Goal: Transaction & Acquisition: Book appointment/travel/reservation

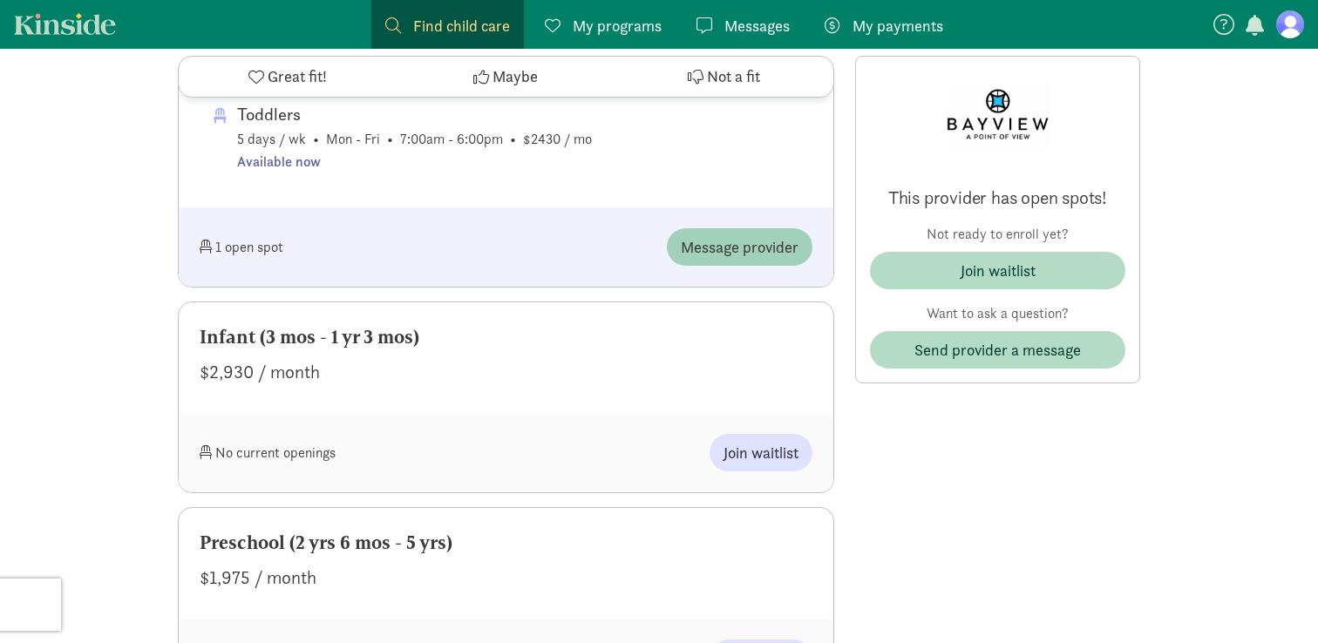
scroll to position [1009, 0]
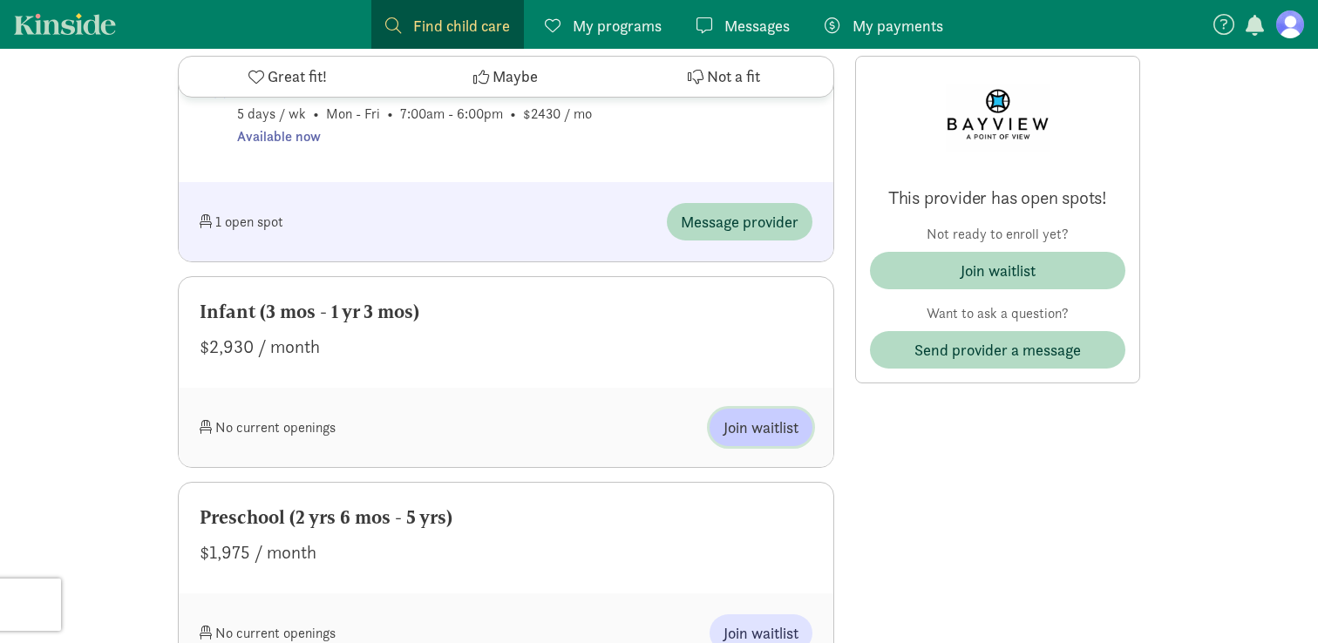
click at [751, 439] on span "Join waitlist" at bounding box center [761, 428] width 75 height 24
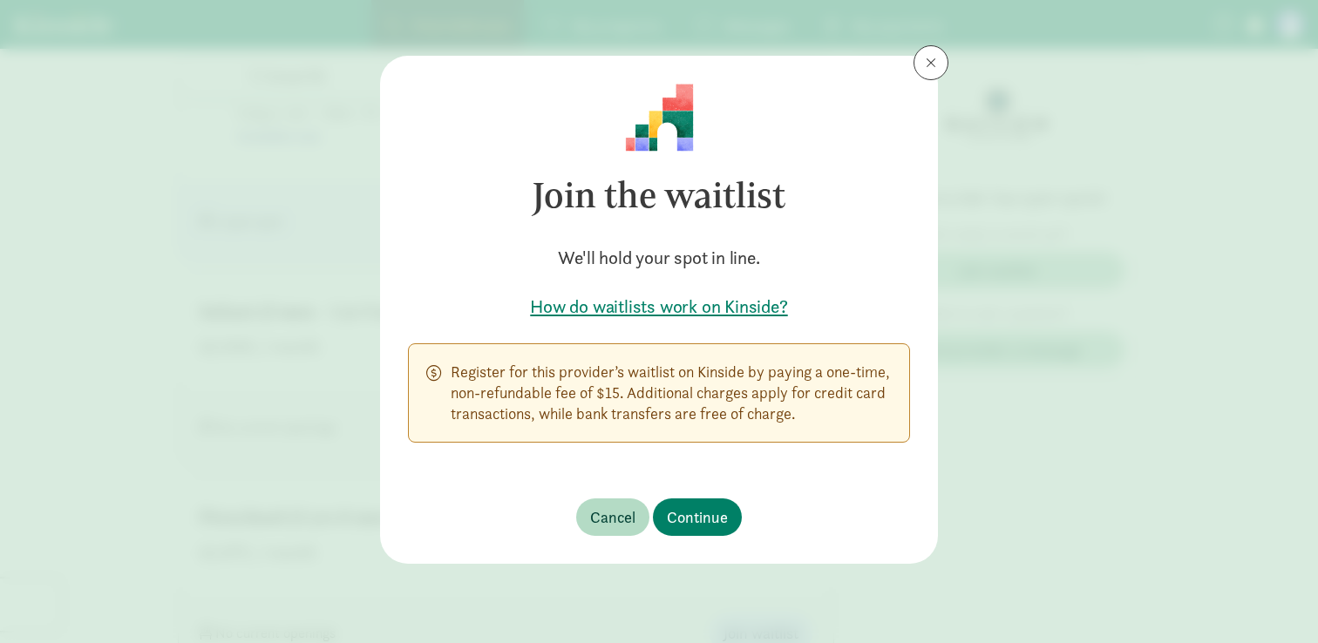
click at [726, 304] on h5 "How do waitlists work on Kinside?" at bounding box center [659, 307] width 502 height 24
click at [715, 522] on span "Continue" at bounding box center [697, 518] width 61 height 24
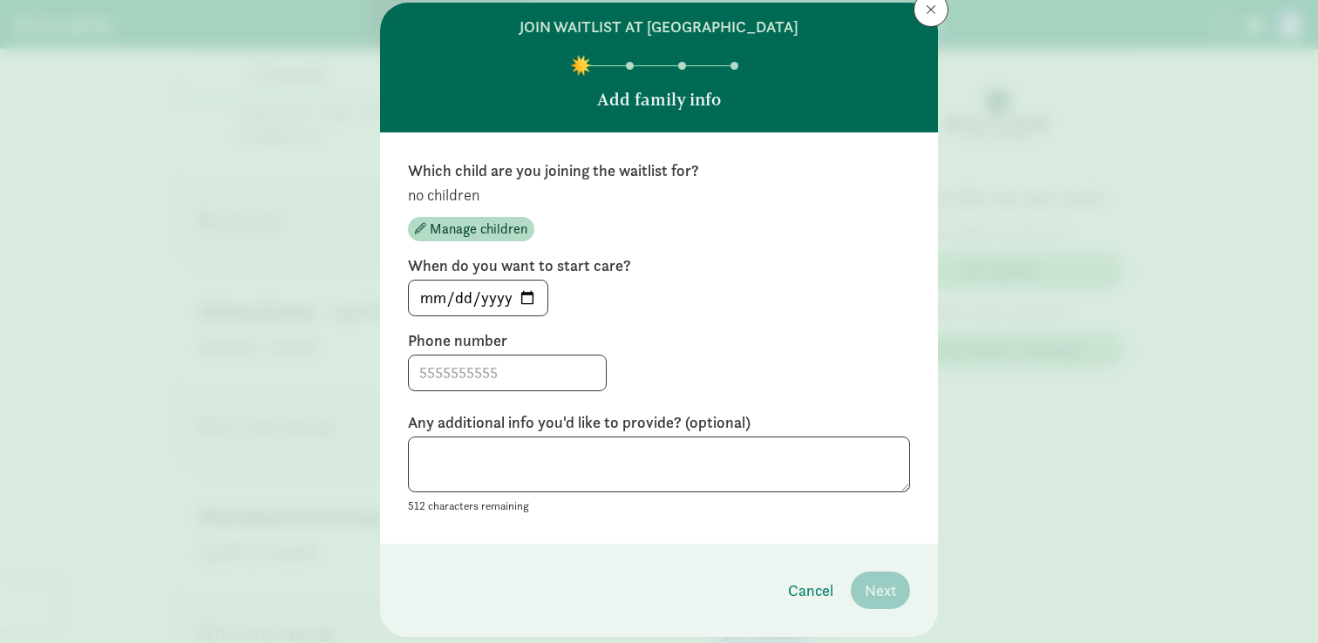
scroll to position [0, 0]
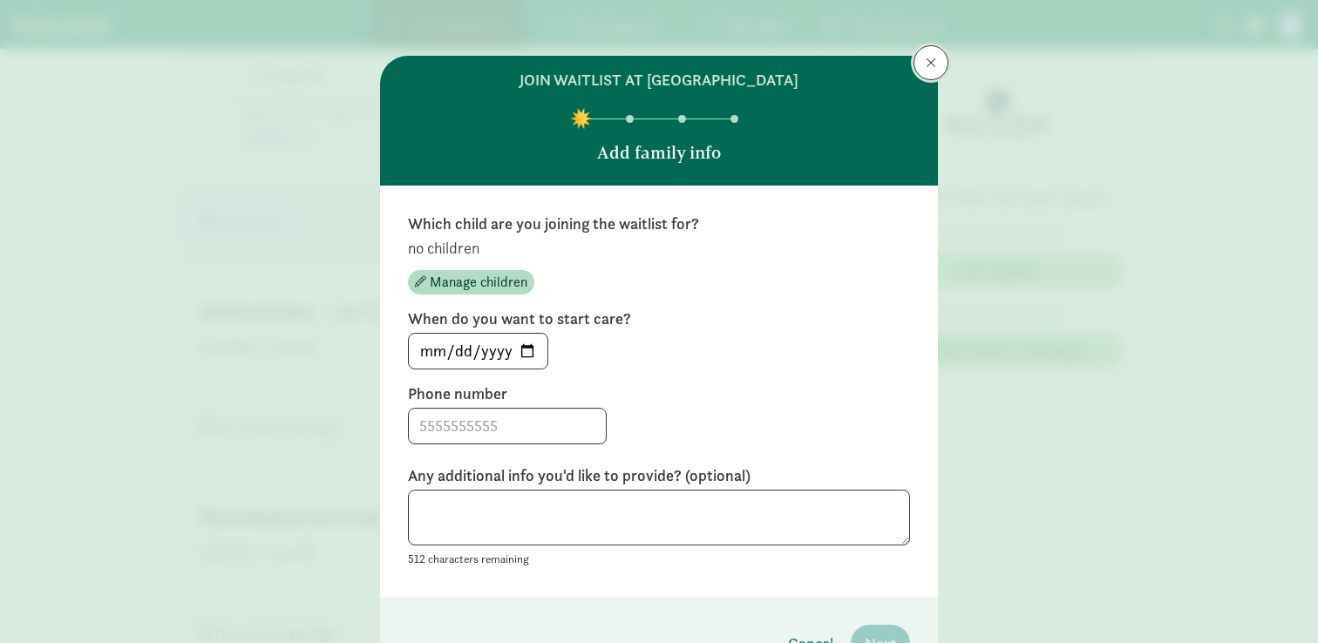
click at [928, 64] on span at bounding box center [931, 63] width 10 height 14
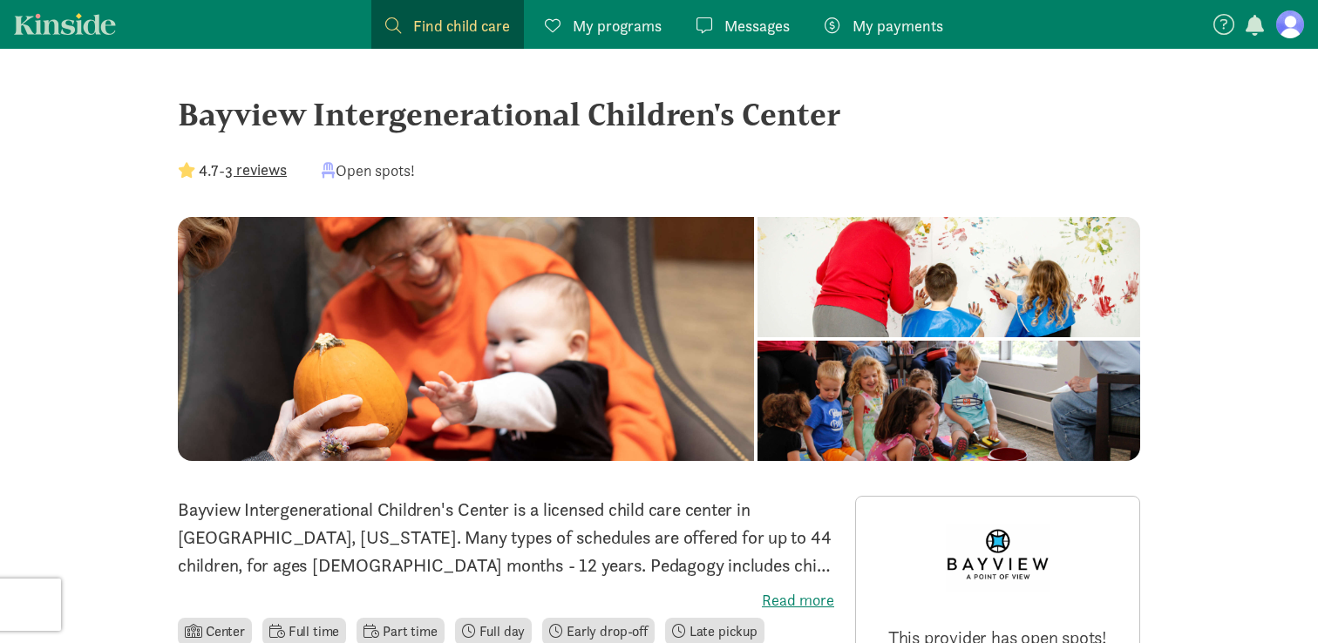
click at [1289, 19] on figure at bounding box center [1290, 24] width 28 height 28
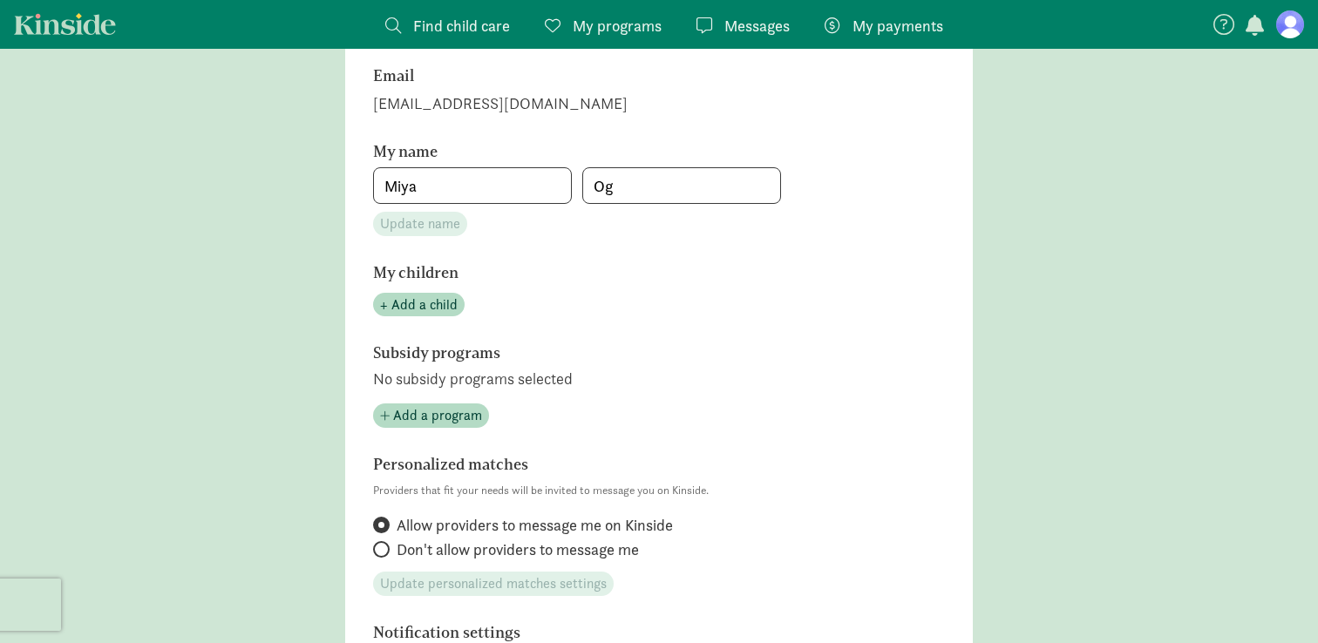
scroll to position [237, 0]
click at [417, 308] on span "+ Add a child" at bounding box center [419, 304] width 78 height 21
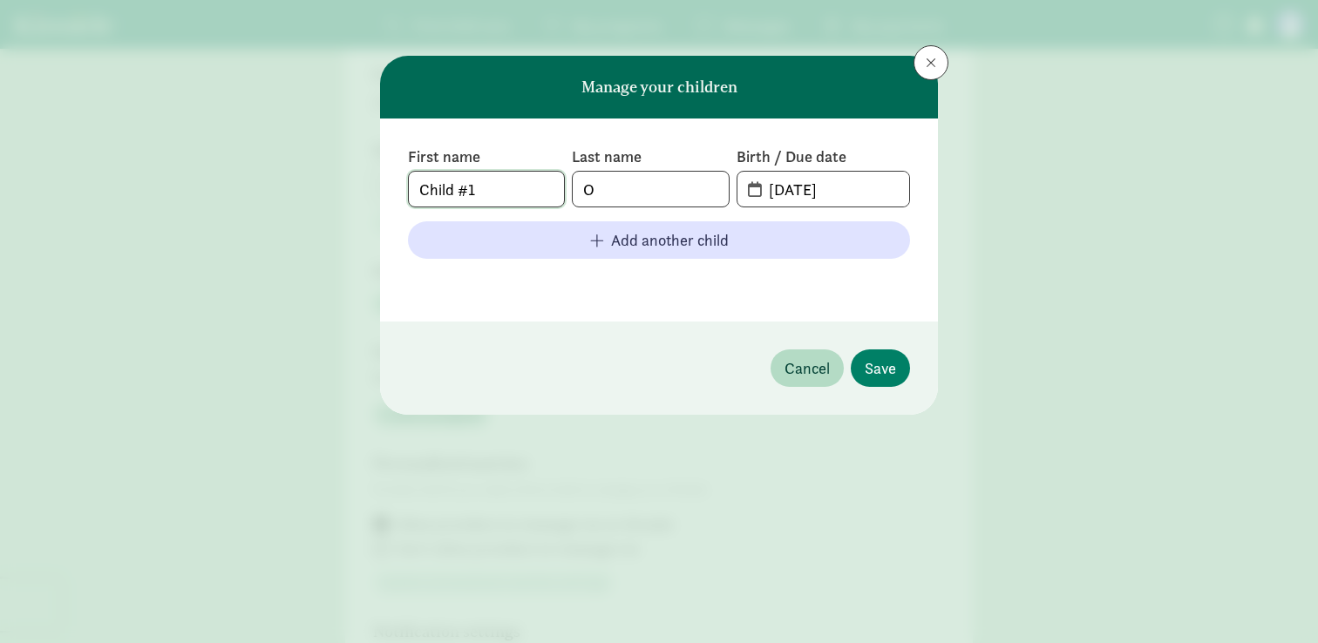
click at [520, 196] on input "Child #1" at bounding box center [486, 189] width 155 height 35
click at [789, 192] on input "08-11-2025" at bounding box center [833, 189] width 151 height 35
click at [753, 194] on span "08-11-2025" at bounding box center [823, 189] width 172 height 35
click at [846, 195] on input "08-11-2025" at bounding box center [833, 189] width 151 height 35
drag, startPoint x: 774, startPoint y: 192, endPoint x: 882, endPoint y: 194, distance: 108.1
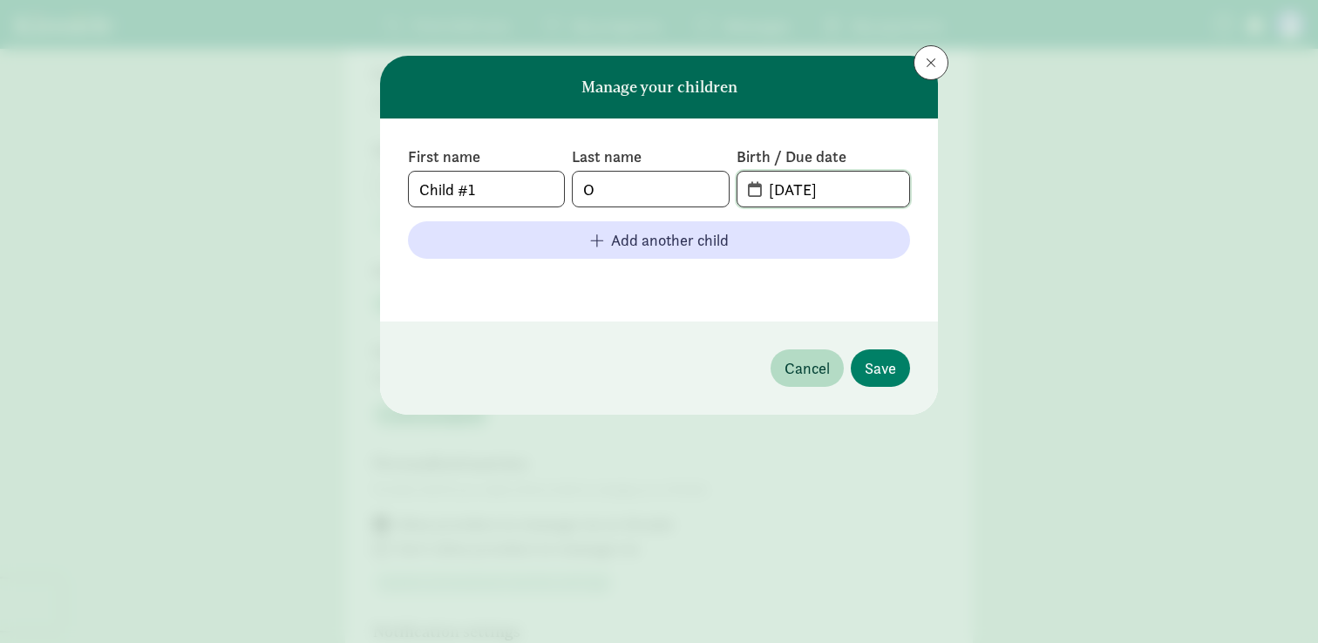
click at [879, 194] on input "08-11-2025" at bounding box center [833, 189] width 151 height 35
type input "02-20-2026"
click at [667, 200] on input "O" at bounding box center [650, 189] width 155 height 35
click at [874, 372] on span "Save" at bounding box center [880, 369] width 31 height 24
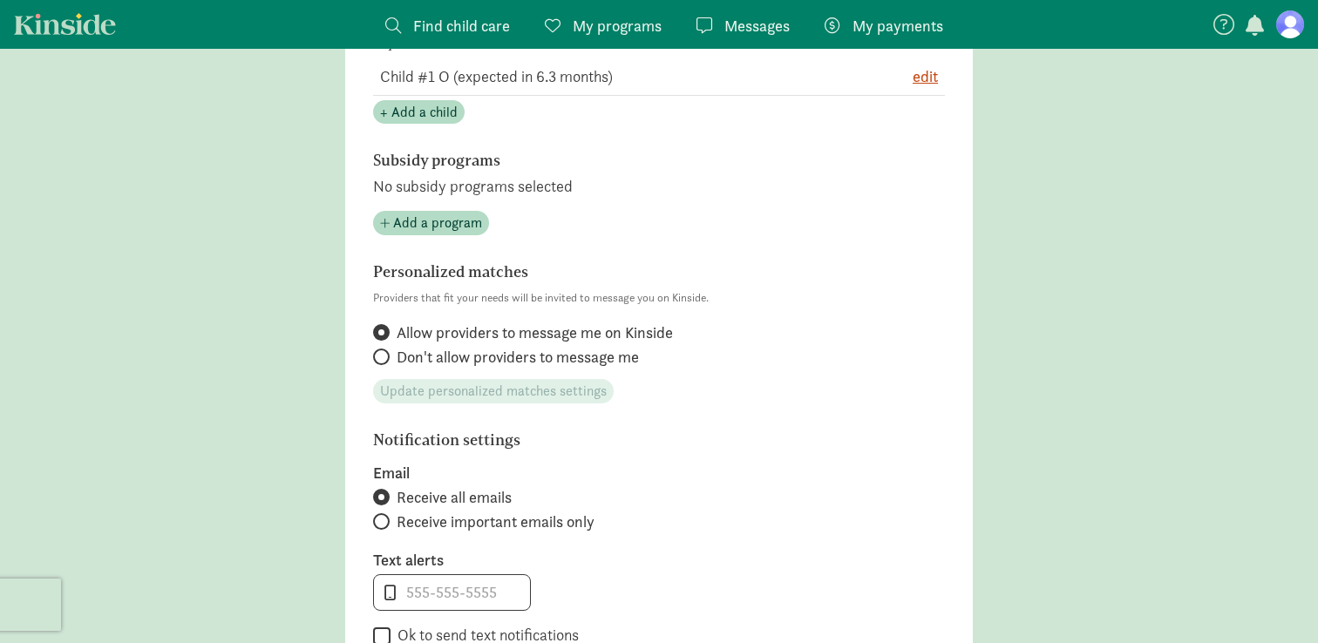
scroll to position [486, 0]
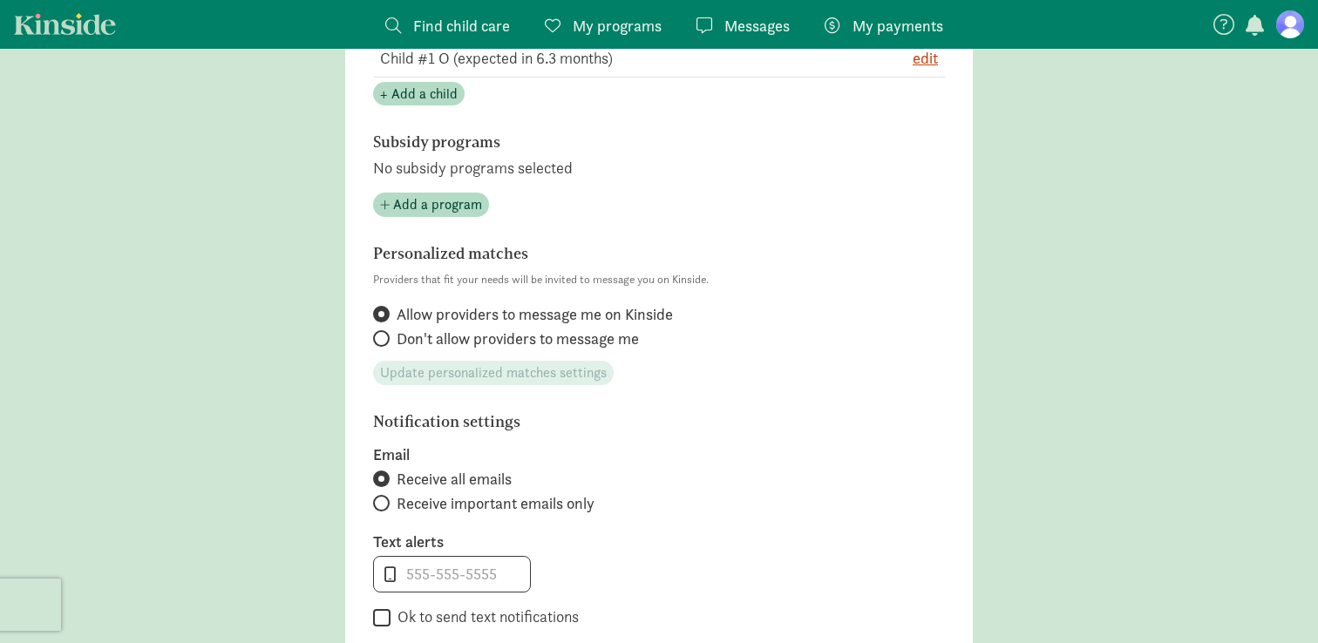
click at [493, 504] on span "Receive important emails only" at bounding box center [496, 503] width 198 height 21
click at [384, 504] on input "Receive important emails only" at bounding box center [378, 503] width 11 height 11
radio input "true"
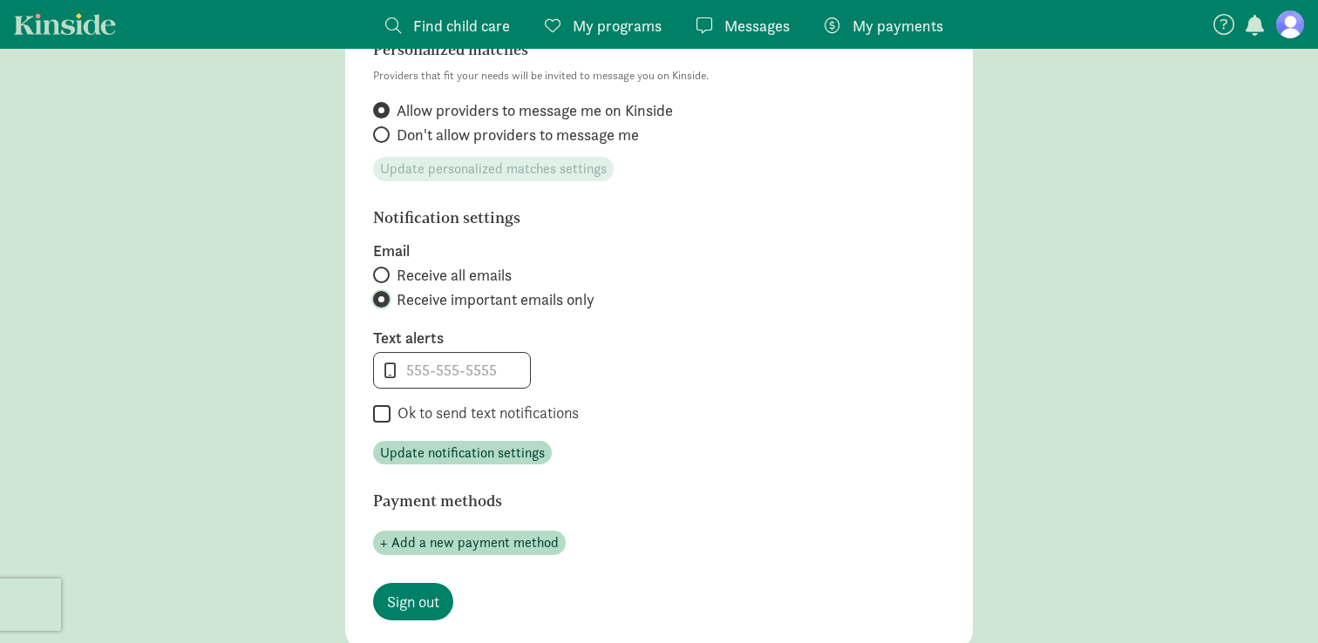
scroll to position [717, 0]
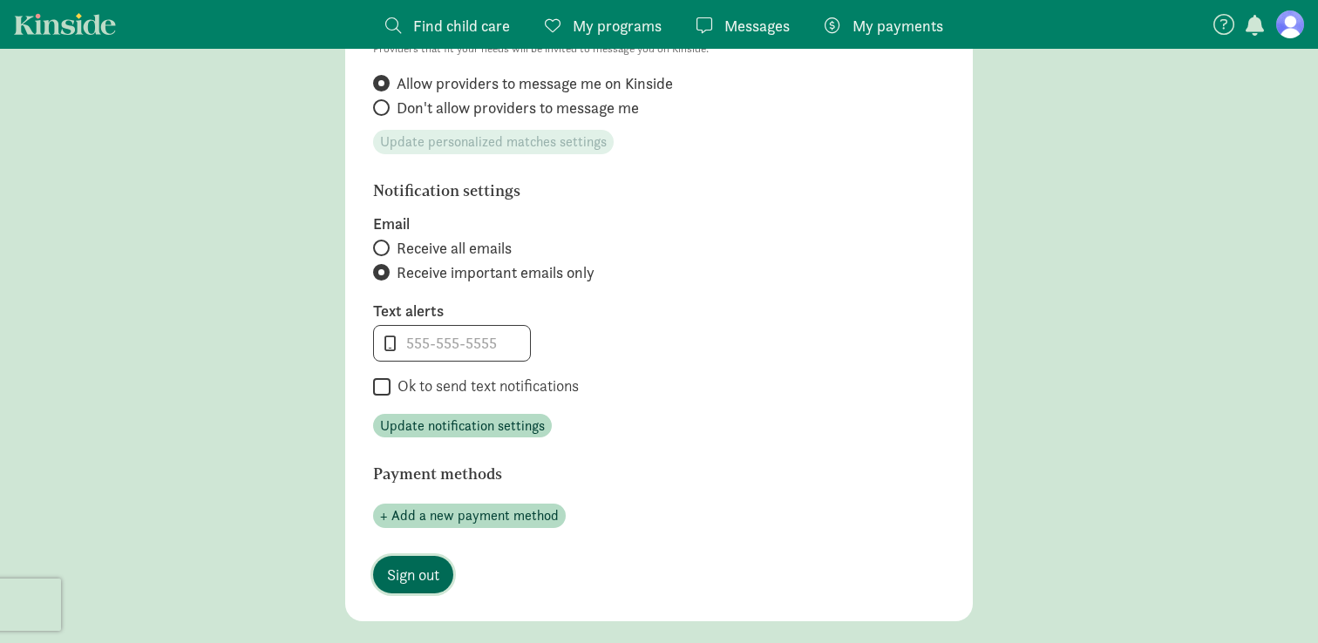
click at [427, 585] on link "Sign out" at bounding box center [413, 574] width 80 height 37
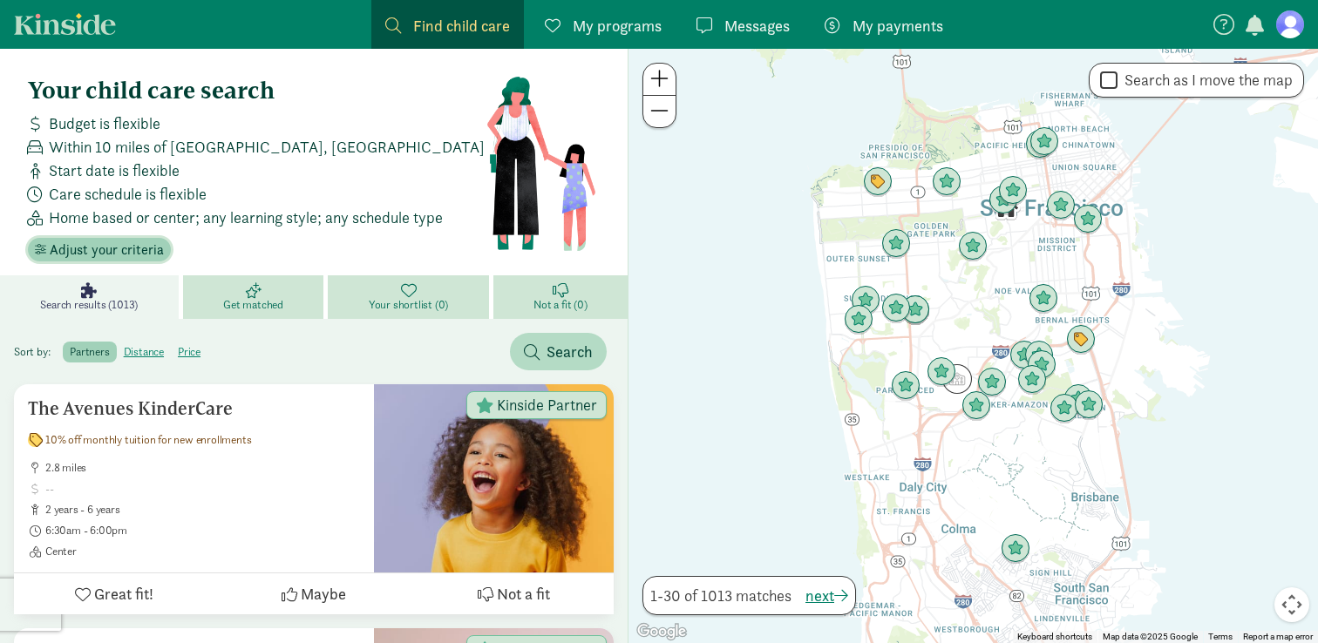
click at [160, 244] on span "Adjust your criteria" at bounding box center [107, 250] width 114 height 21
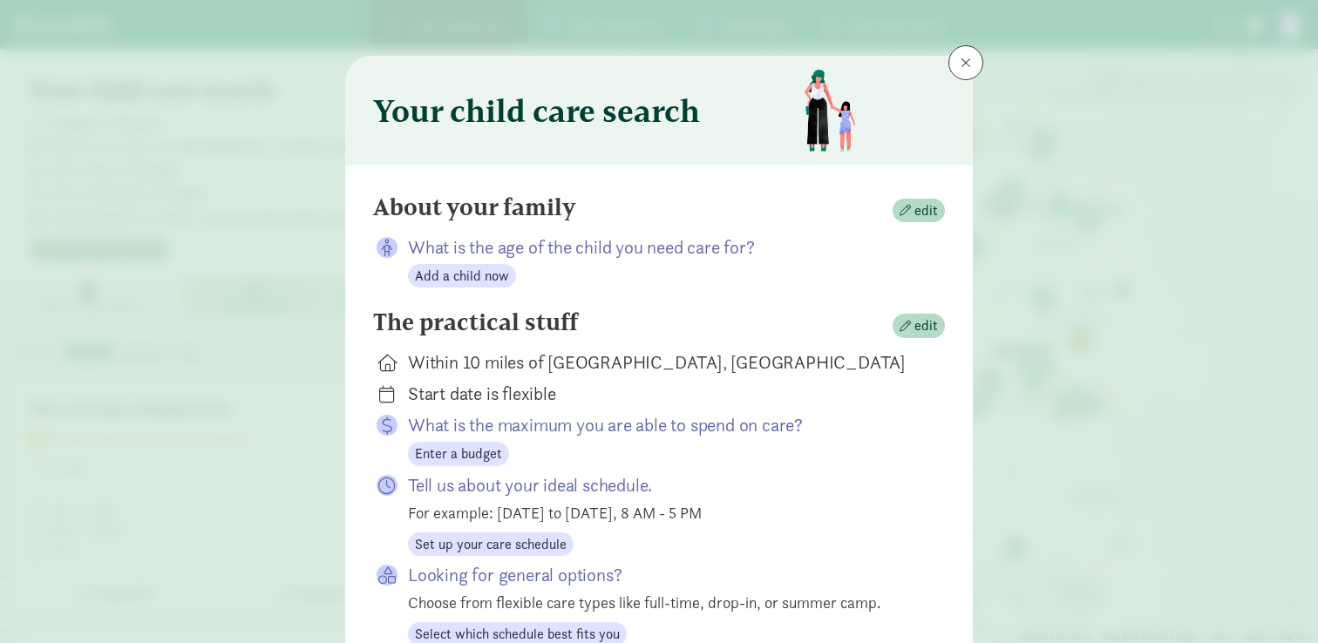
scroll to position [20, 0]
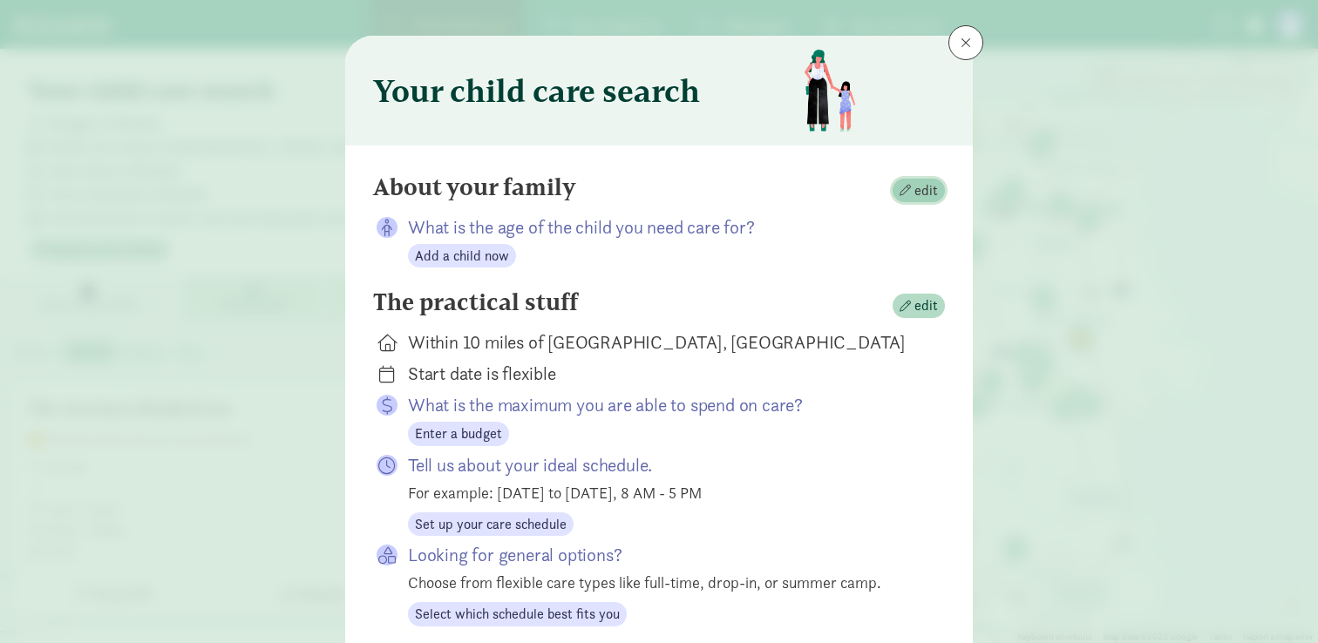
click at [934, 183] on span "edit" at bounding box center [926, 190] width 24 height 21
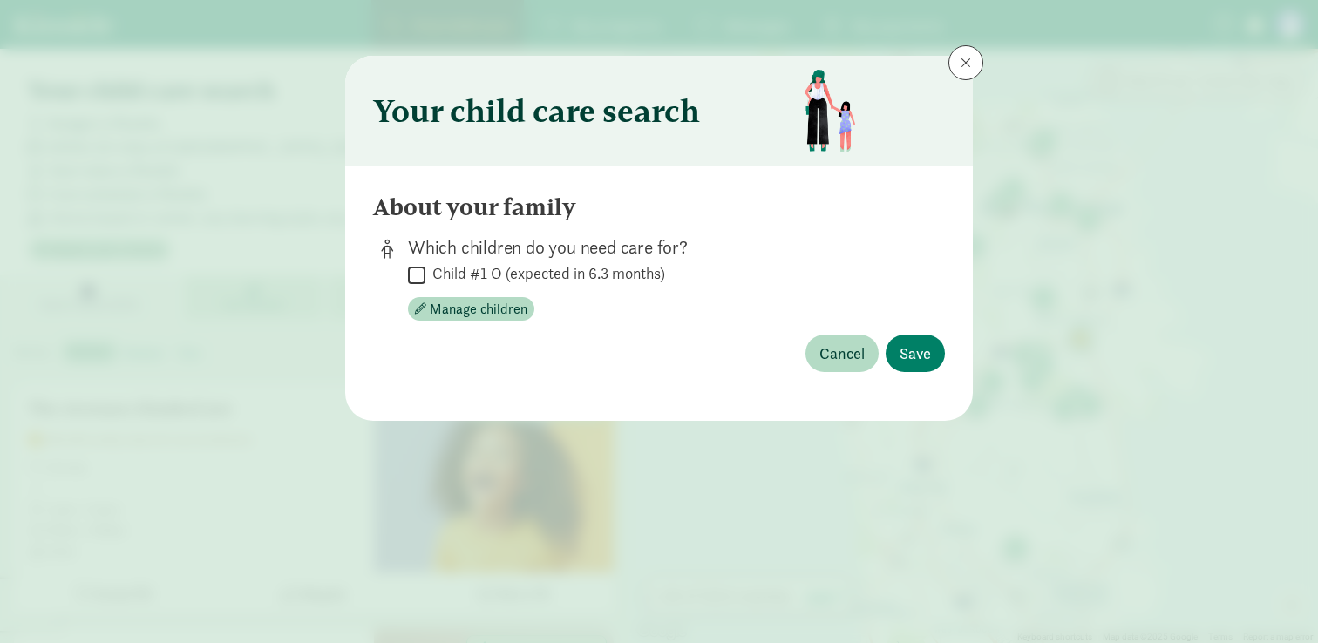
click at [408, 277] on input "Child #1 O (expected in 6.3 months)" at bounding box center [416, 275] width 17 height 24
checkbox input "true"
click at [914, 336] on button "Save" at bounding box center [915, 353] width 59 height 37
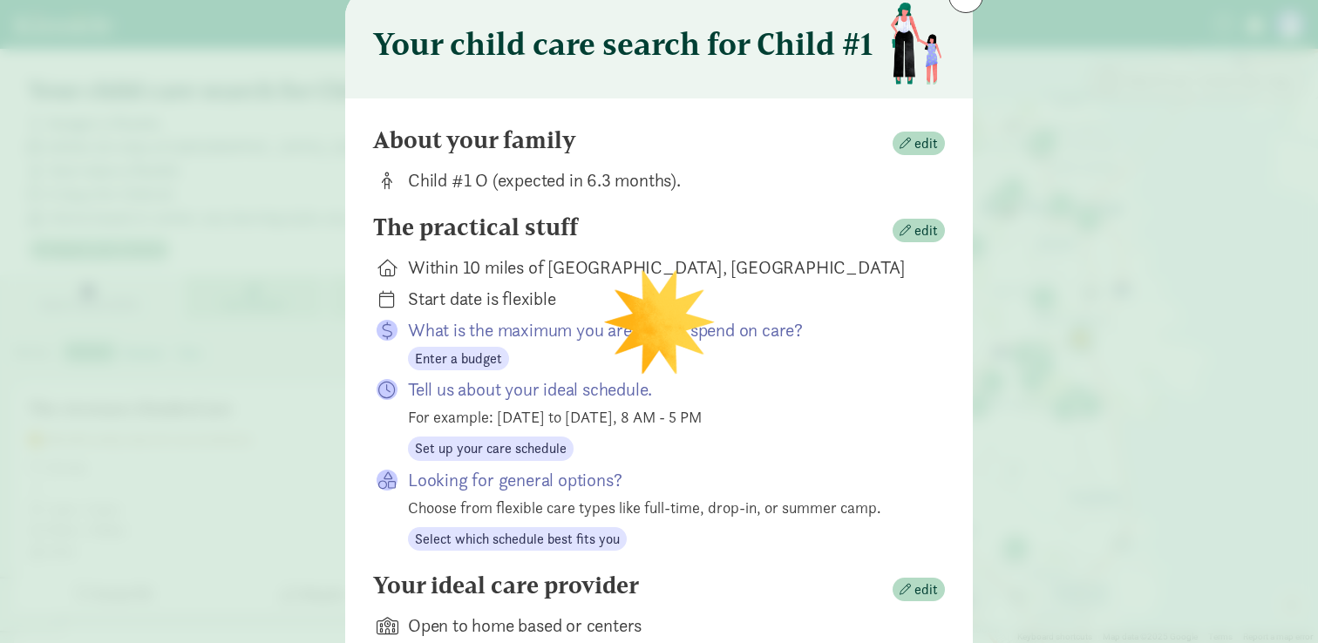
scroll to position [99, 0]
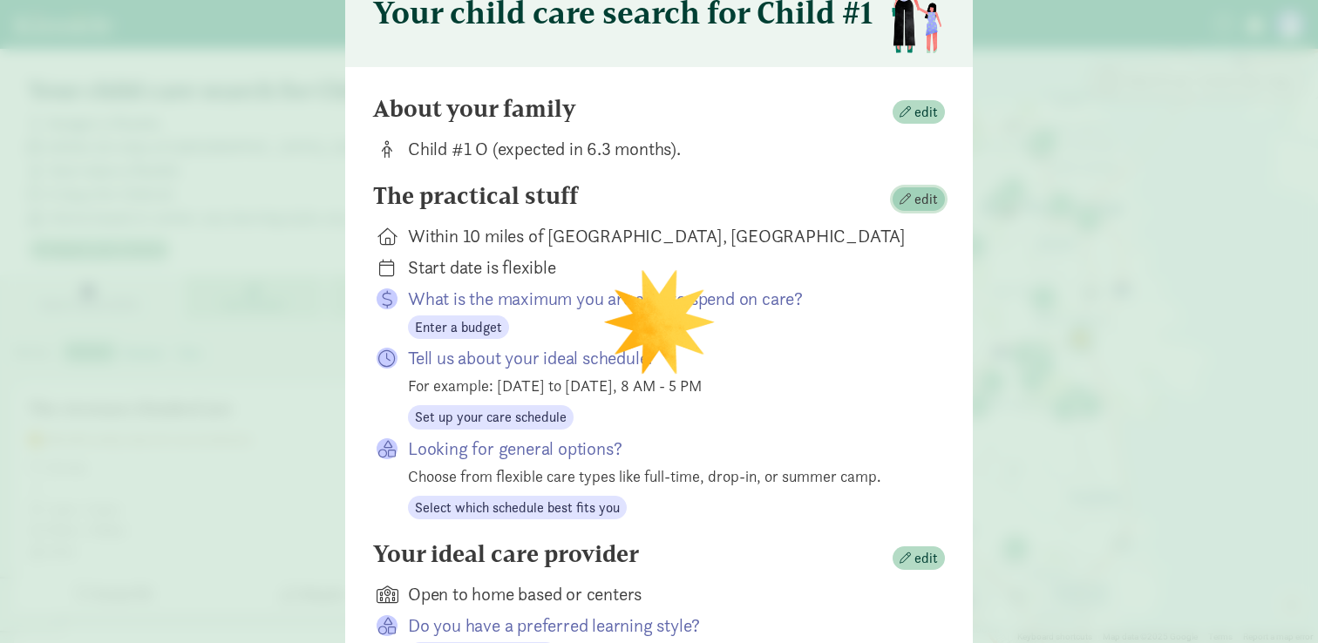
click at [927, 197] on span "edit" at bounding box center [926, 199] width 24 height 21
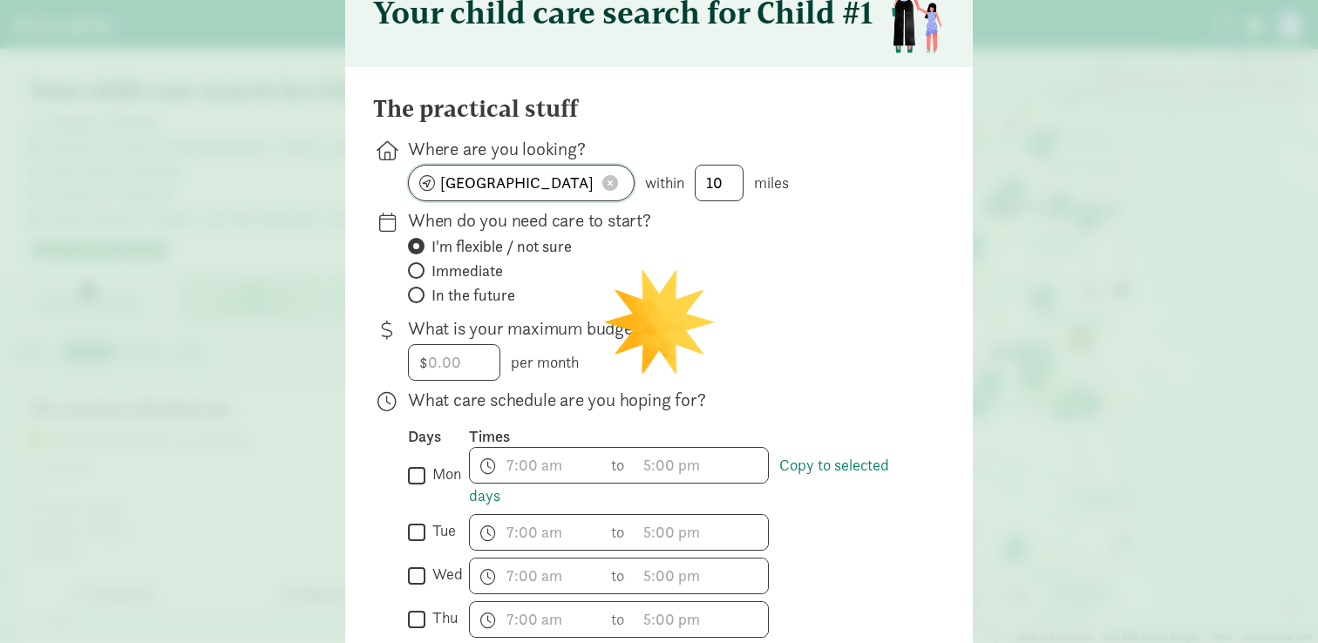
click at [588, 178] on input "San Francisco, CA" at bounding box center [521, 183] width 225 height 35
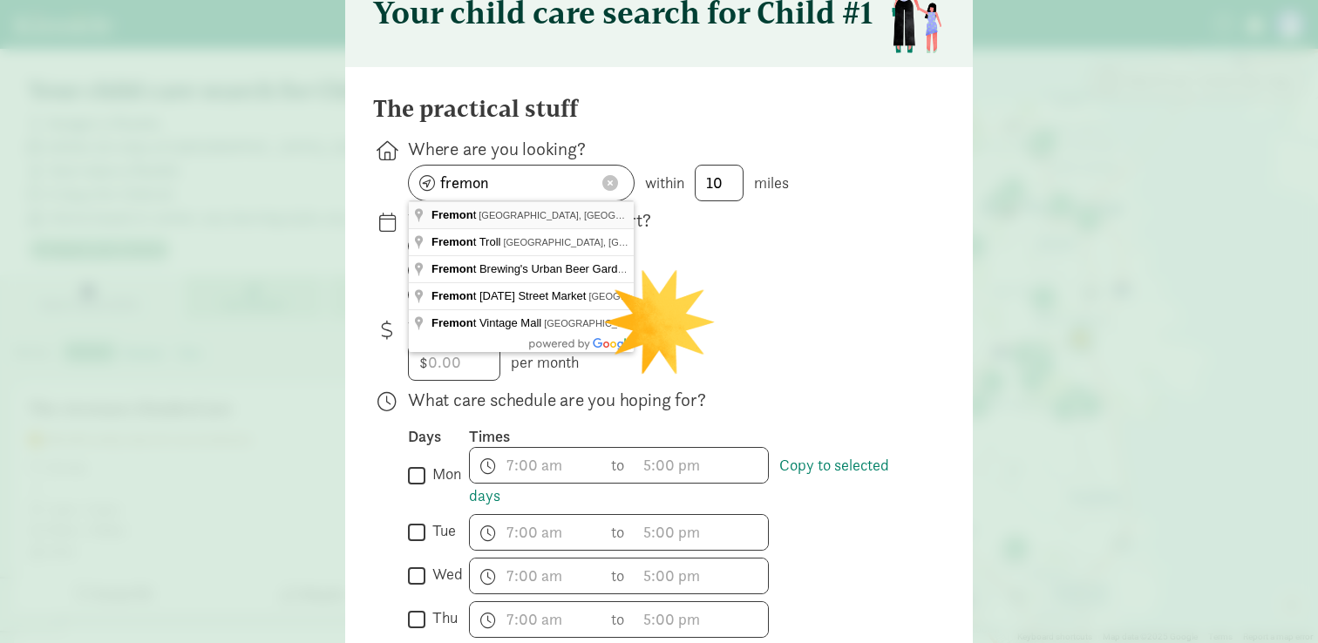
type input "Fremont, Seattle, WA, USA"
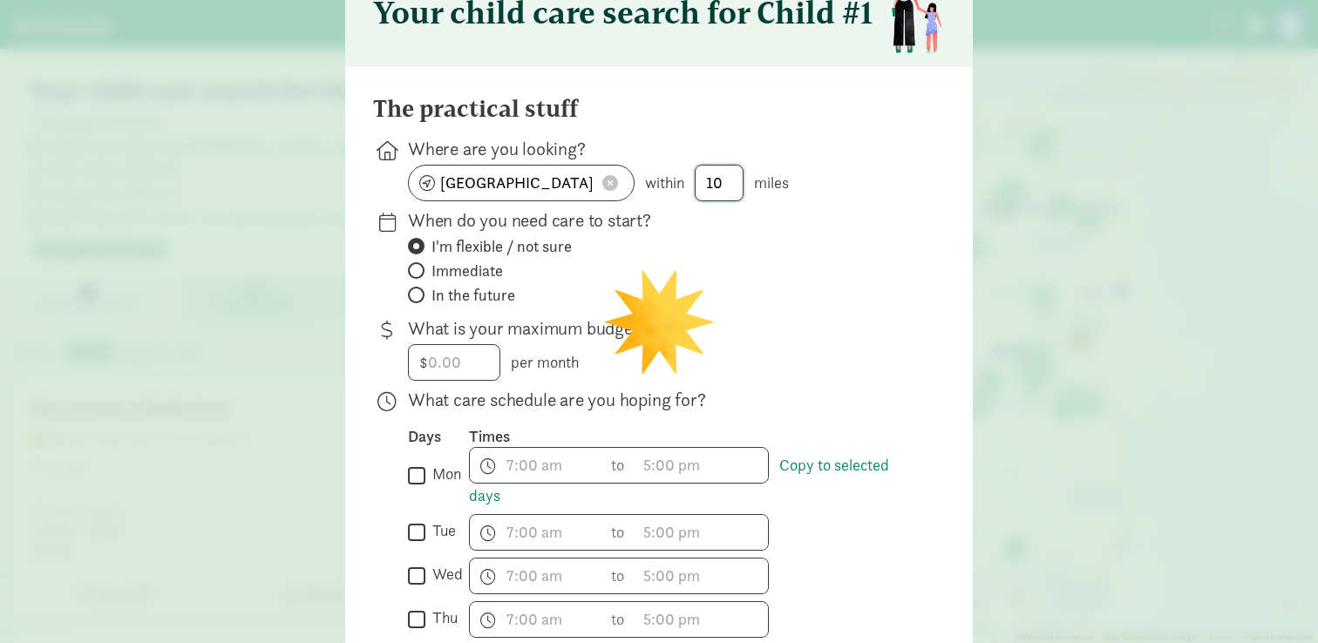
drag, startPoint x: 731, startPoint y: 188, endPoint x: 696, endPoint y: 187, distance: 34.9
click at [697, 188] on input "10" at bounding box center [719, 183] width 47 height 35
type input "5"
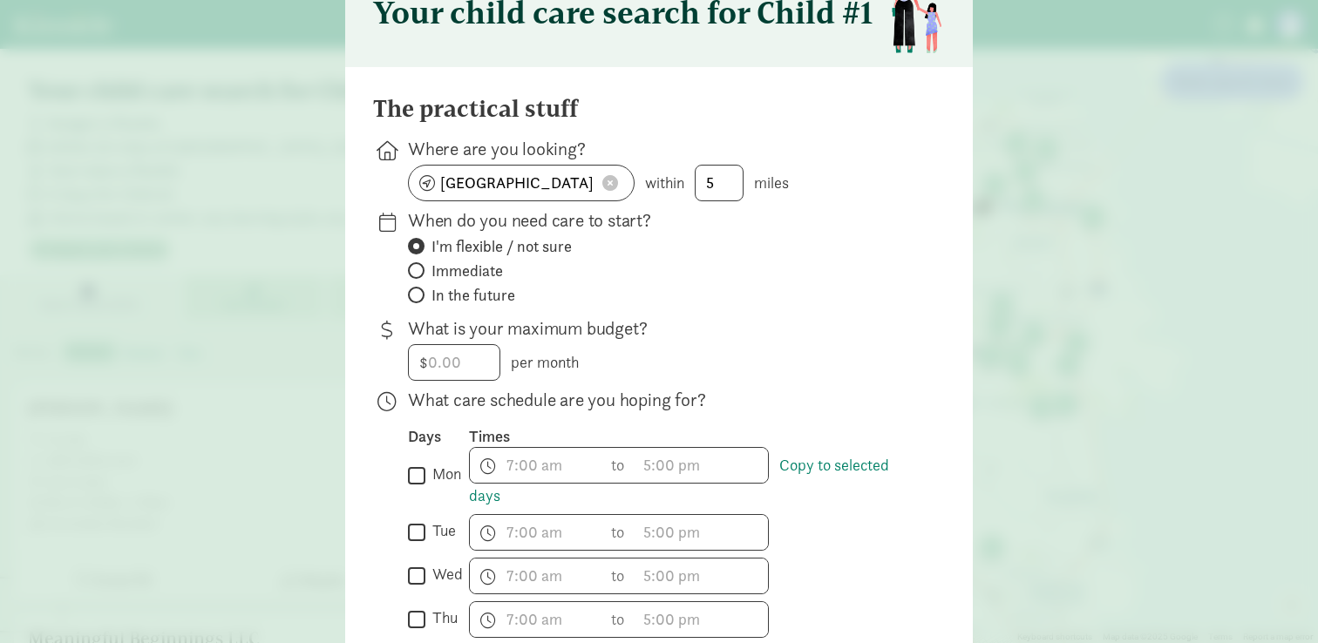
click at [785, 240] on label "I'm flexible / not sure" at bounding box center [662, 246] width 509 height 21
click at [419, 241] on input "I'm flexible / not sure" at bounding box center [413, 246] width 11 height 11
click at [413, 296] on input "In the future" at bounding box center [413, 294] width 11 height 11
radio input "true"
radio input "false"
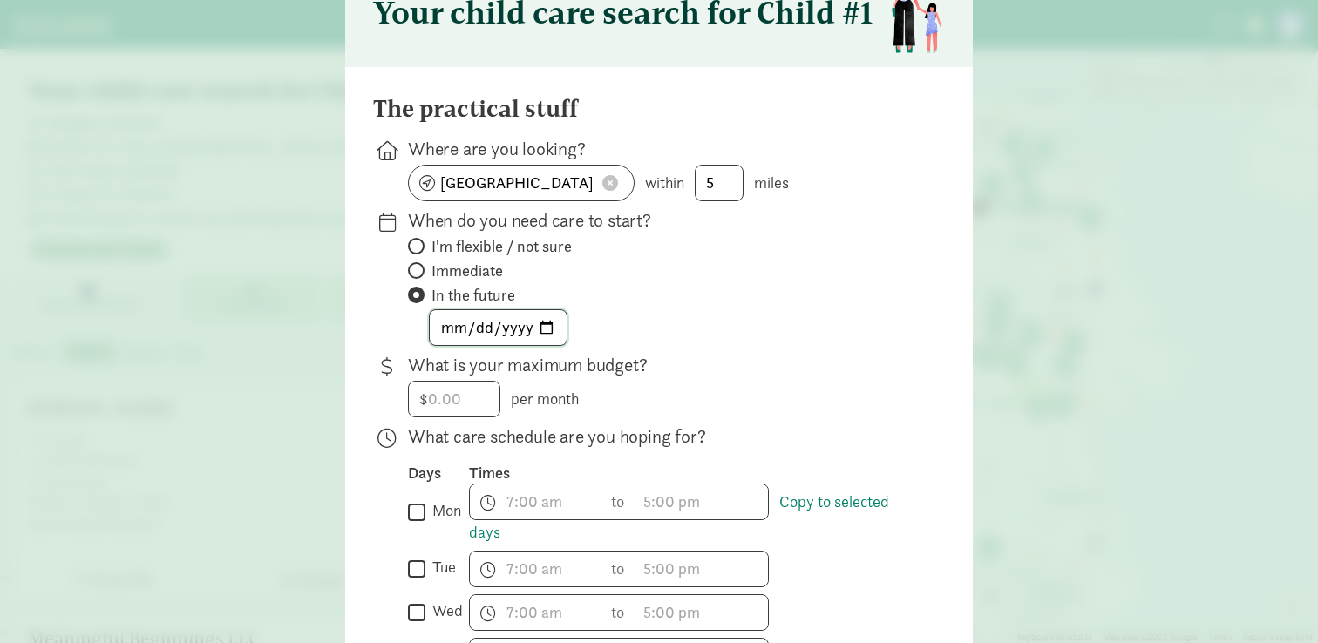
click at [551, 326] on input "date" at bounding box center [498, 327] width 137 height 35
type input "[DATE]"
click at [482, 398] on input "number" at bounding box center [454, 399] width 91 height 35
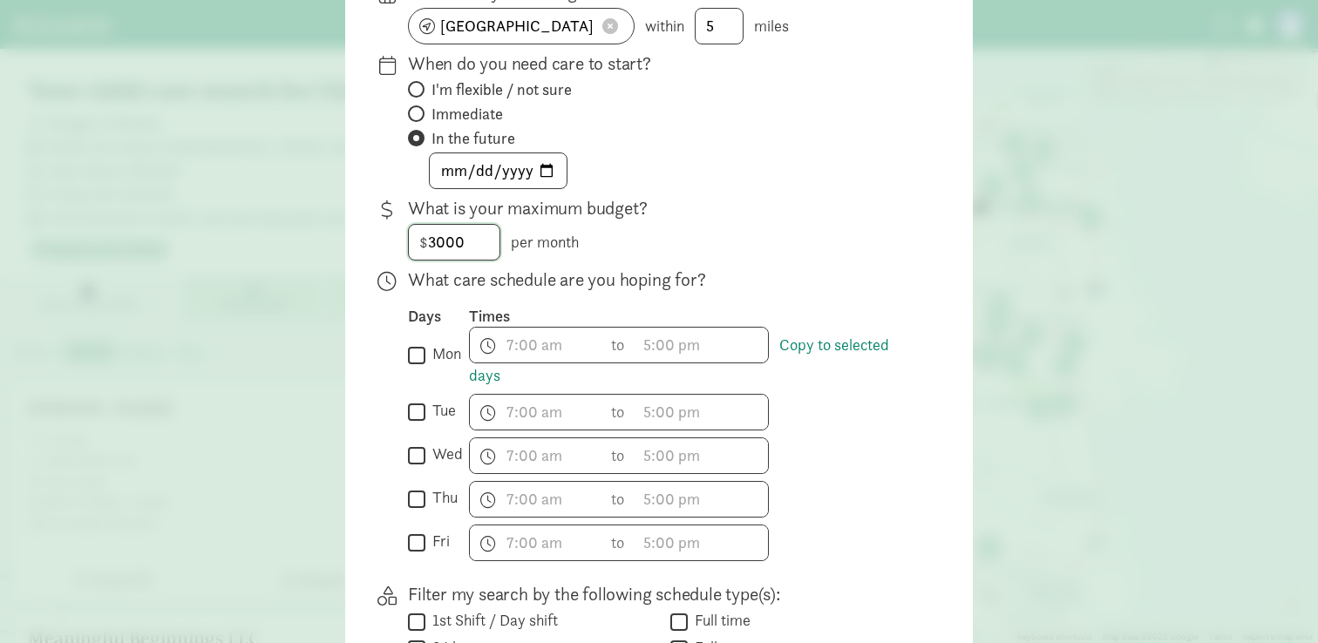
scroll to position [259, 0]
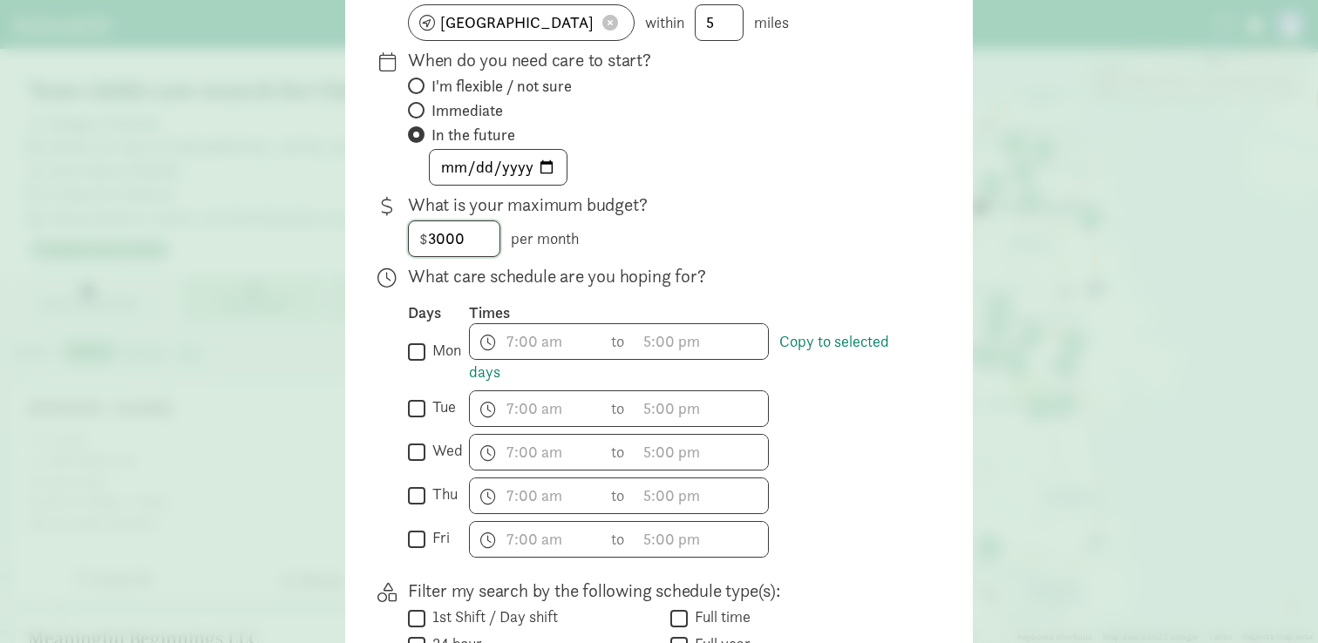
type input "3000"
click at [425, 353] on input "mon" at bounding box center [416, 352] width 17 height 24
checkbox input "true"
click at [424, 398] on input "tue" at bounding box center [416, 409] width 17 height 24
checkbox input "true"
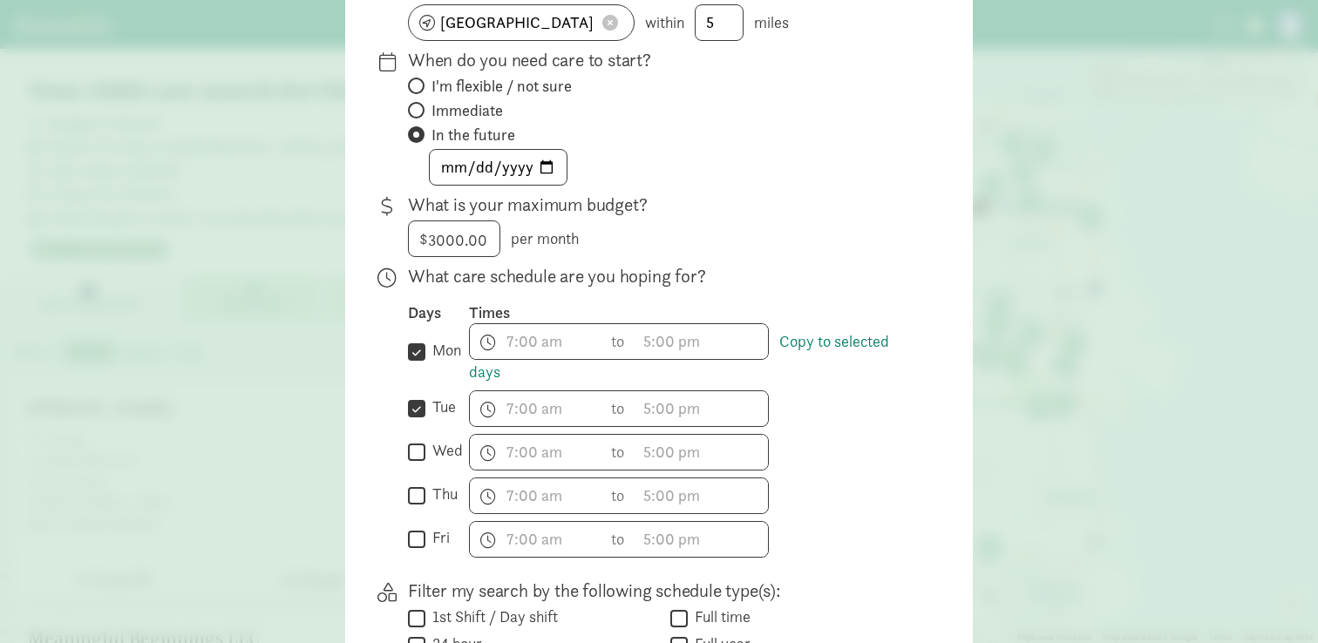
click at [414, 462] on input "wed" at bounding box center [416, 452] width 17 height 24
checkbox input "true"
click at [415, 493] on input "thu" at bounding box center [416, 496] width 17 height 24
checkbox input "true"
click at [544, 354] on span "h 12 1 2 3 4 5 6 7 8 9 10 11 mm 00 15 30 45 a am pm" at bounding box center [536, 341] width 133 height 35
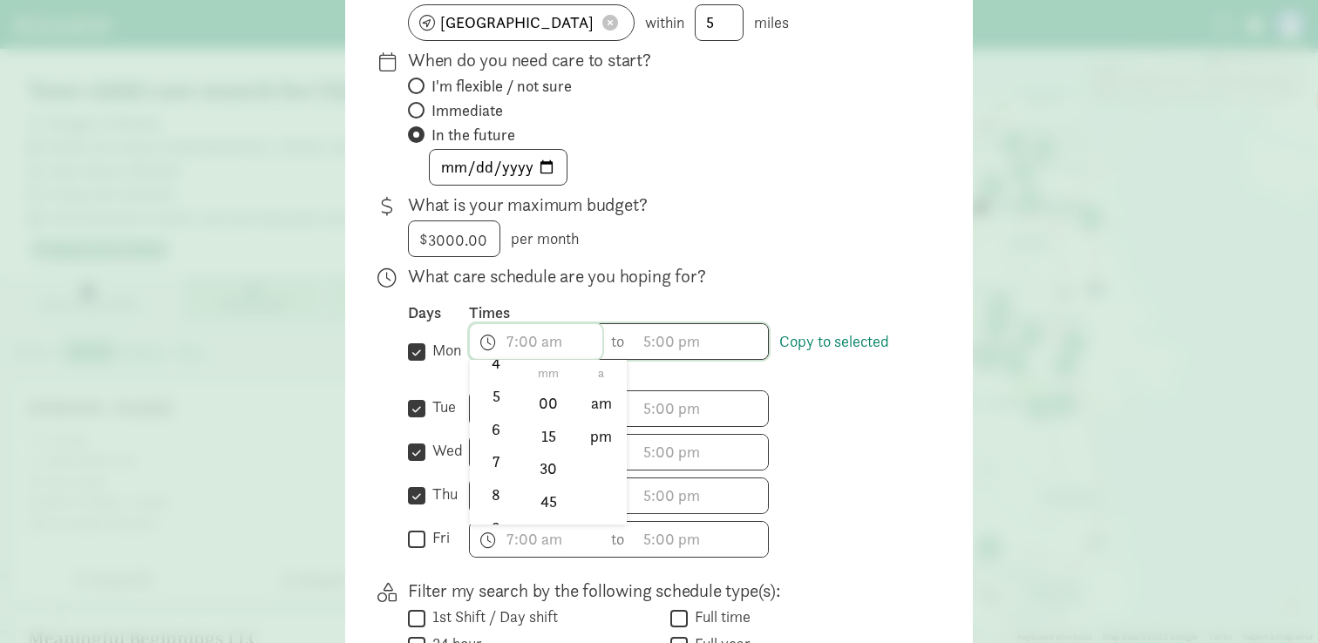
scroll to position [191, 0]
click at [494, 508] on li "9" at bounding box center [495, 508] width 51 height 33
click at [563, 385] on li "mm" at bounding box center [548, 373] width 51 height 26
click at [560, 400] on li "00" at bounding box center [548, 402] width 51 height 33
click at [595, 399] on li "am" at bounding box center [600, 402] width 51 height 33
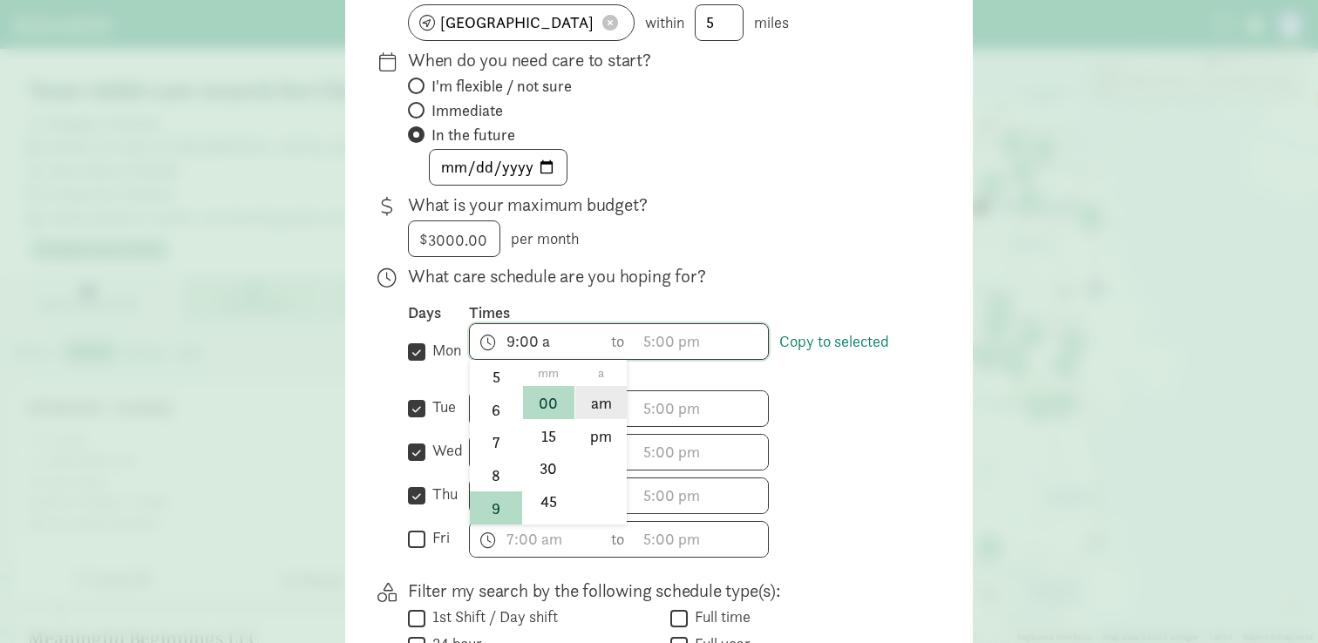
type input "9:00 am"
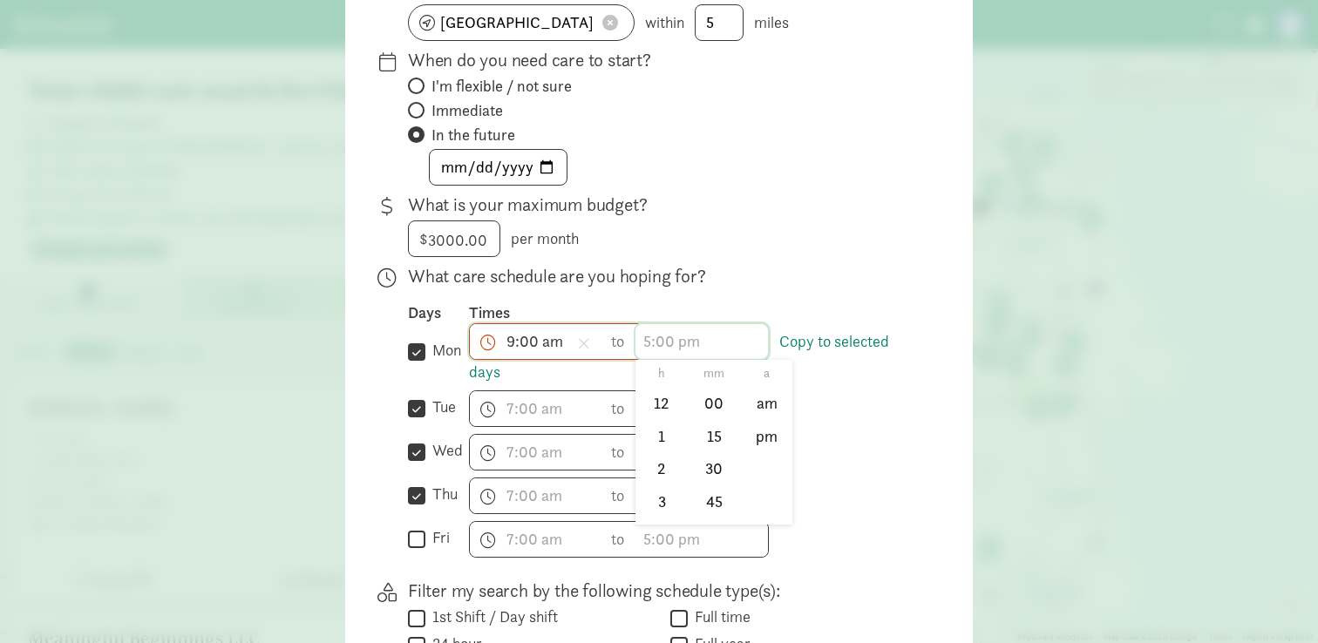
click at [676, 325] on span "h 12 1 2 3 4 5 6 7 8 9 10 11 mm 00 15 30 45 a am pm" at bounding box center [702, 341] width 133 height 35
click at [665, 445] on li "5" at bounding box center [661, 438] width 51 height 33
click at [720, 405] on li "00" at bounding box center [714, 402] width 51 height 33
click at [766, 432] on li "pm" at bounding box center [766, 435] width 51 height 33
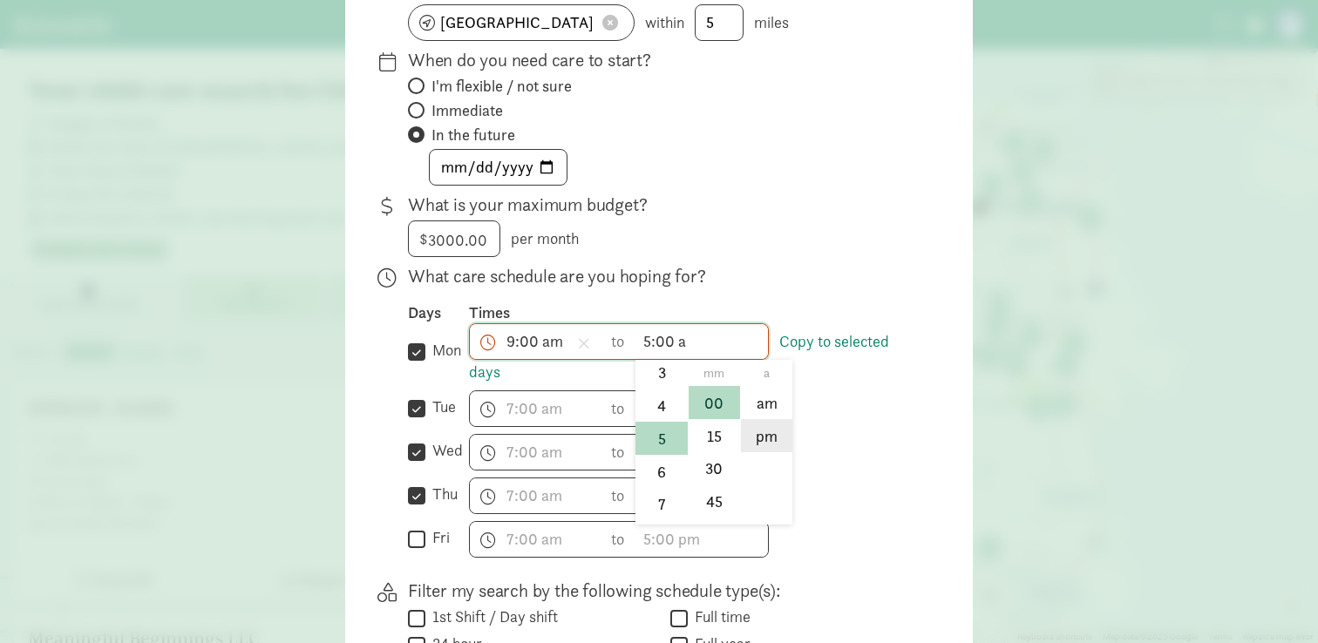
type input "5:00 pm"
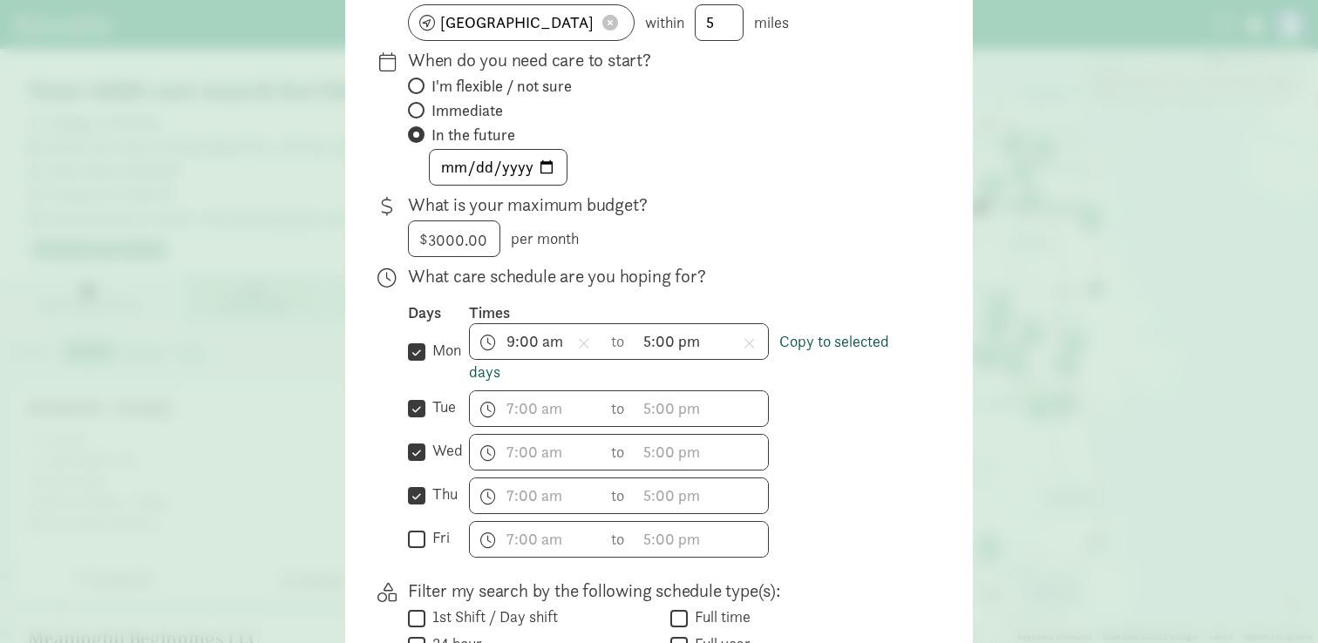
click at [819, 347] on link "Copy to selected days" at bounding box center [679, 356] width 420 height 51
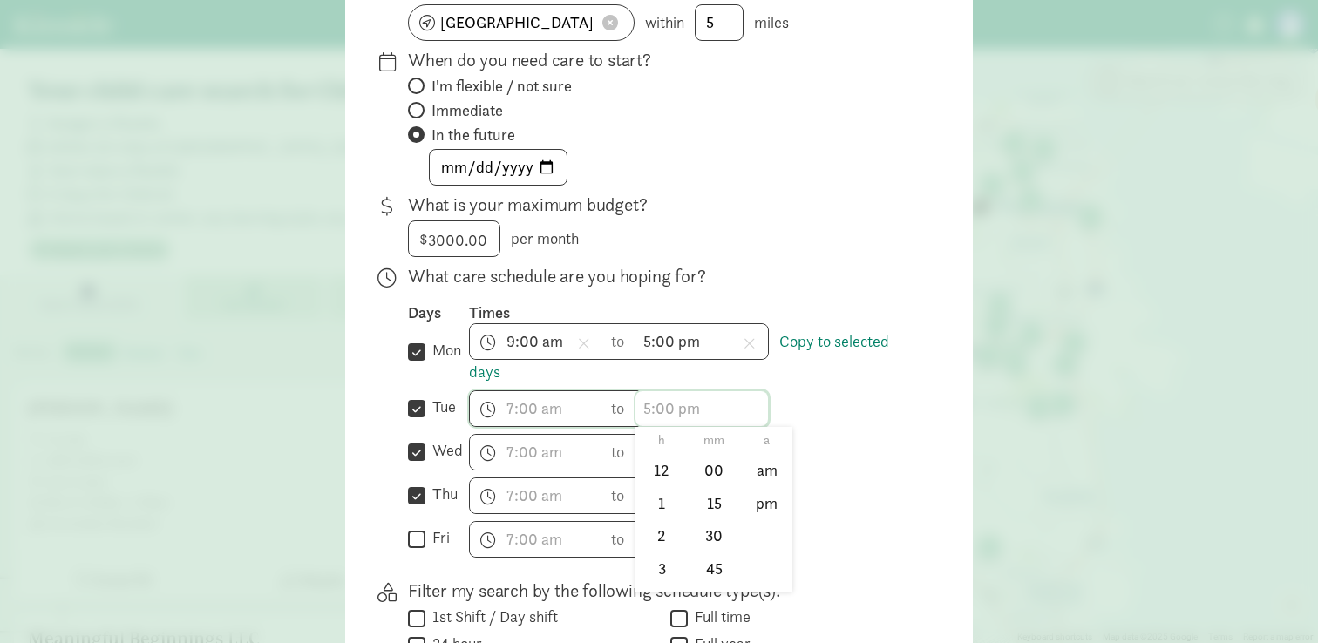
click at [745, 411] on input "text" at bounding box center [702, 408] width 133 height 35
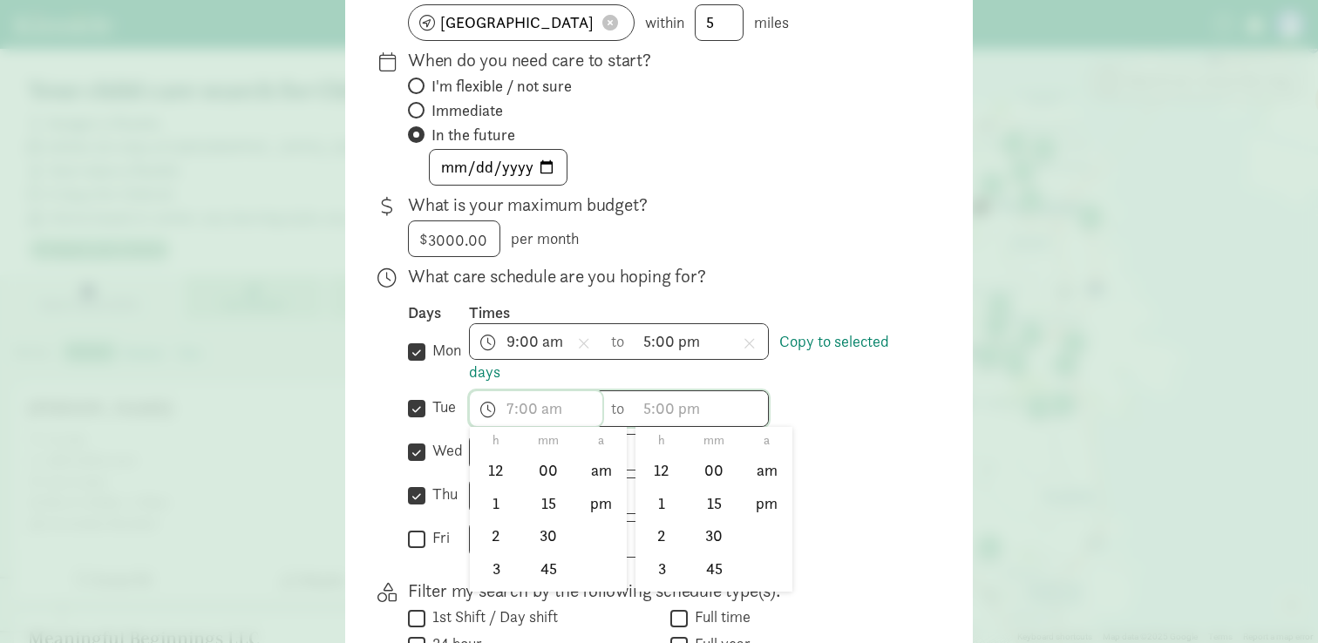
click at [588, 417] on input "text" at bounding box center [536, 408] width 133 height 35
click at [424, 408] on input "tue" at bounding box center [416, 409] width 17 height 24
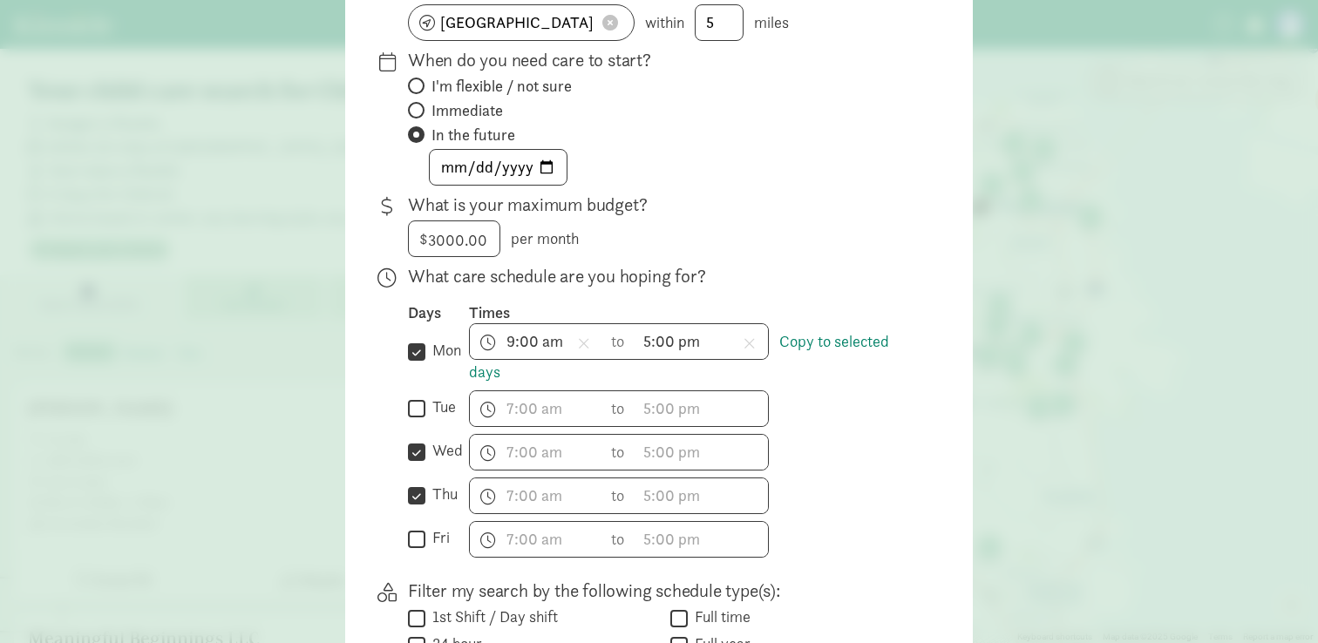
click at [421, 409] on input "tue" at bounding box center [416, 409] width 17 height 24
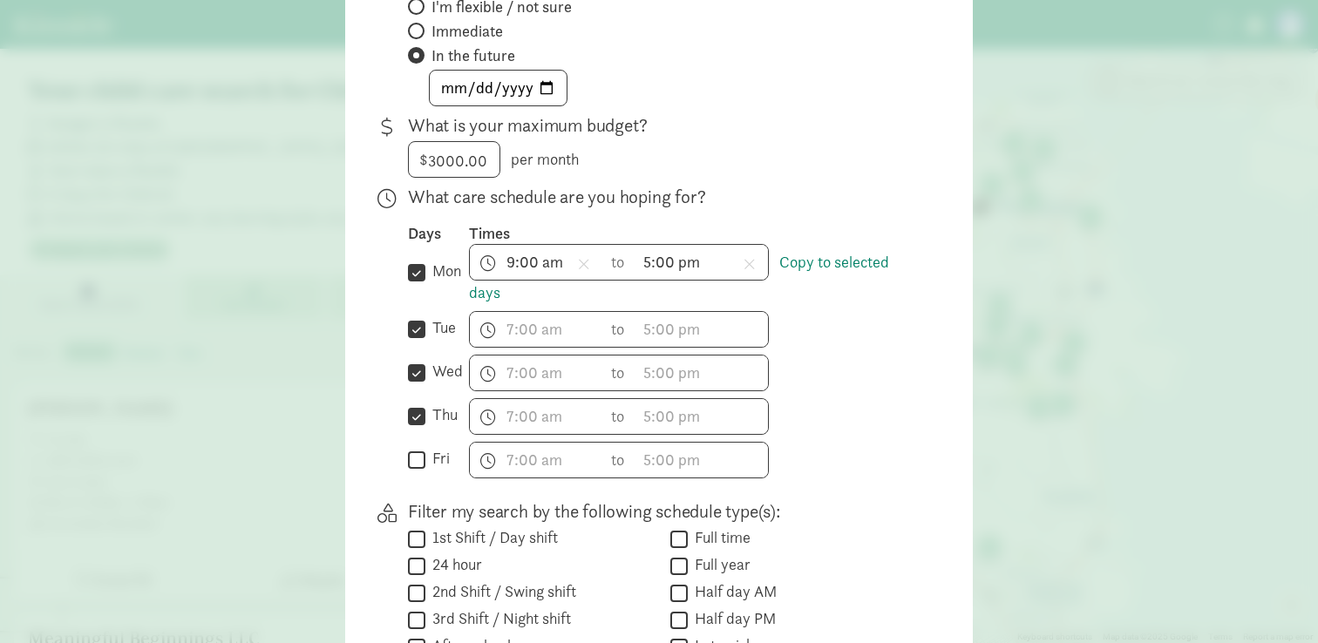
scroll to position [350, 0]
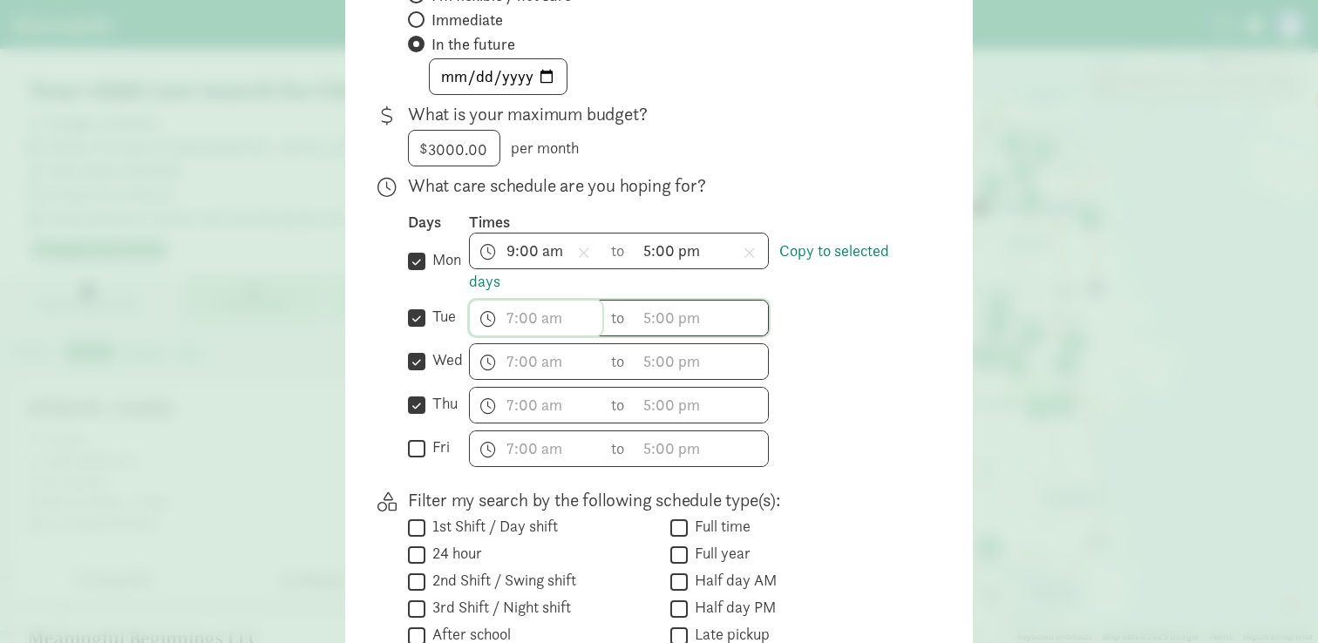
click at [514, 327] on input "text" at bounding box center [536, 318] width 133 height 35
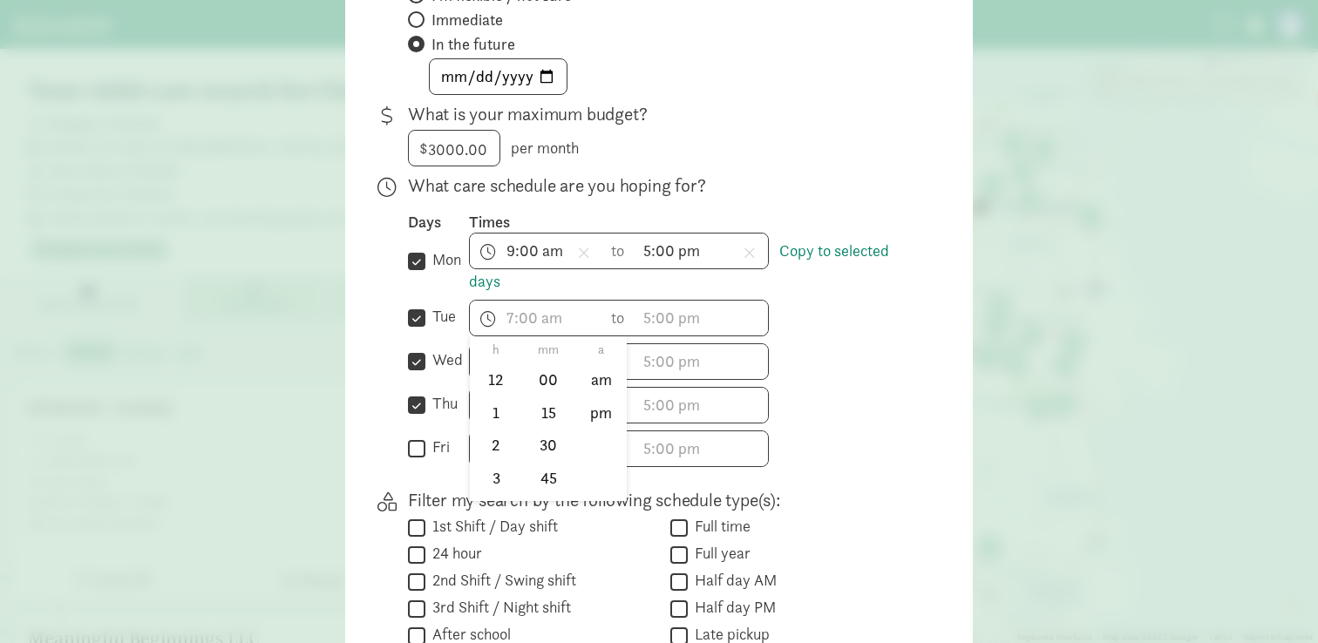
click at [422, 328] on input "tue" at bounding box center [416, 318] width 17 height 24
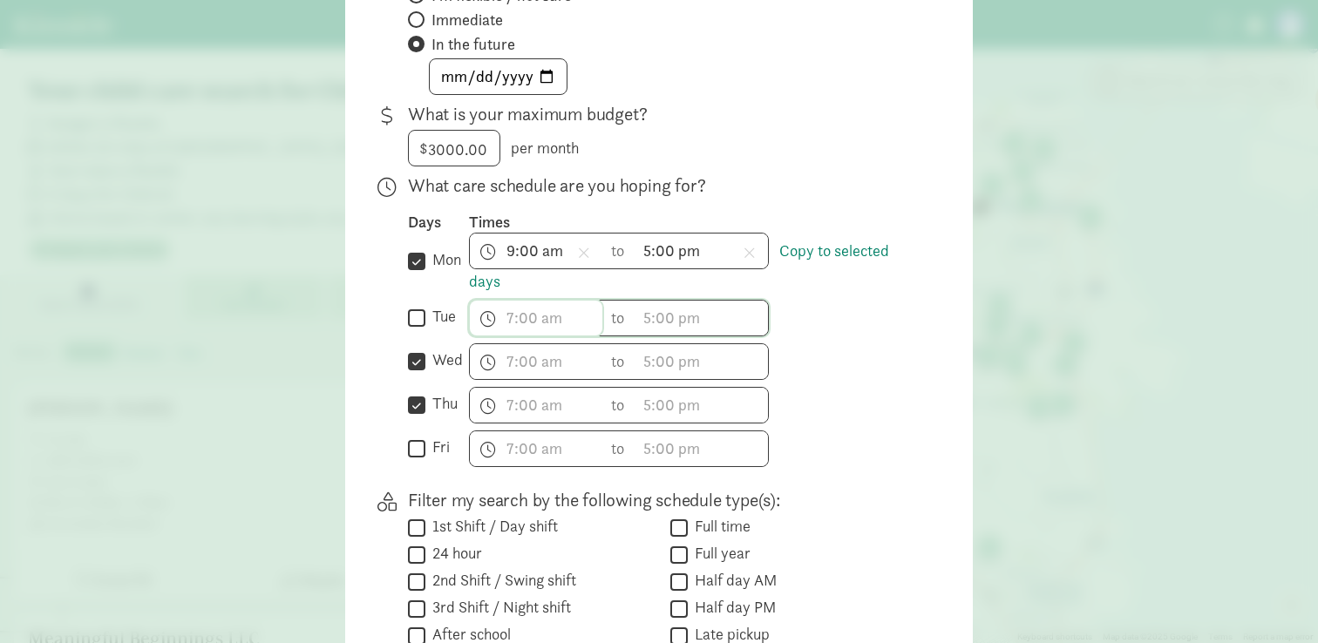
click at [505, 324] on input "text" at bounding box center [536, 318] width 133 height 35
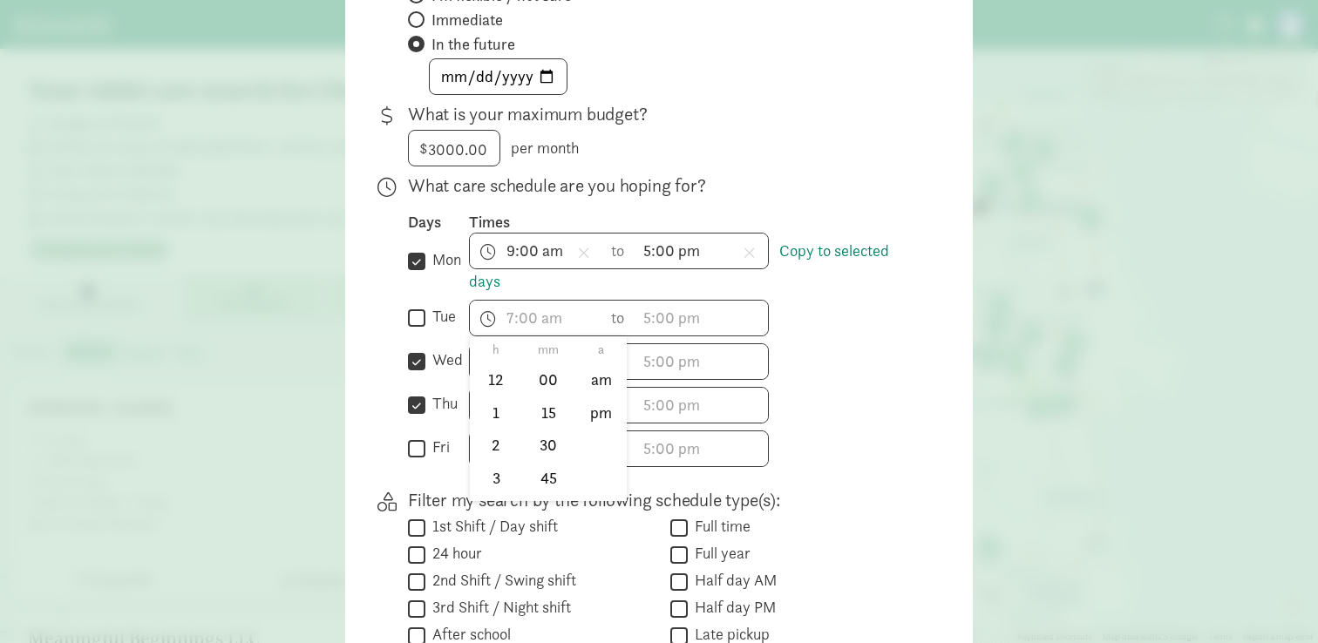
click at [420, 318] on input "tue" at bounding box center [416, 318] width 17 height 24
checkbox input "true"
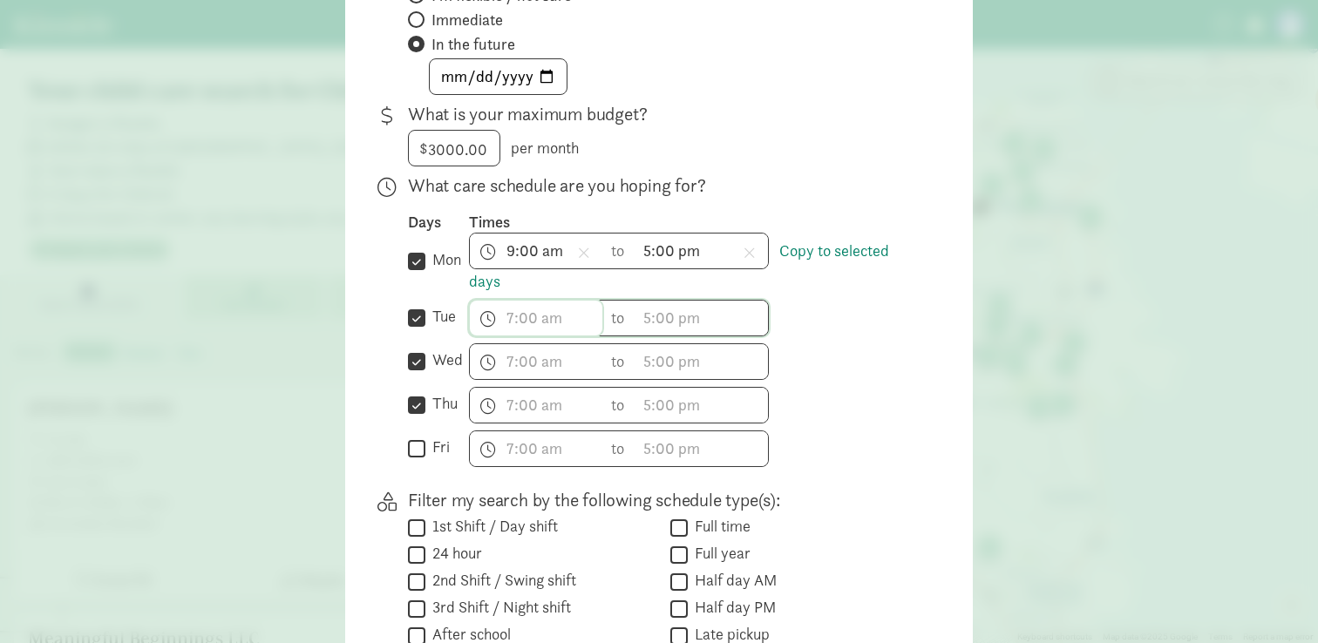
click at [540, 334] on input "text" at bounding box center [536, 318] width 133 height 35
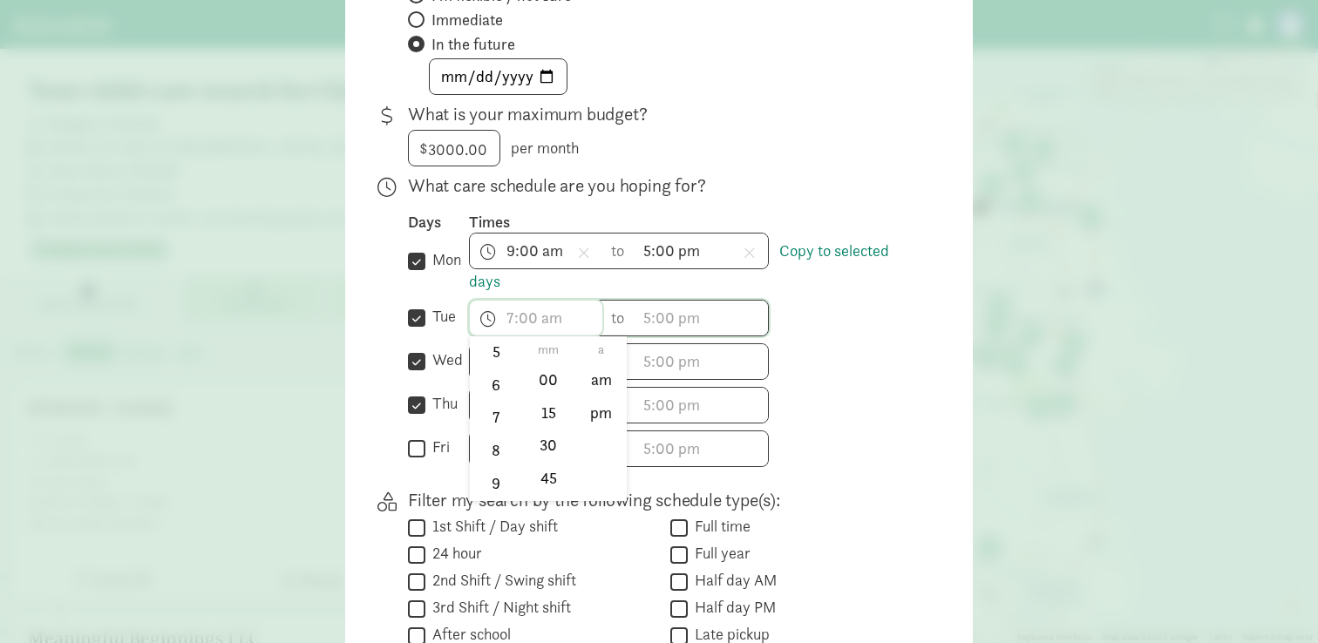
scroll to position [249, 0]
click at [498, 431] on li "9" at bounding box center [495, 426] width 51 height 33
click at [544, 380] on li "00" at bounding box center [548, 379] width 51 height 33
click at [614, 378] on li "am" at bounding box center [600, 379] width 51 height 33
type input "9:00 am"
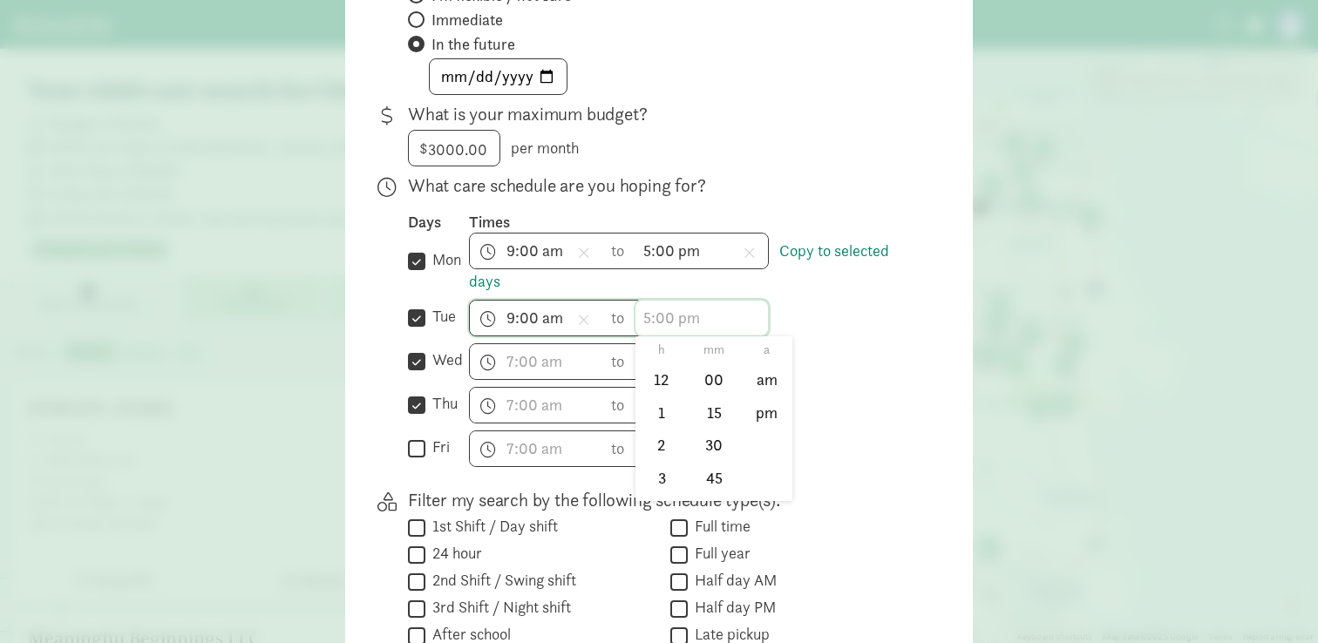
click at [662, 323] on input "text" at bounding box center [702, 318] width 133 height 35
click at [665, 411] on li "4" at bounding box center [661, 407] width 51 height 33
click at [708, 444] on li "30" at bounding box center [714, 445] width 51 height 33
click at [762, 420] on li "pm" at bounding box center [766, 412] width 51 height 33
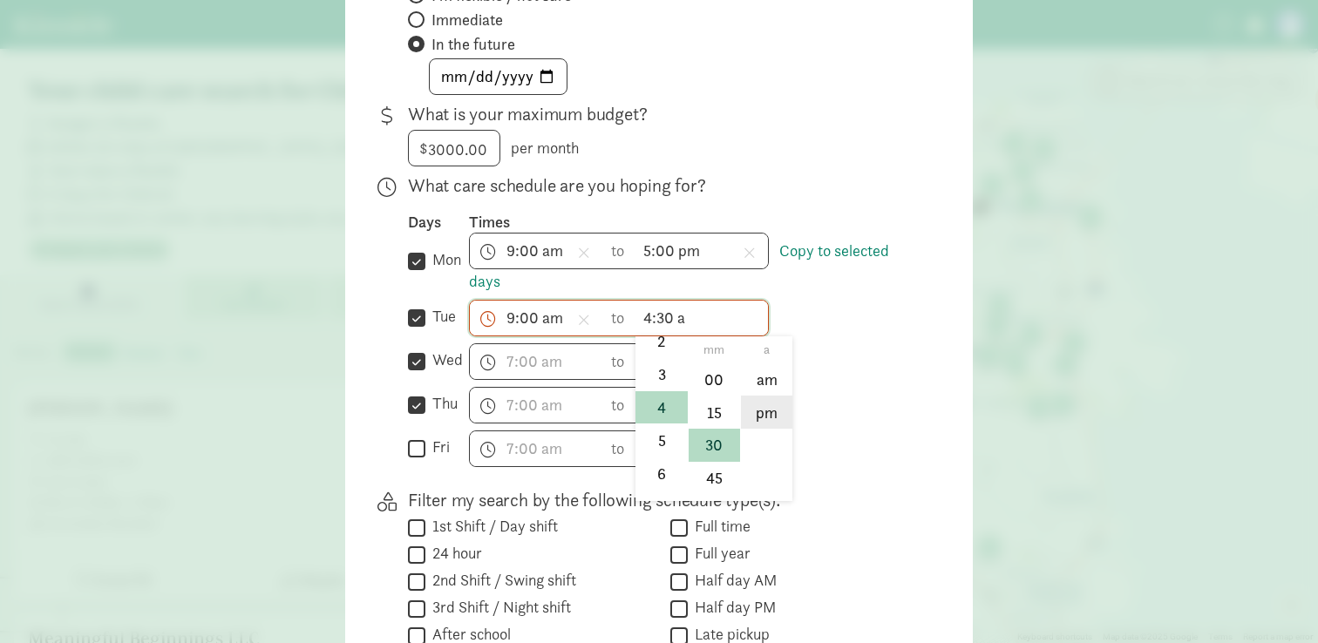
type input "4:30 pm"
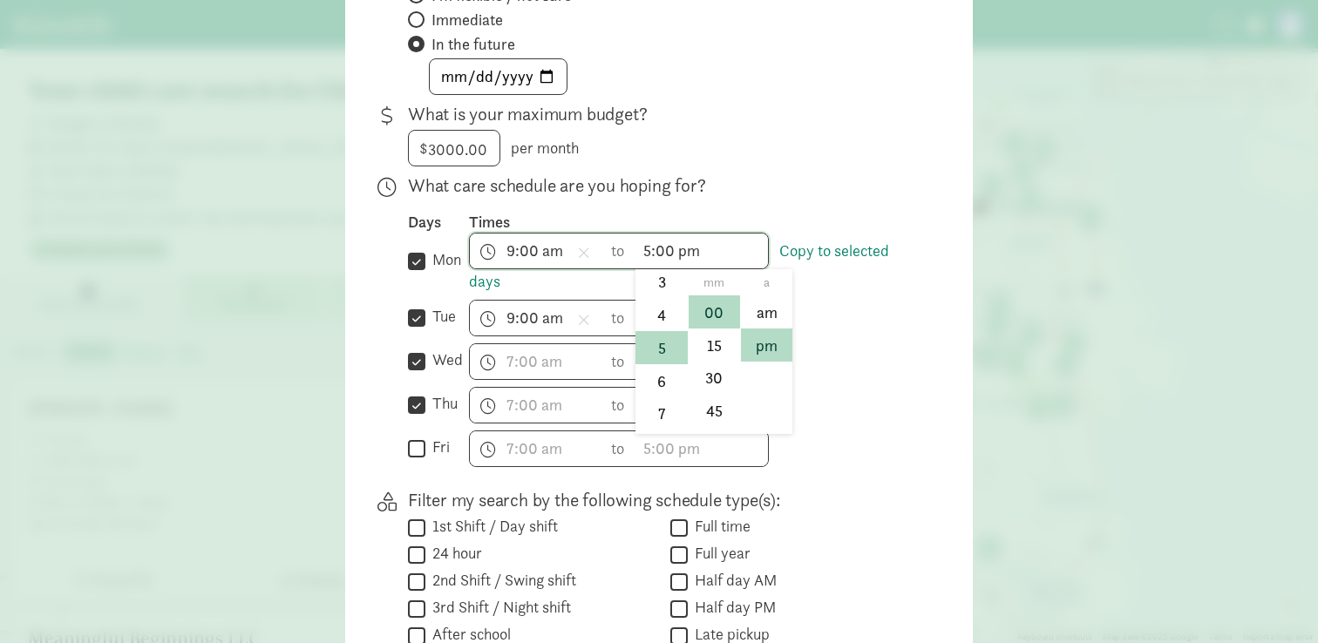
click at [670, 251] on span "5:00 pm h 12 1 2 3 4 5 6 7 8 9 10 11 mm 00 15 30 45 a am pm" at bounding box center [702, 251] width 133 height 35
click at [663, 321] on li "4" at bounding box center [661, 318] width 51 height 33
click at [679, 251] on span "4:00 pm h 12 1 2 3 4 5 6 7 8 9 10 11 mm 00 15 30 45 a am pm" at bounding box center [702, 251] width 133 height 35
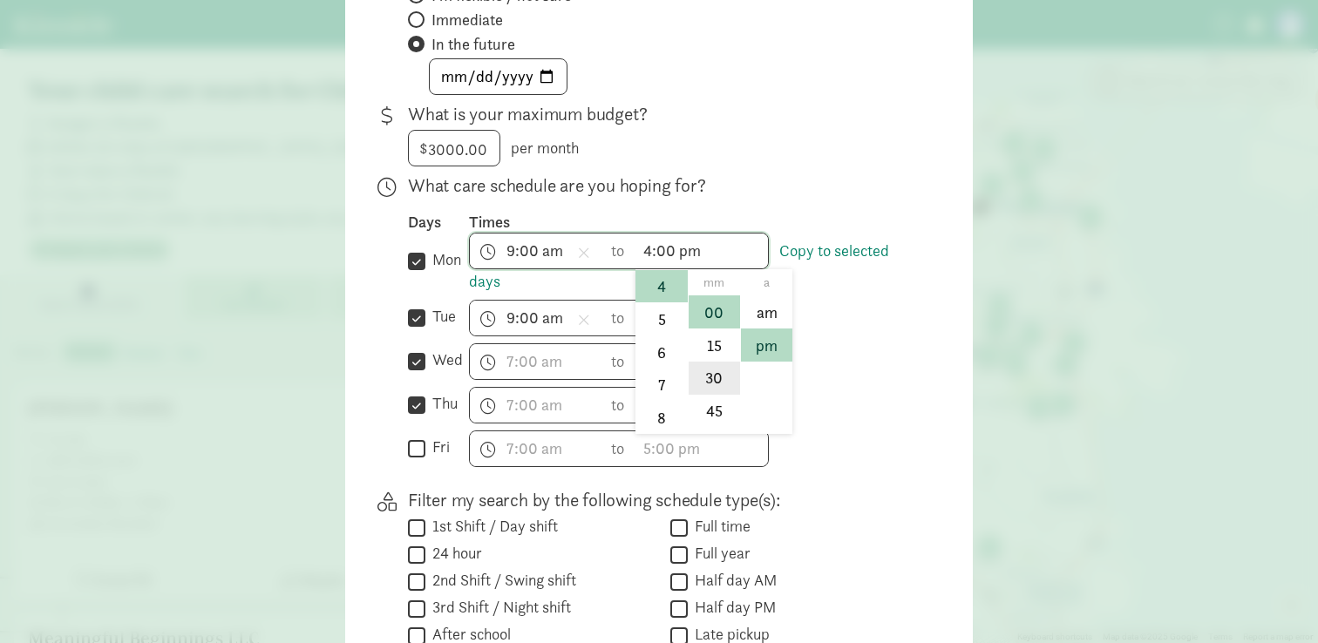
click at [720, 384] on li "30" at bounding box center [714, 378] width 51 height 33
type input "4:30 pm"
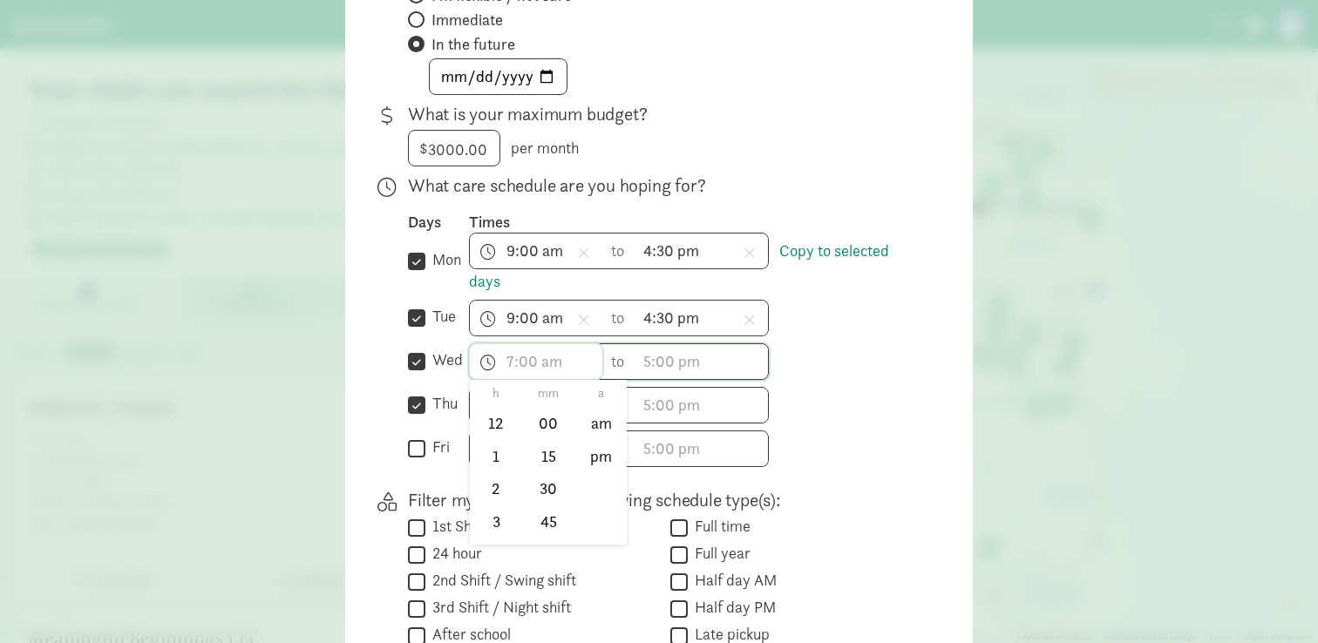
click at [534, 370] on input "text" at bounding box center [536, 361] width 133 height 35
click at [490, 543] on li "9" at bounding box center [495, 545] width 51 height 33
click at [554, 430] on li "00" at bounding box center [548, 422] width 51 height 33
click at [602, 430] on li "am" at bounding box center [600, 422] width 51 height 33
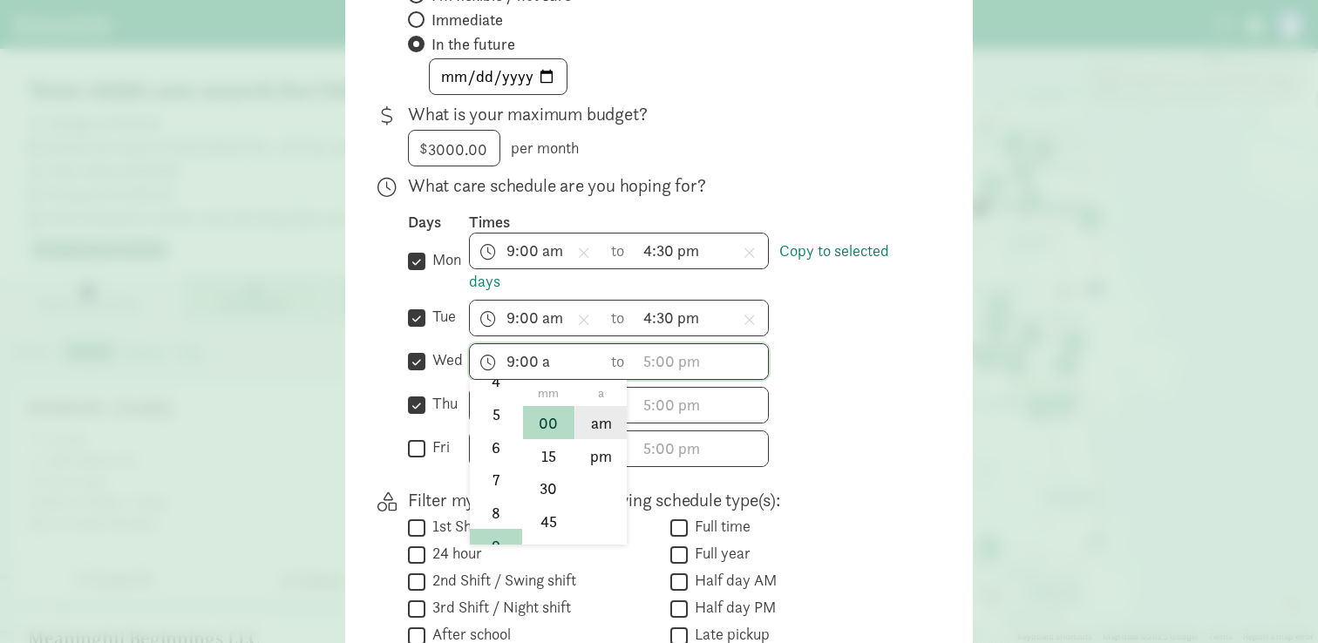
type input "9:00 am"
click at [671, 354] on input "text" at bounding box center [702, 361] width 133 height 35
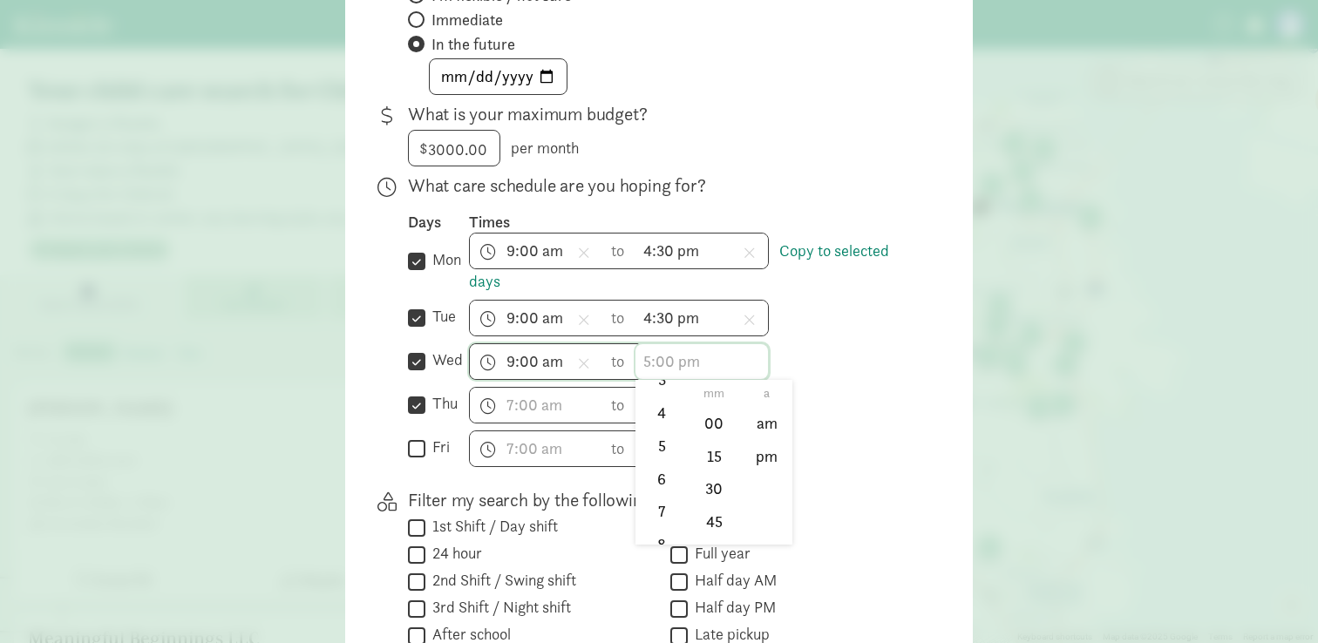
scroll to position [145, 0]
click at [658, 416] on li "4" at bounding box center [661, 410] width 51 height 33
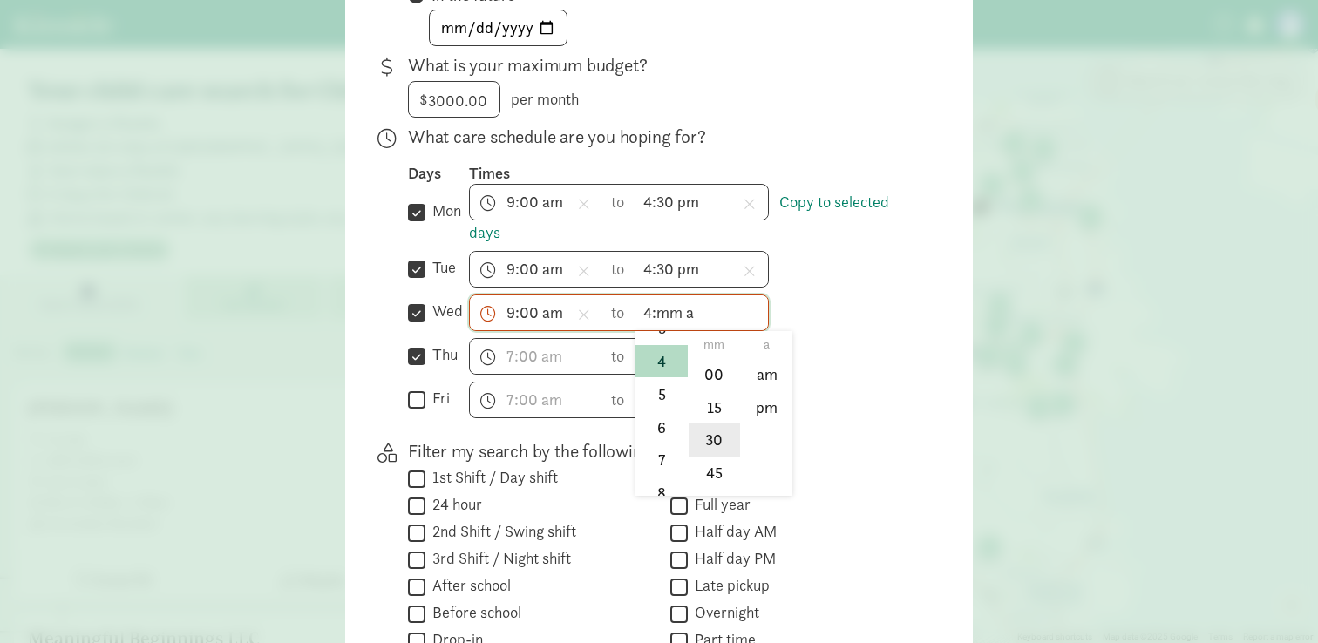
click at [714, 444] on li "30" at bounding box center [714, 440] width 51 height 33
click at [769, 371] on li "am" at bounding box center [766, 373] width 51 height 33
type input "4:30 am"
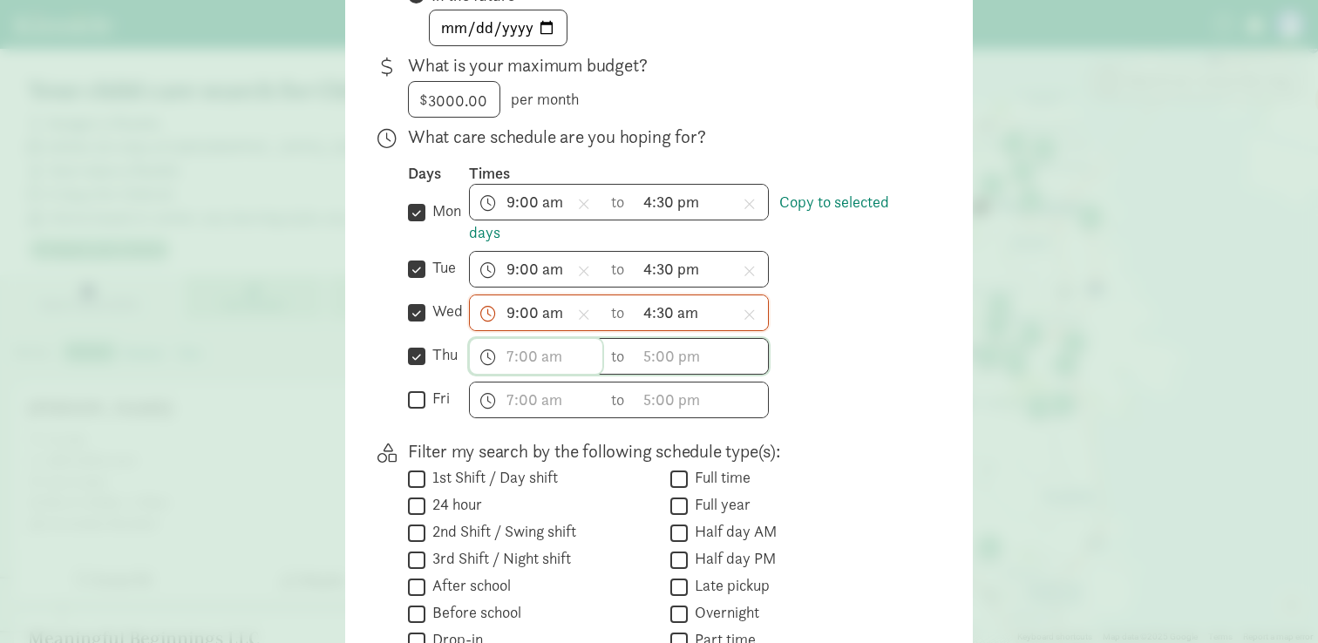
click at [530, 364] on input "text" at bounding box center [536, 356] width 133 height 35
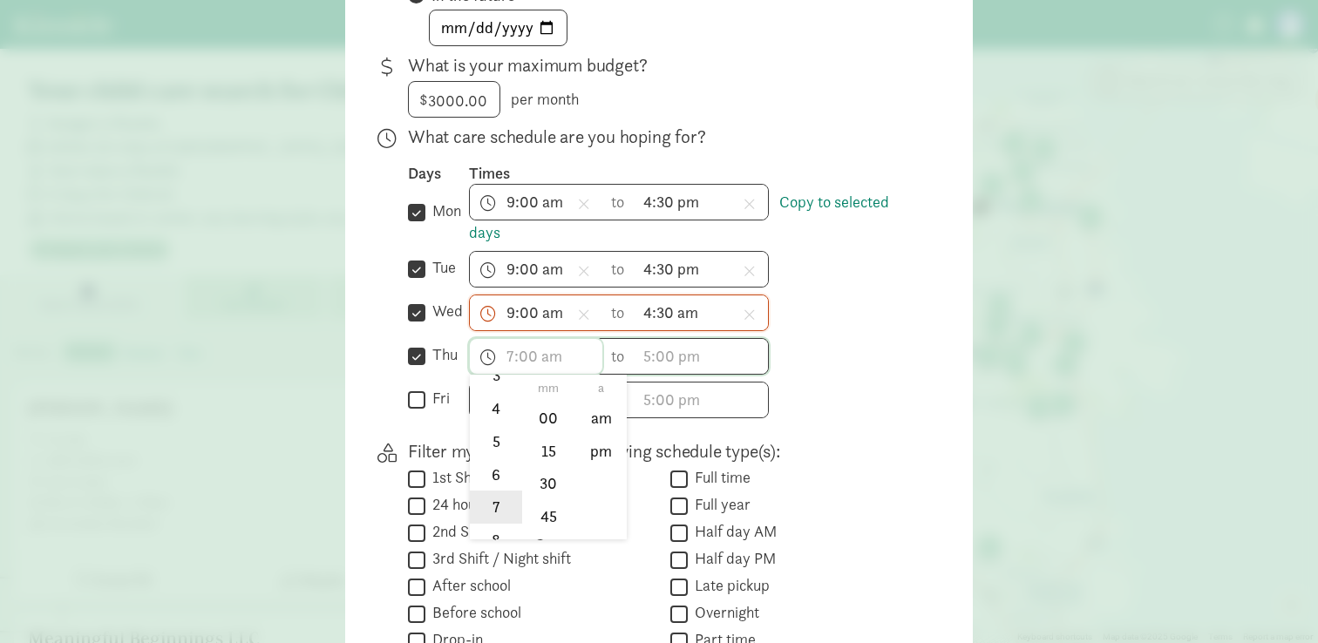
scroll to position [186, 0]
click at [494, 522] on li "9" at bounding box center [495, 528] width 51 height 33
click at [550, 420] on li "00" at bounding box center [548, 417] width 51 height 33
click at [599, 424] on li "am" at bounding box center [600, 417] width 51 height 33
type input "9:00 am"
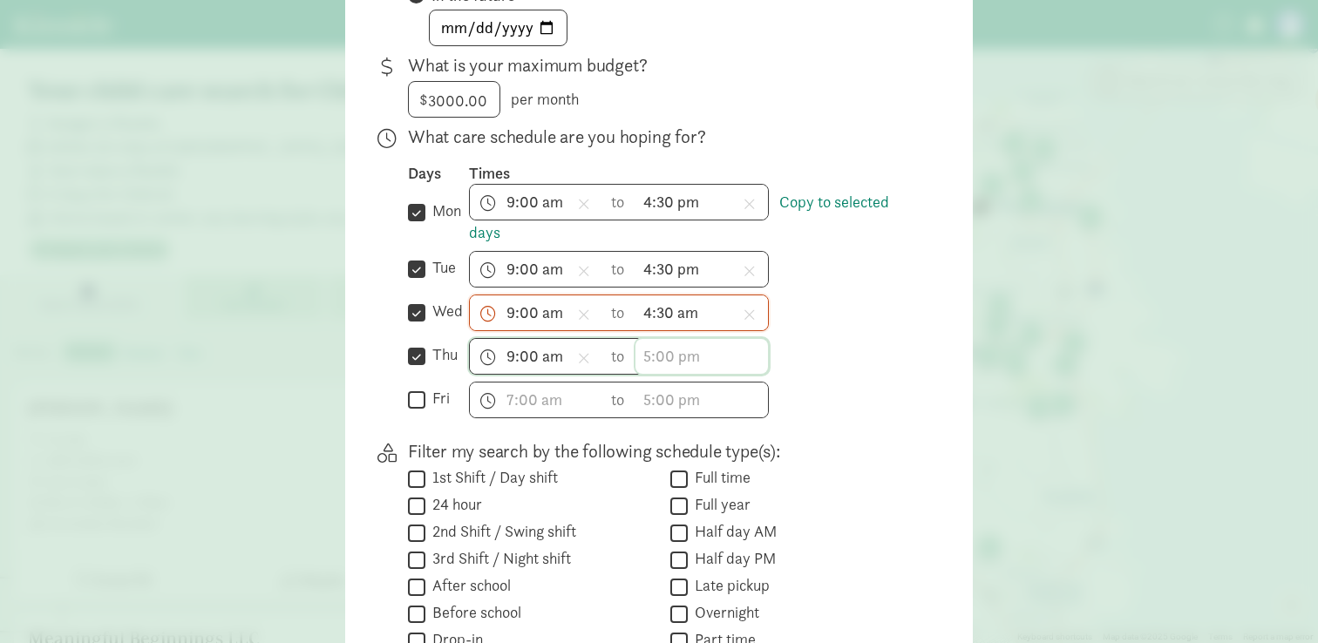
click at [664, 362] on input "text" at bounding box center [702, 356] width 133 height 35
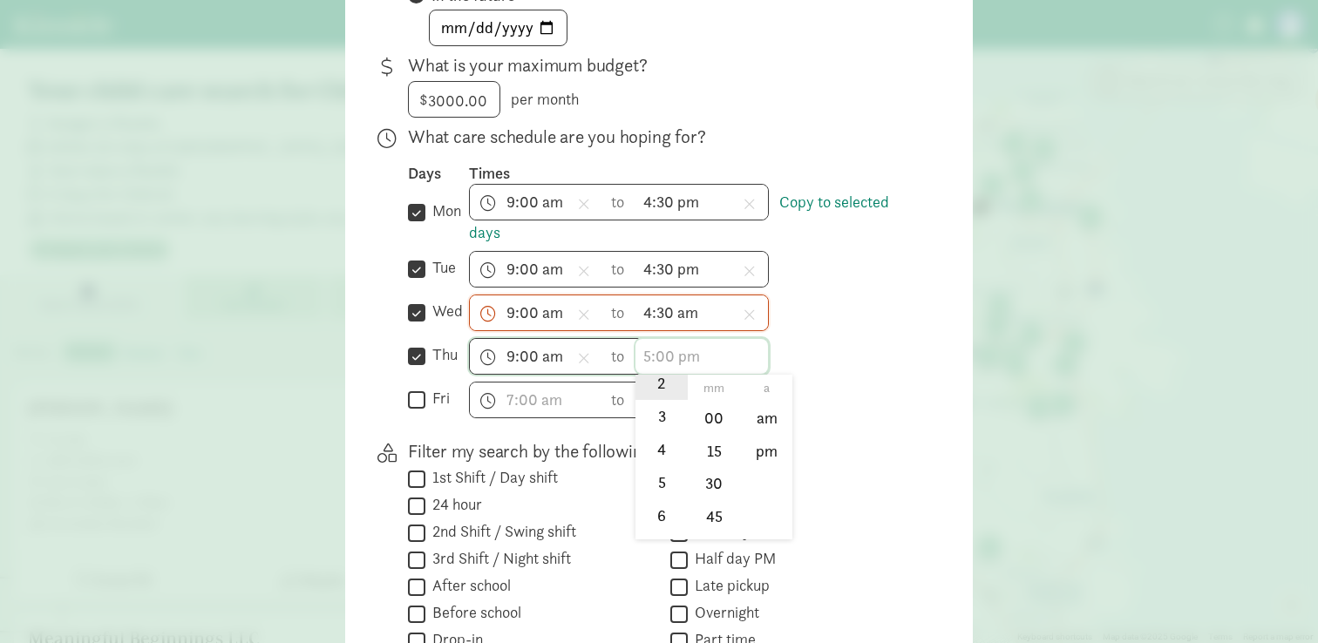
scroll to position [113, 0]
click at [662, 451] on li "4" at bounding box center [661, 436] width 51 height 33
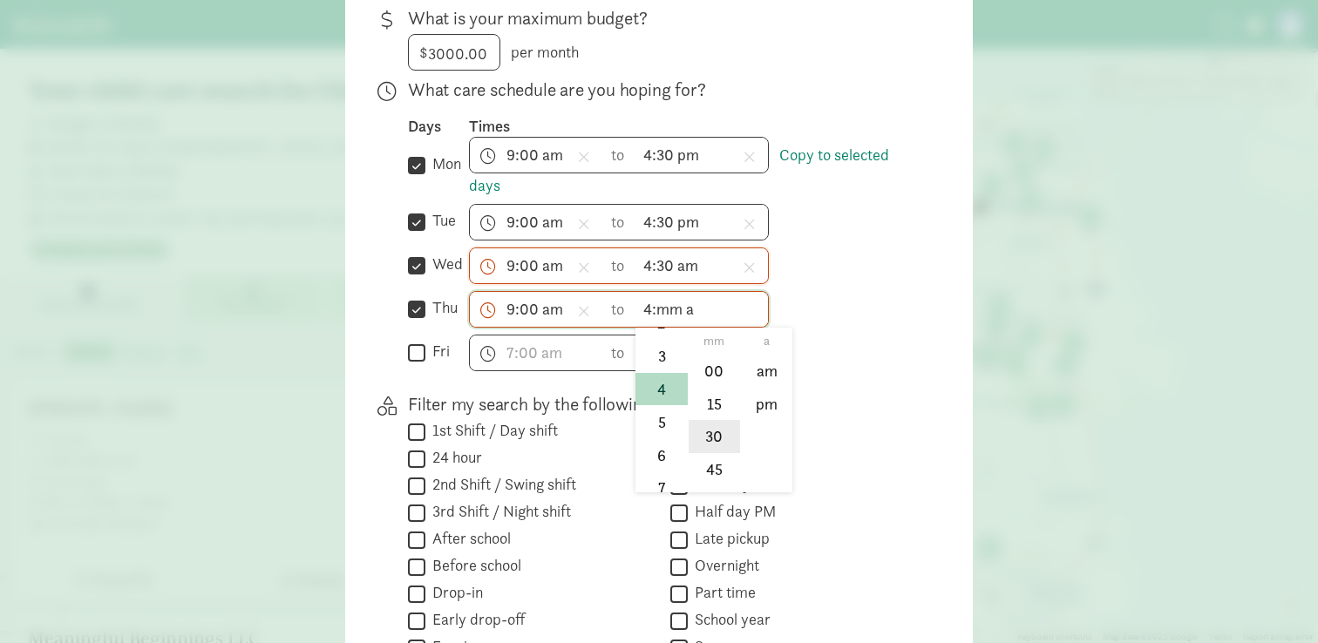
scroll to position [466, 0]
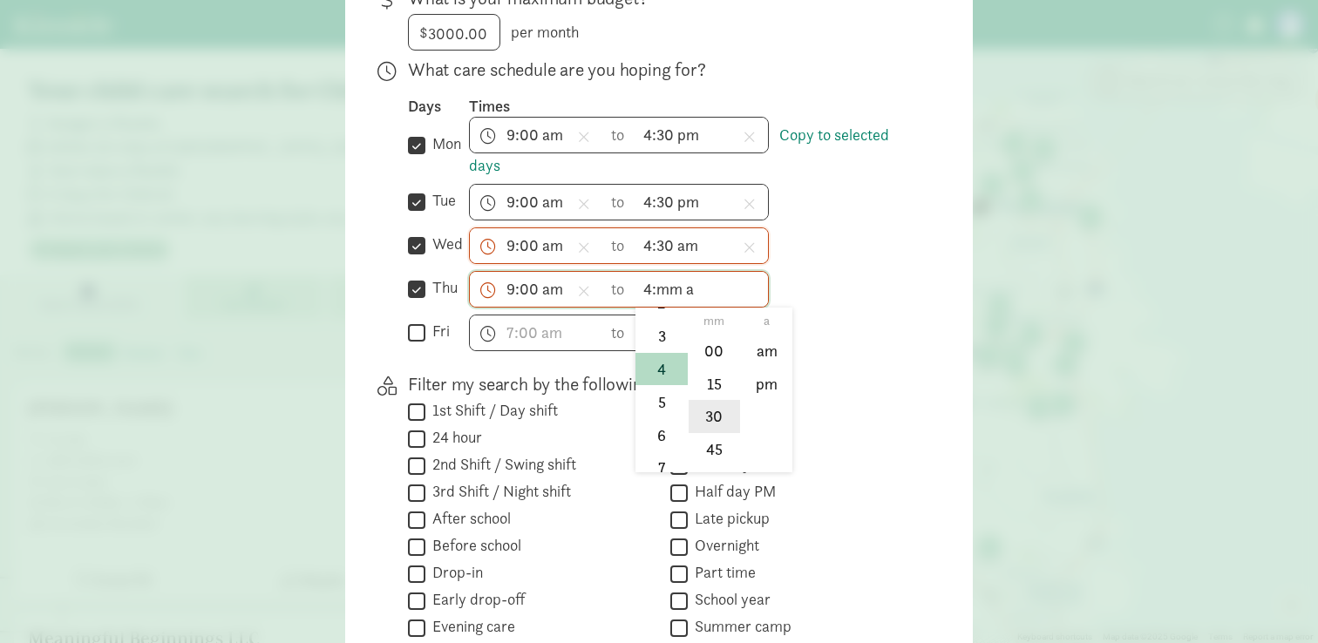
click at [717, 418] on li "30" at bounding box center [714, 416] width 51 height 33
click at [765, 347] on li "am" at bounding box center [766, 350] width 51 height 33
type input "4:30 am"
click at [821, 343] on div "h 12 1 2 3 4 5 6 7 8 9 10 11 mm 00 15 30 45 a am pm to h 12 1 2 3 4 5 6 7 8 9 1…" at bounding box center [693, 333] width 448 height 37
click at [417, 337] on input "fri" at bounding box center [416, 333] width 17 height 24
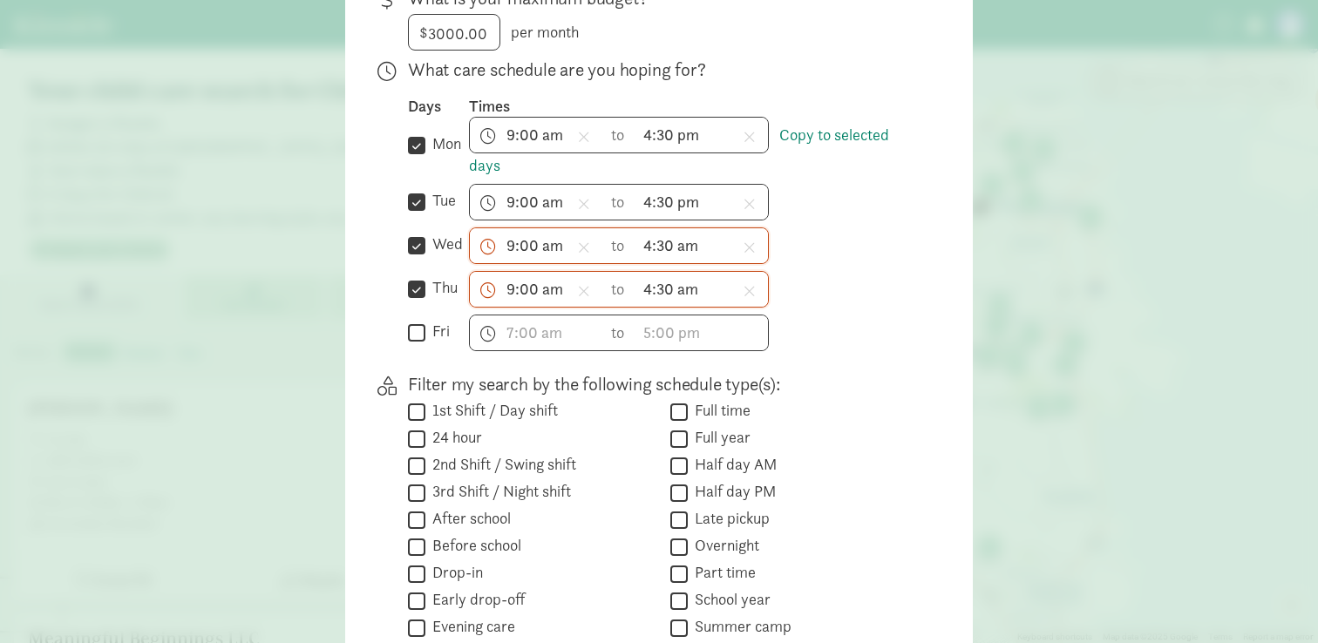
checkbox input "true"
click at [527, 339] on input "text" at bounding box center [536, 333] width 133 height 35
click at [497, 481] on li "9" at bounding box center [495, 483] width 51 height 33
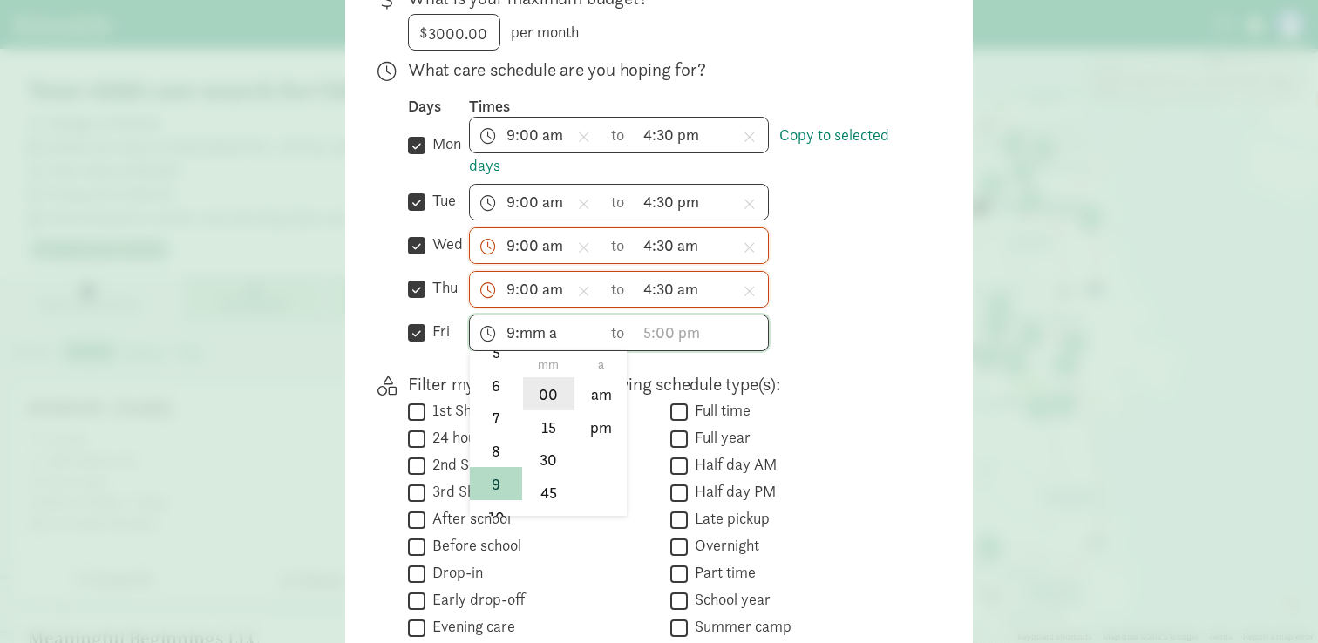
click at [546, 394] on li "00" at bounding box center [548, 393] width 51 height 33
click at [601, 393] on li "am" at bounding box center [600, 393] width 51 height 33
type input "9:00 am"
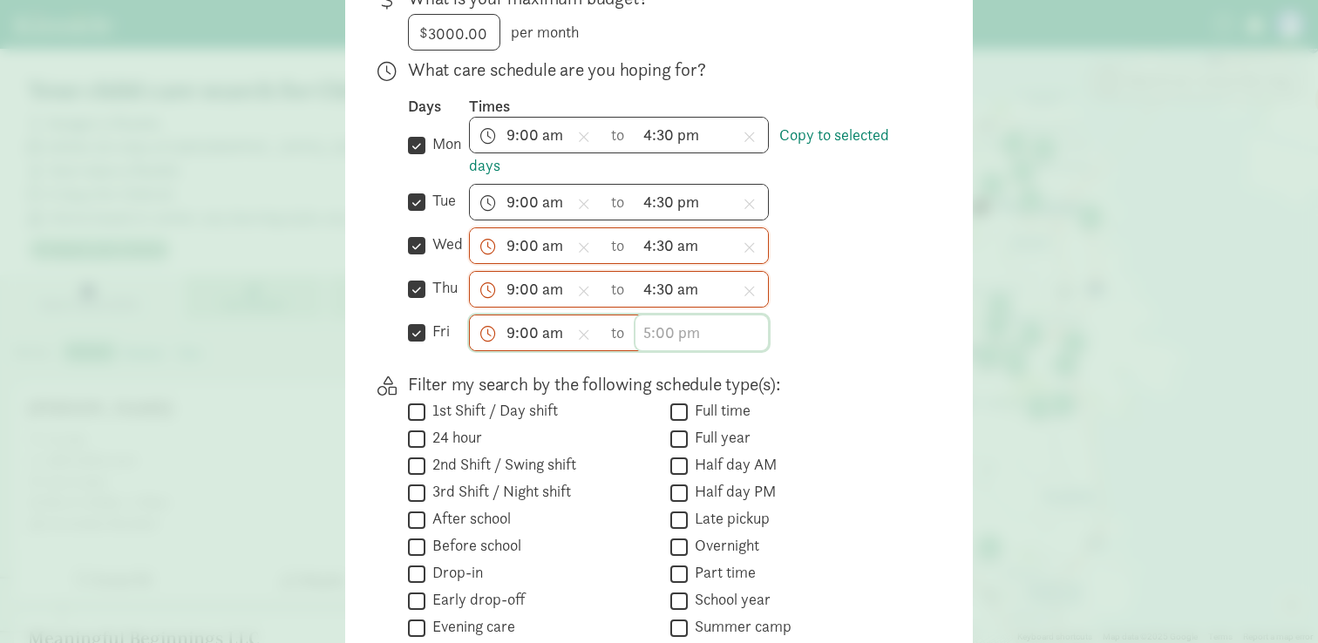
click at [662, 326] on input "text" at bounding box center [702, 333] width 133 height 35
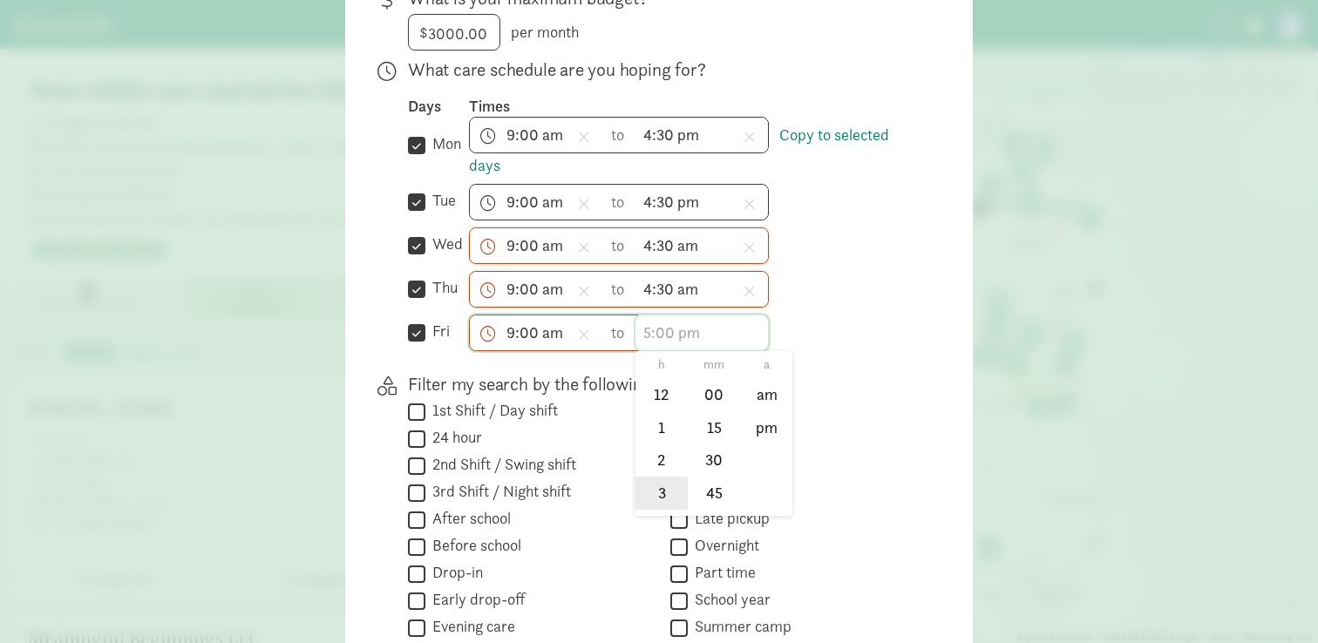
scroll to position [52, 0]
click at [663, 473] on li "4" at bounding box center [661, 474] width 51 height 33
click at [711, 455] on li "30" at bounding box center [714, 460] width 51 height 33
click at [769, 398] on li "am" at bounding box center [766, 393] width 51 height 33
type input "4:30 am"
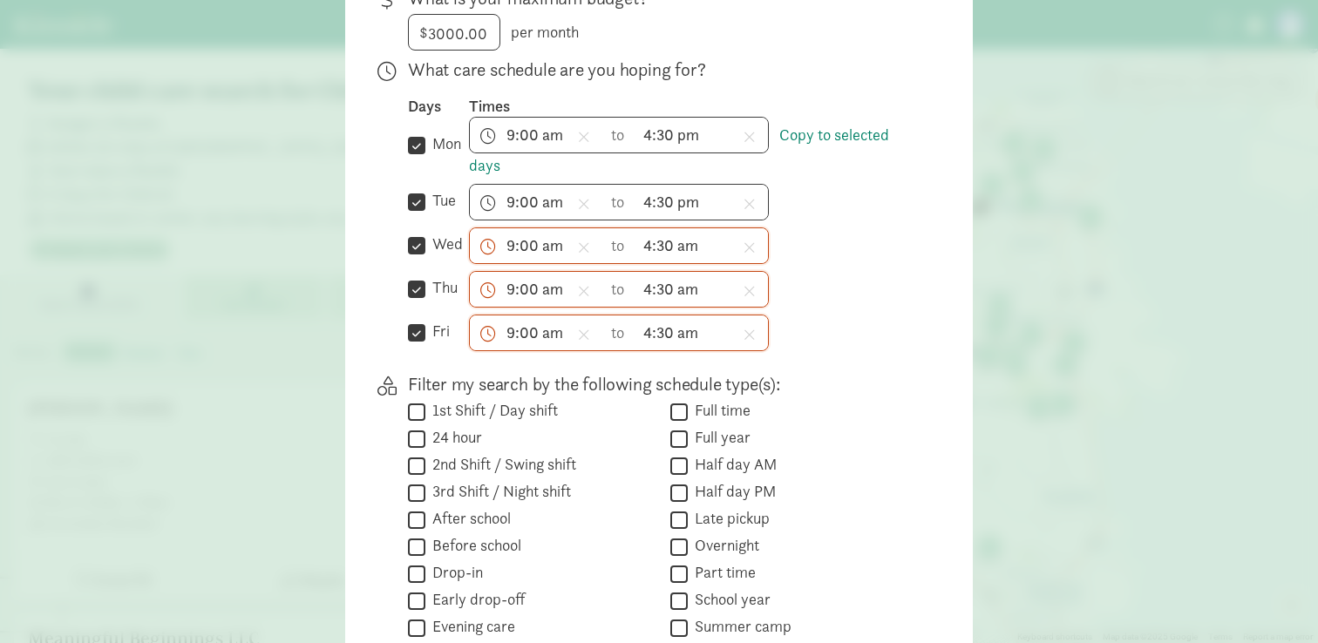
click at [825, 359] on div "What care schedule are you hoping for? Days Times  mon Copy to selected days 9…" at bounding box center [662, 212] width 509 height 308
click at [785, 200] on div "9:00 am h 12 1 2 3 4 5 6 7 8 9 10 11 mm 00 15 30 45 a am pm to 4:30 pm h 12 1 2…" at bounding box center [693, 202] width 448 height 37
click at [787, 259] on div "9:00 am h 12 1 2 3 4 5 6 7 8 9 10 11 mm 00 15 30 45 a am pm to 4:30 am h 12 1 2…" at bounding box center [693, 246] width 448 height 37
click at [814, 125] on link "Copy to selected days" at bounding box center [679, 150] width 420 height 51
click at [795, 213] on div "9:00 am h 12 1 2 3 4 5 6 7 8 9 10 11 mm 00 15 30 45 a am pm to 4:30 pm h 12 1 2…" at bounding box center [693, 202] width 448 height 37
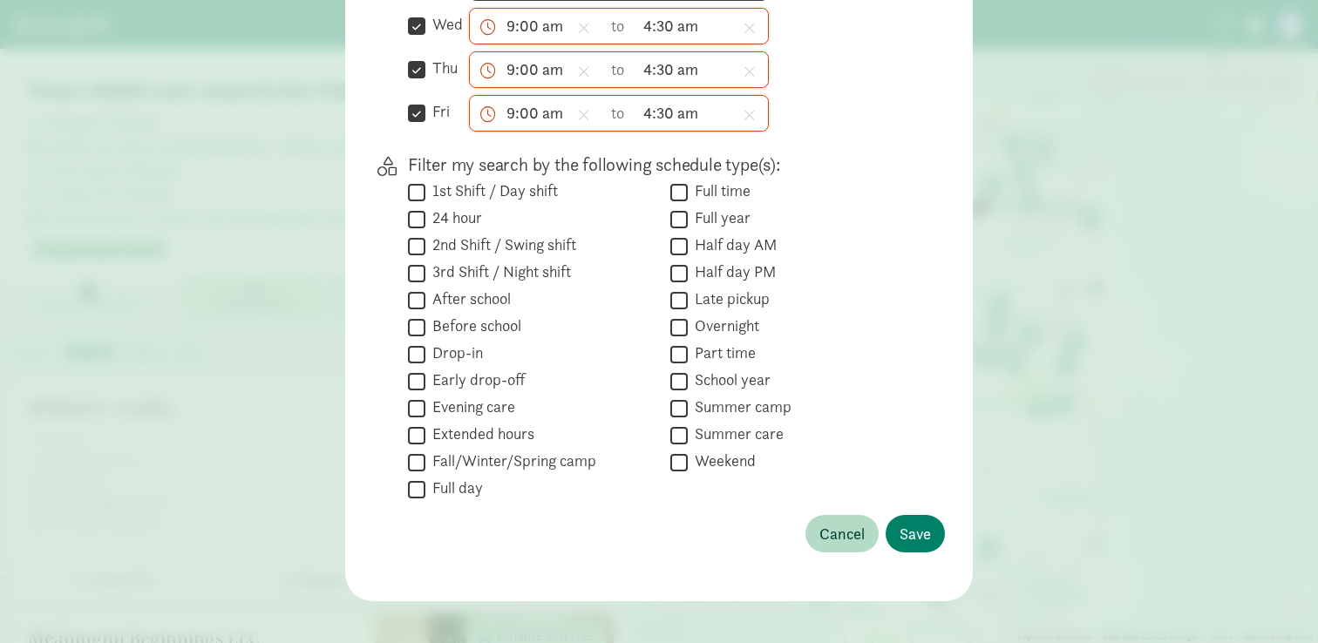
scroll to position [694, 0]
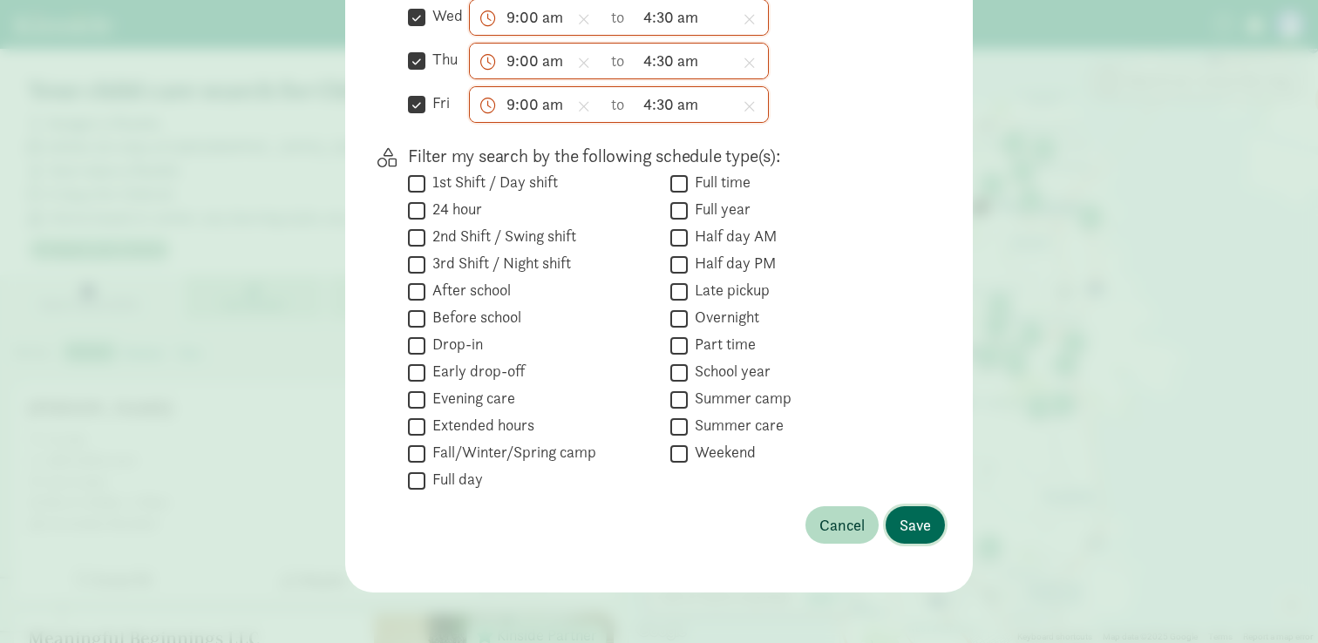
click at [910, 522] on span "Save" at bounding box center [915, 525] width 31 height 24
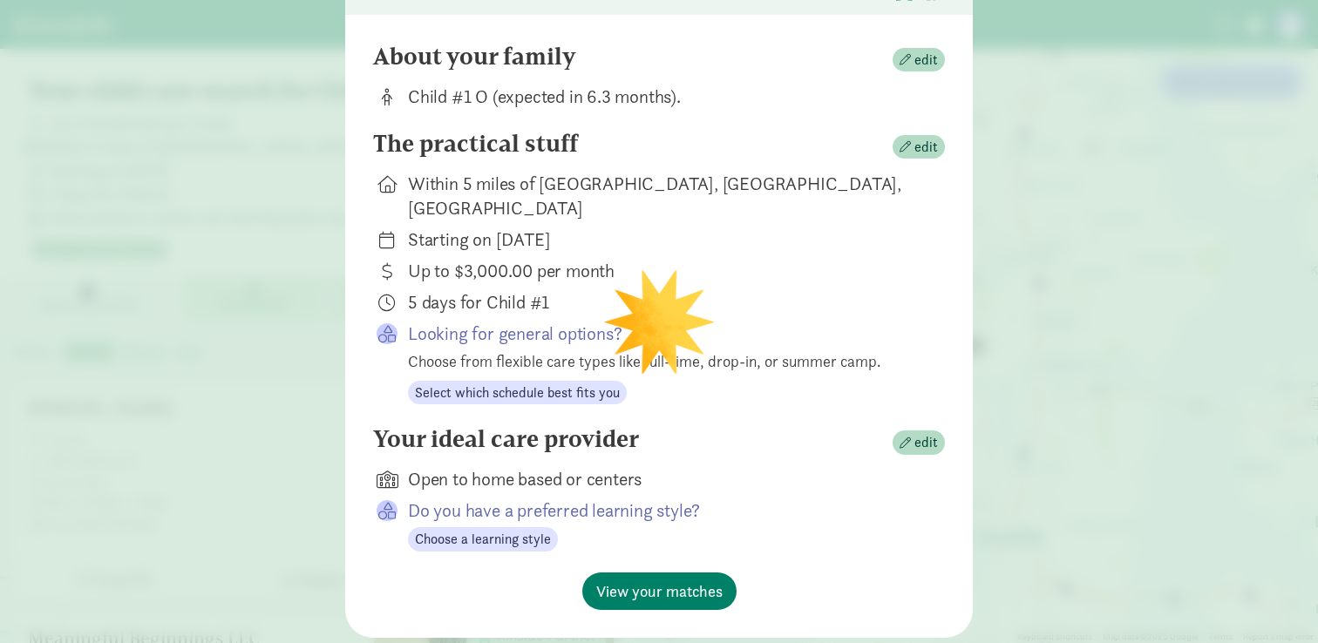
scroll to position [149, 0]
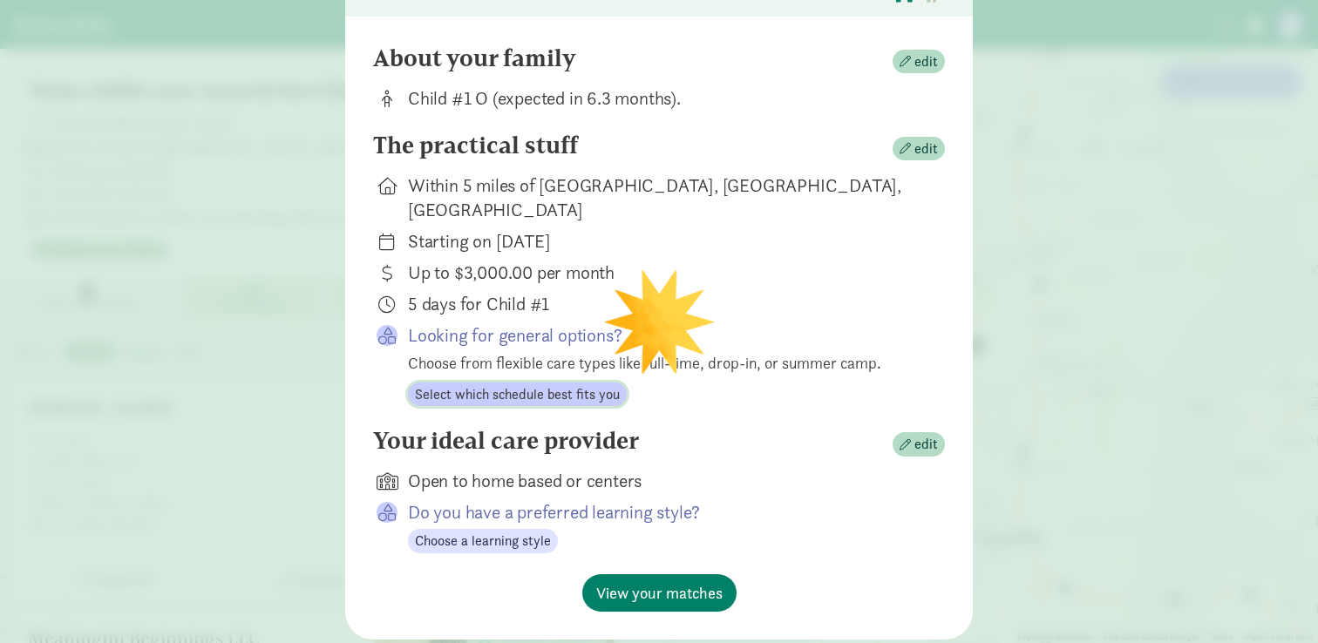
click at [584, 384] on span "Select which schedule best fits you" at bounding box center [517, 394] width 205 height 21
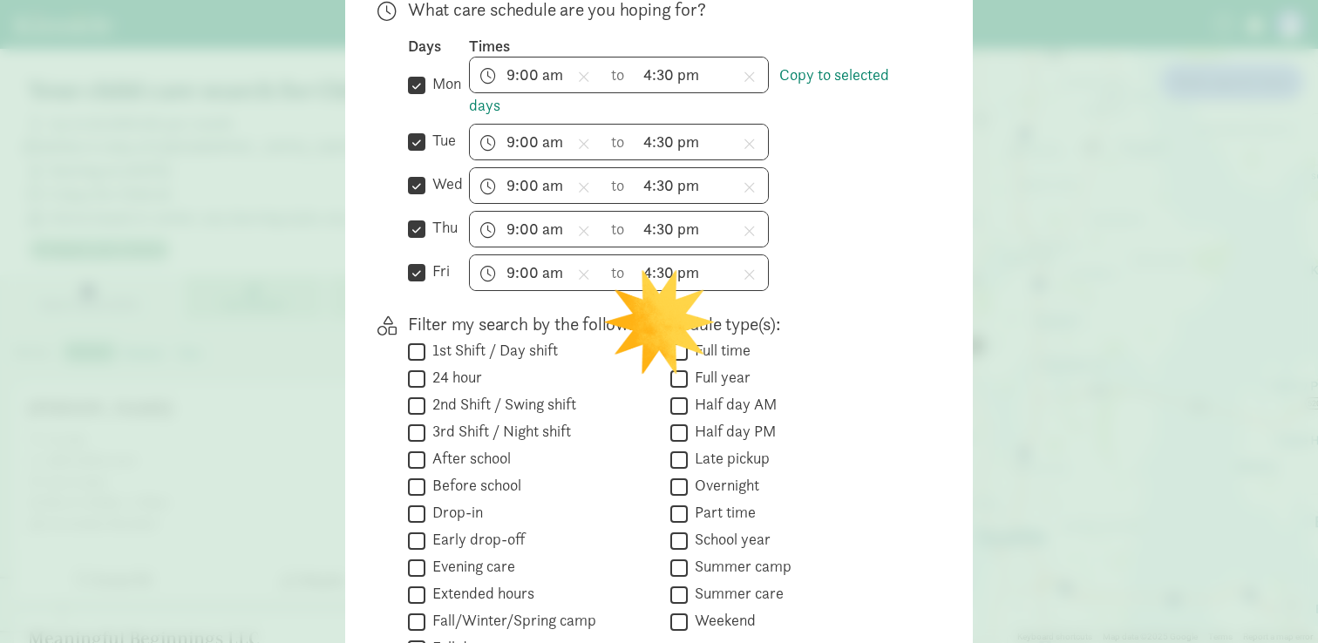
scroll to position [624, 0]
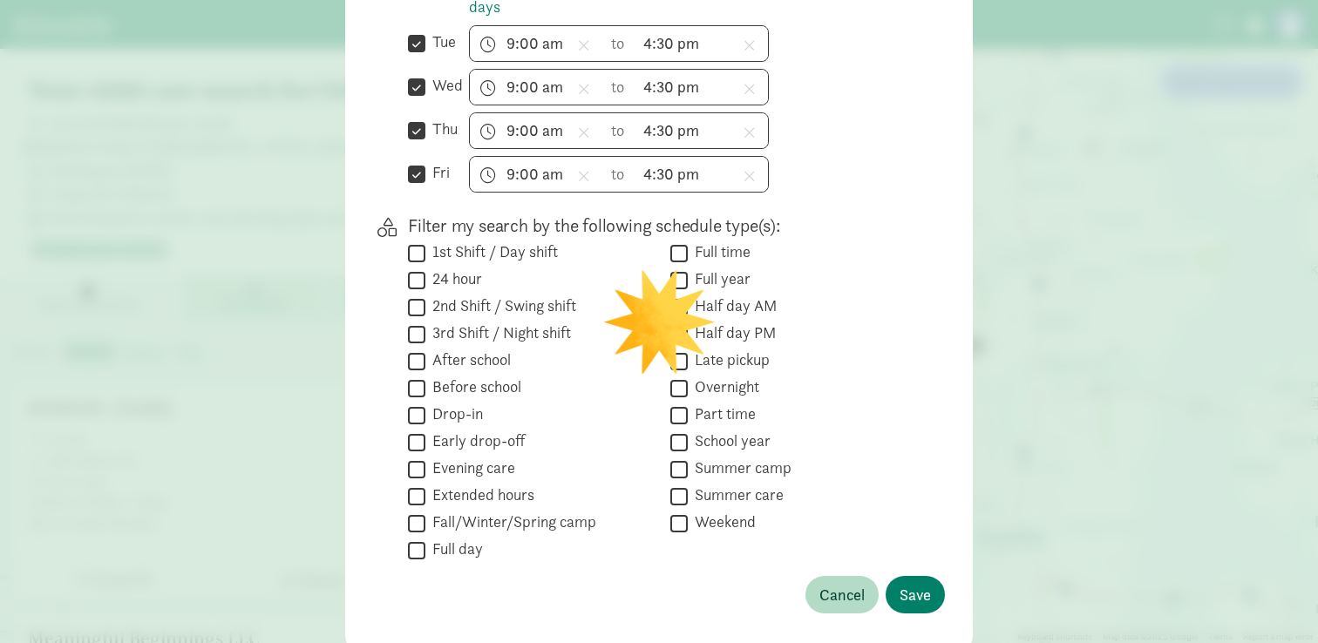
click at [683, 250] on input "Full time" at bounding box center [678, 253] width 17 height 24
checkbox input "true"
click at [901, 591] on span "Save" at bounding box center [915, 595] width 31 height 24
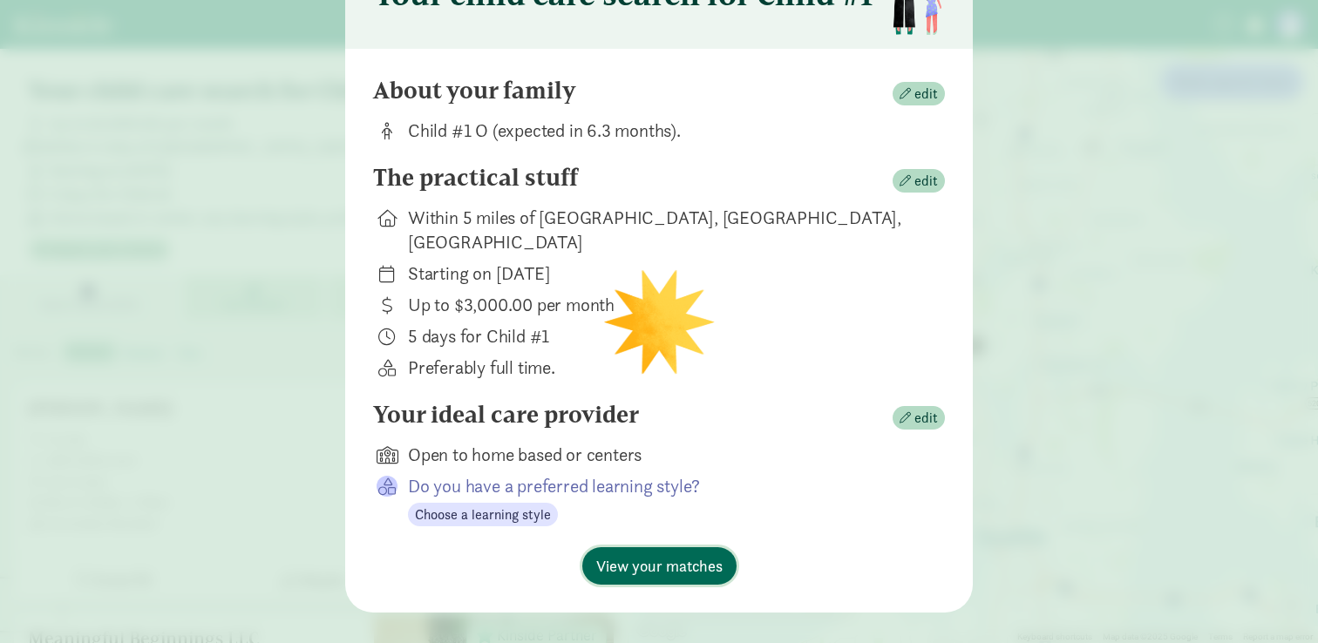
click at [679, 554] on span "View your matches" at bounding box center [659, 566] width 126 height 24
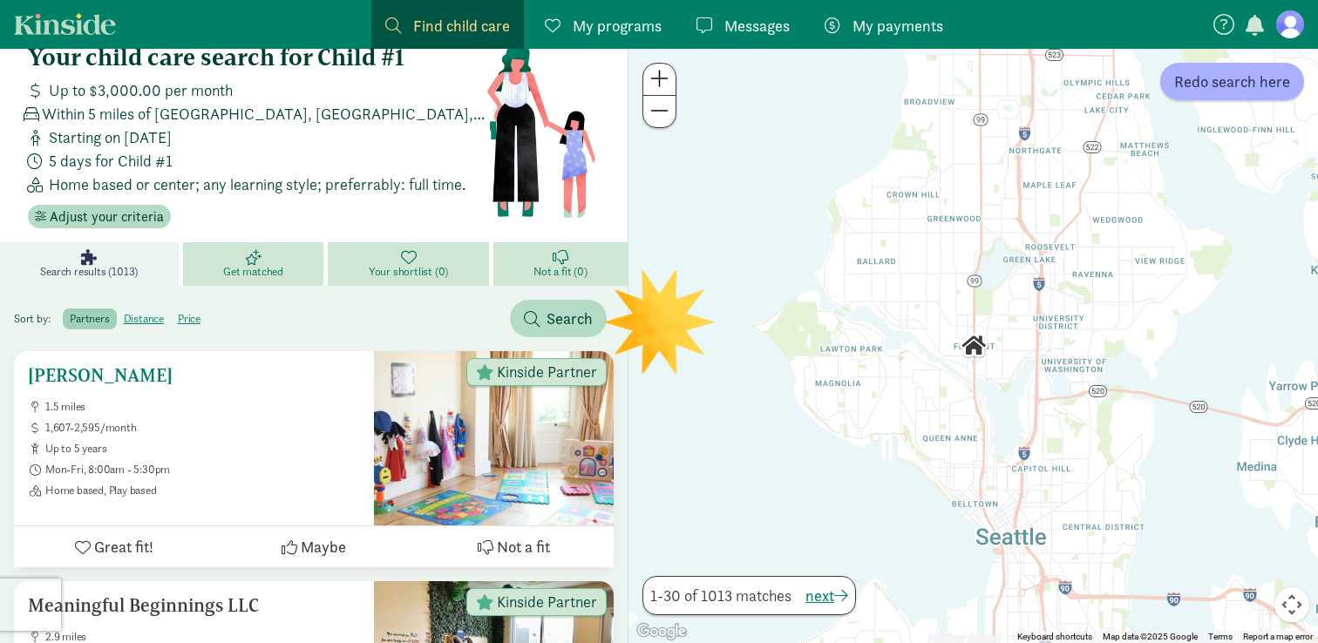
scroll to position [0, 0]
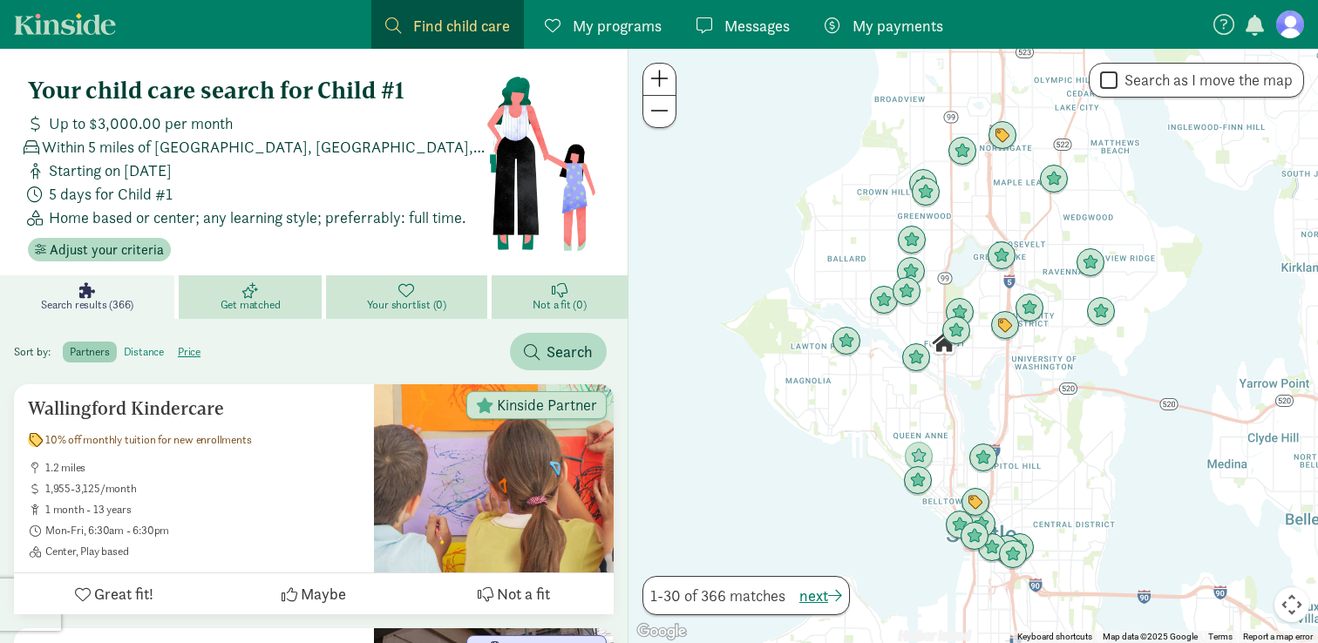
click at [171, 354] on label "distance" at bounding box center [189, 352] width 37 height 21
click at [124, 345] on input "distance" at bounding box center [124, 345] width 0 height 0
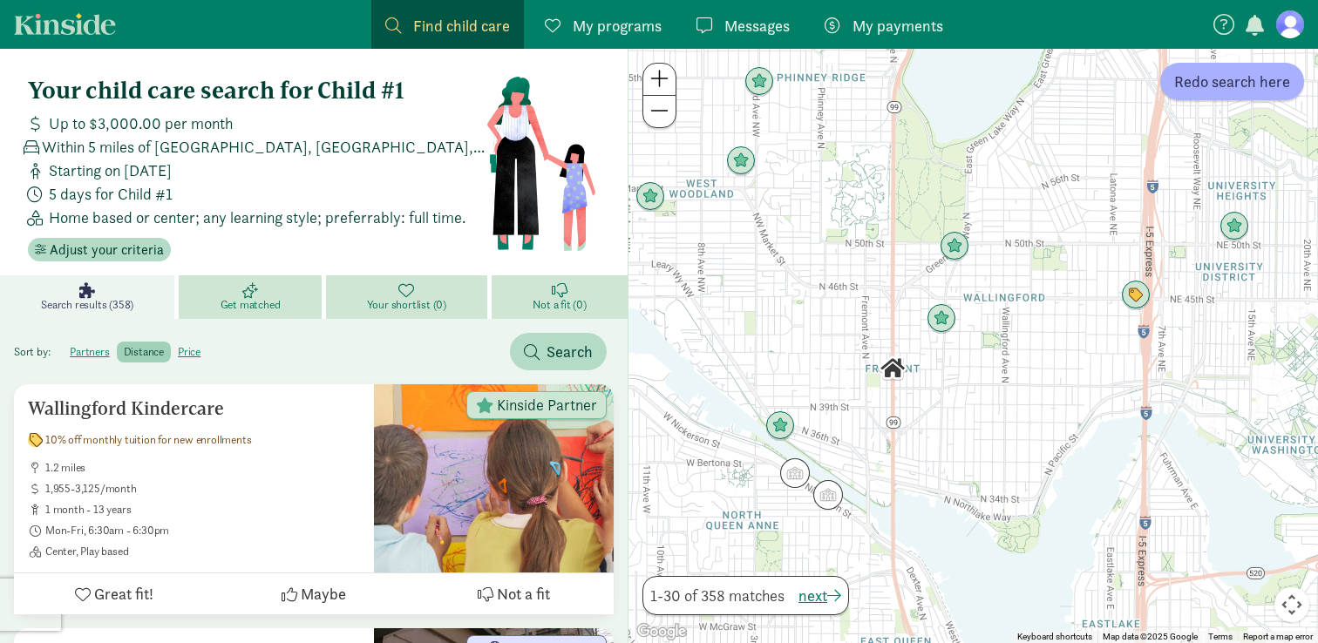
drag, startPoint x: 832, startPoint y: 440, endPoint x: 832, endPoint y: 374, distance: 66.3
click at [832, 374] on div at bounding box center [974, 346] width 690 height 595
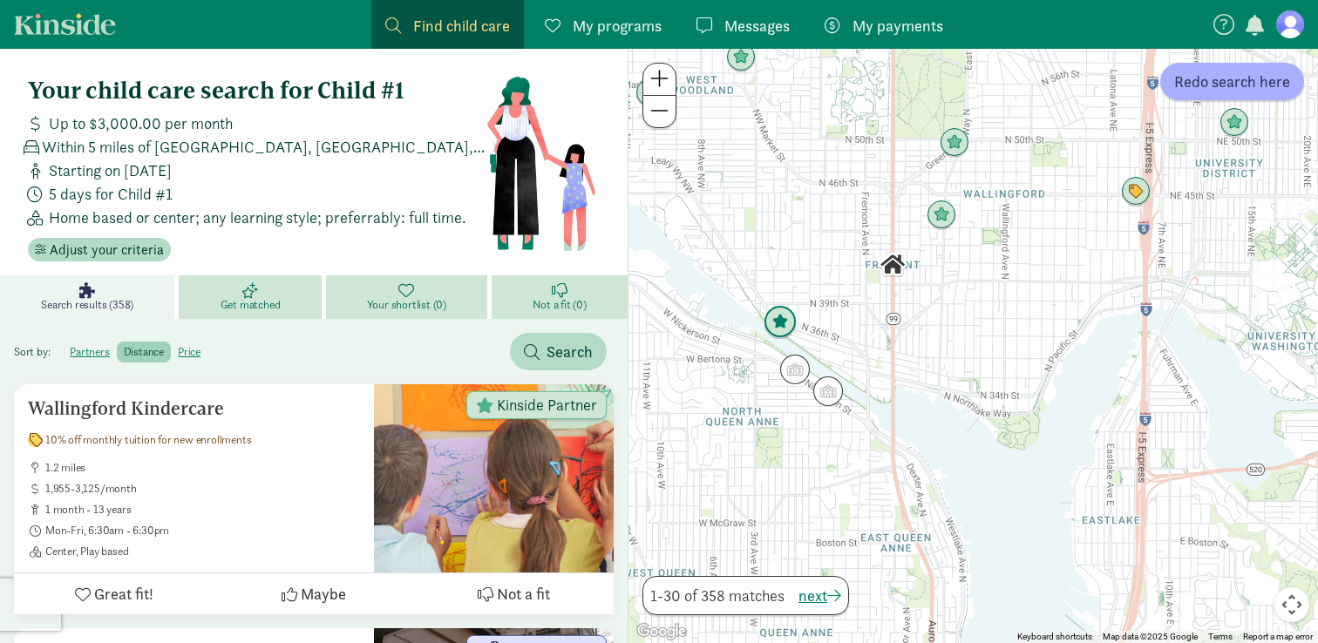
click at [783, 329] on img "Click to see details" at bounding box center [780, 322] width 33 height 33
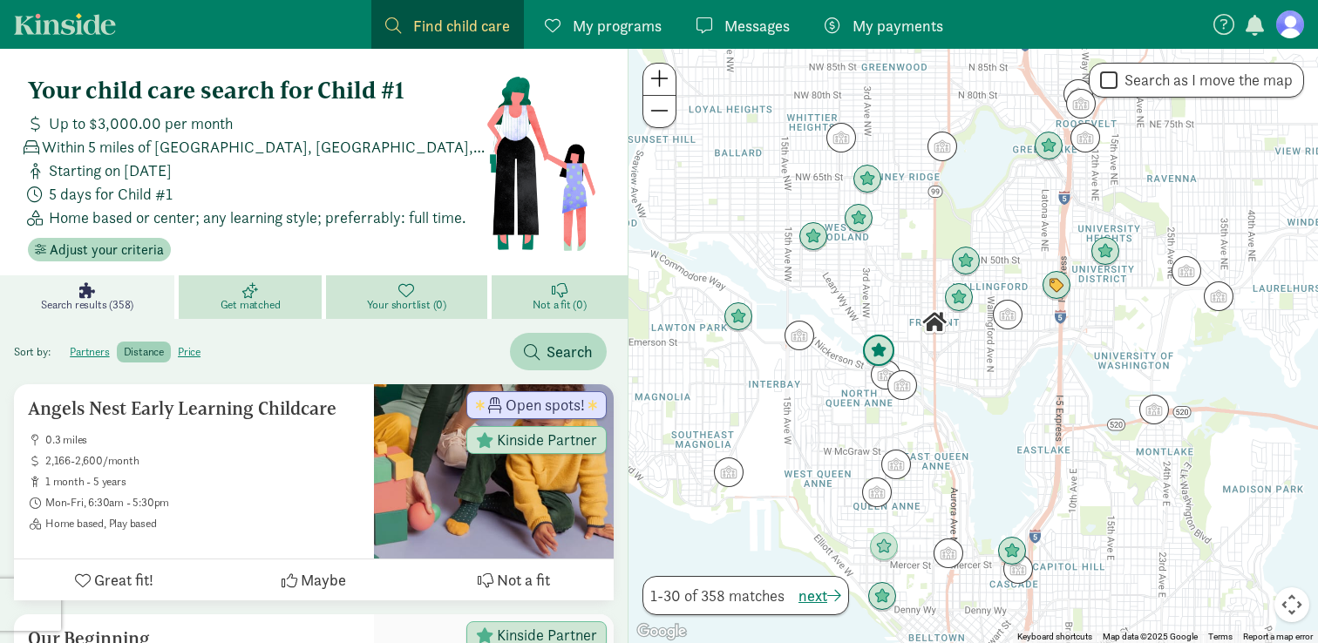
click at [873, 353] on img "Click to see details" at bounding box center [878, 351] width 33 height 33
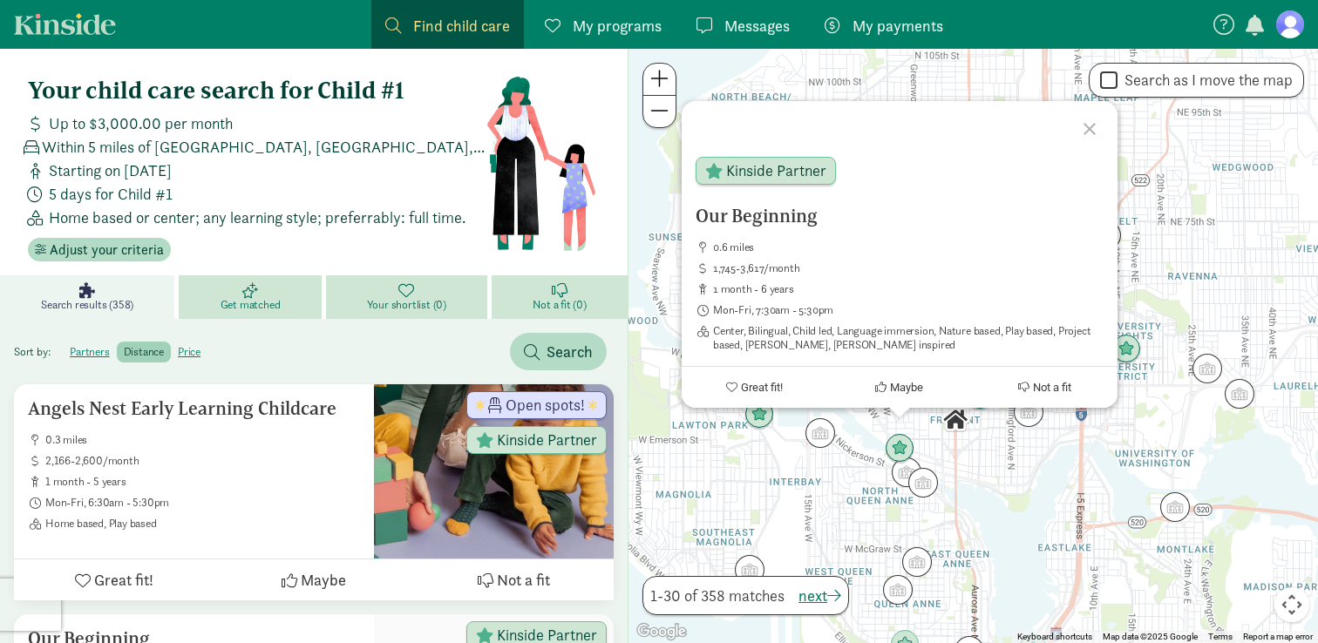
click at [962, 449] on div "Our Beginning 0.6 miles 1,745-3,617/month 1 month - 6 years Mon-Fri, 7:30am - 5…" at bounding box center [974, 346] width 690 height 595
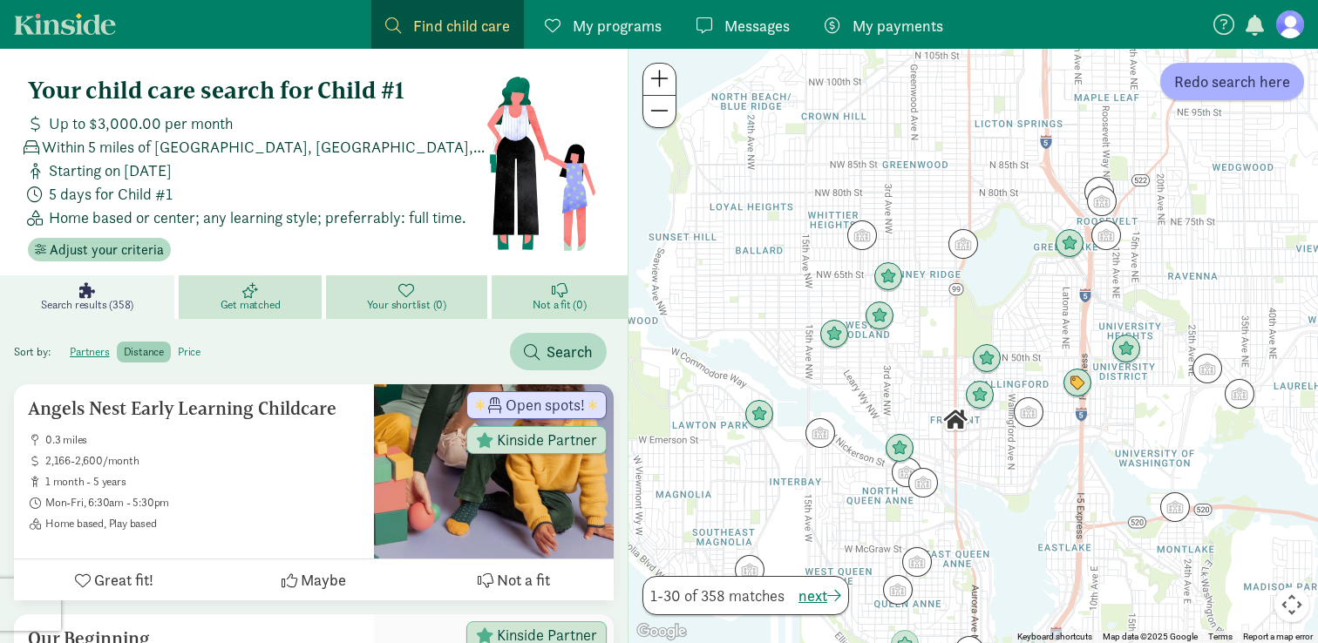
click at [180, 357] on label "price" at bounding box center [189, 352] width 37 height 21
click at [178, 345] on input "price" at bounding box center [178, 345] width 0 height 0
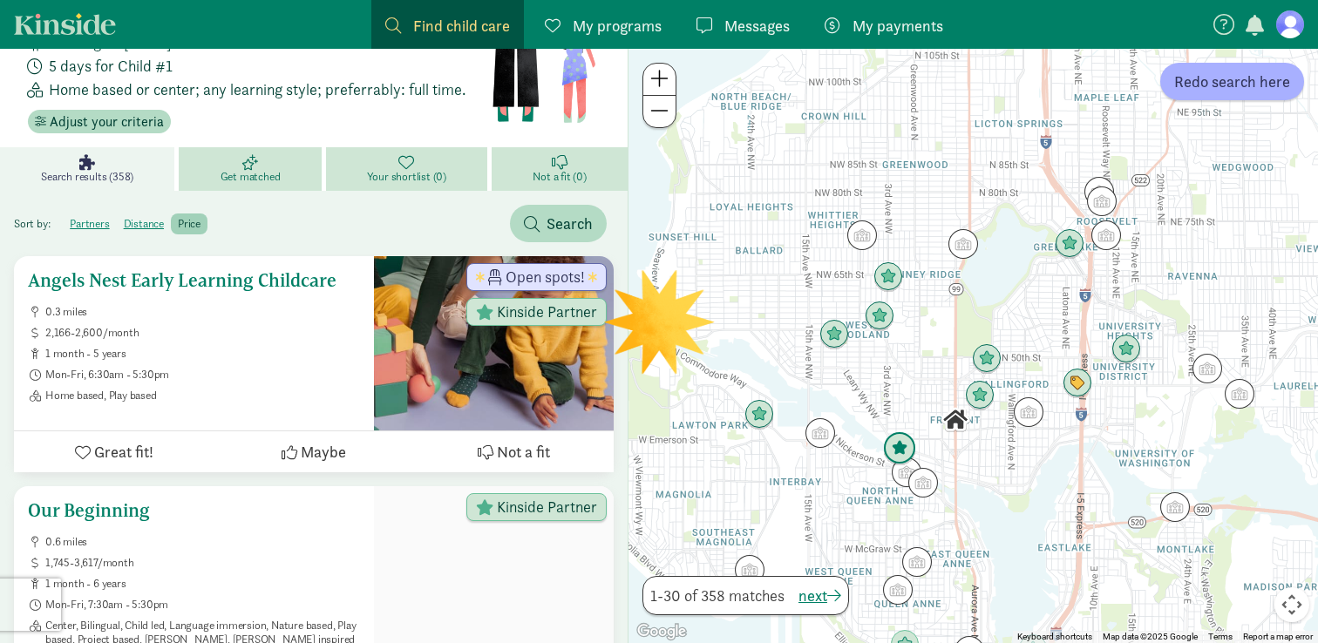
scroll to position [114, 0]
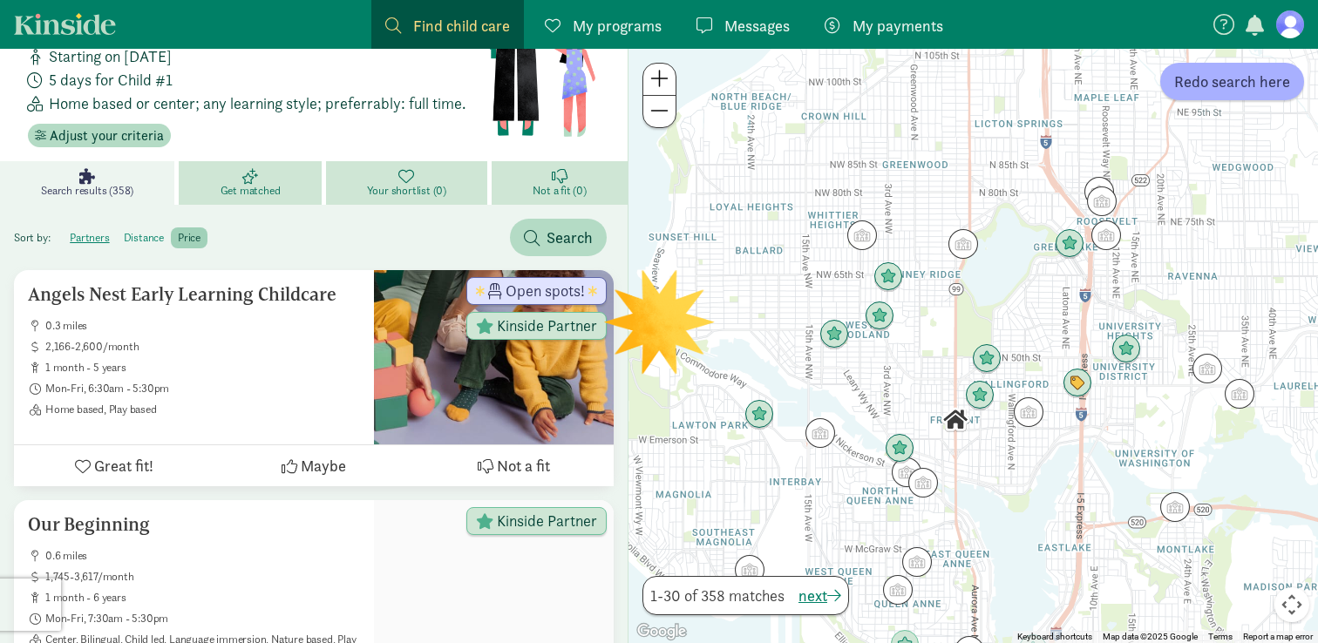
click at [171, 235] on label "distance" at bounding box center [189, 238] width 37 height 21
click at [124, 231] on input "distance" at bounding box center [124, 231] width 0 height 0
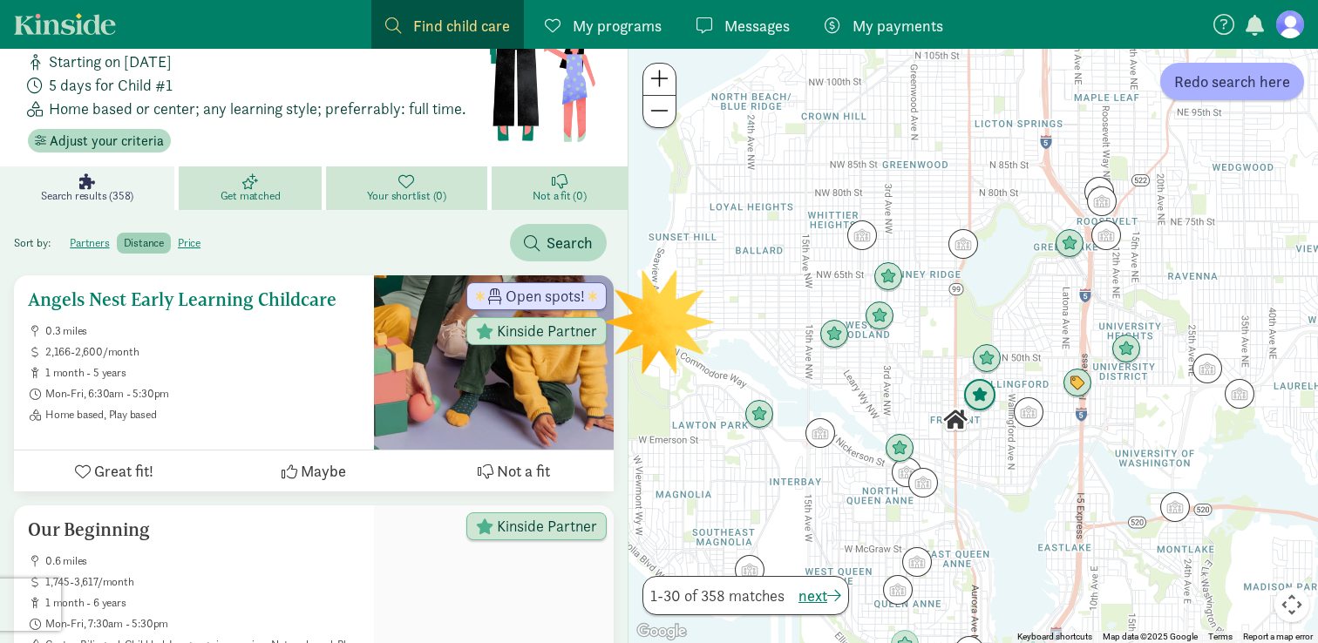
scroll to position [115, 0]
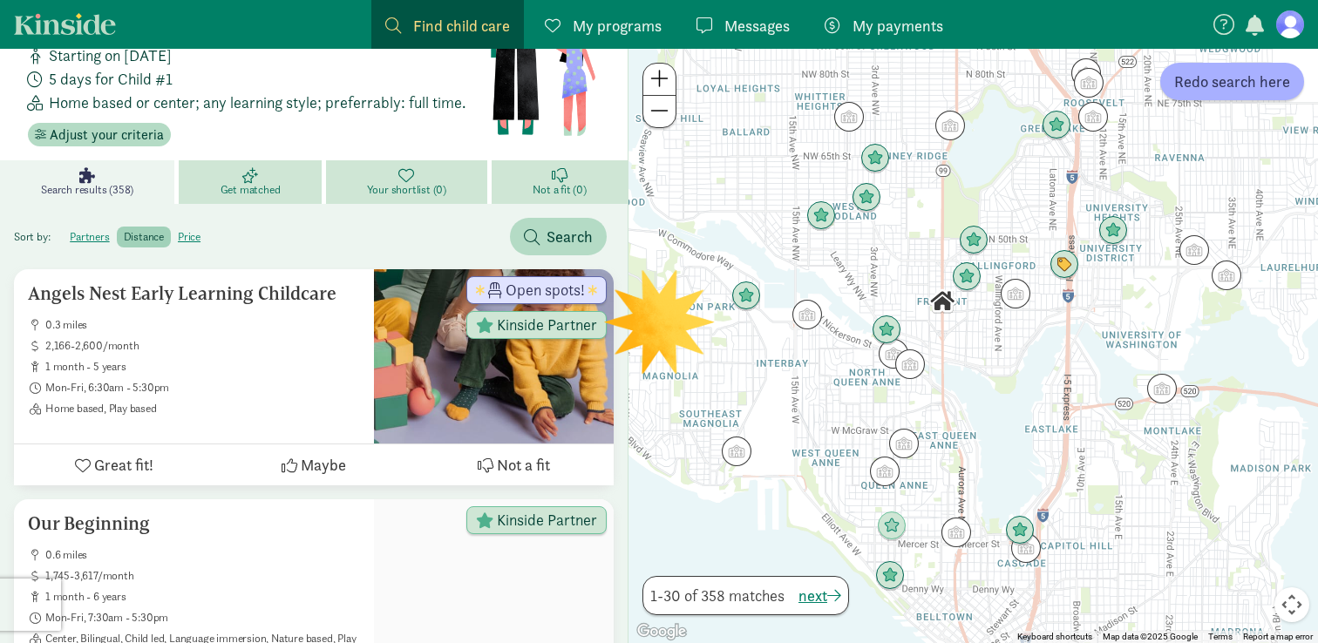
drag, startPoint x: 996, startPoint y: 517, endPoint x: 978, endPoint y: 370, distance: 147.5
click at [978, 370] on div at bounding box center [974, 346] width 690 height 595
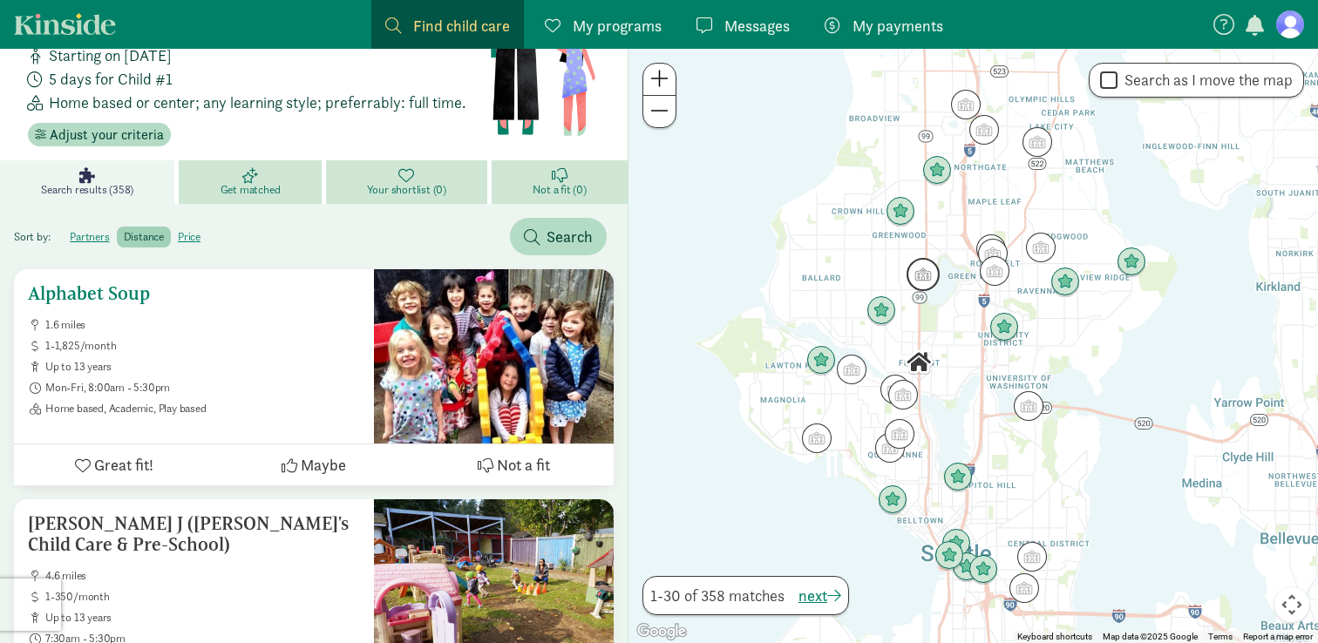
scroll to position [130, 0]
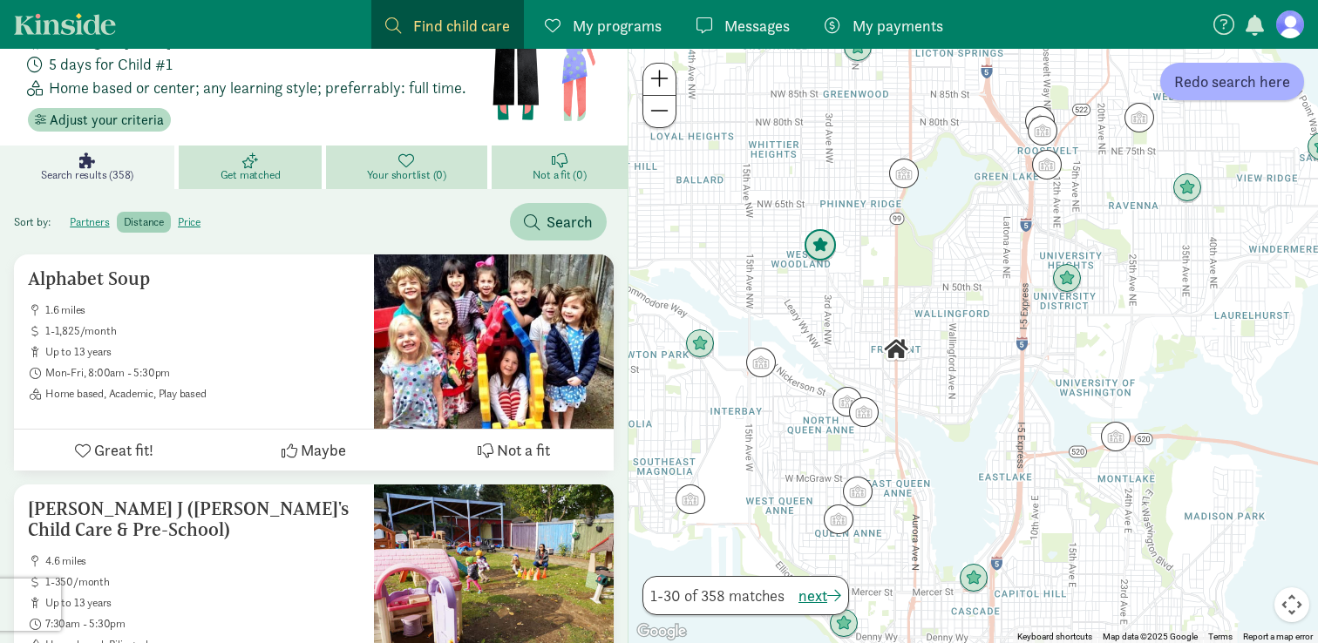
click at [823, 254] on img "Click to see details" at bounding box center [820, 245] width 33 height 33
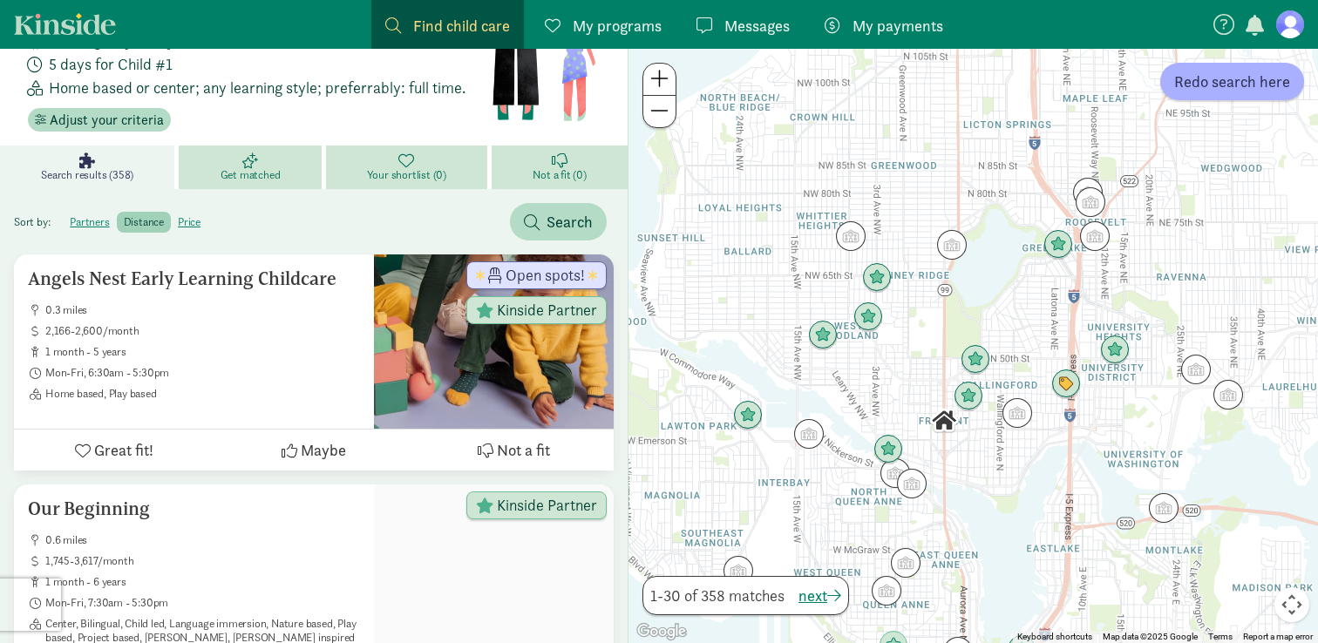
drag, startPoint x: 836, startPoint y: 282, endPoint x: 849, endPoint y: 398, distance: 116.7
click at [847, 393] on div "To navigate, press the arrow keys." at bounding box center [974, 346] width 690 height 595
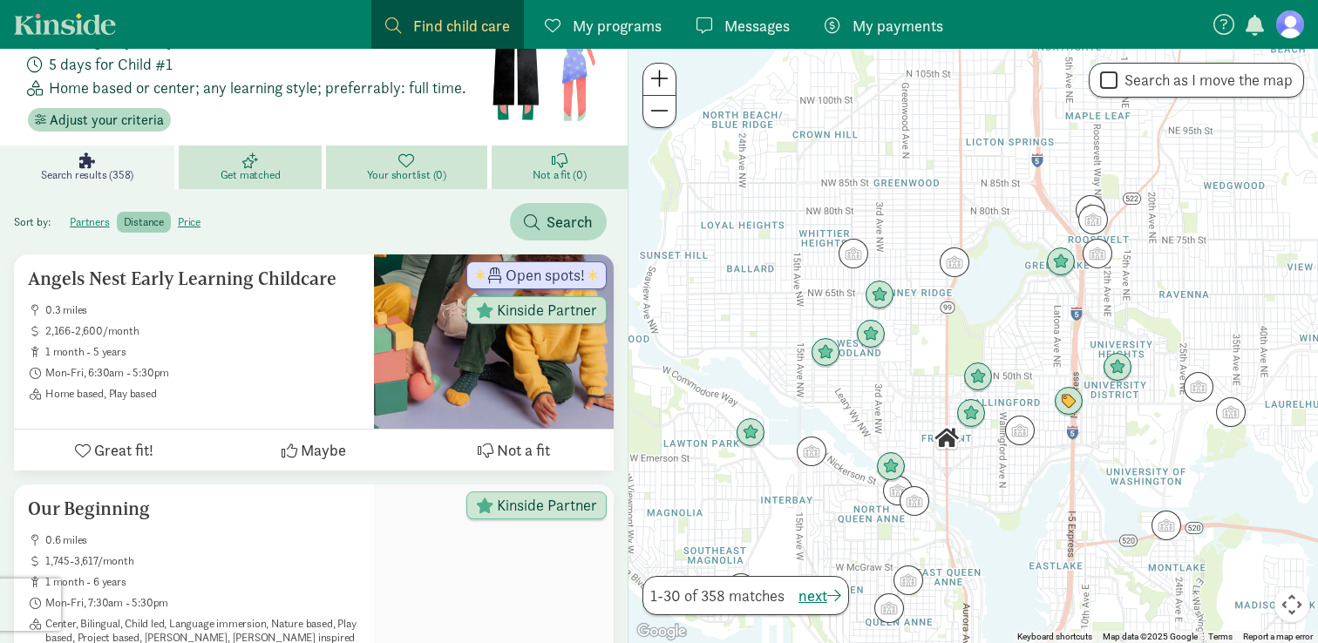
click at [892, 451] on div at bounding box center [974, 346] width 690 height 595
click at [891, 465] on img "Click to see details" at bounding box center [890, 467] width 33 height 33
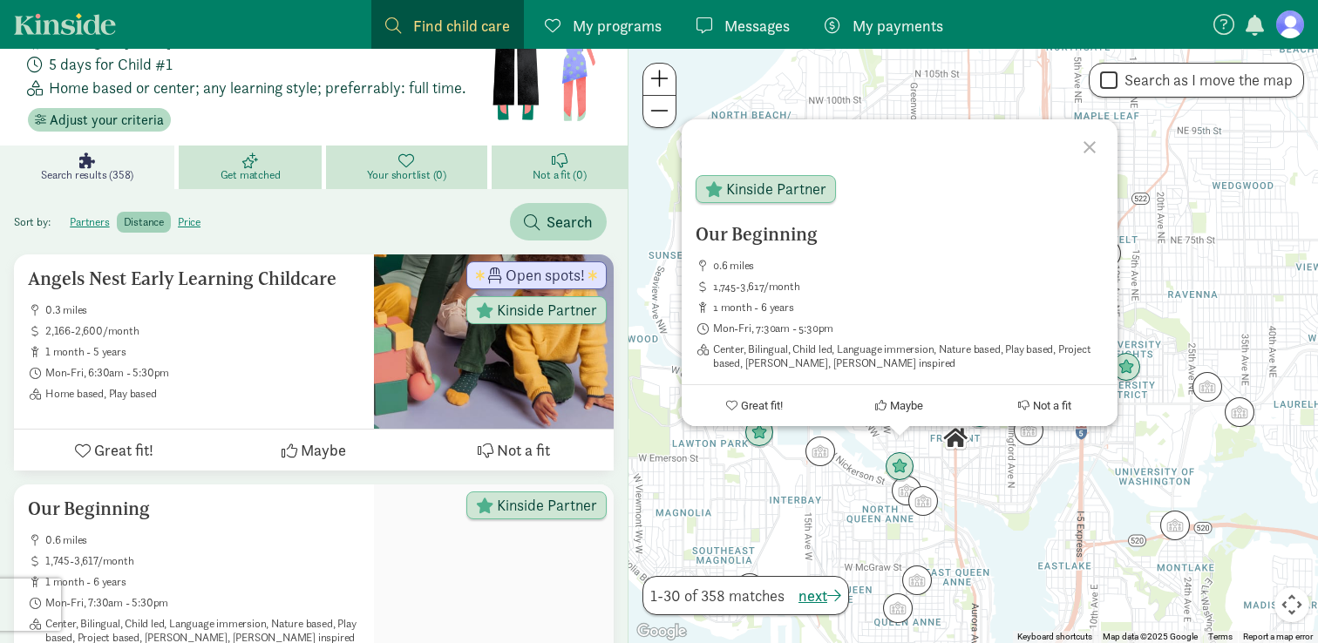
click at [1091, 148] on div at bounding box center [1092, 144] width 51 height 51
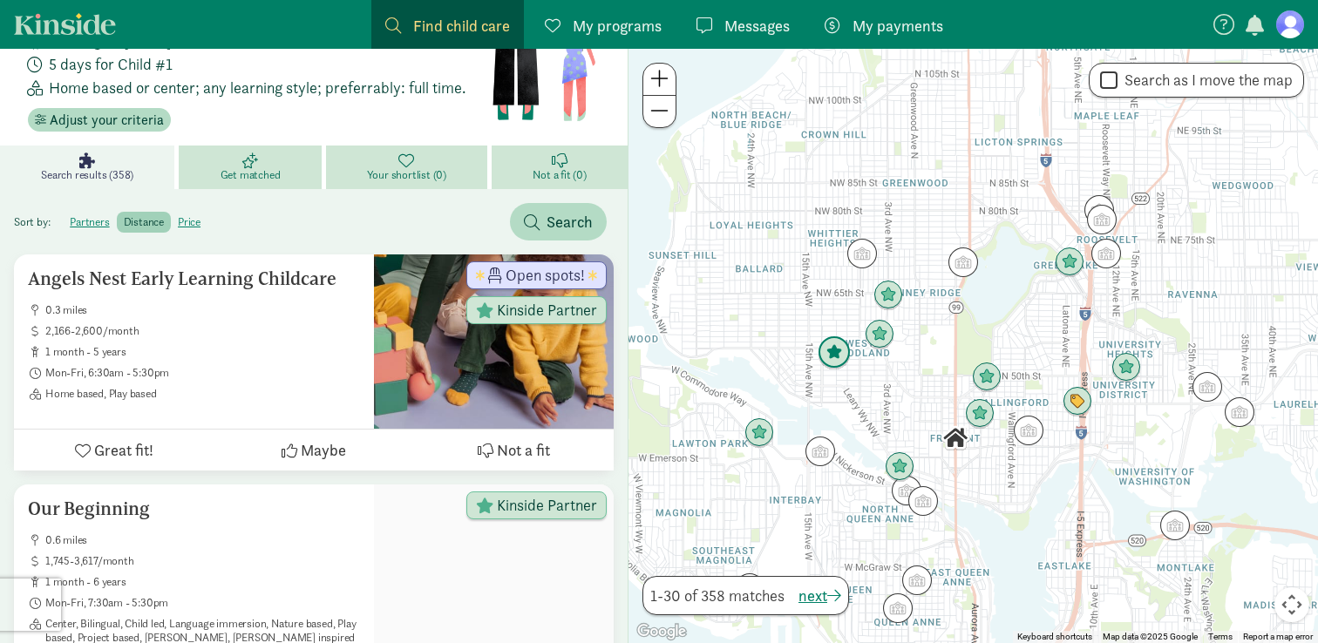
click at [838, 350] on img "Click to see details" at bounding box center [834, 352] width 33 height 33
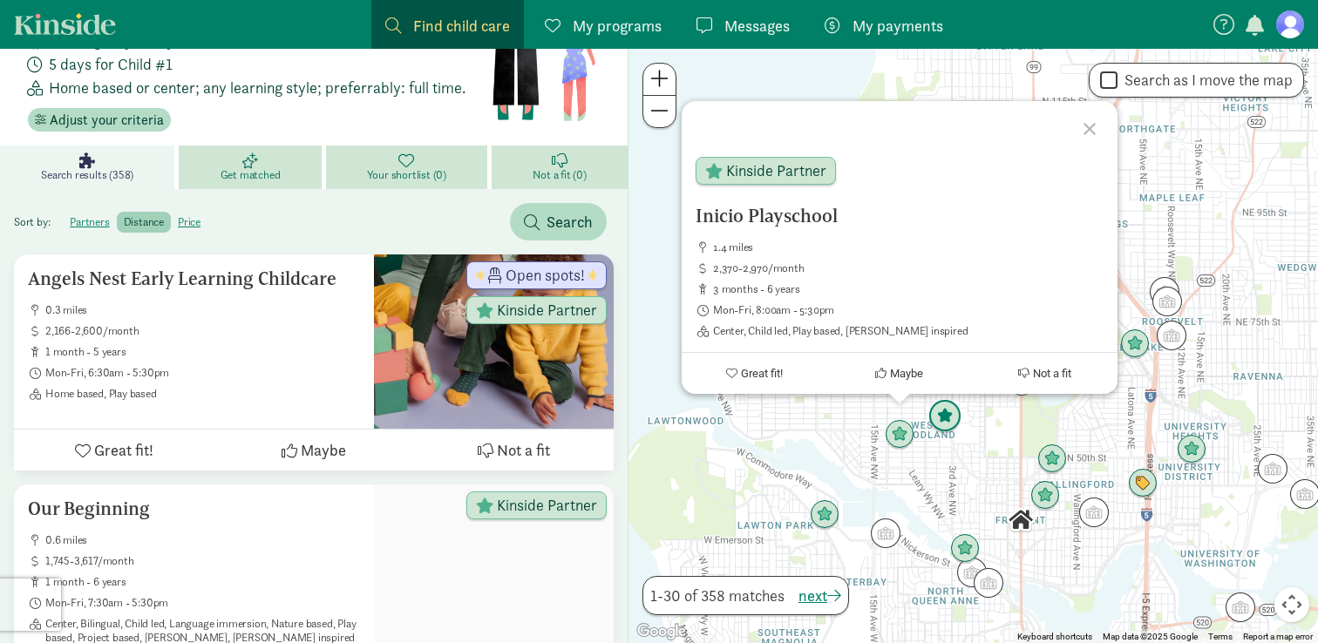
click at [938, 421] on img "Click to see details" at bounding box center [944, 416] width 33 height 33
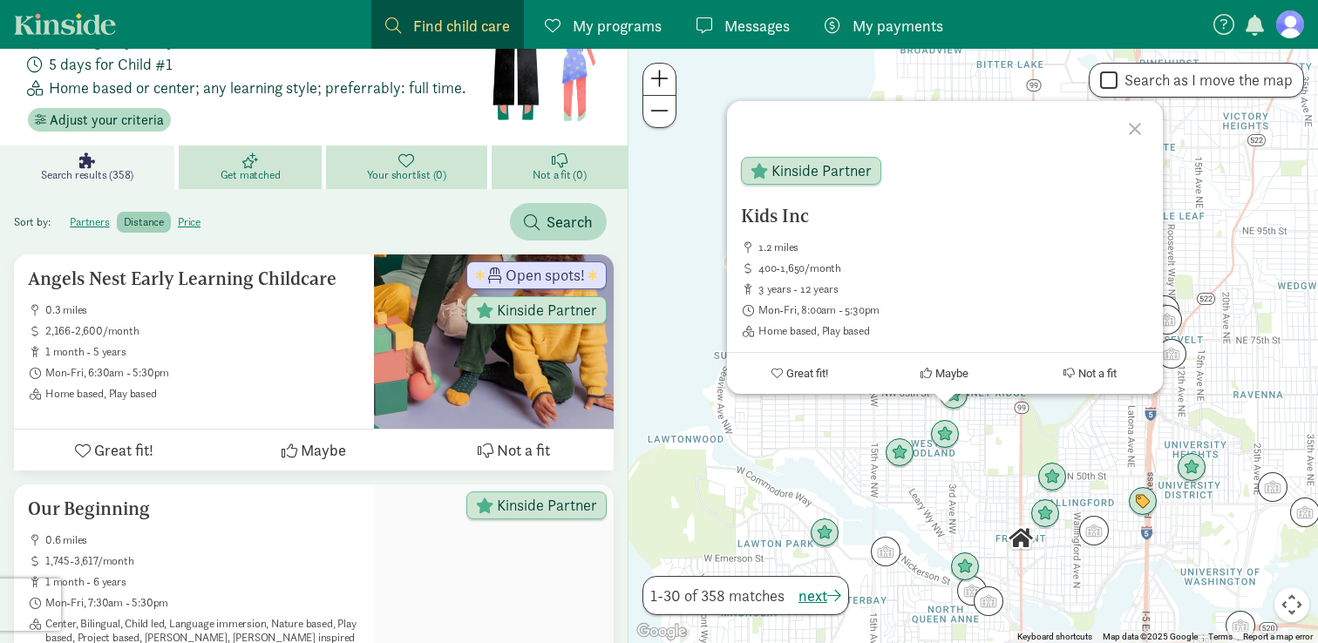
click at [962, 411] on div "To navigate, press the arrow keys. Kids Inc 1.2 miles 400-1,650/month 3 years -…" at bounding box center [974, 346] width 690 height 595
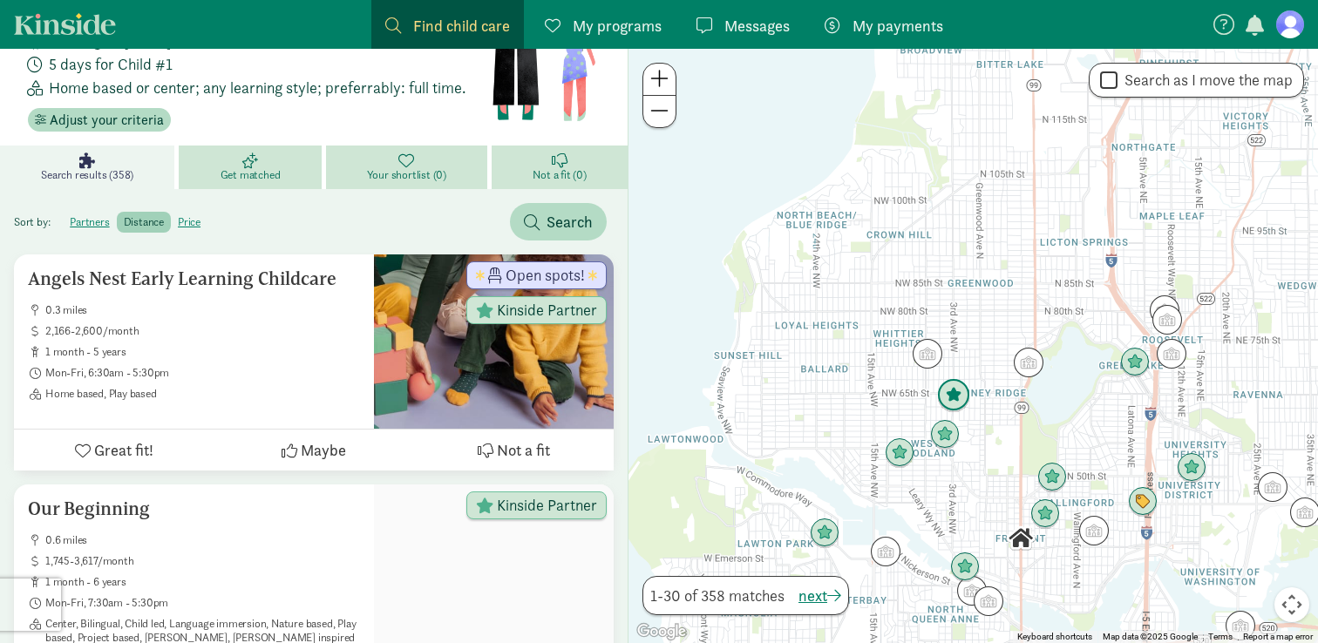
click at [957, 402] on img "Click to see details" at bounding box center [953, 395] width 33 height 33
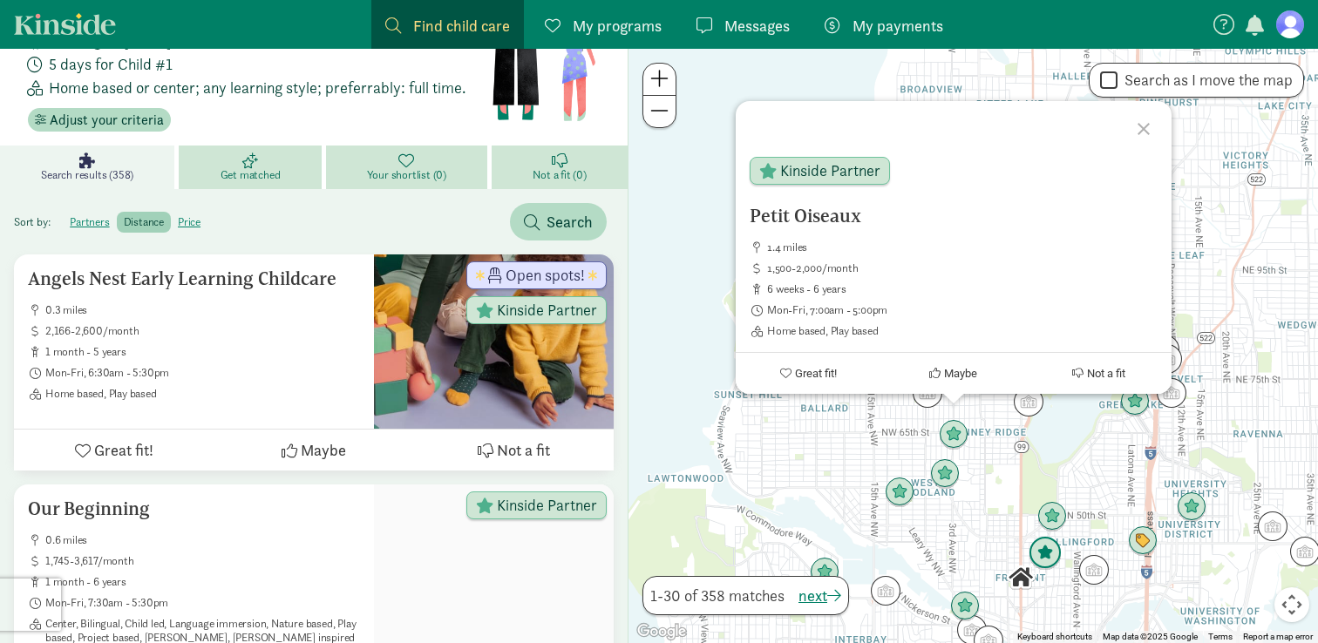
click at [1043, 545] on img "Click to see details" at bounding box center [1045, 553] width 33 height 33
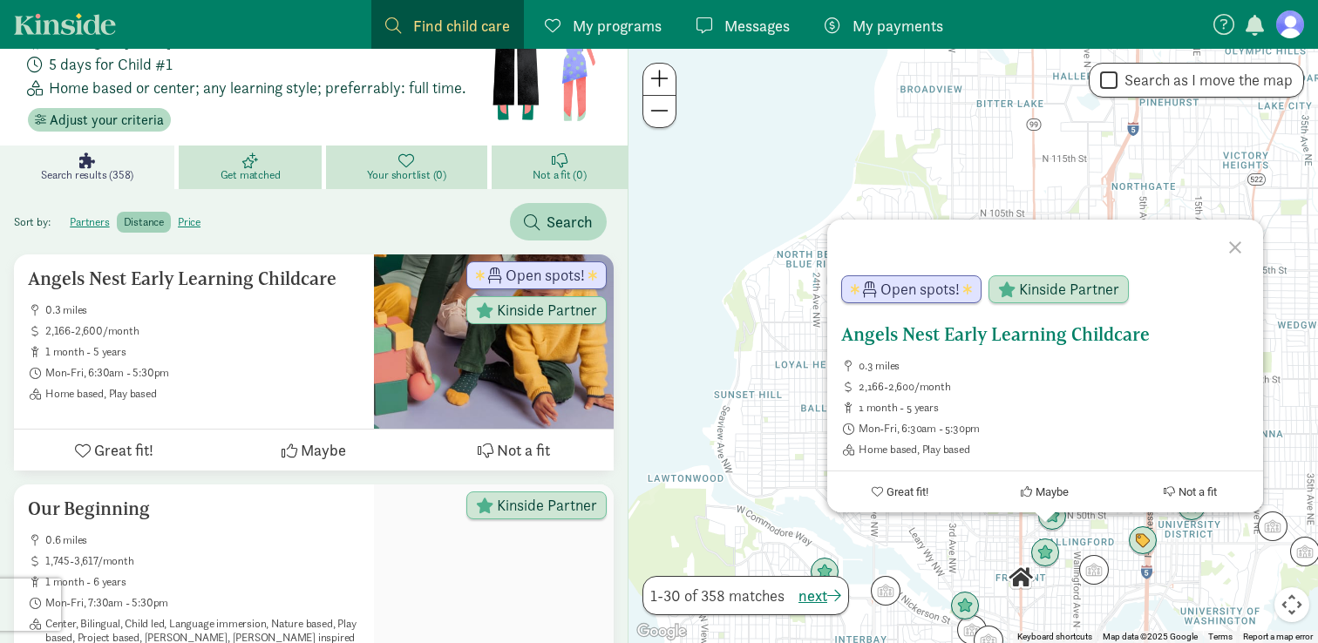
click at [929, 330] on h5 "Angels Nest Early Learning Childcare" at bounding box center [1045, 334] width 408 height 21
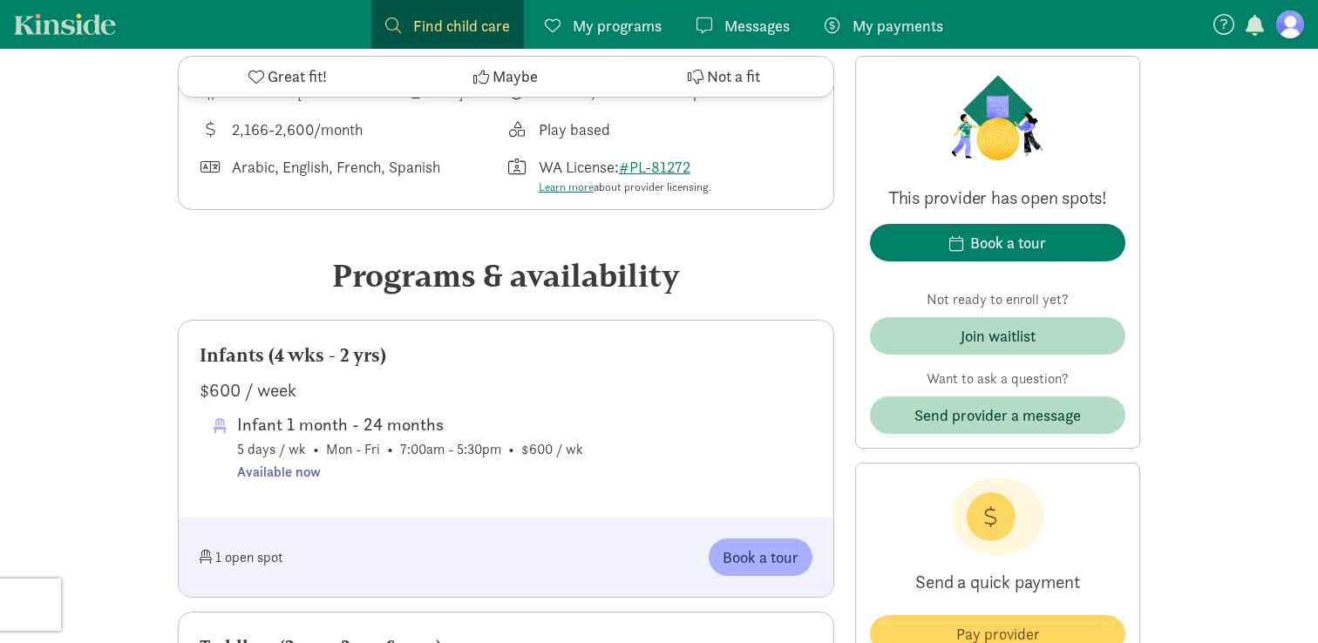
scroll to position [656, 0]
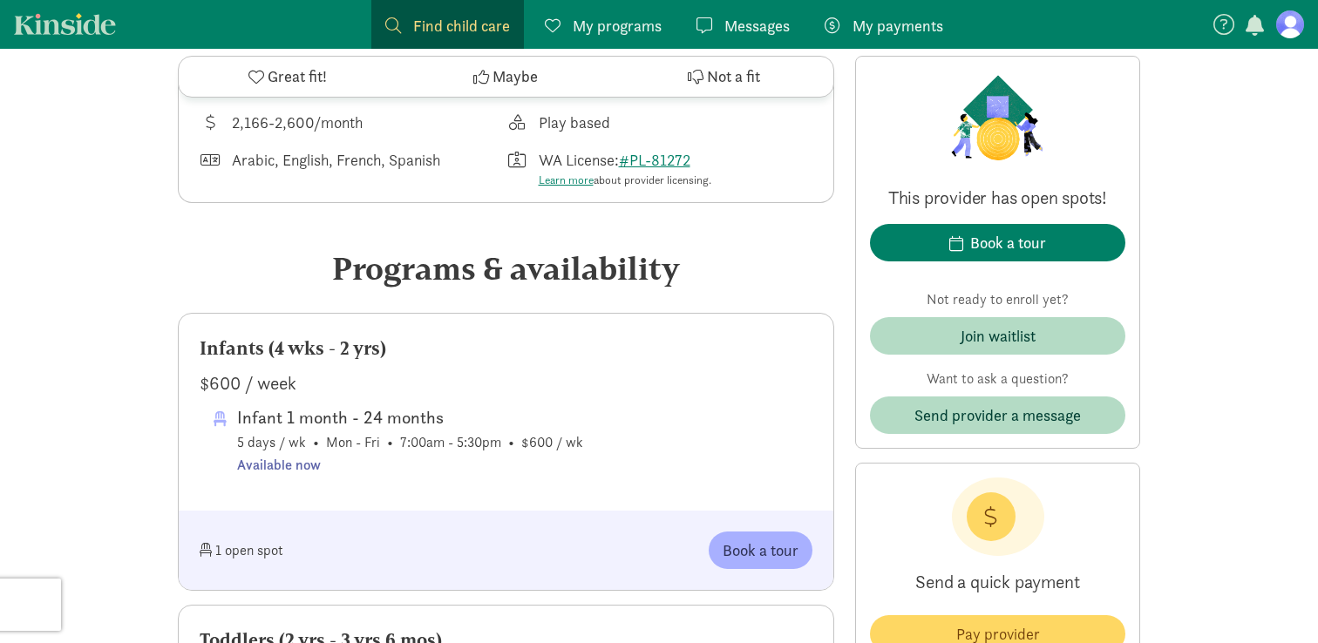
drag, startPoint x: 203, startPoint y: 386, endPoint x: 323, endPoint y: 385, distance: 119.4
click at [323, 385] on div "$600 / week" at bounding box center [506, 384] width 613 height 28
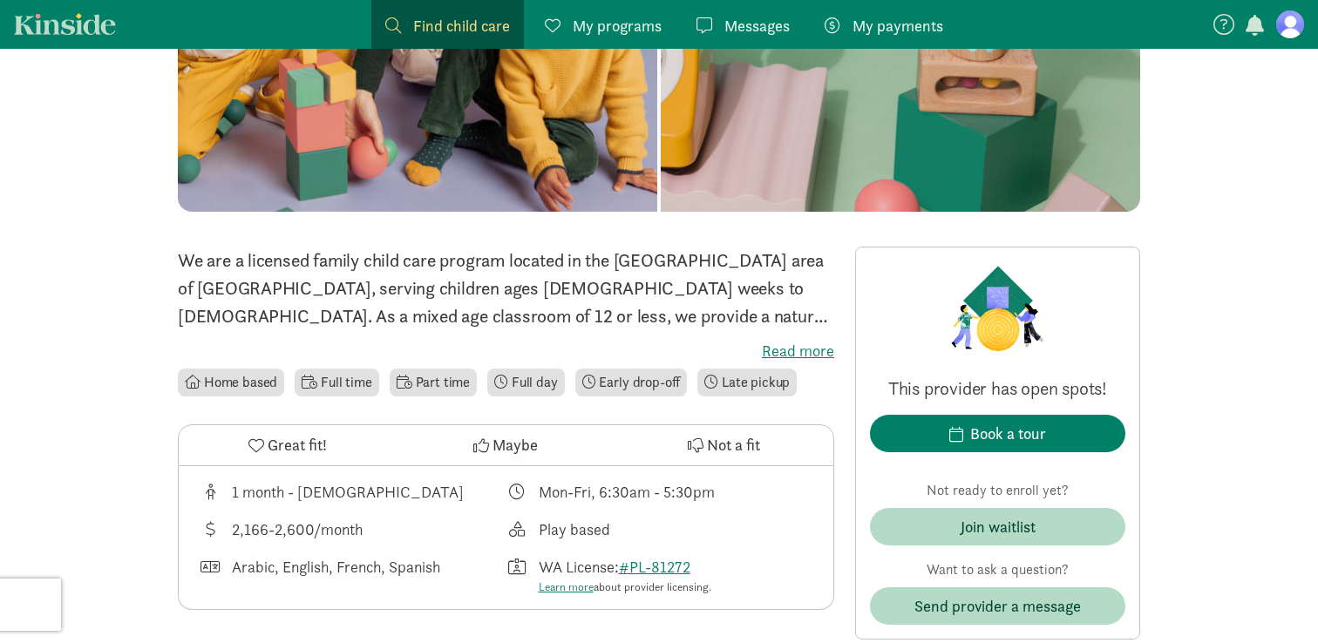
scroll to position [164, 0]
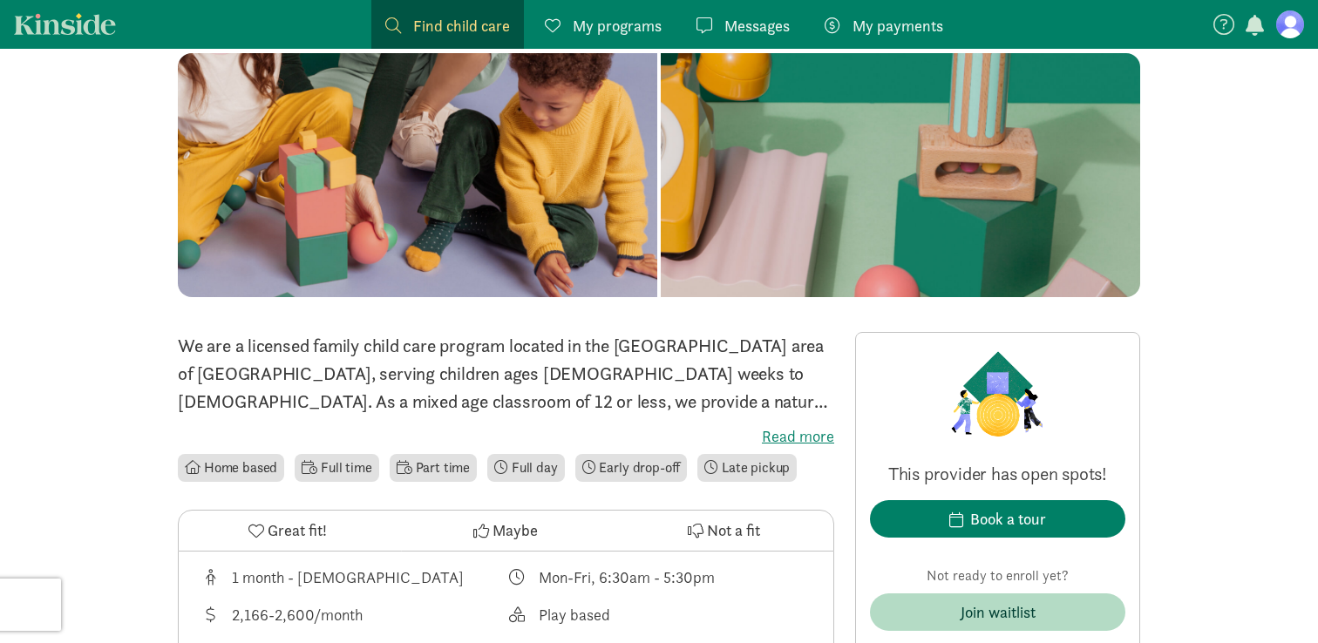
click at [265, 534] on button "Great fit!" at bounding box center [288, 531] width 218 height 40
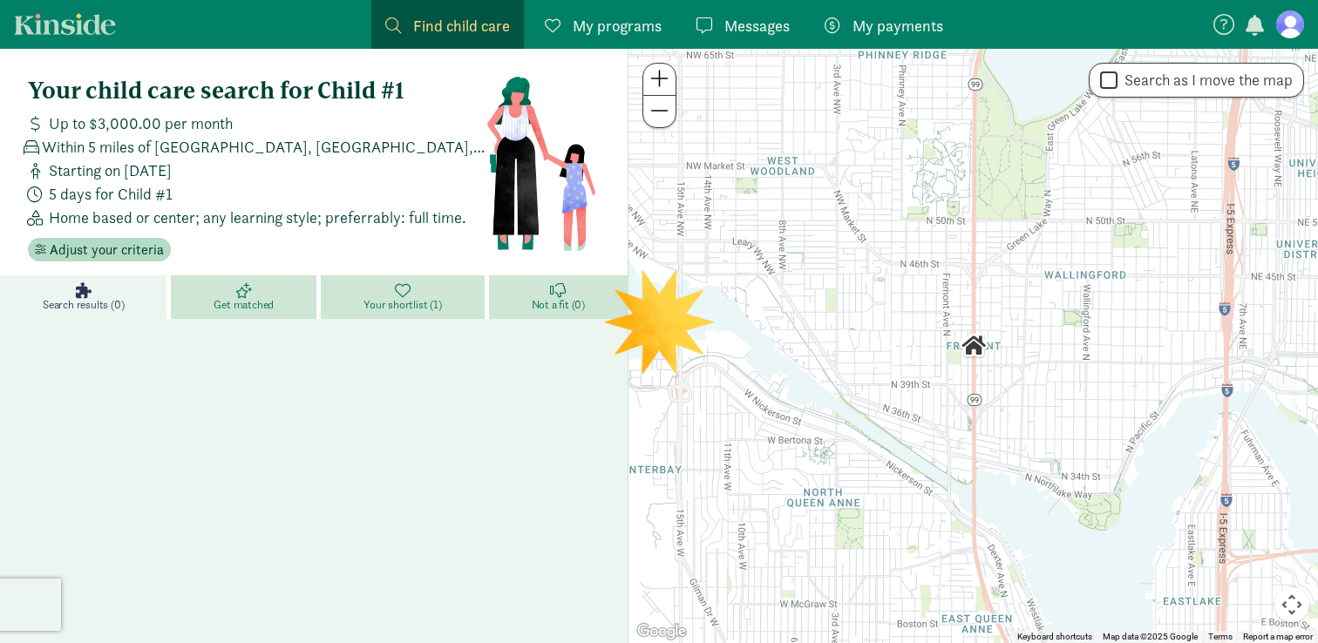
click at [432, 412] on div "Search results (0) Get matched Your shortlist (1) Not a fit (0)" at bounding box center [314, 536] width 628 height 523
click at [276, 300] on link "Get matched" at bounding box center [246, 297] width 150 height 44
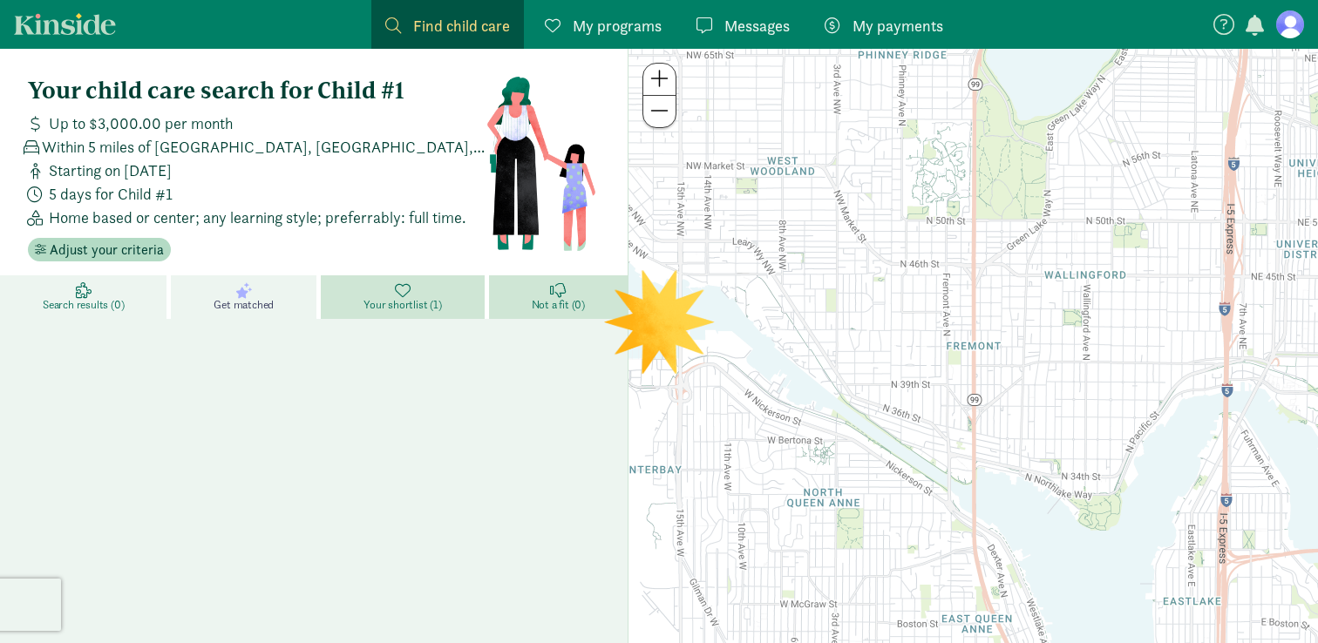
click at [128, 307] on link "Search results (0)" at bounding box center [85, 297] width 171 height 44
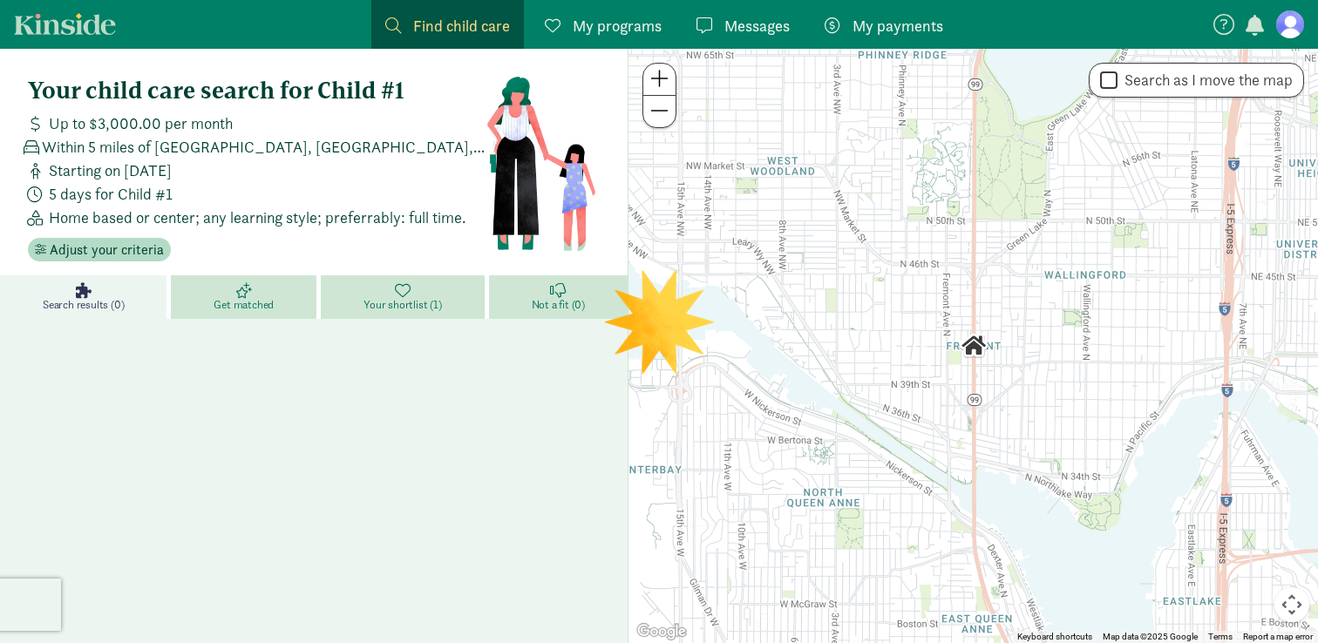
click at [581, 213] on figure at bounding box center [542, 164] width 112 height 174
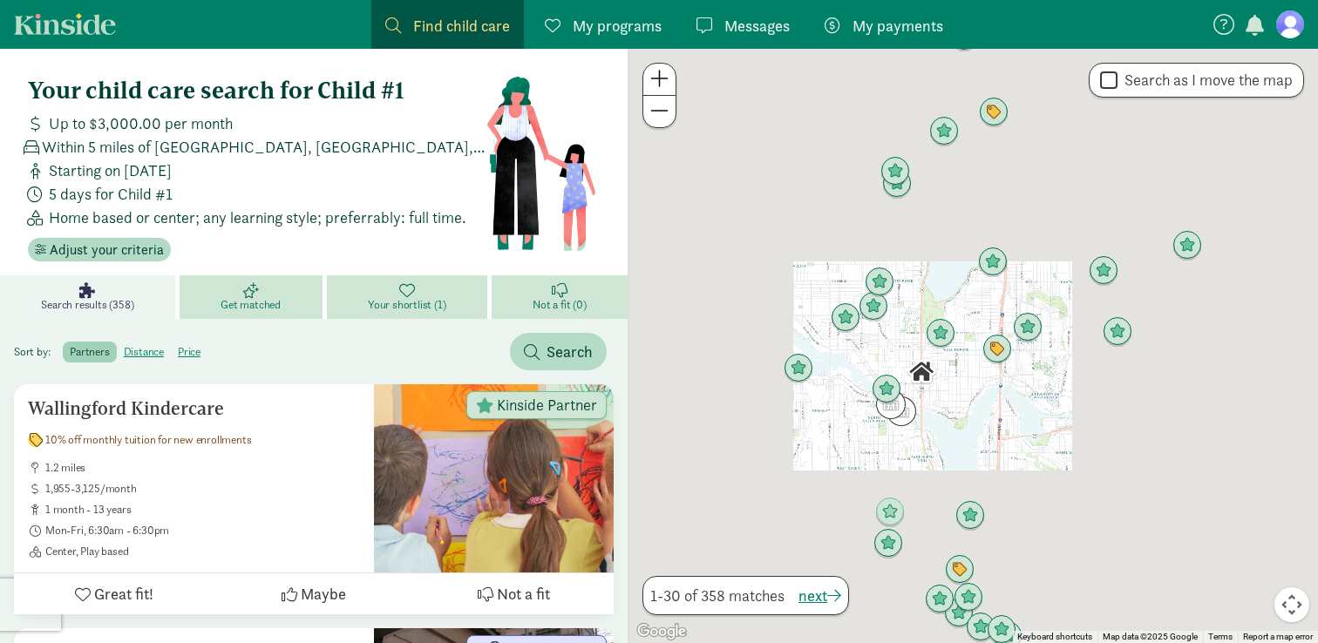
click at [1264, 37] on button "button" at bounding box center [1255, 27] width 24 height 23
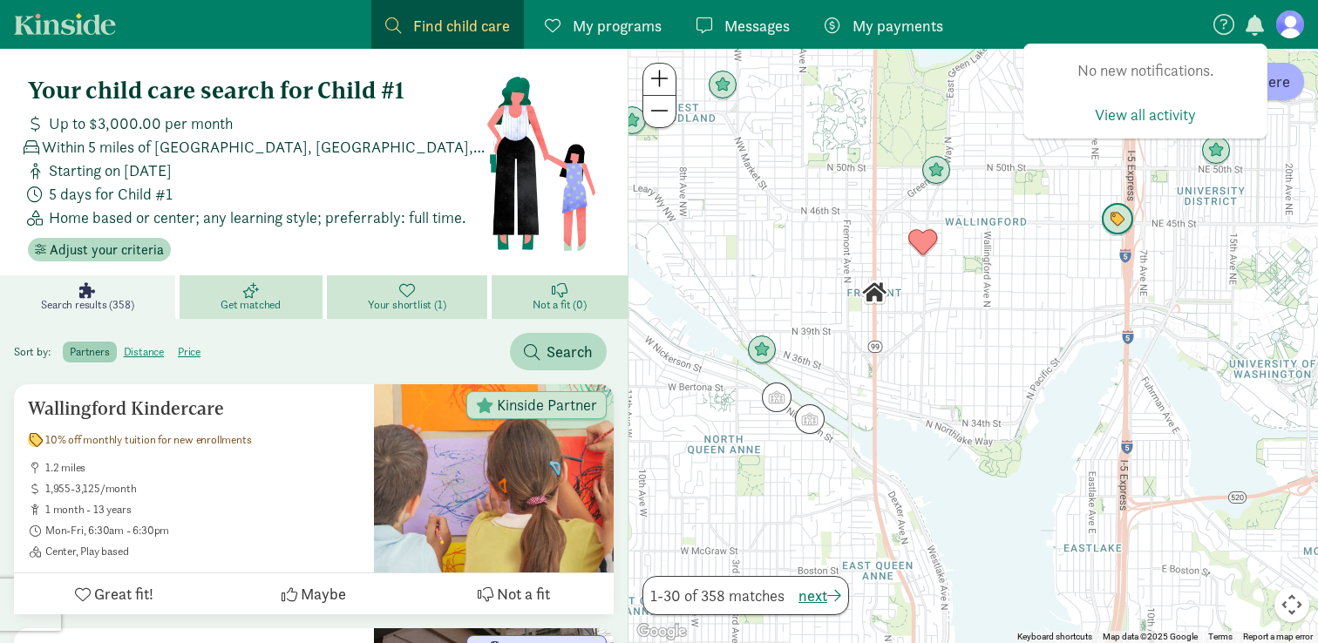
click at [1116, 225] on img "Click to see details" at bounding box center [1117, 219] width 33 height 33
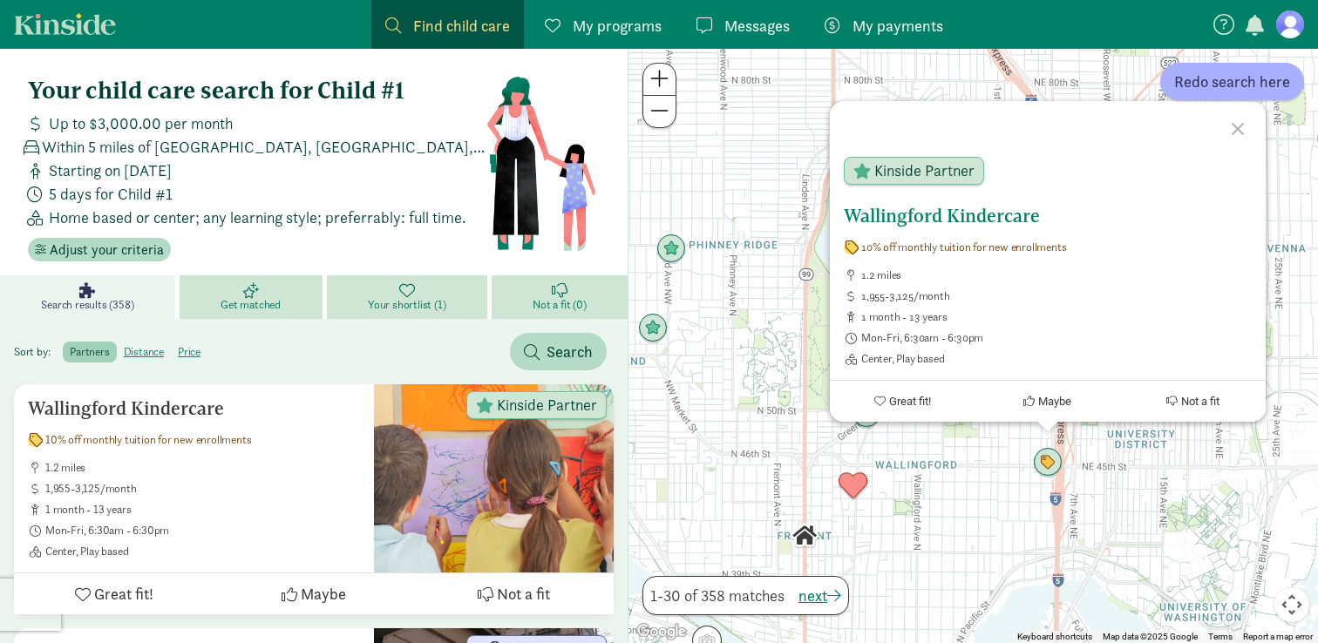
click at [1042, 409] on button "Maybe" at bounding box center [1048, 401] width 146 height 41
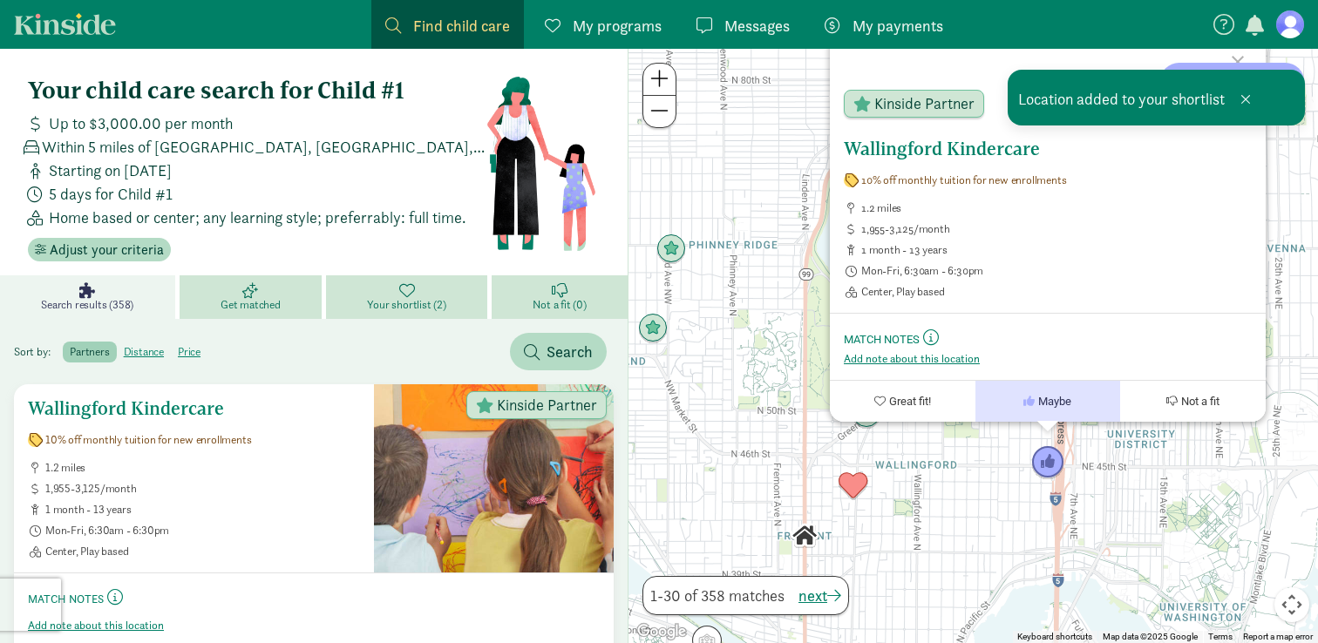
click at [149, 408] on h5 "Wallingford Kindercare" at bounding box center [194, 408] width 332 height 21
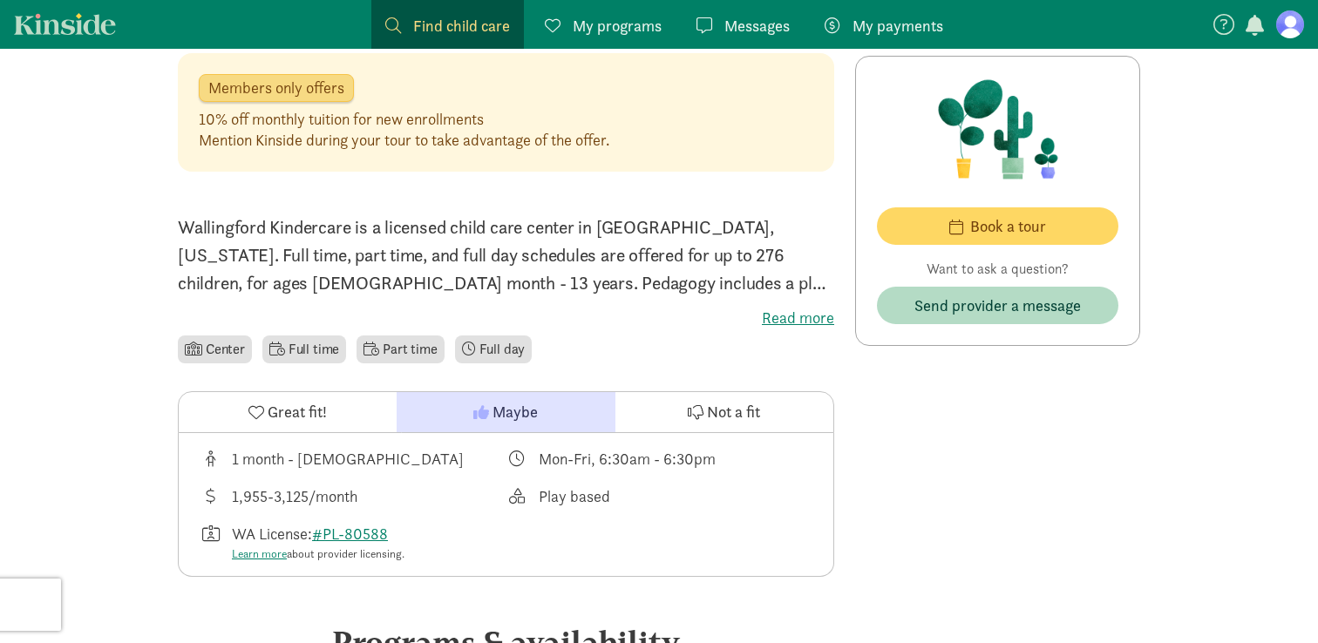
scroll to position [427, 0]
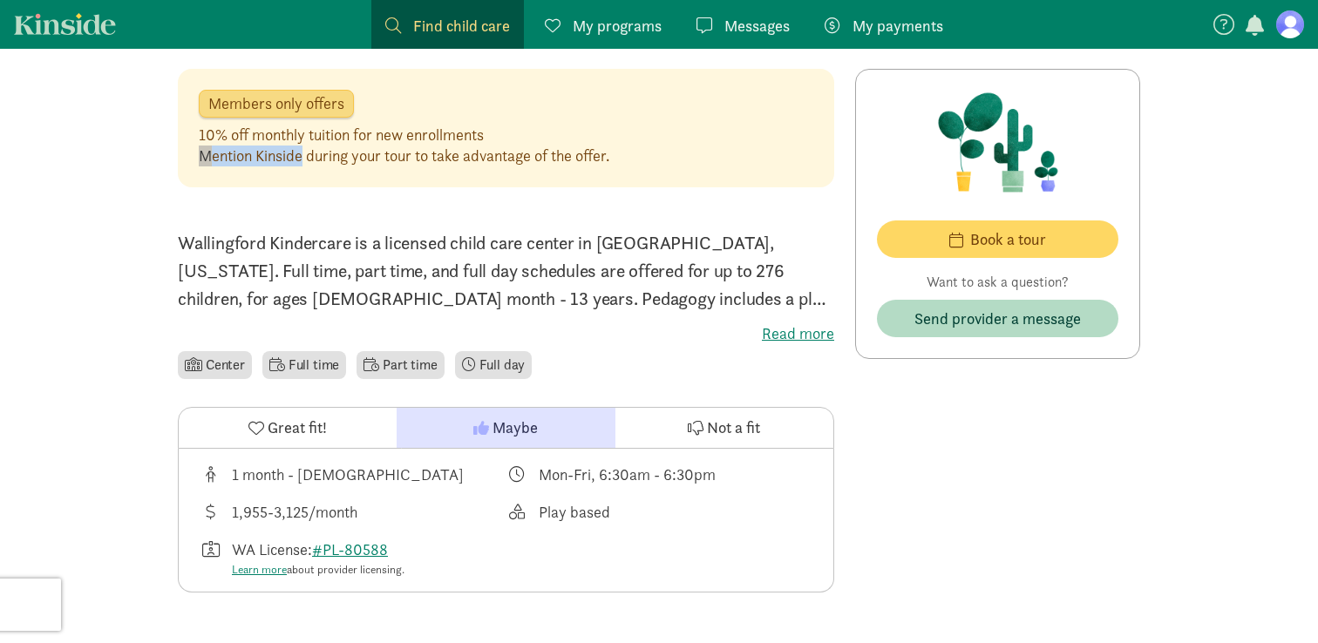
drag, startPoint x: 302, startPoint y: 154, endPoint x: 586, endPoint y: 138, distance: 284.7
click at [586, 138] on div "10% off monthly tuition for new enrollments Mention Kinside during your tour to…" at bounding box center [404, 146] width 411 height 42
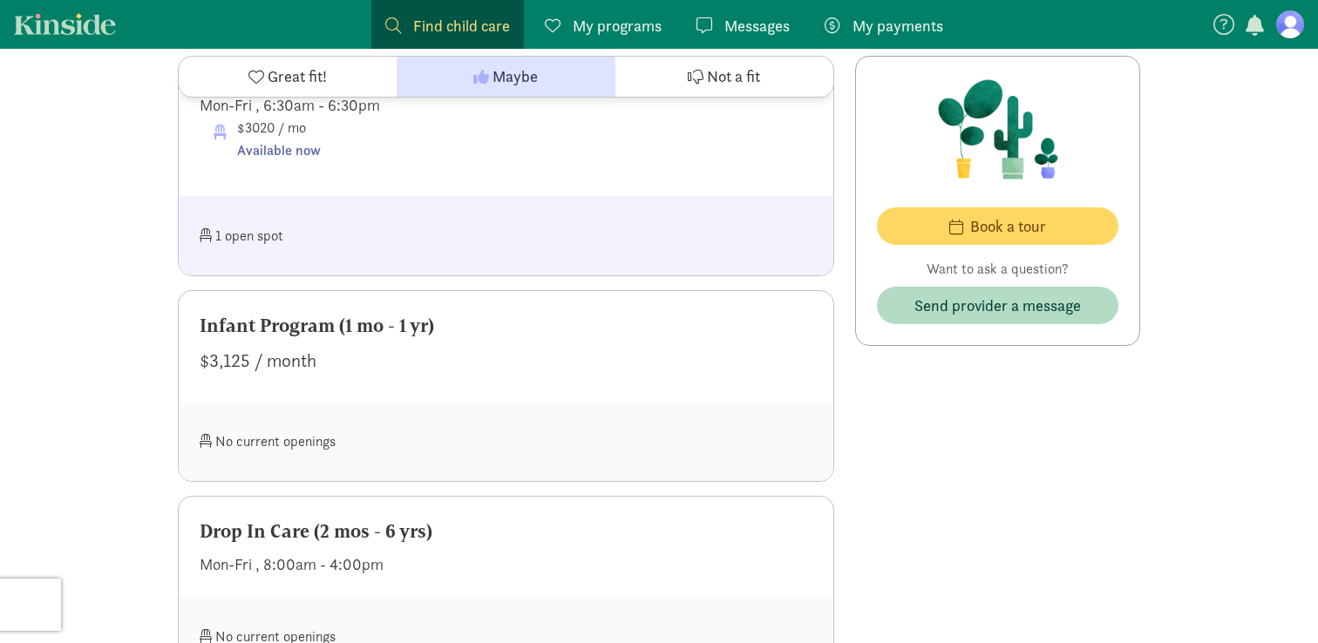
scroll to position [1171, 0]
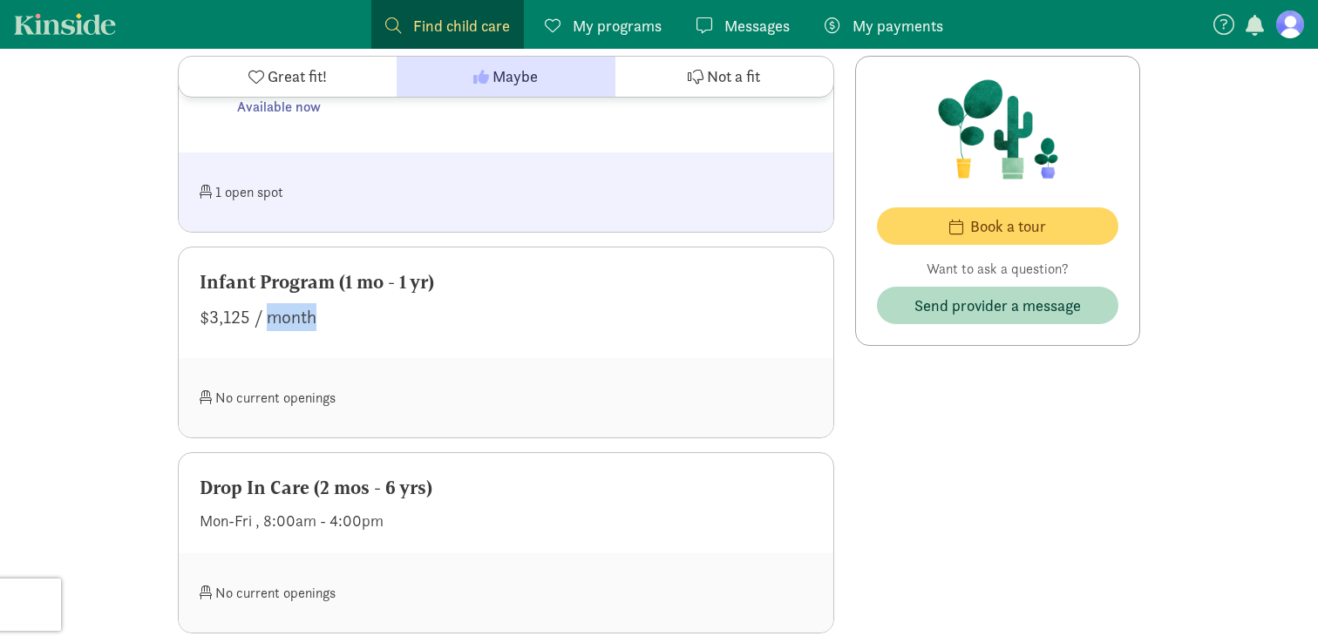
drag, startPoint x: 244, startPoint y: 316, endPoint x: 192, endPoint y: 314, distance: 52.4
click at [192, 314] on div "Infant Program (1 mo - 1 yr) $3,125 / month" at bounding box center [506, 303] width 655 height 111
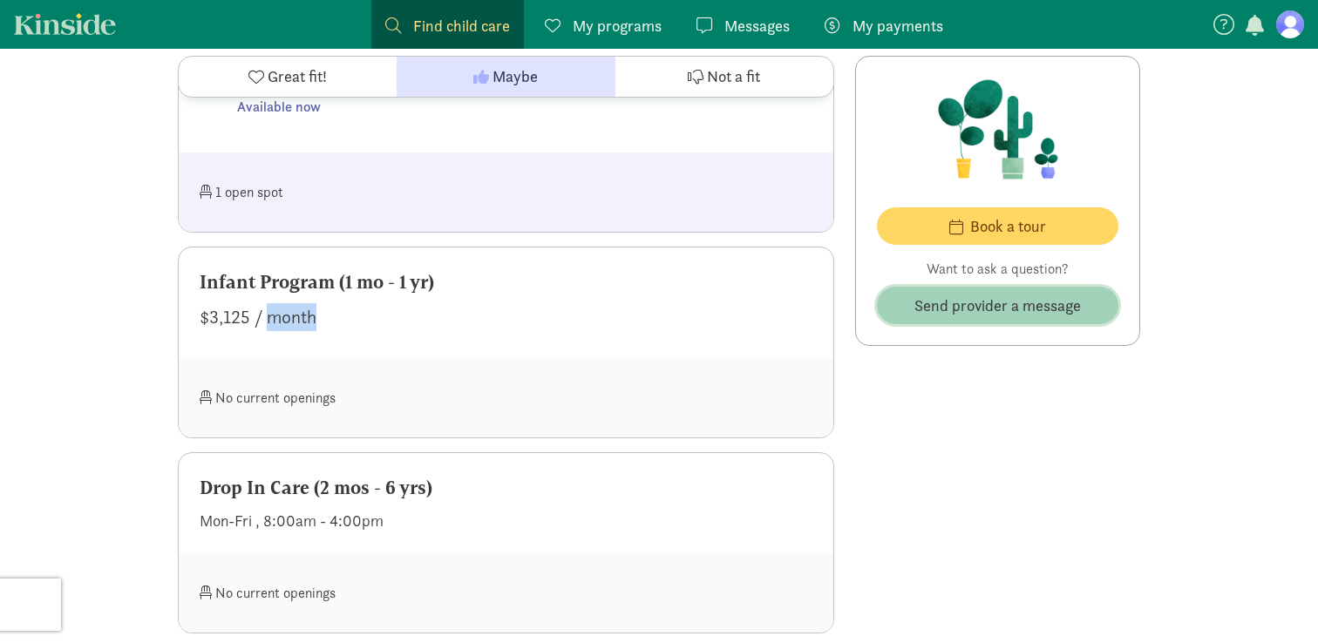
click at [953, 308] on span "Send provider a message" at bounding box center [997, 306] width 167 height 24
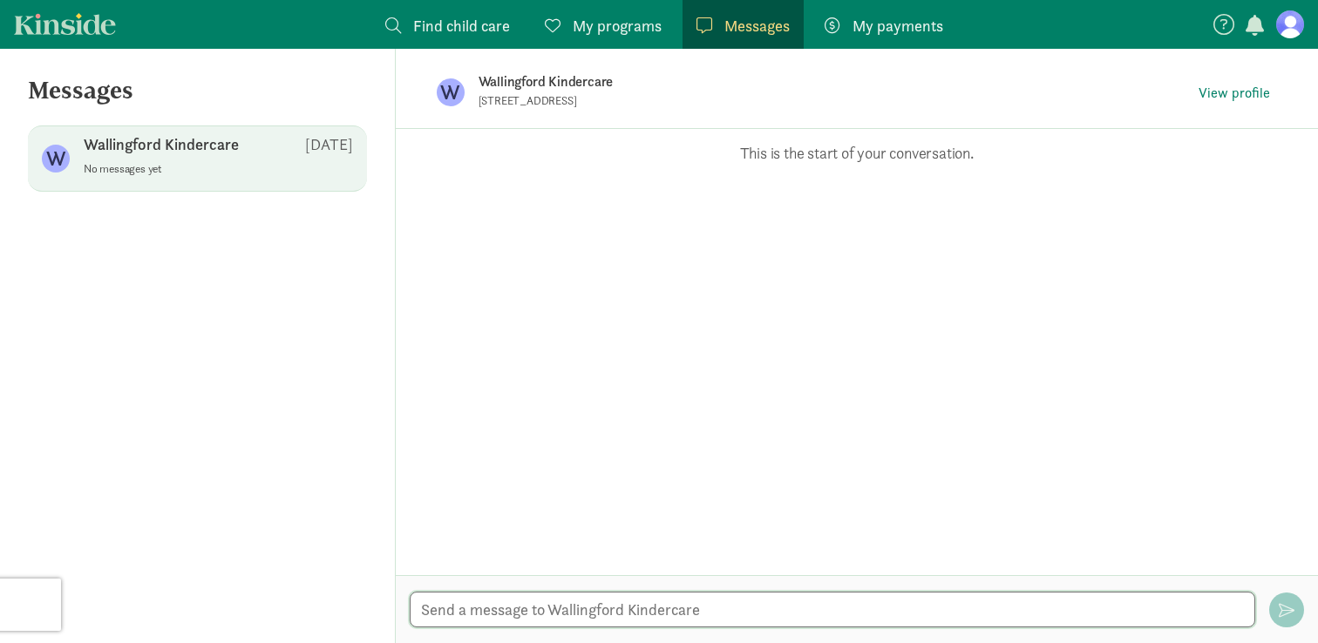
click at [535, 596] on textarea at bounding box center [833, 610] width 846 height 36
click at [520, 614] on textarea "Hello!" at bounding box center [833, 610] width 846 height 36
drag, startPoint x: 493, startPoint y: 612, endPoint x: 680, endPoint y: 608, distance: 186.6
click at [676, 610] on textarea "Hello! I am expecting" at bounding box center [833, 610] width 846 height 36
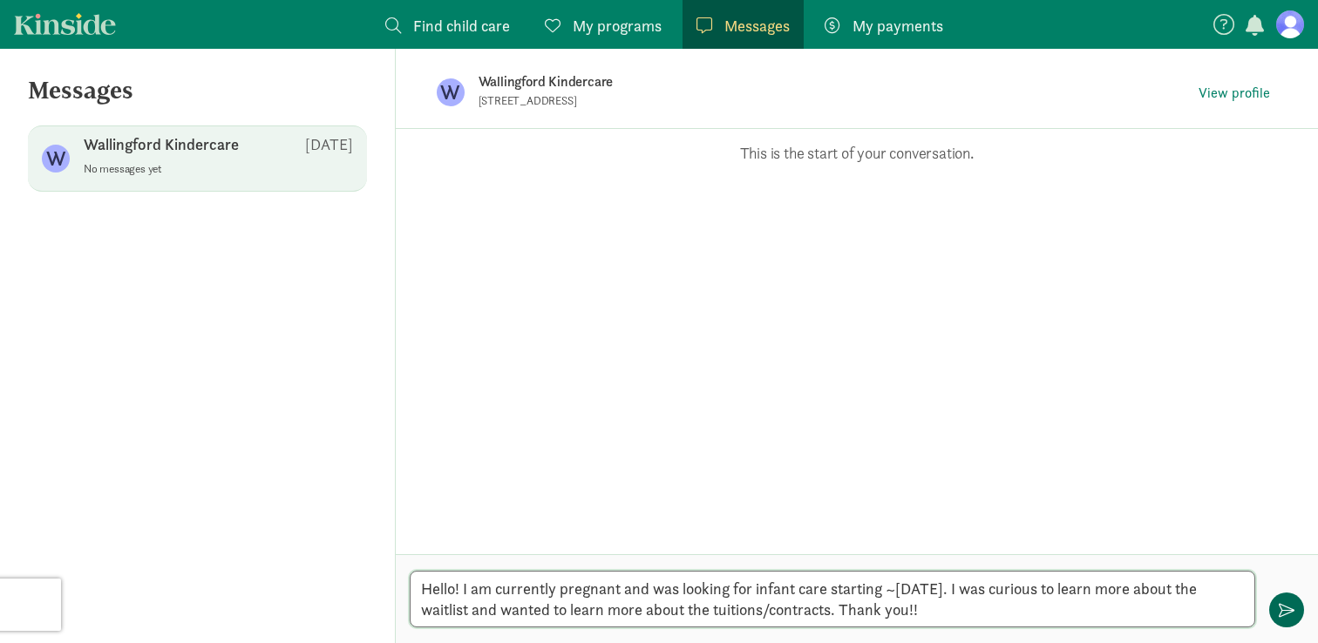
type textarea "Hello! I am currently pregnant and was looking for infant care starting ~Aug. 2…"
click at [1293, 602] on span "button" at bounding box center [1287, 610] width 16 height 16
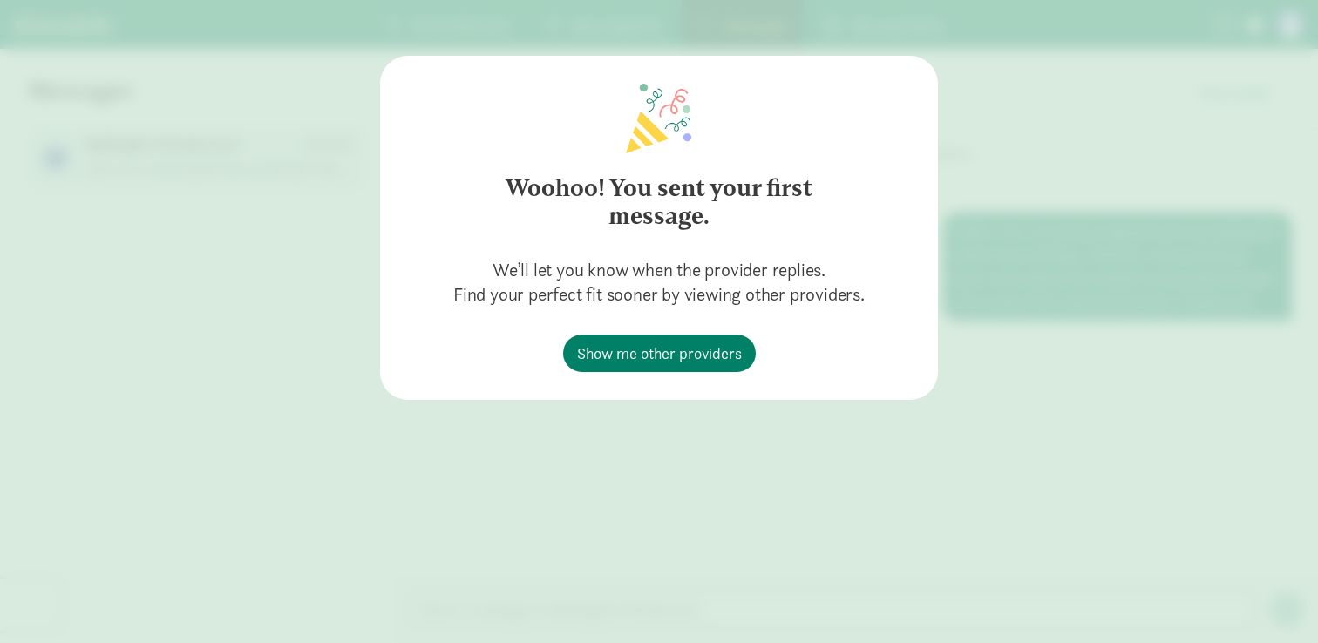
click at [974, 194] on div "Woohoo! You sent your first message. We’ll let you know when the provider repli…" at bounding box center [659, 321] width 1318 height 643
click at [672, 364] on span "Show me other providers" at bounding box center [659, 354] width 165 height 24
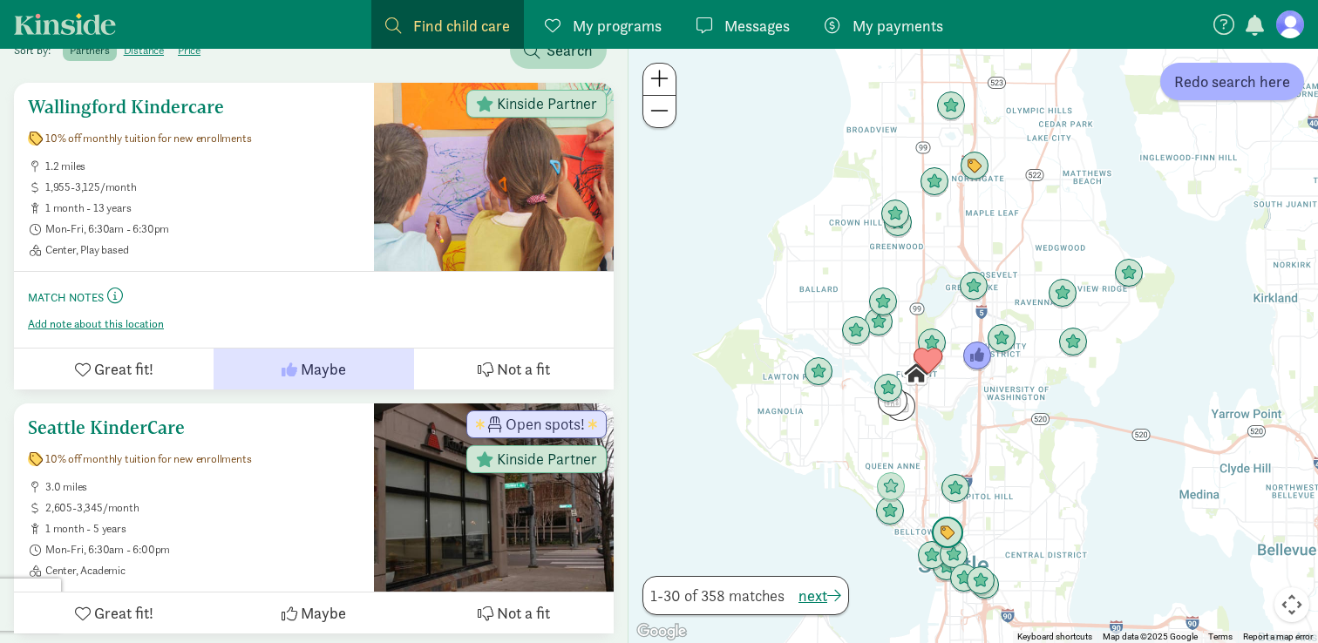
scroll to position [306, 0]
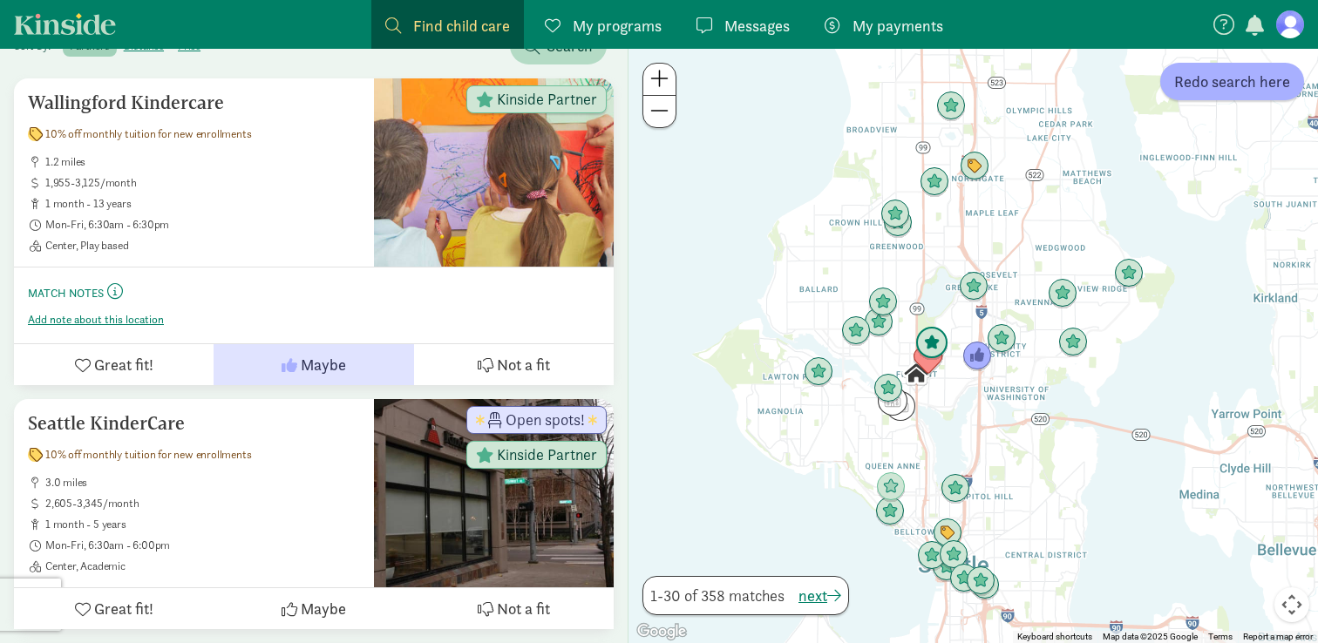
click at [936, 334] on img "Click to see details" at bounding box center [931, 343] width 33 height 33
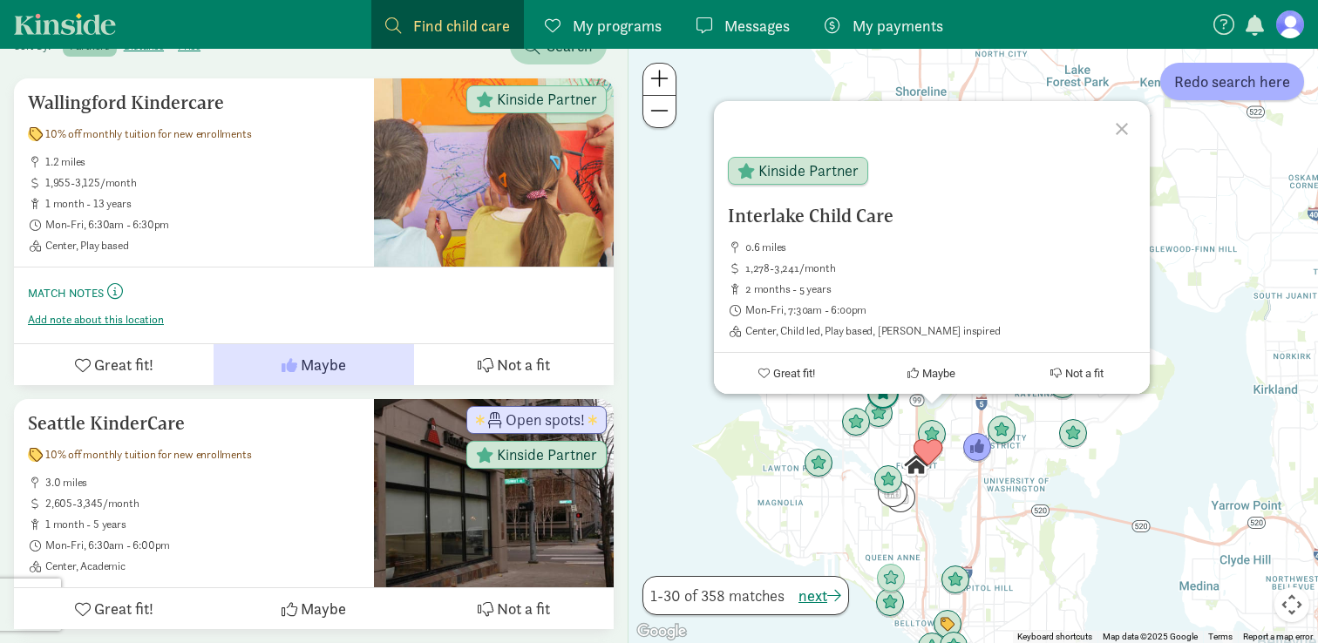
click at [883, 402] on img "Click to see details" at bounding box center [883, 393] width 33 height 33
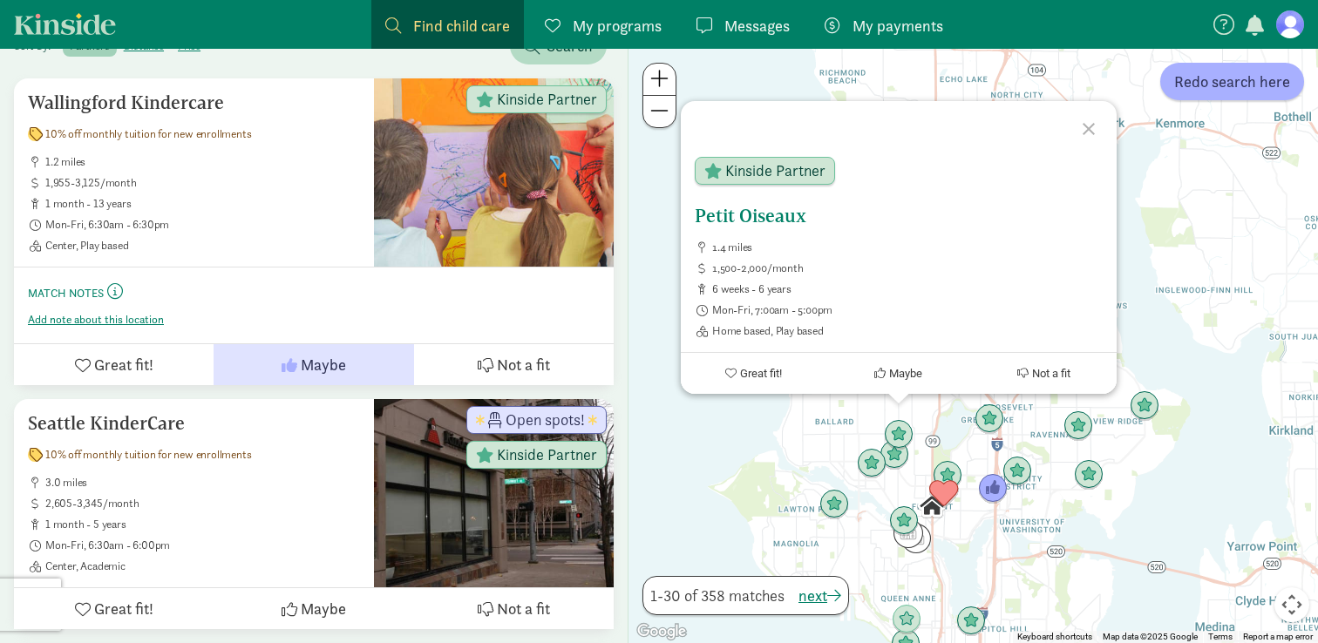
click at [717, 218] on h5 "Petit Oiseaux" at bounding box center [899, 216] width 408 height 21
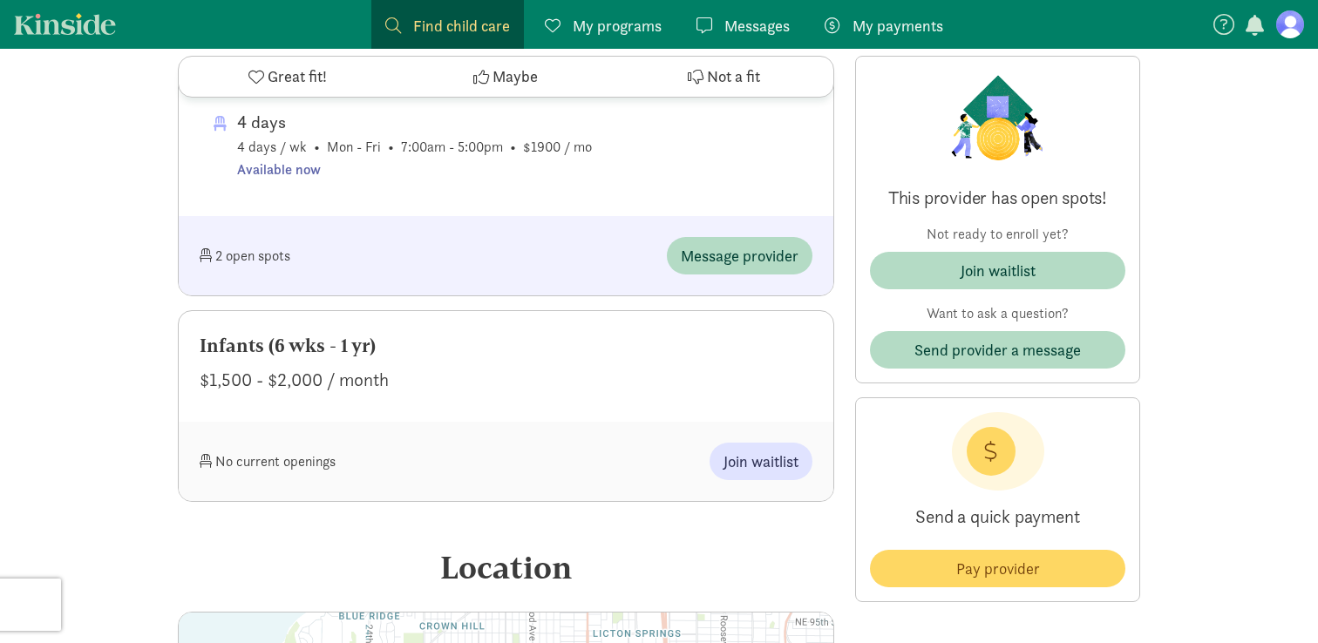
scroll to position [1074, 0]
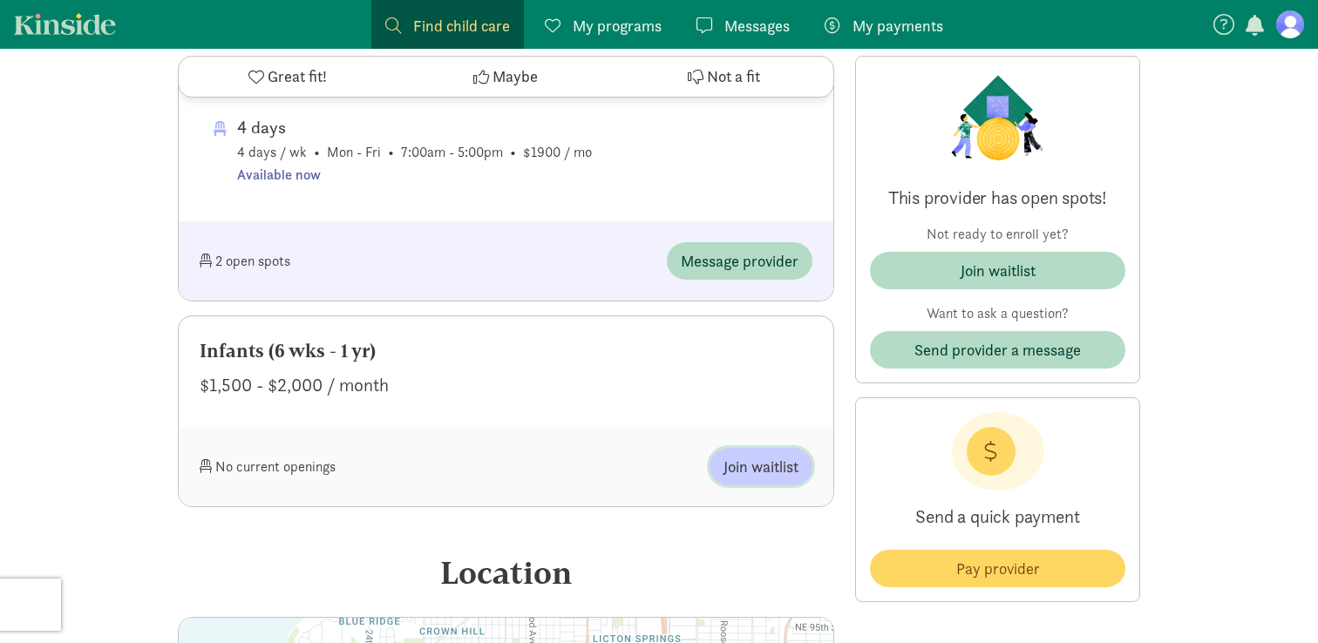
click at [799, 448] on button "Join waitlist" at bounding box center [761, 466] width 103 height 37
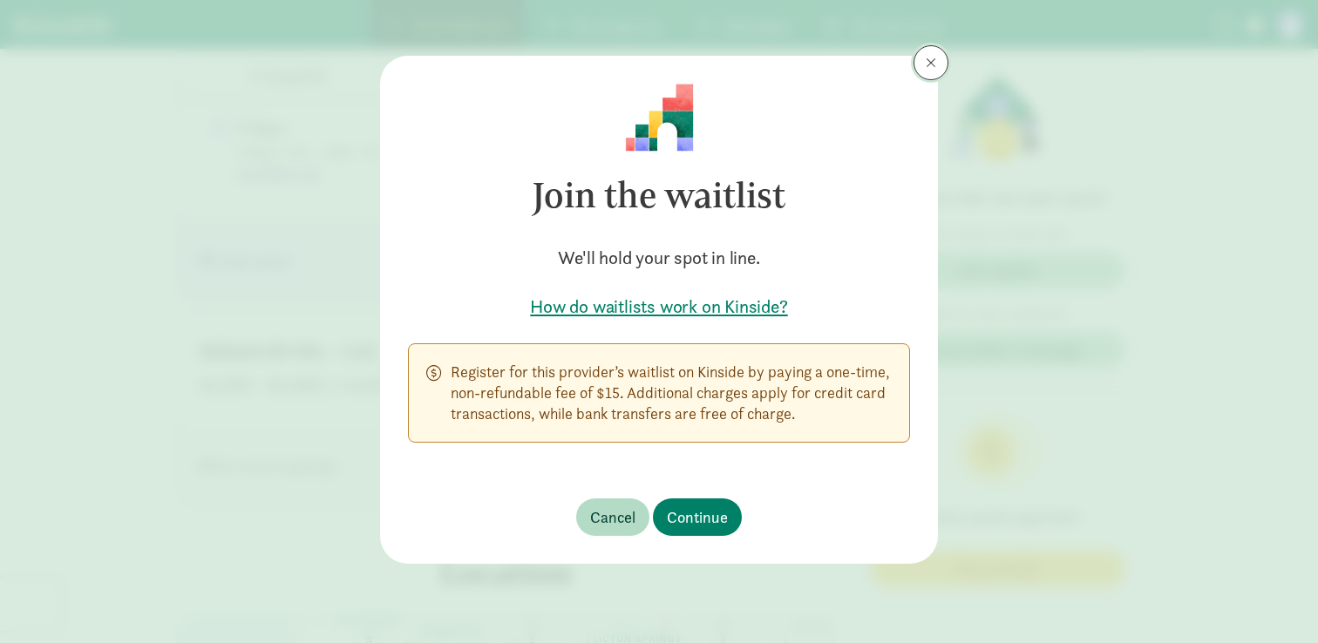
click at [927, 72] on button at bounding box center [931, 62] width 35 height 35
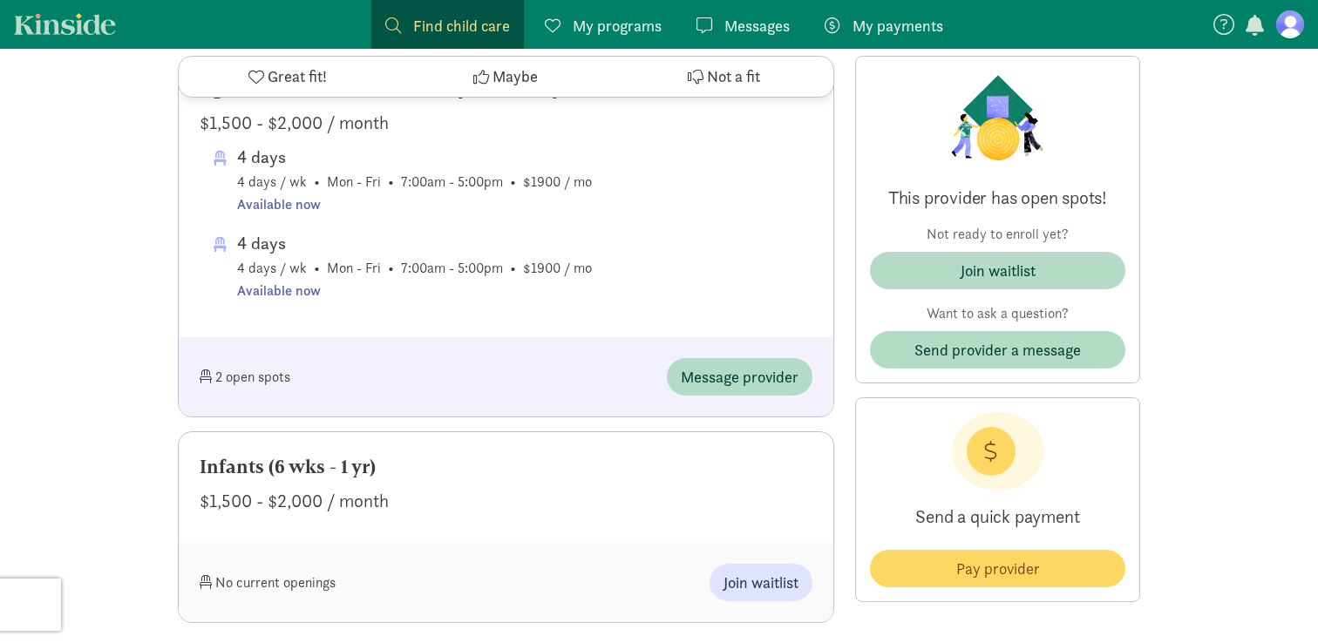
scroll to position [1096, 0]
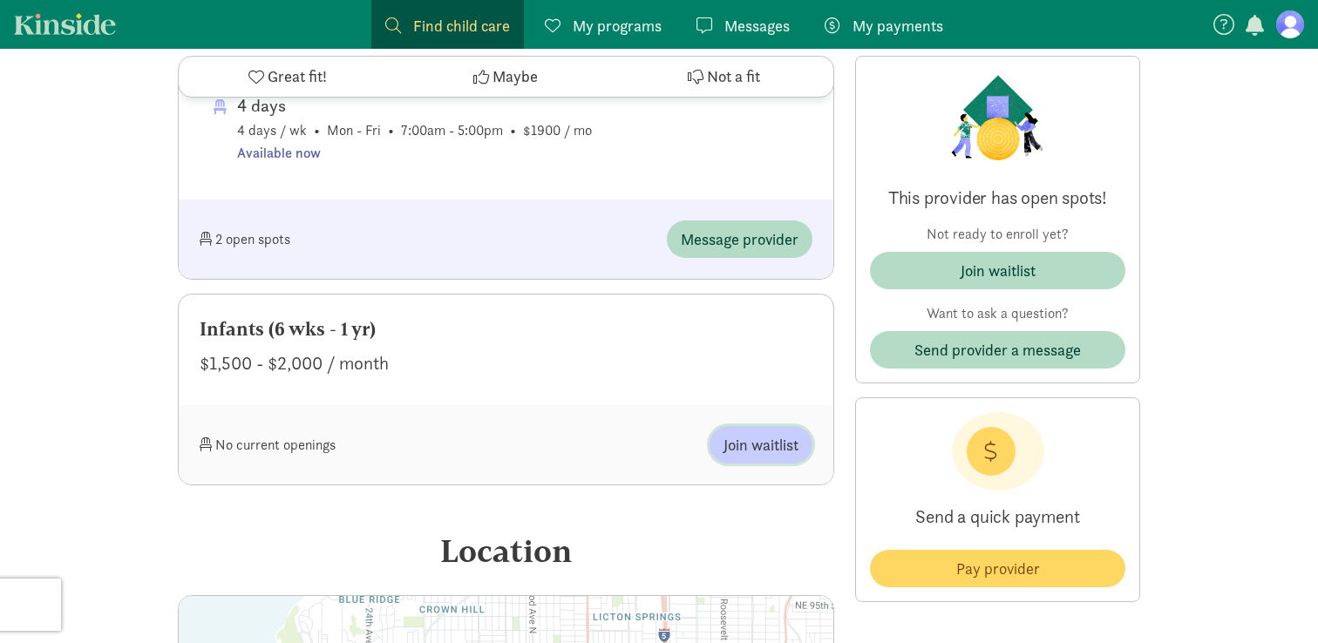
click at [797, 432] on button "Join waitlist" at bounding box center [761, 444] width 103 height 37
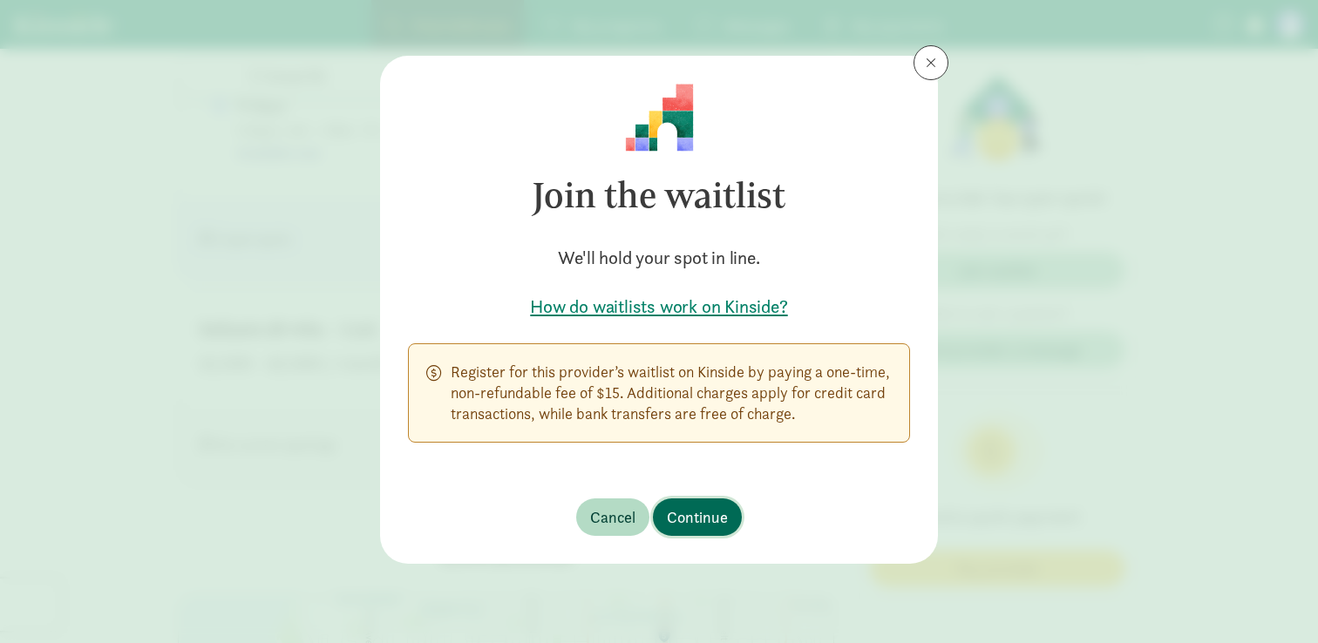
click at [687, 513] on span "Continue" at bounding box center [697, 518] width 61 height 24
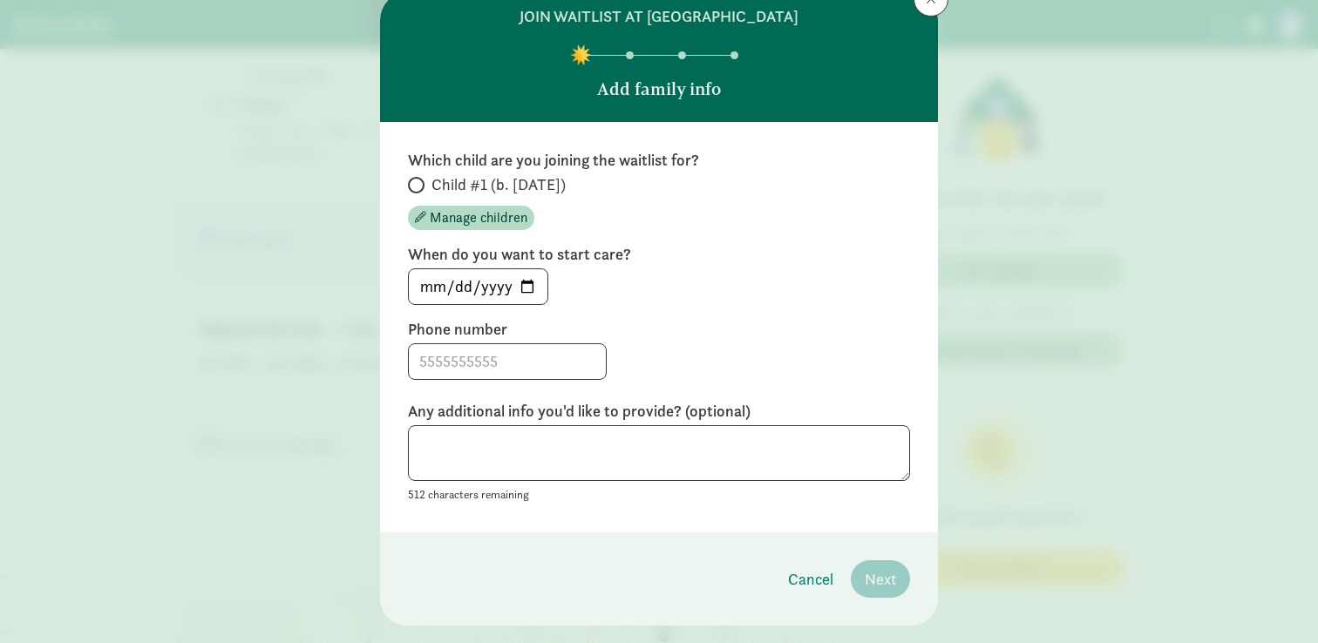
scroll to position [102, 0]
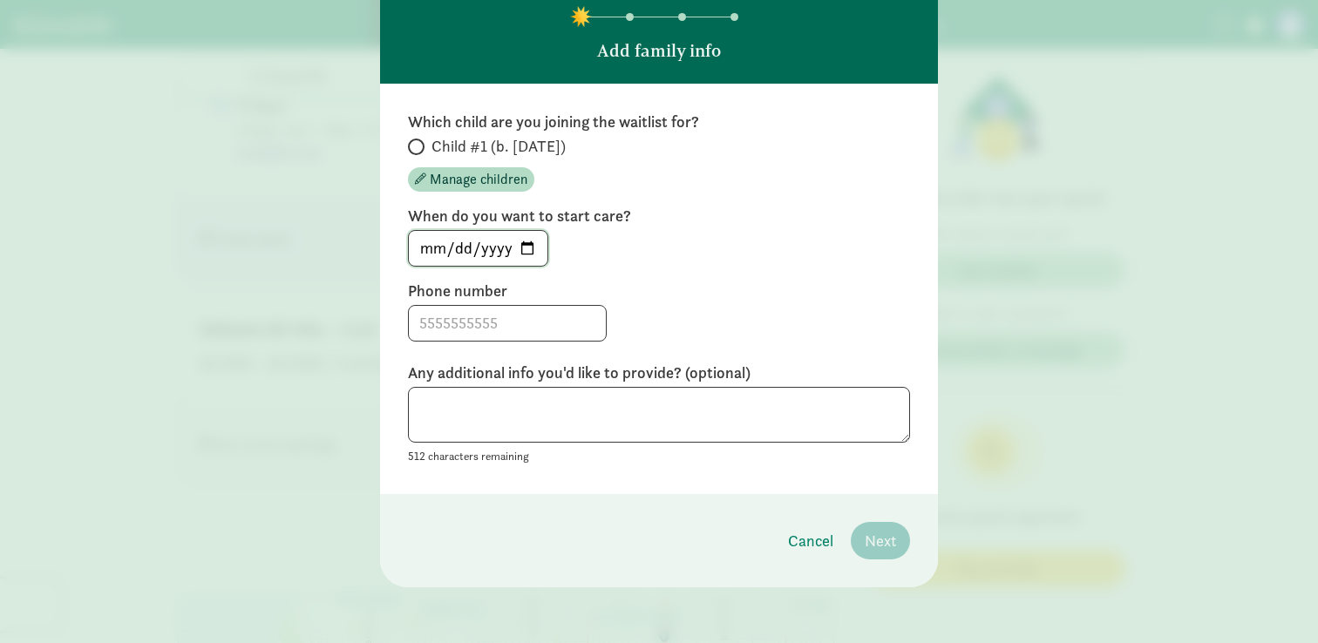
click at [522, 247] on input "[DATE]" at bounding box center [478, 248] width 139 height 35
click at [429, 149] on label "Child #1 (b. [DATE])" at bounding box center [659, 146] width 502 height 21
click at [419, 149] on input "Child #1 (b. [DATE])" at bounding box center [413, 146] width 11 height 11
radio input "true"
click at [412, 139] on span at bounding box center [416, 147] width 17 height 17
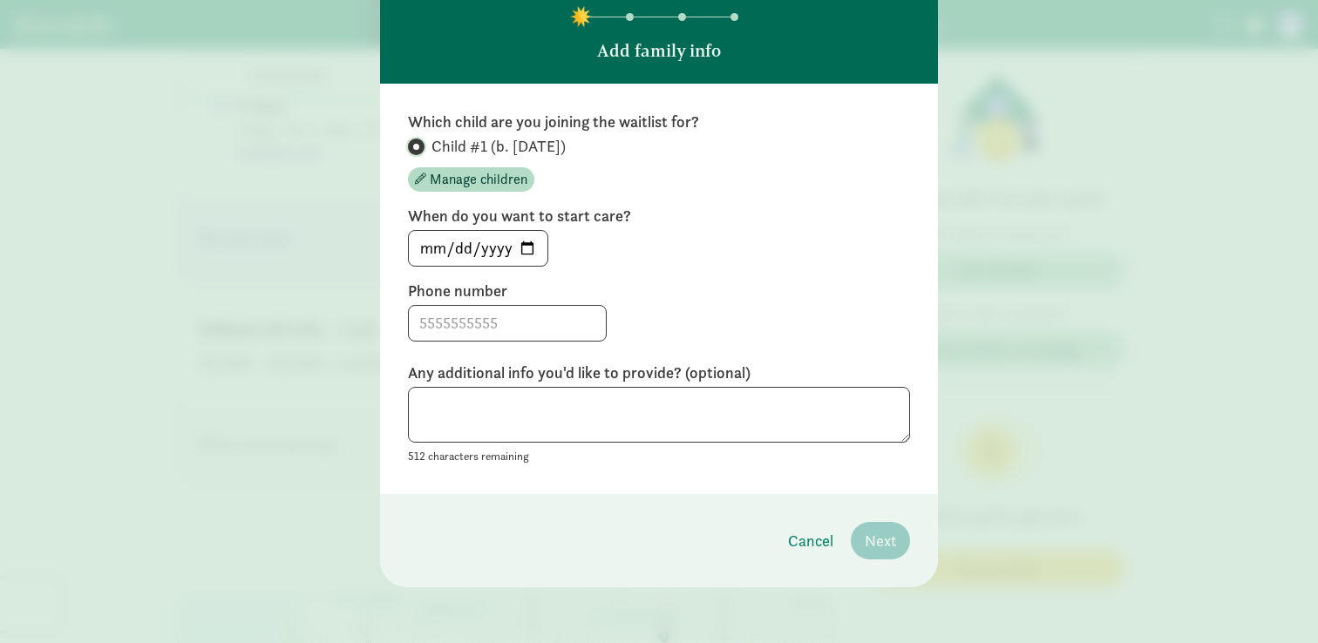
click at [412, 141] on input "Child #1 (b. [DATE])" at bounding box center [413, 146] width 11 height 11
click at [523, 247] on input "2025-08-11" at bounding box center [478, 248] width 139 height 35
type input "2026-08-17"
click at [492, 334] on input at bounding box center [507, 323] width 197 height 35
type input "7039513191"
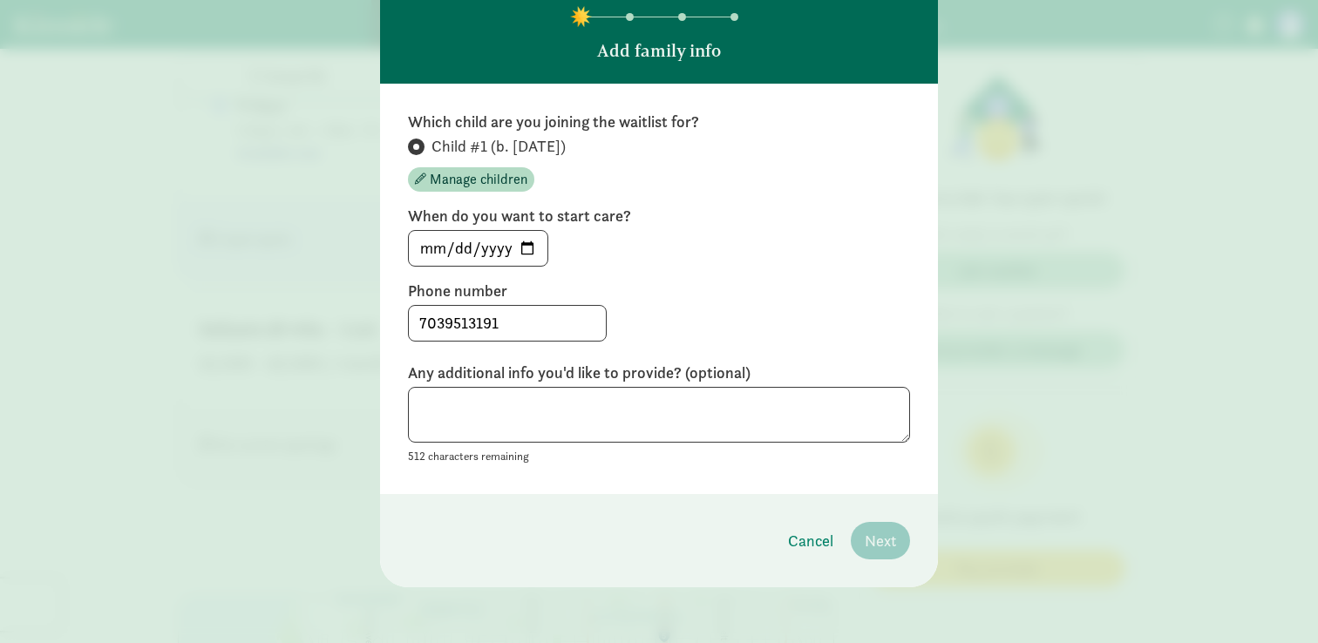
click at [807, 449] on div "512 characters remaining" at bounding box center [659, 427] width 502 height 80
click at [794, 433] on textarea at bounding box center [659, 415] width 502 height 57
type textarea "H"
paste textarea "936 N. 89th St. Seattle, WA 98103"
drag, startPoint x: 649, startPoint y: 407, endPoint x: 778, endPoint y: 413, distance: 128.3
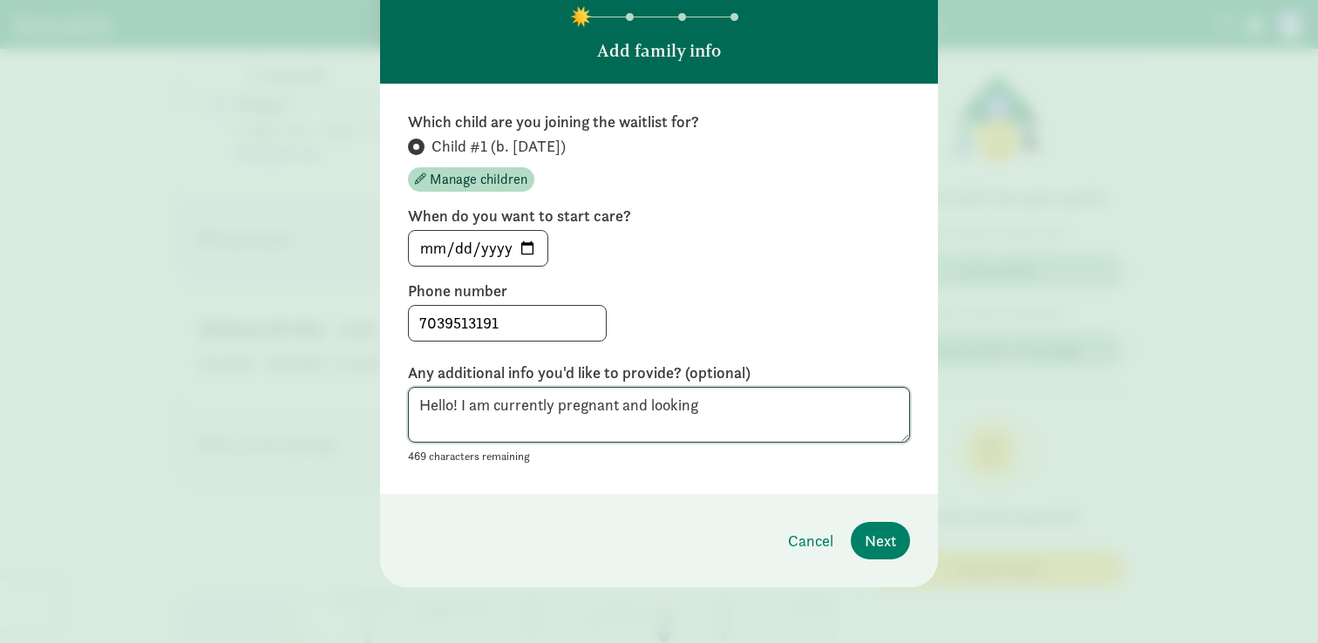
click at [775, 413] on textarea "Hello! I am currently pregnant and looking" at bounding box center [659, 415] width 502 height 57
type textarea "Hello! I am currently pregnant and will be looking for infant care ~Aug. 2026."
click at [873, 541] on span "Next" at bounding box center [880, 541] width 31 height 24
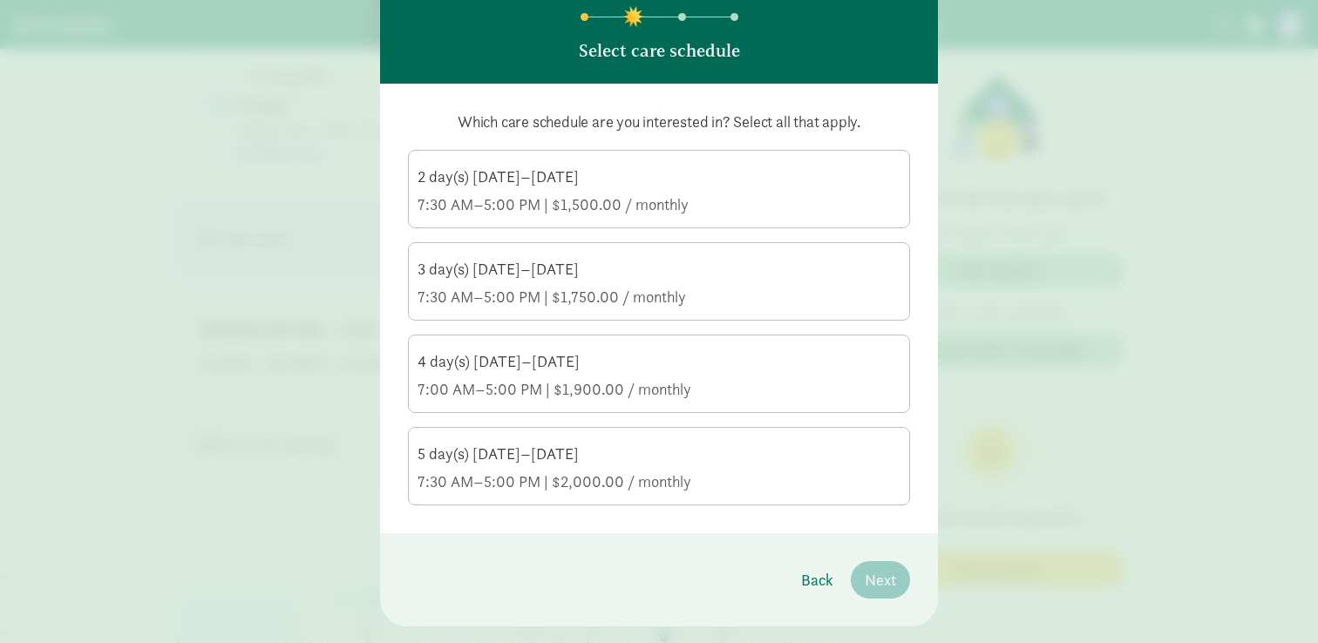
click at [704, 474] on div "7:30 AM–5:00 PM | $2,000.00 / monthly" at bounding box center [659, 482] width 483 height 21
click at [0, 0] on input "5 day(s) Monday–Friday 7:30 AM–5:00 PM | $2,000.00 / monthly" at bounding box center [0, 0] width 0 height 0
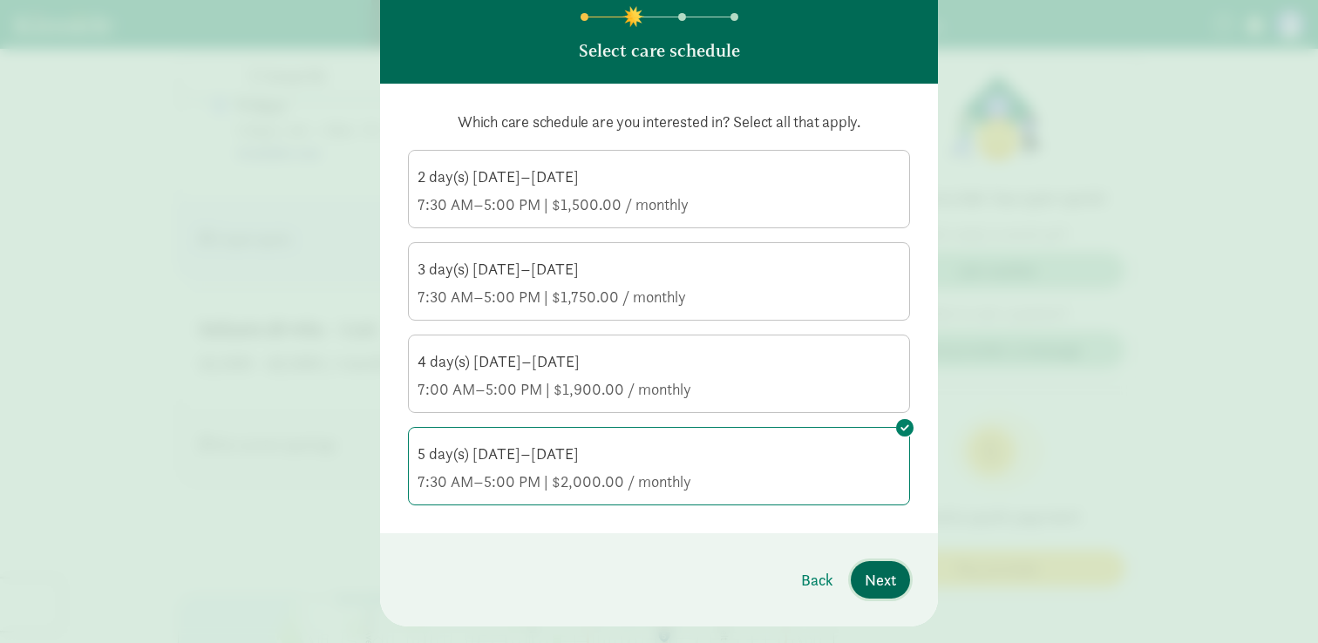
click at [889, 586] on span "Next" at bounding box center [880, 580] width 31 height 24
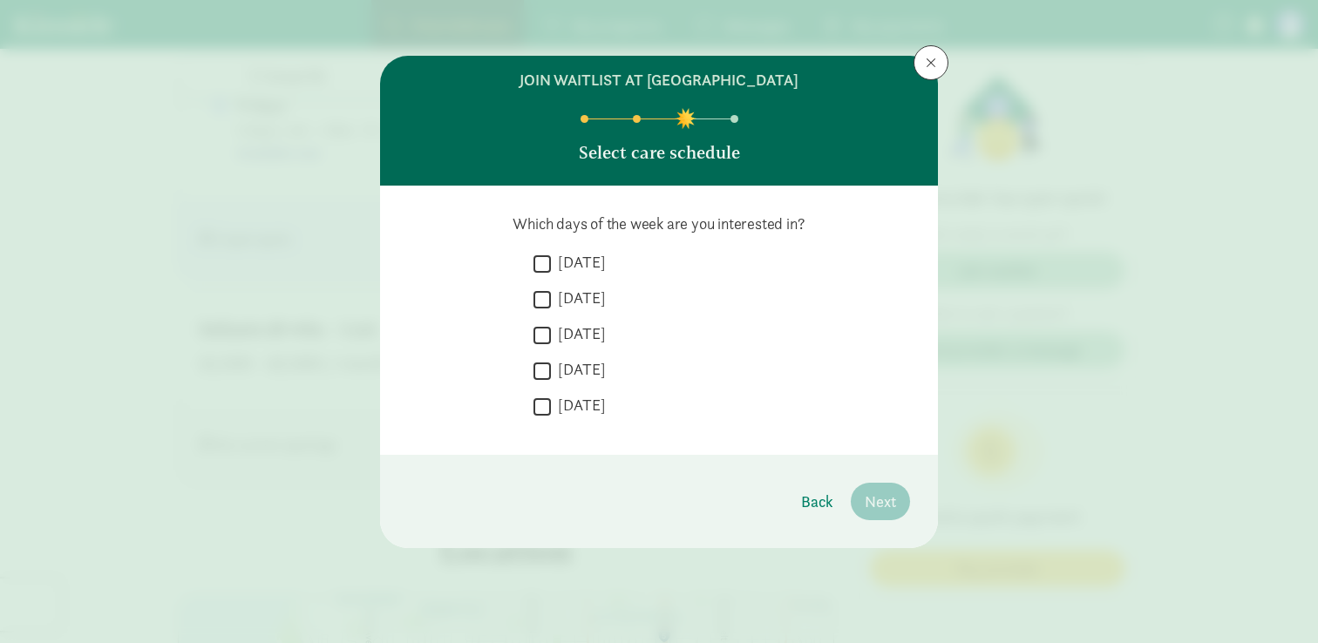
scroll to position [0, 0]
click at [571, 269] on label "Monday" at bounding box center [578, 262] width 55 height 21
click at [551, 269] on input "Monday" at bounding box center [542, 264] width 17 height 24
checkbox input "true"
click at [571, 295] on label "Tuesday" at bounding box center [578, 298] width 55 height 21
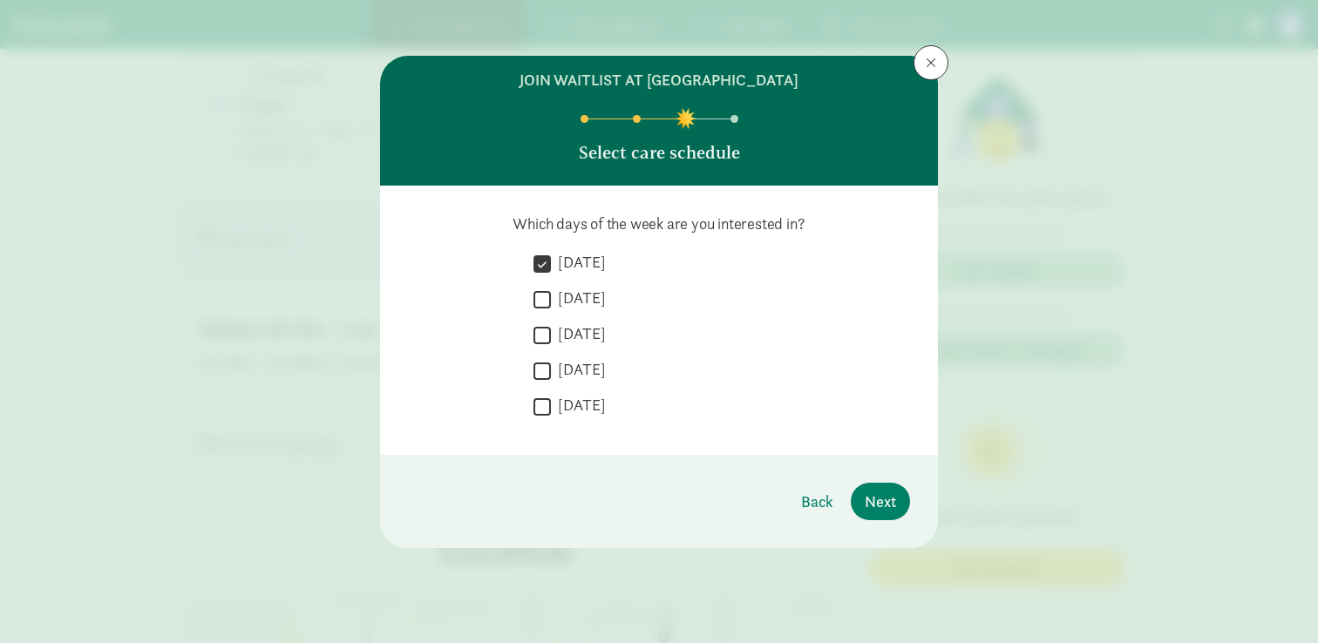
click at [551, 295] on input "Tuesday" at bounding box center [542, 300] width 17 height 24
checkbox input "true"
click at [571, 336] on label "Wednesday" at bounding box center [578, 333] width 55 height 21
click at [551, 336] on input "Wednesday" at bounding box center [542, 335] width 17 height 24
checkbox input "true"
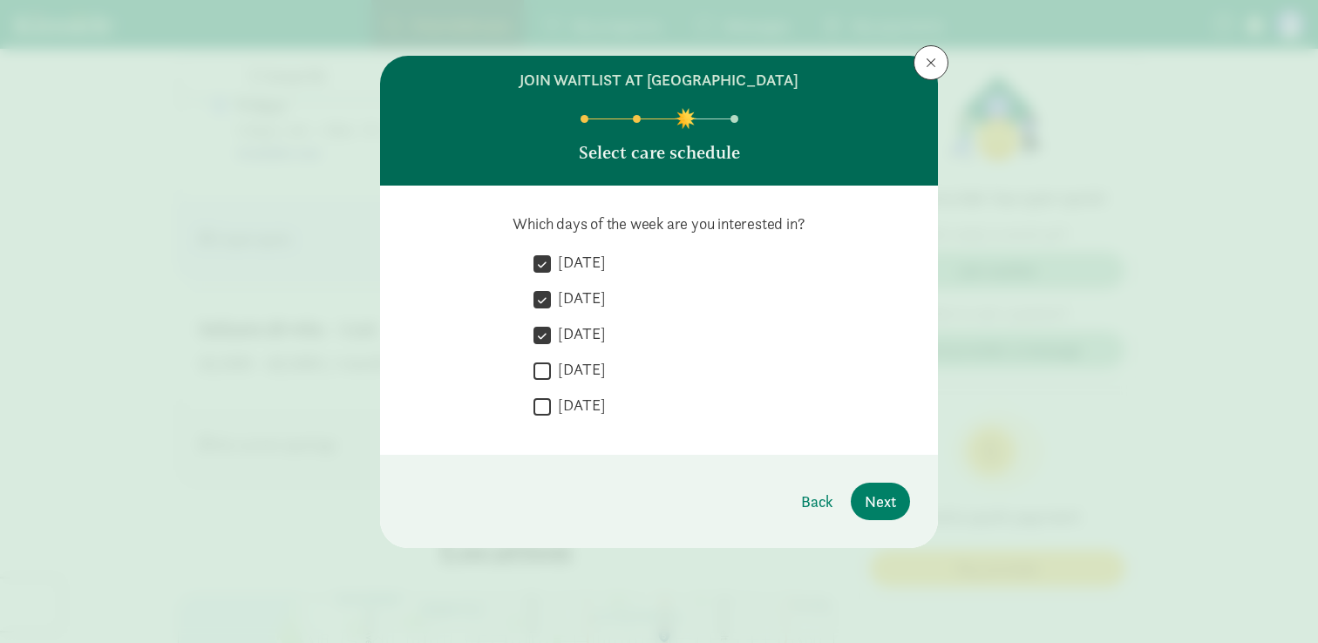
click at [563, 363] on label "Thursday" at bounding box center [578, 369] width 55 height 21
click at [551, 363] on input "Thursday" at bounding box center [542, 371] width 17 height 24
checkbox input "true"
click at [563, 418] on div " Friday" at bounding box center [722, 411] width 377 height 32
click at [577, 402] on label "Friday" at bounding box center [578, 405] width 55 height 21
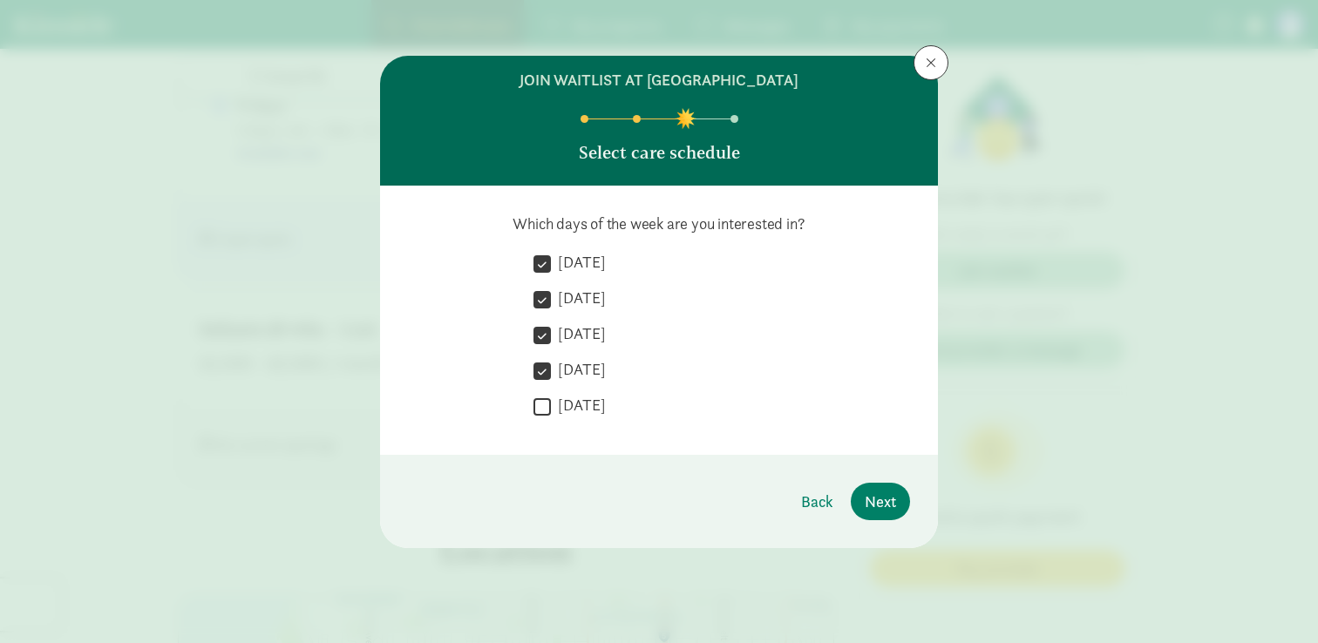
click at [551, 402] on input "Friday" at bounding box center [542, 407] width 17 height 24
checkbox input "true"
click at [838, 503] on button "Back" at bounding box center [817, 501] width 60 height 37
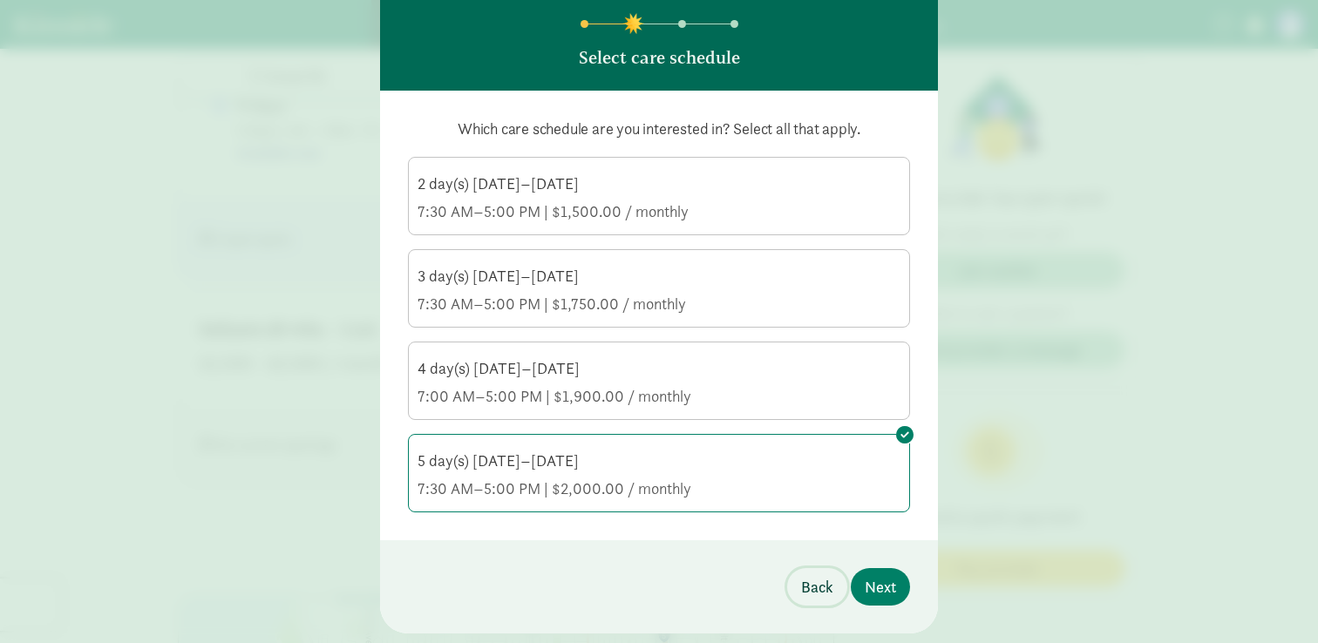
scroll to position [108, 0]
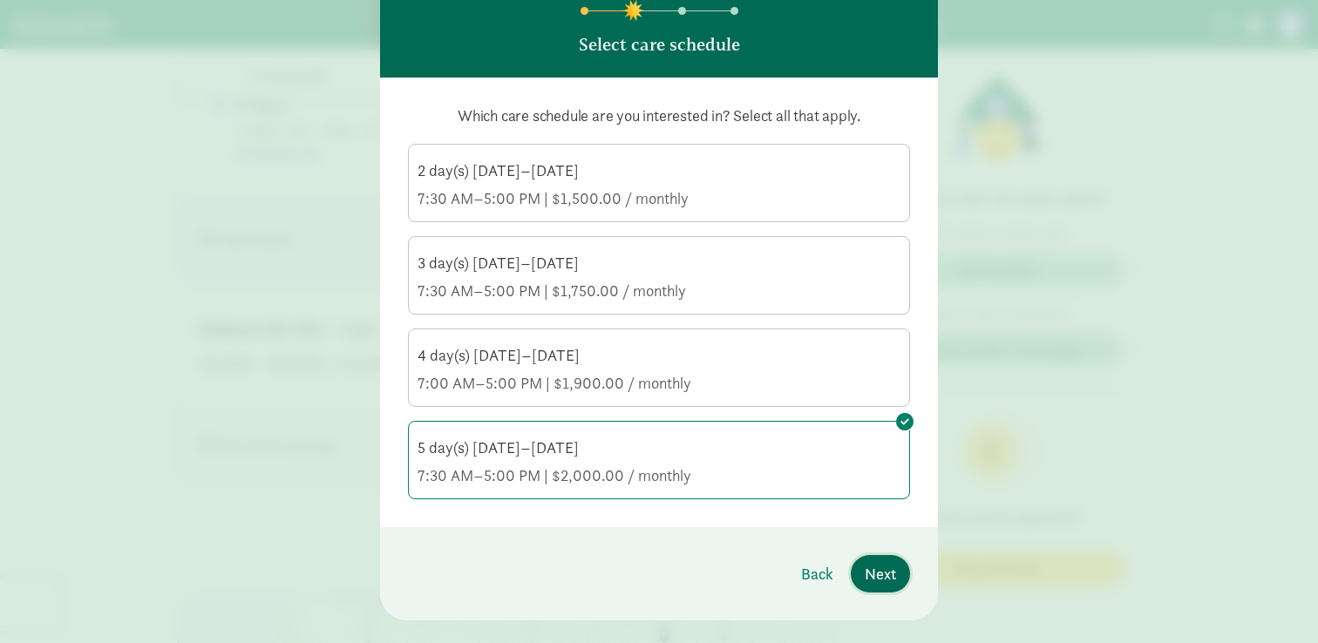
click at [890, 562] on span "Next" at bounding box center [880, 574] width 31 height 24
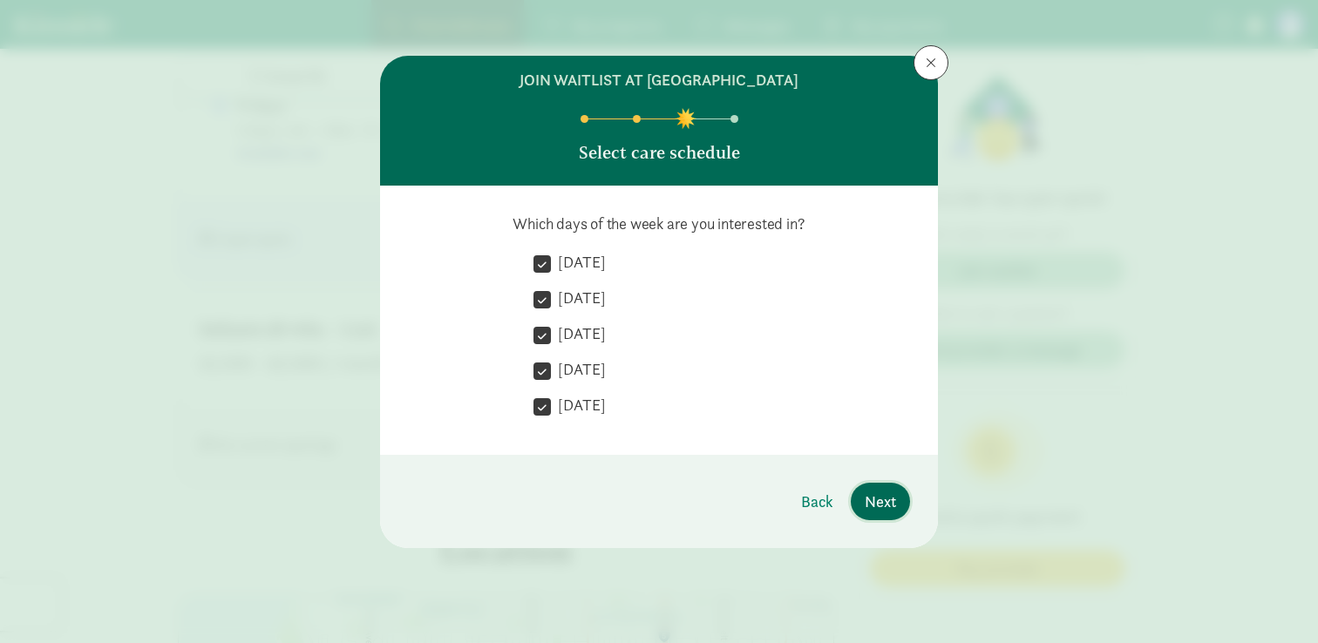
click at [880, 503] on span "Next" at bounding box center [880, 502] width 31 height 24
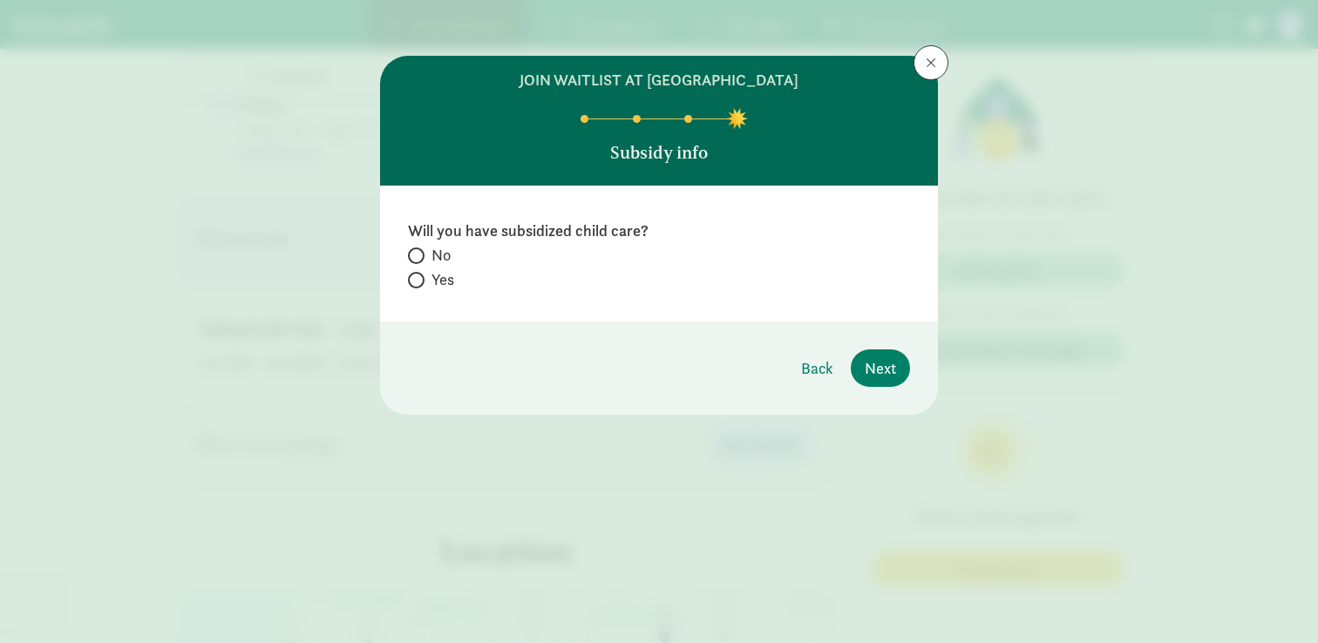
click at [437, 282] on span "Yes" at bounding box center [443, 279] width 23 height 21
click at [419, 282] on input "Yes" at bounding box center [413, 280] width 11 height 11
radio input "true"
click at [454, 269] on label "No" at bounding box center [659, 279] width 502 height 21
click at [419, 252] on input "No" at bounding box center [413, 255] width 11 height 11
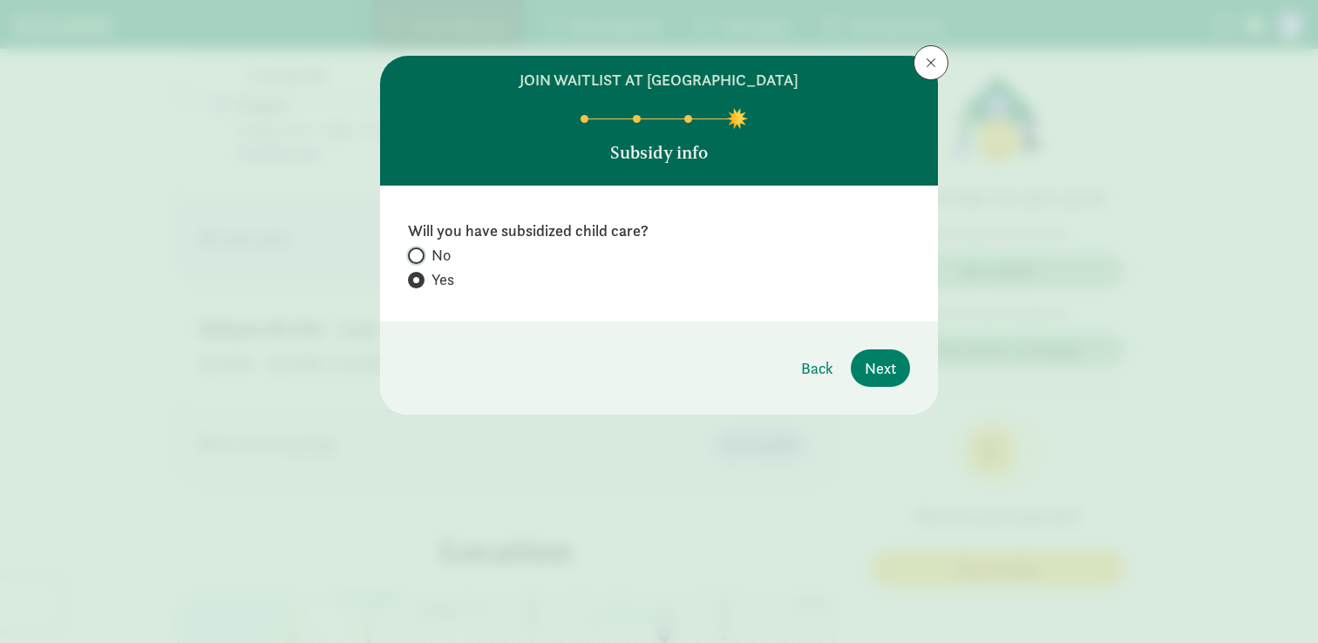
radio input "true"
click at [883, 370] on span "Next" at bounding box center [880, 369] width 31 height 24
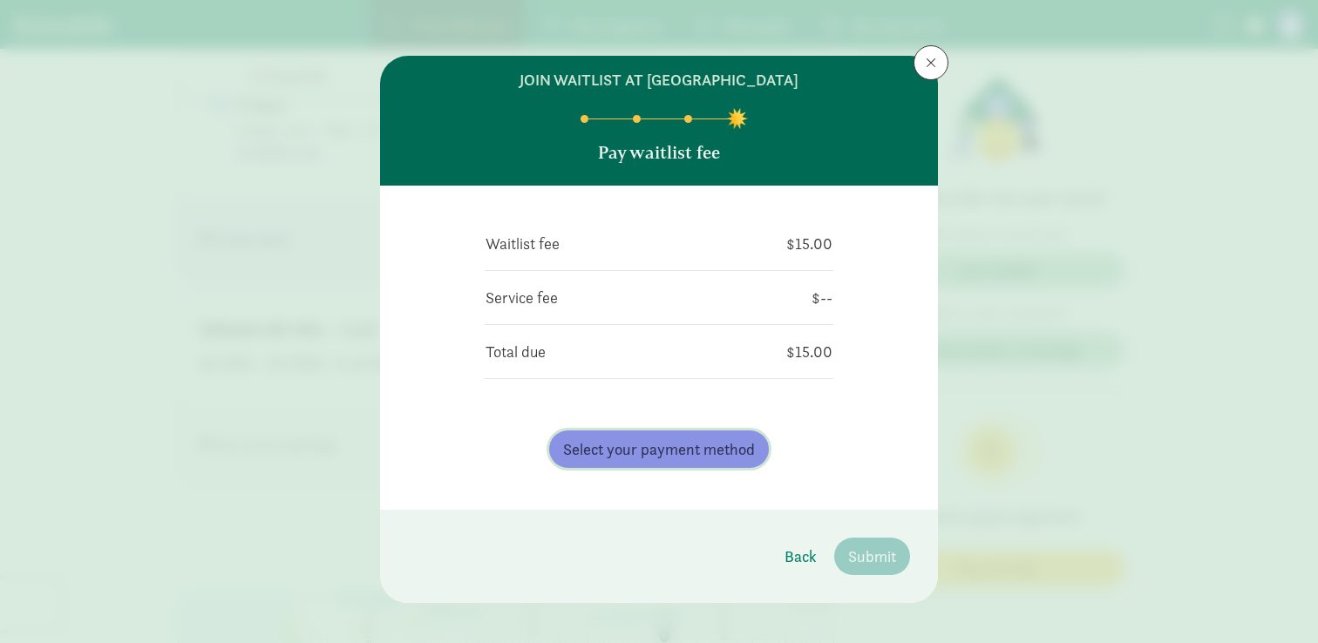
click at [732, 456] on span "Select your payment method" at bounding box center [659, 450] width 192 height 24
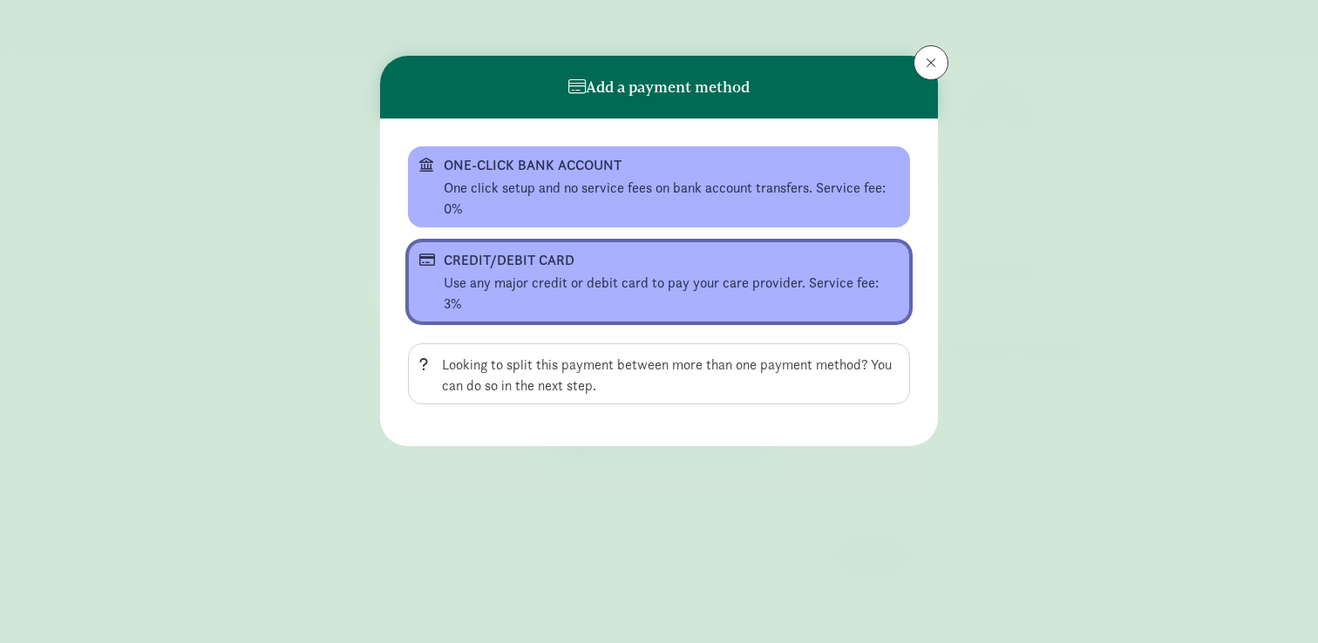
click at [683, 260] on div "CREDIT/DEBIT CARD" at bounding box center [657, 260] width 427 height 21
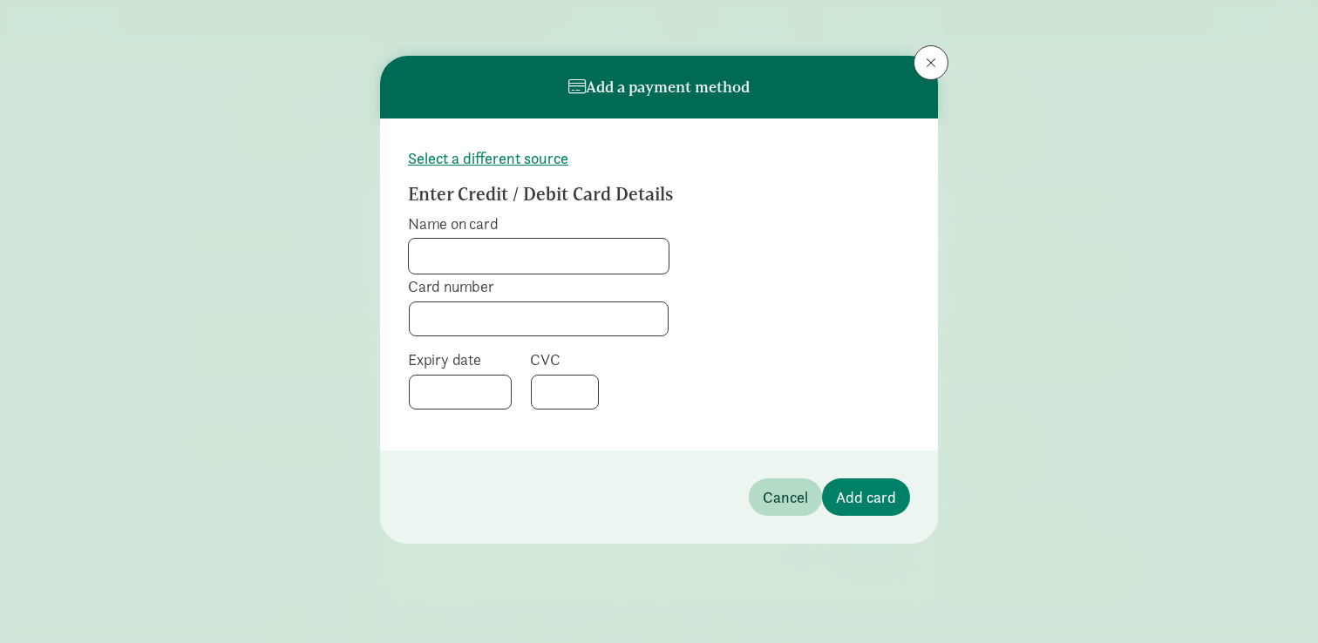
click at [588, 260] on input "Name on card" at bounding box center [539, 256] width 260 height 35
click at [932, 62] on span at bounding box center [931, 63] width 10 height 14
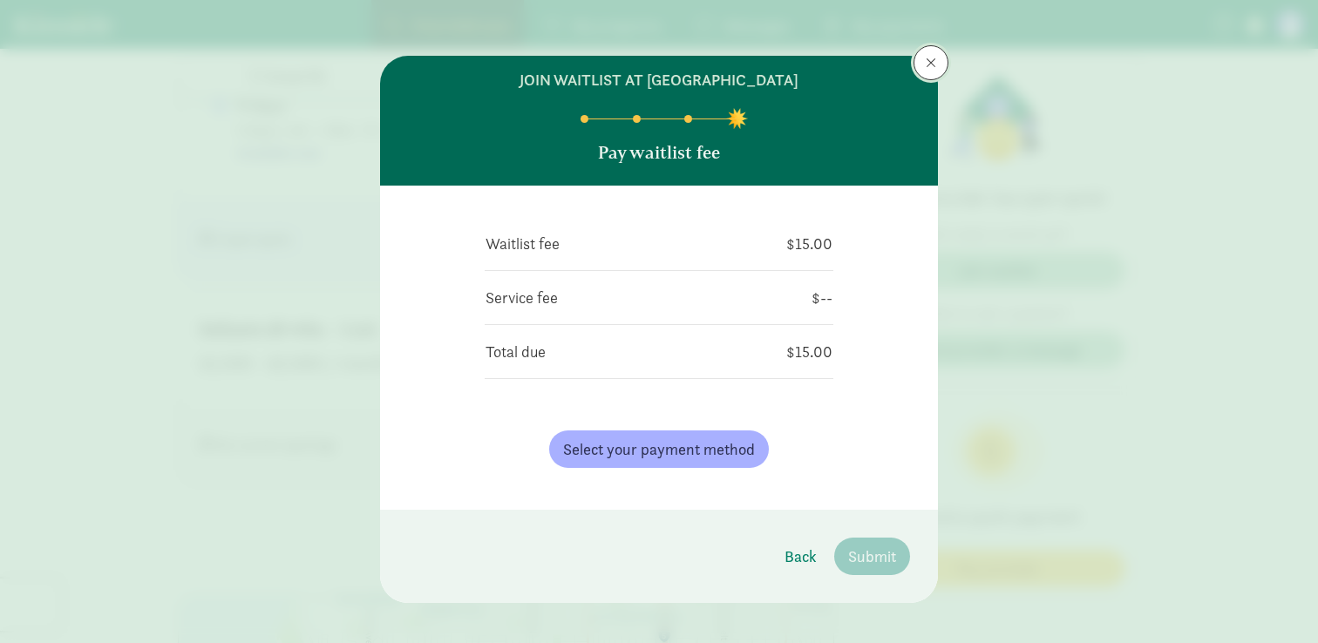
click at [932, 62] on span at bounding box center [931, 63] width 10 height 14
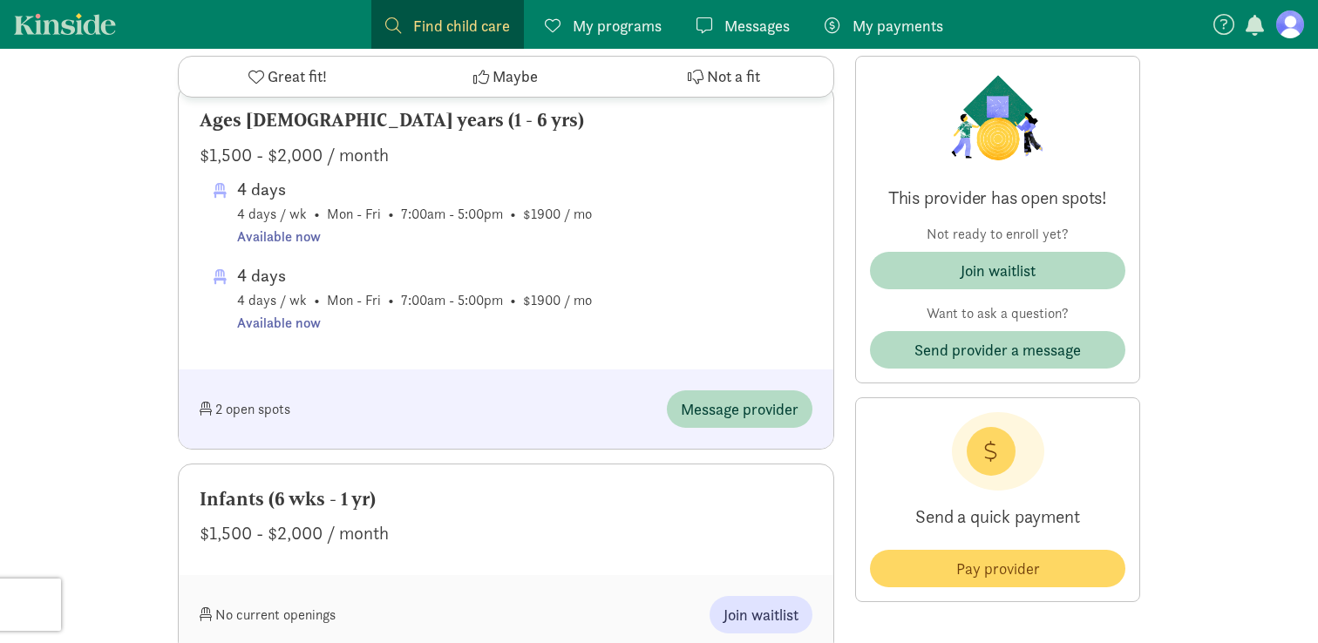
scroll to position [982, 0]
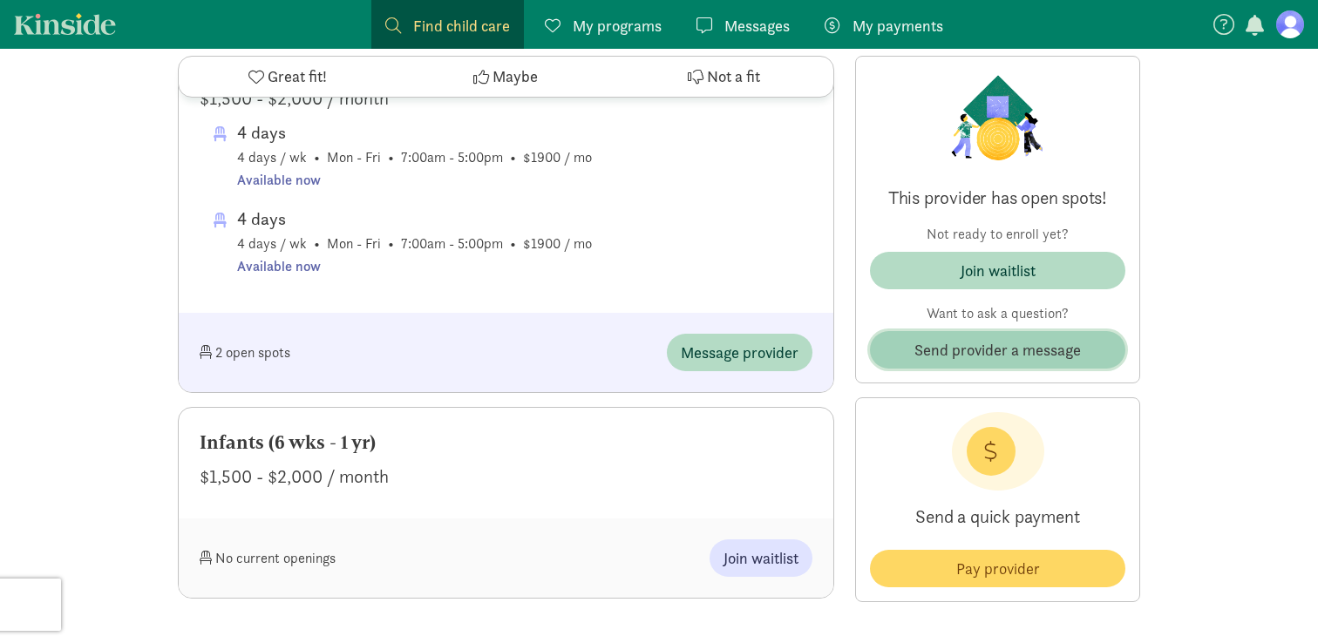
click at [948, 336] on button "Send provider a message" at bounding box center [997, 349] width 255 height 37
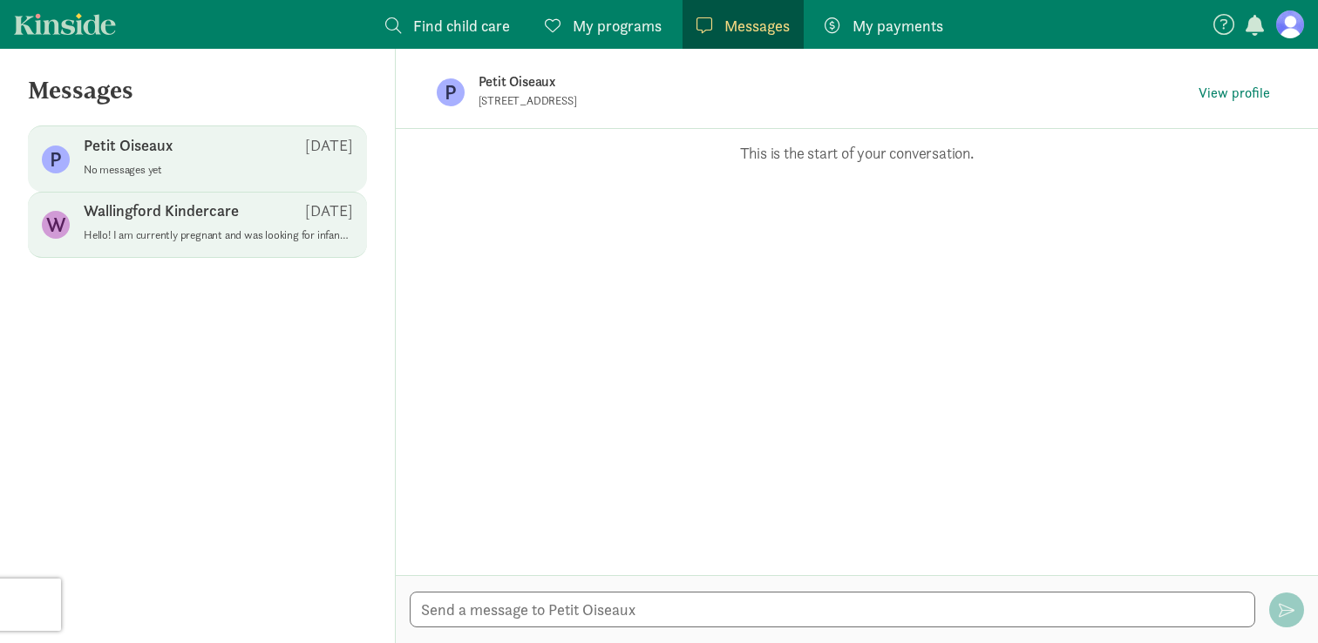
click at [207, 234] on p "Hello! I am currently pregnant and was looking for infant care starting ~Aug. 2…" at bounding box center [218, 235] width 269 height 14
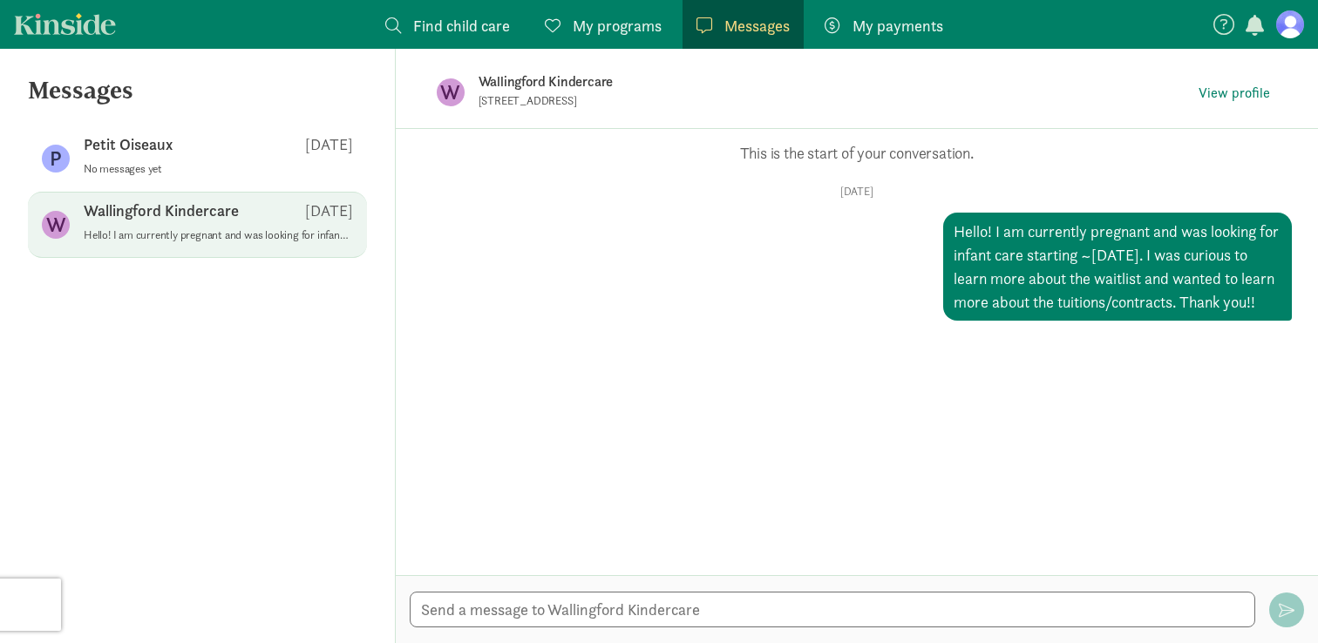
drag, startPoint x: 1042, startPoint y: 330, endPoint x: 951, endPoint y: 226, distance: 137.8
click at [951, 226] on div "Hello! I am currently pregnant and was looking for infant care starting ~Aug. 2…" at bounding box center [1117, 267] width 349 height 108
copy div "Hello! I am currently pregnant and was looking for infant care starting ~Aug. 2…"
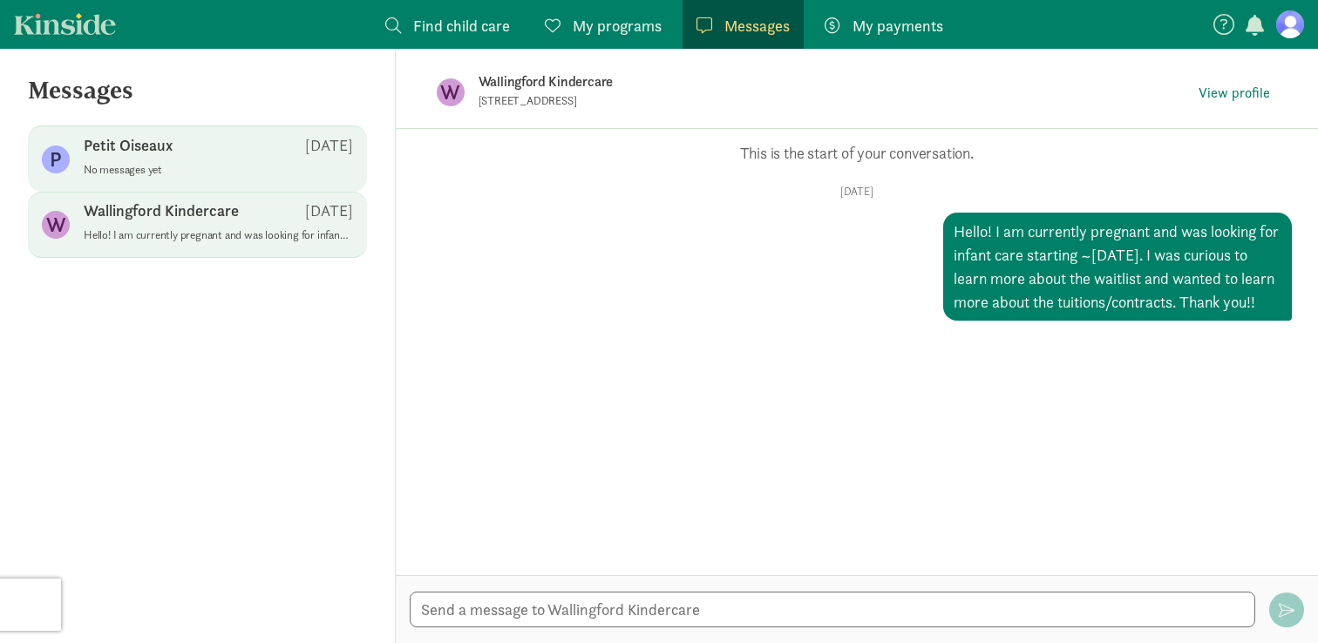
click at [250, 160] on div "Petit Oiseaux Aug 11" at bounding box center [218, 149] width 269 height 28
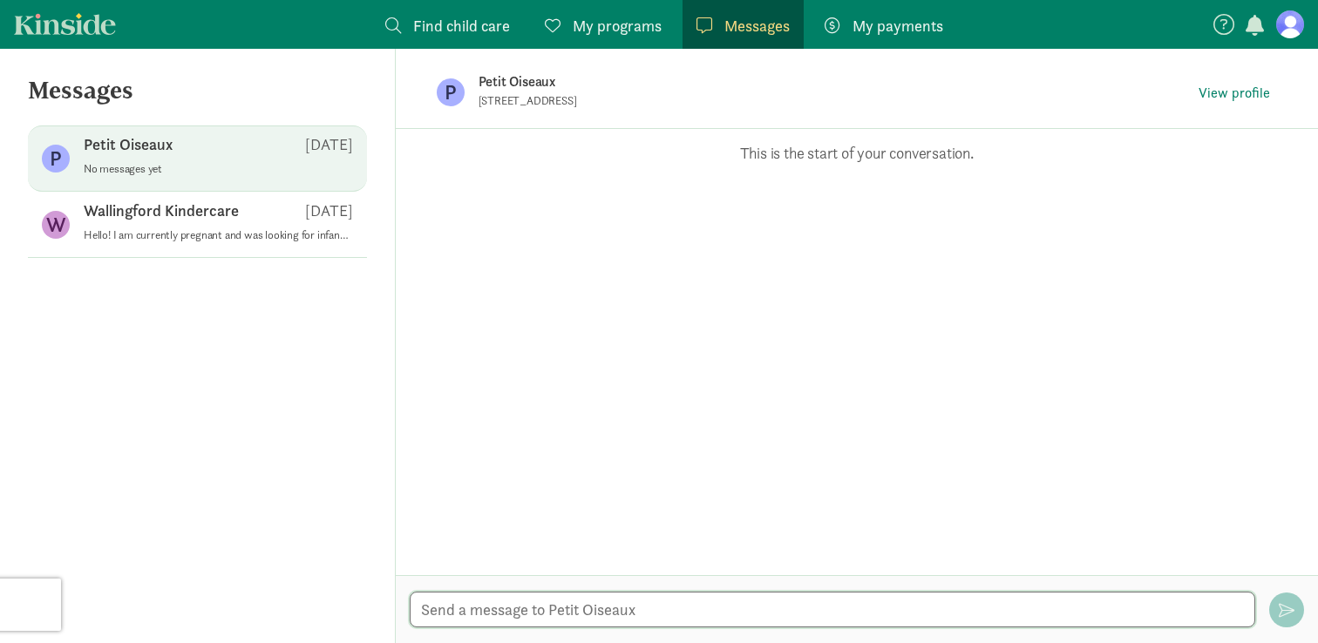
click at [518, 611] on textarea at bounding box center [833, 610] width 846 height 36
paste textarea "Hello! I am currently pregnant and was looking for infant care starting ~Aug. 2…"
type textarea "Hello! I am currently pregnant and was looking for infant care starting ~Aug. 2…"
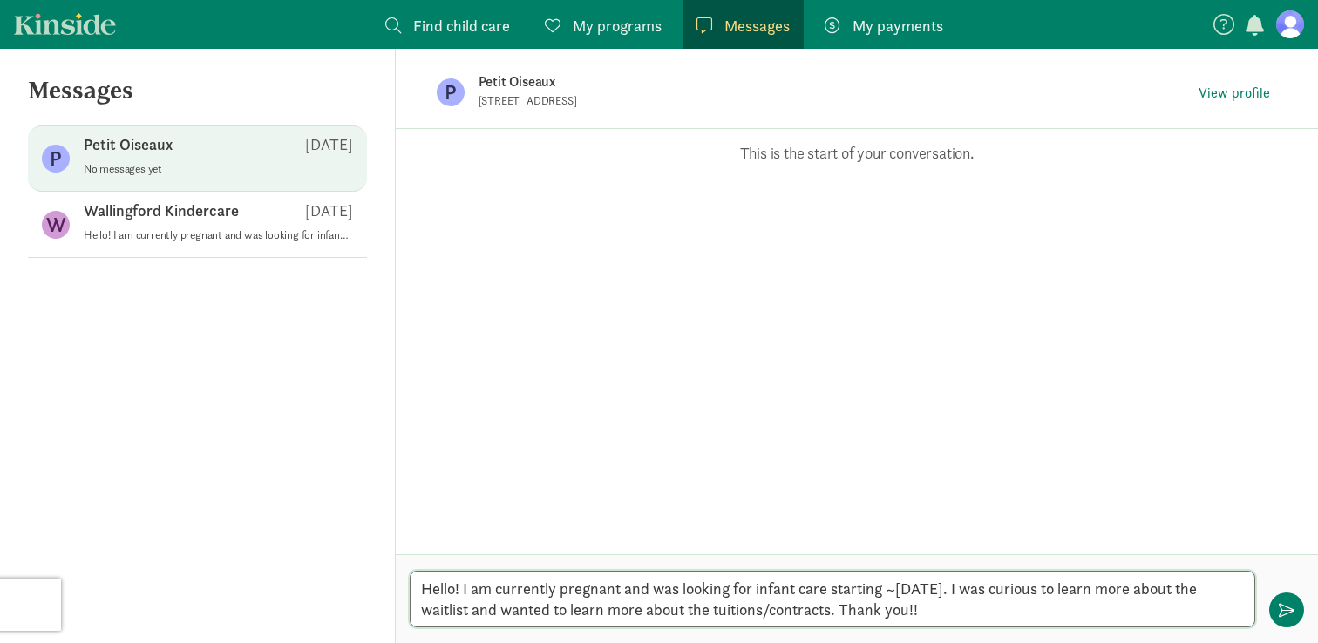
drag, startPoint x: 963, startPoint y: 610, endPoint x: 972, endPoint y: 584, distance: 27.6
click at [972, 584] on textarea "Hello! I am currently pregnant and was looking for infant care starting ~Aug. 2…" at bounding box center [833, 599] width 846 height 57
click at [1040, 602] on textarea "Hello! I am currently pregnant and was looking for infant care starting ~Aug. 2…" at bounding box center [833, 599] width 846 height 57
click at [1009, 591] on textarea "Hello! I am currently pregnant and was looking for infant care starting ~Aug. 2…" at bounding box center [833, 599] width 846 height 57
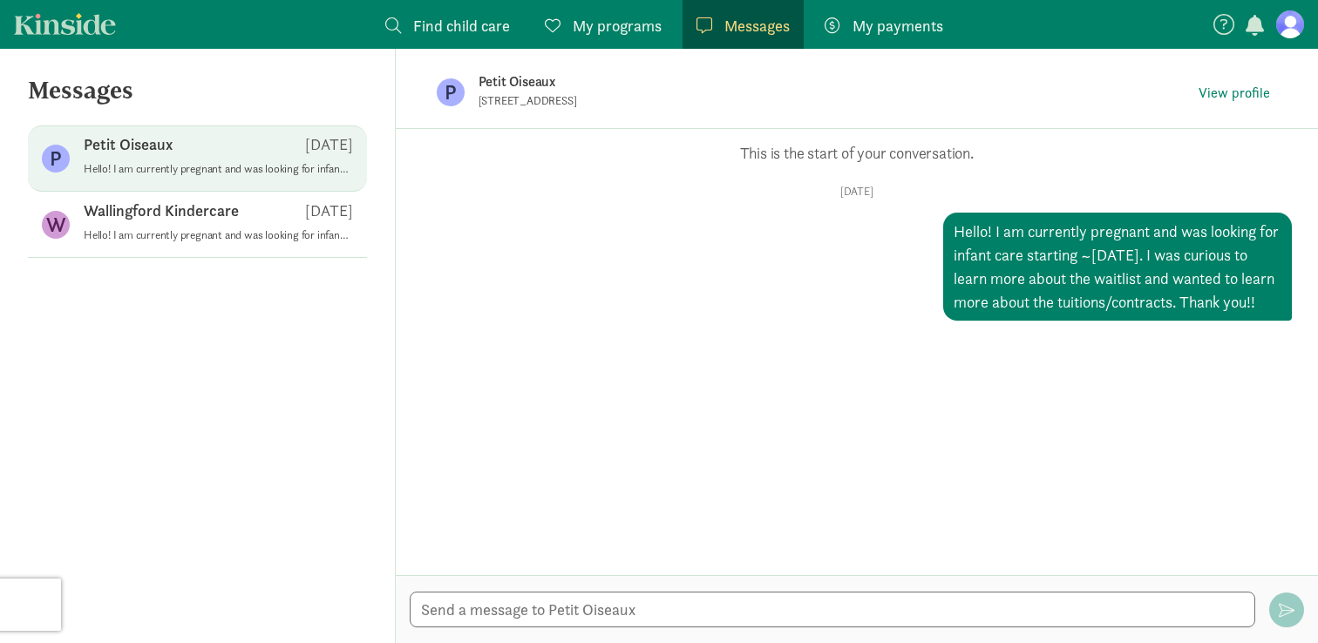
click at [1146, 283] on div "Hello! I am currently pregnant and was looking for infant care starting ~Aug. 2…" at bounding box center [1117, 267] width 349 height 108
click at [608, 617] on textarea at bounding box center [833, 610] width 846 height 36
type textarea "(If your daycare offer infant care, that is)"
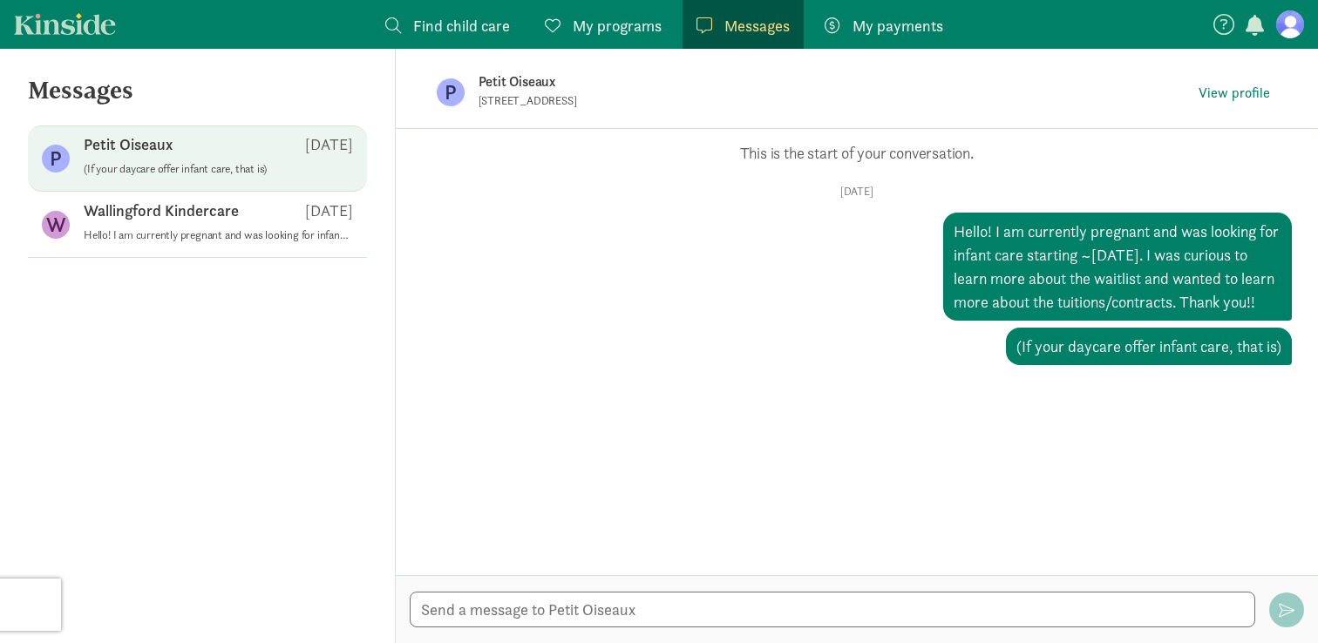
click at [58, 25] on link "Kinside" at bounding box center [65, 24] width 102 height 22
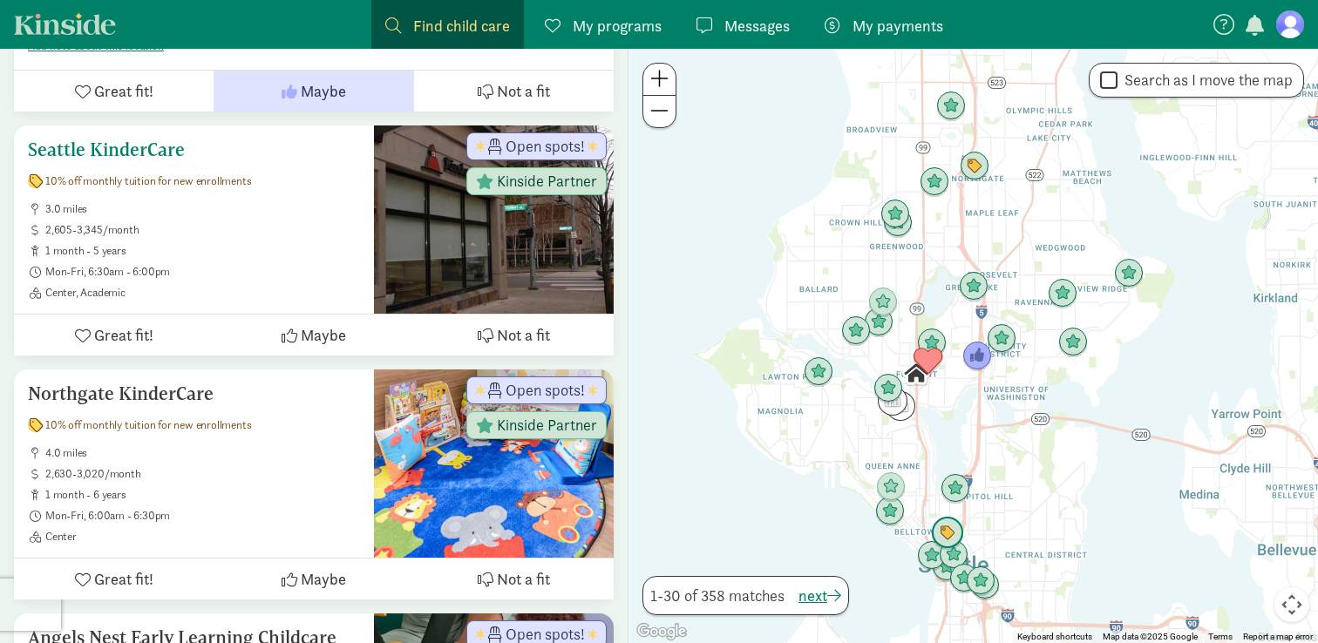
scroll to position [627, 0]
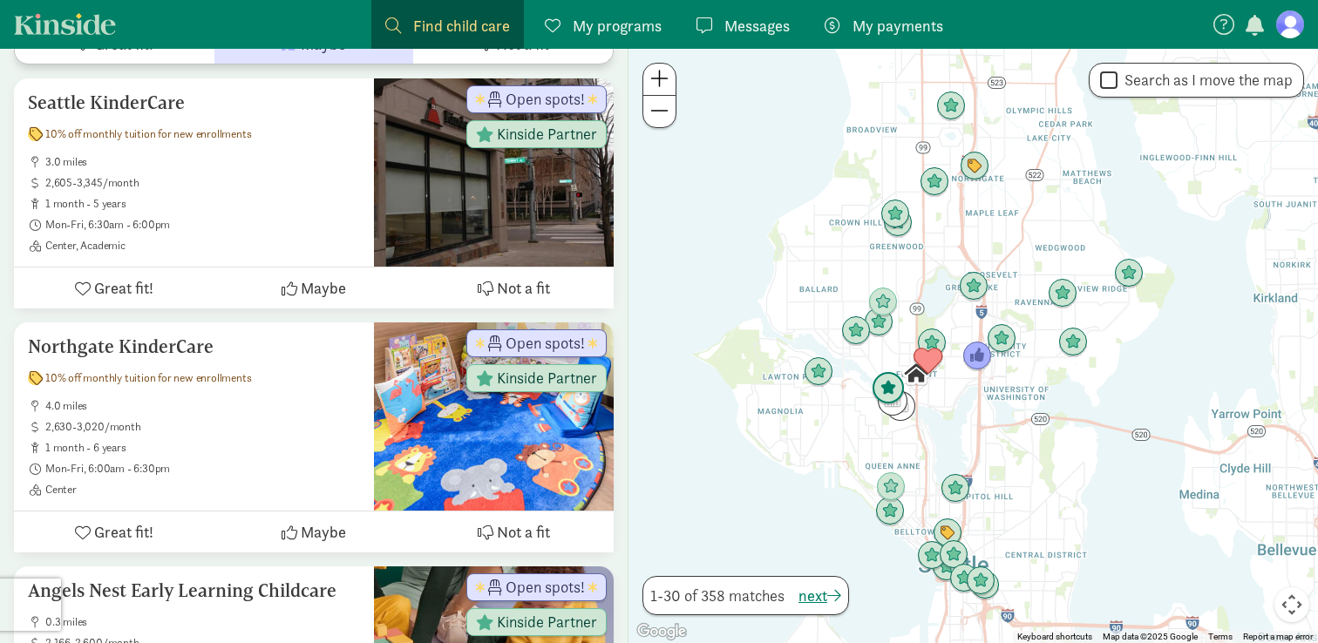
click at [893, 386] on img "Click to see details" at bounding box center [888, 388] width 33 height 33
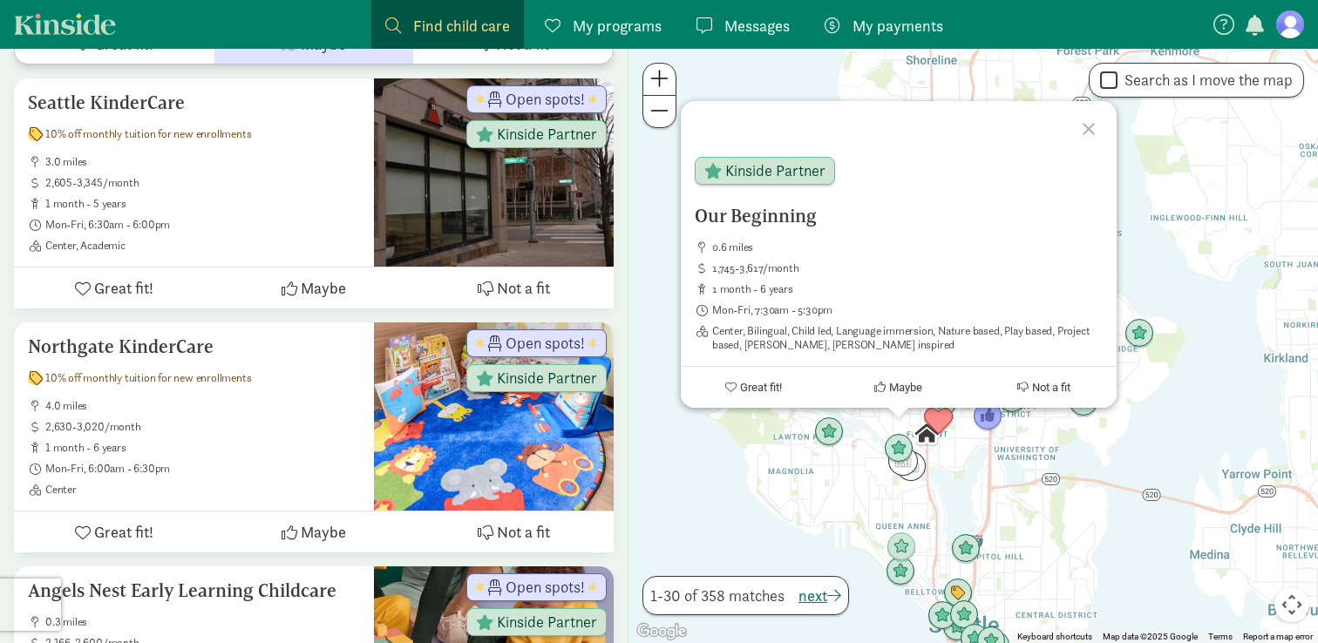
click at [855, 486] on div "Our Beginning 0.6 miles 1,745-3,617/month 1 month - 6 years Mon-Fri, 7:30am - 5…" at bounding box center [974, 346] width 690 height 595
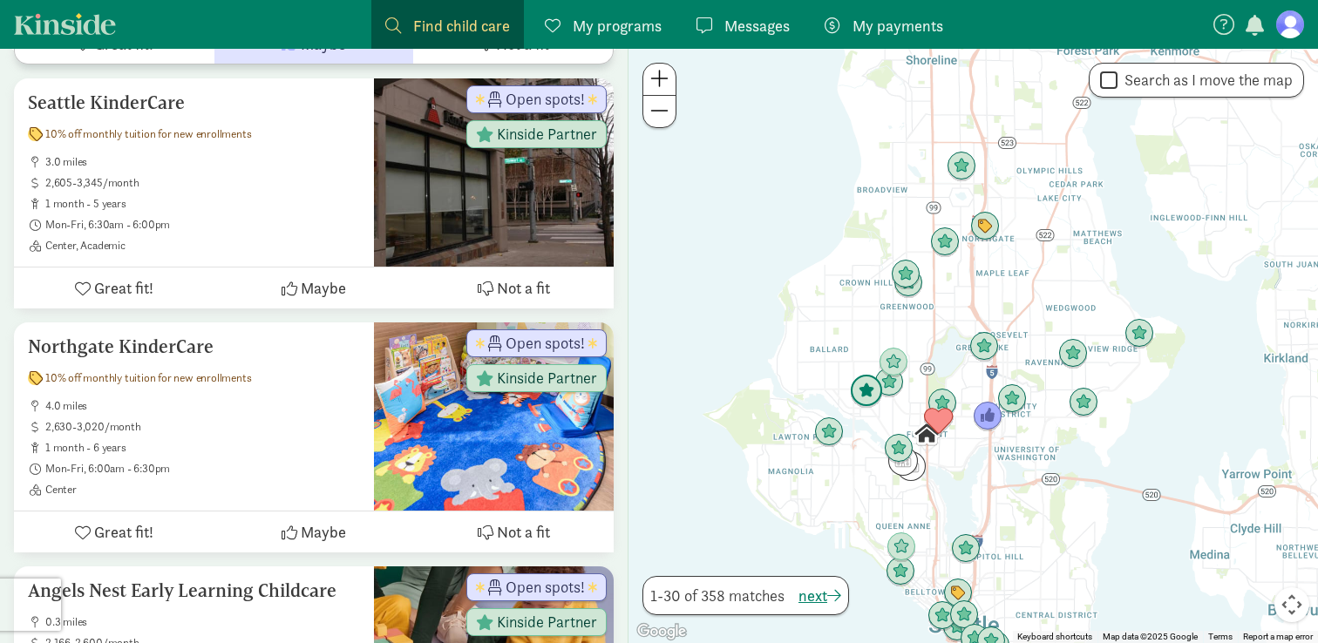
click at [868, 398] on img "Click to see details" at bounding box center [866, 391] width 33 height 33
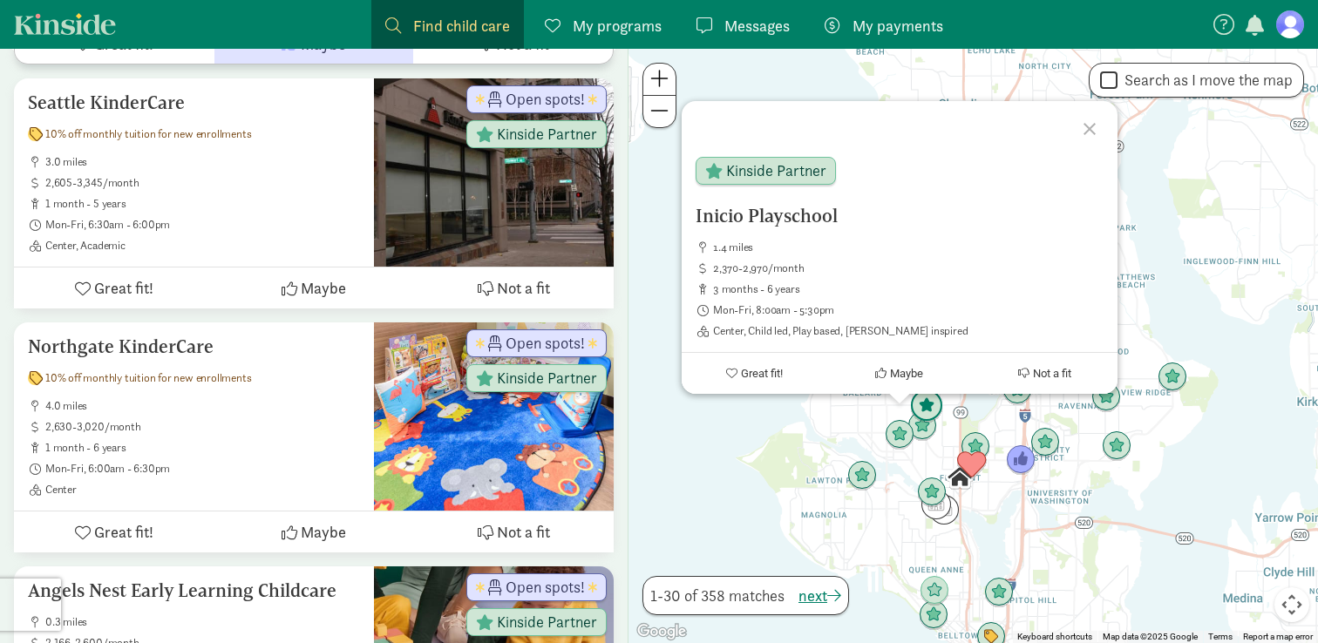
click at [912, 420] on img "Click to see details" at bounding box center [926, 406] width 33 height 33
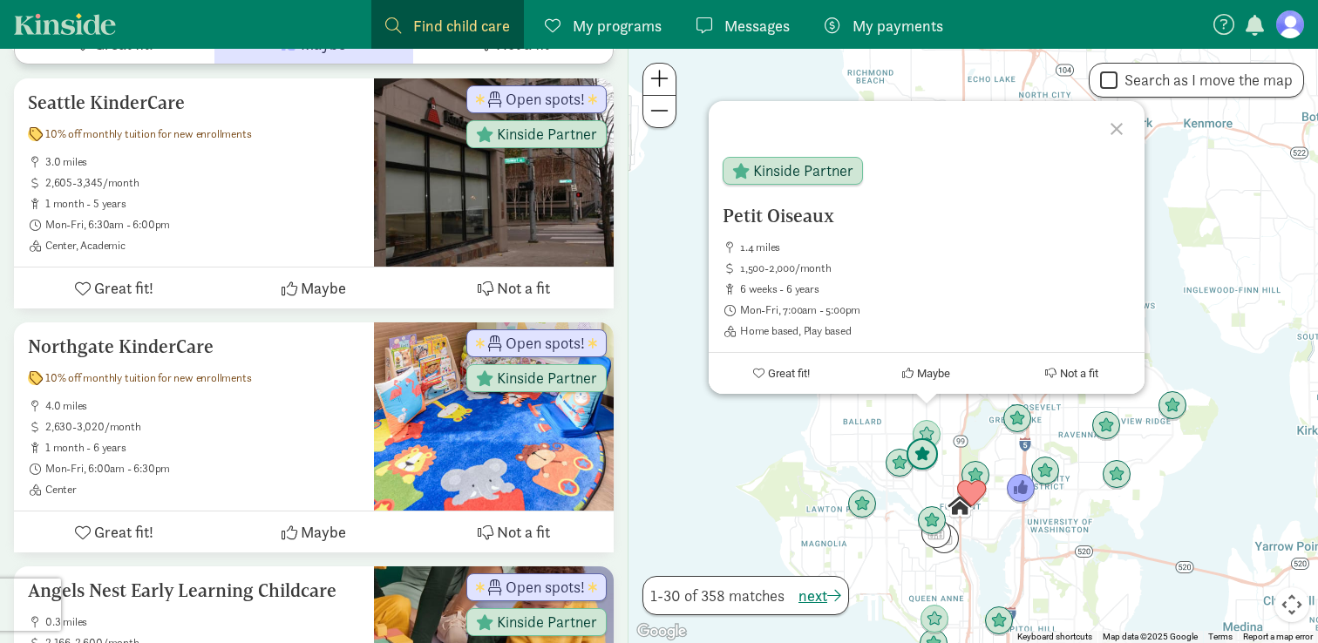
click at [922, 455] on img "Click to see details" at bounding box center [922, 454] width 33 height 33
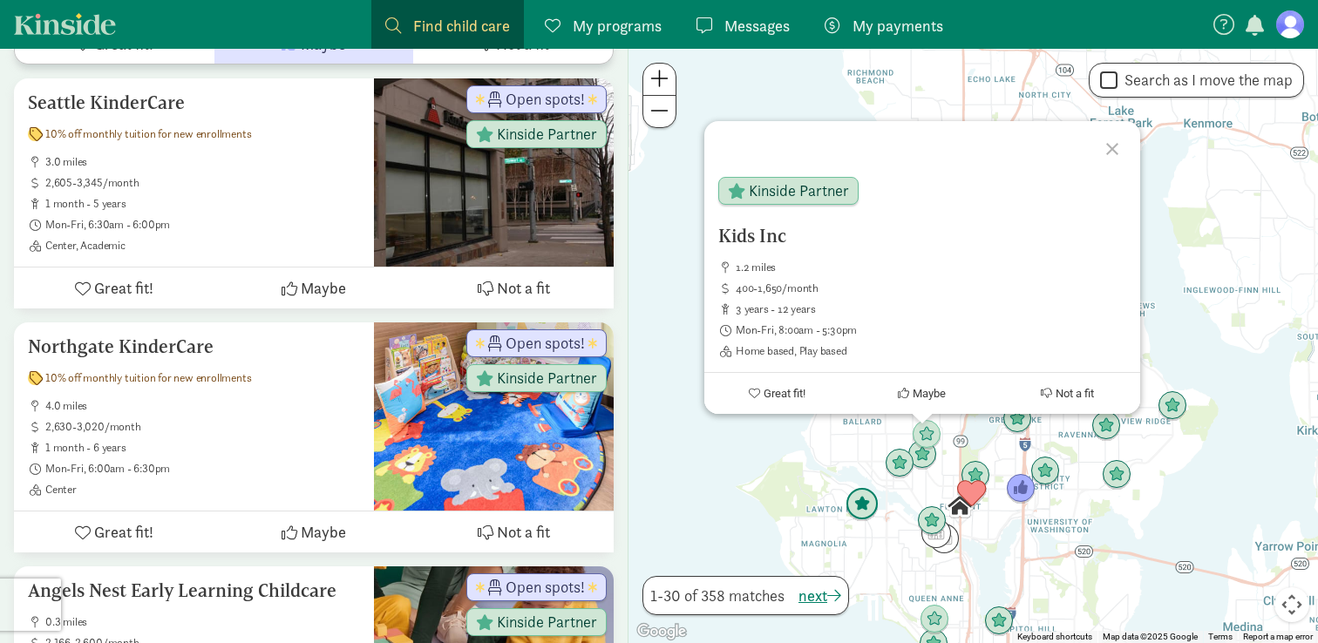
click at [860, 512] on img "Click to see details" at bounding box center [862, 504] width 33 height 33
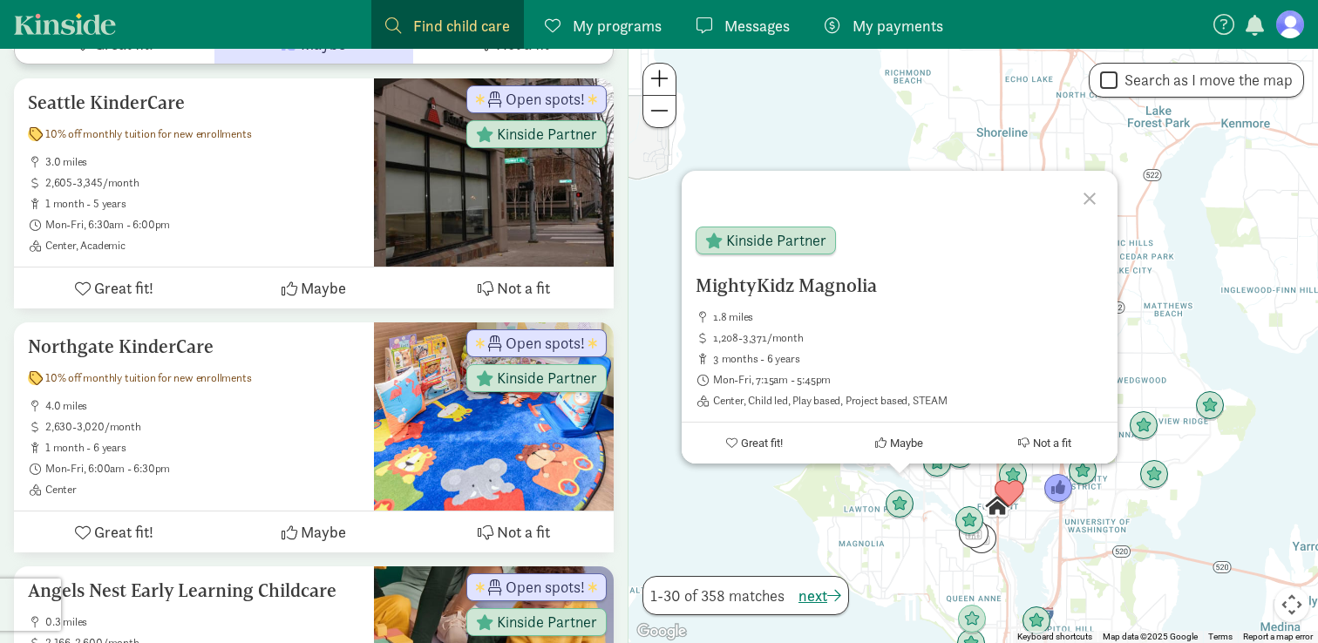
drag, startPoint x: 925, startPoint y: 574, endPoint x: 850, endPoint y: 479, distance: 121.7
click at [850, 479] on div "To navigate, press the arrow keys. MightyKidz Magnolia 1.8 miles 1,208-3,371/mo…" at bounding box center [974, 346] width 690 height 595
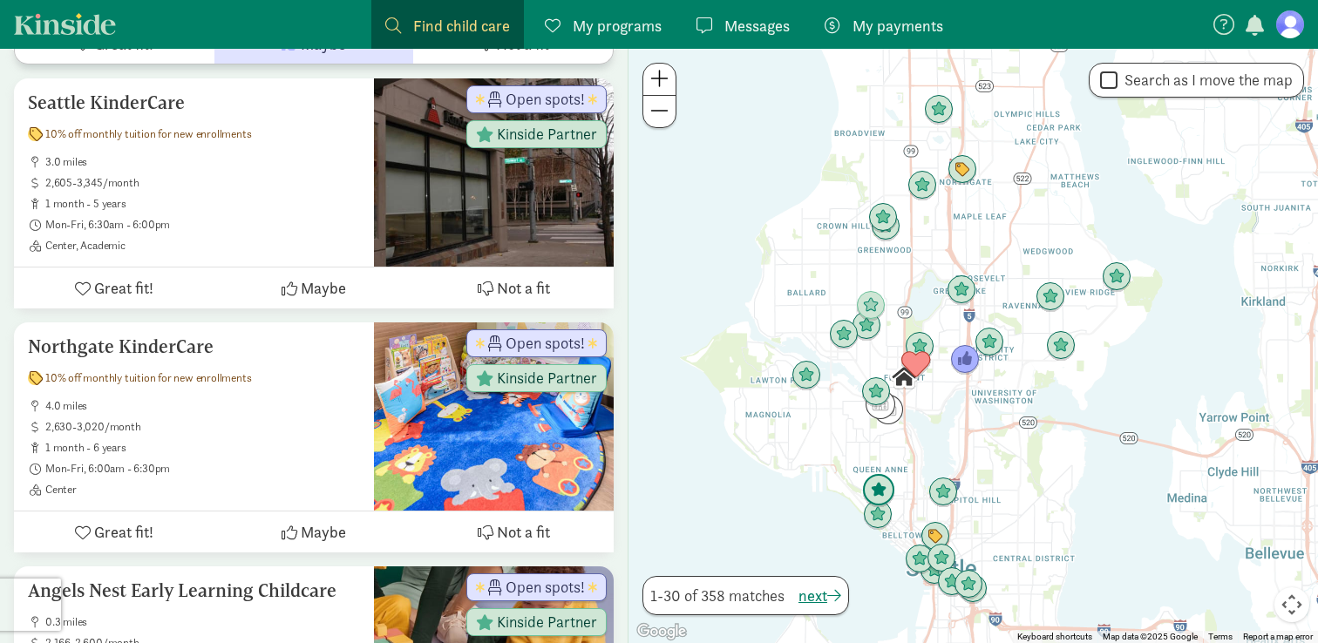
click at [881, 494] on img "Click to see details" at bounding box center [878, 490] width 33 height 33
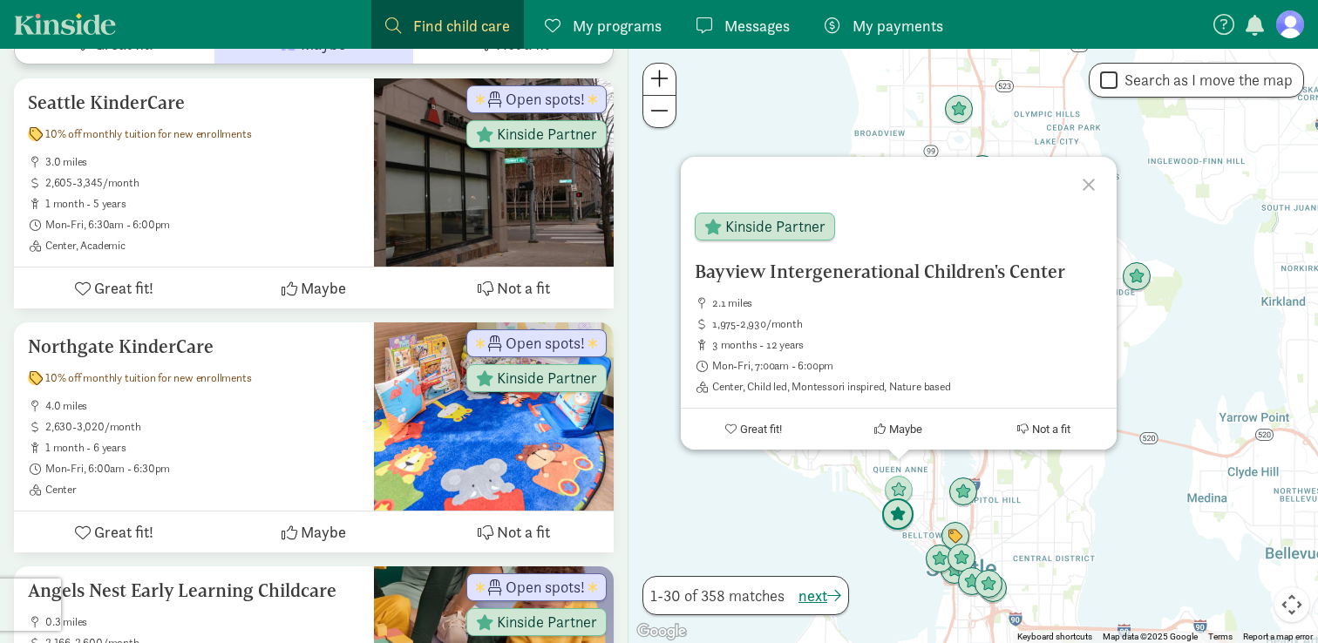
click at [885, 518] on img "Click to see details" at bounding box center [897, 515] width 33 height 33
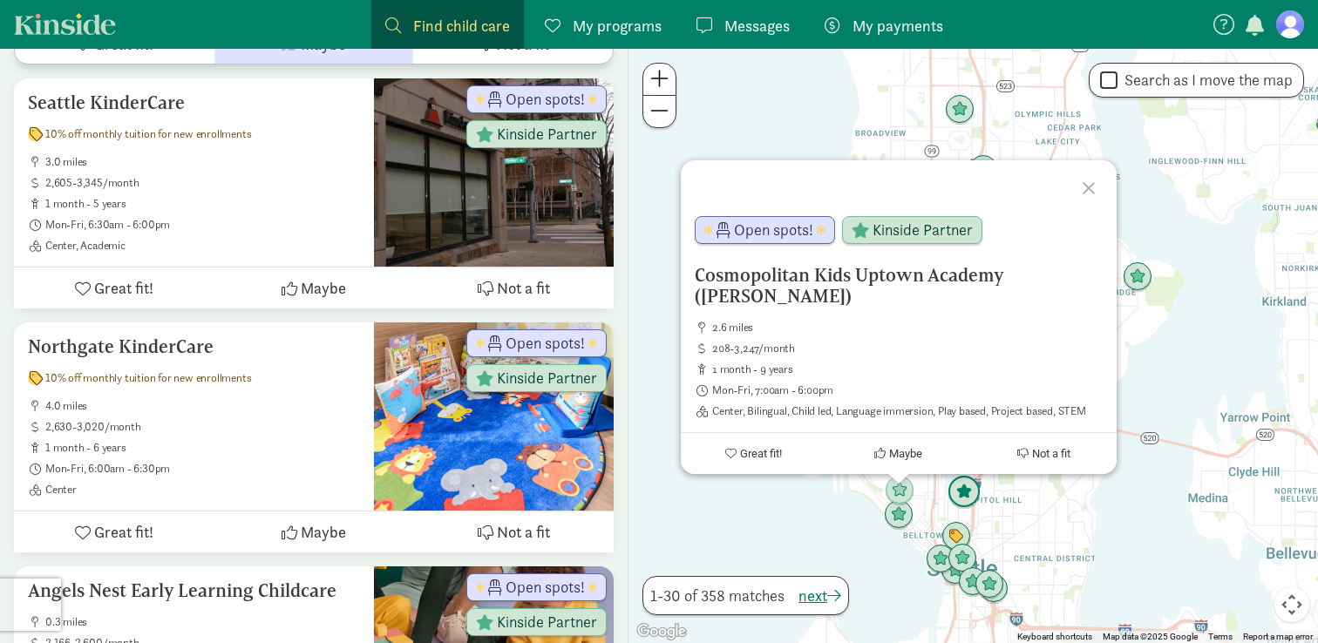
click at [973, 485] on img "Click to see details" at bounding box center [964, 492] width 33 height 33
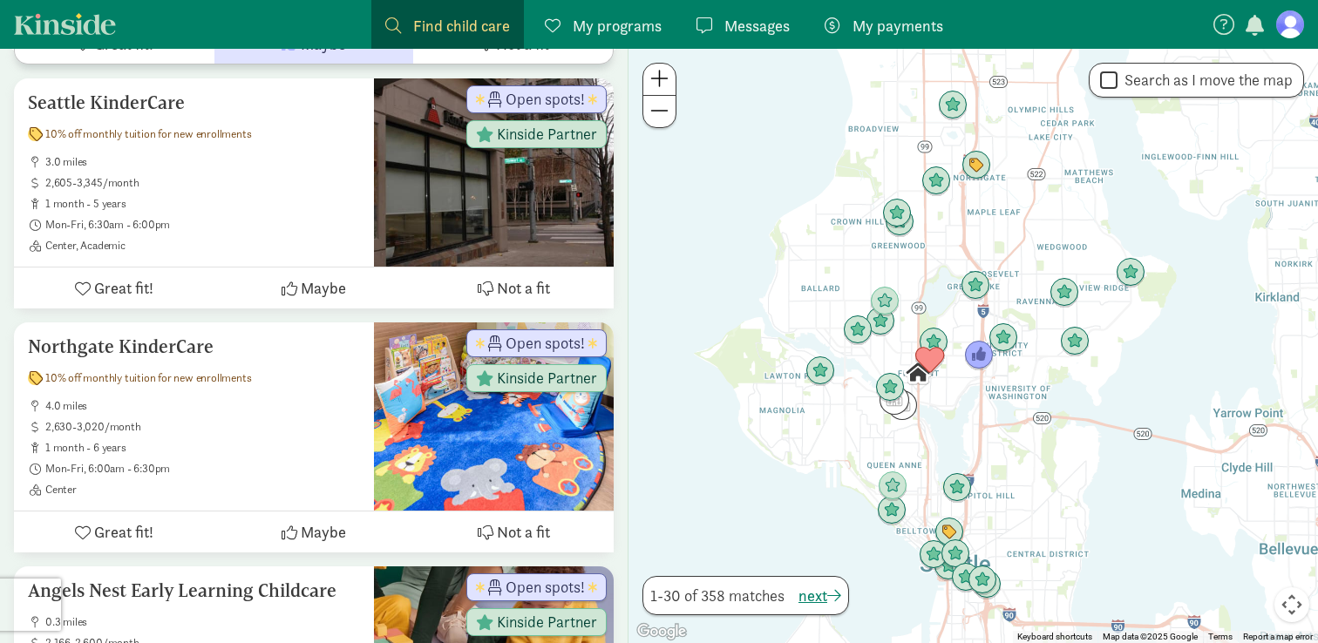
drag, startPoint x: 1052, startPoint y: 516, endPoint x: 1012, endPoint y: 502, distance: 42.5
click at [1012, 502] on div "To navigate, press the arrow keys." at bounding box center [974, 346] width 690 height 595
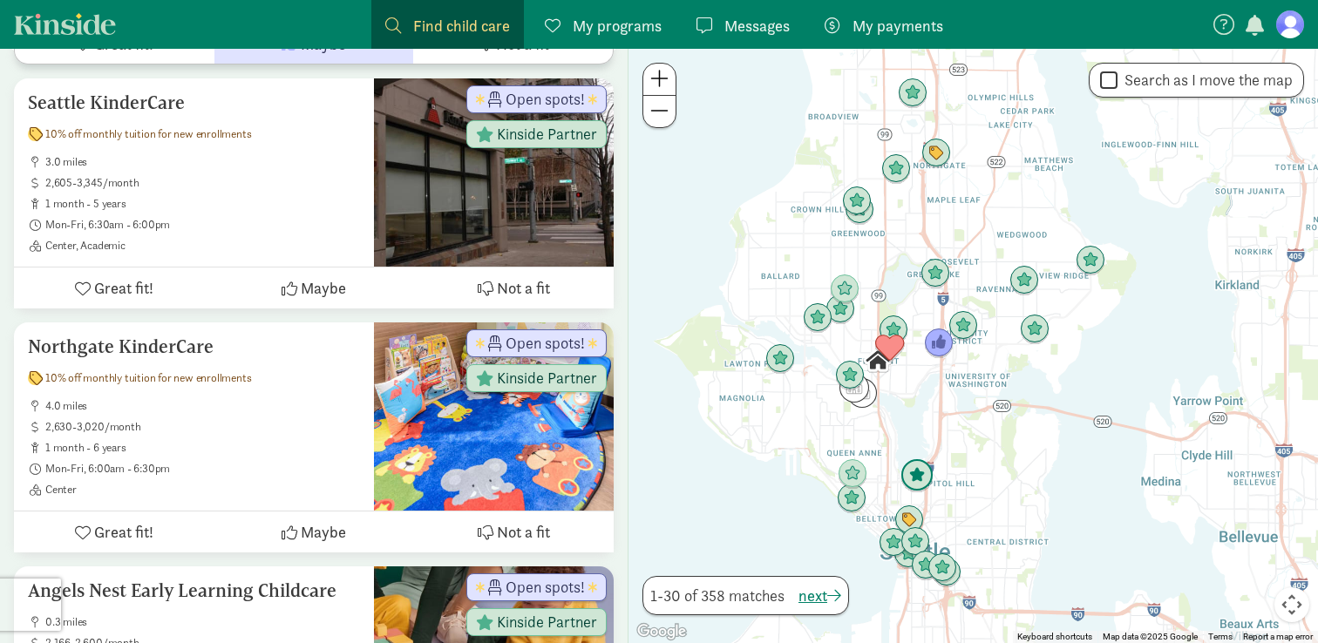
click at [901, 472] on img "Click to see details" at bounding box center [917, 475] width 33 height 33
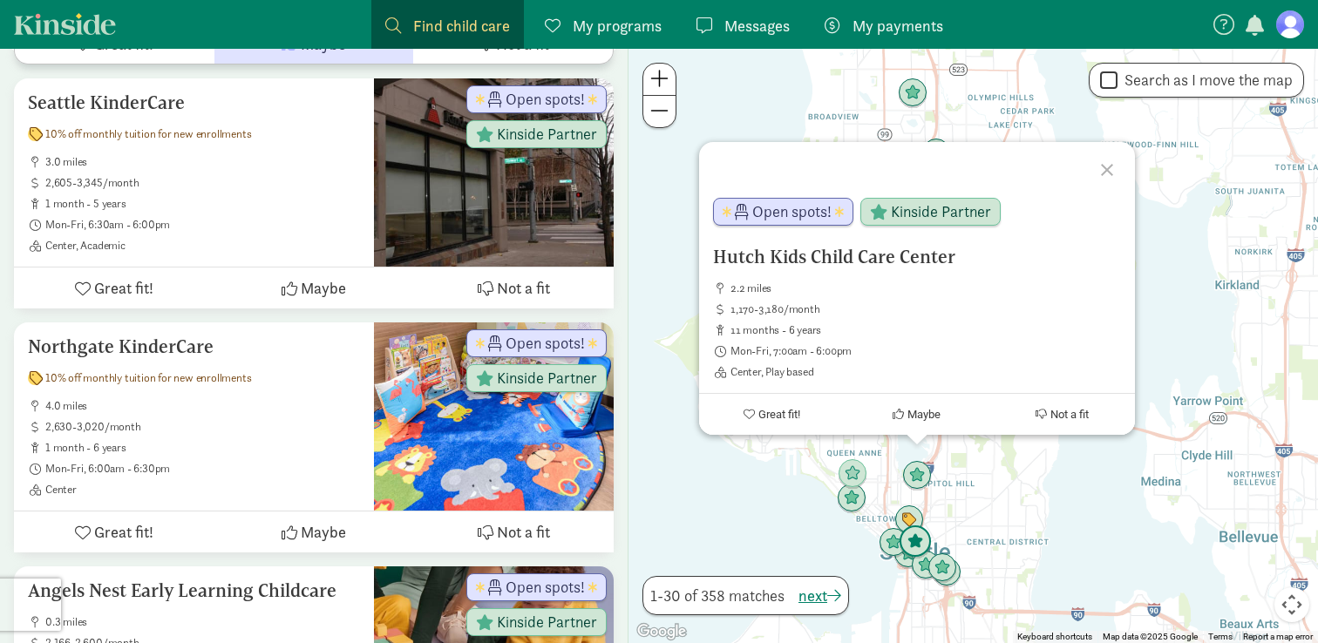
click at [926, 547] on img "Click to see details" at bounding box center [915, 542] width 33 height 33
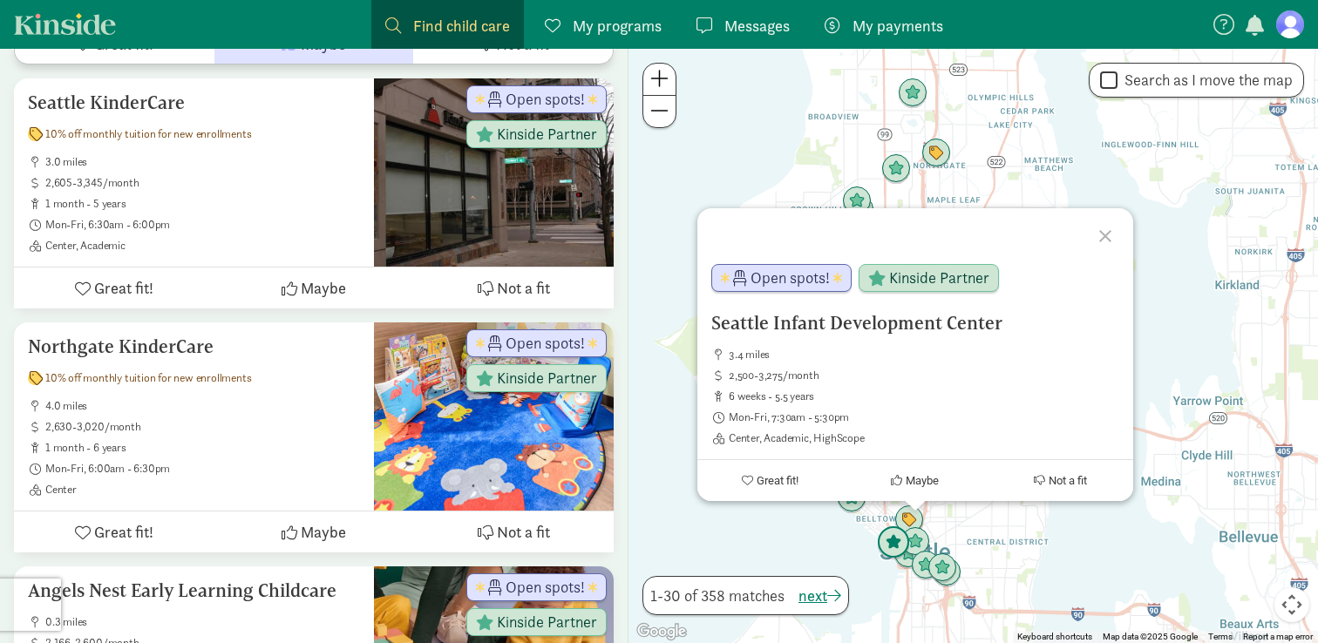
click at [889, 547] on img "Click to see details" at bounding box center [893, 543] width 33 height 33
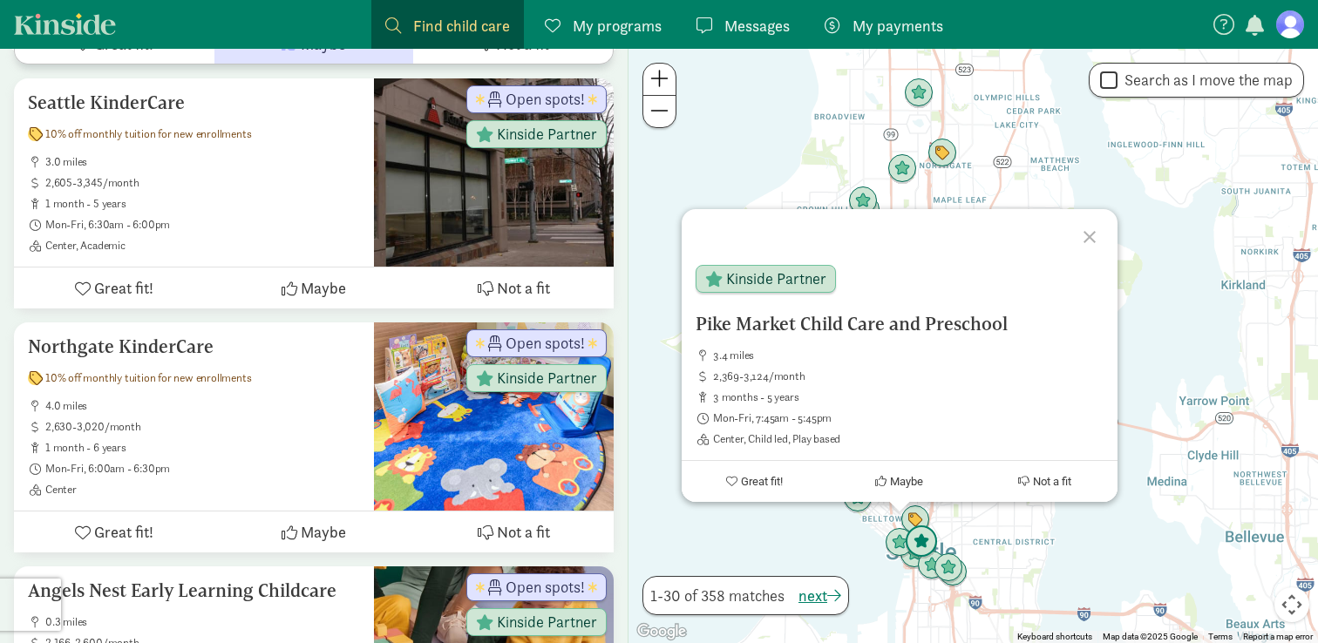
click at [926, 542] on img "Click to see details" at bounding box center [921, 542] width 33 height 33
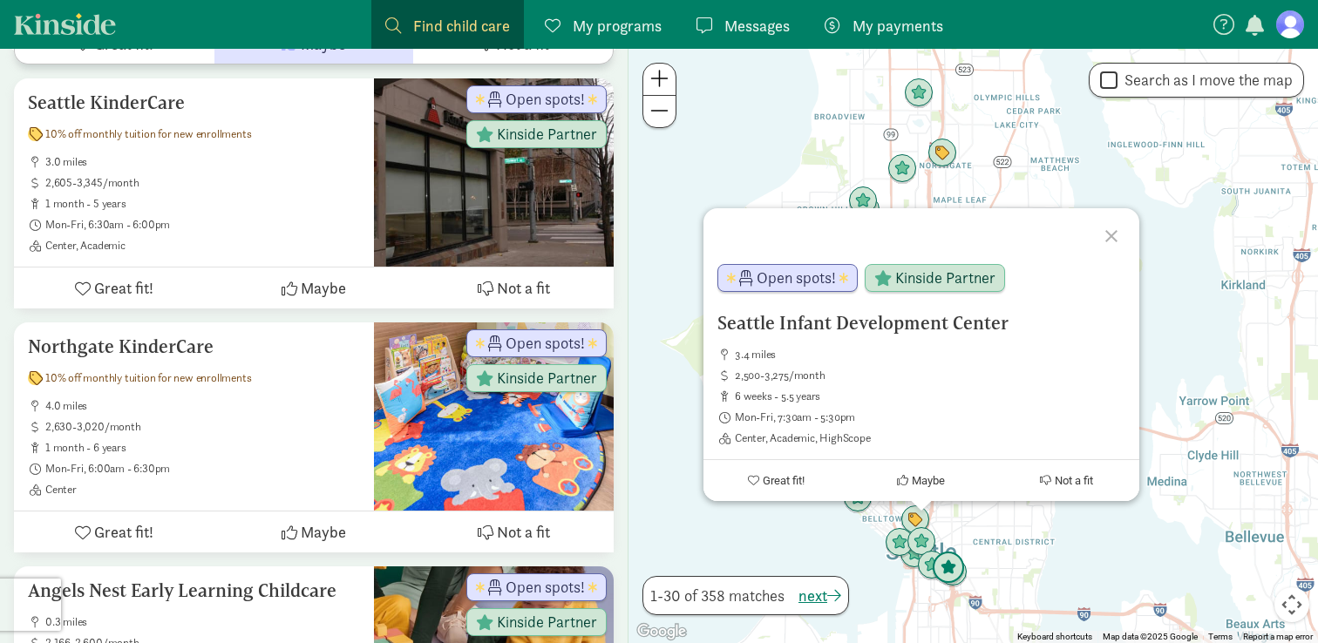
click at [956, 567] on img "Click to see details" at bounding box center [948, 568] width 33 height 33
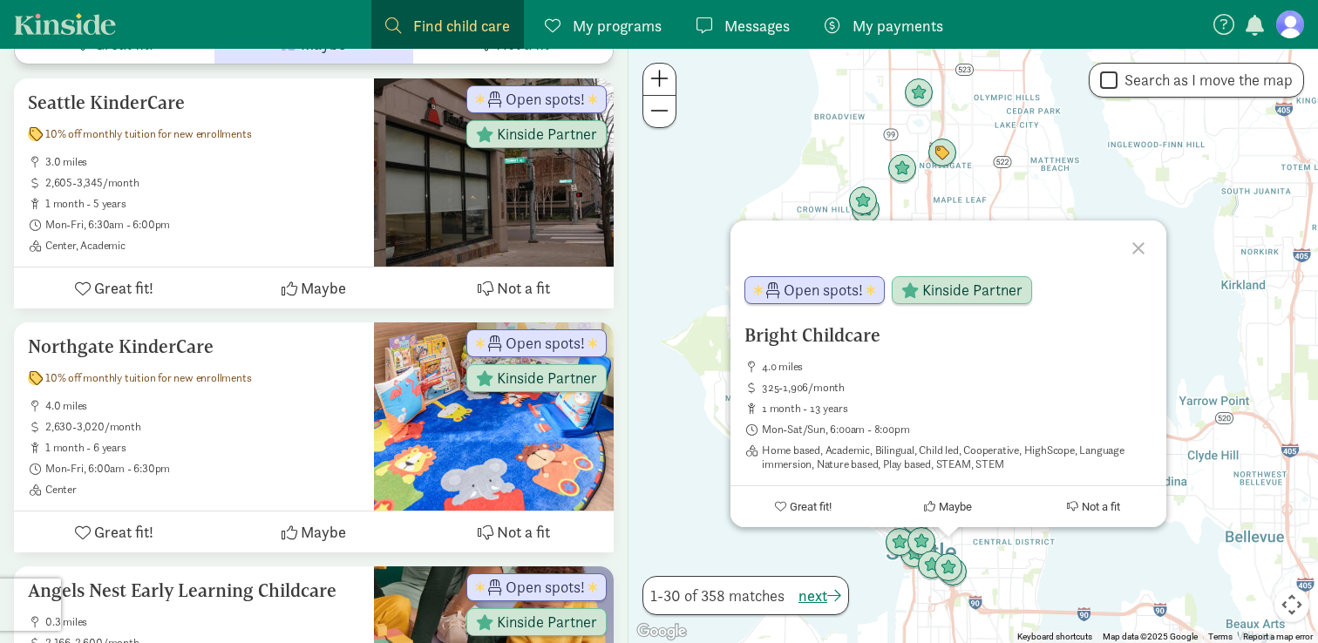
click at [1017, 212] on div "To navigate, press the arrow keys. Bright Childcare 4.0 miles 325-1,906/month 1…" at bounding box center [974, 346] width 690 height 595
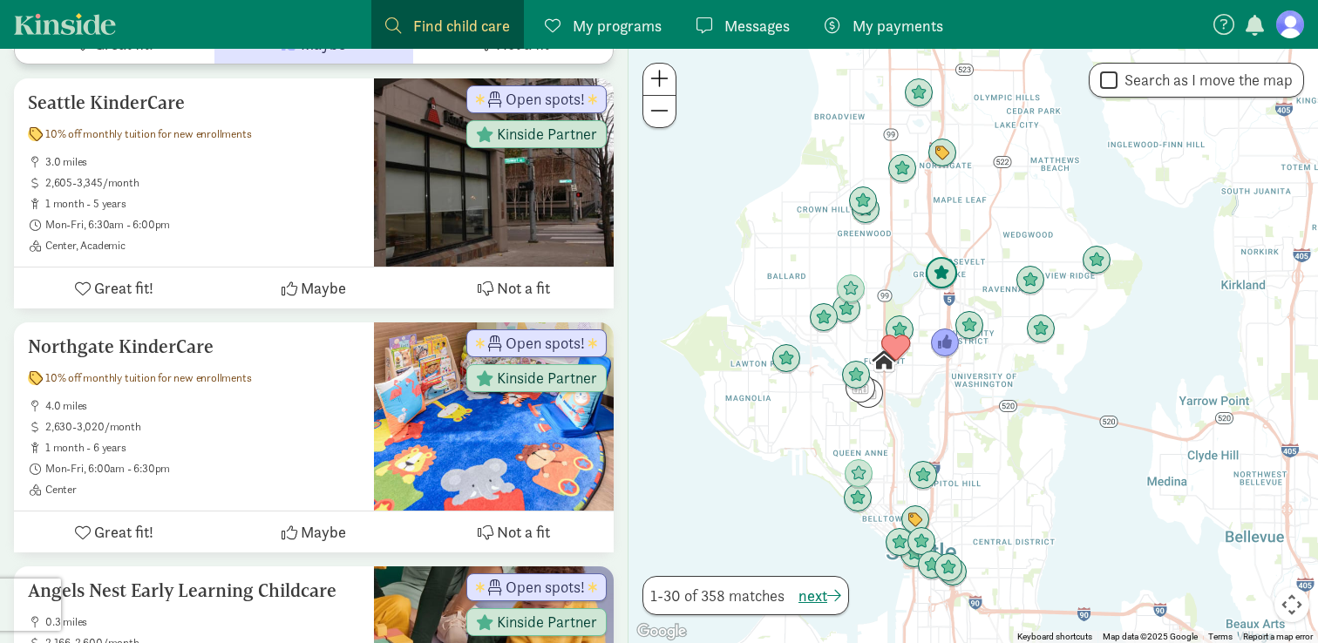
click at [942, 275] on img "Click to see details" at bounding box center [941, 273] width 33 height 33
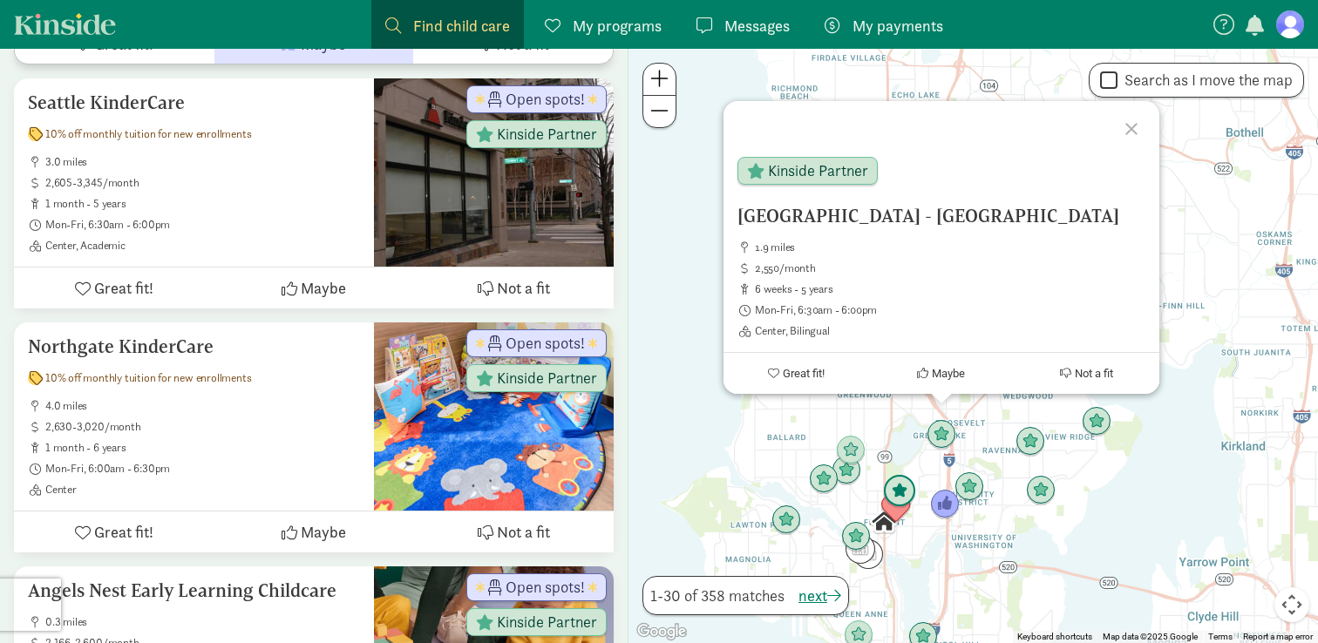
click at [901, 484] on img "Click to see details" at bounding box center [899, 491] width 33 height 33
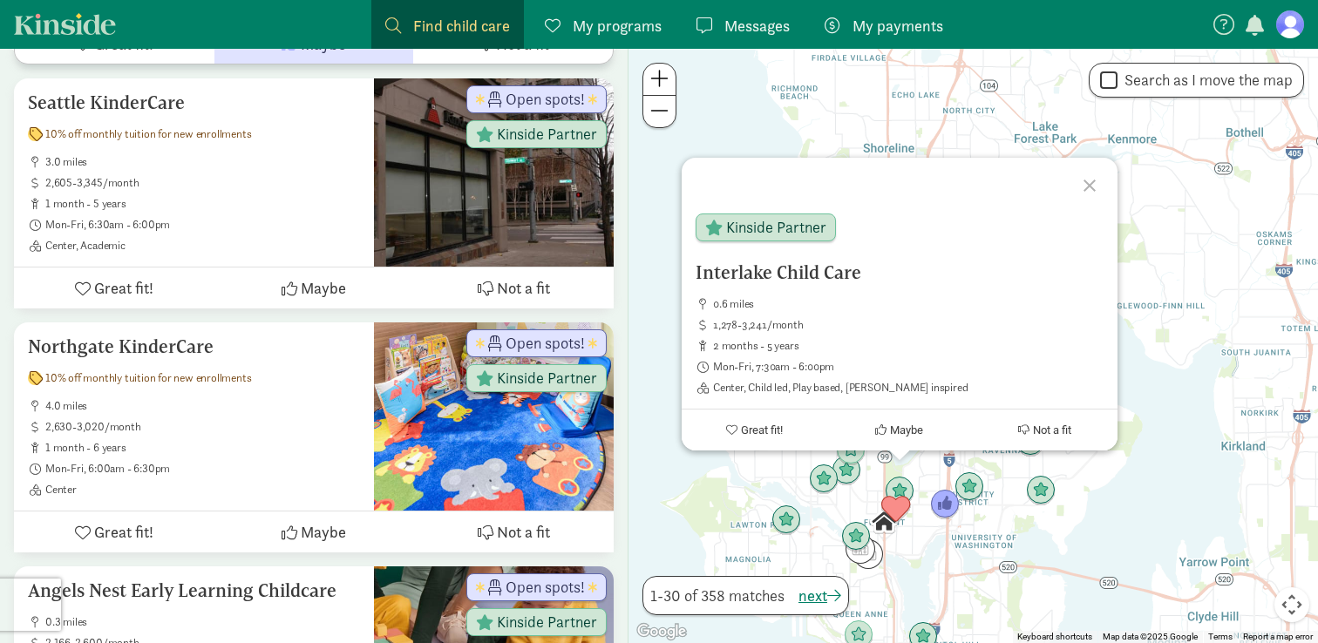
click at [921, 465] on div "To navigate, press the arrow keys. Interlake Child Care 0.6 miles 1,278-3,241/m…" at bounding box center [974, 346] width 690 height 595
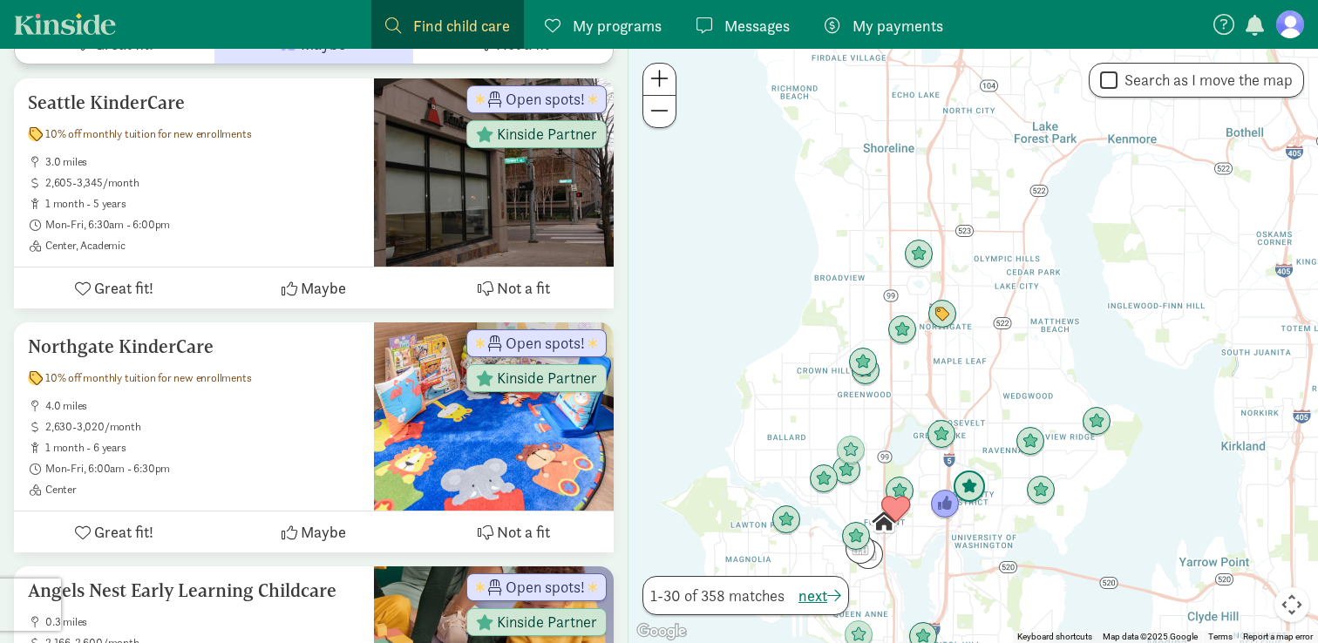
click at [966, 491] on img "Click to see details" at bounding box center [969, 487] width 33 height 33
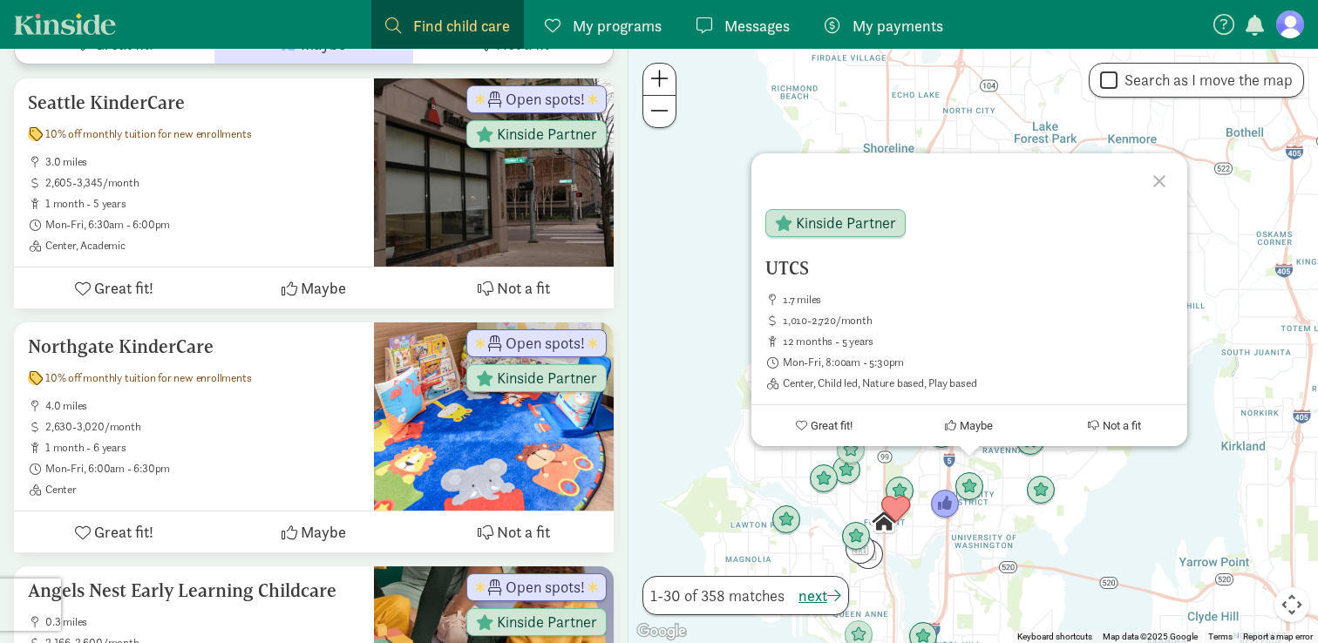
click at [930, 482] on div "UTCS 1.7 miles 1,010-2,720/month 12 months - 5 years Mon-Fri, 8:00am - 5:30pm C…" at bounding box center [974, 346] width 690 height 595
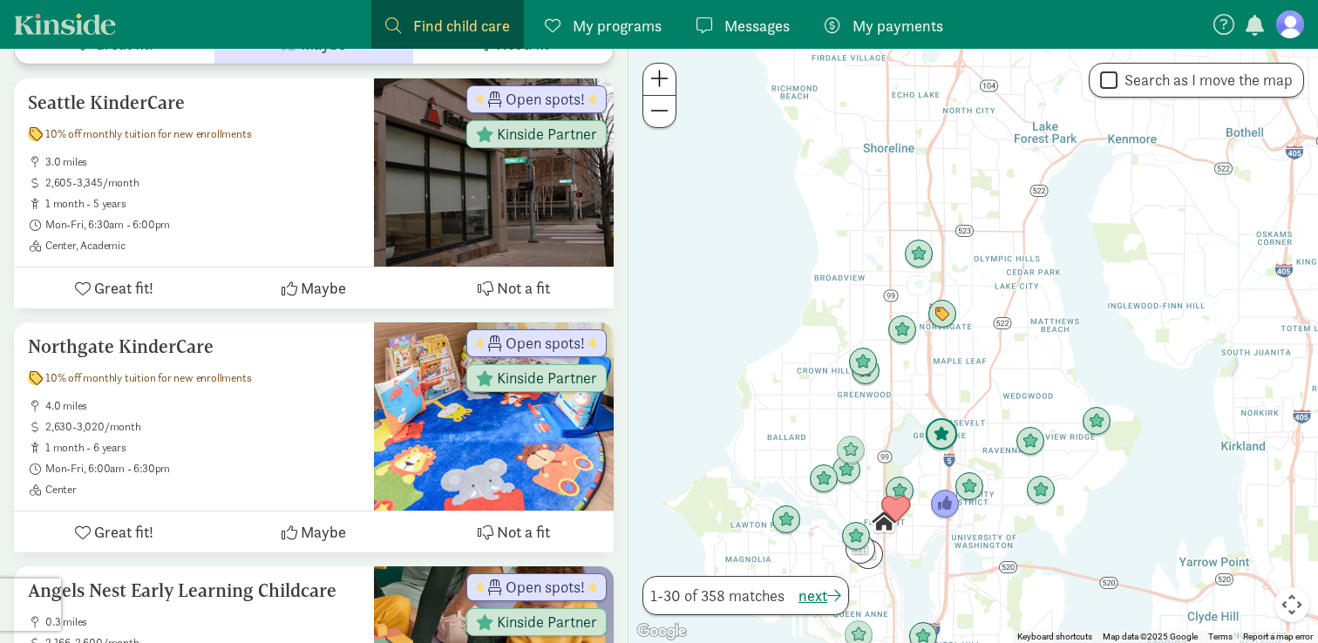
click at [944, 438] on img "Click to see details" at bounding box center [941, 434] width 33 height 33
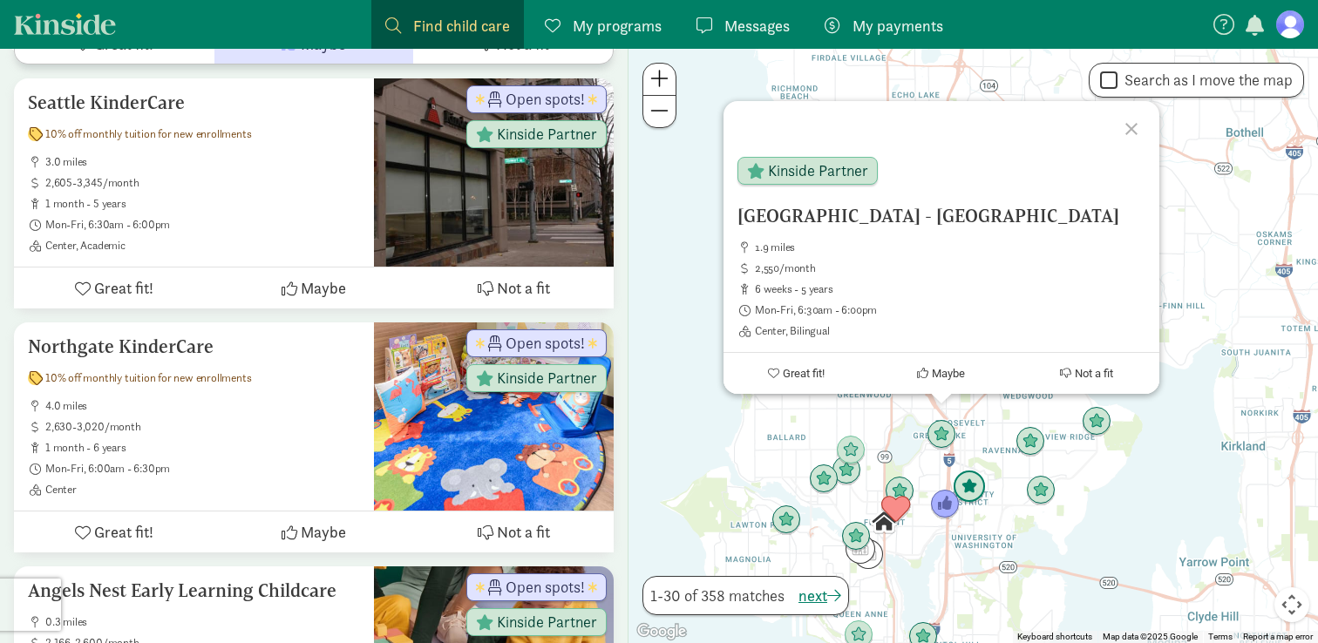
click at [980, 489] on img "Click to see details" at bounding box center [969, 487] width 33 height 33
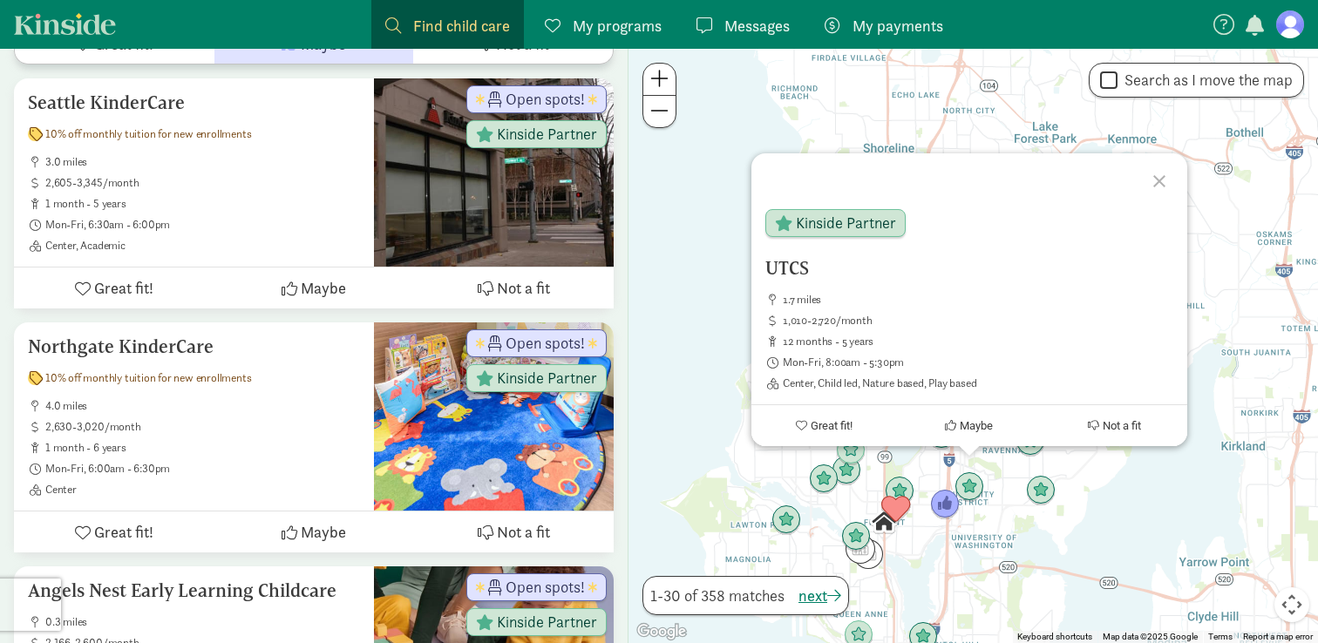
click at [935, 469] on div "To navigate, press the arrow keys. UTCS 1.7 miles 1,010-2,720/month 12 months -…" at bounding box center [974, 346] width 690 height 595
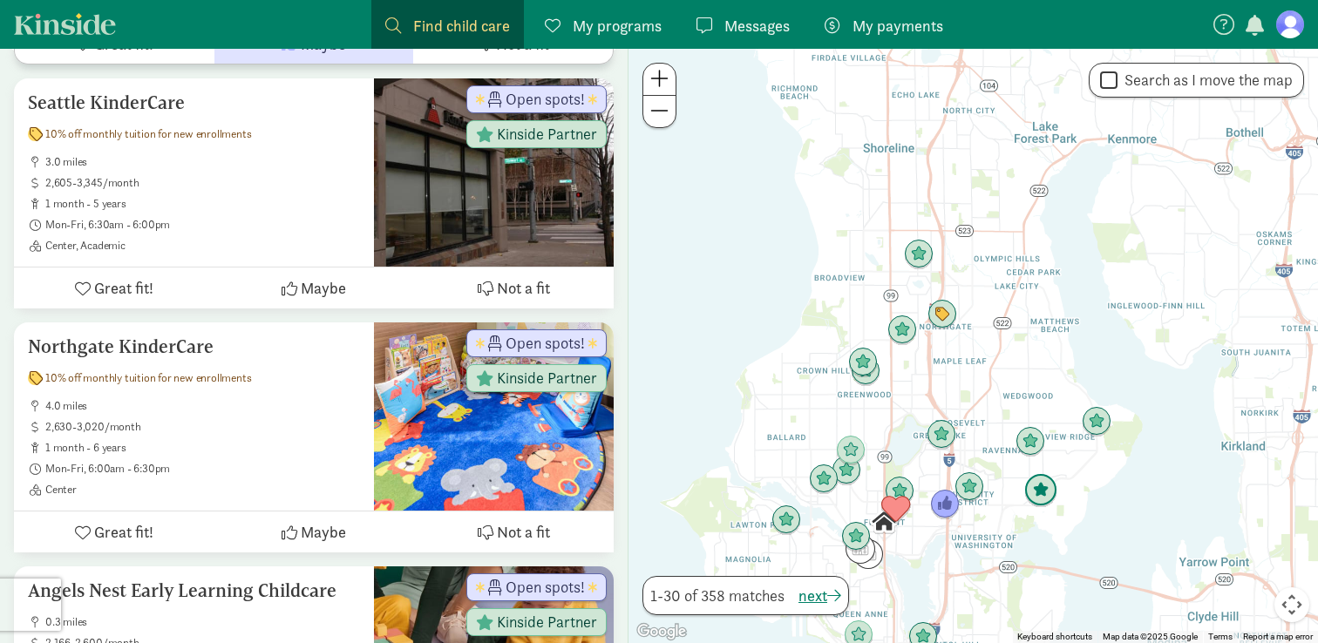
click at [1050, 500] on img "Click to see details" at bounding box center [1040, 490] width 33 height 33
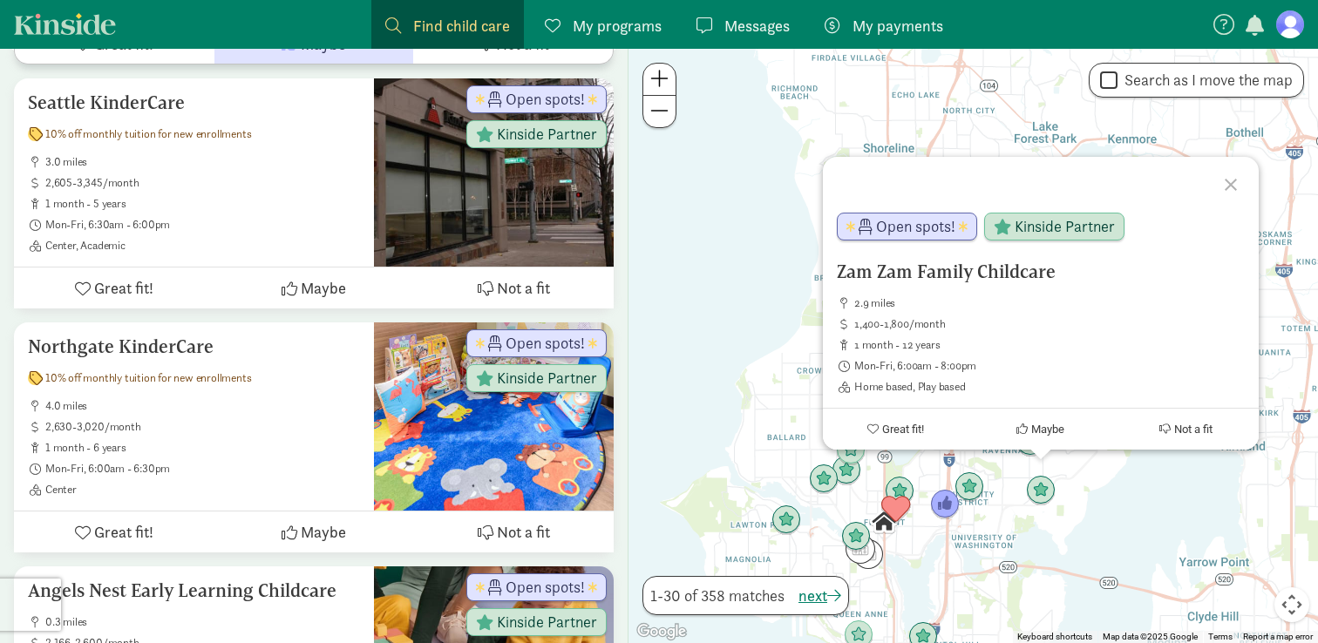
click at [1015, 511] on div "Zam Zam Family Childcare 2.9 miles 1,400-1,800/month 1 month - 12 years Mon-Fri…" at bounding box center [974, 346] width 690 height 595
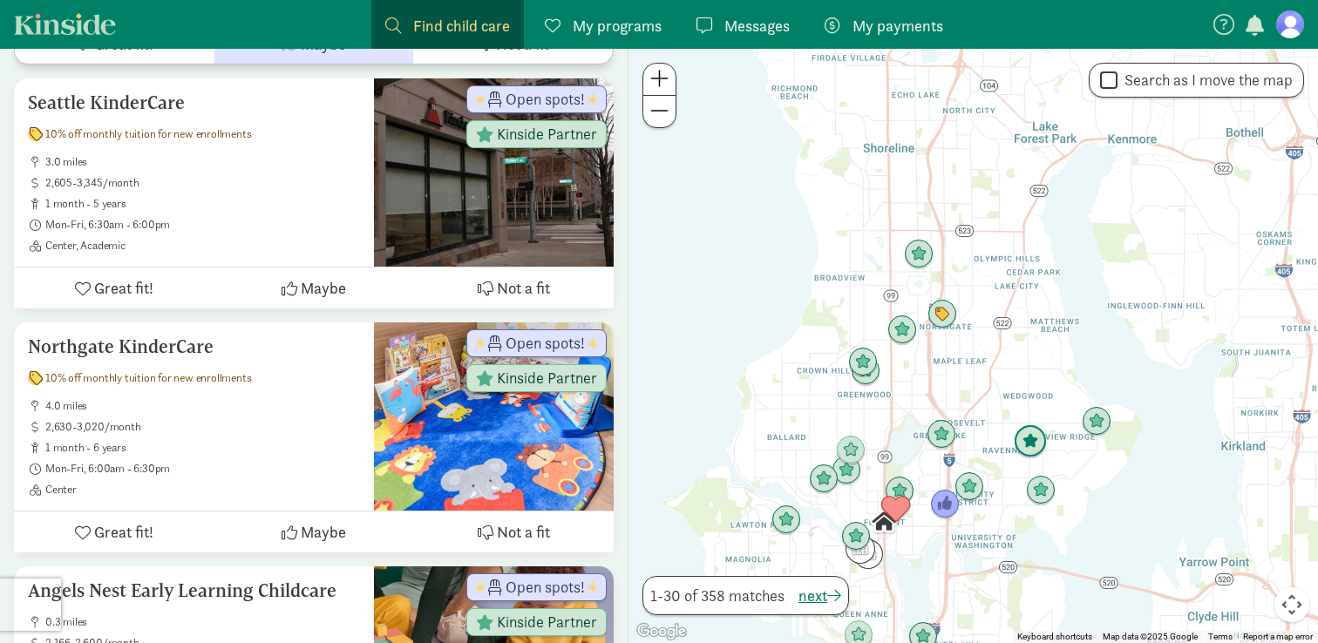
click at [1035, 436] on img "Click to see details" at bounding box center [1030, 441] width 33 height 33
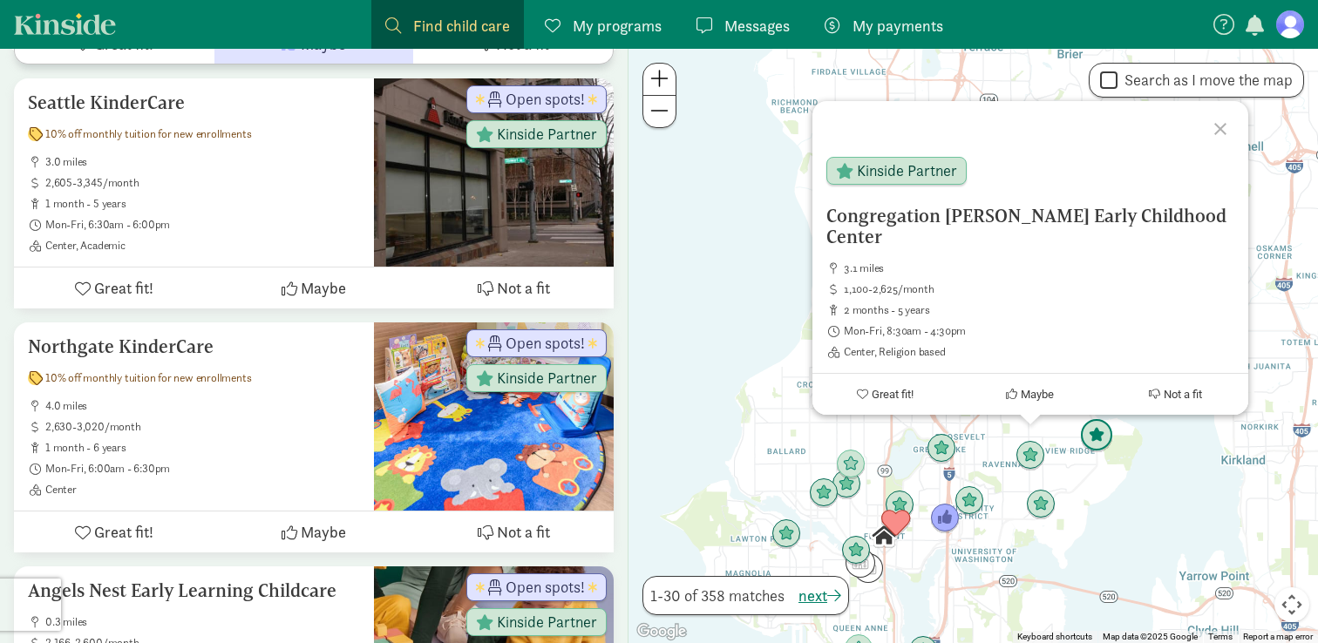
click at [1094, 443] on img "Click to see details" at bounding box center [1096, 435] width 33 height 33
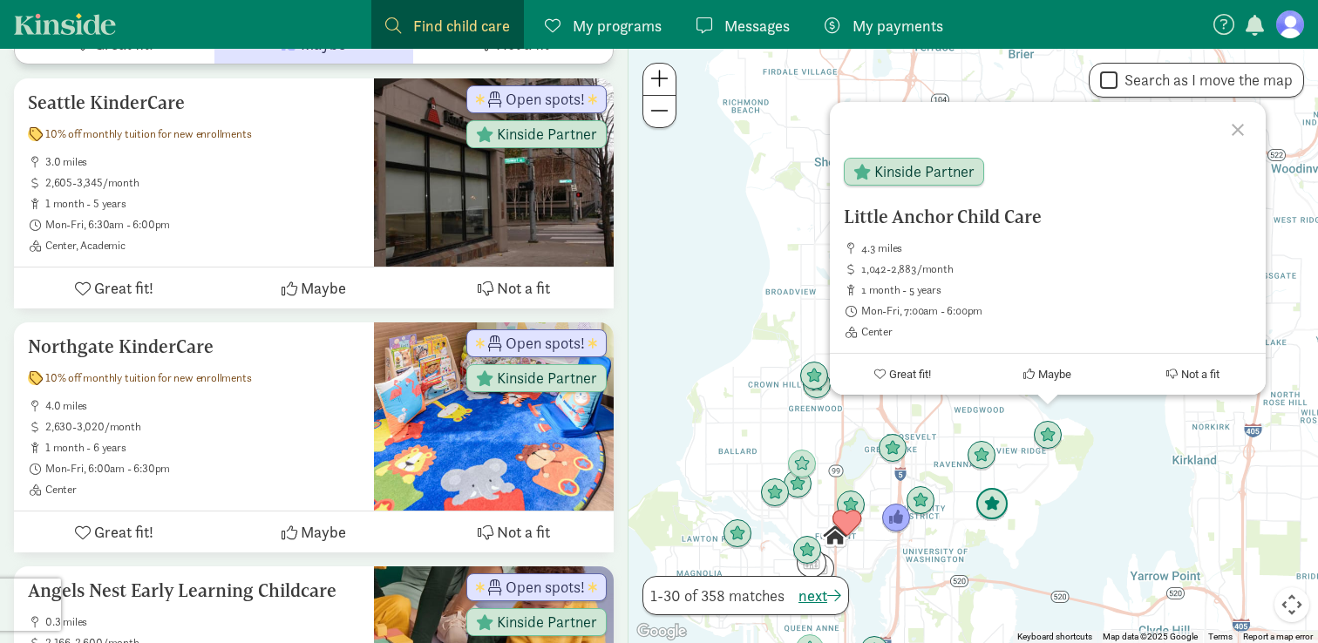
click at [992, 506] on img "Click to see details" at bounding box center [991, 504] width 33 height 33
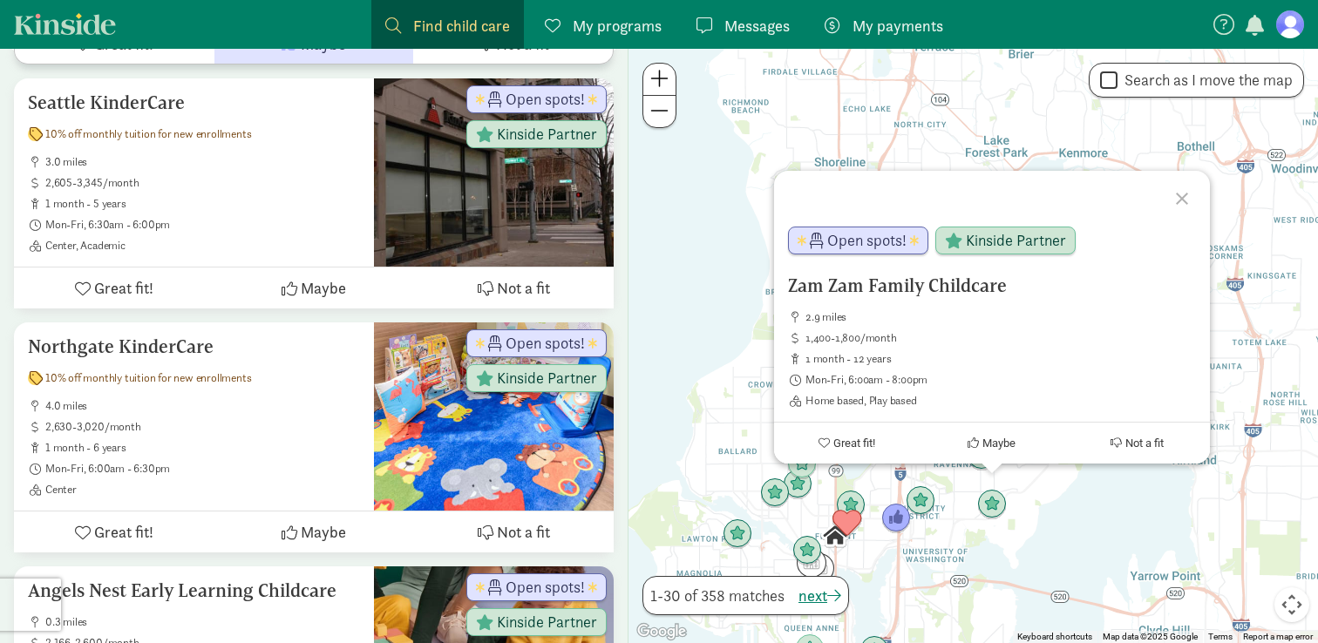
click at [873, 493] on div "To navigate, press the arrow keys. Zam Zam Family Childcare 2.9 miles 1,400-1,8…" at bounding box center [974, 346] width 690 height 595
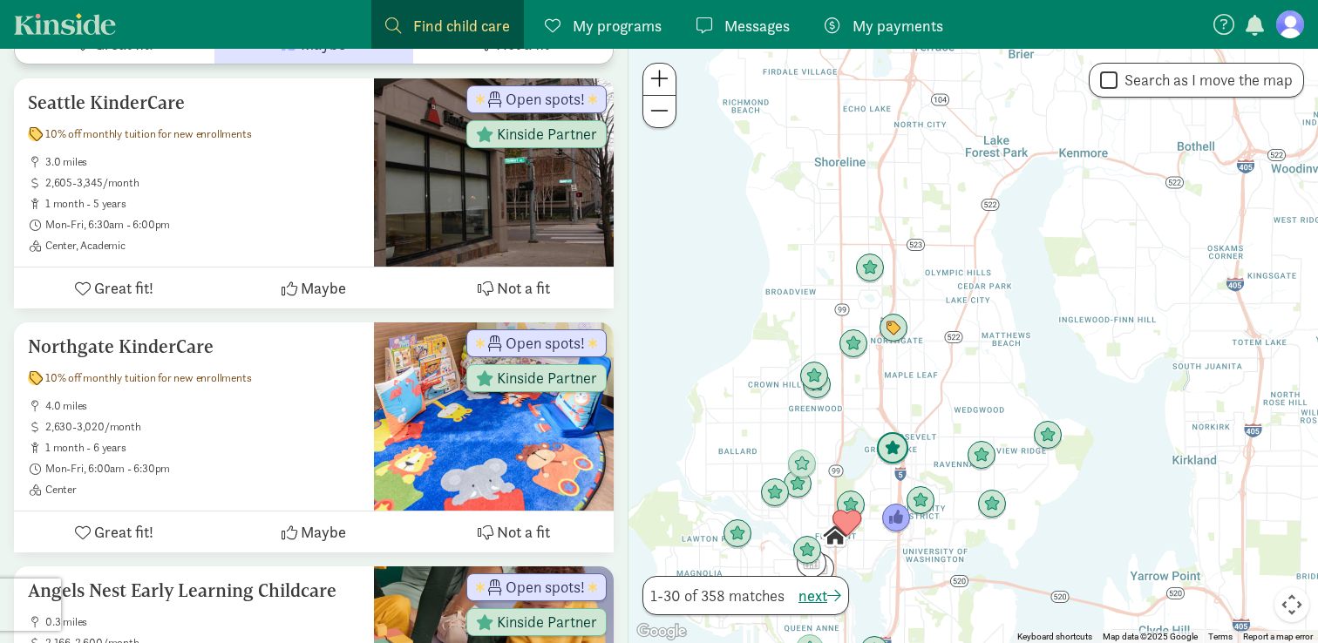
click at [892, 444] on img "Click to see details" at bounding box center [892, 448] width 33 height 33
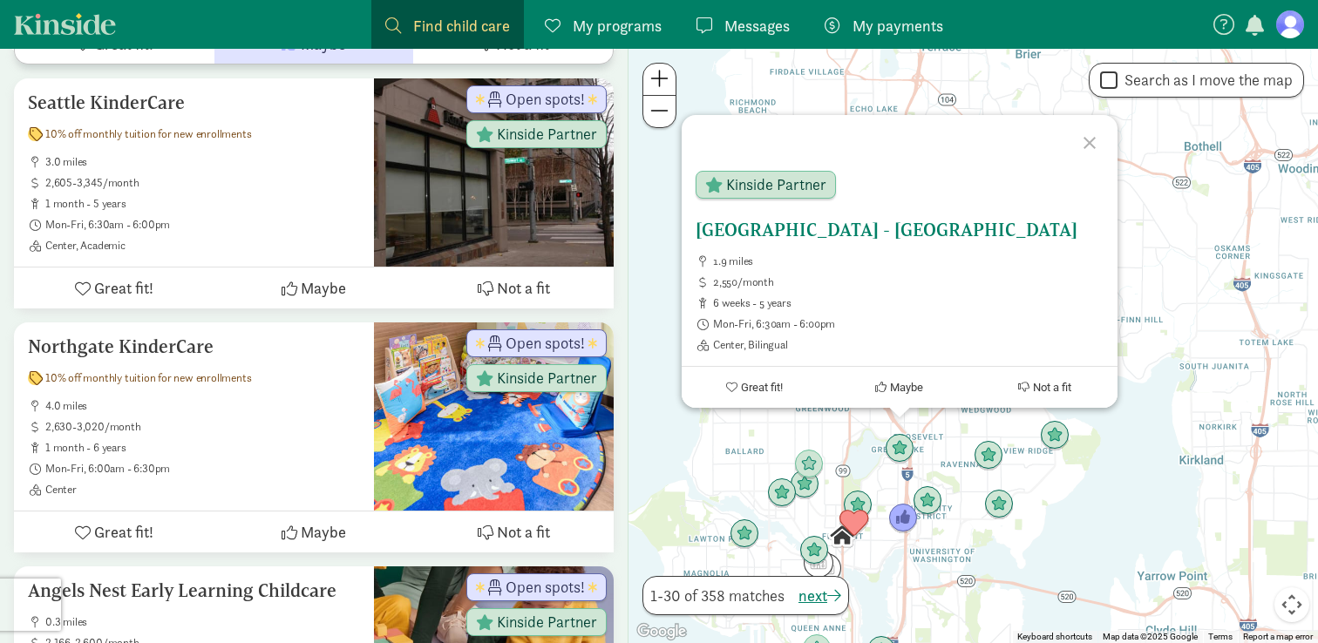
click at [800, 228] on h5 "[GEOGRAPHIC_DATA] - [GEOGRAPHIC_DATA]" at bounding box center [900, 230] width 408 height 21
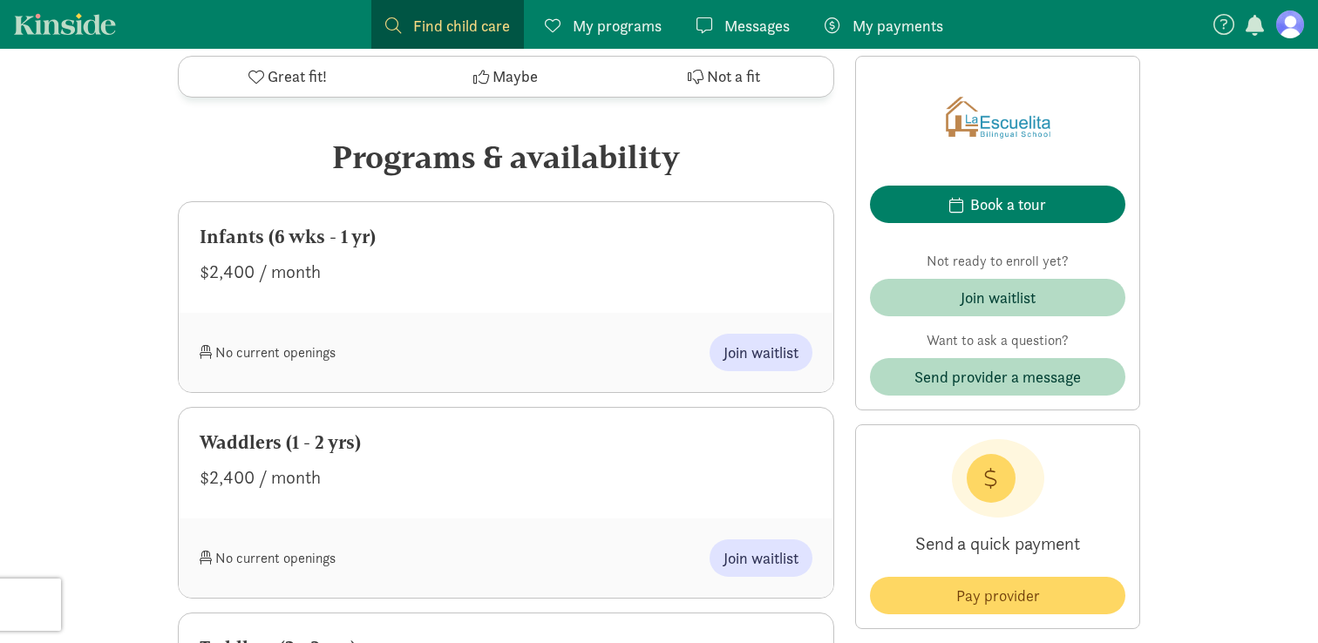
scroll to position [809, 0]
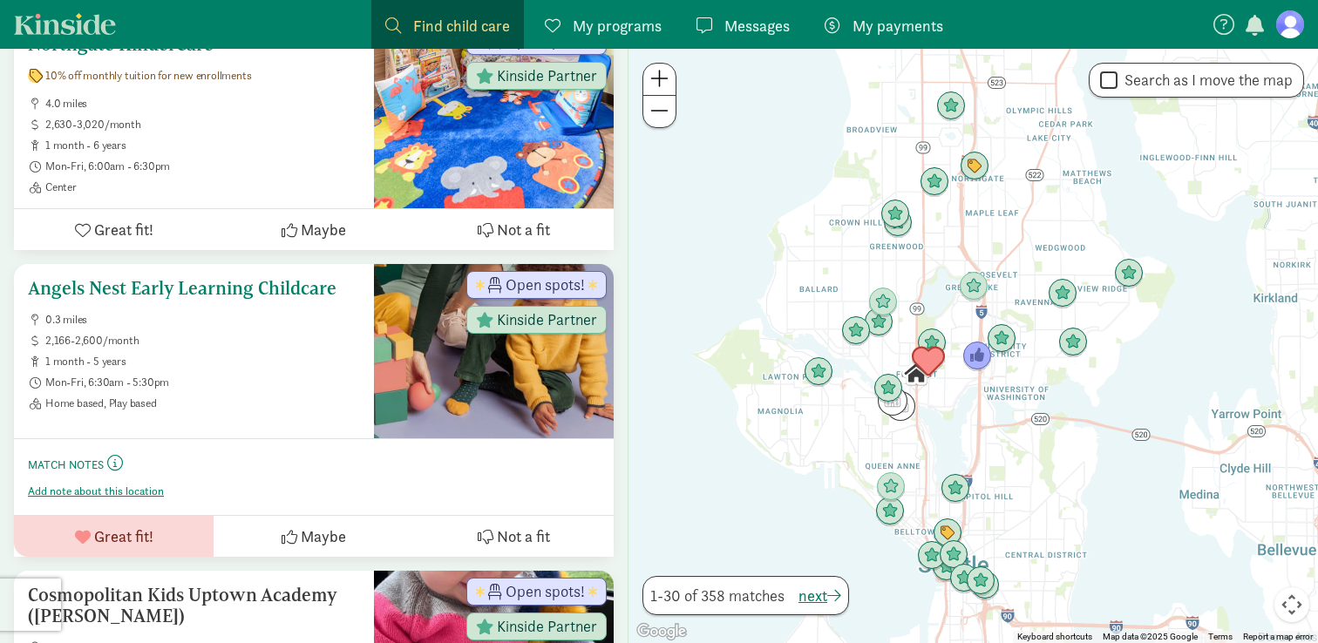
scroll to position [941, 0]
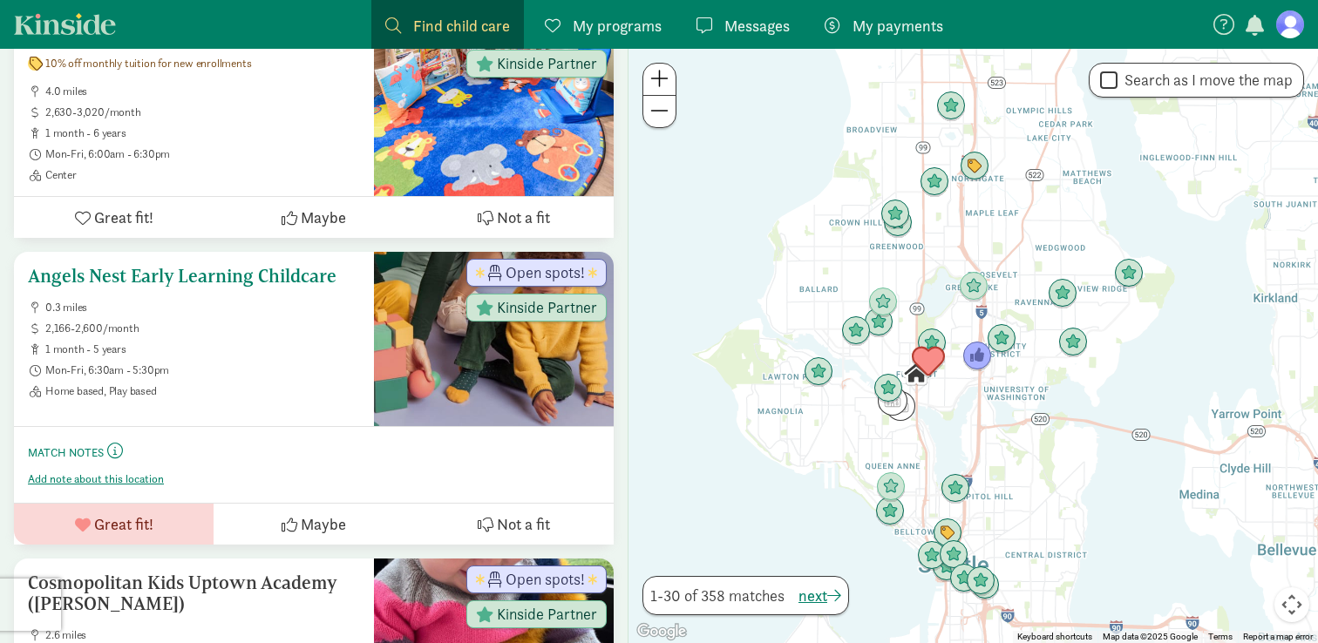
click at [255, 522] on button "Maybe" at bounding box center [314, 524] width 200 height 41
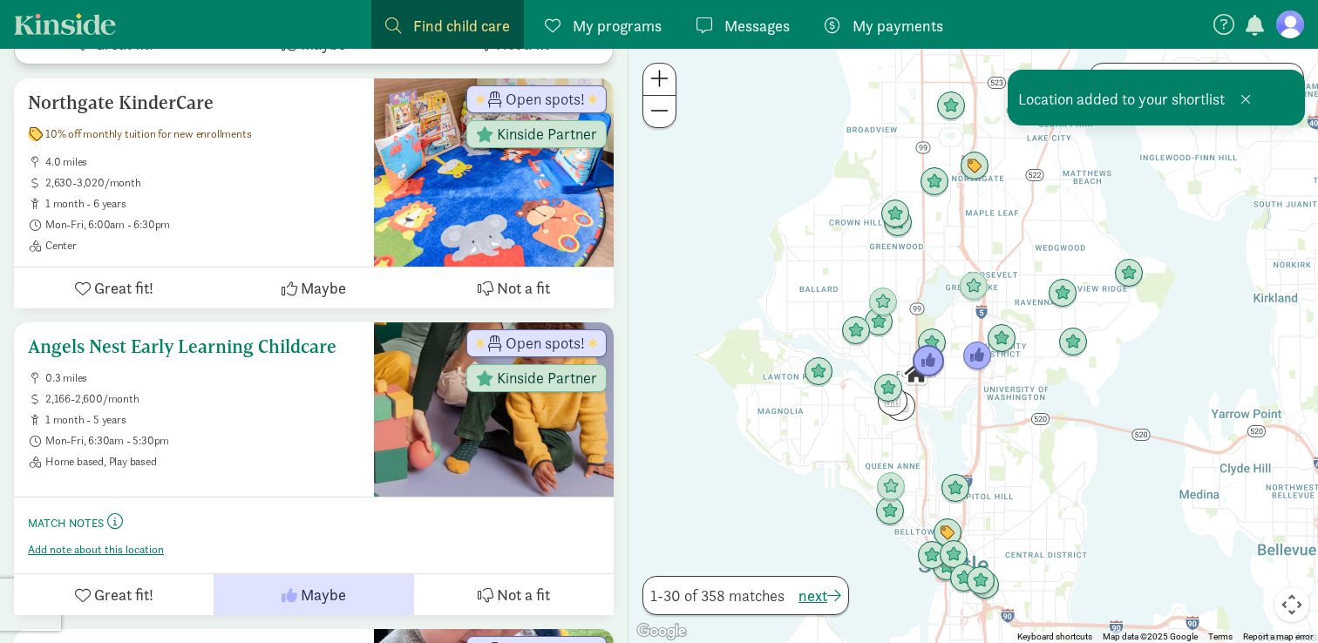
scroll to position [1104, 0]
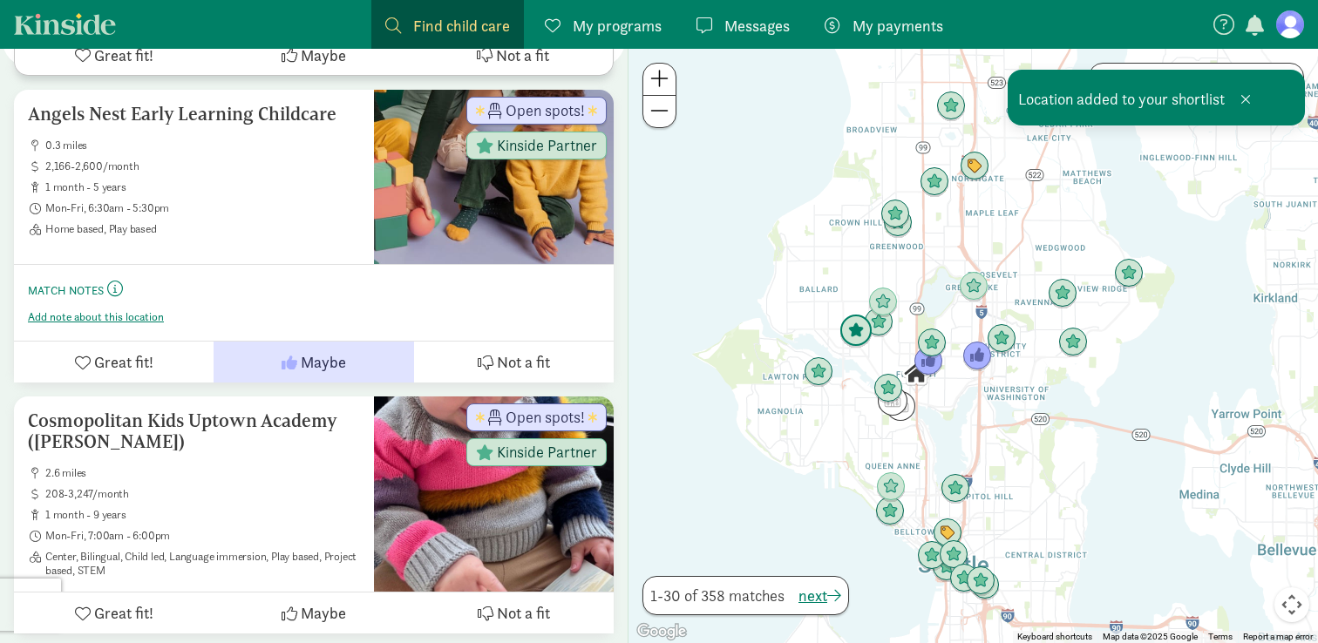
click at [854, 320] on img "Click to see details" at bounding box center [855, 331] width 33 height 33
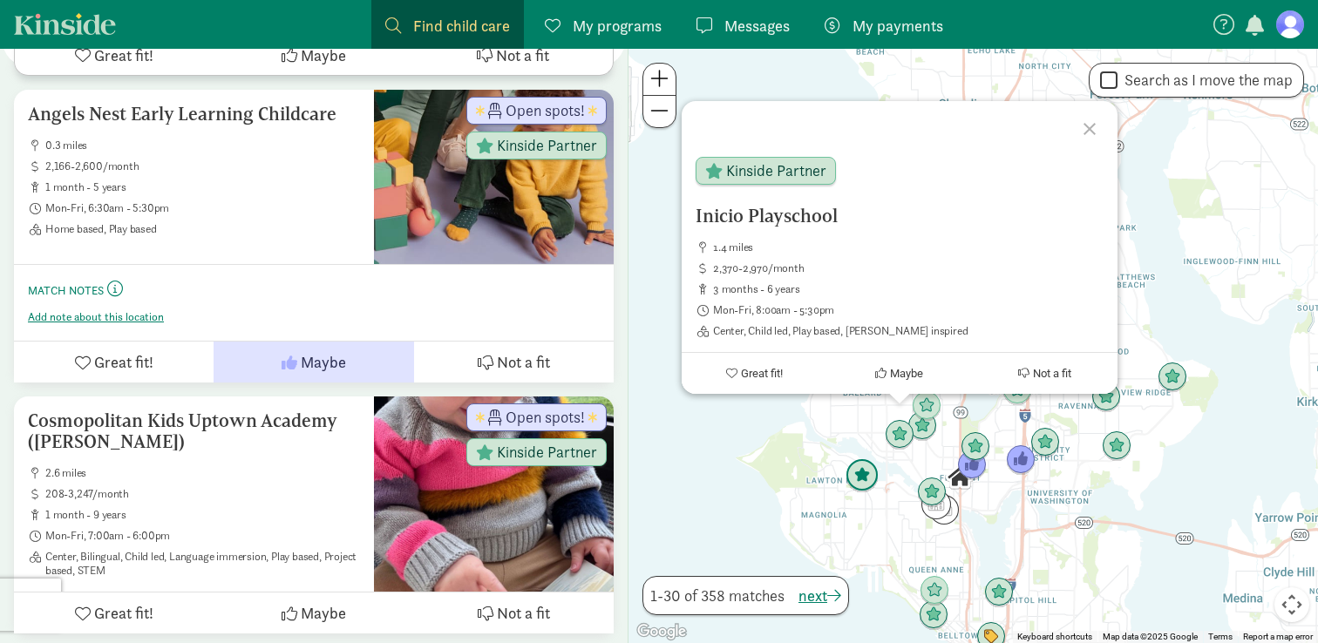
click at [858, 481] on img "Click to see details" at bounding box center [862, 475] width 33 height 33
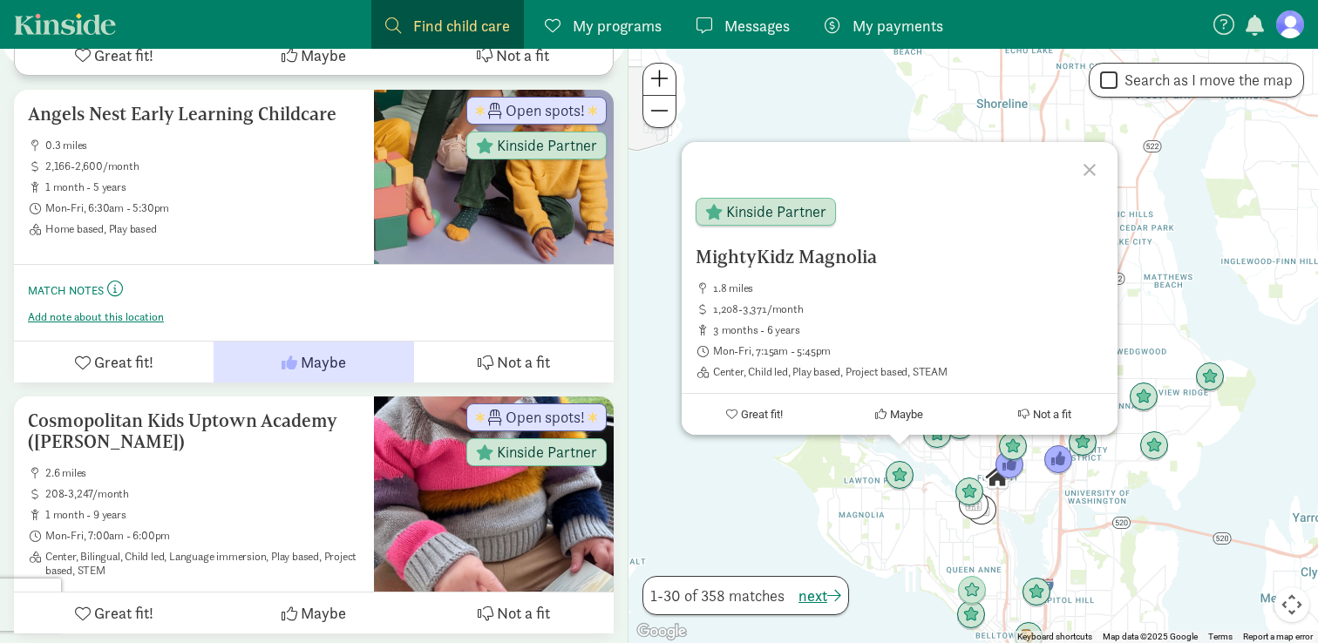
click at [918, 471] on div "To navigate, press the arrow keys. MightyKidz Magnolia 1.8 miles 1,208-3,371/mo…" at bounding box center [974, 346] width 690 height 595
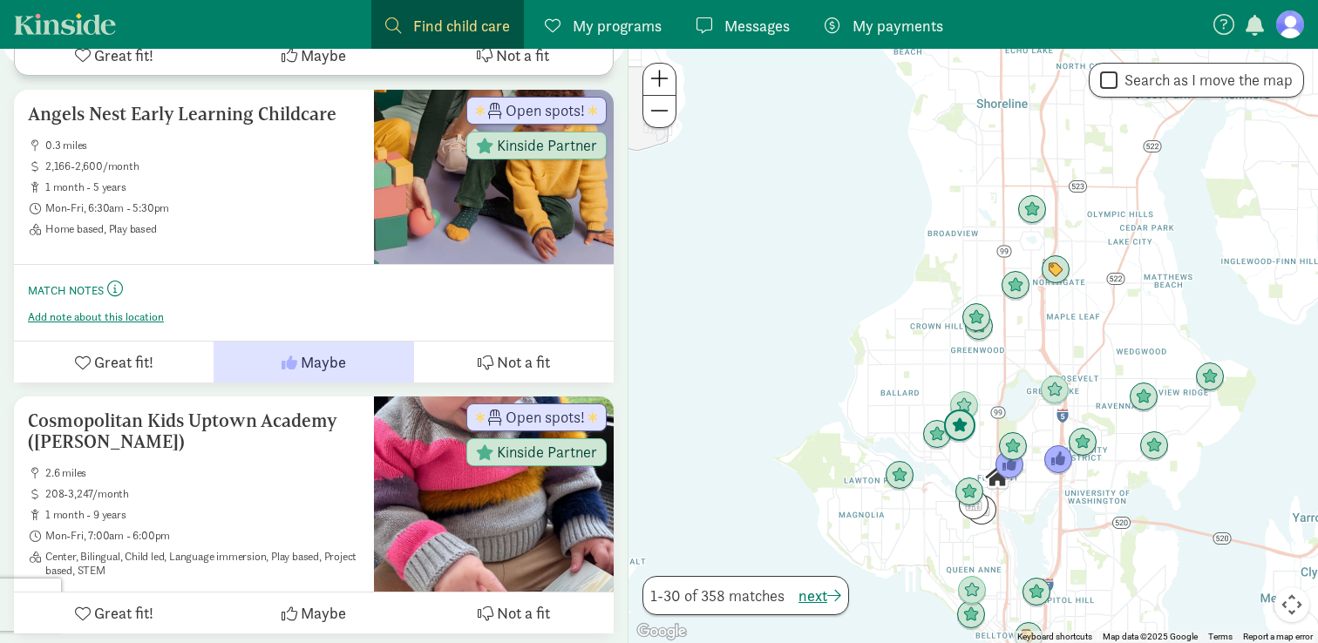
click at [959, 426] on img "Click to see details" at bounding box center [959, 426] width 33 height 33
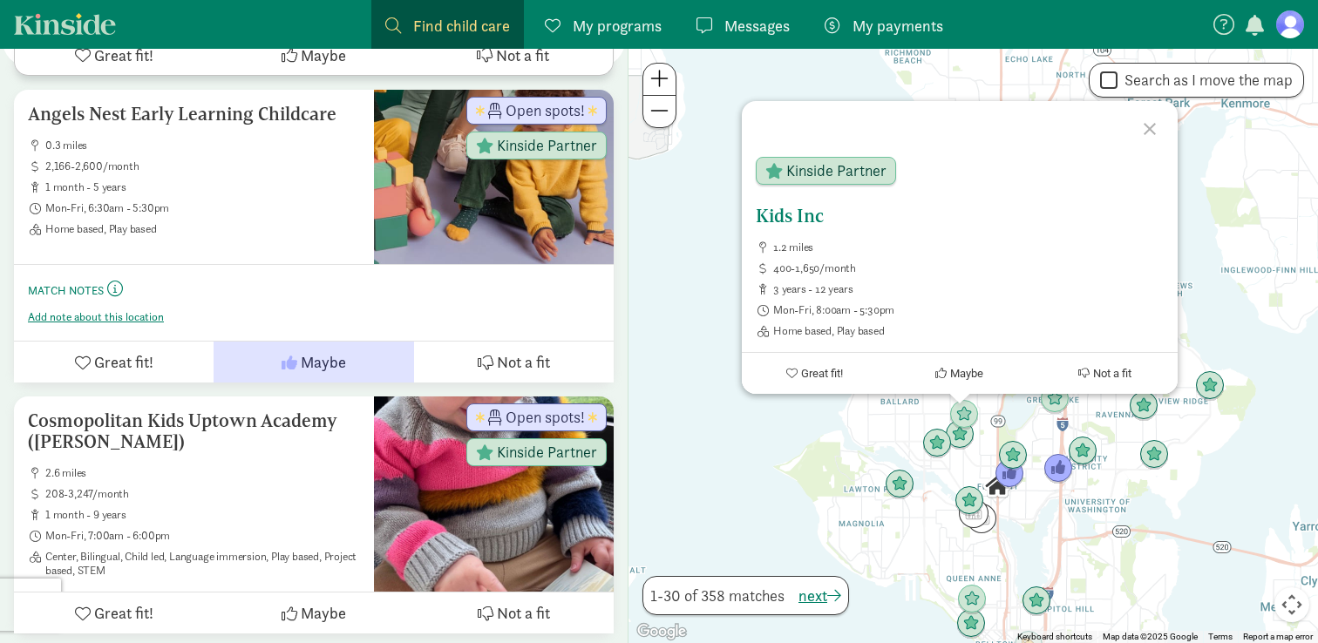
click at [793, 217] on h5 "Kids Inc" at bounding box center [960, 216] width 408 height 21
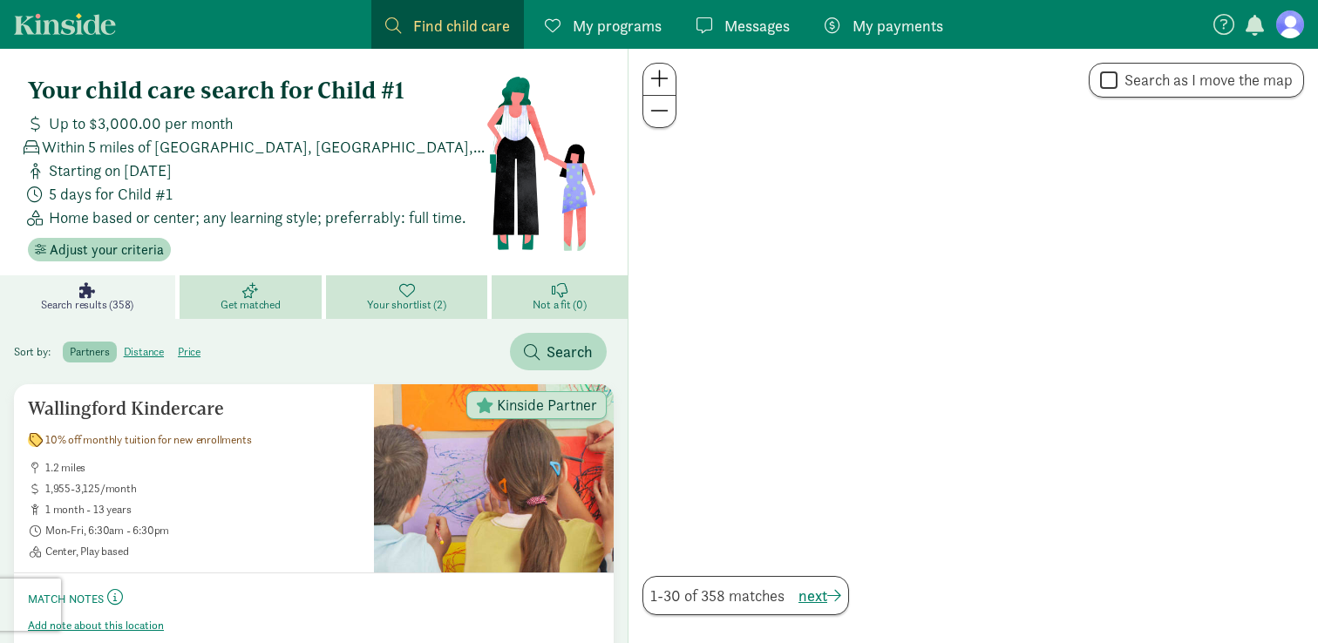
scroll to position [1104, 0]
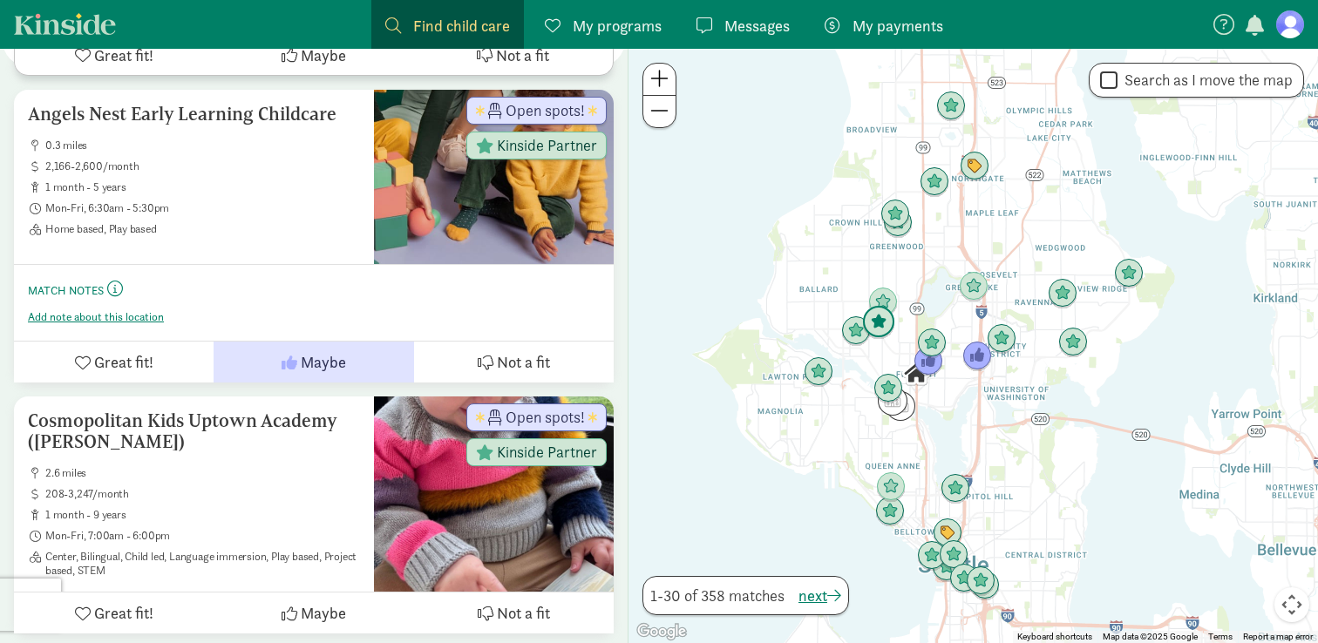
click at [889, 323] on img "Click to see details" at bounding box center [878, 322] width 33 height 33
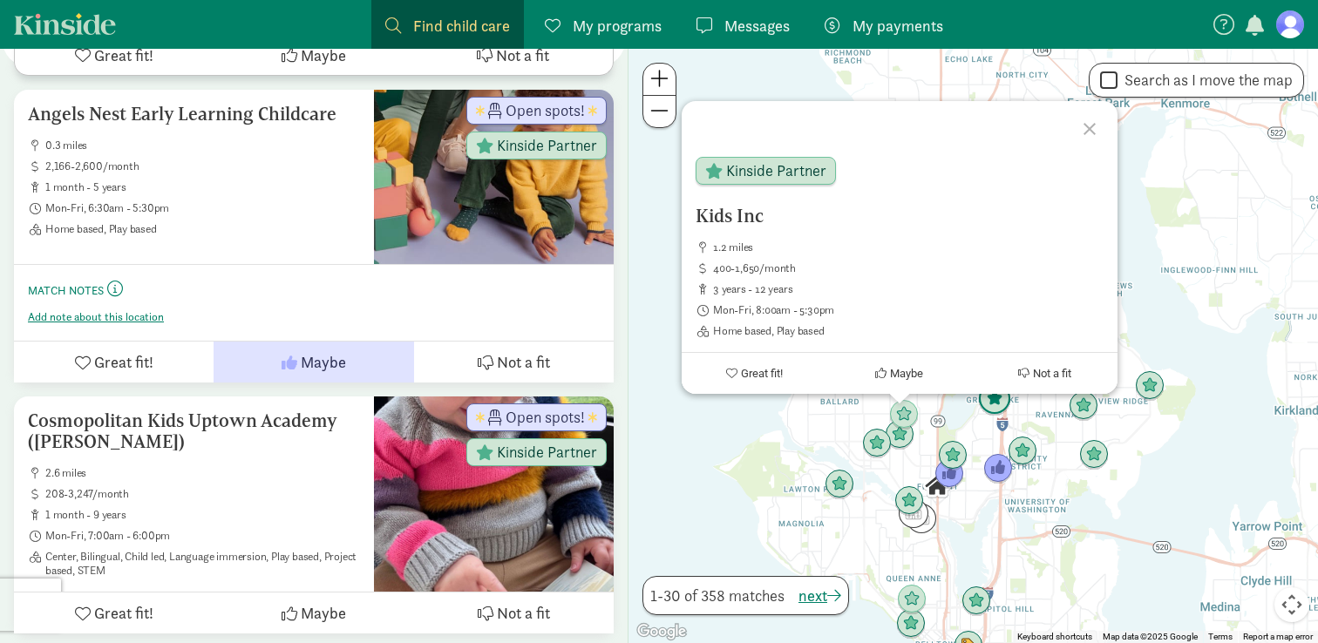
click at [1003, 408] on img "Click to see details" at bounding box center [994, 399] width 33 height 33
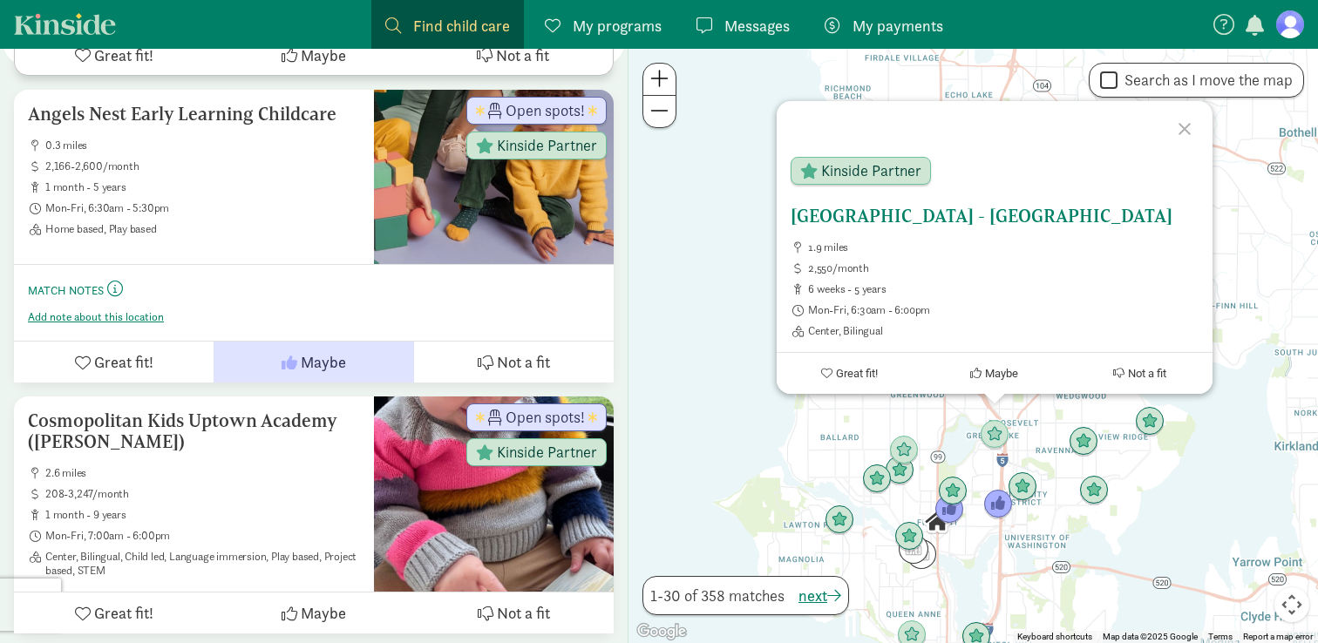
click at [1008, 384] on button "Maybe" at bounding box center [994, 373] width 146 height 41
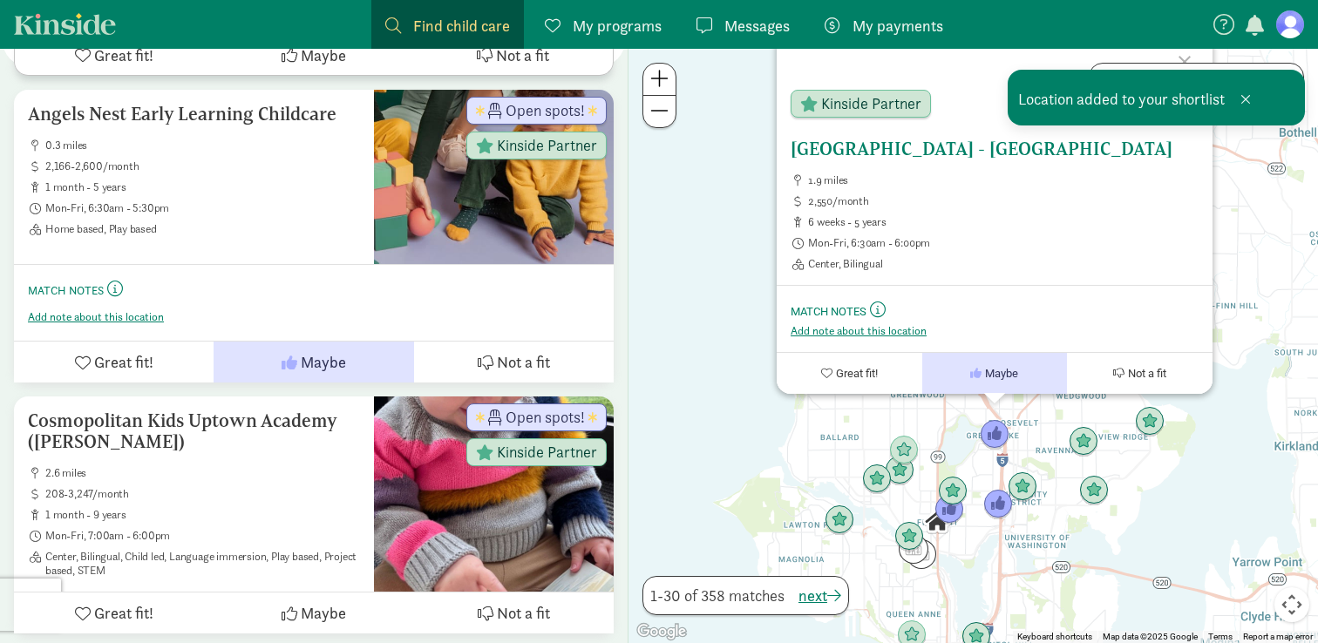
click at [925, 147] on h5 "[GEOGRAPHIC_DATA] - [GEOGRAPHIC_DATA]" at bounding box center [995, 149] width 408 height 21
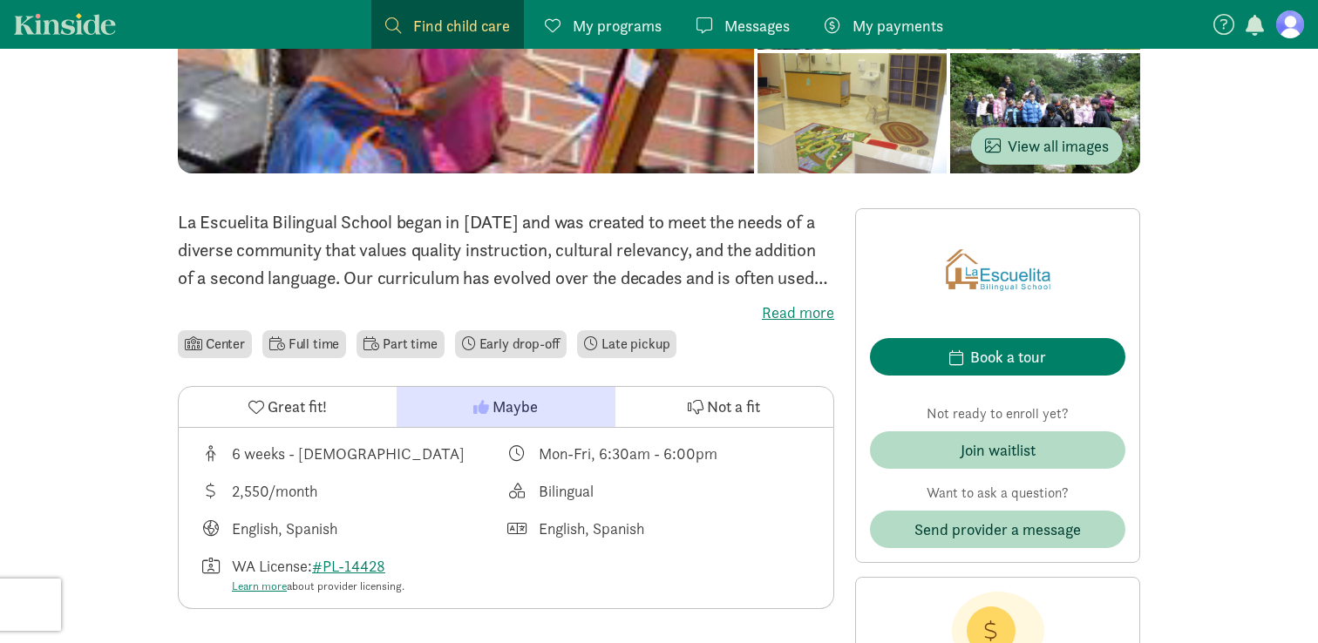
scroll to position [289, 0]
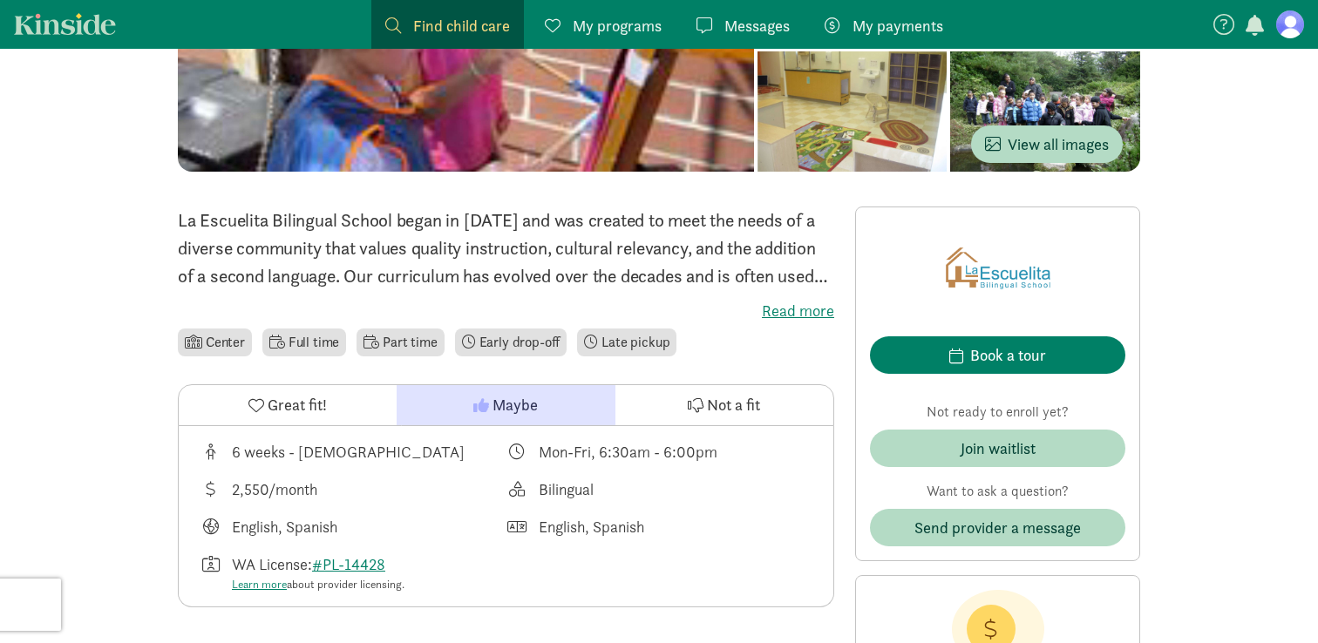
click at [783, 302] on label "Read more" at bounding box center [506, 311] width 656 height 21
click at [0, 0] on input "Read more" at bounding box center [0, 0] width 0 height 0
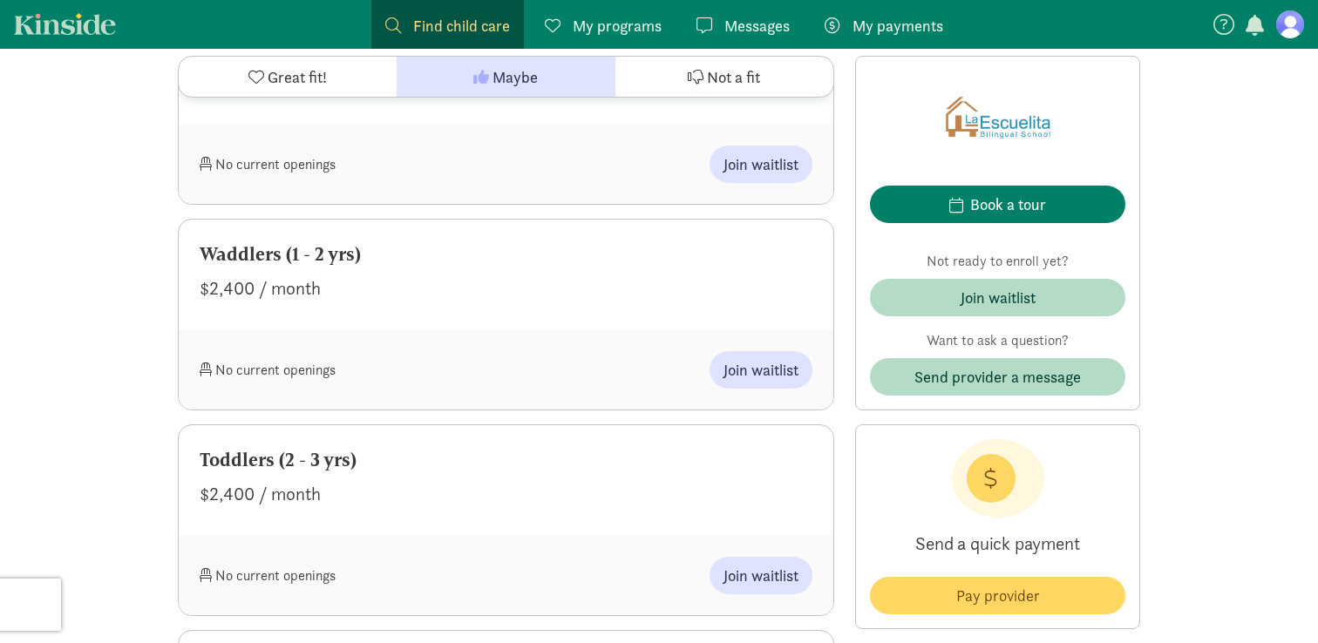
scroll to position [1111, 0]
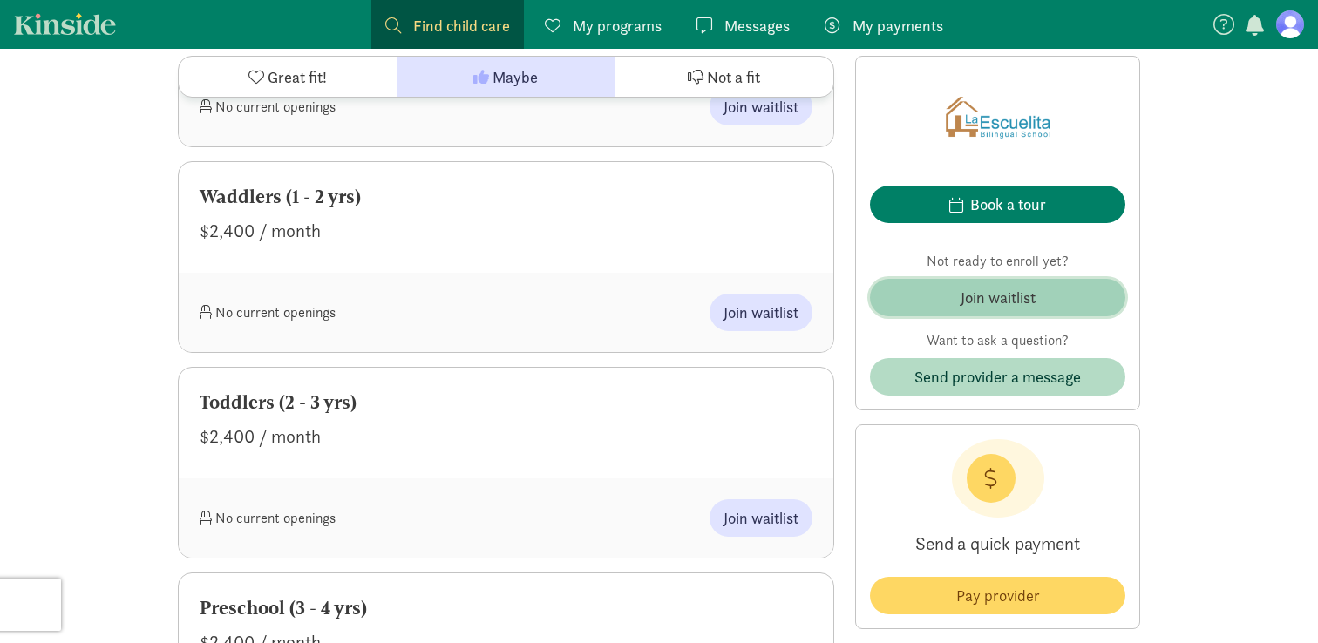
click at [988, 303] on div "Join waitlist" at bounding box center [998, 298] width 75 height 24
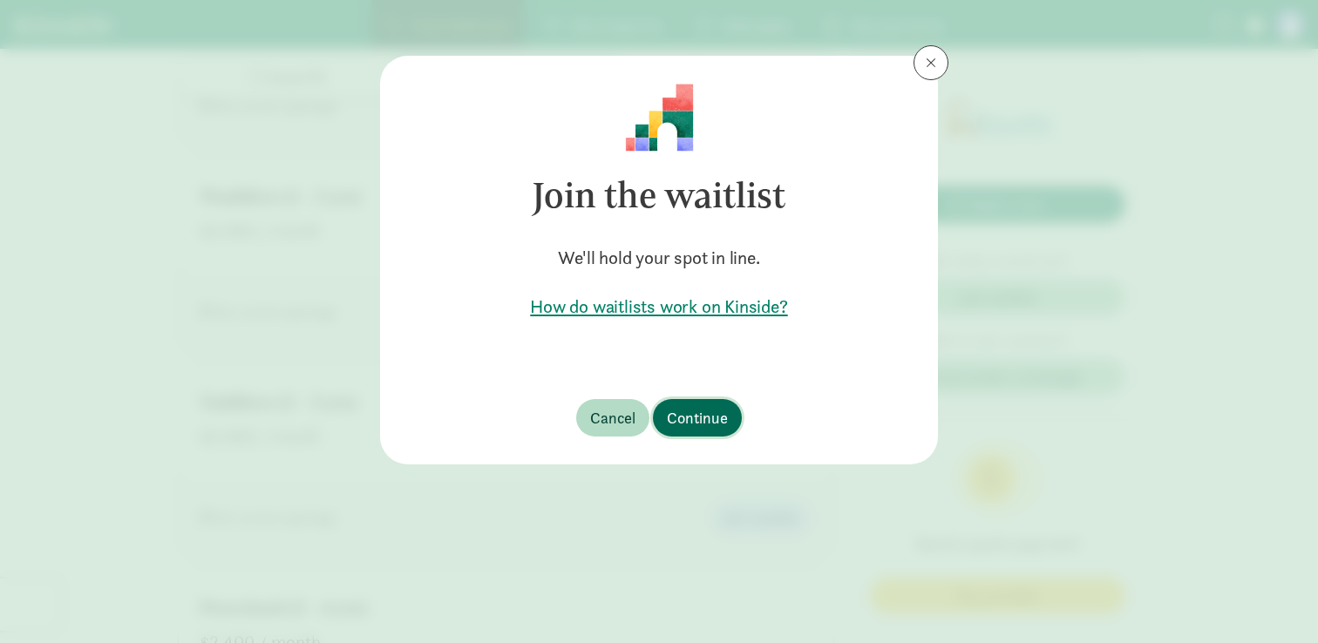
click at [667, 422] on span "Continue" at bounding box center [697, 418] width 61 height 24
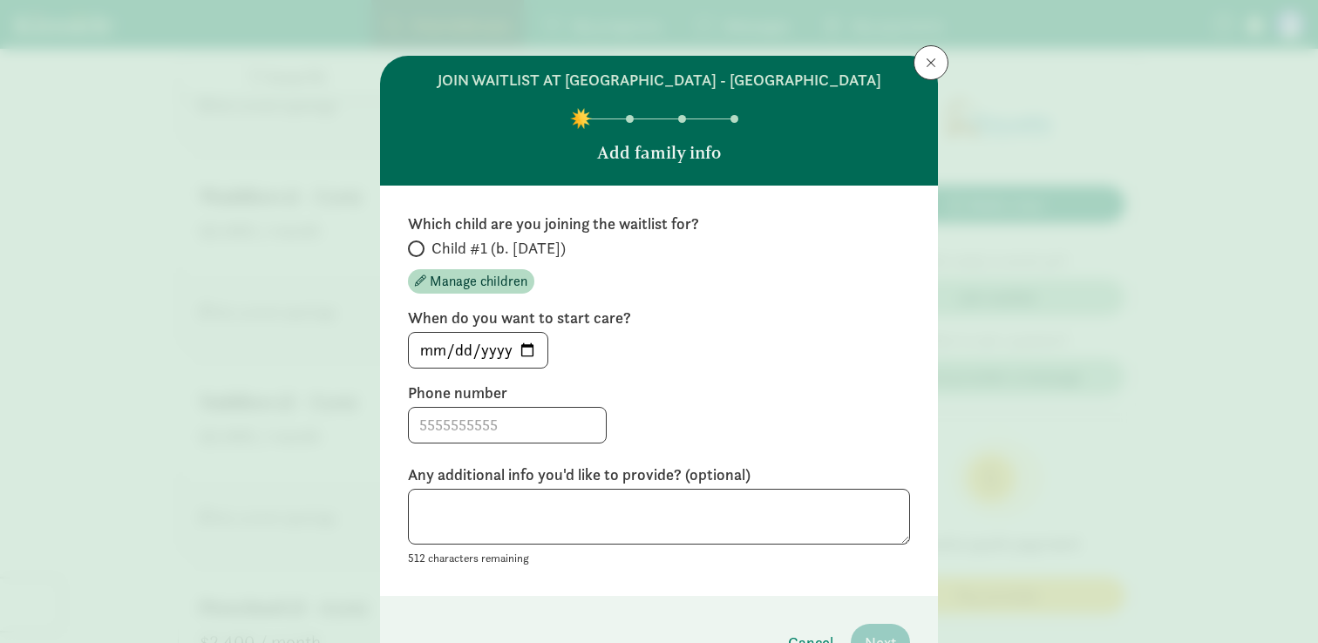
click at [530, 377] on div "Which child are you joining the waitlist for? Child #1 (b. [DATE]) Manage child…" at bounding box center [659, 391] width 502 height 355
click at [527, 353] on input "[DATE]" at bounding box center [478, 350] width 139 height 35
type input "[DATE]"
click at [534, 425] on input at bounding box center [507, 425] width 197 height 35
click at [413, 245] on input "Child #1 (b. [DATE])" at bounding box center [413, 248] width 11 height 11
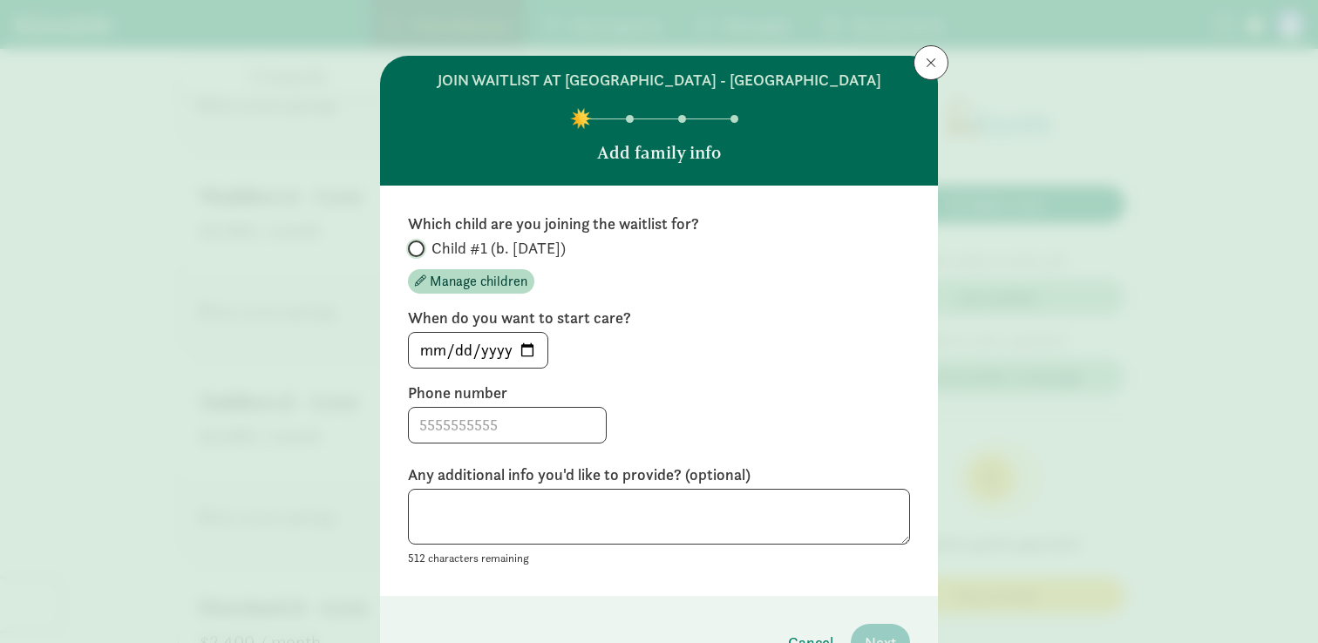
radio input "true"
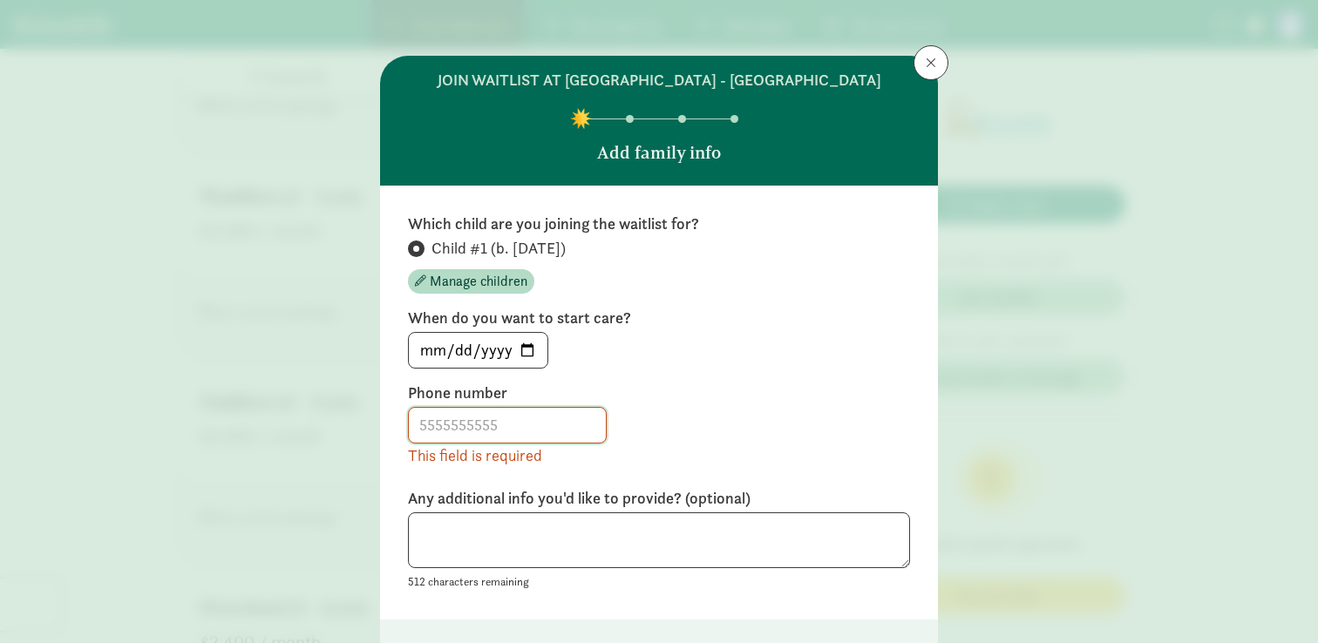
click at [472, 421] on input at bounding box center [507, 425] width 197 height 35
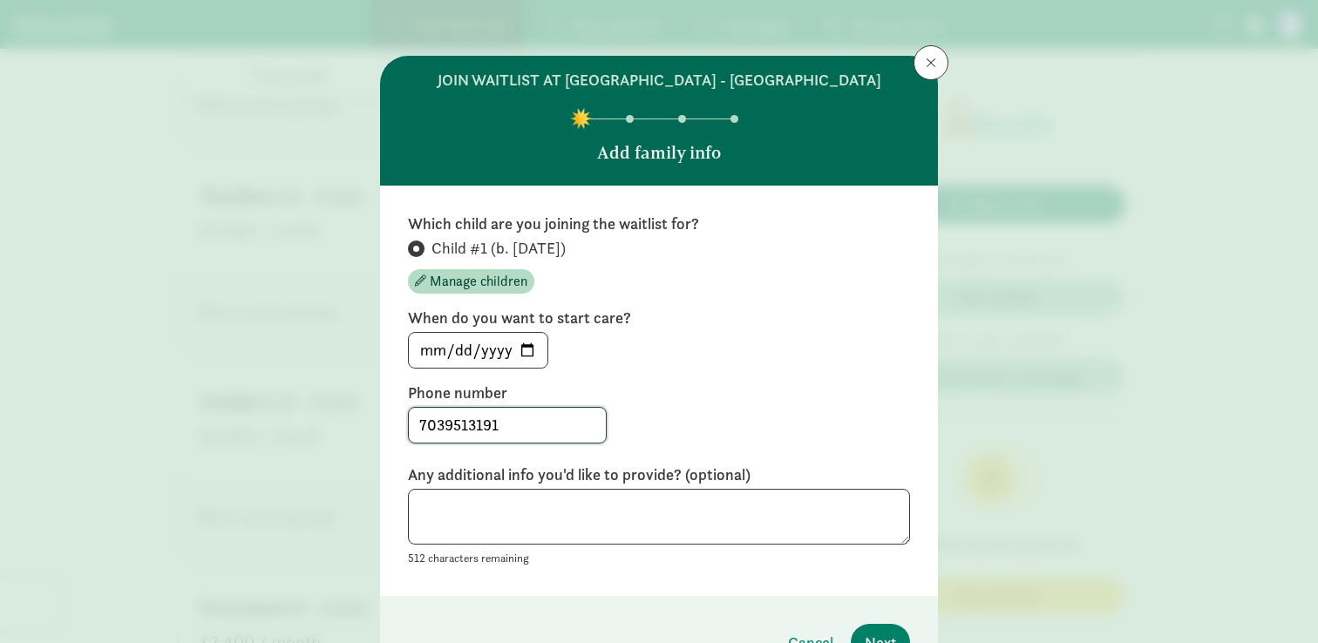
type input "7039513191"
click at [557, 523] on textarea at bounding box center [659, 517] width 502 height 57
type textarea "e"
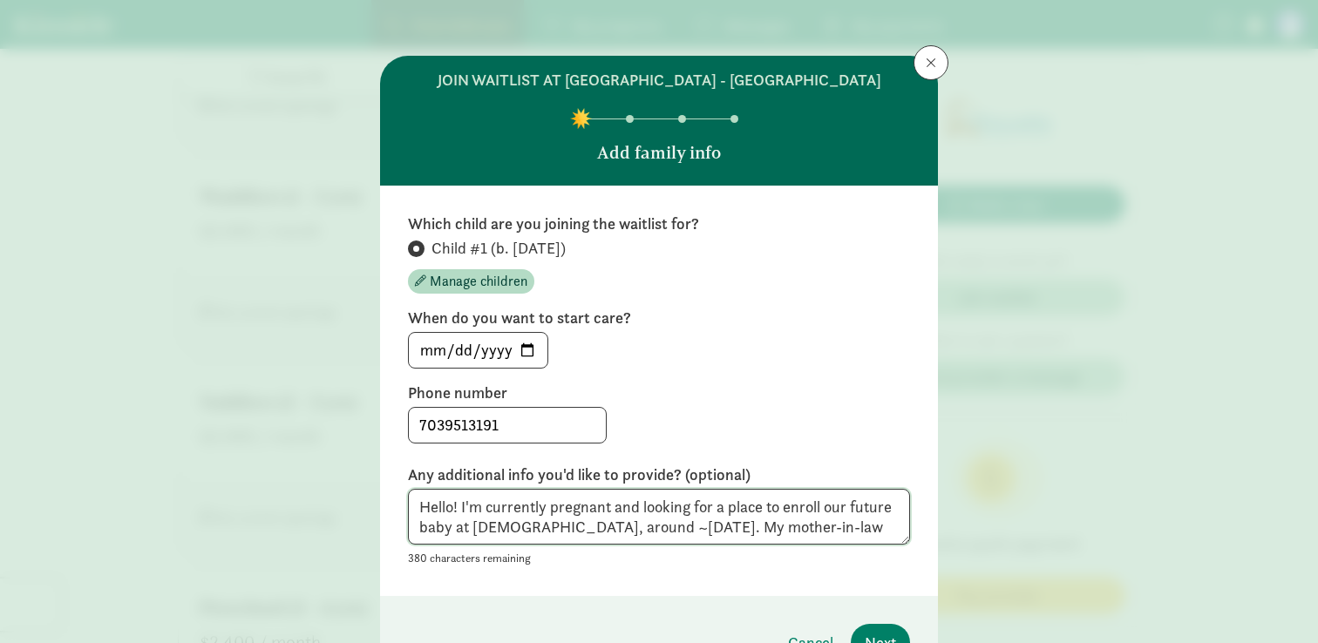
drag, startPoint x: 723, startPoint y: 527, endPoint x: 887, endPoint y: 534, distance: 164.9
click at [887, 534] on textarea "Hello! I'm currently pregnant and looking for a place to enroll our future baby…" at bounding box center [659, 517] width 502 height 57
click at [773, 527] on textarea "Hello! I'm currently pregnant and looking for a place to enroll our future baby…" at bounding box center [659, 517] width 502 height 57
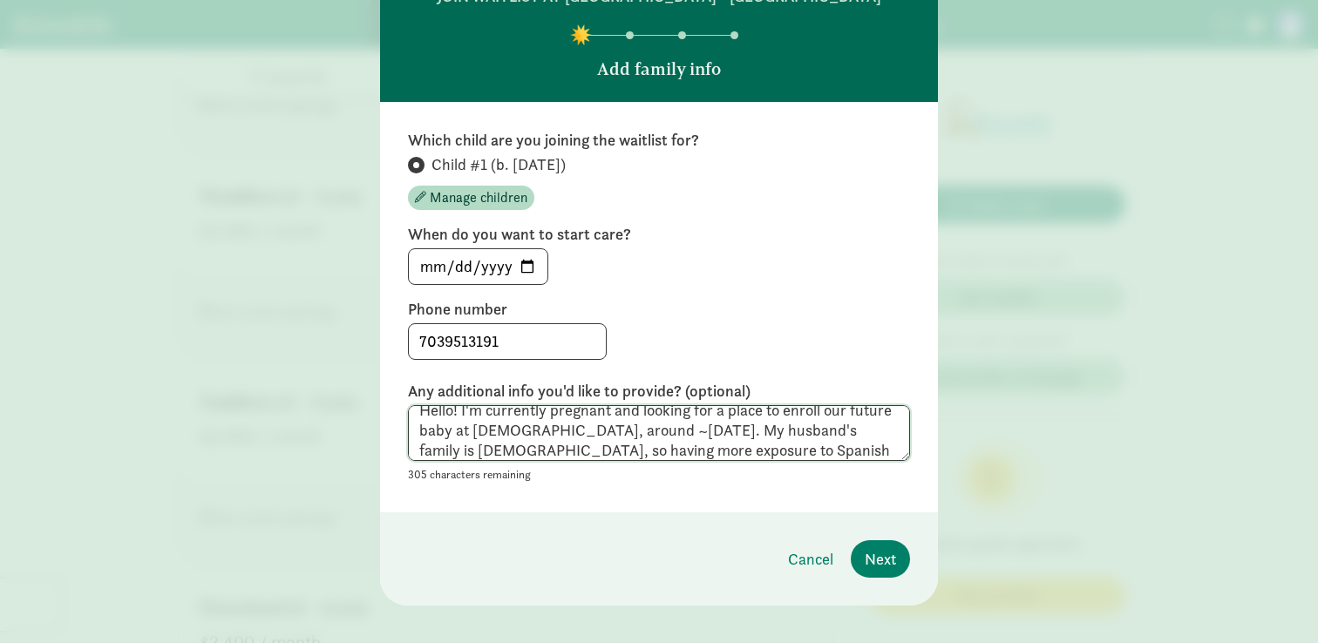
scroll to position [20, 0]
drag, startPoint x: 589, startPoint y: 445, endPoint x: 556, endPoint y: 447, distance: 33.2
click at [556, 447] on textarea "Hello! I'm currently pregnant and looking for a place to enroll our future baby…" at bounding box center [659, 433] width 502 height 57
click at [728, 445] on textarea "Hello! I'm currently pregnant and looking for a place to enroll our future baby…" at bounding box center [659, 433] width 502 height 57
drag, startPoint x: 724, startPoint y: 447, endPoint x: 982, endPoint y: 459, distance: 258.3
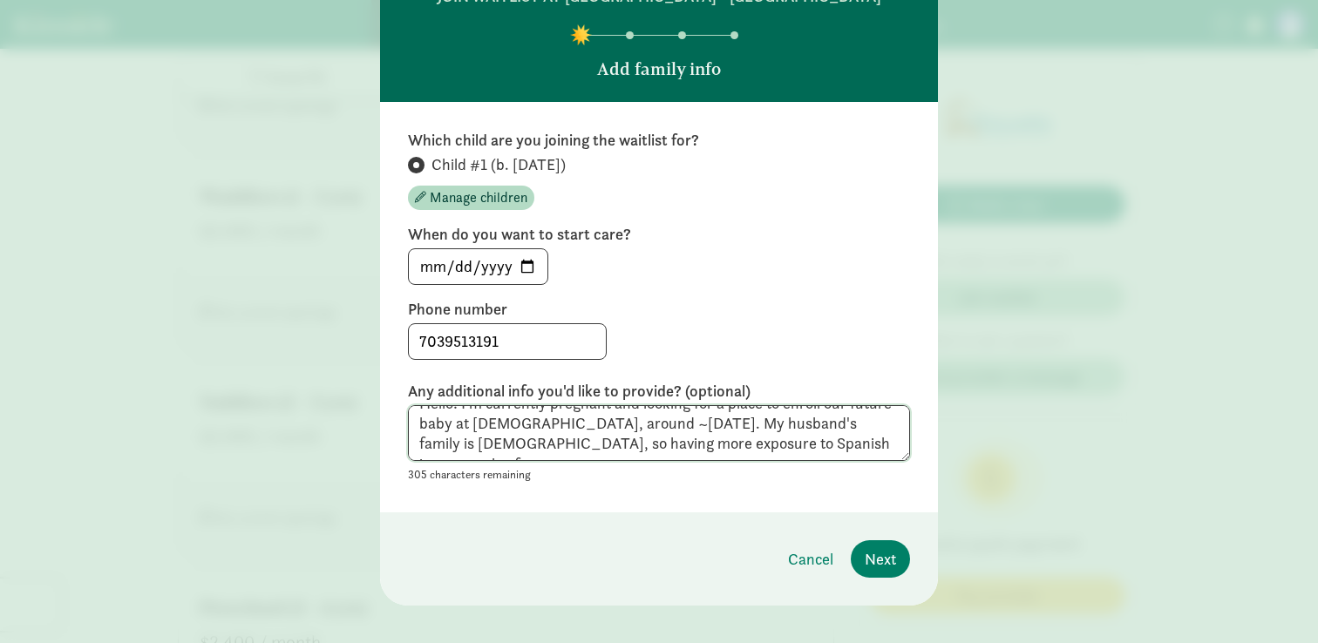
click at [982, 459] on div "join waitlist at [GEOGRAPHIC_DATA] - [GEOGRAPHIC_DATA] Add family info Which ch…" at bounding box center [659, 321] width 1318 height 643
drag, startPoint x: 547, startPoint y: 445, endPoint x: 507, endPoint y: 447, distance: 39.3
click at [507, 447] on textarea "Hello! I'm currently pregnant and looking for a place to enroll our future baby…" at bounding box center [659, 433] width 502 height 57
type textarea "Hello! I'm currently pregnant and looking for a place to enroll our future baby…"
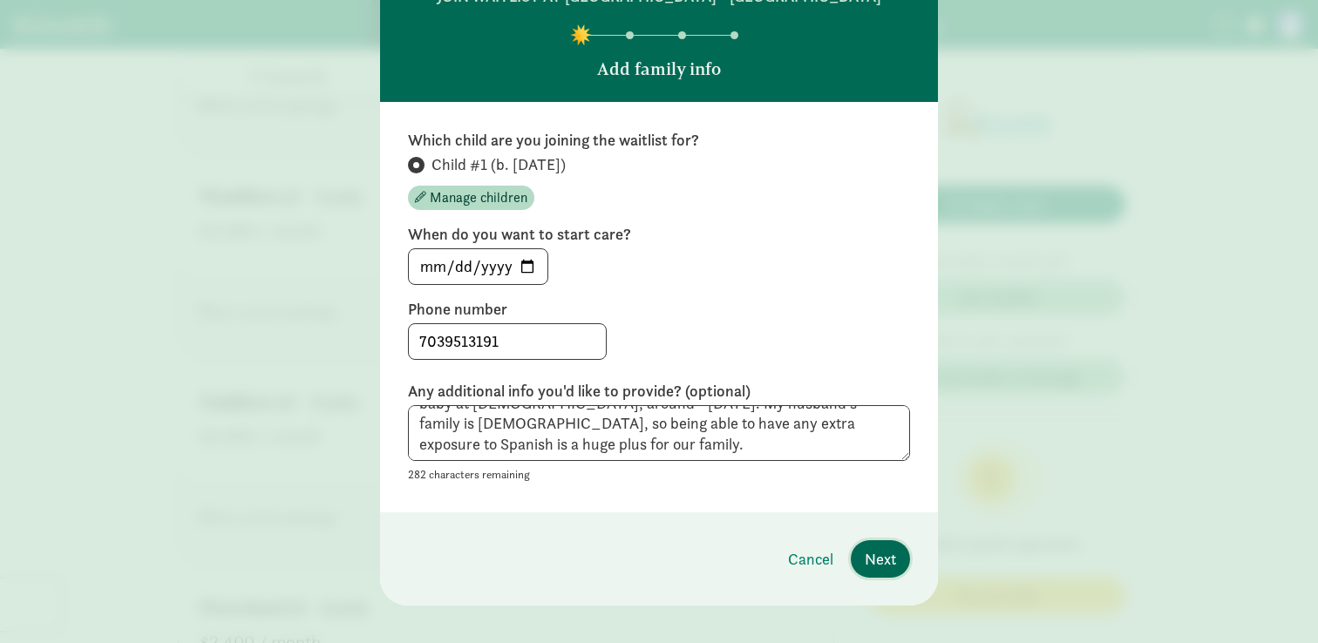
click at [878, 561] on span "Next" at bounding box center [880, 559] width 31 height 24
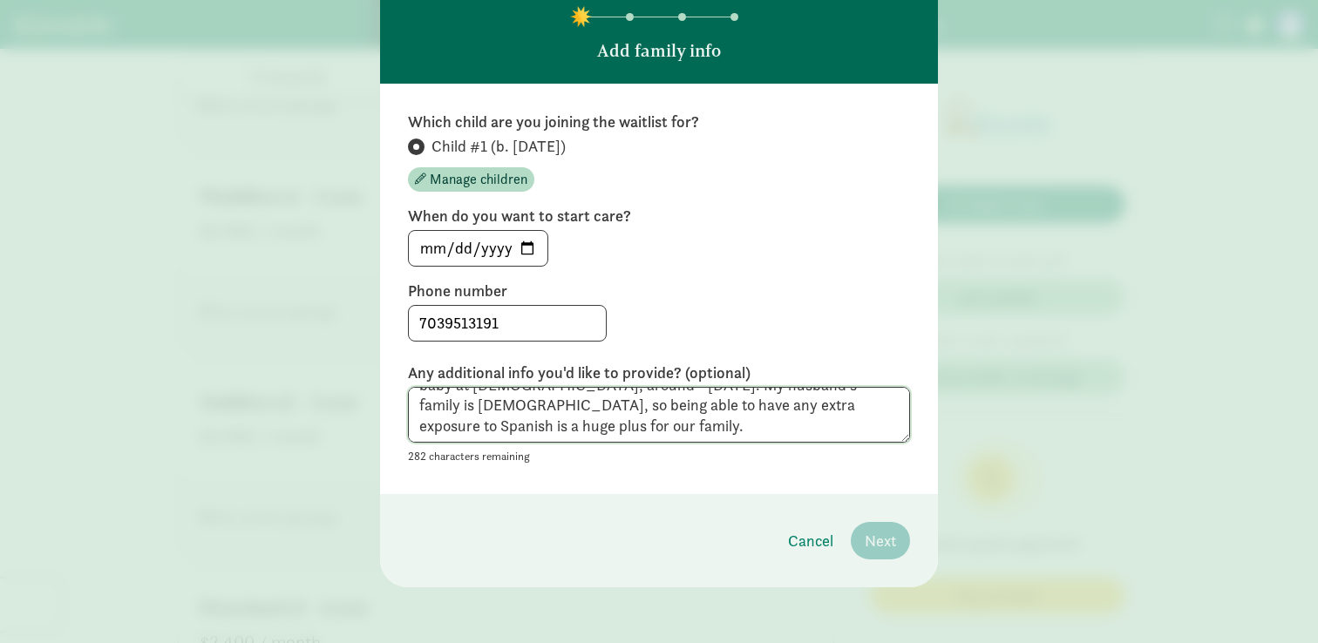
click at [683, 430] on textarea "Hello! I'm currently pregnant and looking for a place to enroll our future baby…" at bounding box center [659, 415] width 502 height 57
click at [907, 295] on label "Phone number" at bounding box center [659, 291] width 502 height 21
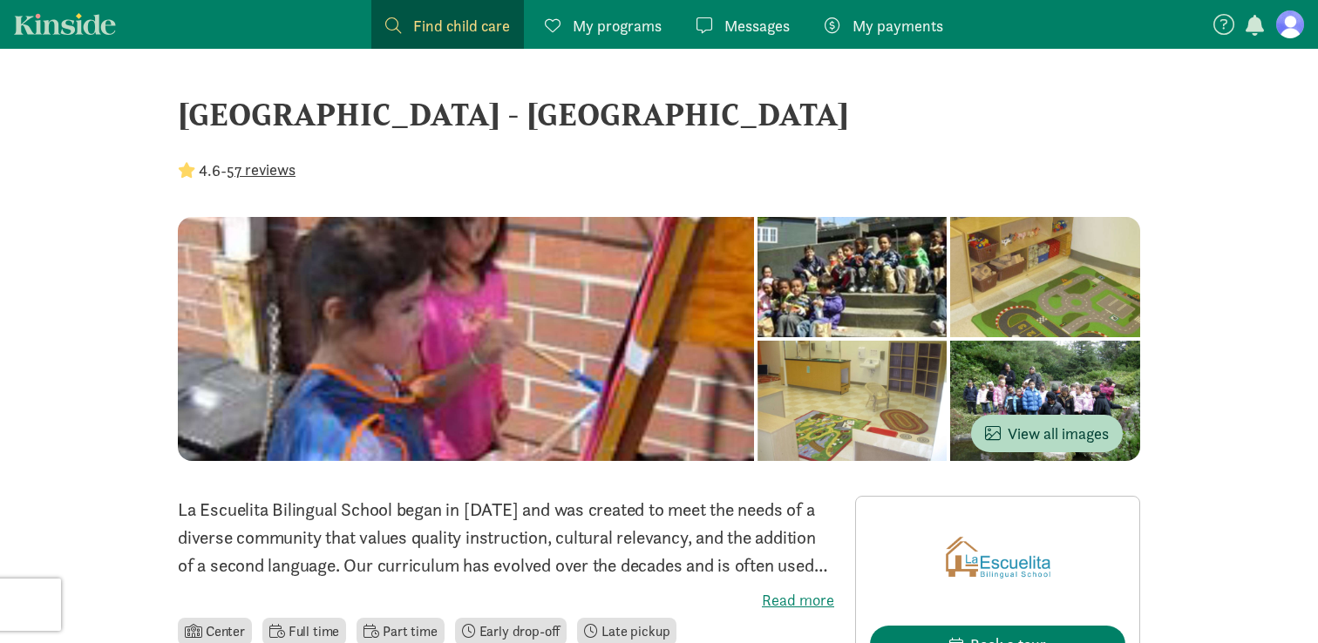
click at [1292, 31] on figure at bounding box center [1290, 24] width 28 height 28
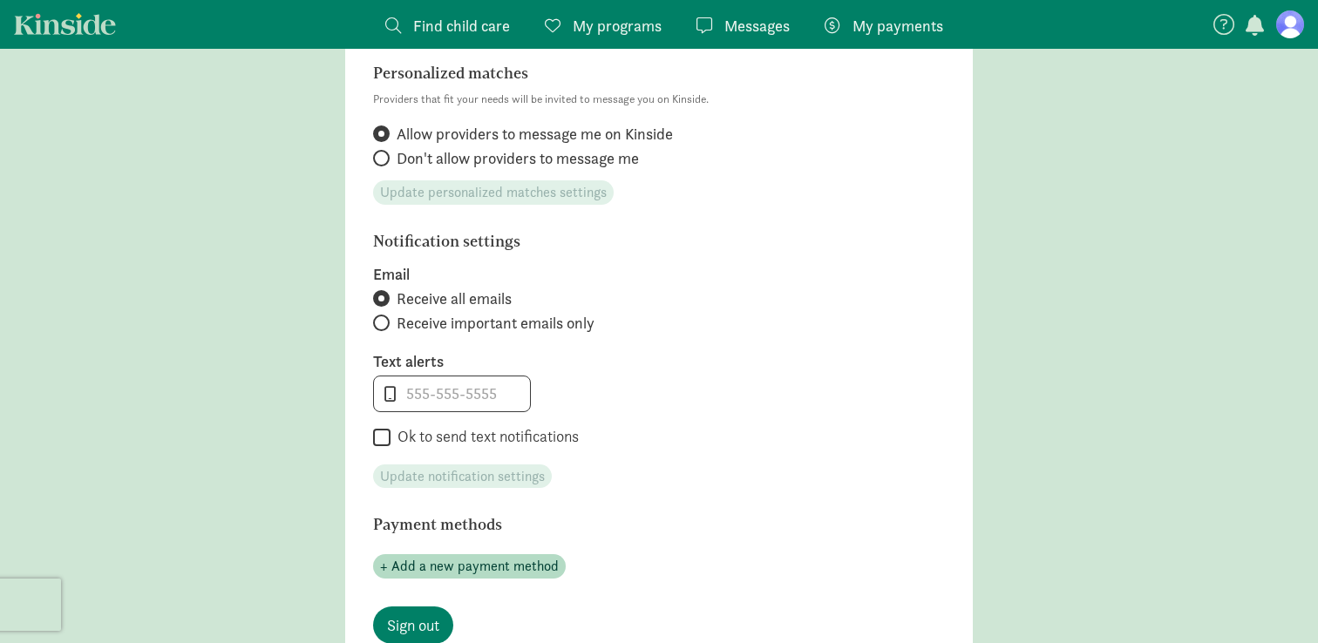
scroll to position [888, 0]
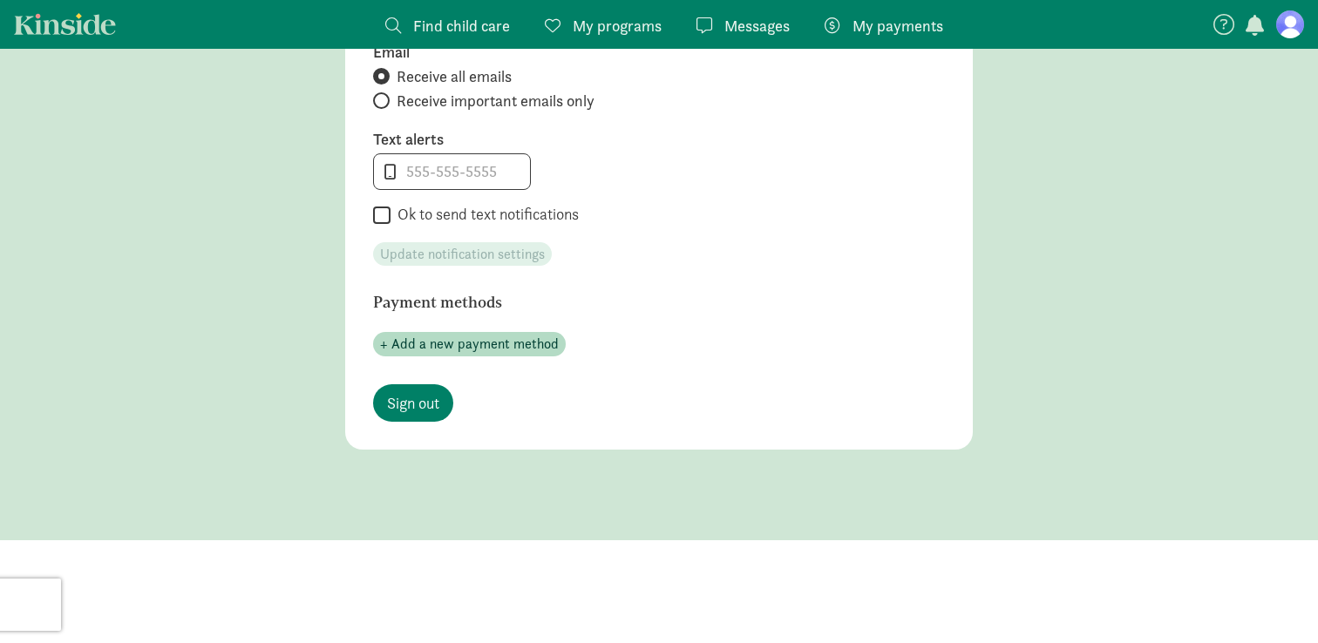
click at [673, 19] on link "My programs Programs" at bounding box center [603, 24] width 145 height 49
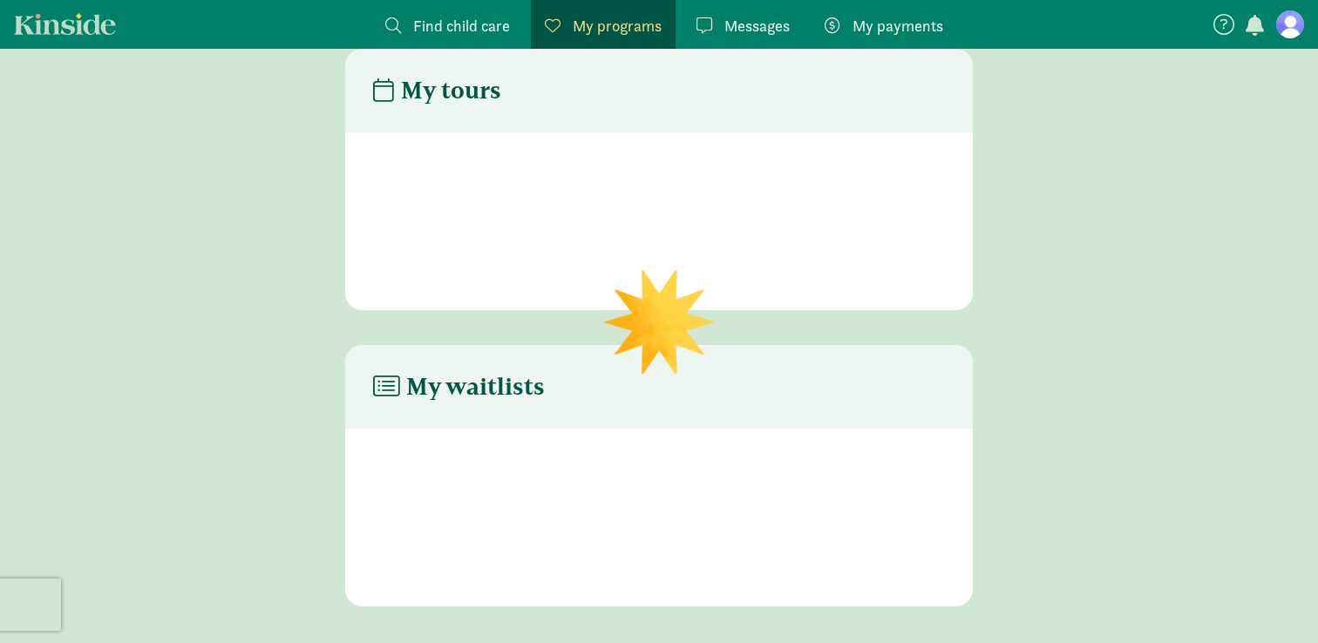
click at [636, 22] on span "My programs" at bounding box center [617, 26] width 89 height 24
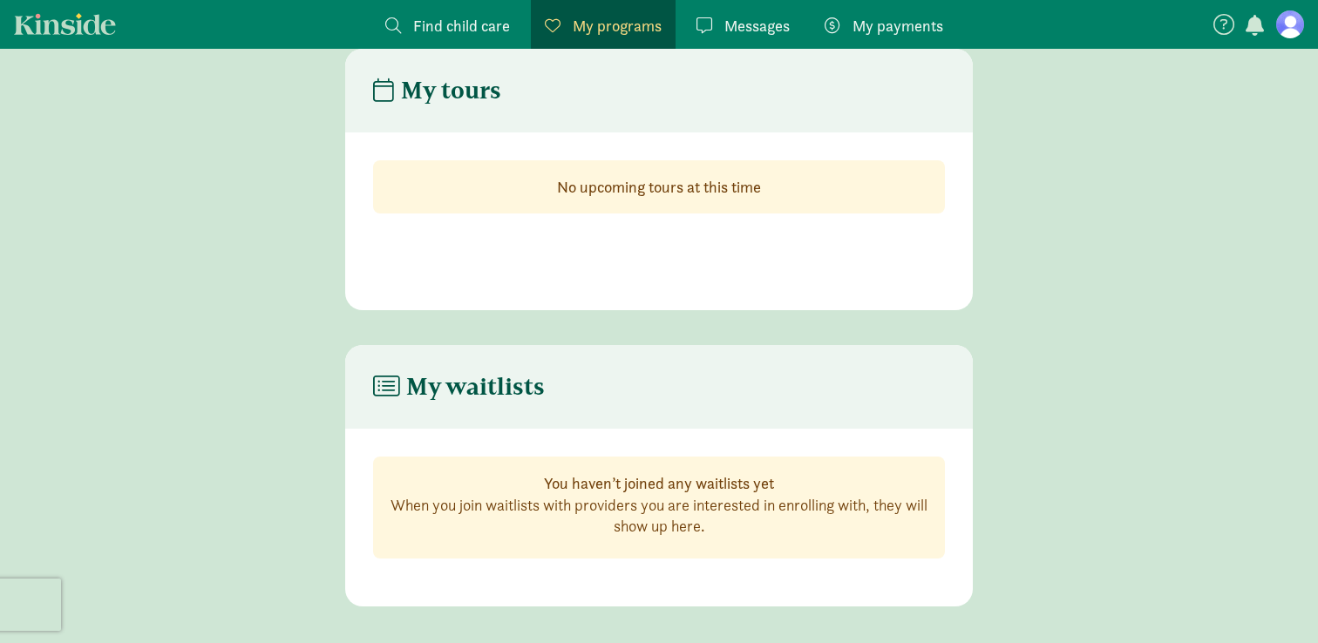
click at [749, 17] on span "Messages" at bounding box center [756, 26] width 65 height 24
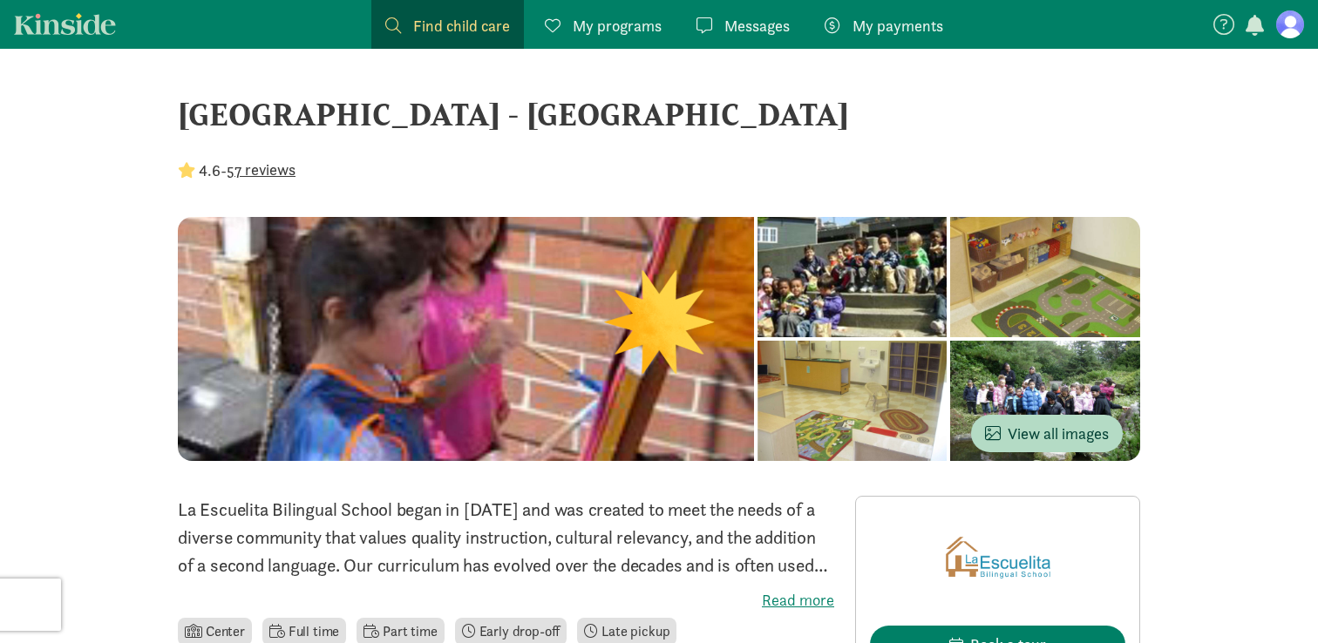
scroll to position [482, 0]
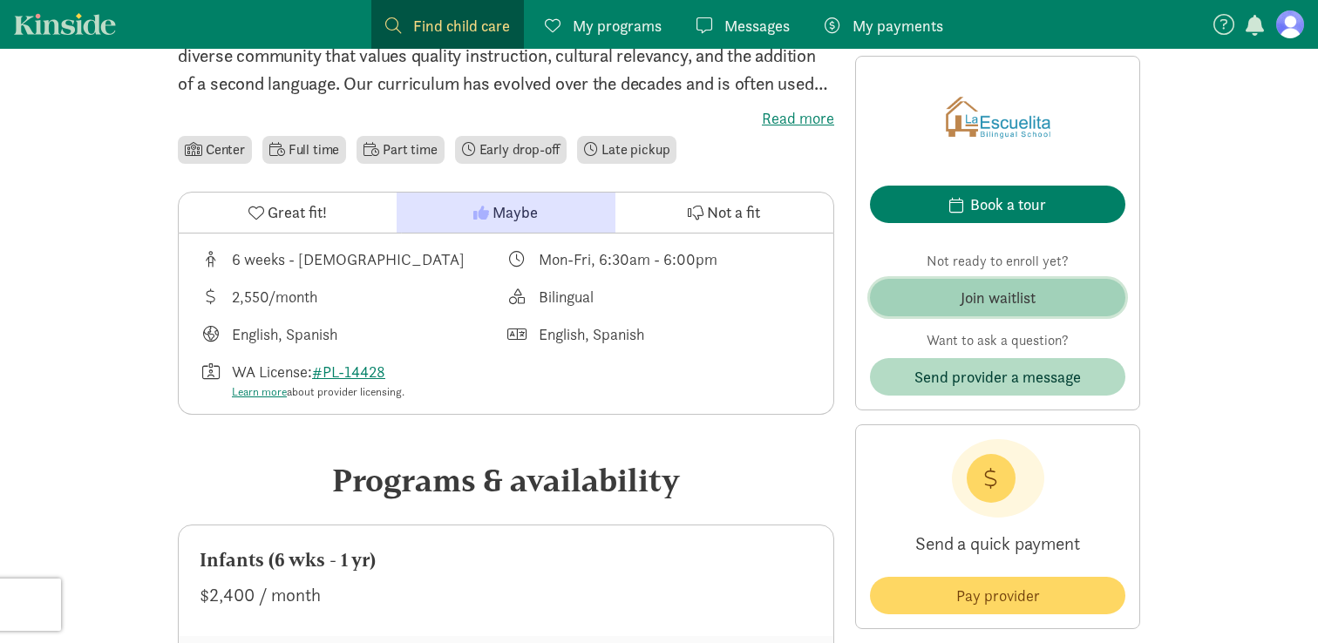
click at [976, 296] on div "Join waitlist" at bounding box center [998, 298] width 75 height 24
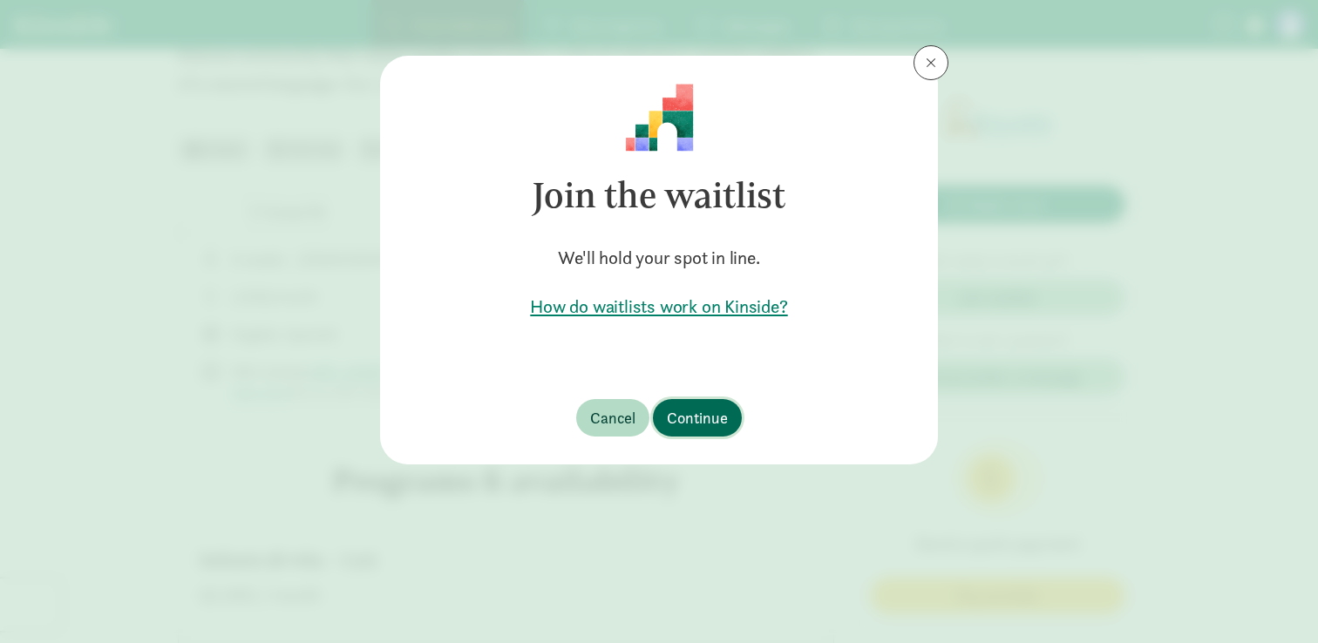
click at [682, 411] on span "Continue" at bounding box center [697, 418] width 61 height 24
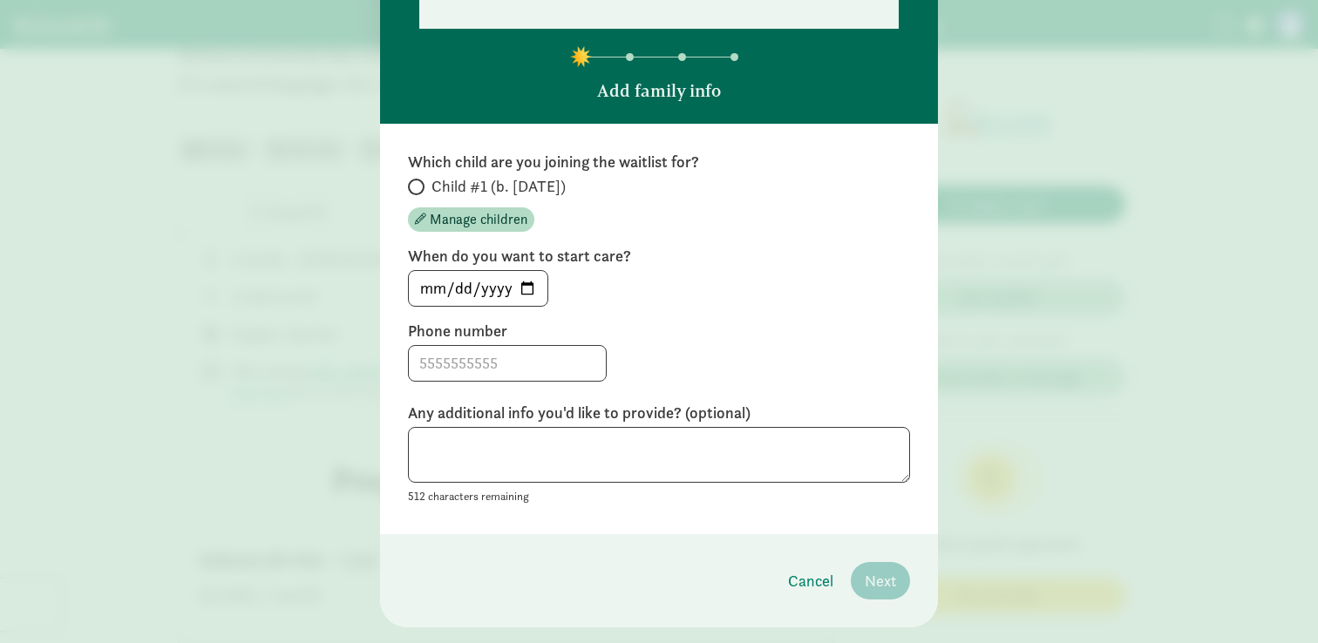
scroll to position [179, 0]
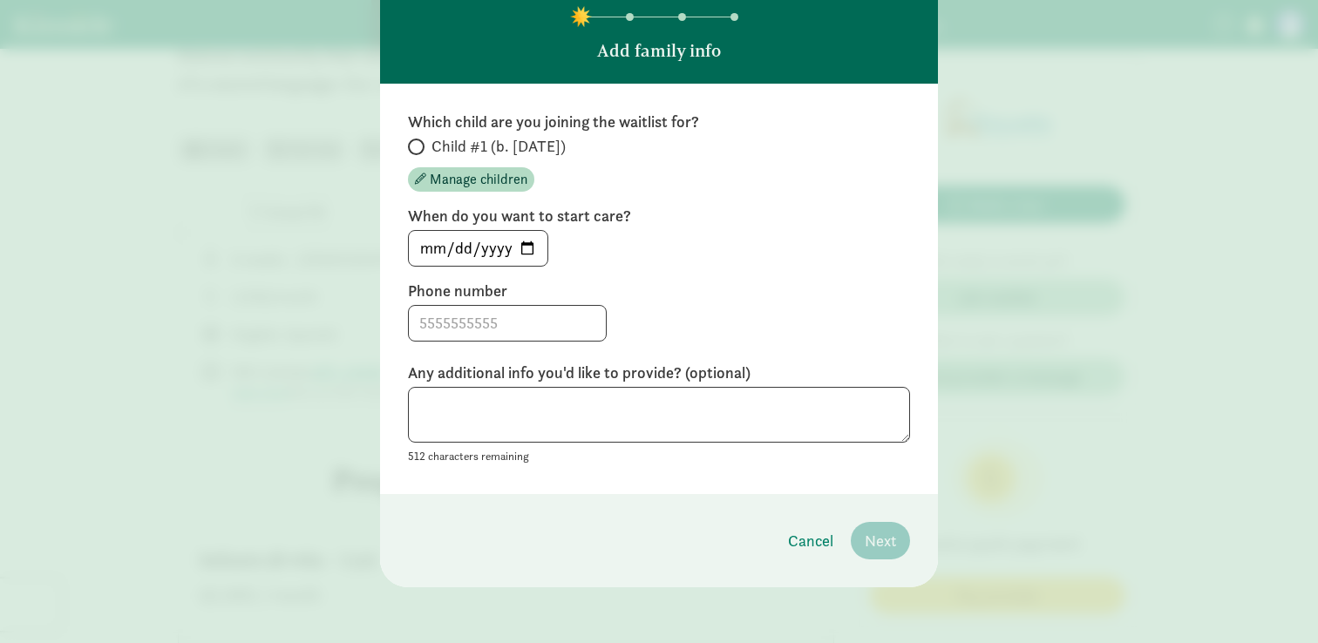
click at [421, 140] on span at bounding box center [416, 147] width 17 height 17
click at [419, 141] on input "Child #1 (b. [DATE])" at bounding box center [413, 146] width 11 height 11
radio input "true"
click at [529, 247] on input "[DATE]" at bounding box center [478, 248] width 139 height 35
type input "[DATE]"
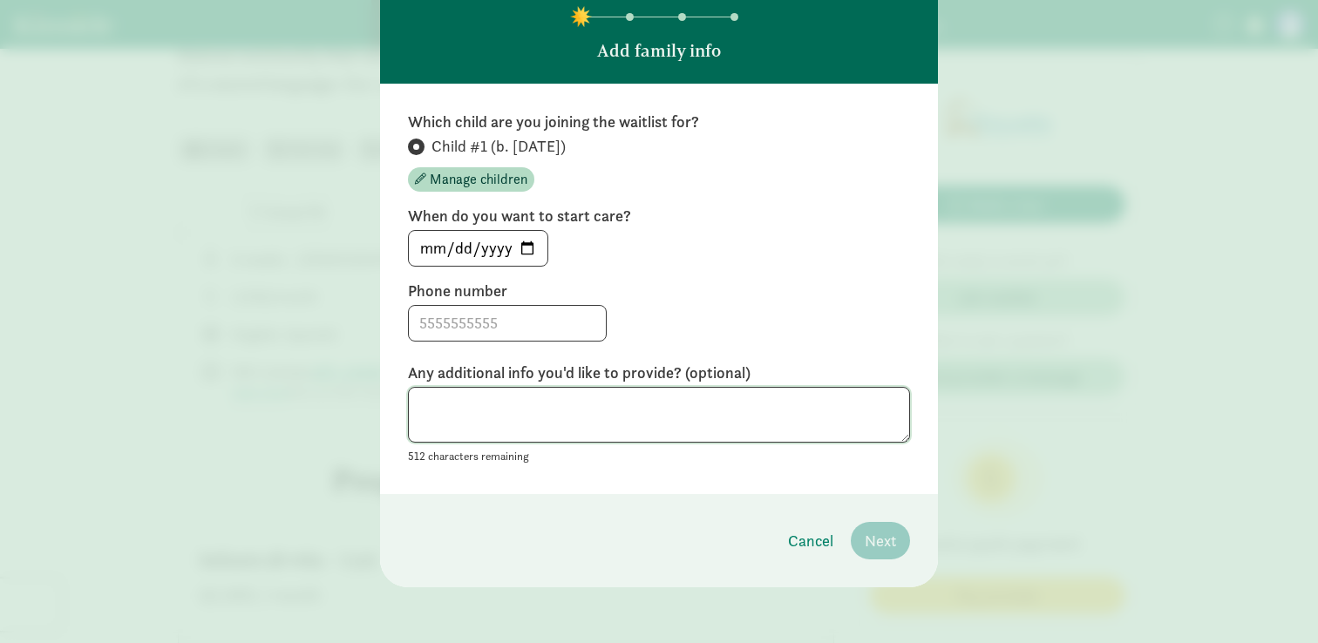
click at [562, 410] on textarea at bounding box center [659, 415] width 502 height 57
paste textarea "Hello! I'm currently pregnant and looking for a place to enroll our future baby…"
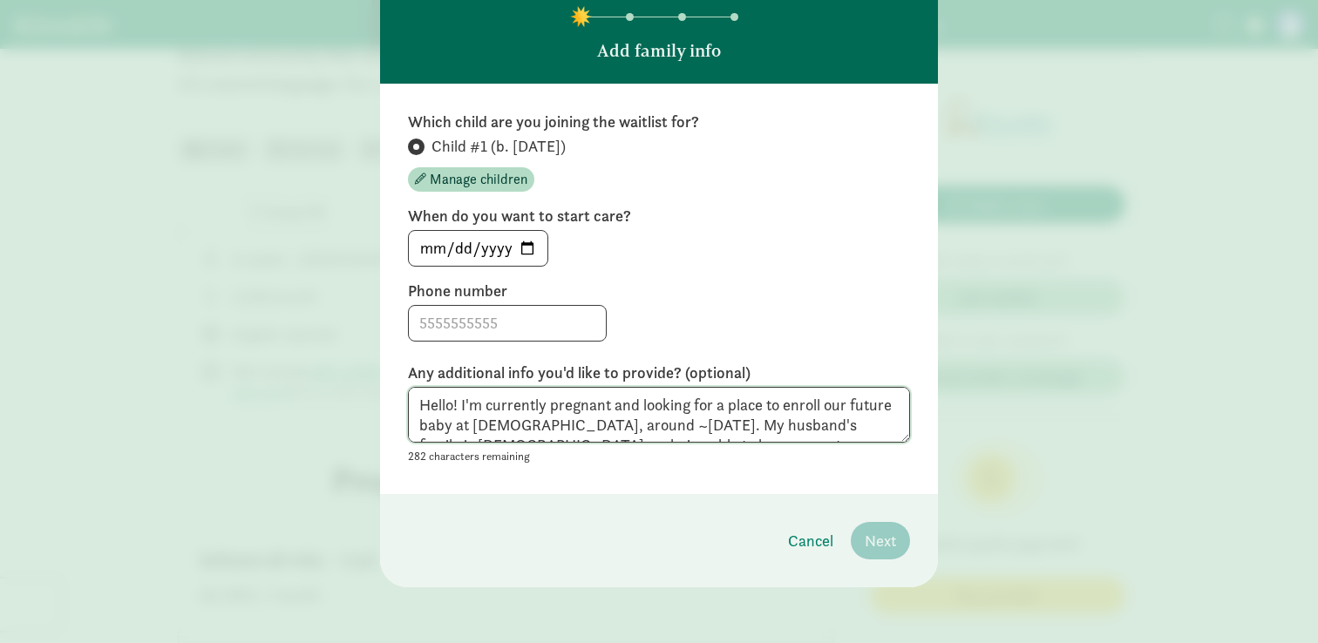
scroll to position [33, 0]
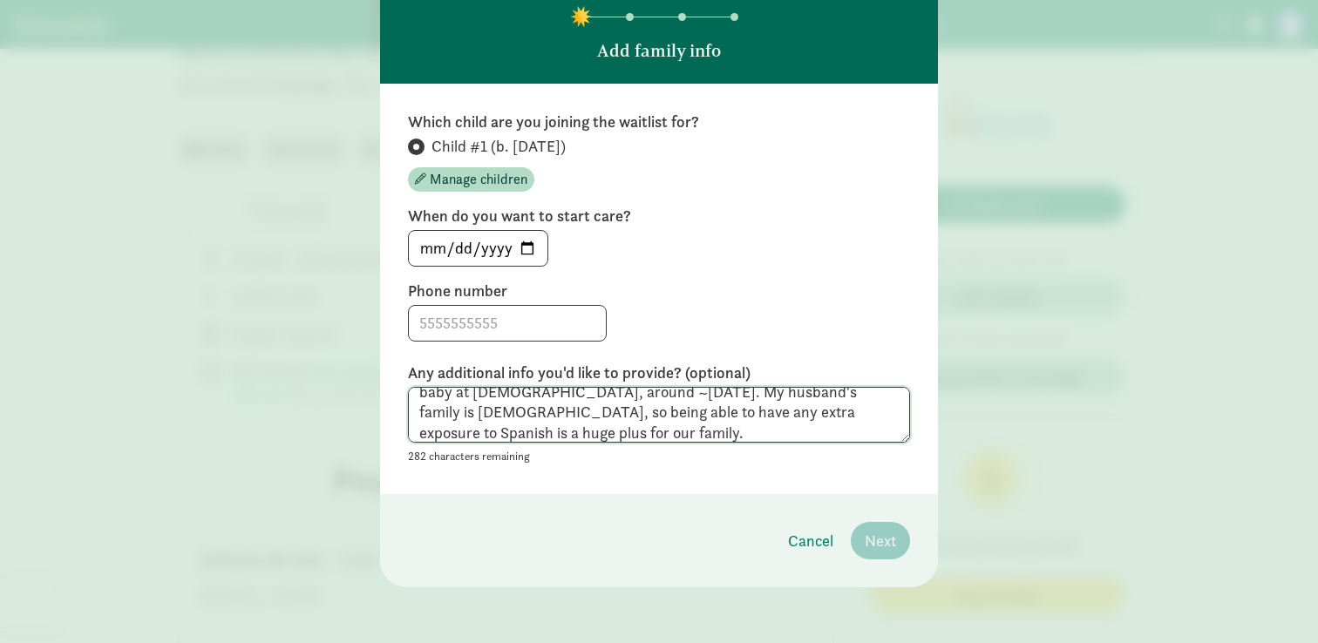
type textarea "Hello! I'm currently pregnant and looking for a place to enroll our future baby…"
click at [500, 332] on input at bounding box center [507, 323] width 197 height 35
type input "7039513191"
click at [887, 540] on span "Next" at bounding box center [880, 541] width 31 height 24
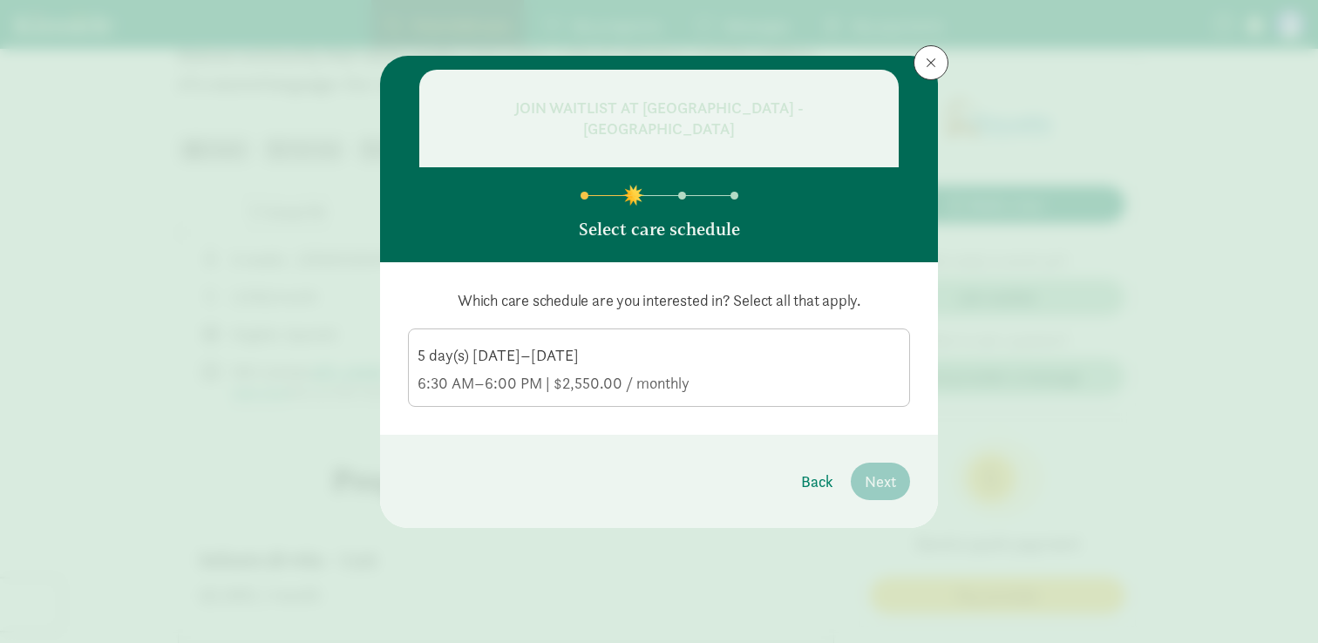
click at [721, 384] on div "6:30 AM–6:00 PM | $2,550.00 / monthly" at bounding box center [659, 383] width 483 height 21
click at [0, 0] on input "5 day(s) [DATE]–[DATE] 6:30 AM–6:00 PM | $2,550.00 / monthly" at bounding box center [0, 0] width 0 height 0
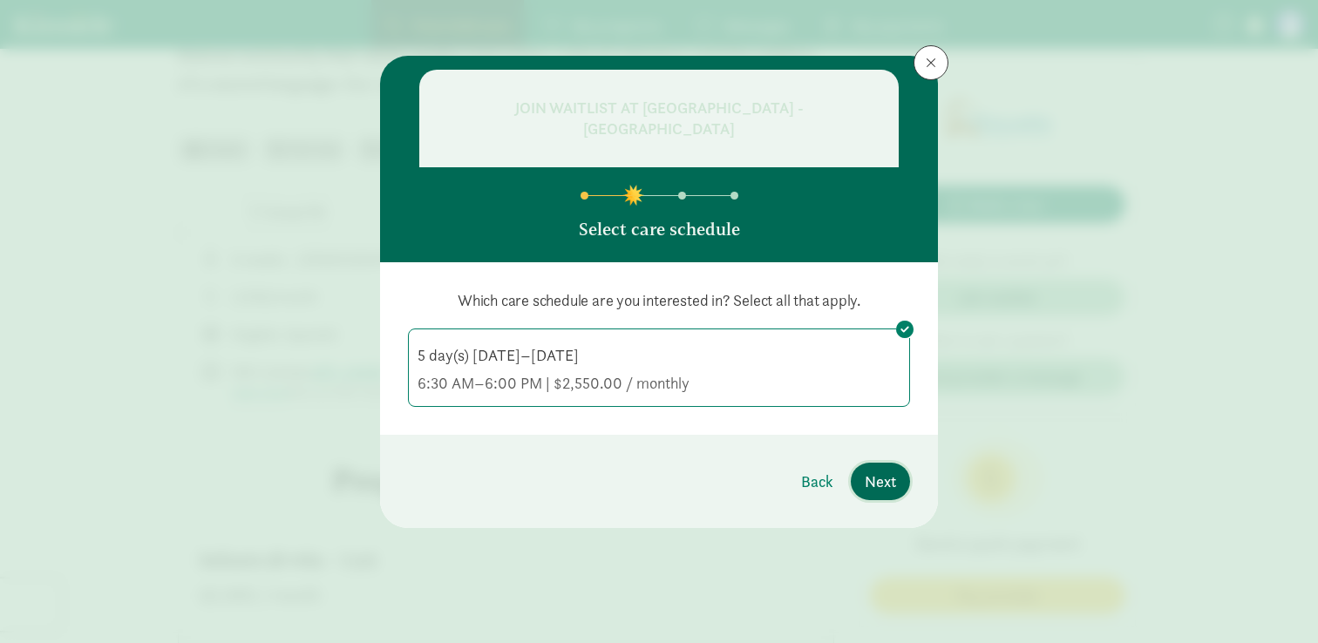
click at [874, 487] on span "Next" at bounding box center [880, 482] width 31 height 24
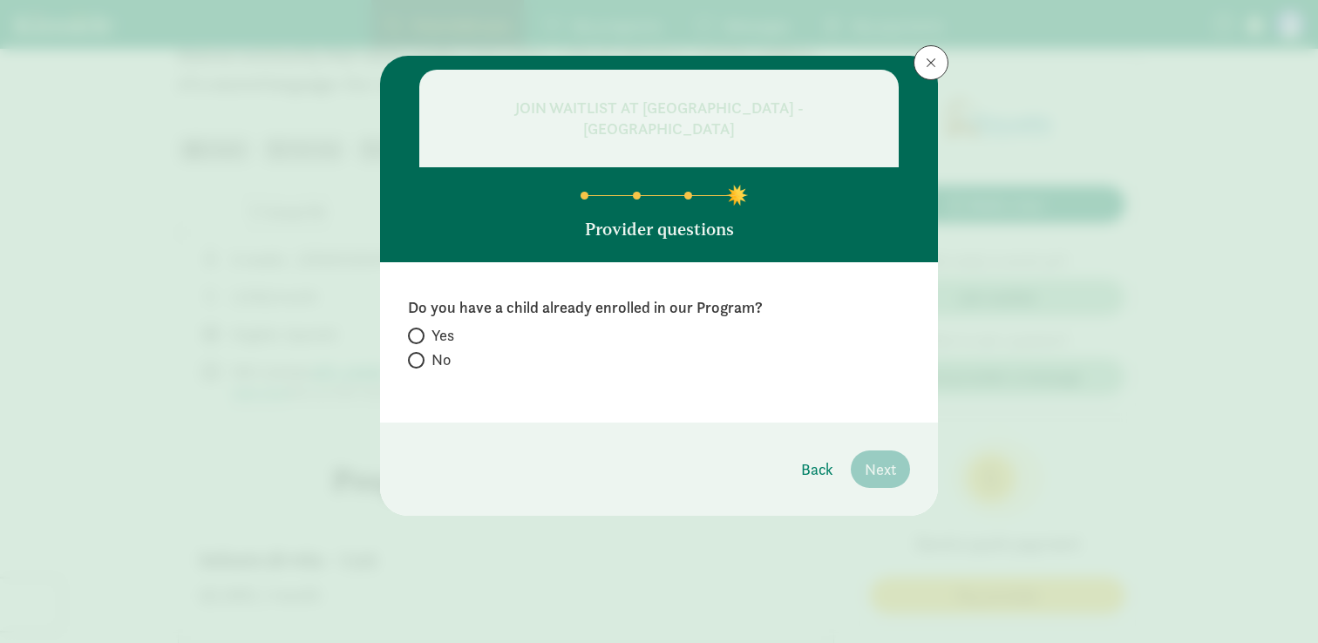
click at [428, 366] on label "No" at bounding box center [659, 360] width 502 height 21
click at [419, 366] on input "No" at bounding box center [413, 360] width 11 height 11
radio input "true"
click at [887, 454] on button "Next" at bounding box center [880, 469] width 59 height 37
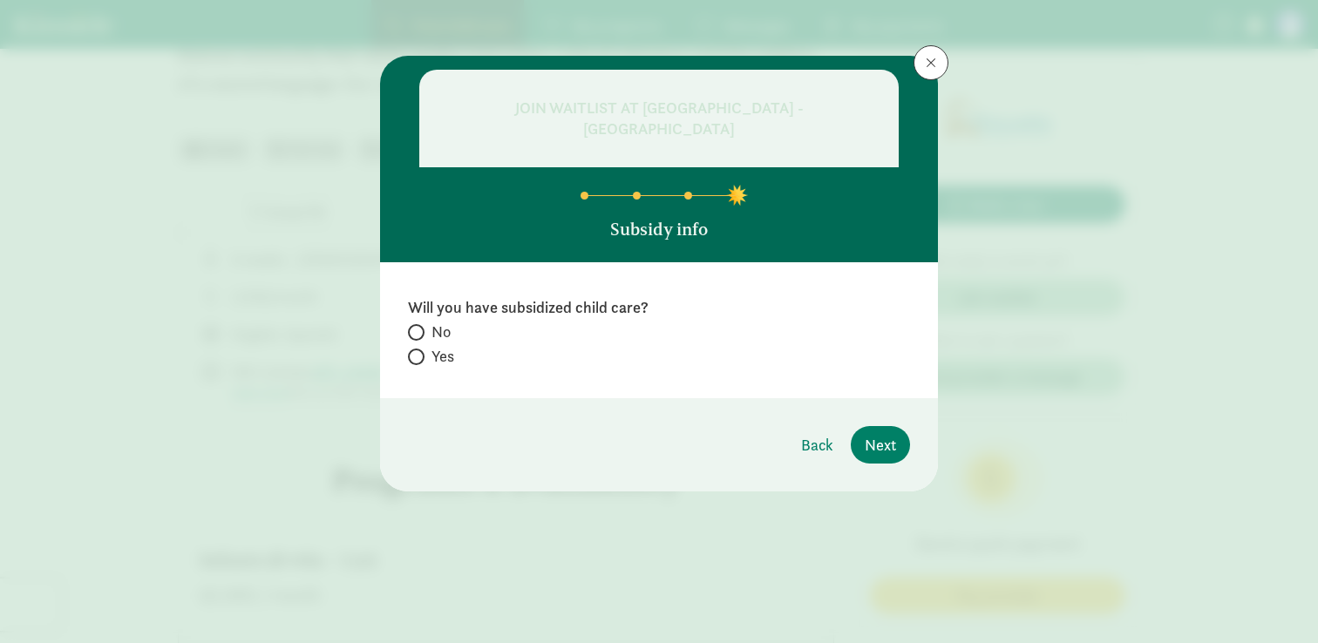
click at [431, 357] on label "Yes" at bounding box center [659, 356] width 502 height 21
click at [419, 357] on input "Yes" at bounding box center [413, 356] width 11 height 11
radio input "true"
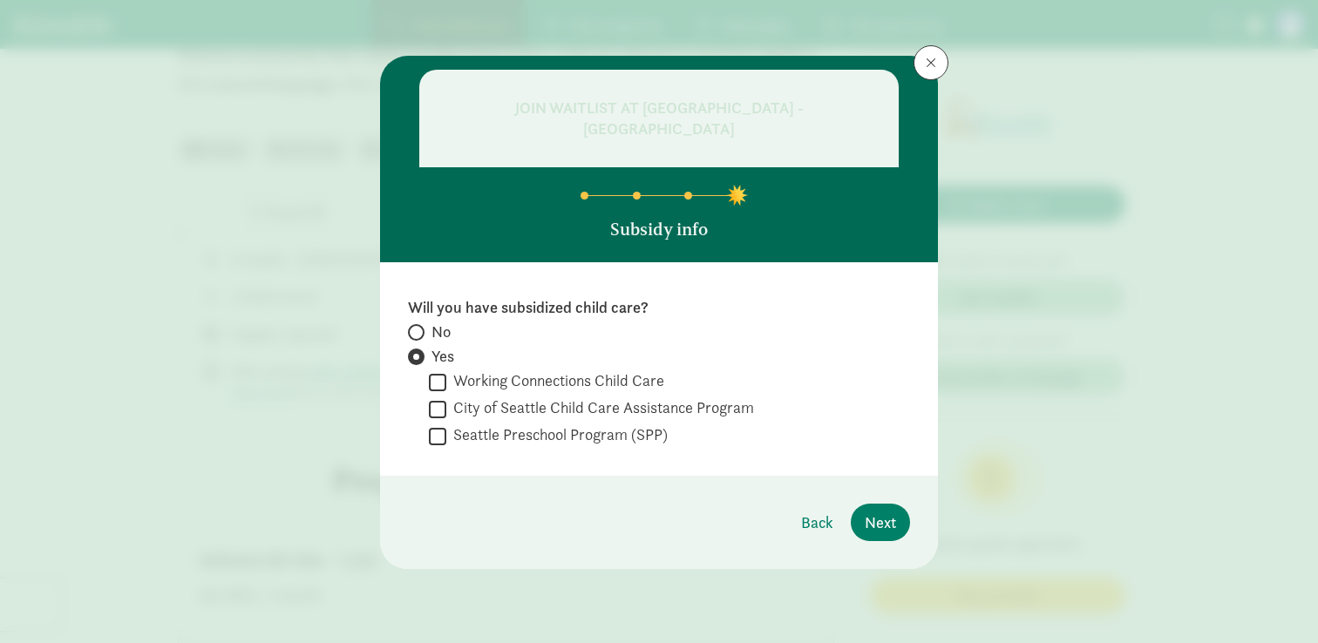
click at [424, 346] on label "No" at bounding box center [659, 356] width 502 height 21
click at [419, 327] on input "No" at bounding box center [413, 332] width 11 height 11
radio input "true"
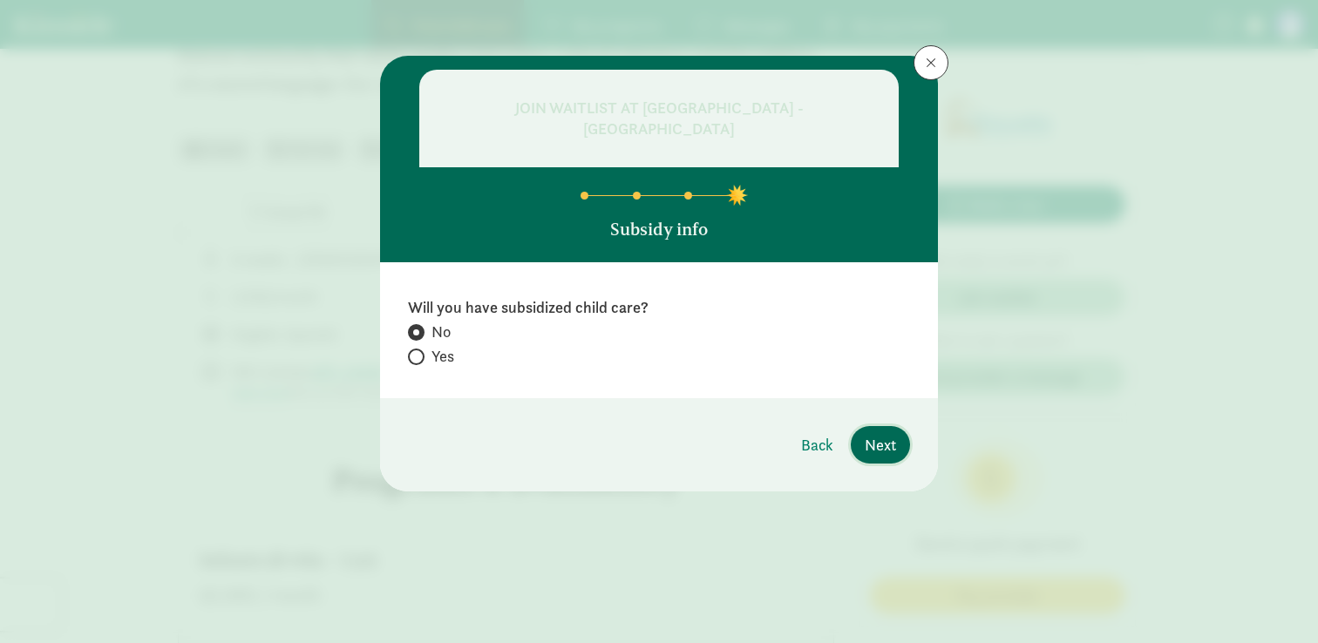
click at [889, 445] on span "Next" at bounding box center [880, 445] width 31 height 24
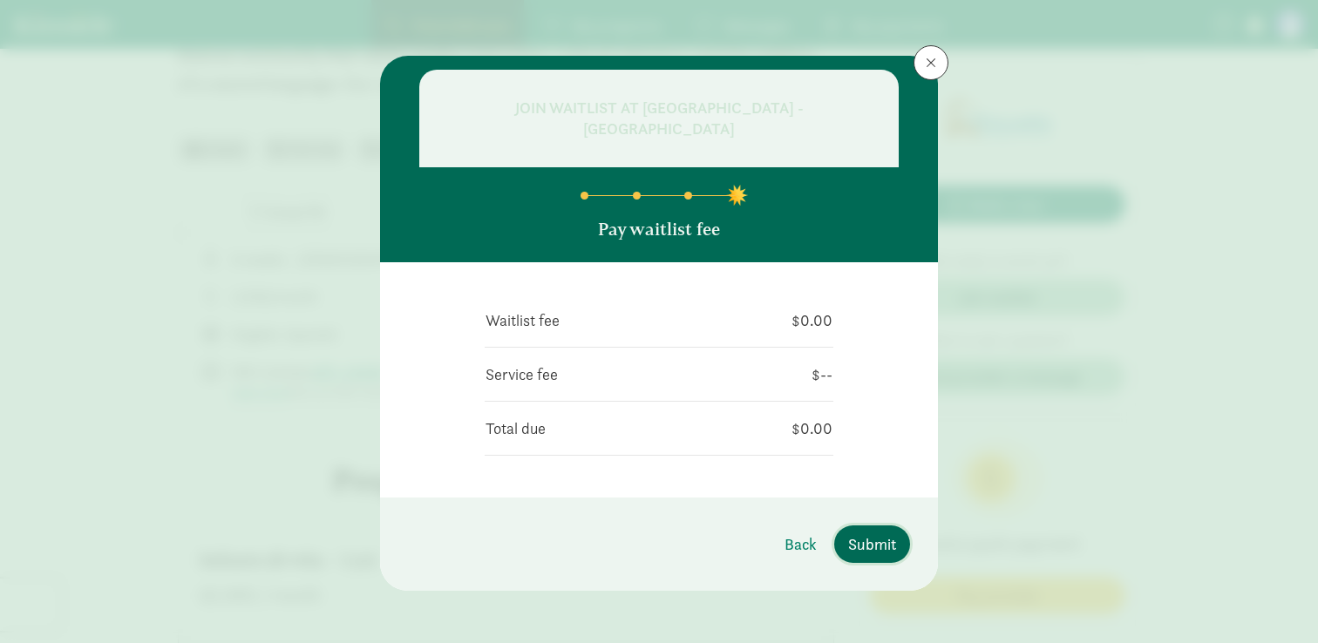
click at [860, 539] on span "Submit" at bounding box center [872, 545] width 48 height 24
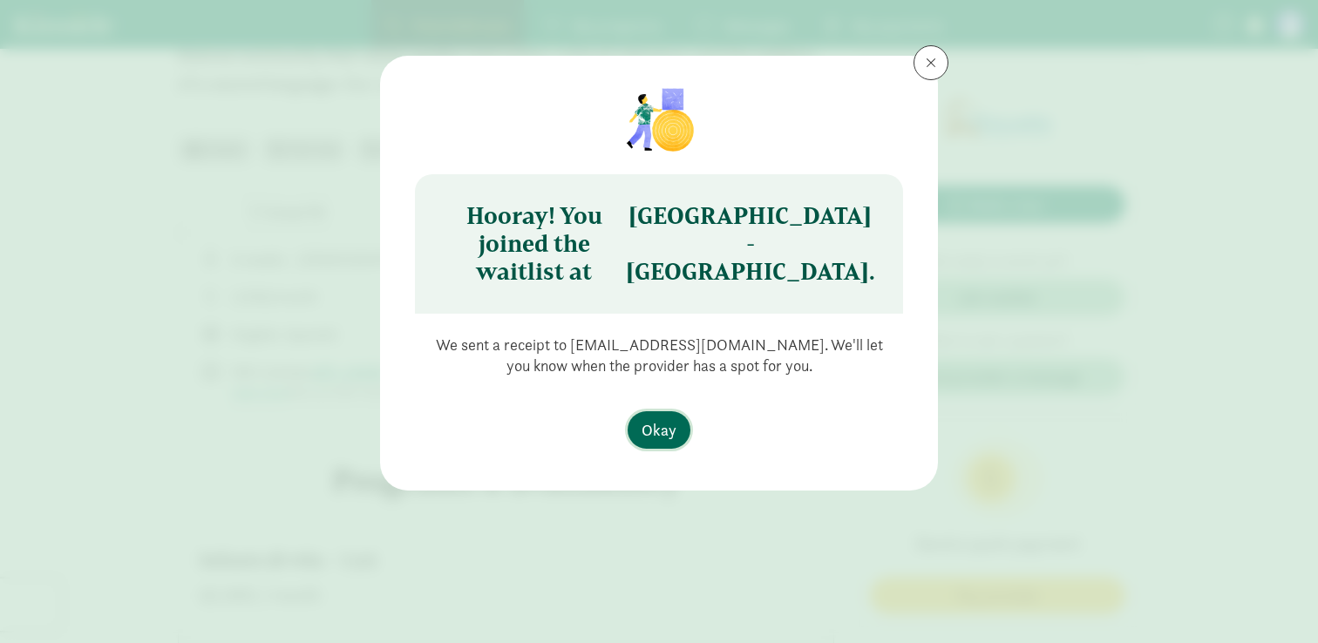
click at [672, 441] on span "Okay" at bounding box center [659, 430] width 35 height 24
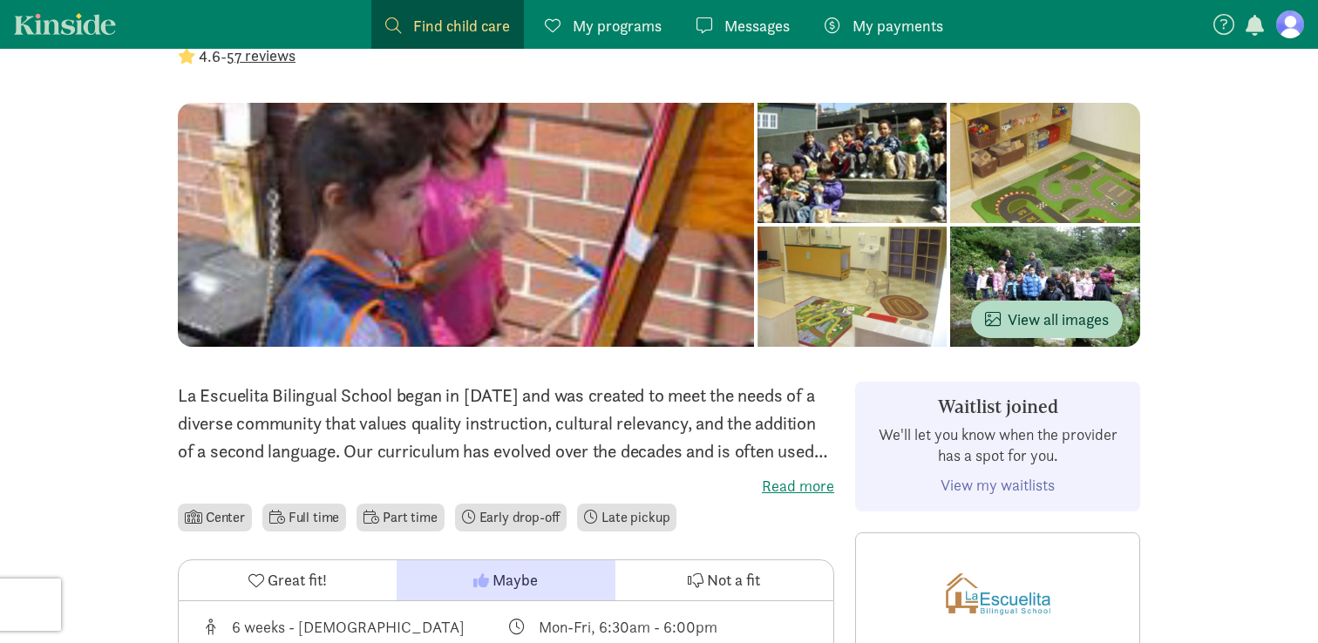
scroll to position [97, 0]
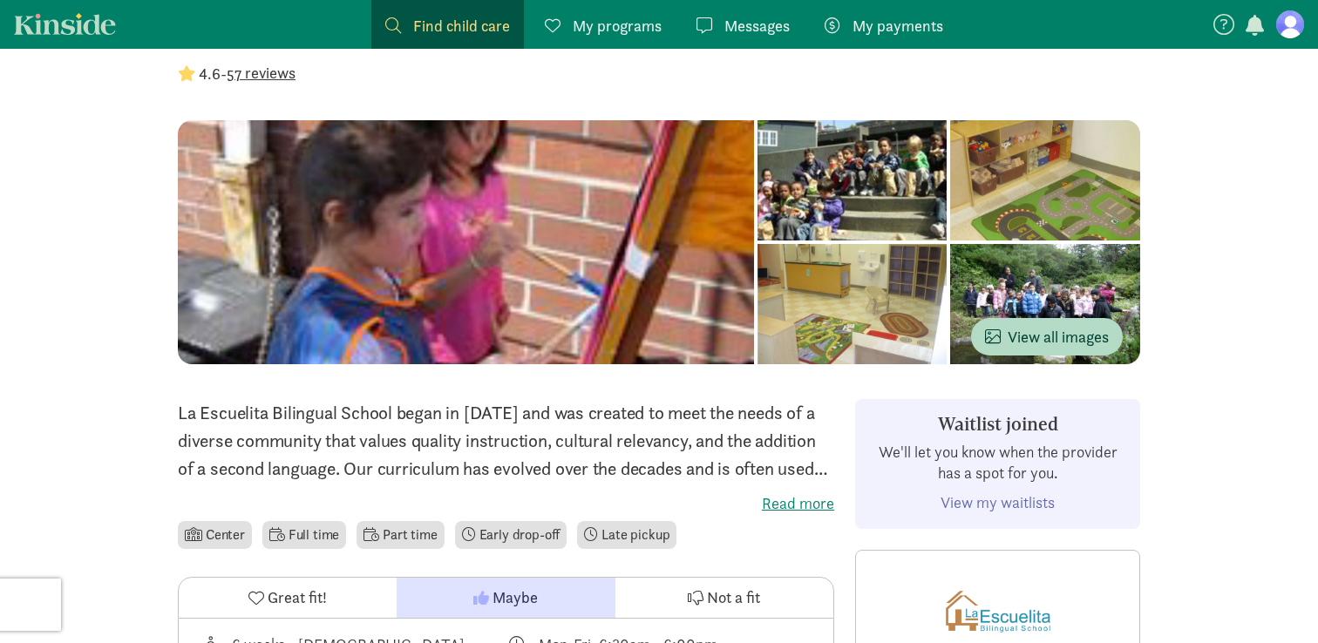
click at [58, 31] on link "Kinside" at bounding box center [65, 24] width 102 height 22
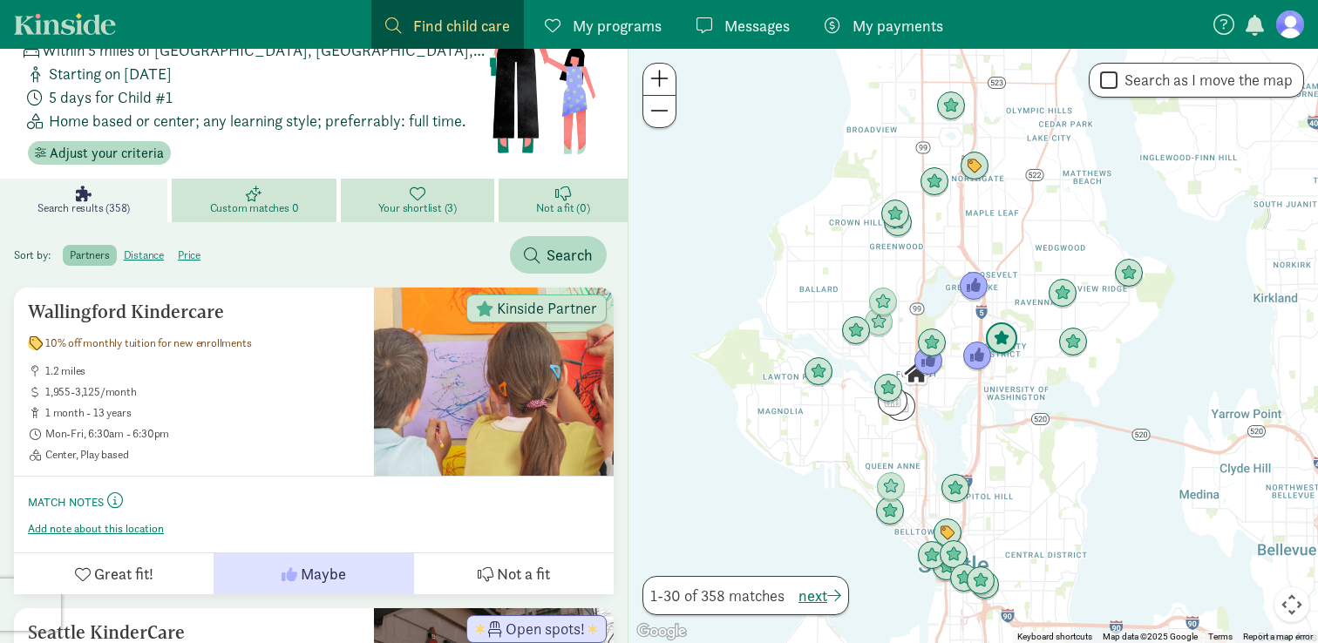
click at [1003, 337] on img "Click to see details" at bounding box center [1001, 339] width 33 height 33
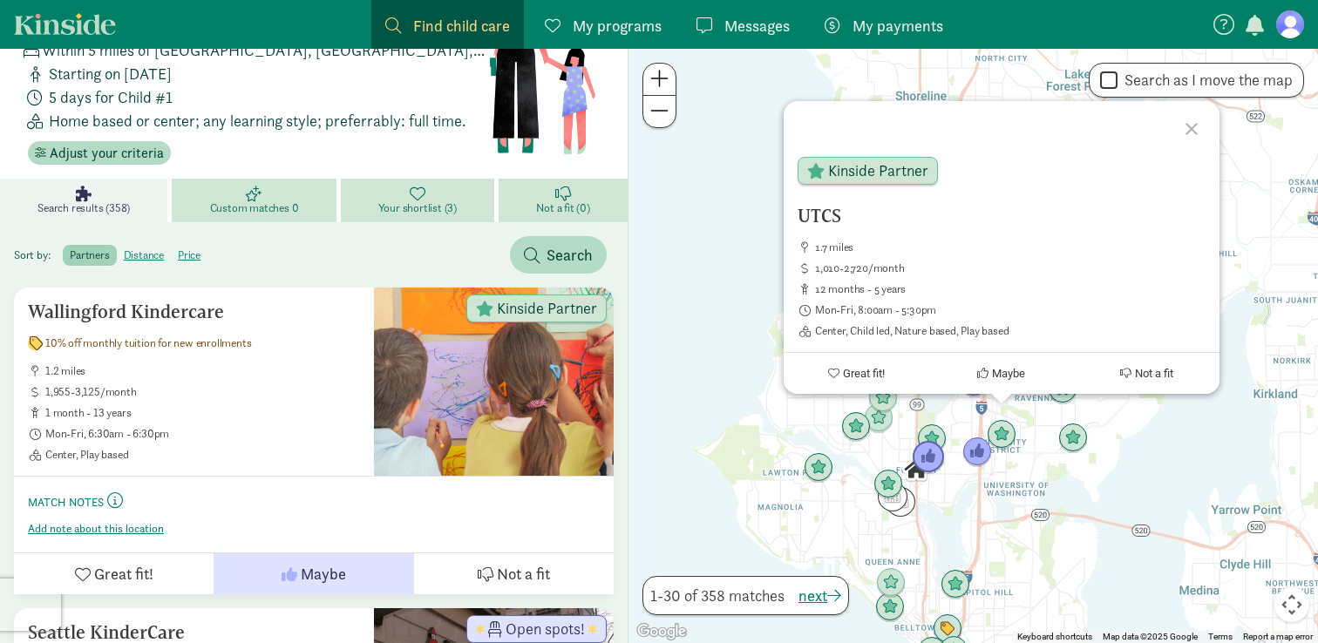
click at [923, 460] on img "Click to see details" at bounding box center [928, 457] width 33 height 33
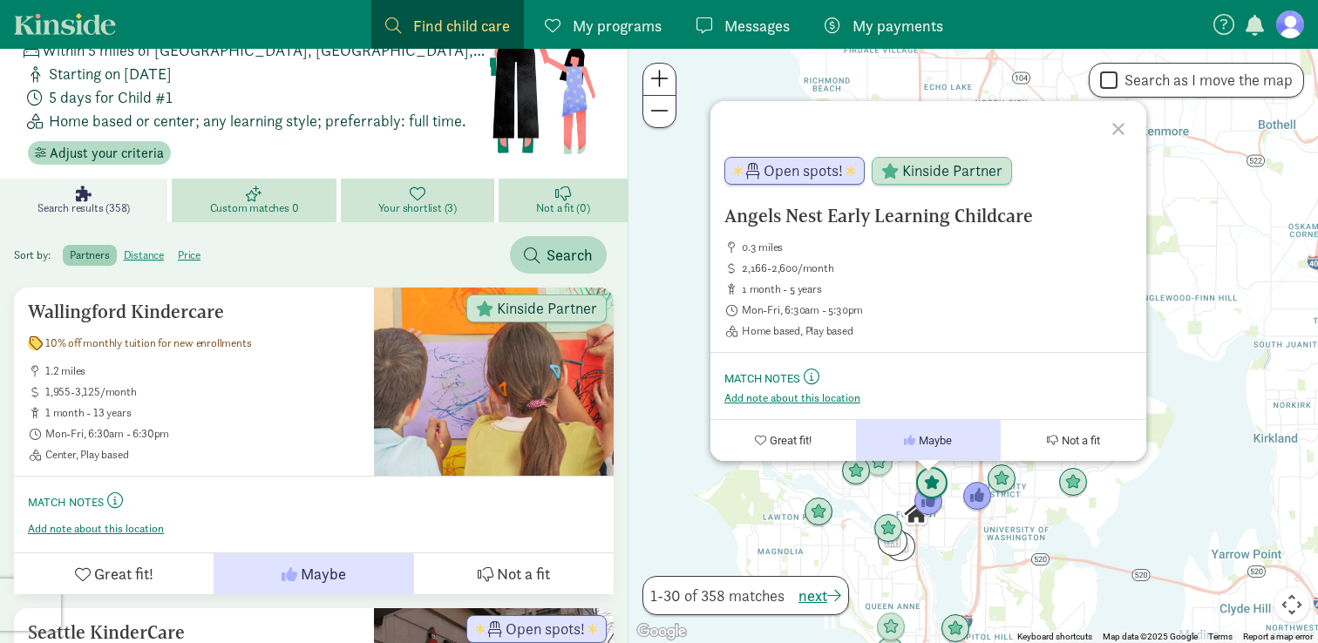
click at [931, 478] on img "Click to see details" at bounding box center [931, 483] width 33 height 33
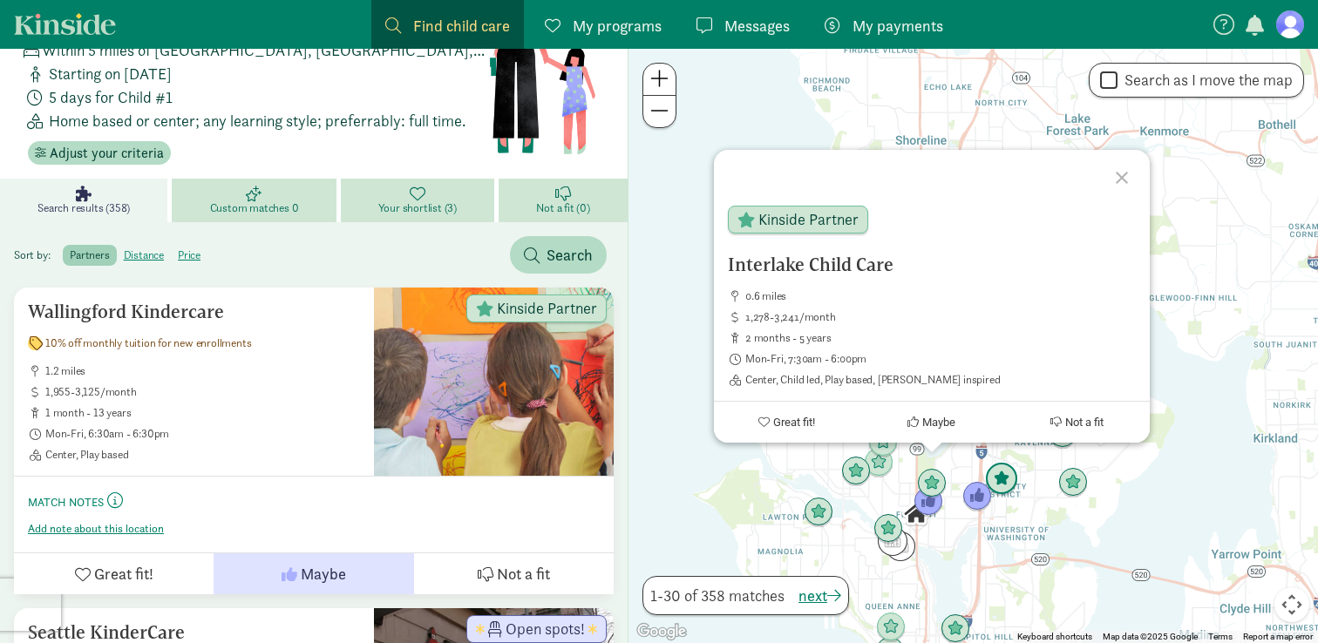
click at [1005, 478] on img "Click to see details" at bounding box center [1001, 479] width 33 height 33
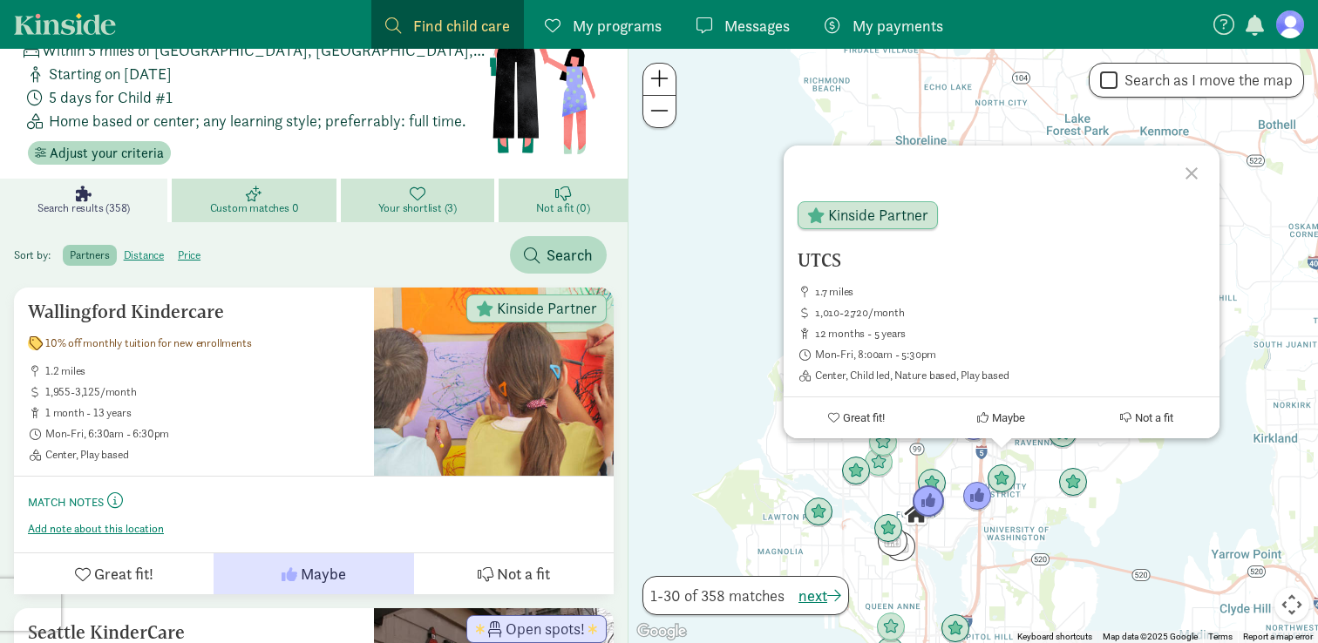
click at [927, 508] on img "Click to see details" at bounding box center [928, 502] width 33 height 33
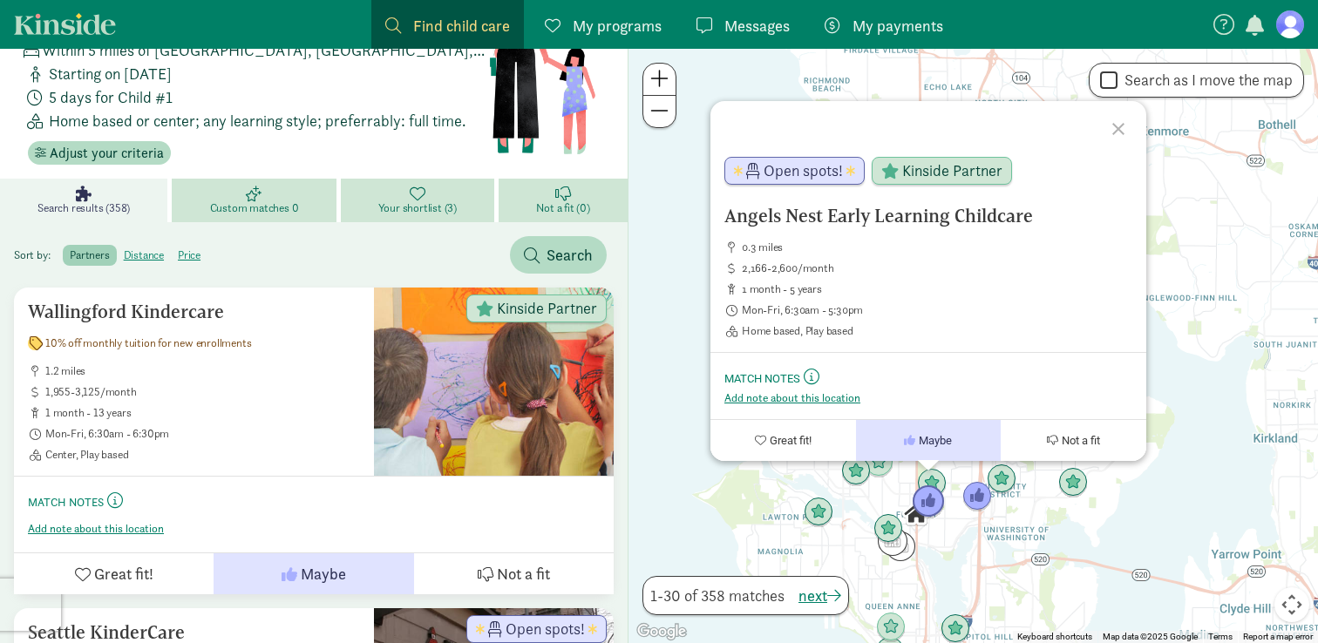
click at [938, 506] on img "Click to see details" at bounding box center [928, 502] width 33 height 33
click at [981, 502] on img "Click to see details" at bounding box center [977, 496] width 33 height 33
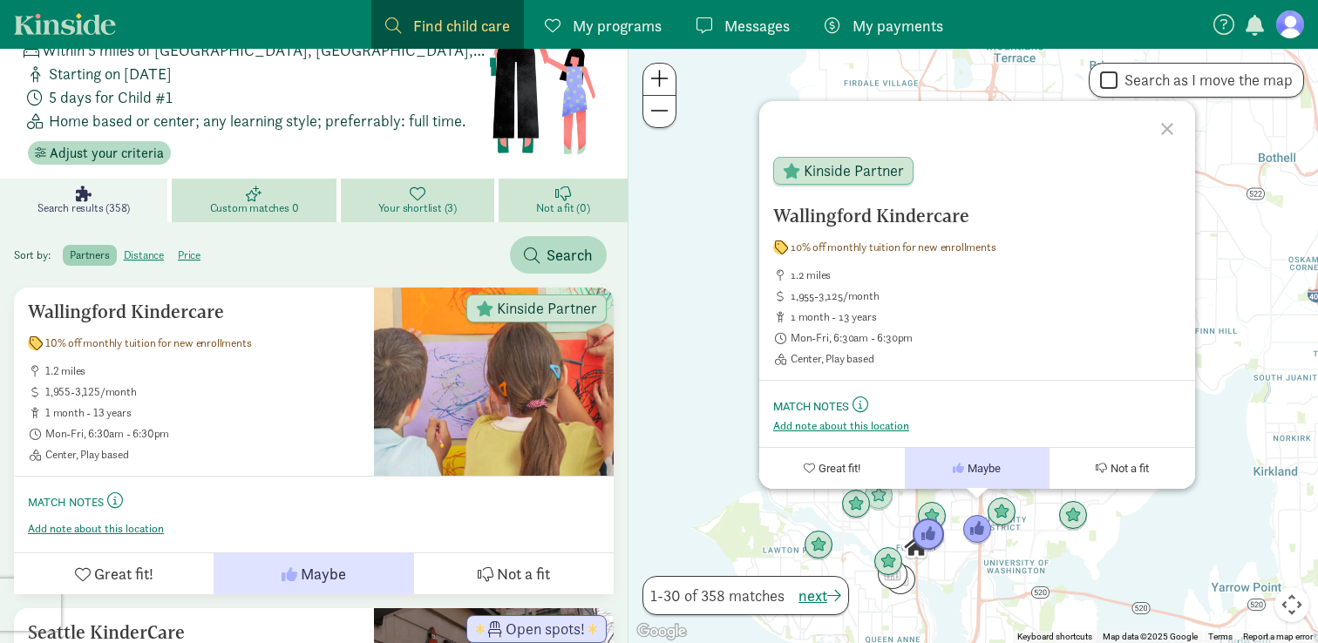
click at [922, 541] on img "Click to see details" at bounding box center [928, 535] width 33 height 33
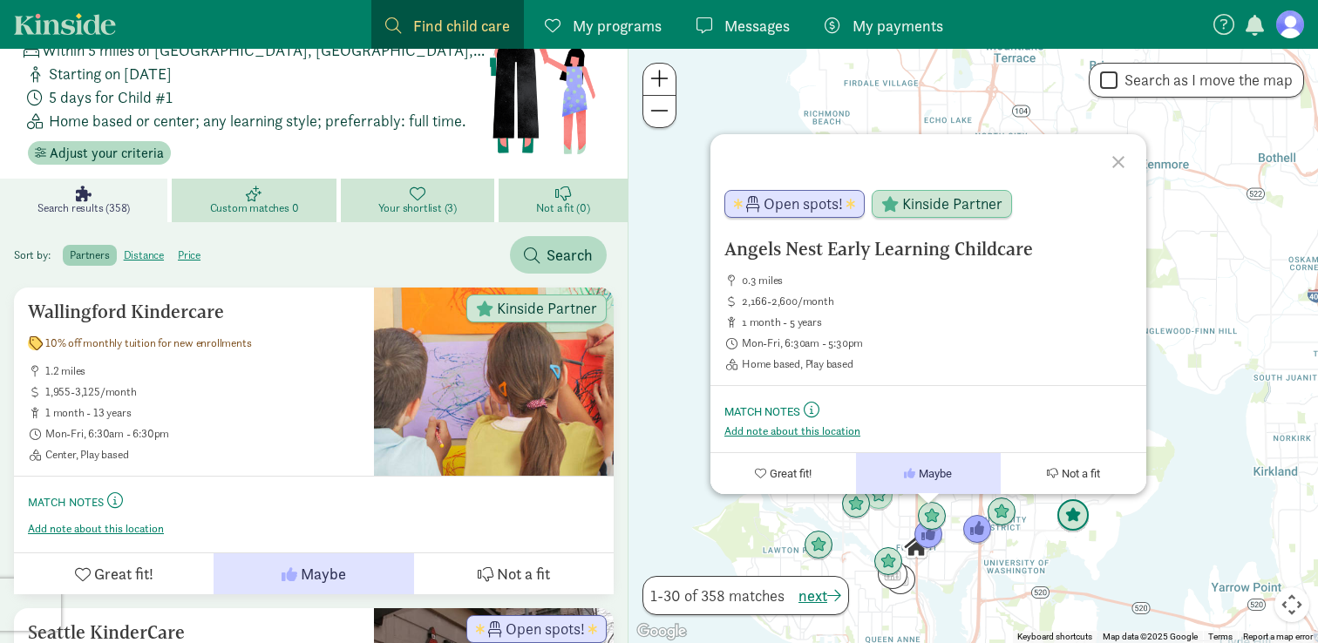
click at [1073, 524] on img "Click to see details" at bounding box center [1073, 516] width 33 height 33
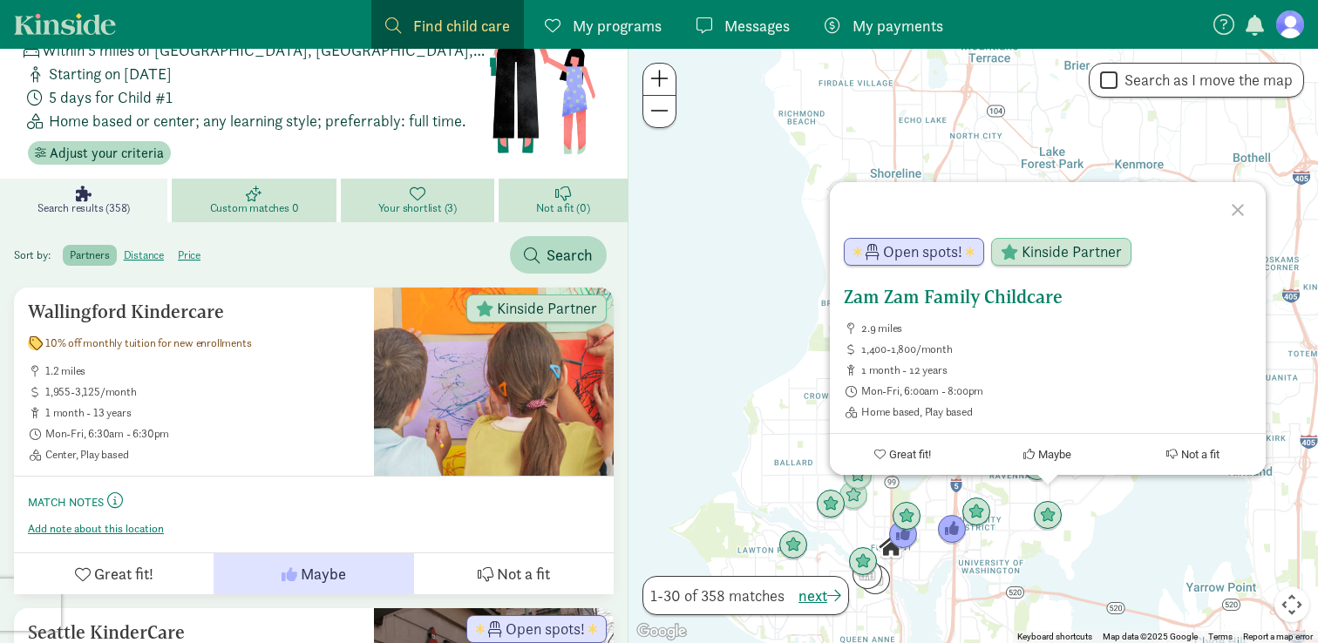
click at [1027, 295] on h5 "Zam Zam Family Childcare" at bounding box center [1048, 297] width 408 height 21
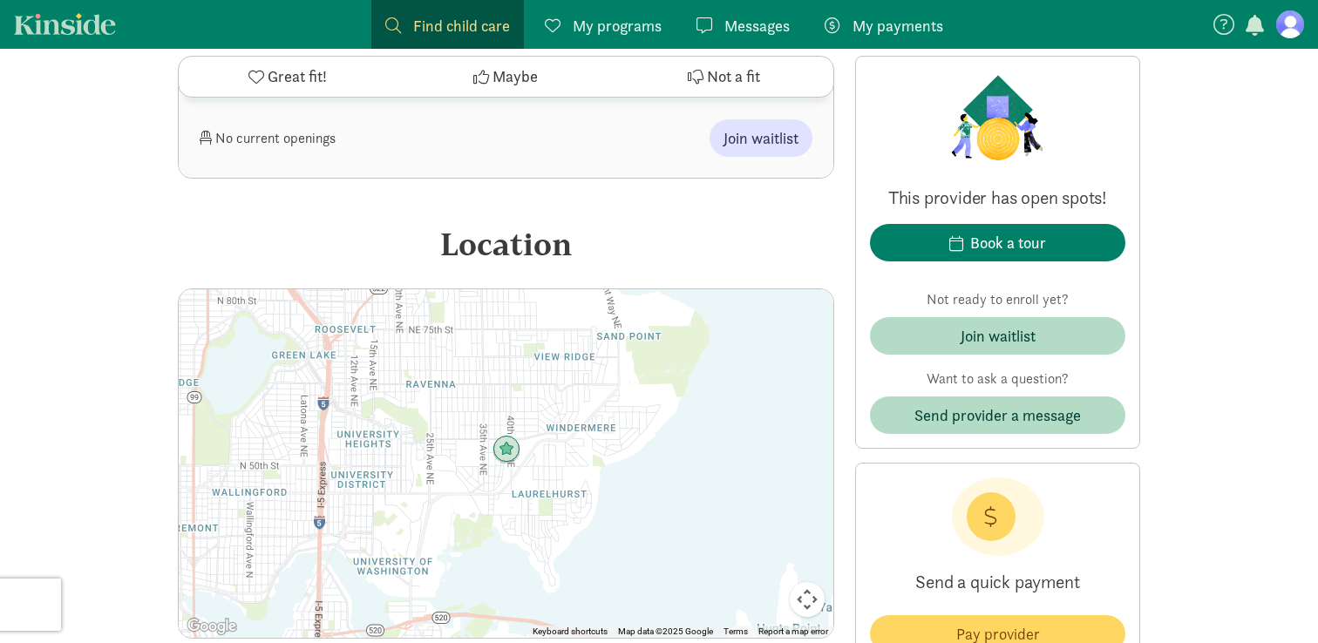
scroll to position [2083, 0]
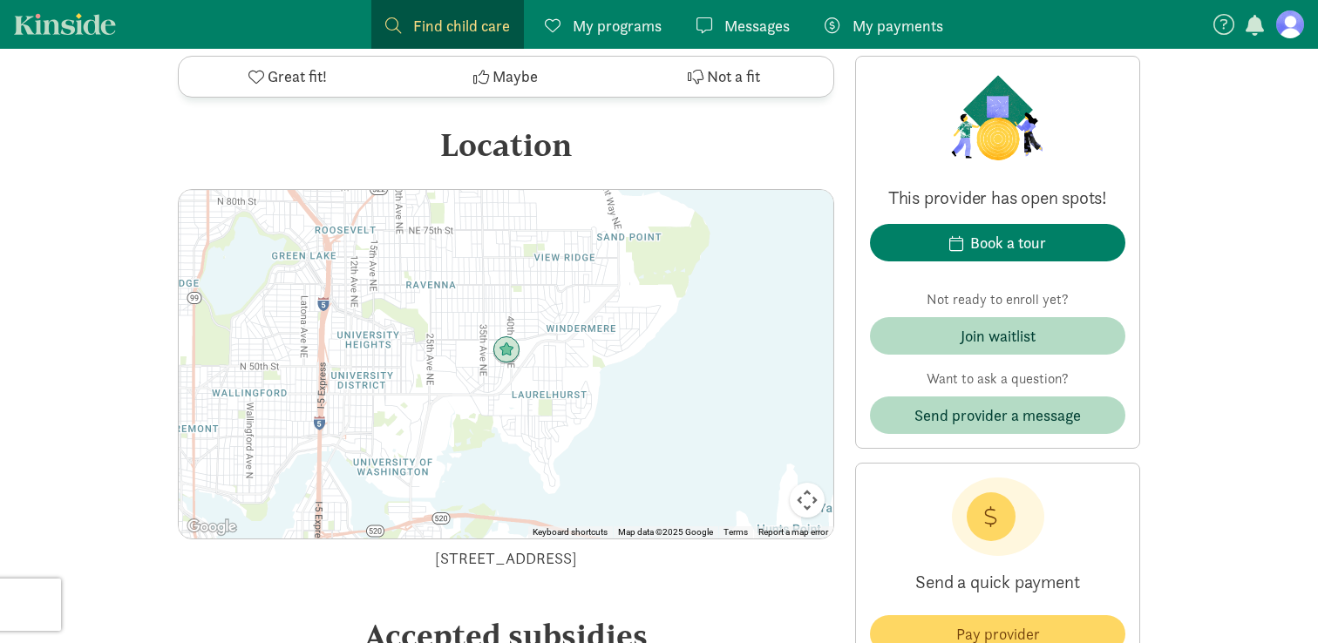
click at [272, 75] on span "Great fit!" at bounding box center [297, 77] width 59 height 24
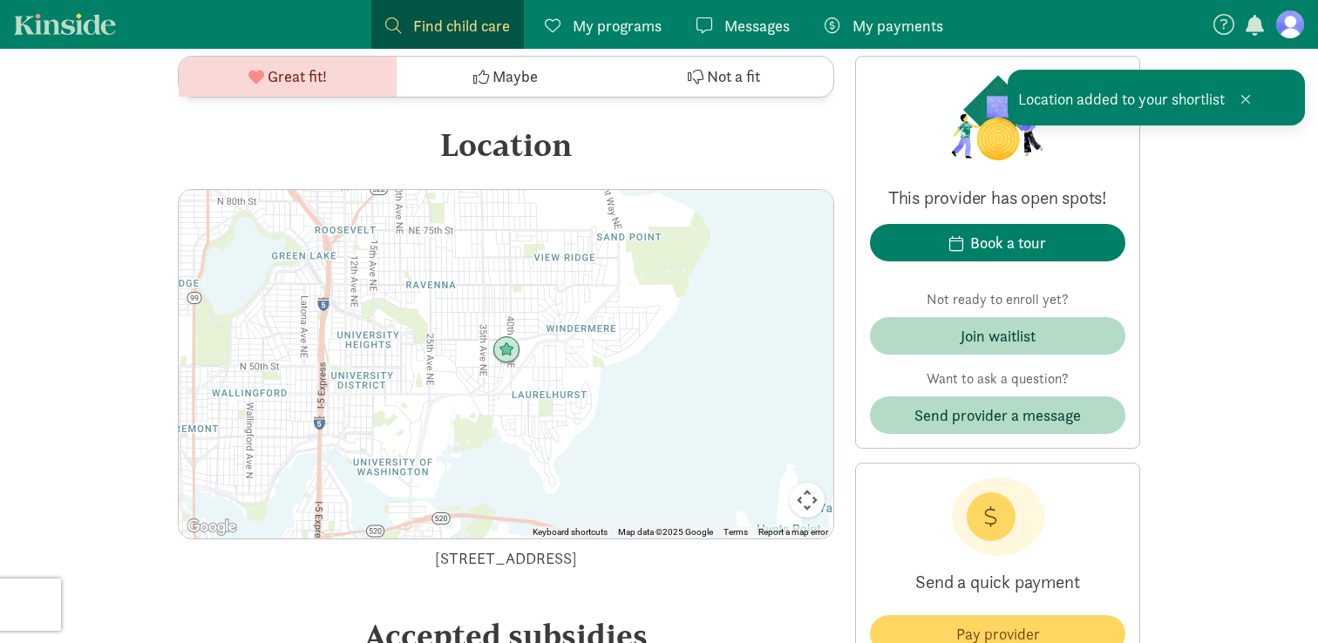
scroll to position [97, 0]
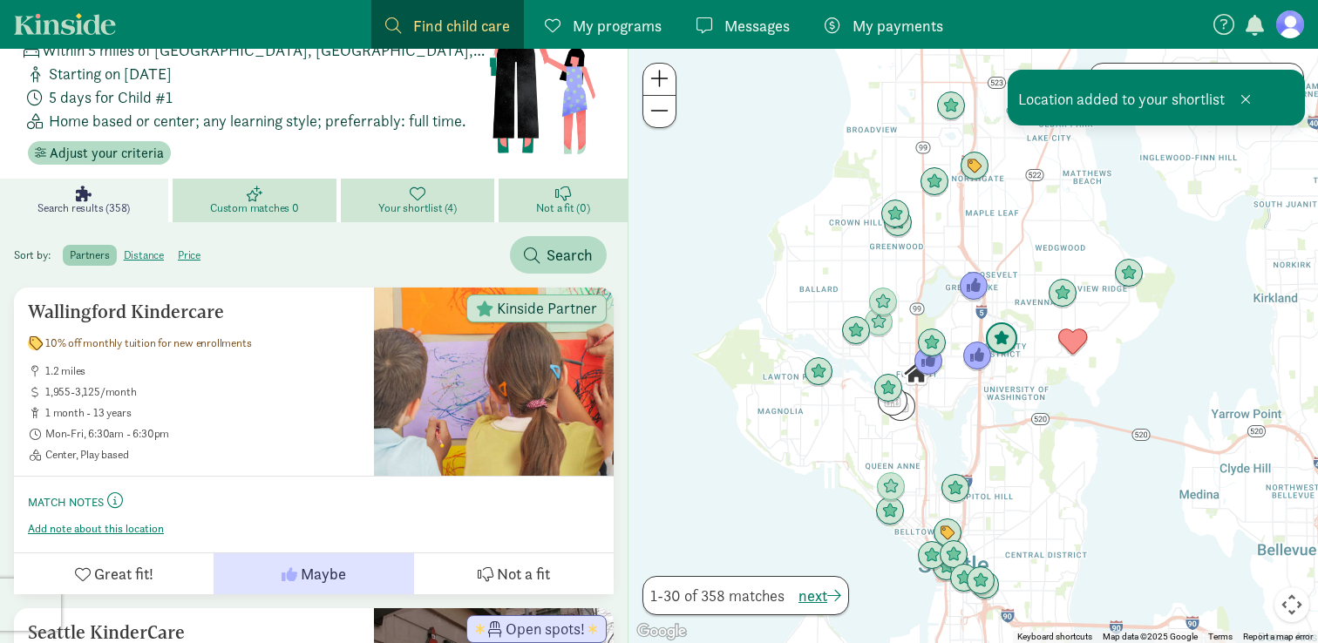
click at [1000, 345] on img "Click to see details" at bounding box center [1001, 339] width 33 height 33
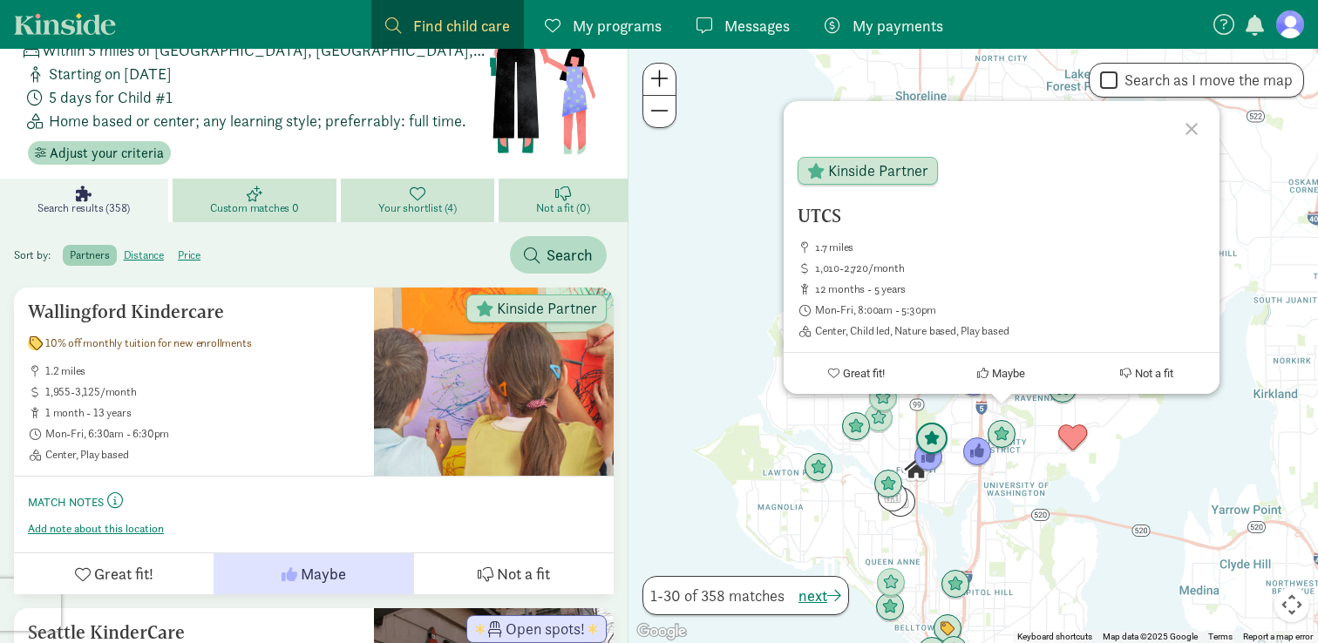
click at [935, 432] on img "Click to see details" at bounding box center [931, 439] width 33 height 33
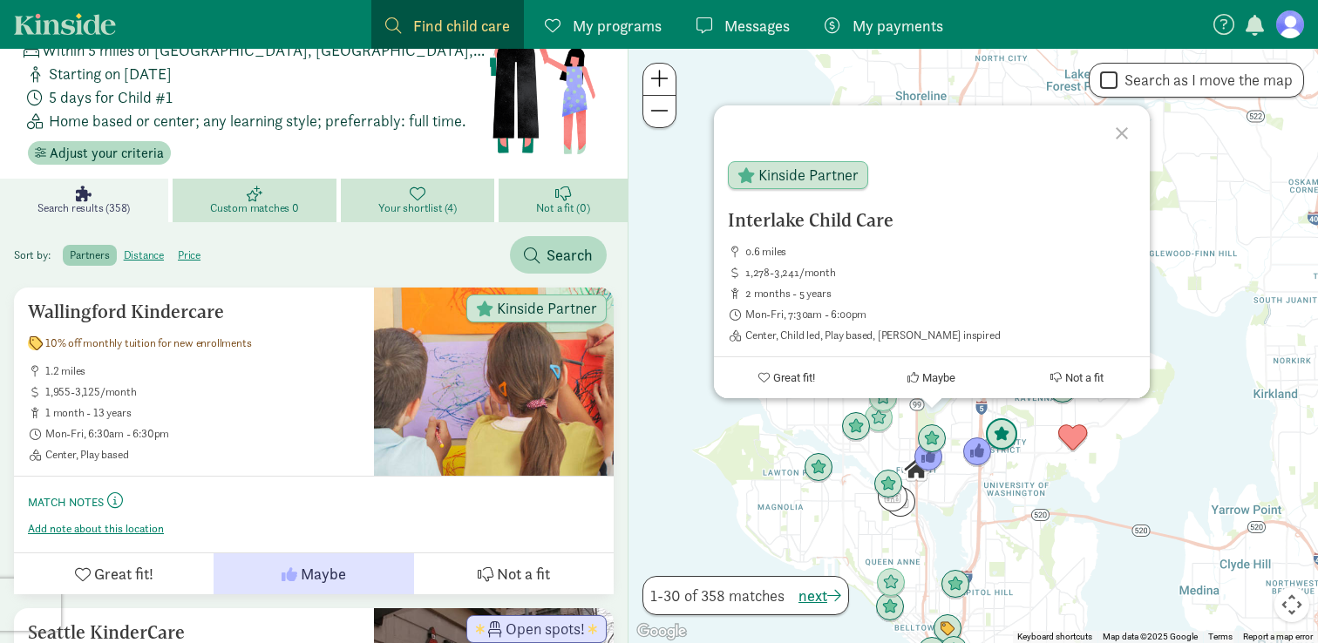
click at [1007, 443] on img "Click to see details" at bounding box center [1001, 434] width 33 height 33
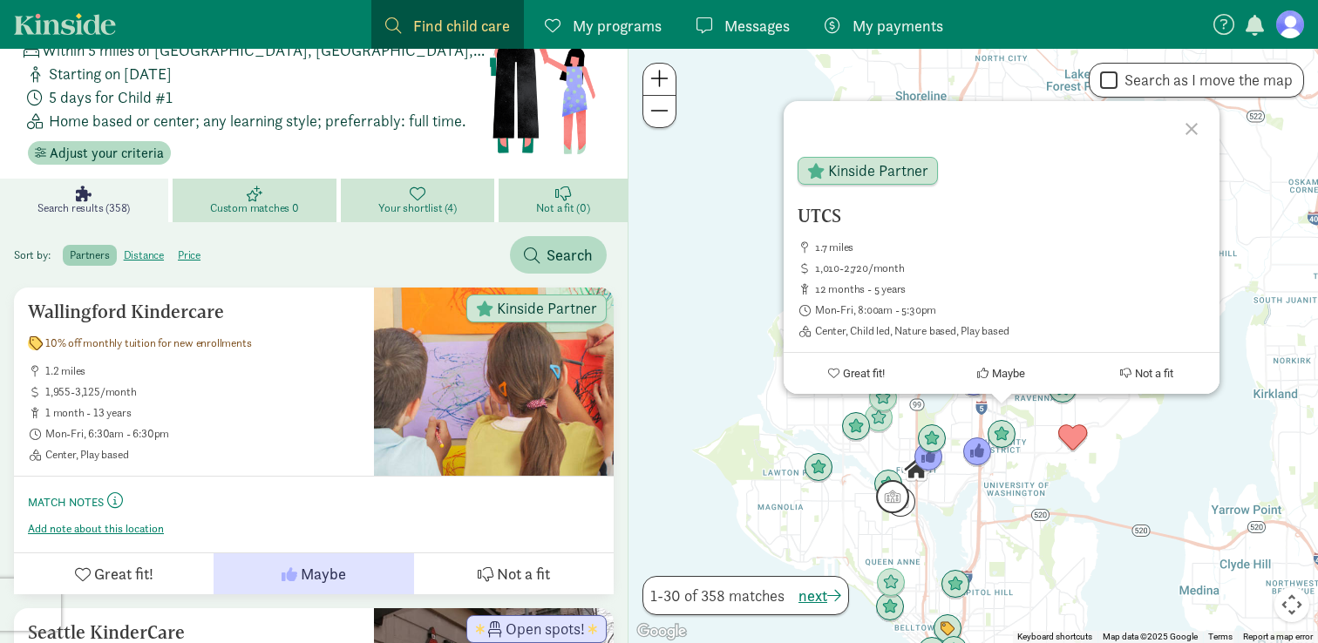
click at [891, 485] on img "Click to see details" at bounding box center [892, 496] width 33 height 33
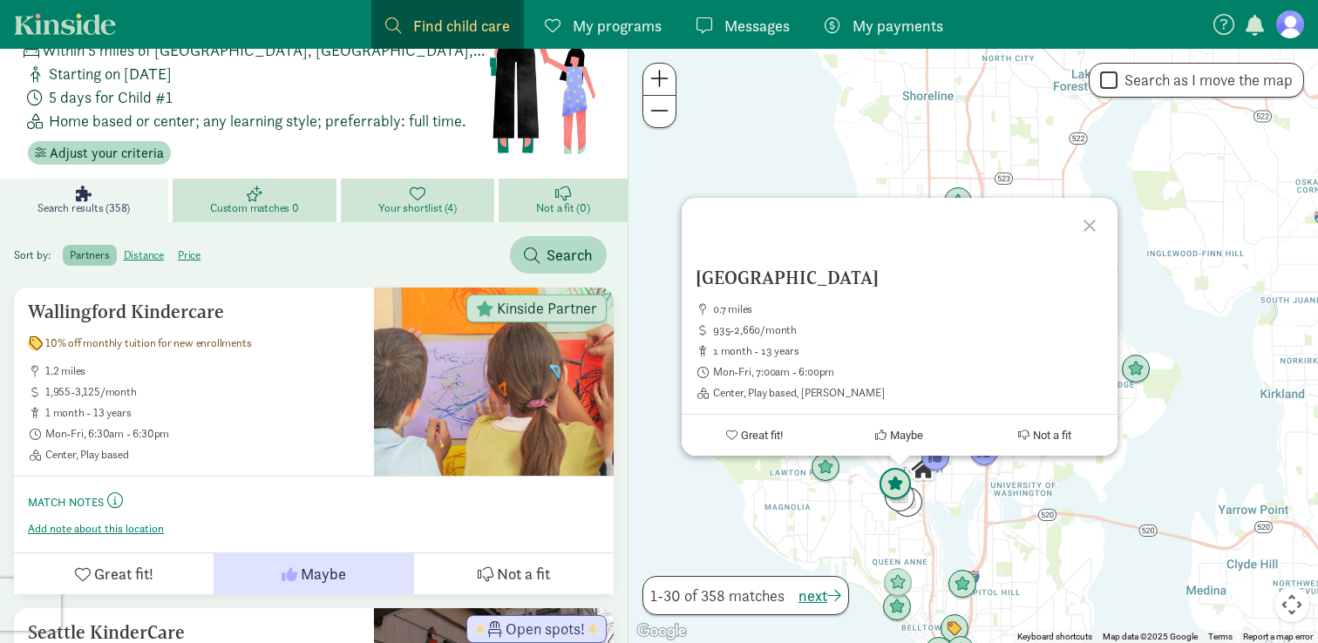
click at [888, 475] on img "Click to see details" at bounding box center [895, 484] width 33 height 33
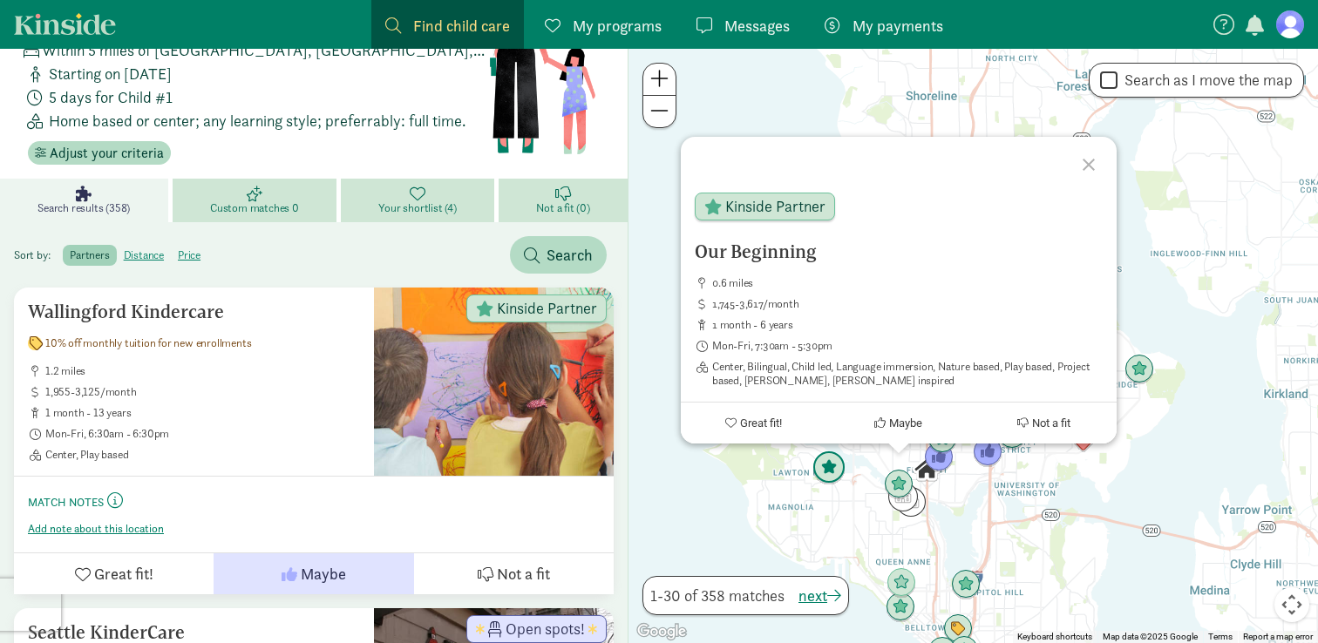
click at [827, 472] on img "Click to see details" at bounding box center [828, 468] width 33 height 33
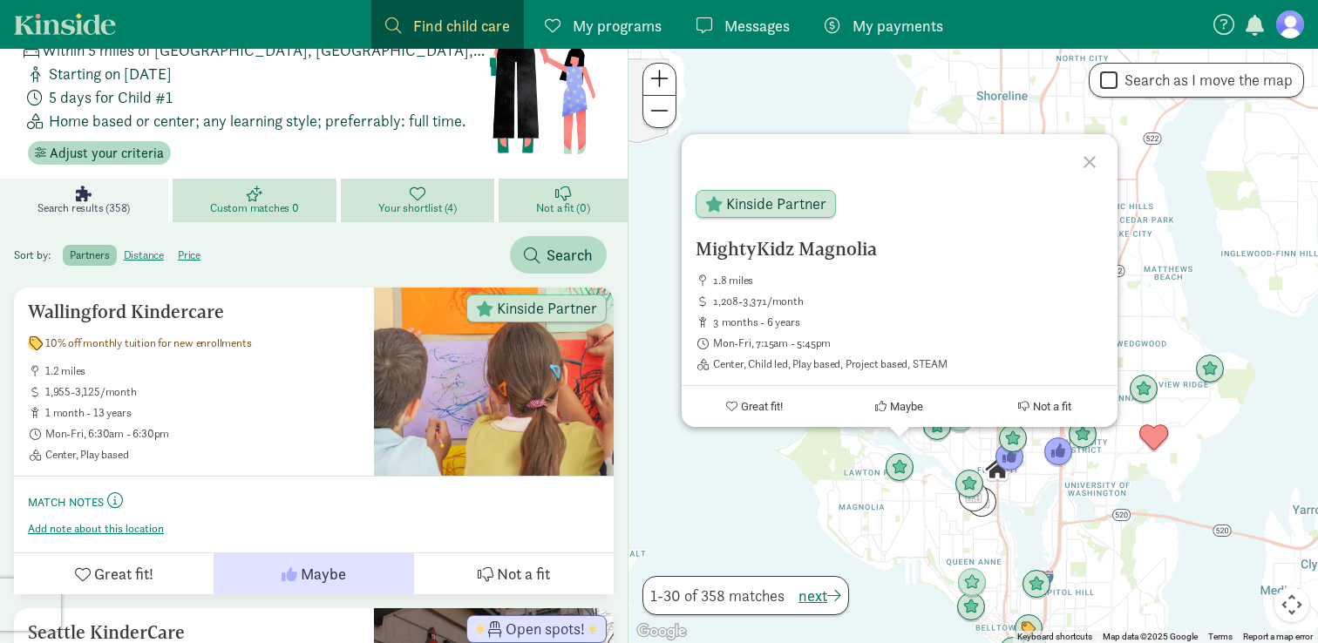
click at [941, 457] on div "To navigate, press the arrow keys. MightyKidz Magnolia 1.8 miles 1,208-3,371/mo…" at bounding box center [974, 346] width 690 height 595
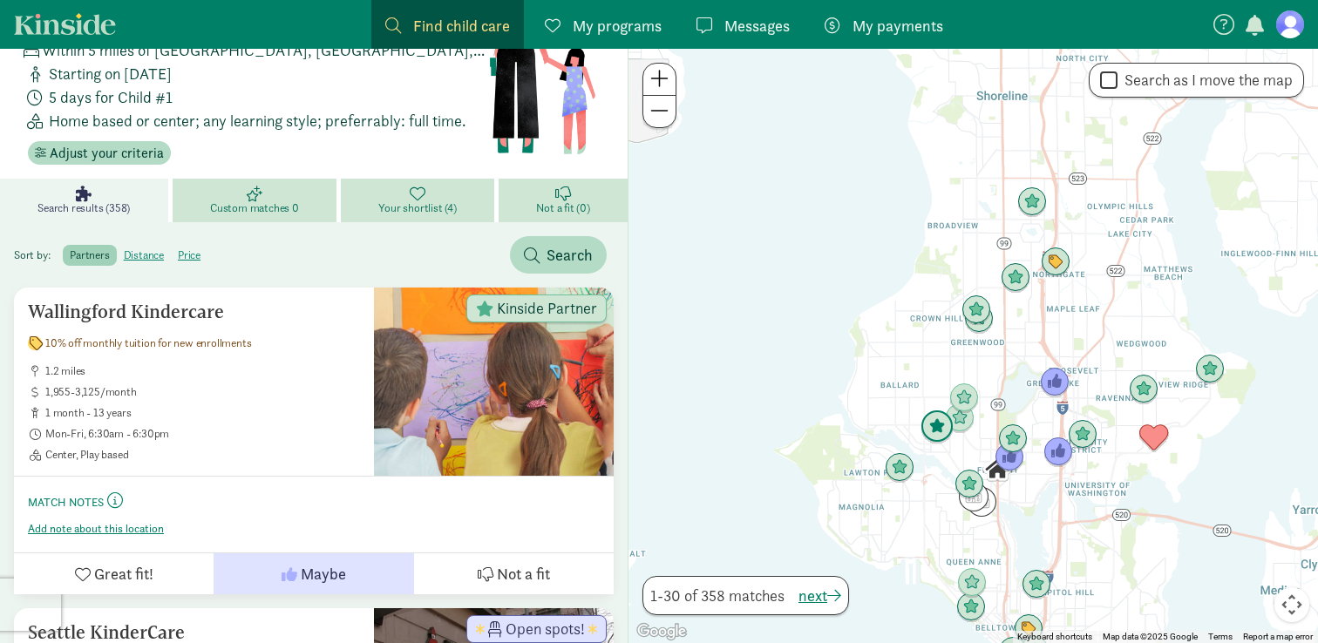
click at [937, 425] on img "Click to see details" at bounding box center [937, 427] width 33 height 33
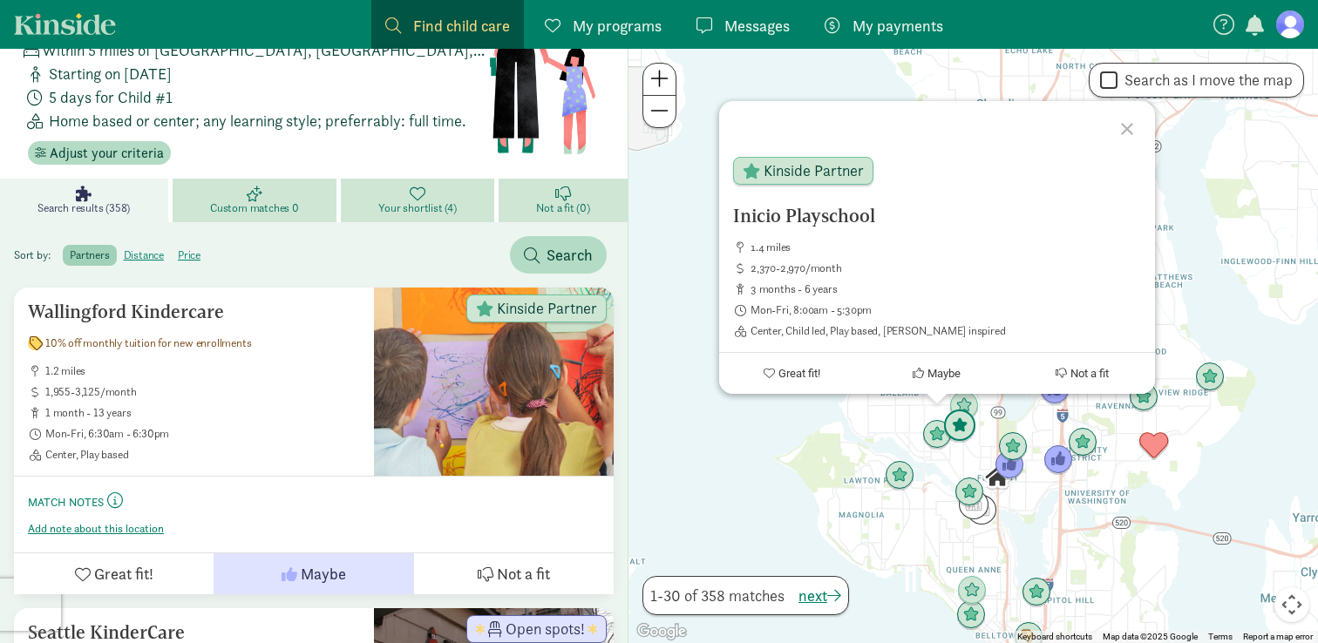
click at [960, 432] on img "Click to see details" at bounding box center [959, 426] width 33 height 33
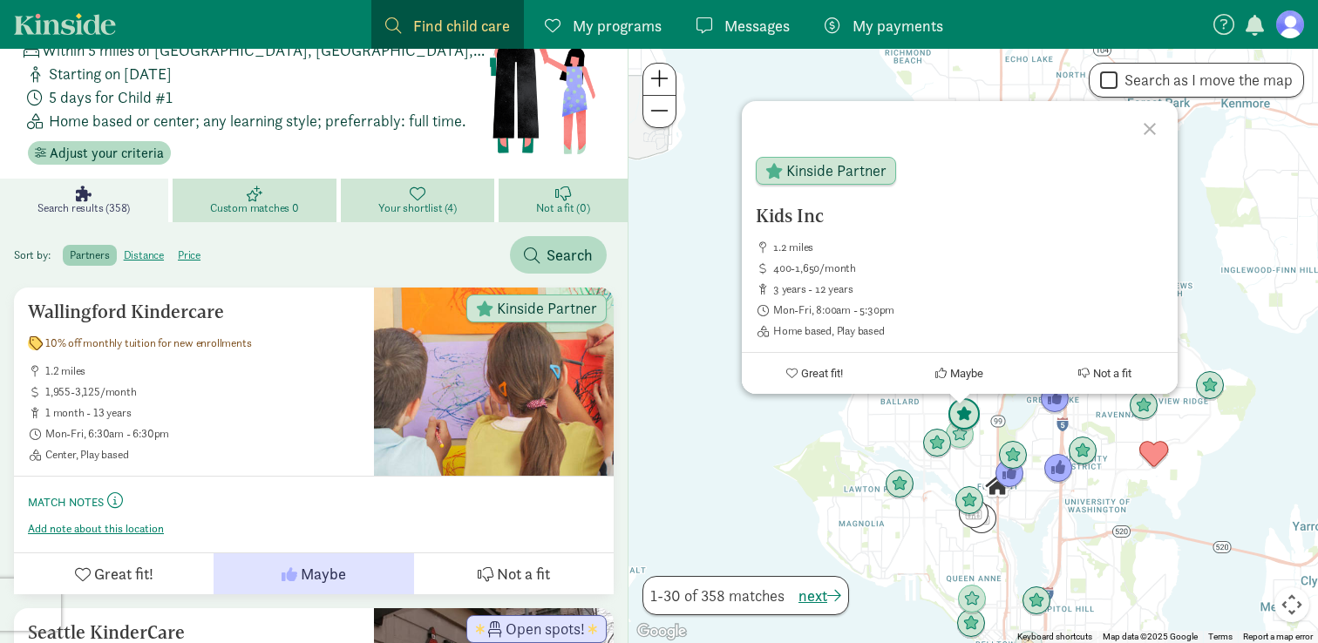
click at [969, 413] on img "Click to see details" at bounding box center [964, 414] width 33 height 33
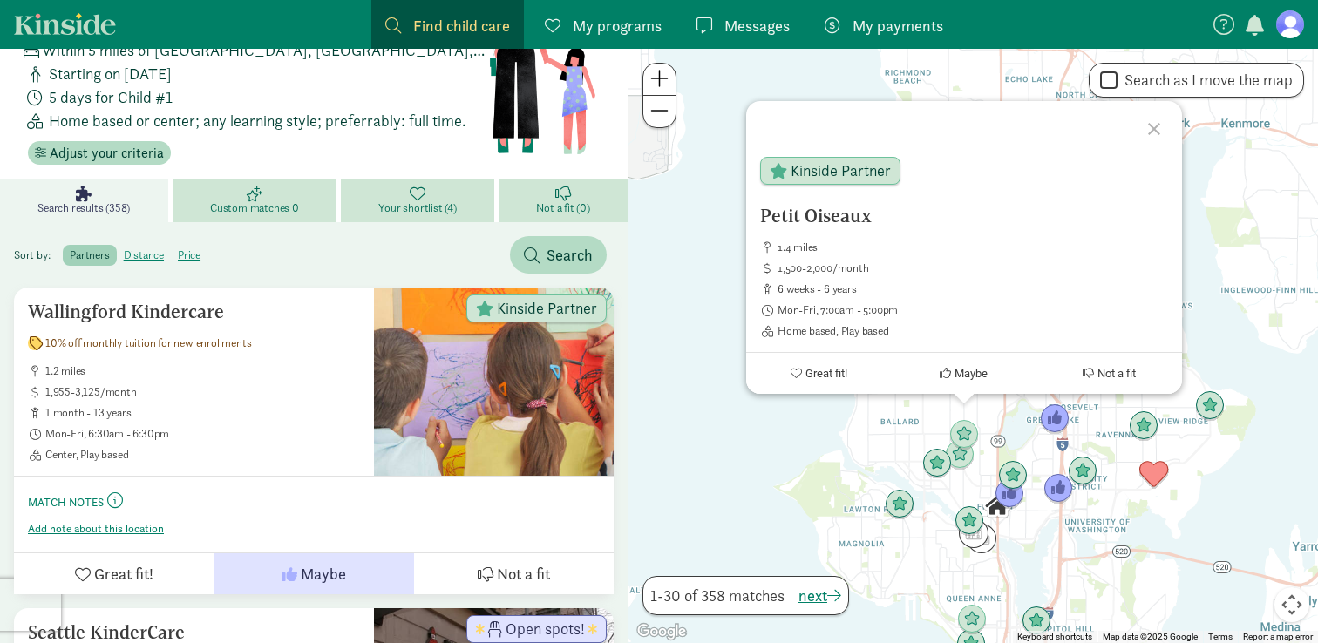
click at [894, 438] on div "To navigate, press the arrow keys. Petit Oiseaux 1.4 miles 1,500-2,000/month 6 …" at bounding box center [974, 346] width 690 height 595
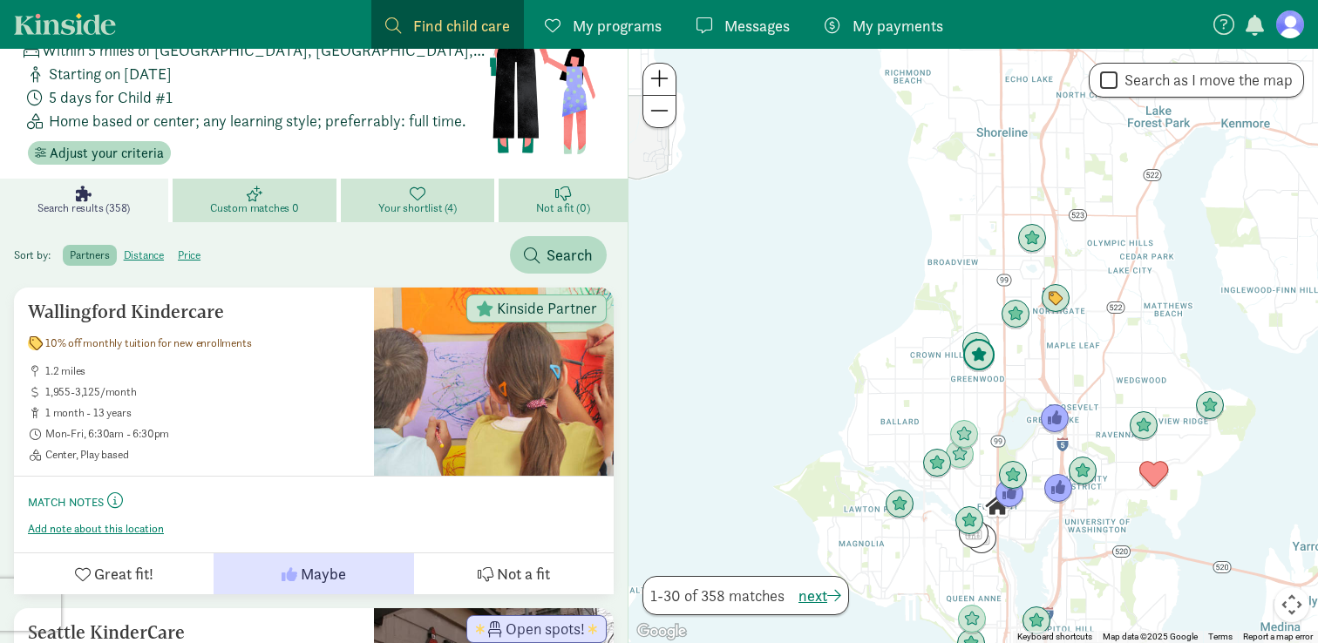
click at [980, 362] on img "Click to see details" at bounding box center [978, 355] width 33 height 33
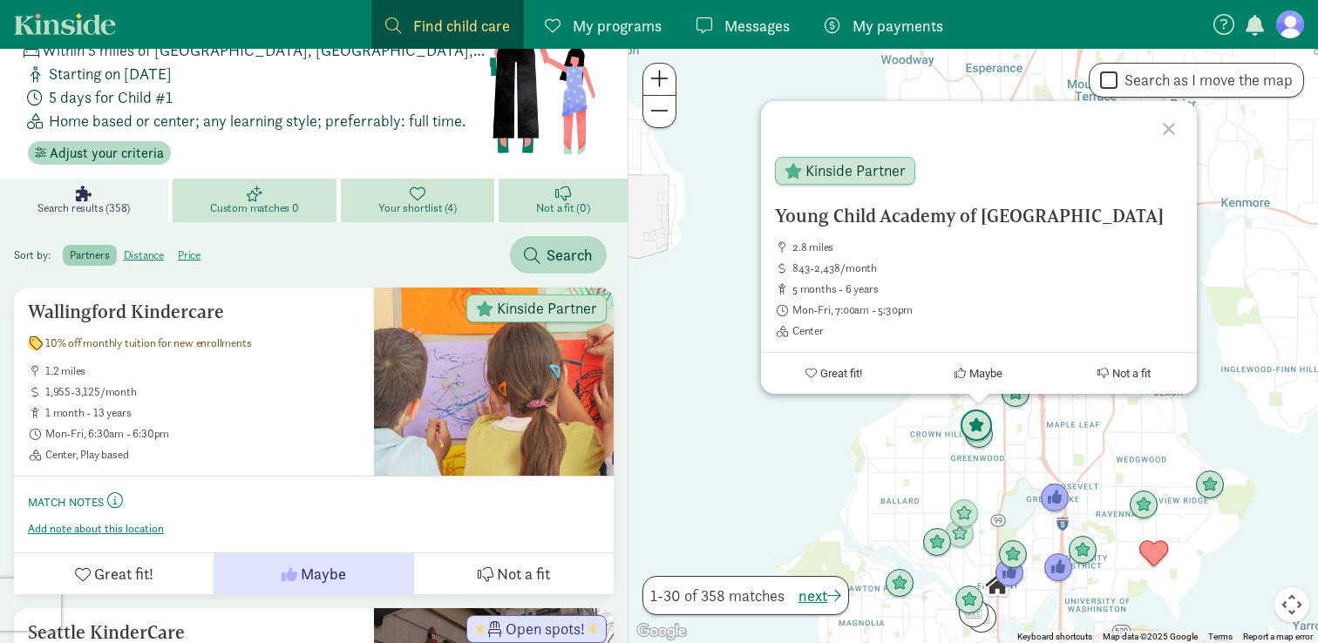
click at [973, 422] on img "Click to see details" at bounding box center [976, 426] width 33 height 33
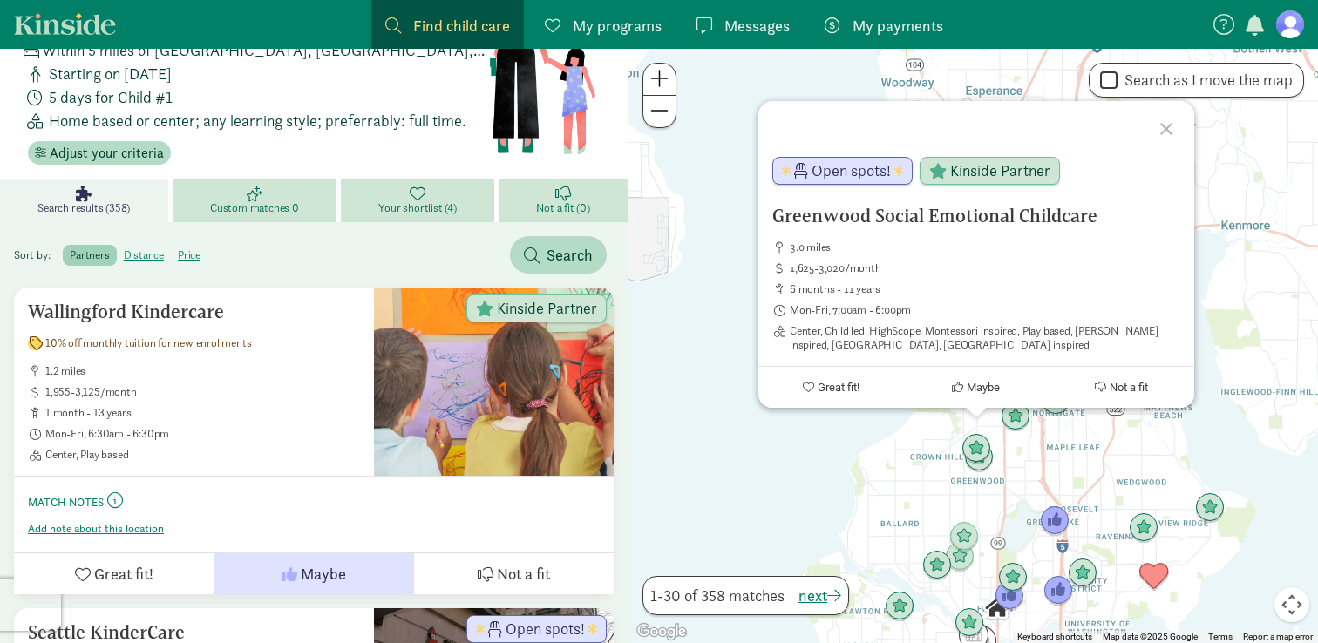
click at [1015, 424] on img "Click to see details" at bounding box center [1016, 417] width 30 height 30
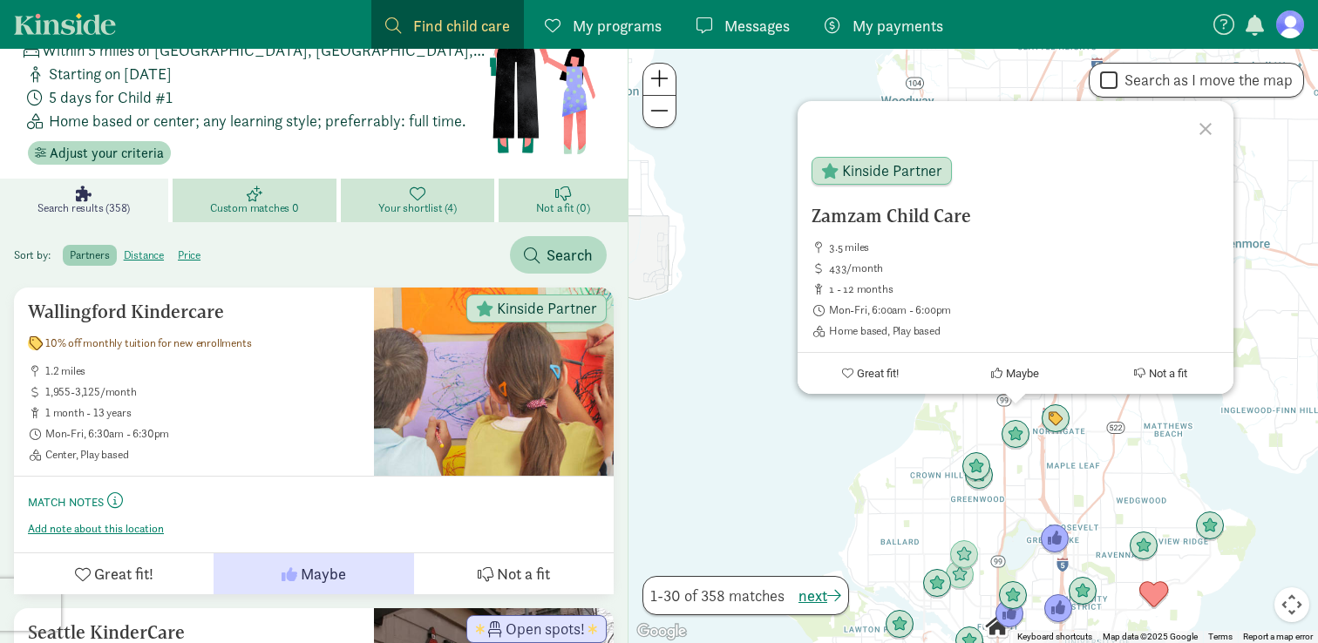
click at [1063, 435] on div "To navigate, press the arrow keys. Zamzam Child Care 3.5 miles 433/month 1 - 12…" at bounding box center [974, 346] width 690 height 595
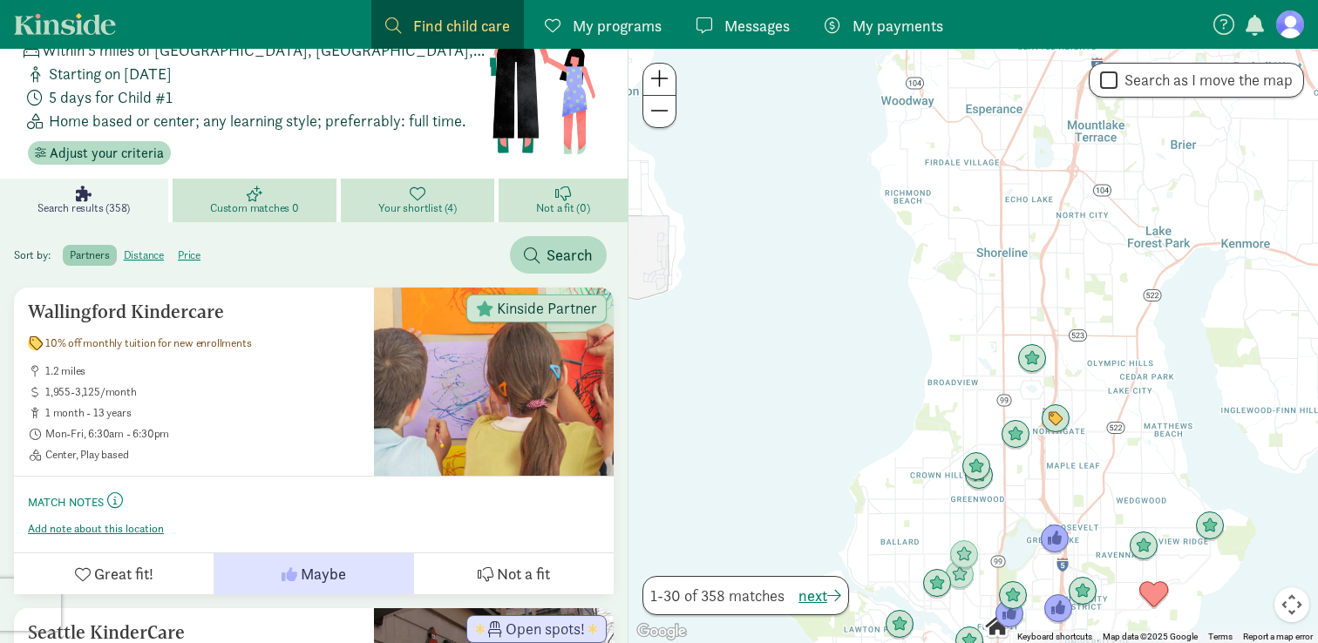
click at [1060, 432] on img "Click to see details" at bounding box center [1056, 419] width 30 height 30
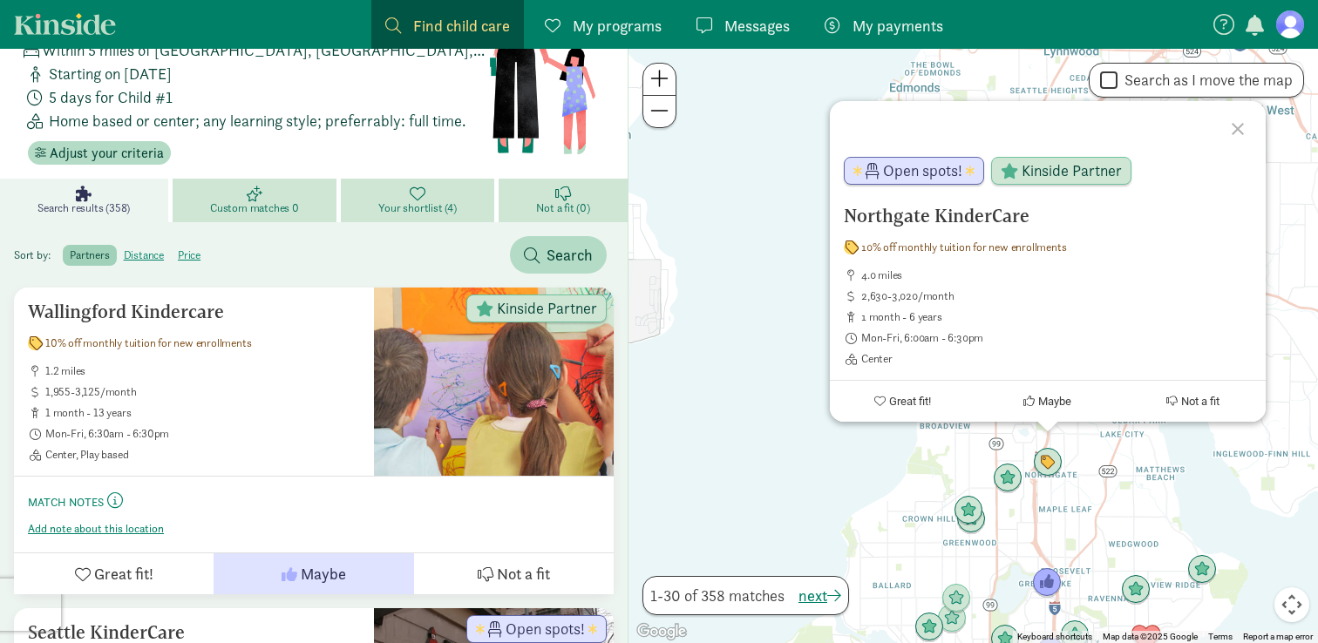
click at [1070, 493] on div "Northgate KinderCare 10% off monthly tuition for new enrollments 4.0 miles 2,63…" at bounding box center [974, 346] width 690 height 595
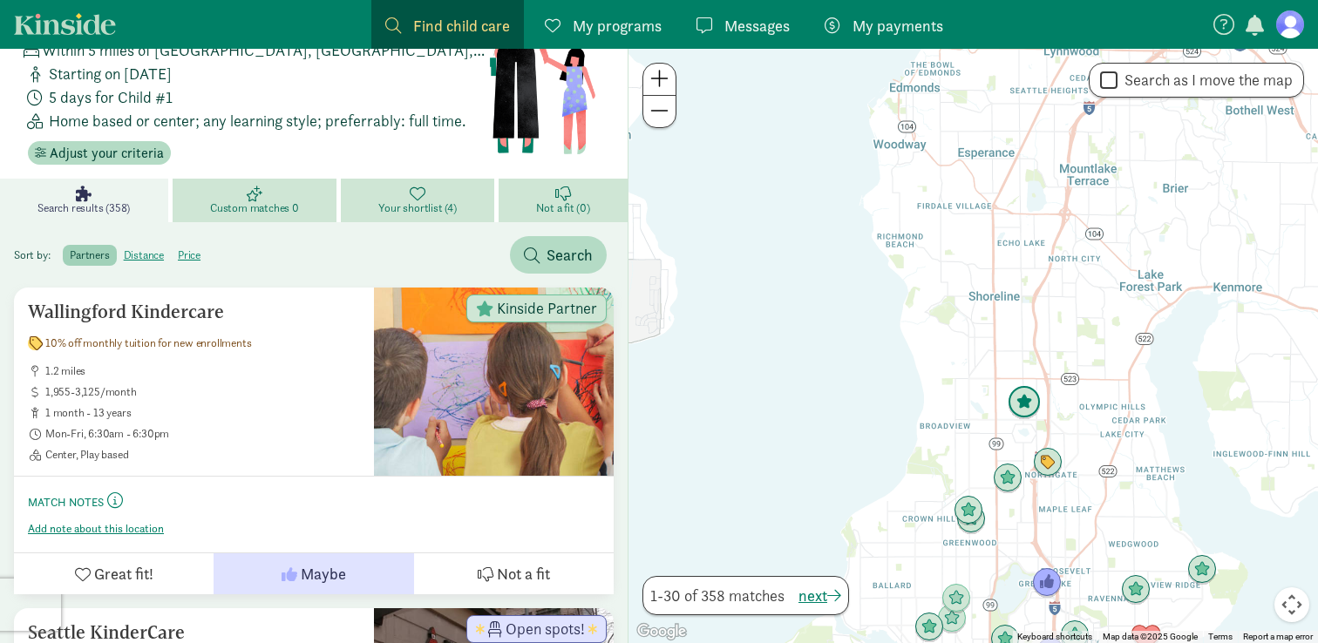
click at [1028, 398] on img "Click to see details" at bounding box center [1024, 402] width 33 height 33
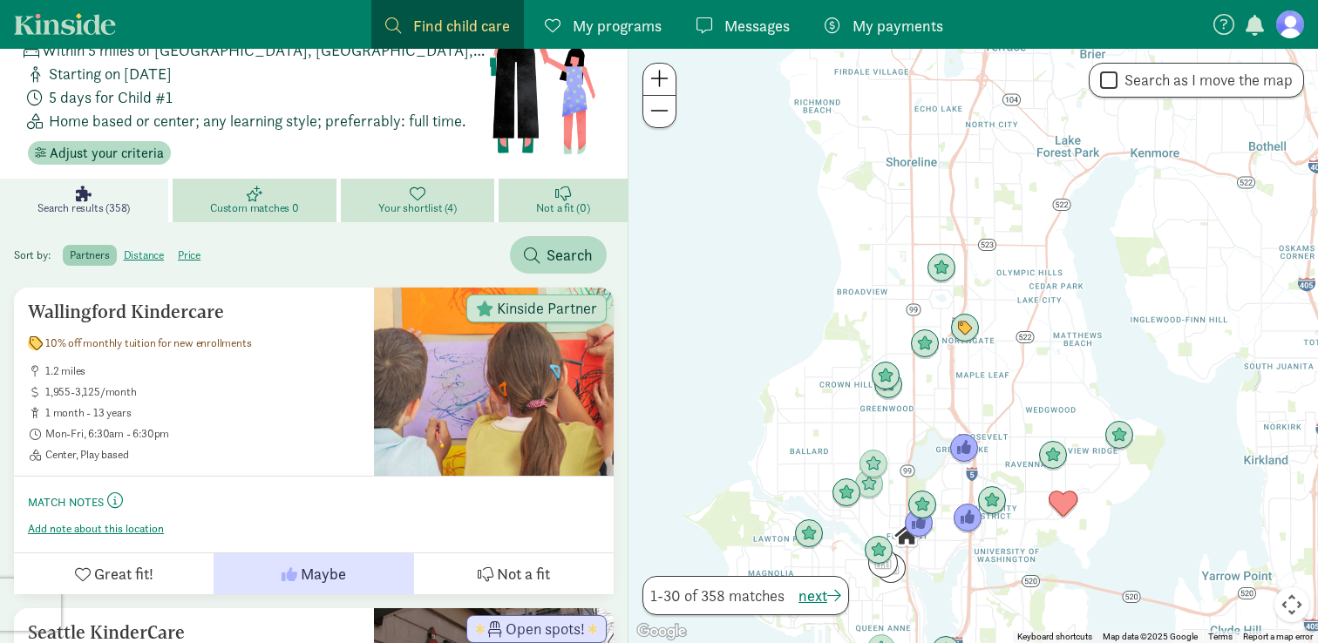
drag, startPoint x: 1086, startPoint y: 540, endPoint x: 990, endPoint y: 352, distance: 211.3
click at [990, 352] on div "To navigate, press the arrow keys." at bounding box center [974, 346] width 690 height 595
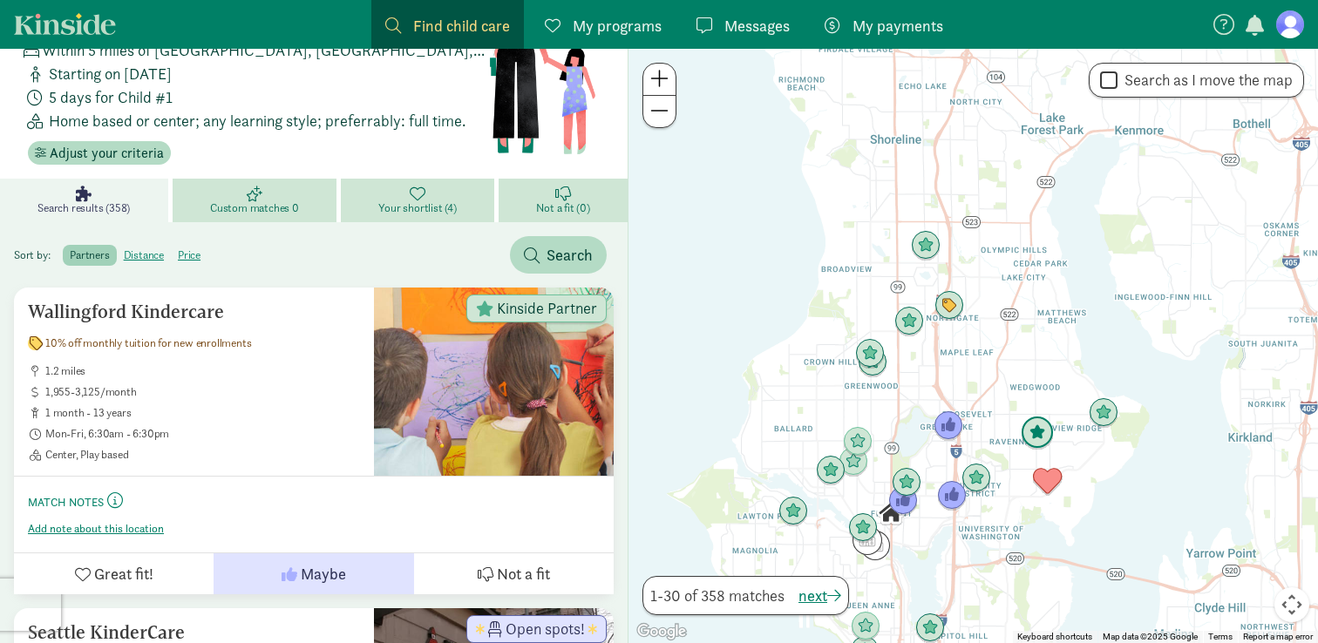
click at [1039, 432] on img "Click to see details" at bounding box center [1037, 433] width 33 height 33
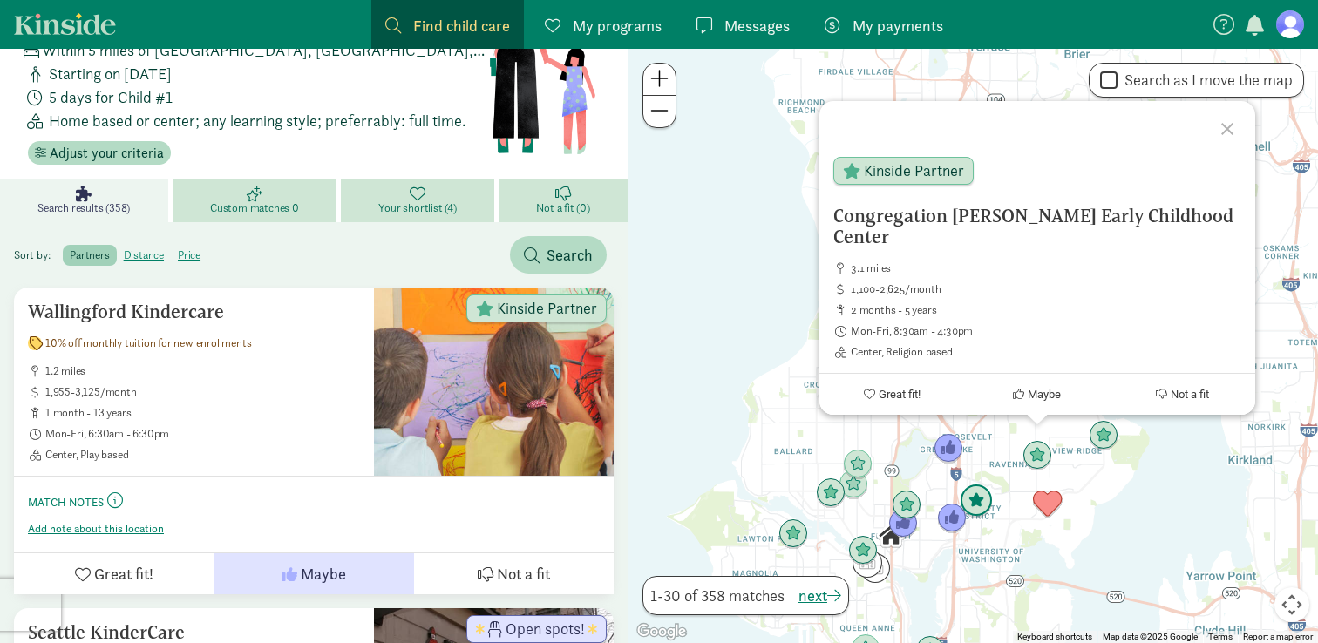
click at [976, 503] on img "Click to see details" at bounding box center [976, 501] width 33 height 33
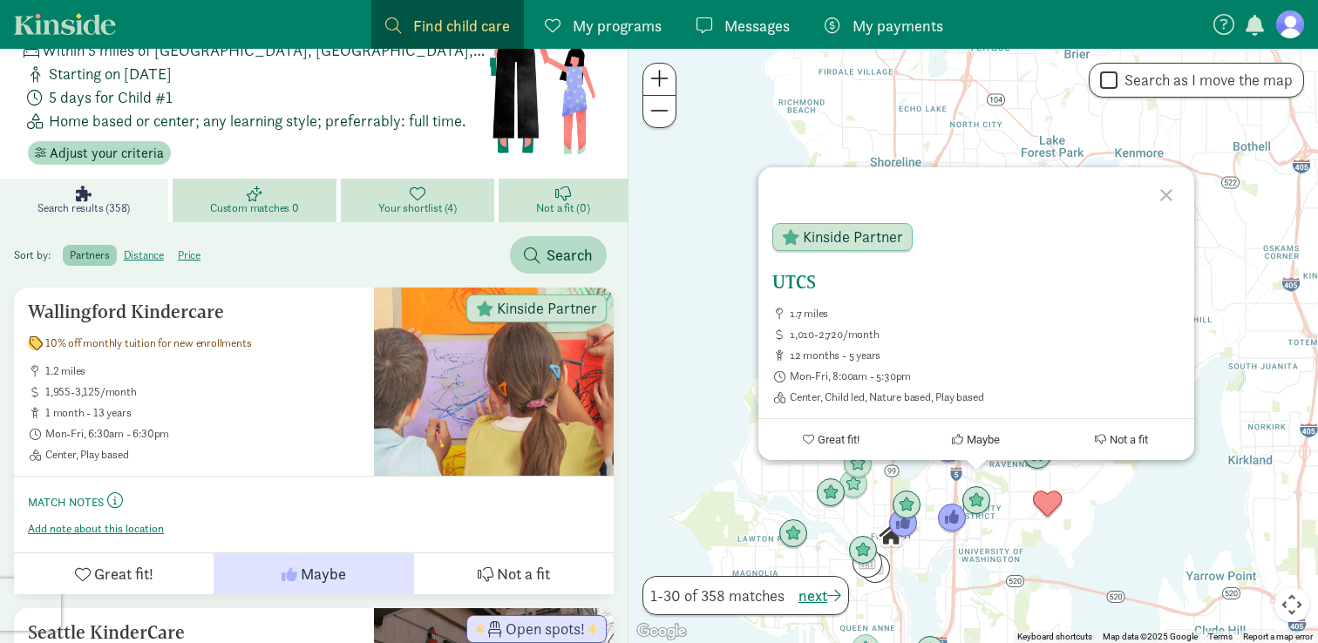
click at [800, 275] on h5 "UTCS" at bounding box center [976, 282] width 408 height 21
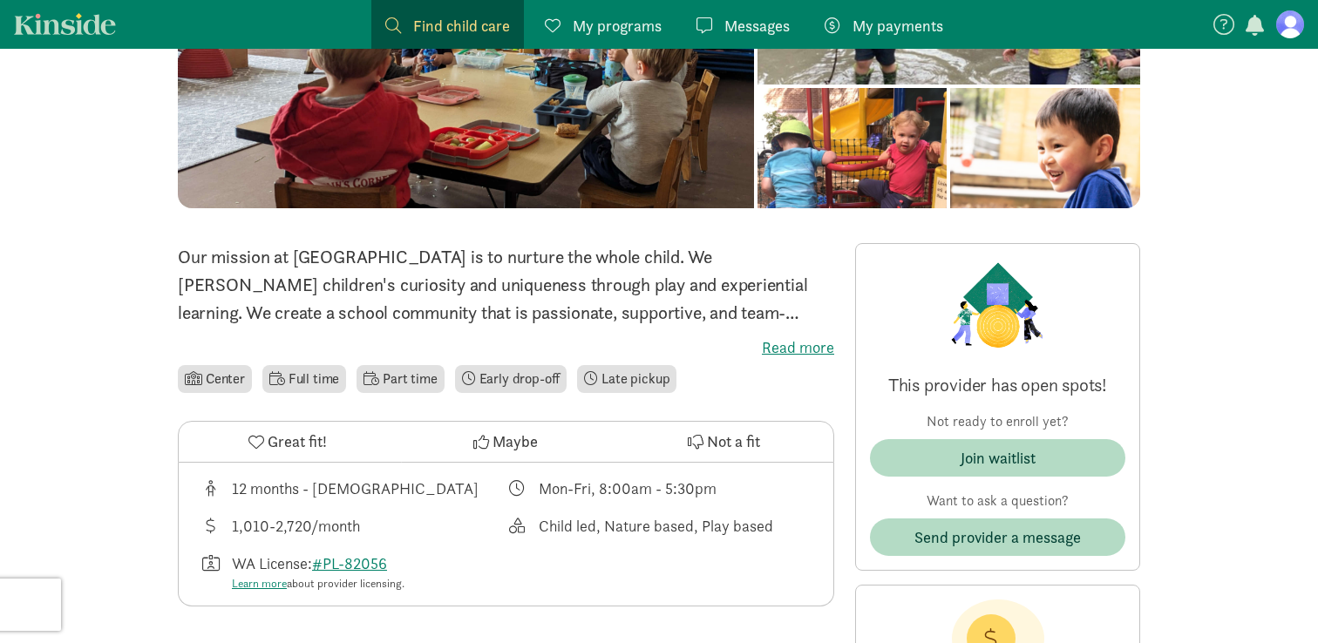
scroll to position [258, 0]
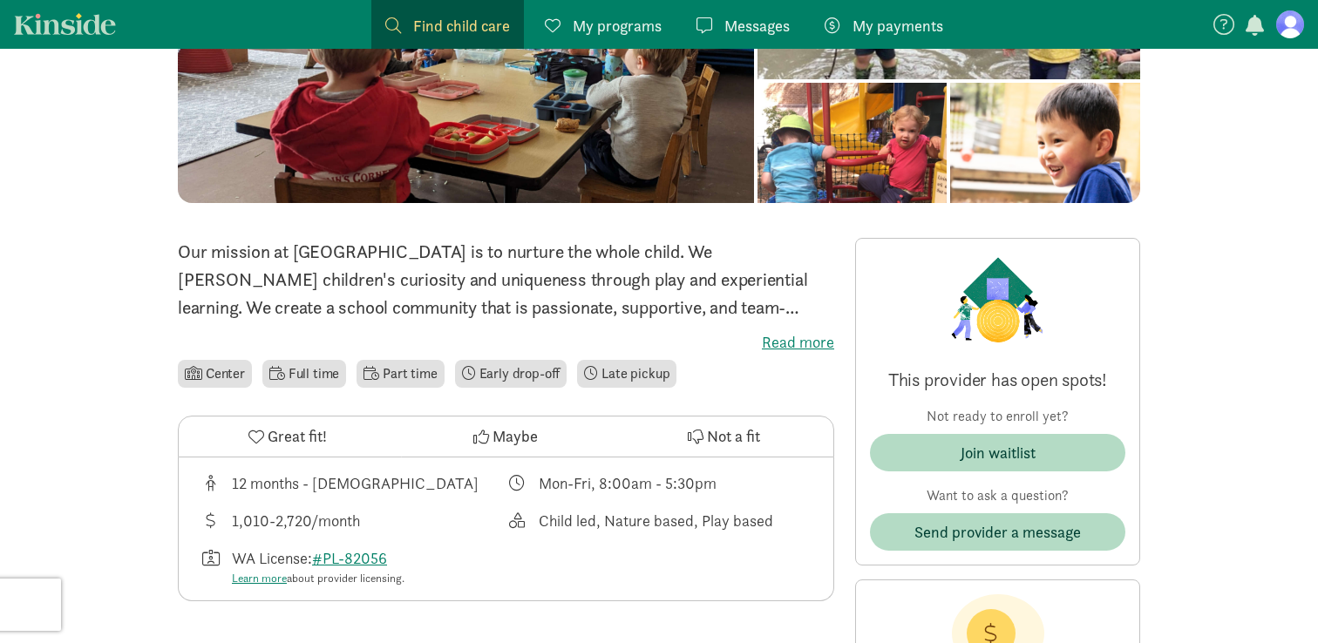
click at [778, 340] on label "Read more" at bounding box center [506, 342] width 656 height 21
click at [0, 0] on input "Read more" at bounding box center [0, 0] width 0 height 0
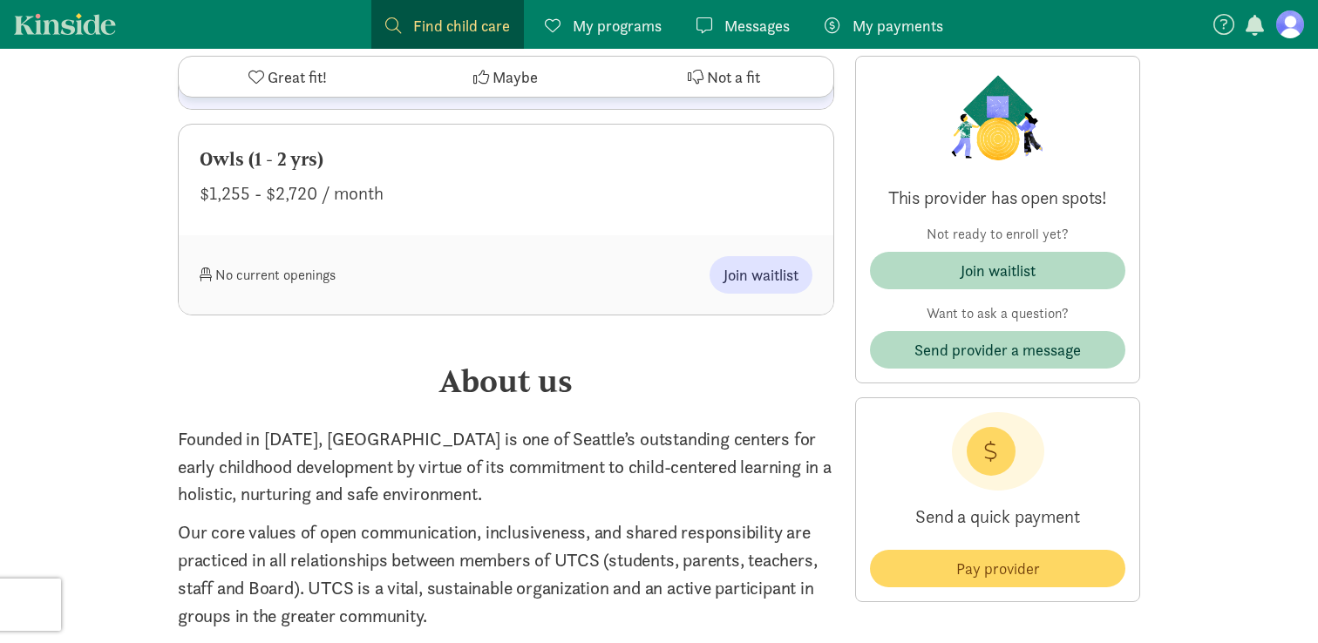
scroll to position [2053, 0]
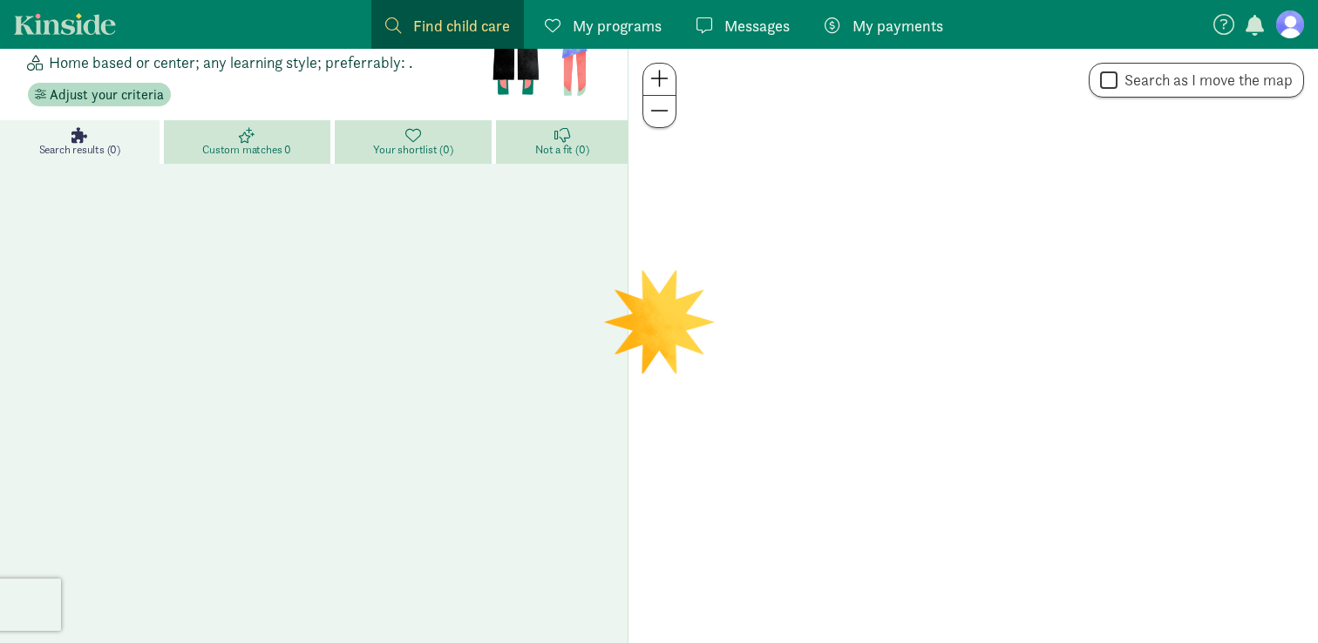
scroll to position [97, 0]
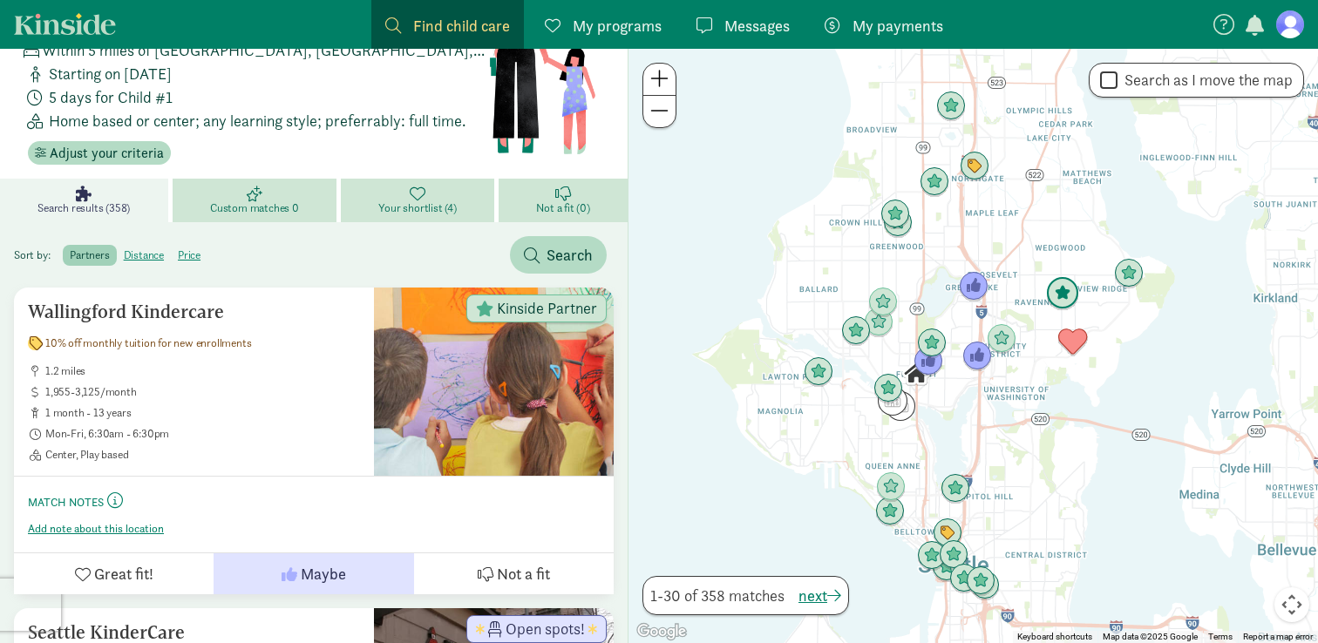
click at [1065, 287] on img "Click to see details" at bounding box center [1062, 293] width 33 height 33
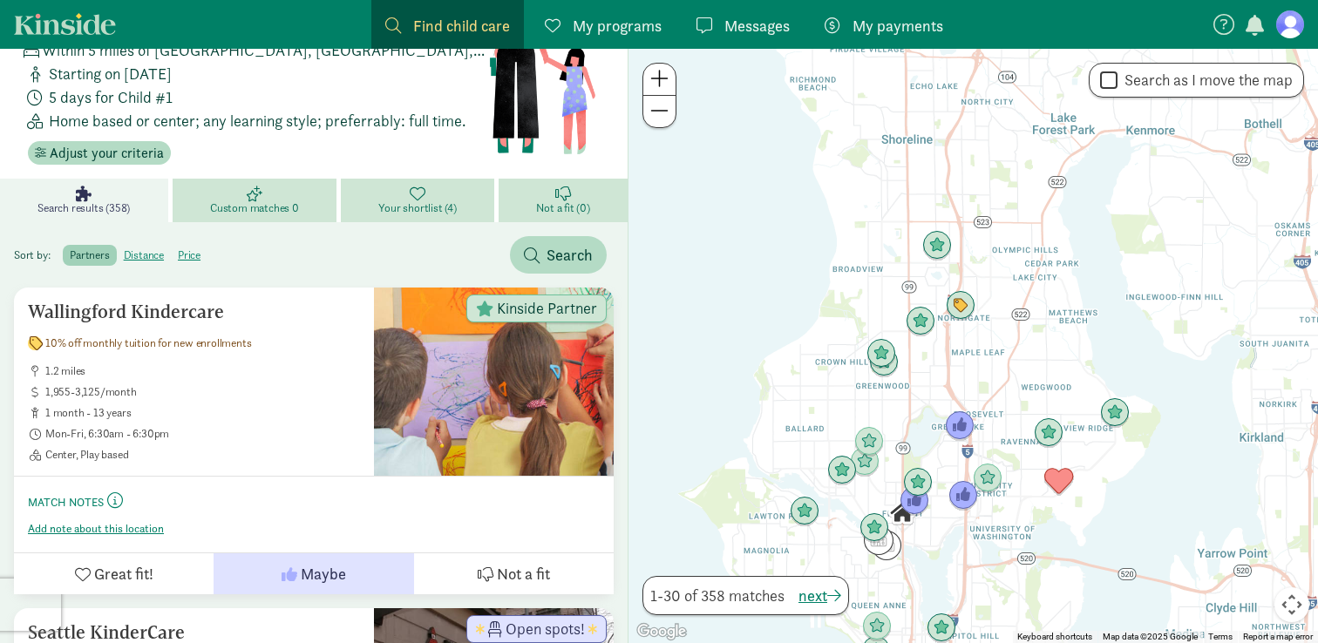
drag, startPoint x: 1020, startPoint y: 563, endPoint x: 1037, endPoint y: 367, distance: 196.8
click at [1037, 367] on div at bounding box center [974, 346] width 690 height 595
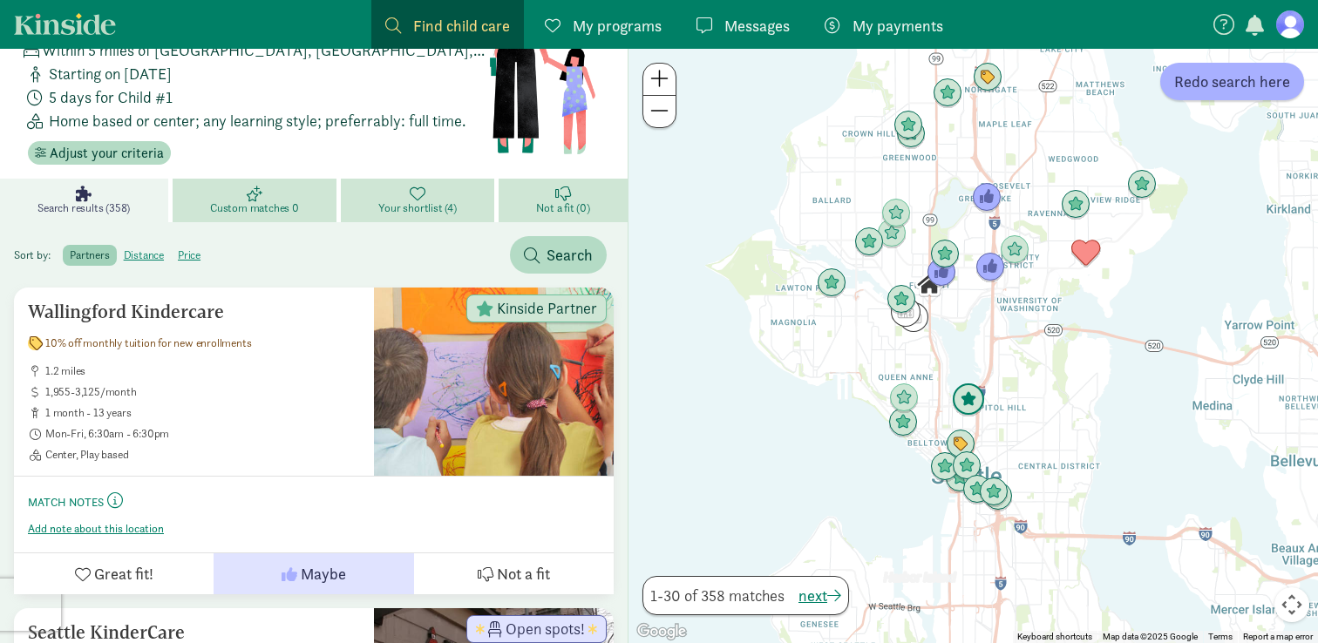
click at [968, 388] on img "Click to see details" at bounding box center [968, 400] width 33 height 33
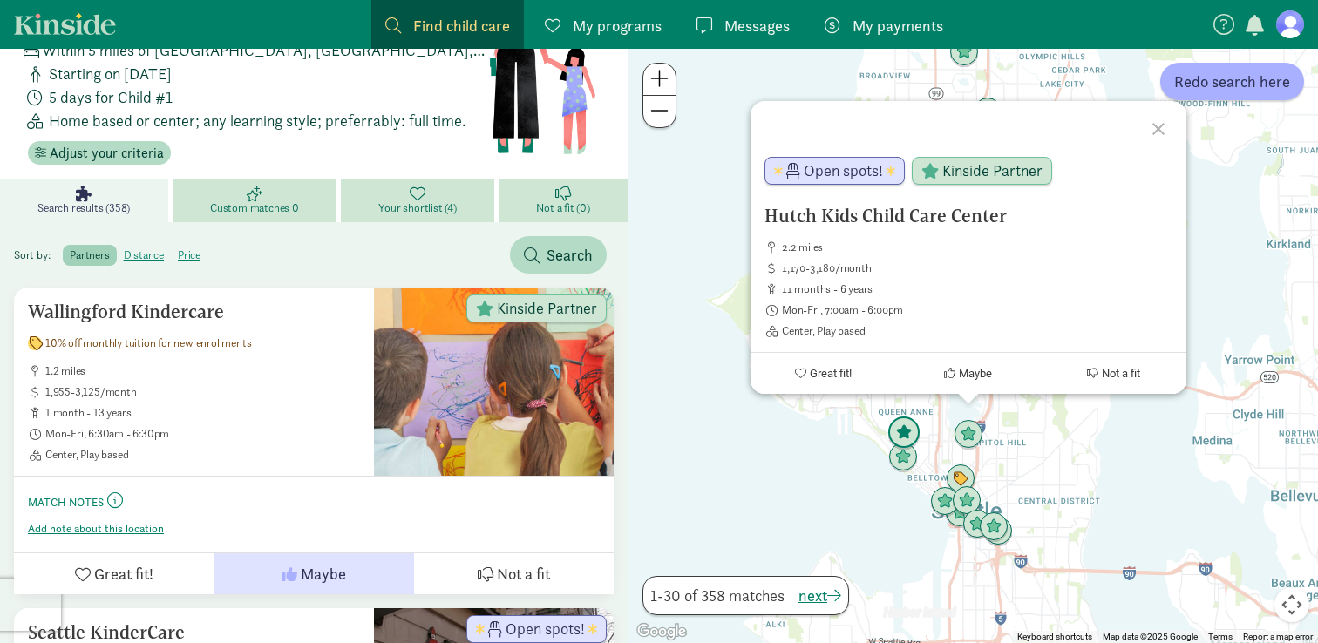
click at [907, 435] on img "Click to see details" at bounding box center [903, 433] width 33 height 33
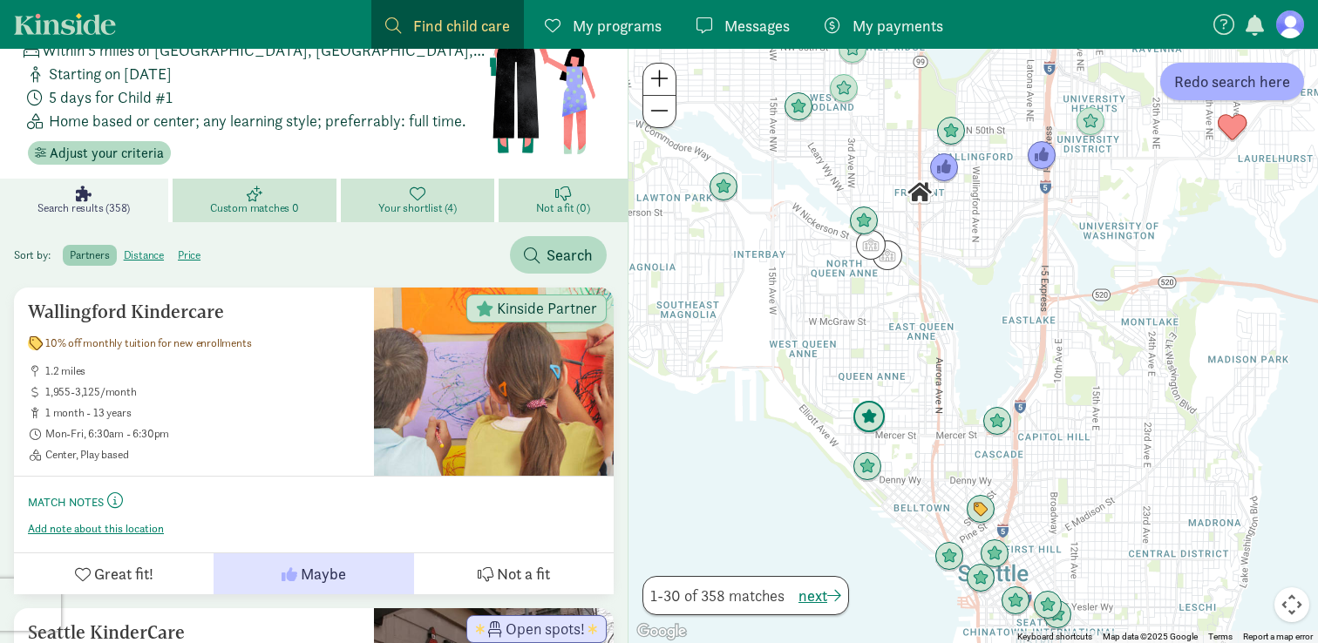
click at [868, 424] on img "Click to see details" at bounding box center [869, 417] width 33 height 33
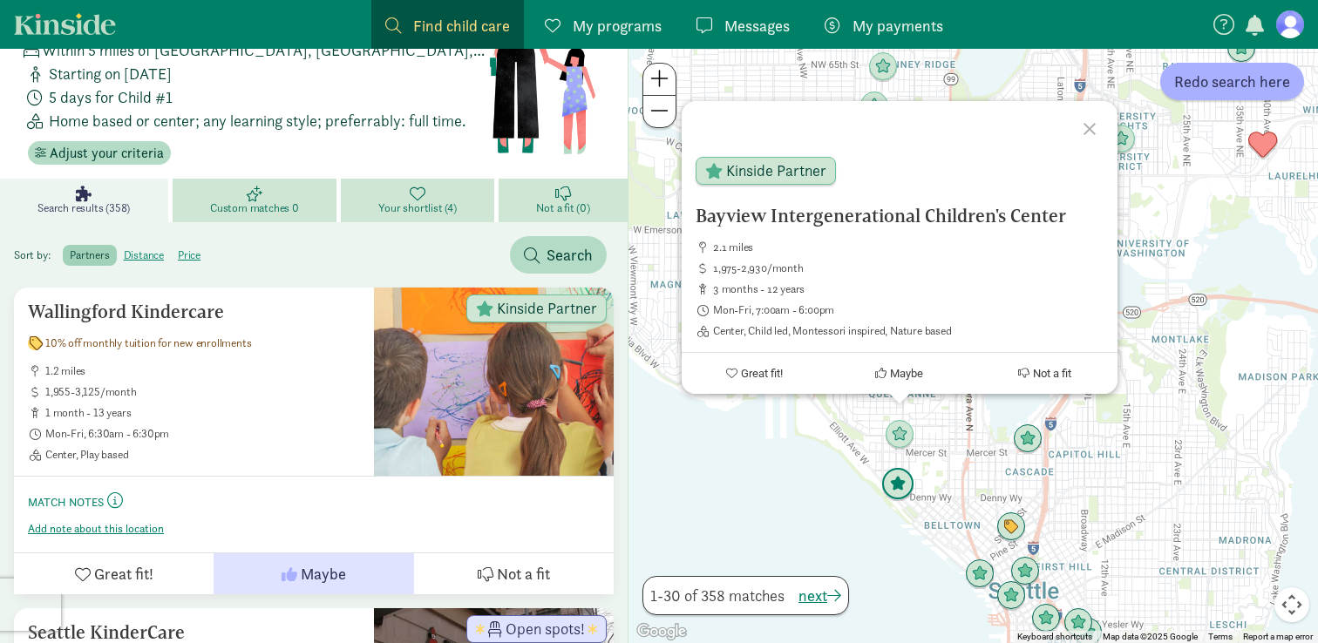
click at [896, 480] on img "Click to see details" at bounding box center [897, 484] width 33 height 33
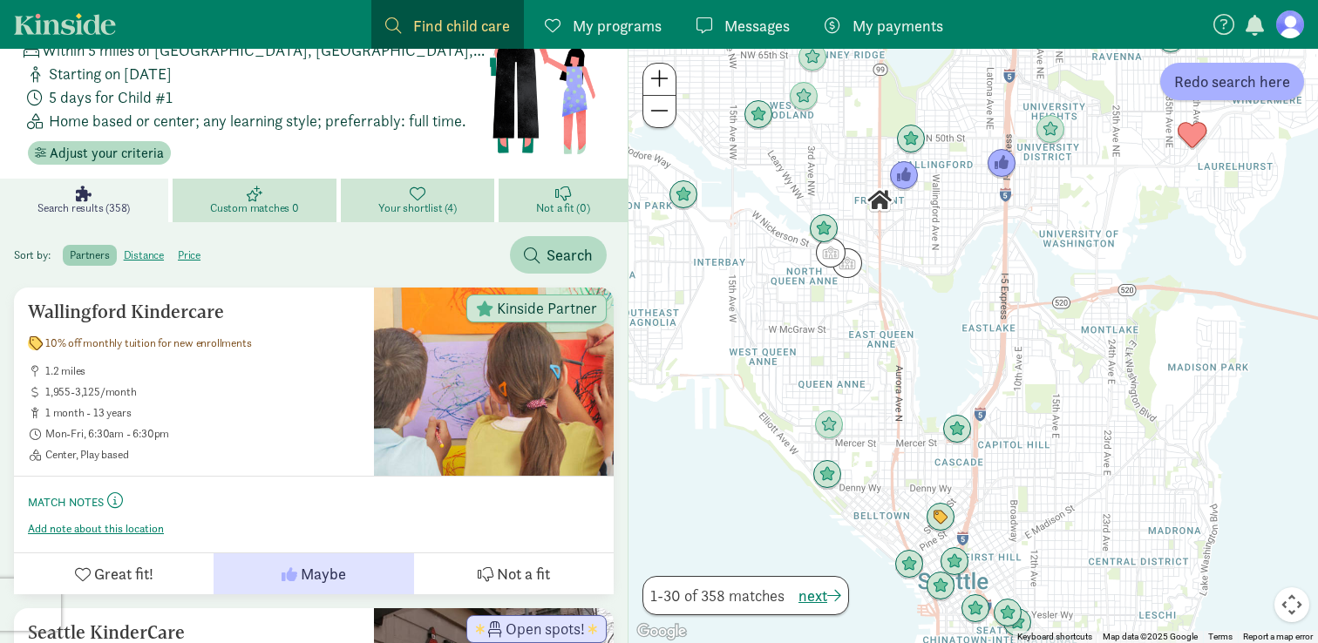
drag, startPoint x: 1006, startPoint y: 484, endPoint x: 921, endPoint y: 473, distance: 86.1
click at [921, 473] on div "To navigate, press the arrow keys." at bounding box center [974, 346] width 690 height 595
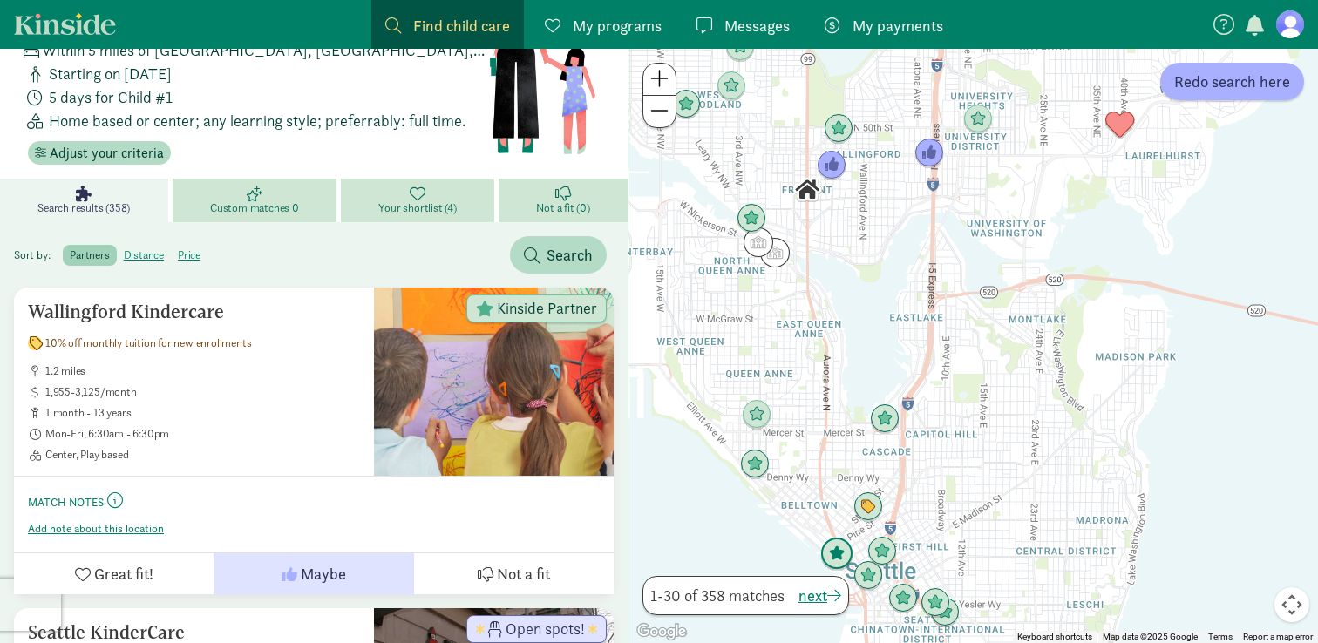
click at [839, 545] on img "Click to see details" at bounding box center [836, 554] width 33 height 33
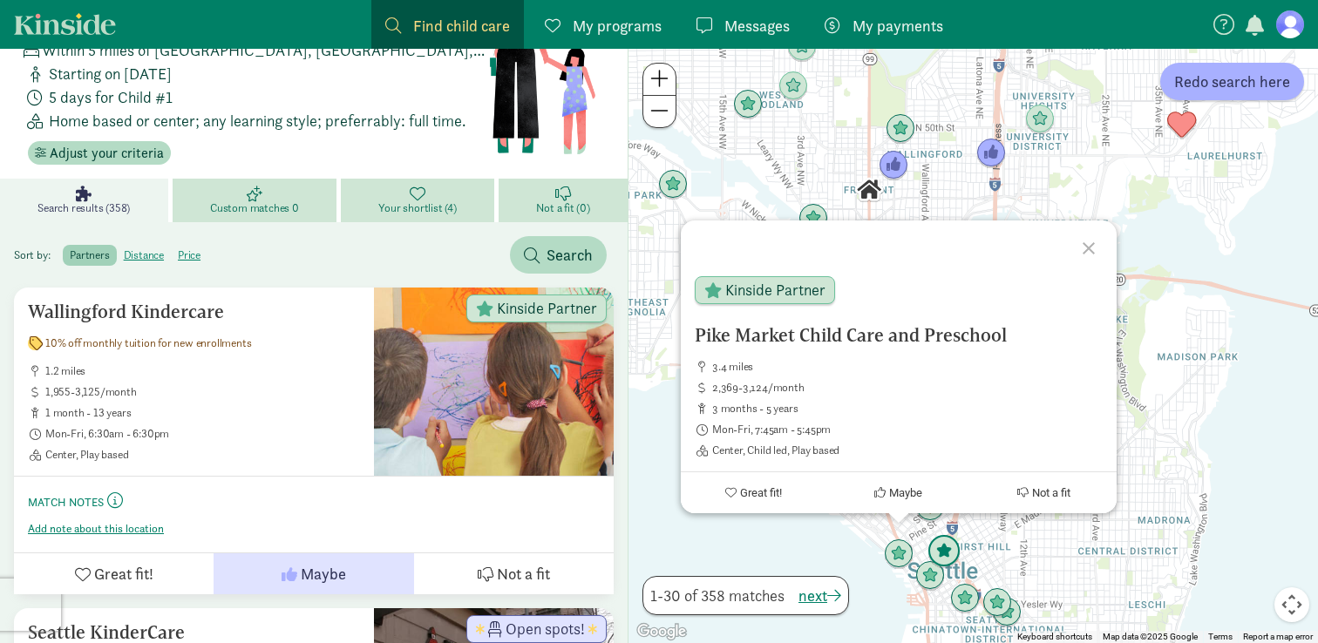
click at [950, 554] on img "Click to see details" at bounding box center [944, 551] width 33 height 33
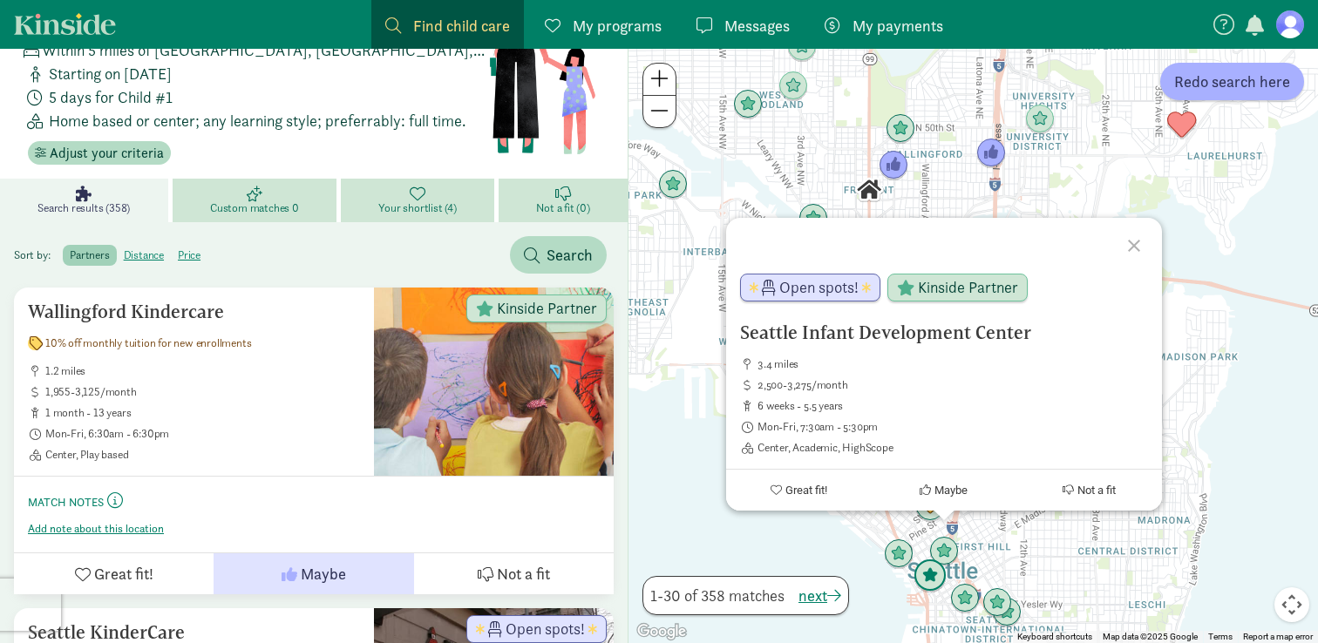
click at [933, 572] on img "Click to see details" at bounding box center [930, 576] width 33 height 33
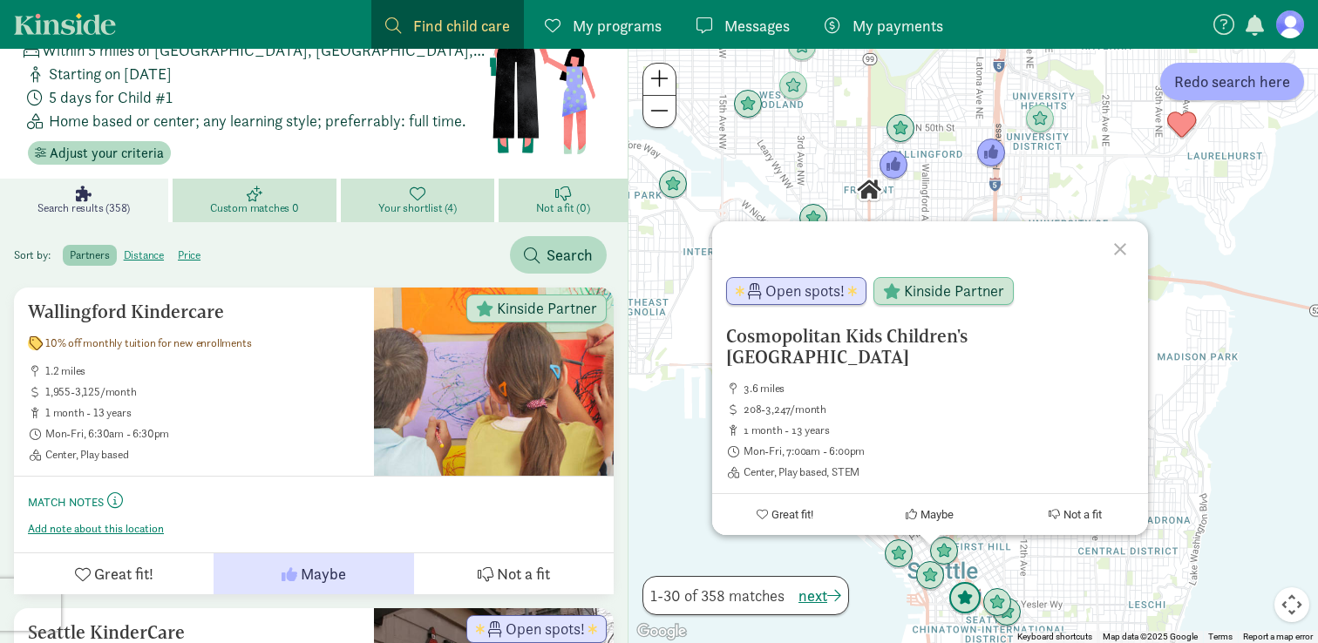
click at [968, 599] on img "Click to see details" at bounding box center [964, 598] width 33 height 33
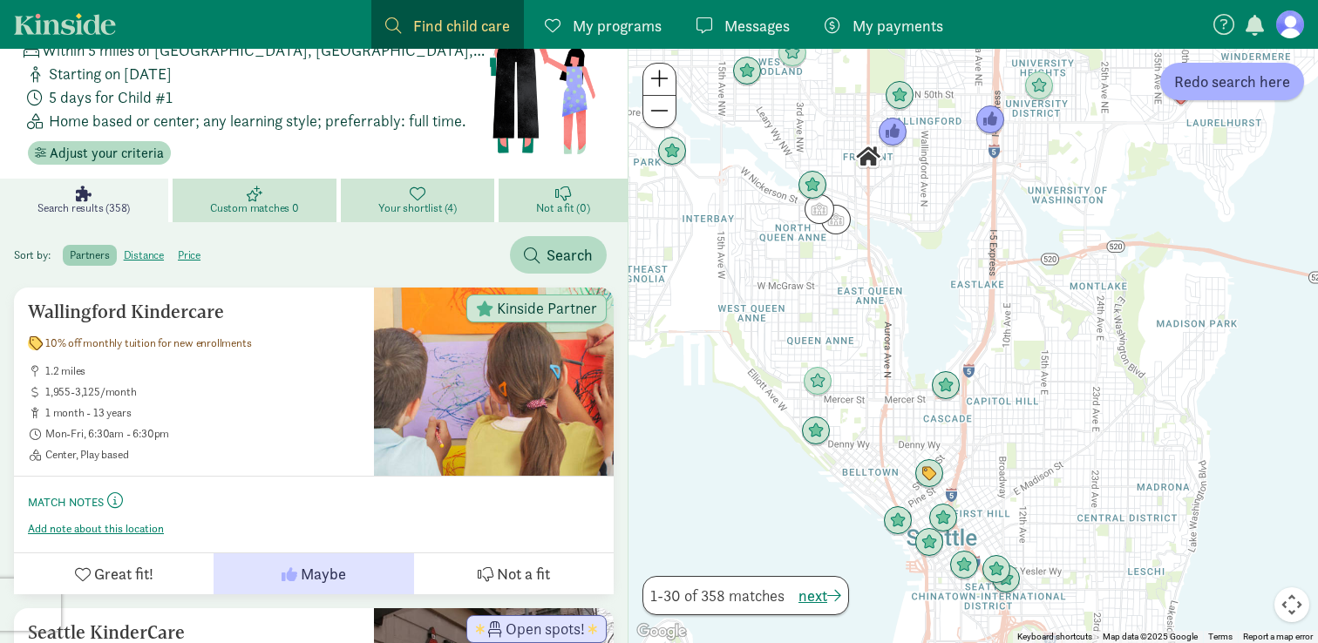
drag, startPoint x: 1042, startPoint y: 571, endPoint x: 1039, endPoint y: 527, distance: 43.7
click at [1039, 527] on div "To navigate, press the arrow keys." at bounding box center [974, 346] width 690 height 595
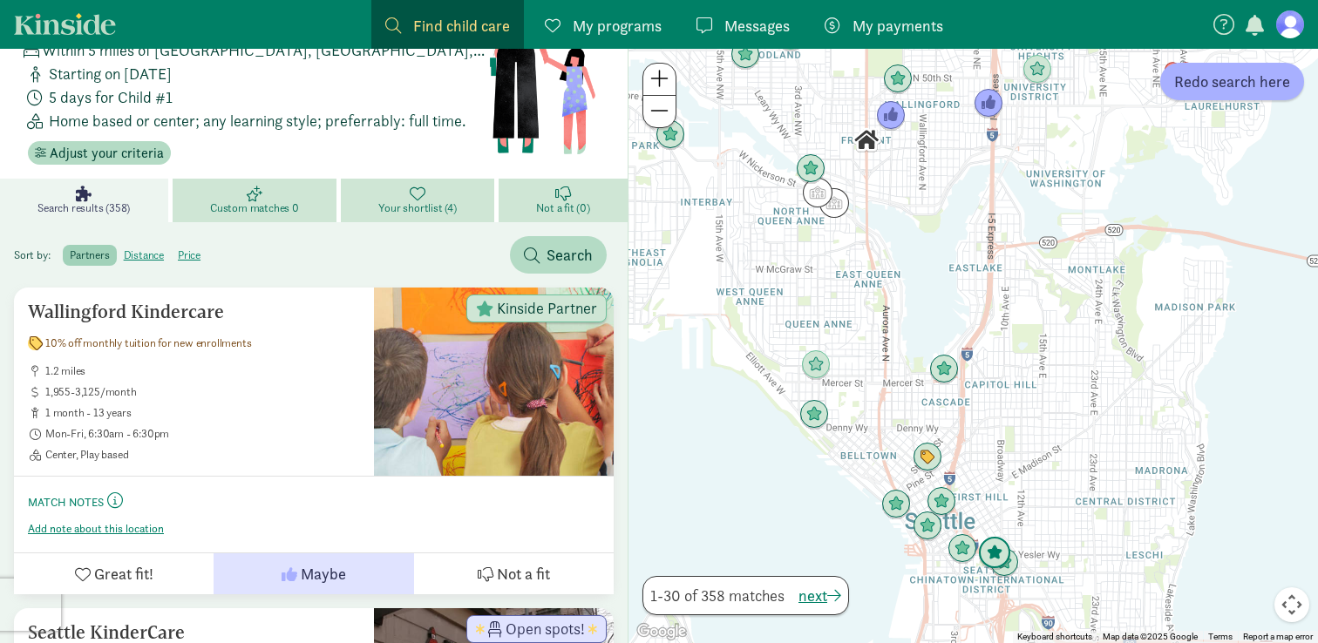
click at [989, 554] on img "Click to see details" at bounding box center [994, 553] width 33 height 33
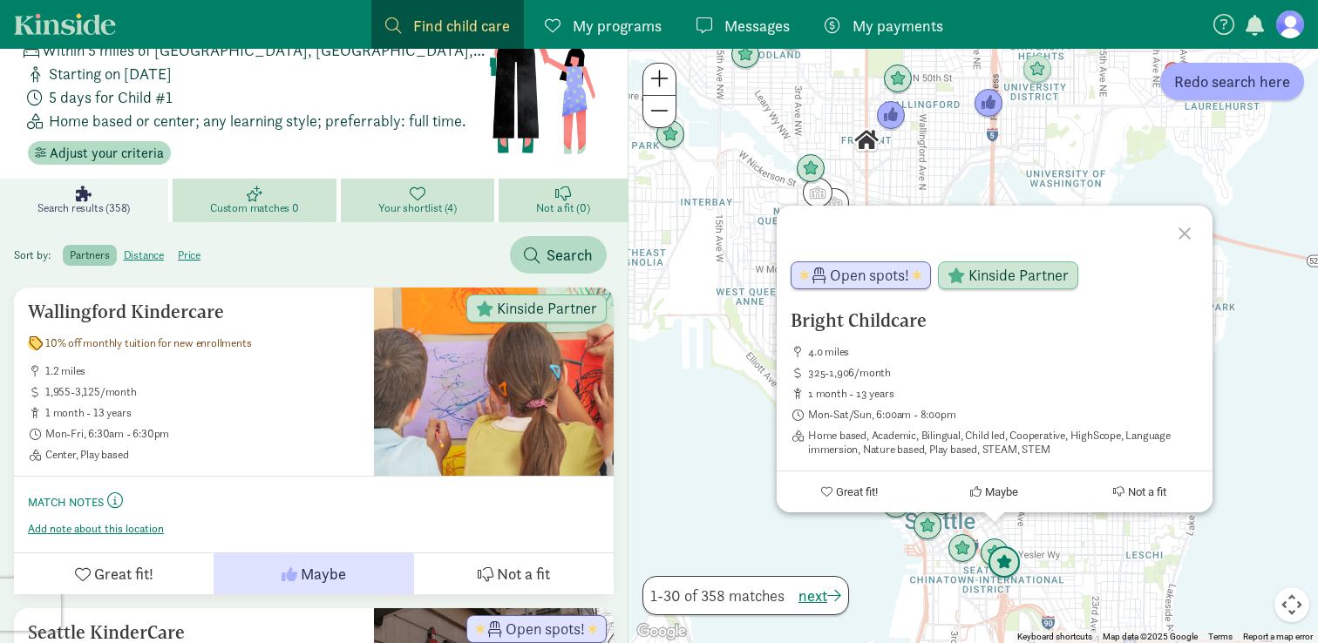
click at [1012, 578] on img "Click to see details" at bounding box center [1004, 563] width 33 height 33
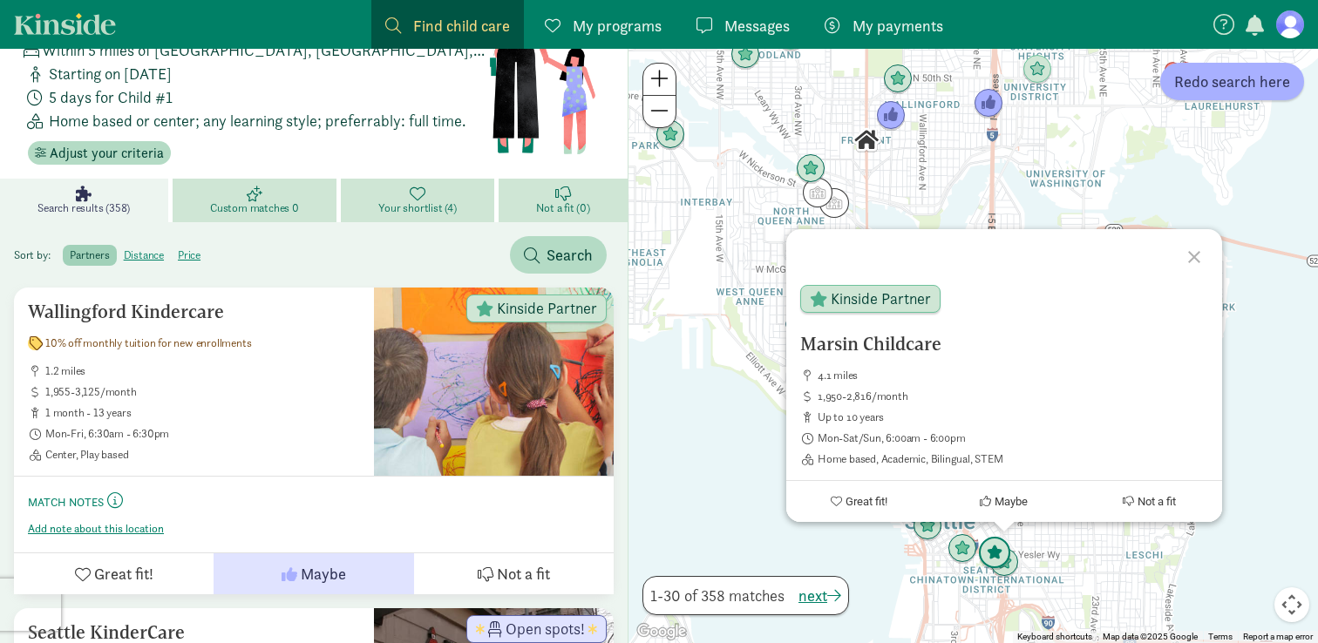
click at [998, 558] on img "Click to see details" at bounding box center [994, 553] width 33 height 33
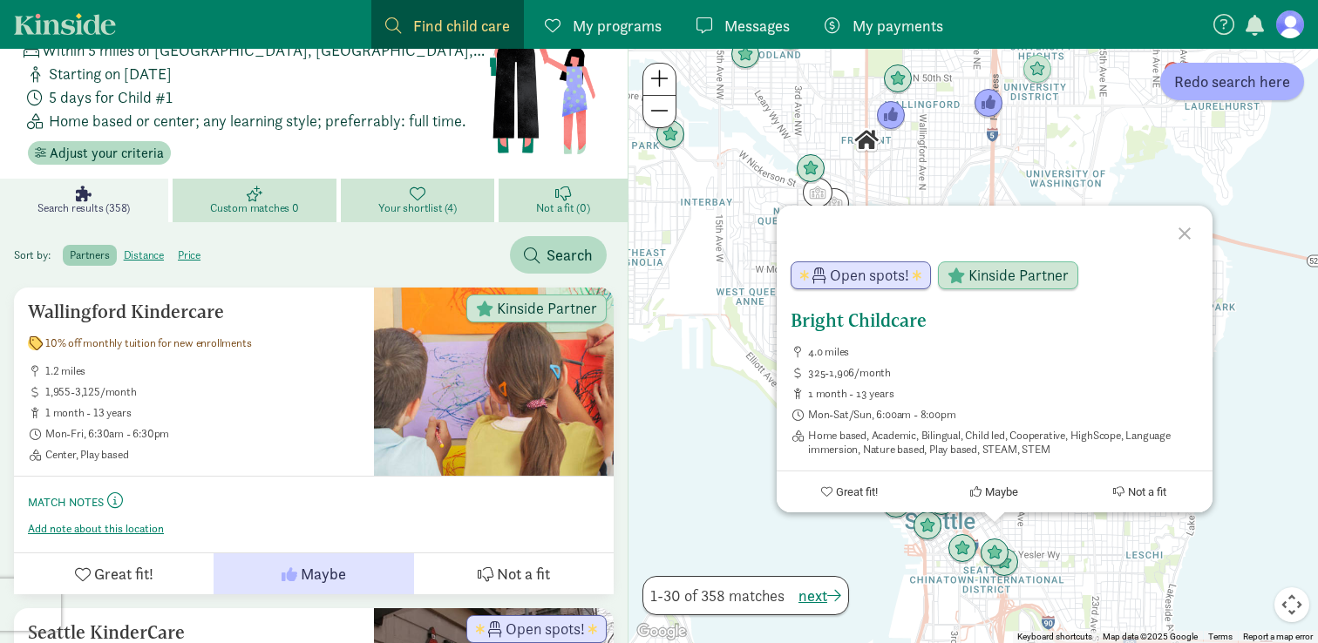
click at [833, 319] on h5 "Bright Childcare" at bounding box center [995, 320] width 408 height 21
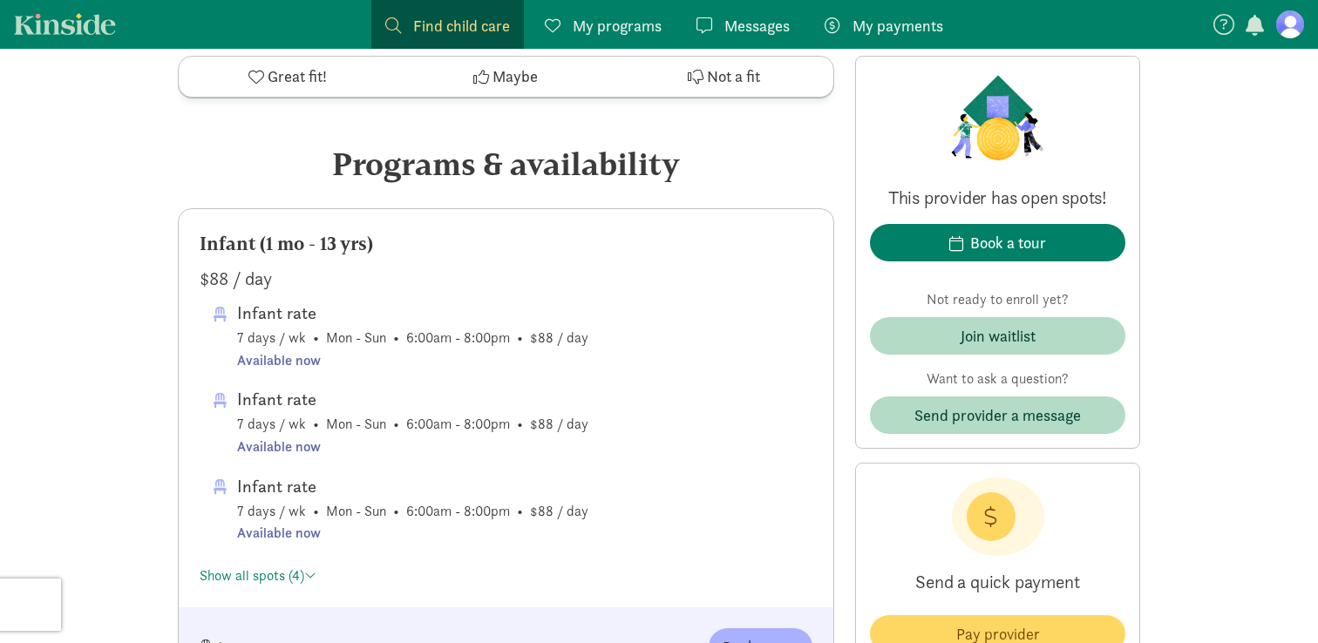
scroll to position [1009, 0]
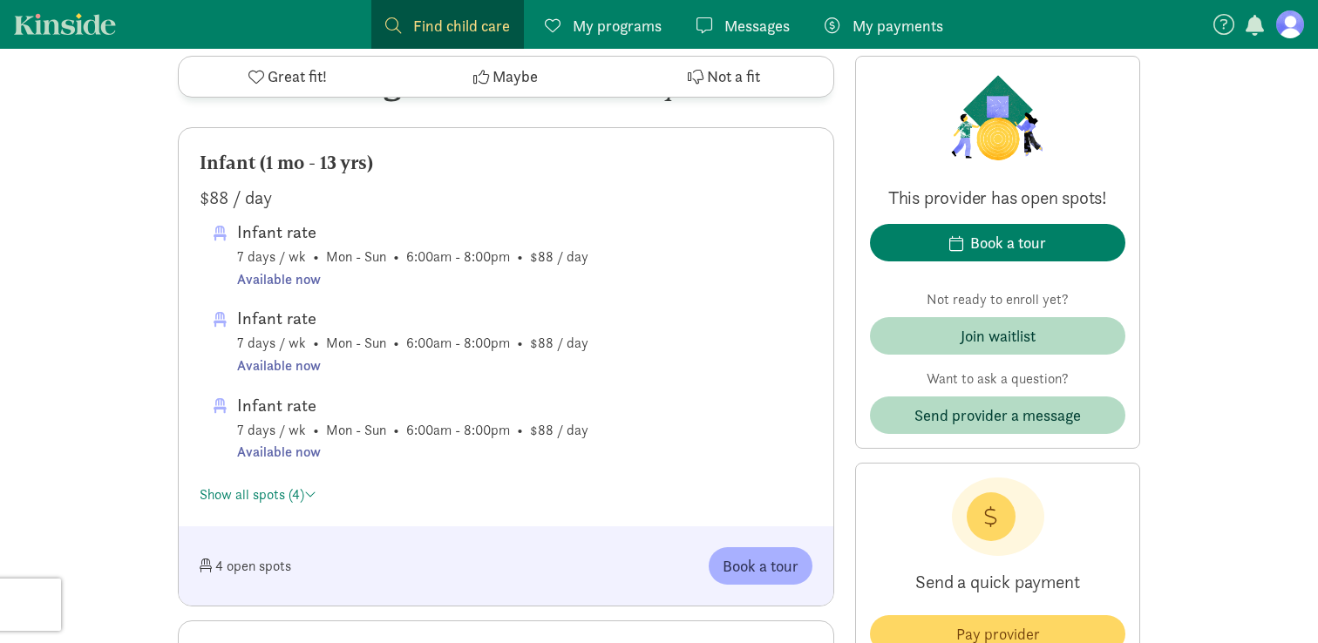
scroll to position [97, 0]
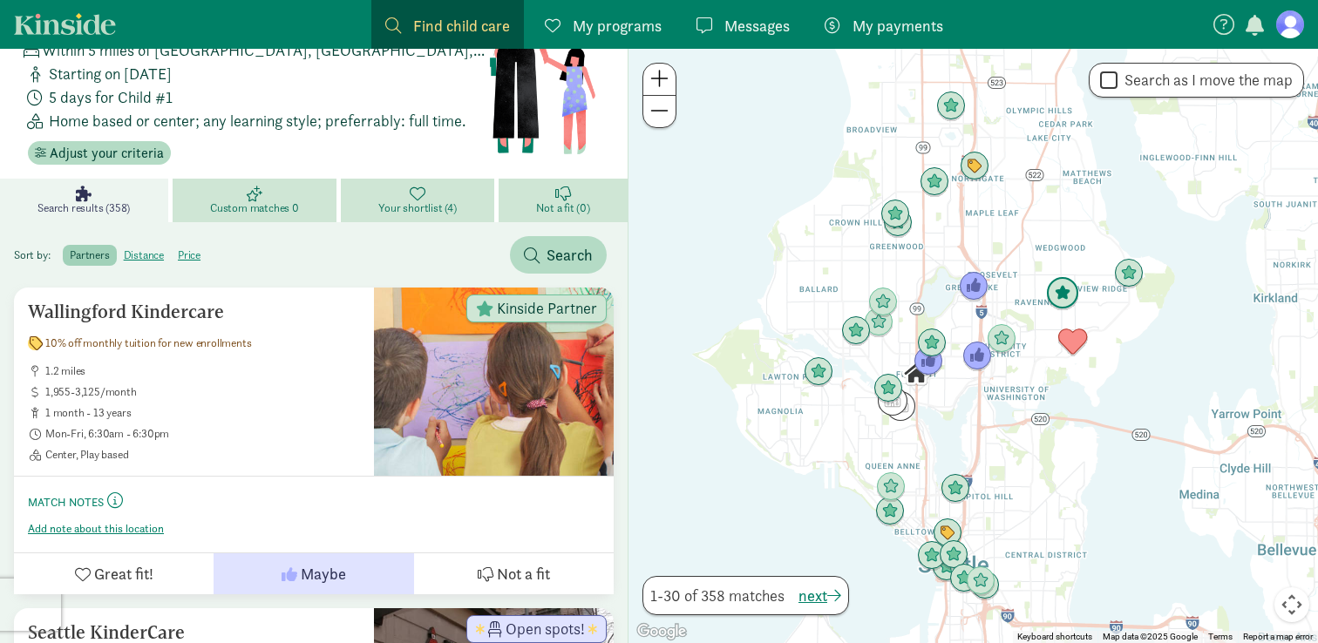
click at [1060, 291] on img "Click to see details" at bounding box center [1062, 293] width 33 height 33
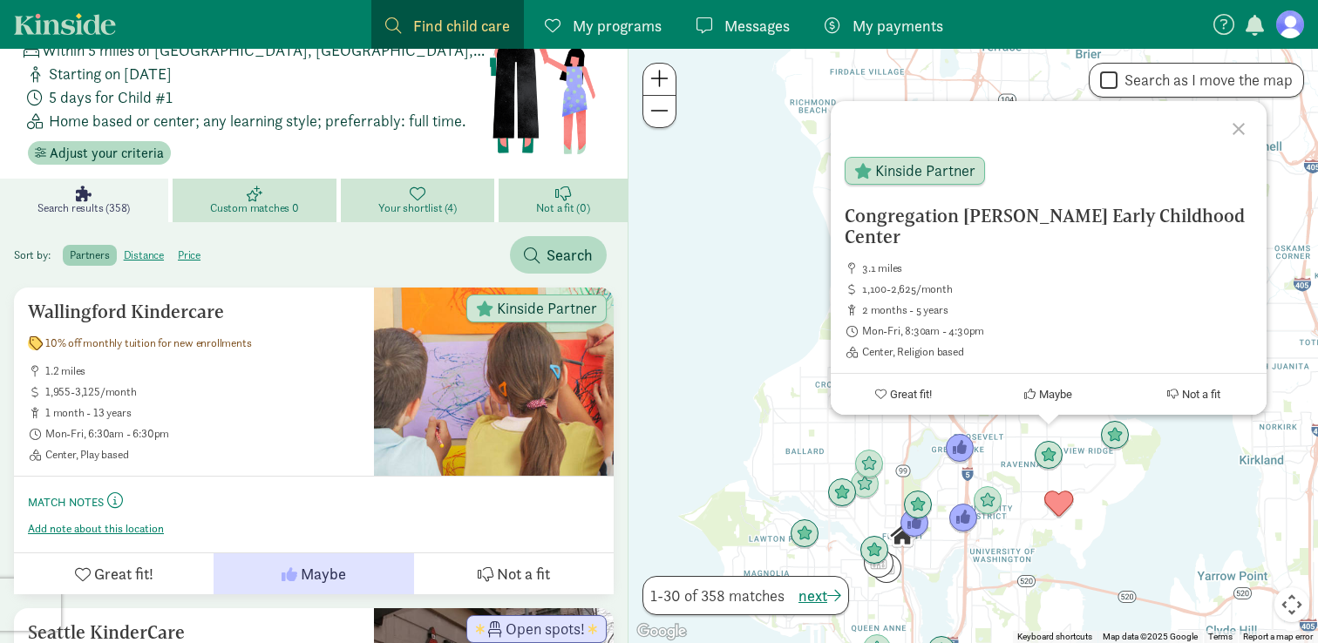
click at [1080, 503] on div "Congregation [PERSON_NAME] Early Childhood Center 3.1 miles 1,100-2,625/month 2…" at bounding box center [974, 346] width 690 height 595
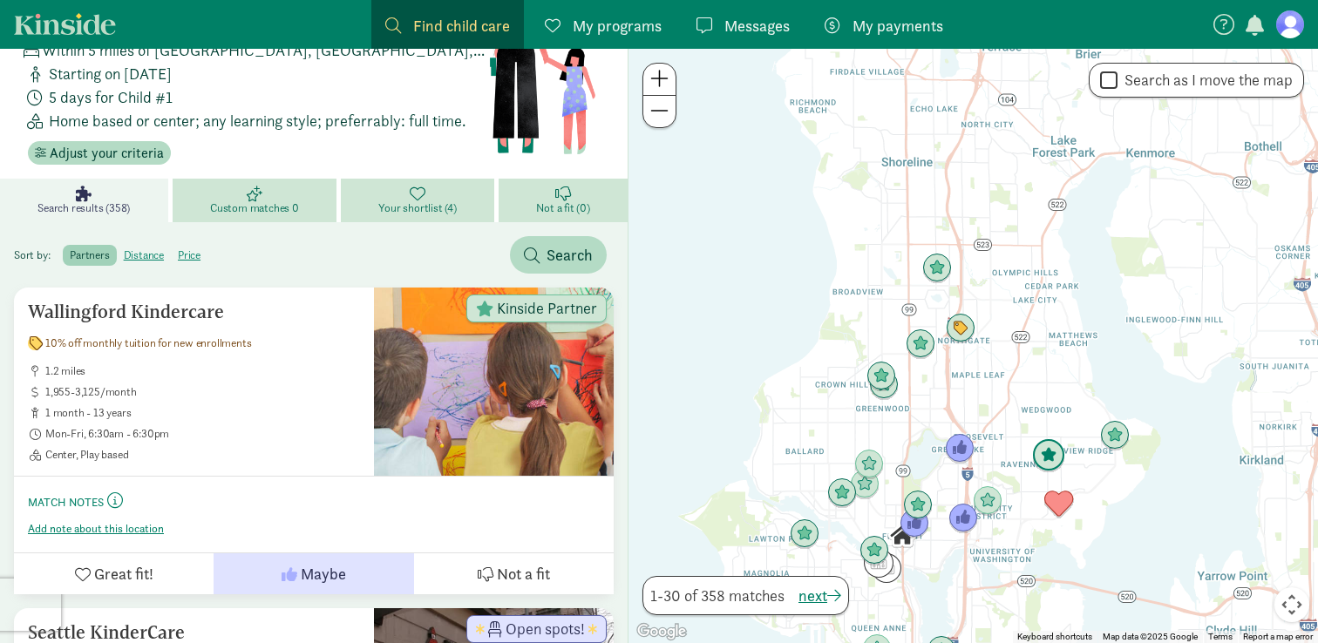
click at [1046, 450] on img "Click to see details" at bounding box center [1048, 455] width 33 height 33
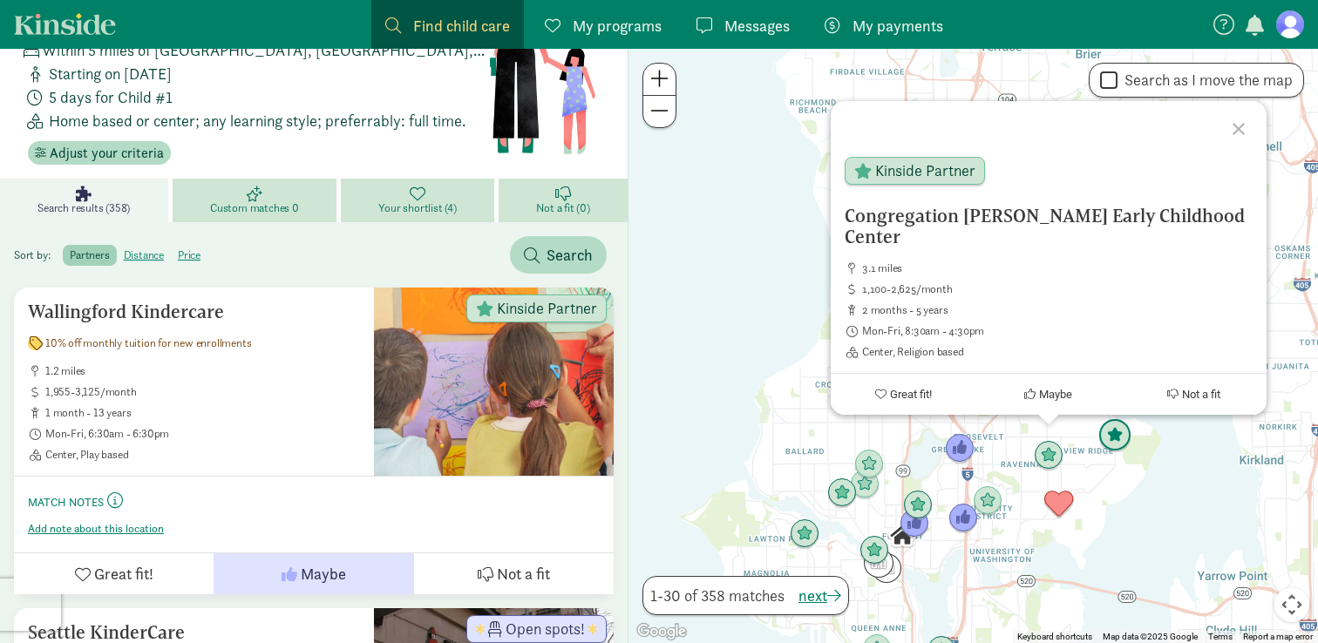
click at [1114, 439] on img "Click to see details" at bounding box center [1114, 435] width 33 height 33
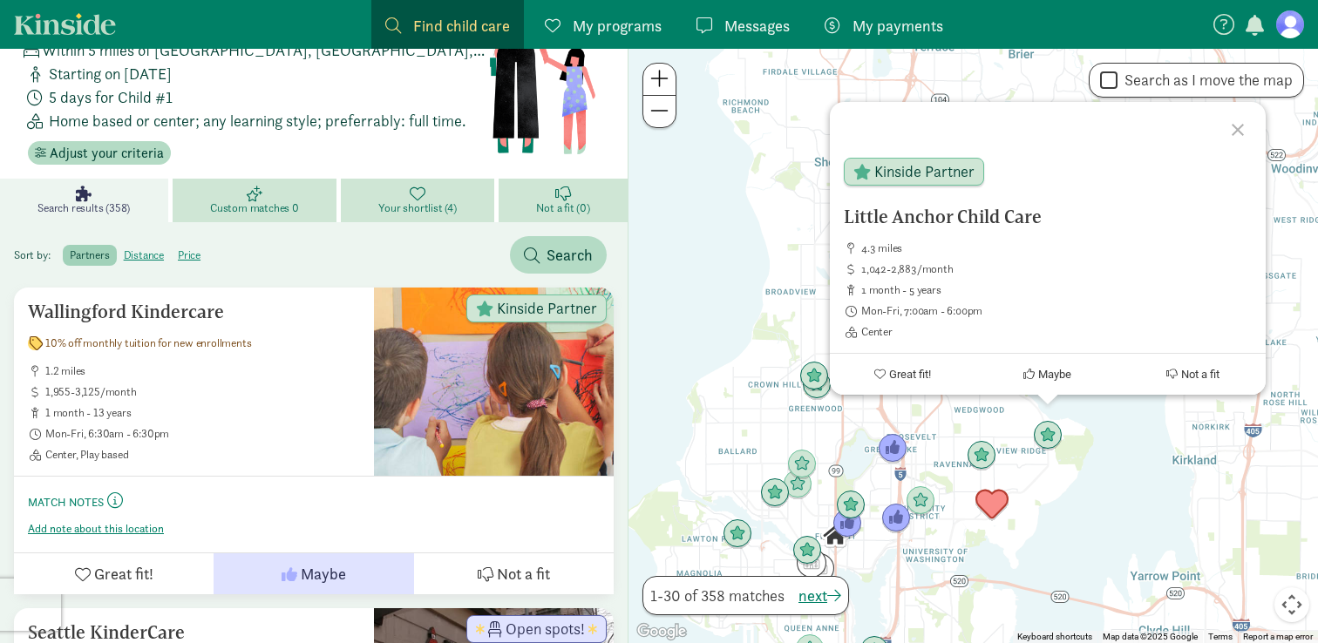
click at [996, 500] on img "Click to see details" at bounding box center [991, 504] width 33 height 33
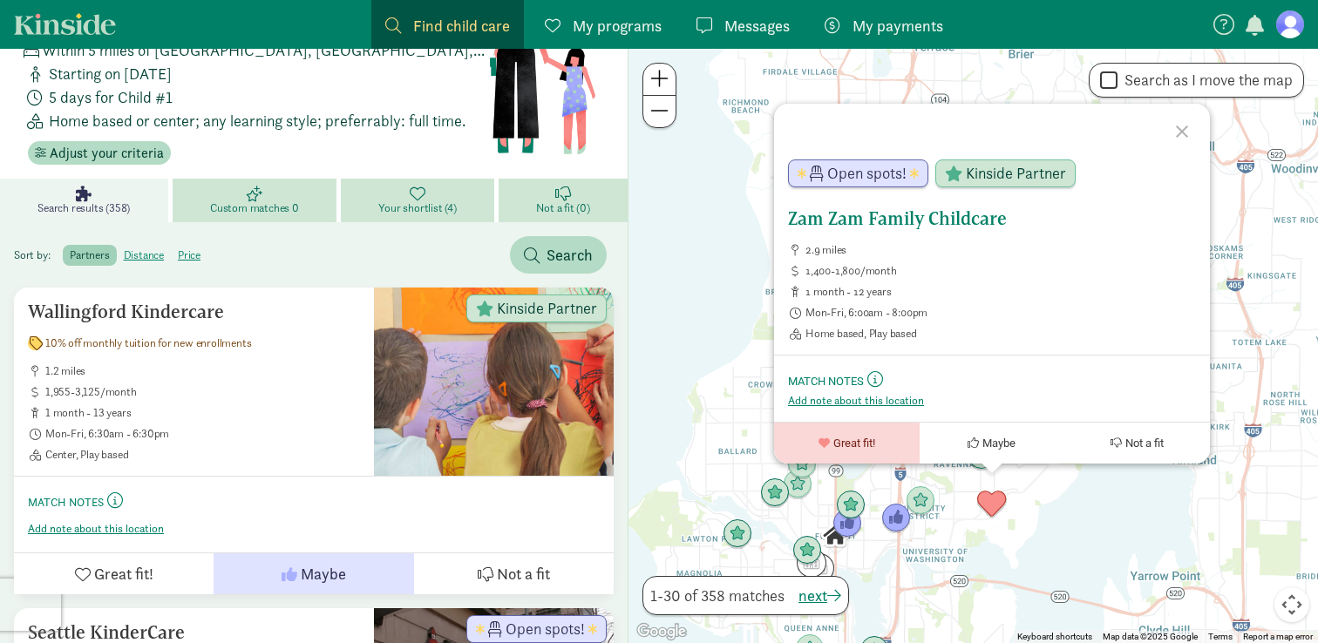
click at [957, 435] on button "Maybe" at bounding box center [992, 443] width 146 height 41
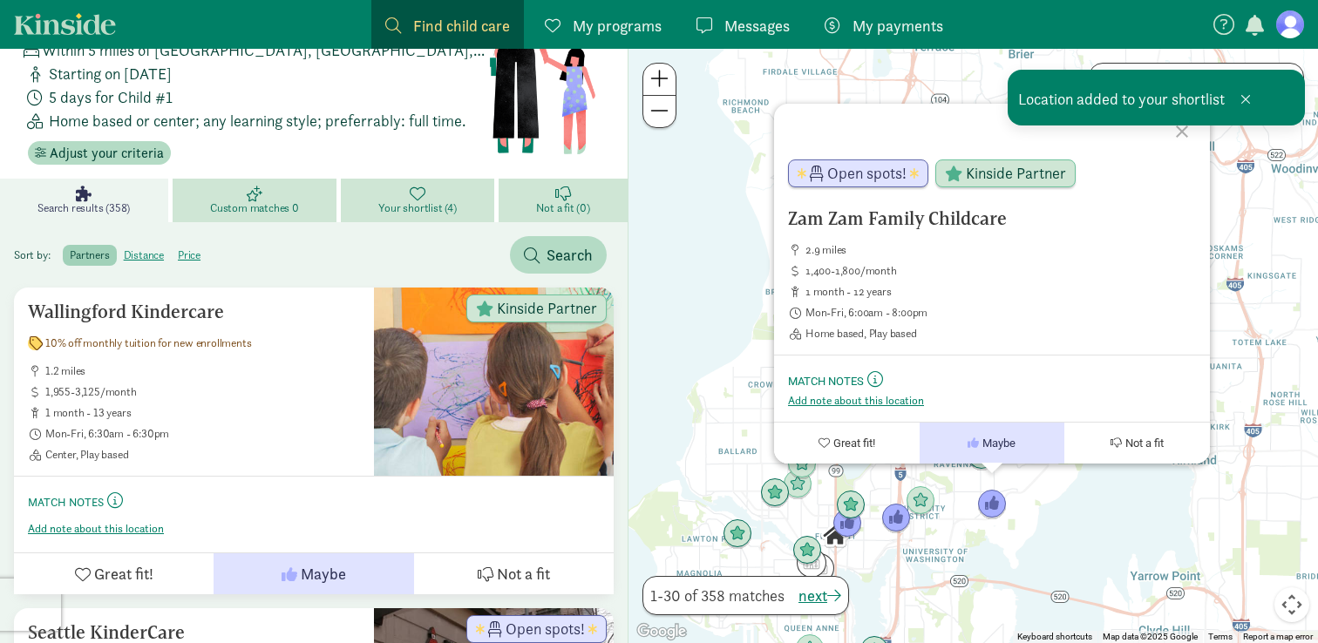
click at [936, 486] on div "Zam Zam Family Childcare 2.9 miles 1,400-1,800/month 1 month - 12 years Mon-Fri…" at bounding box center [974, 346] width 690 height 595
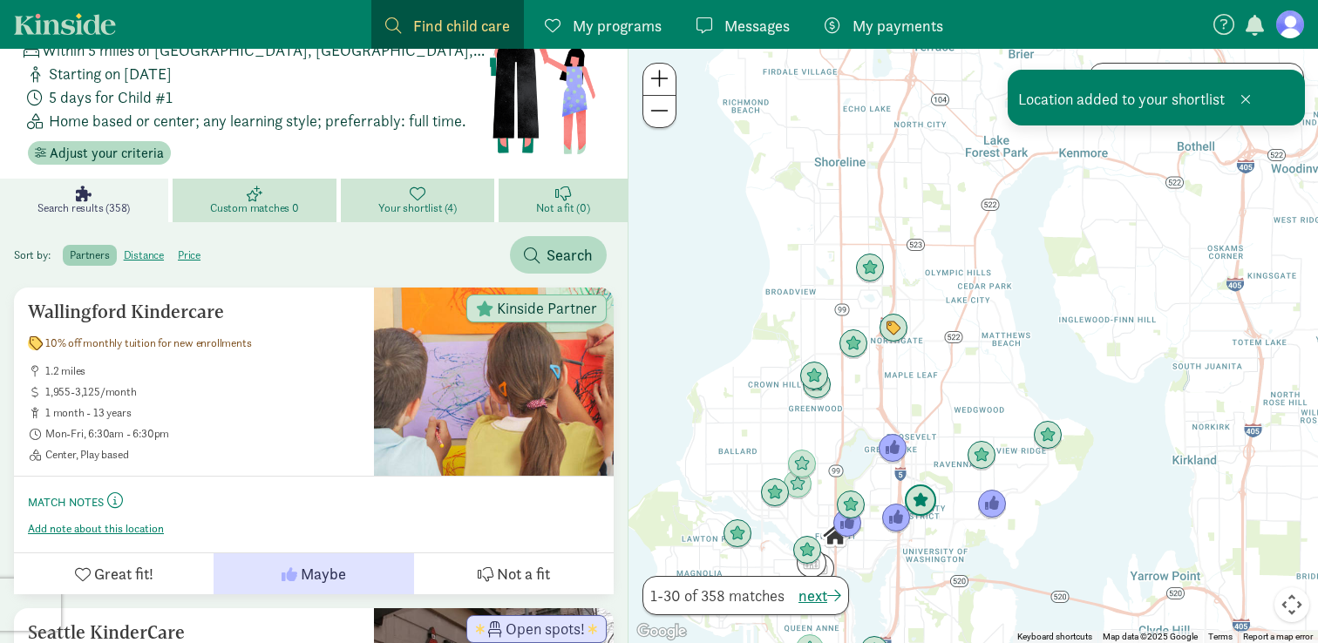
click at [917, 497] on img "Click to see details" at bounding box center [920, 501] width 33 height 33
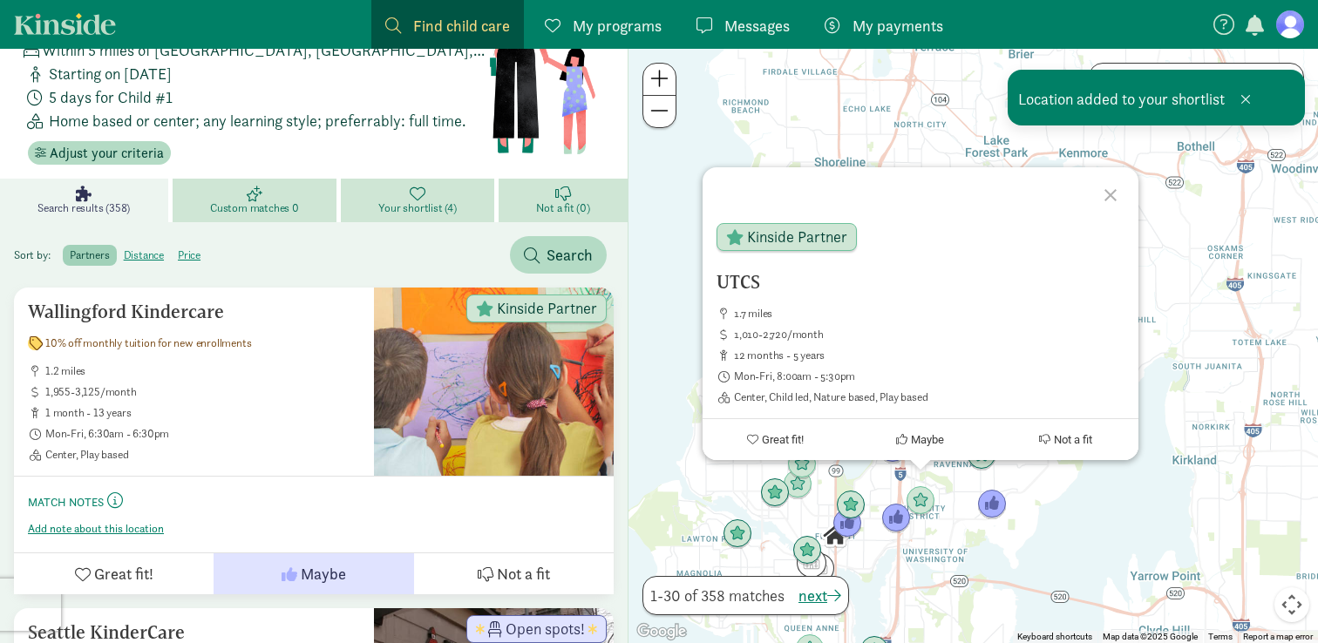
click at [1033, 479] on div "UTCS 1.7 miles 1,010-2,720/month 12 months - 5 years Mon-Fri, 8:00am - 5:30pm C…" at bounding box center [974, 346] width 690 height 595
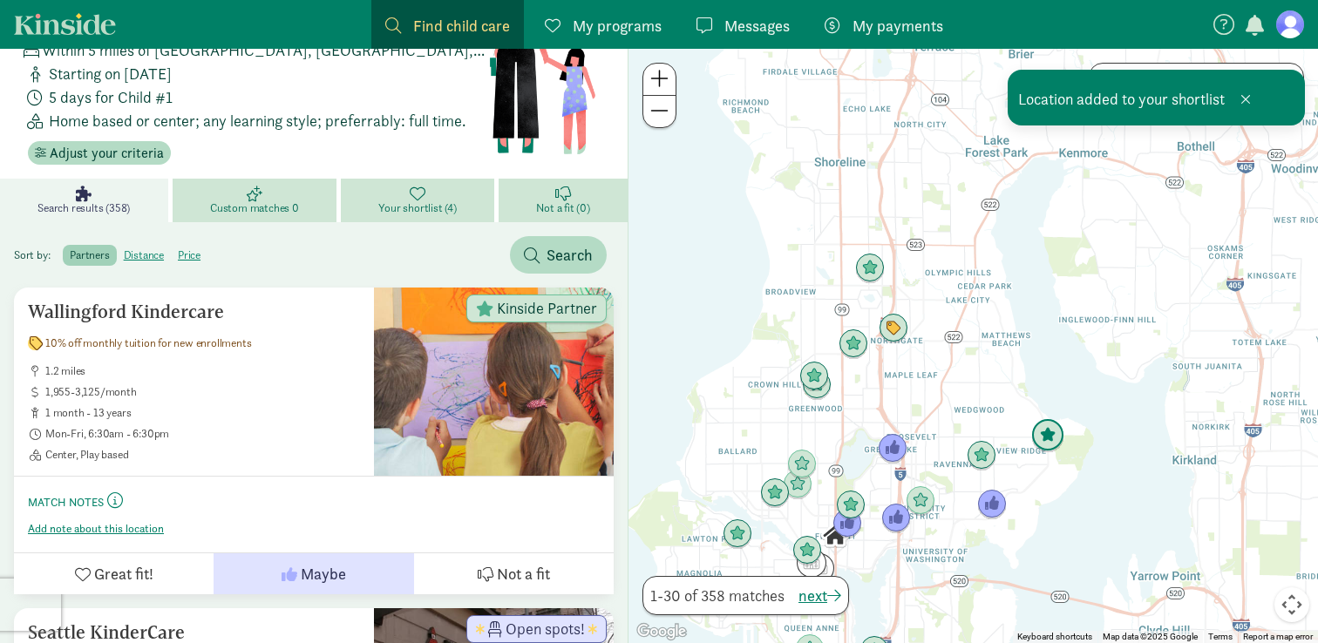
click at [1054, 445] on img "Click to see details" at bounding box center [1047, 435] width 33 height 33
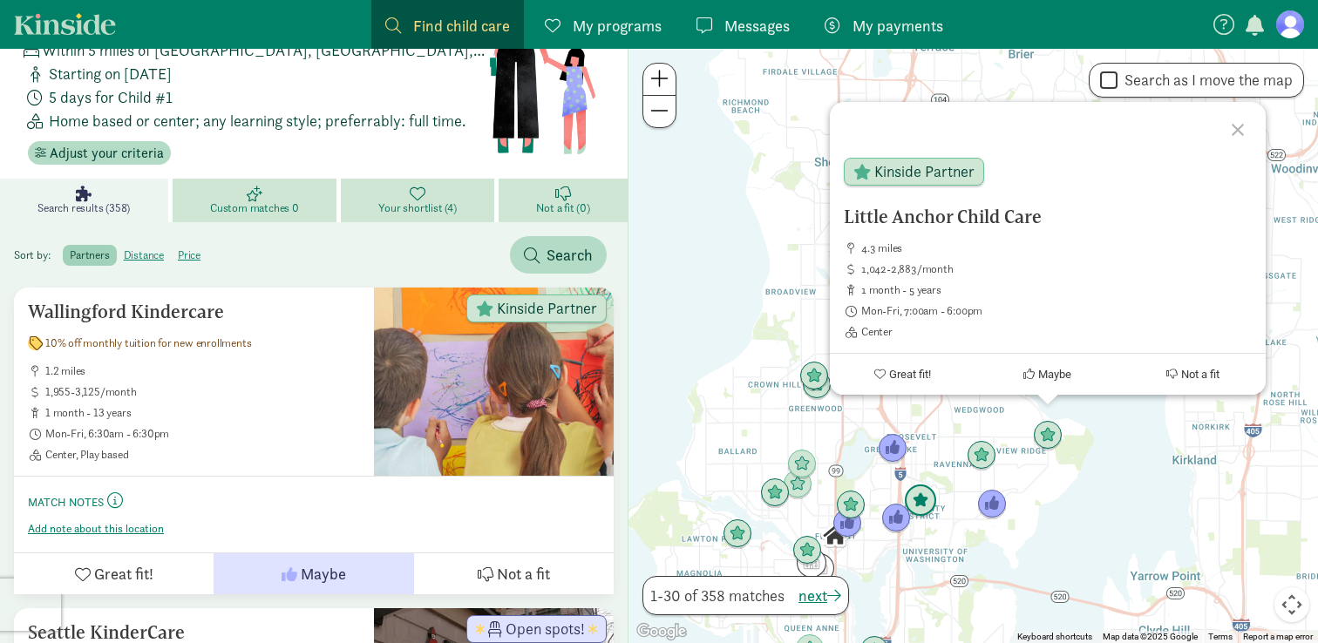
click at [917, 505] on img "Click to see details" at bounding box center [920, 501] width 33 height 33
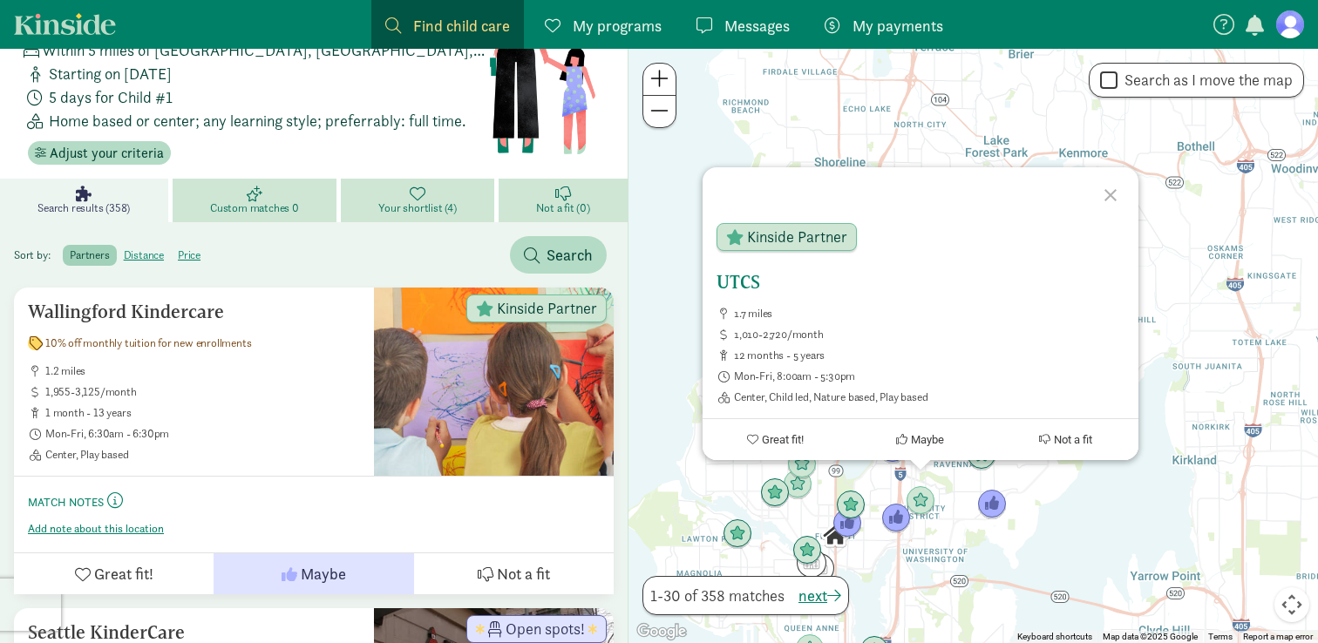
click at [914, 440] on span "Maybe" at bounding box center [927, 439] width 33 height 13
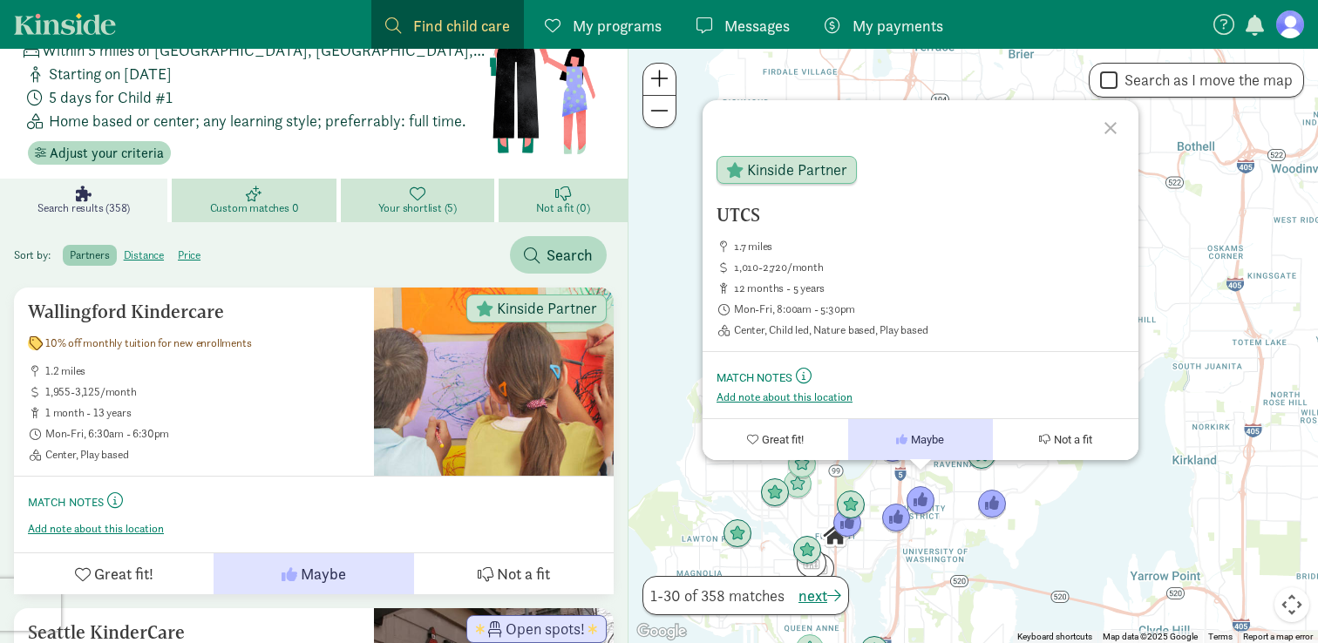
click at [1039, 481] on div "UTCS 1.7 miles 1,010-2,720/month 12 months - 5 years Mon-Fri, 8:00am - 5:30pm C…" at bounding box center [974, 346] width 690 height 595
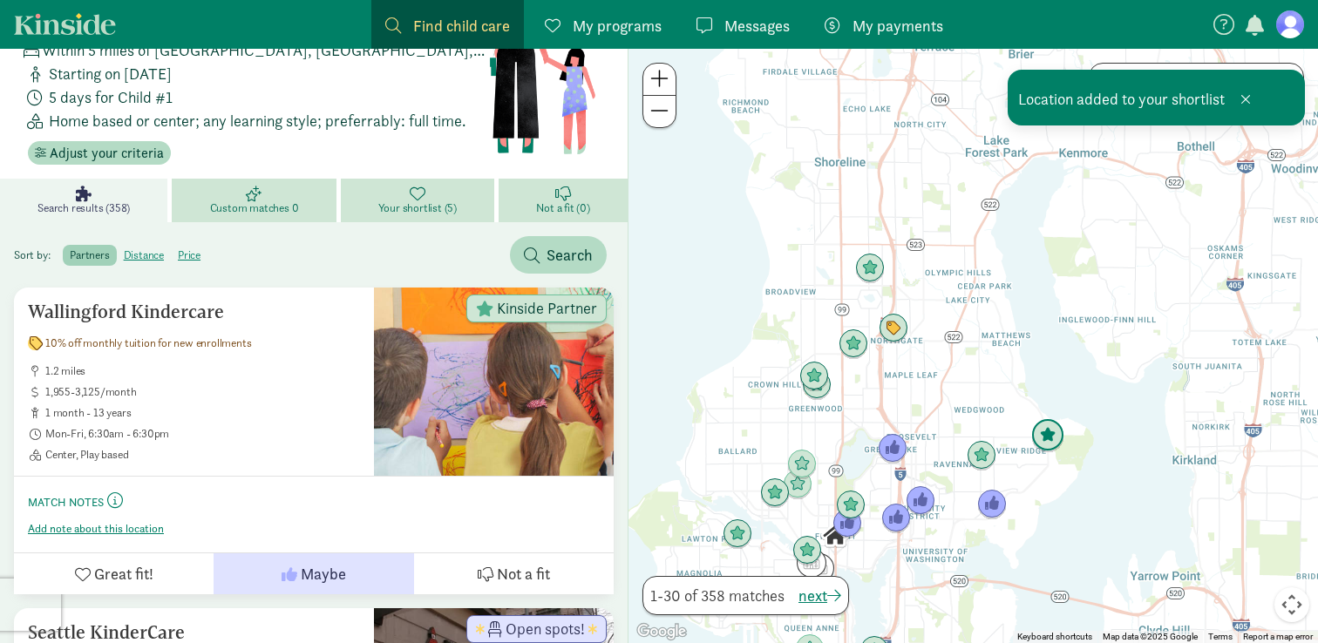
click at [1043, 441] on img "Click to see details" at bounding box center [1047, 435] width 33 height 33
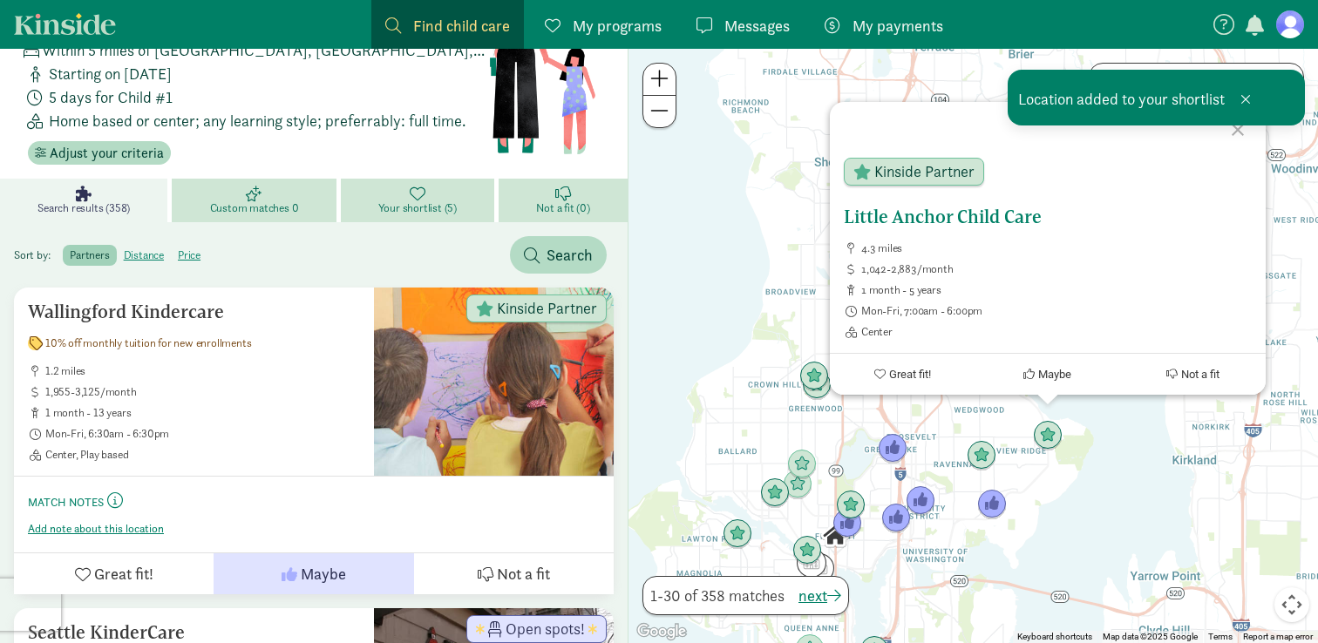
click at [1025, 375] on icon at bounding box center [1028, 374] width 11 height 11
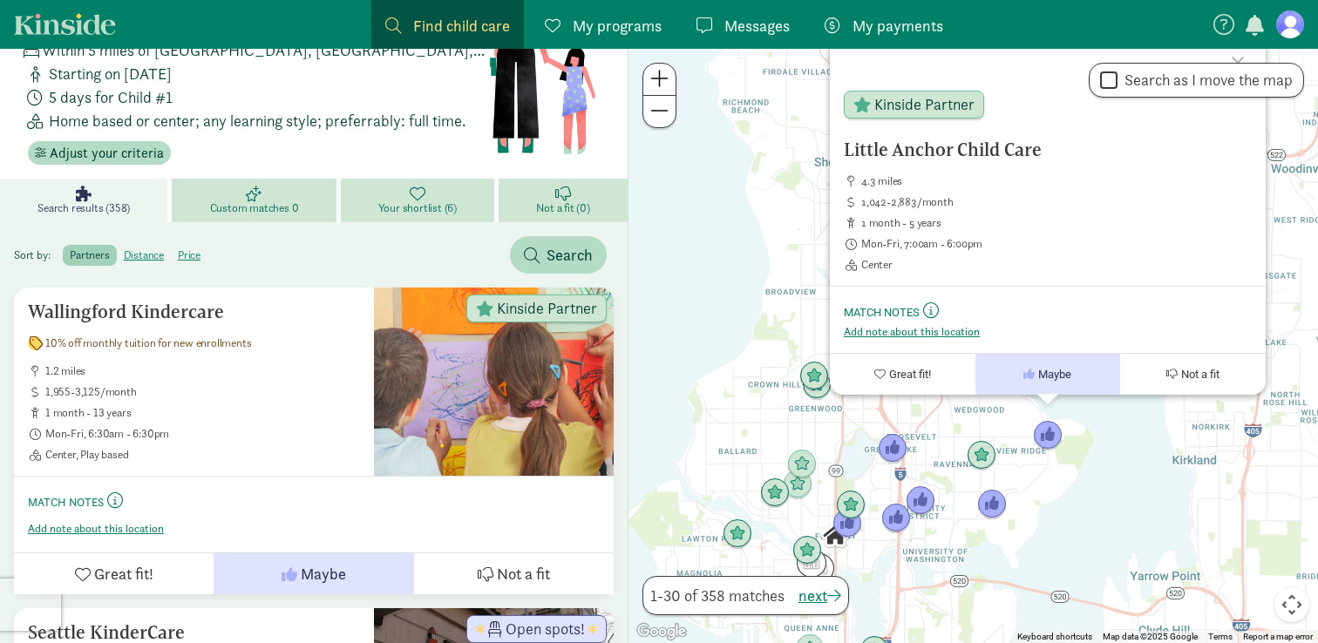
click at [765, 372] on div "Little Anchor Child Care 4.3 miles 1,042-2,883/month 1 month - 5 years Mon-Fri,…" at bounding box center [974, 346] width 690 height 595
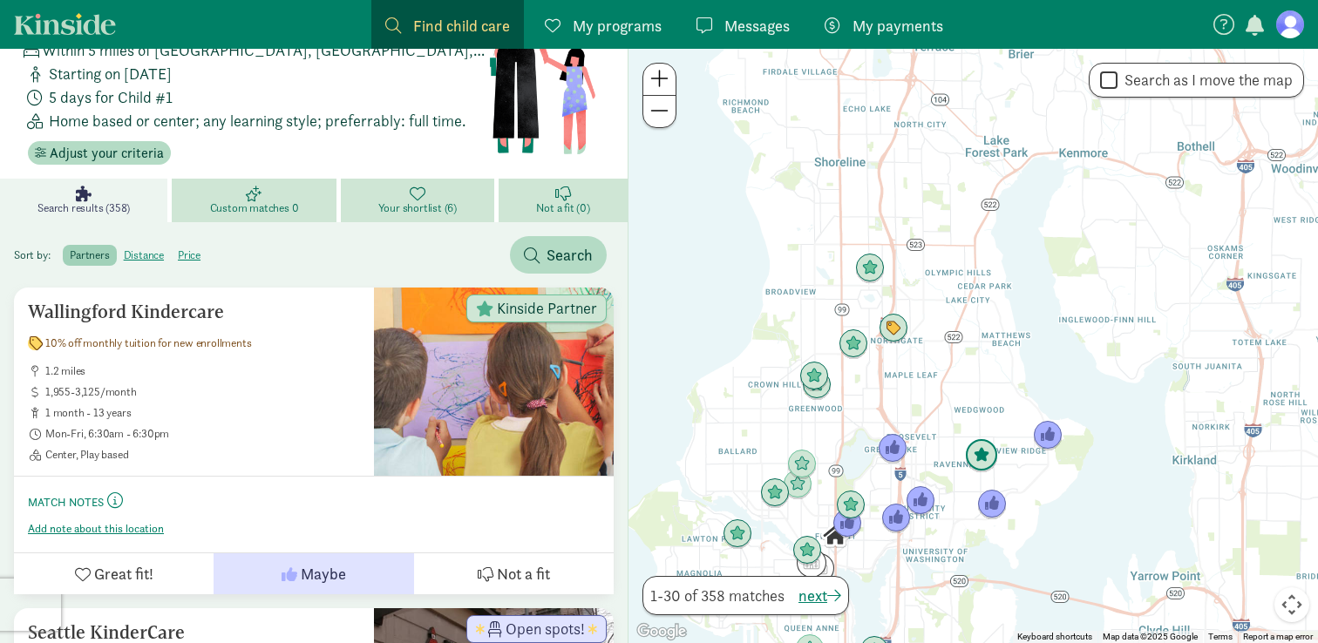
click at [970, 448] on img "Click to see details" at bounding box center [981, 455] width 33 height 33
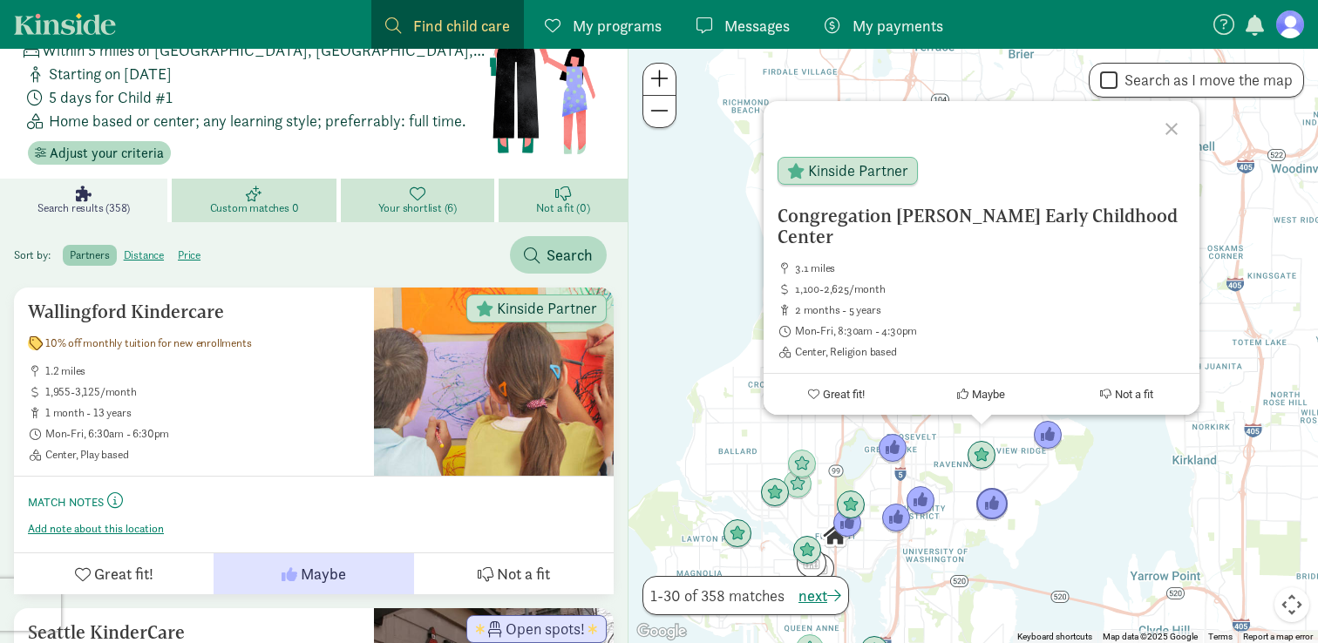
click at [986, 506] on img "Click to see details" at bounding box center [991, 504] width 33 height 33
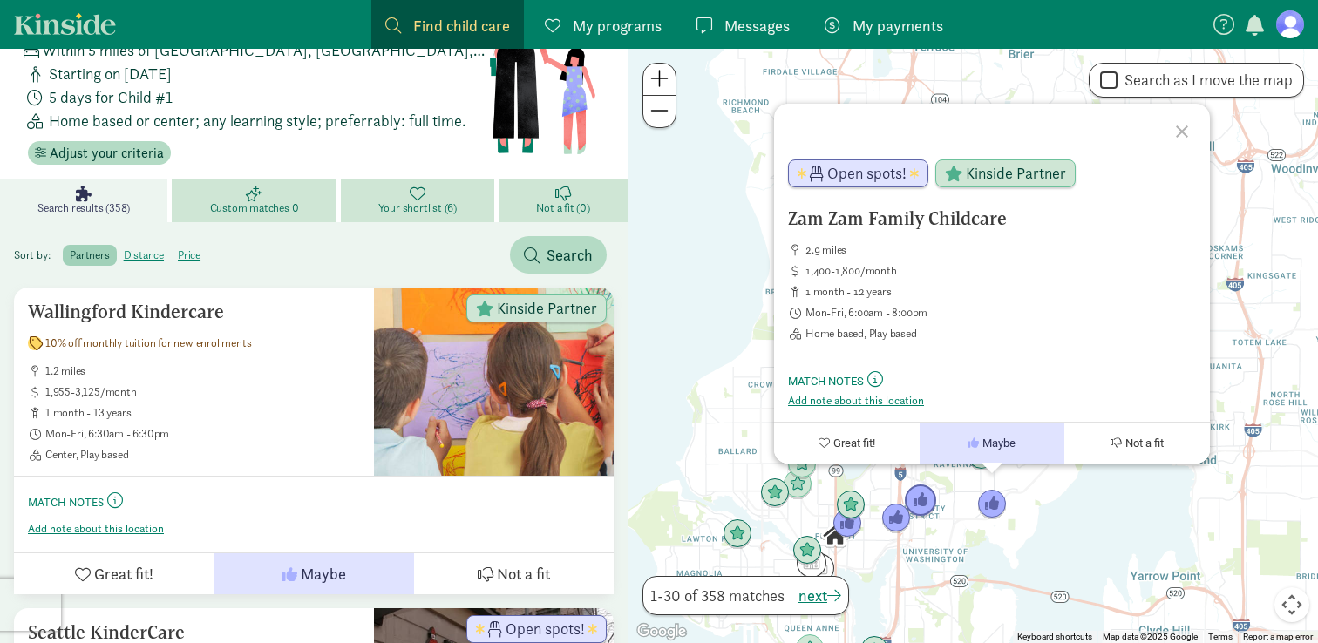
click at [919, 501] on img "Click to see details" at bounding box center [920, 501] width 33 height 33
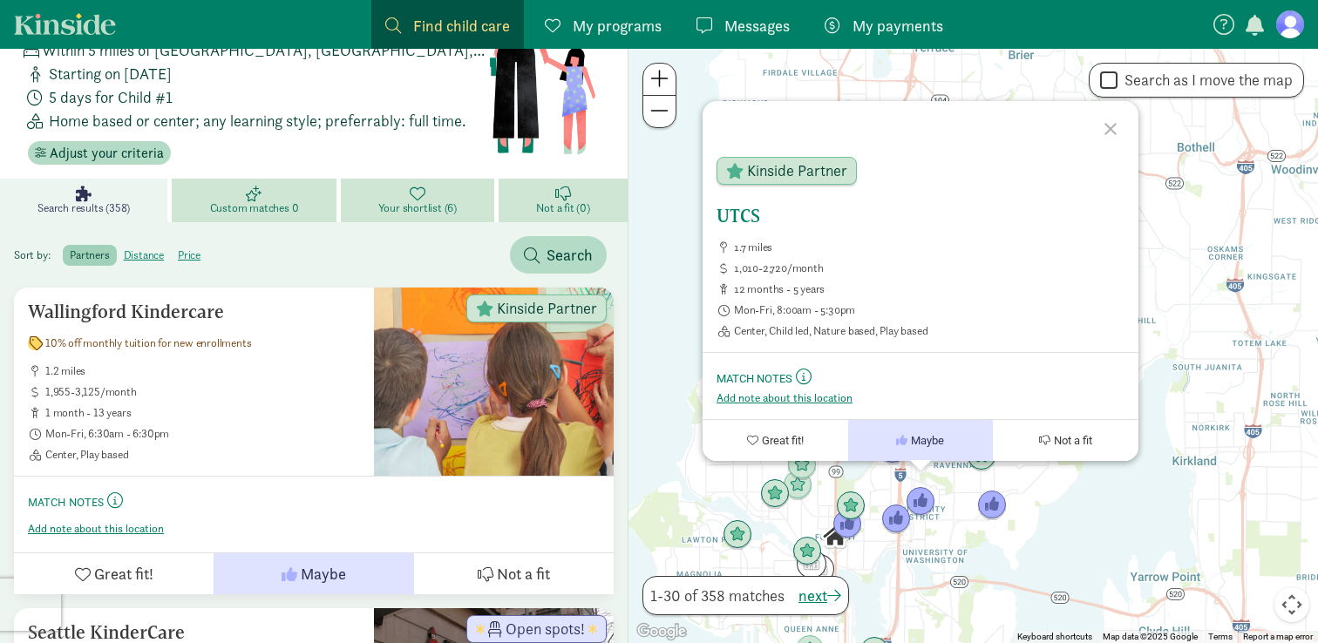
click at [752, 210] on h5 "UTCS" at bounding box center [921, 216] width 408 height 21
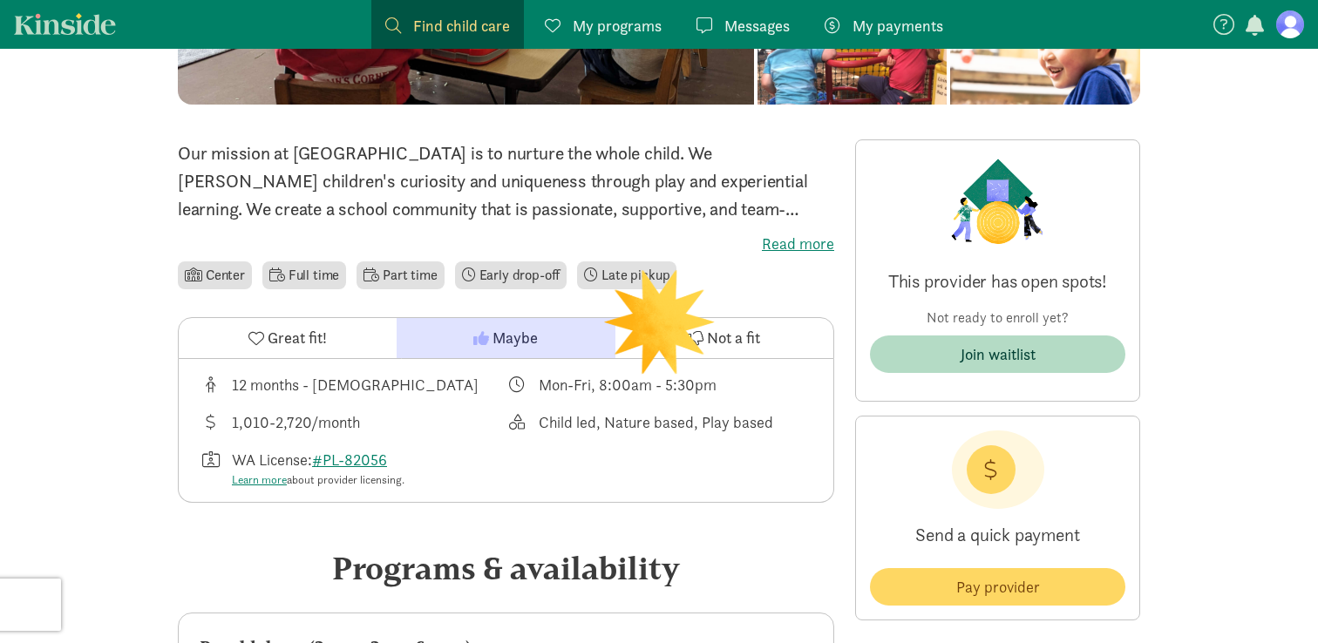
scroll to position [334, 0]
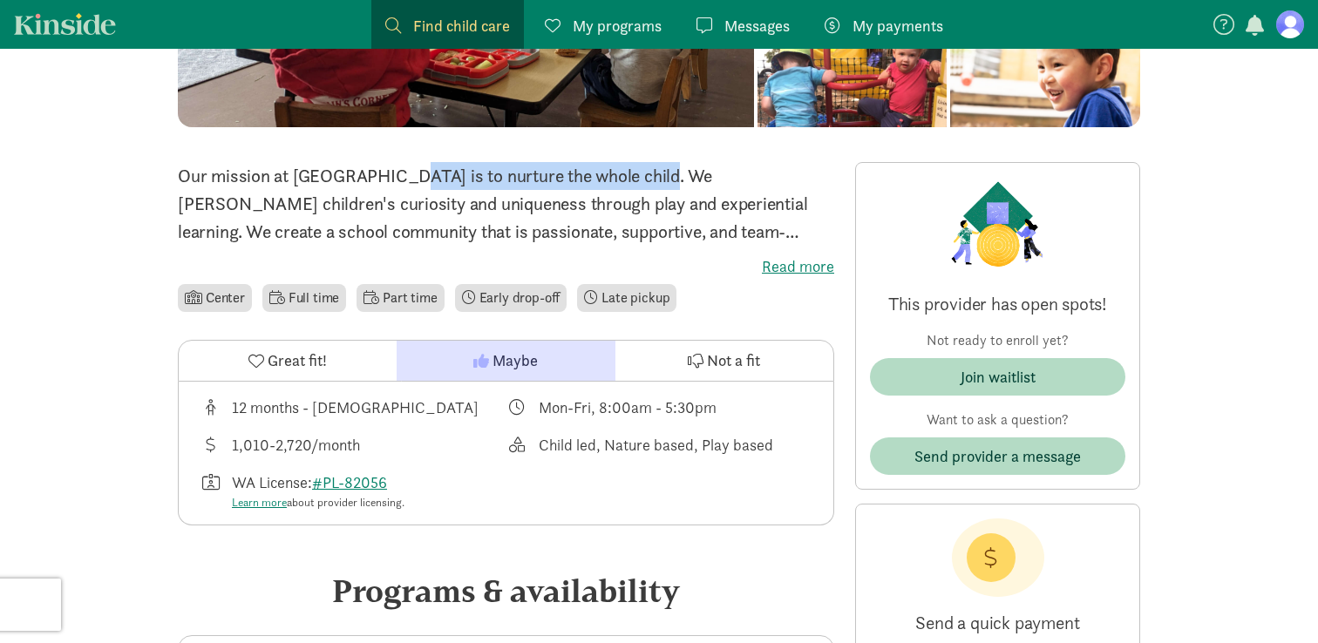
drag, startPoint x: 294, startPoint y: 174, endPoint x: 560, endPoint y: 178, distance: 265.9
click at [560, 178] on p "Our mission at [GEOGRAPHIC_DATA] is to nurture the whole child. We [PERSON_NAME…" at bounding box center [506, 204] width 656 height 84
copy p "[GEOGRAPHIC_DATA]"
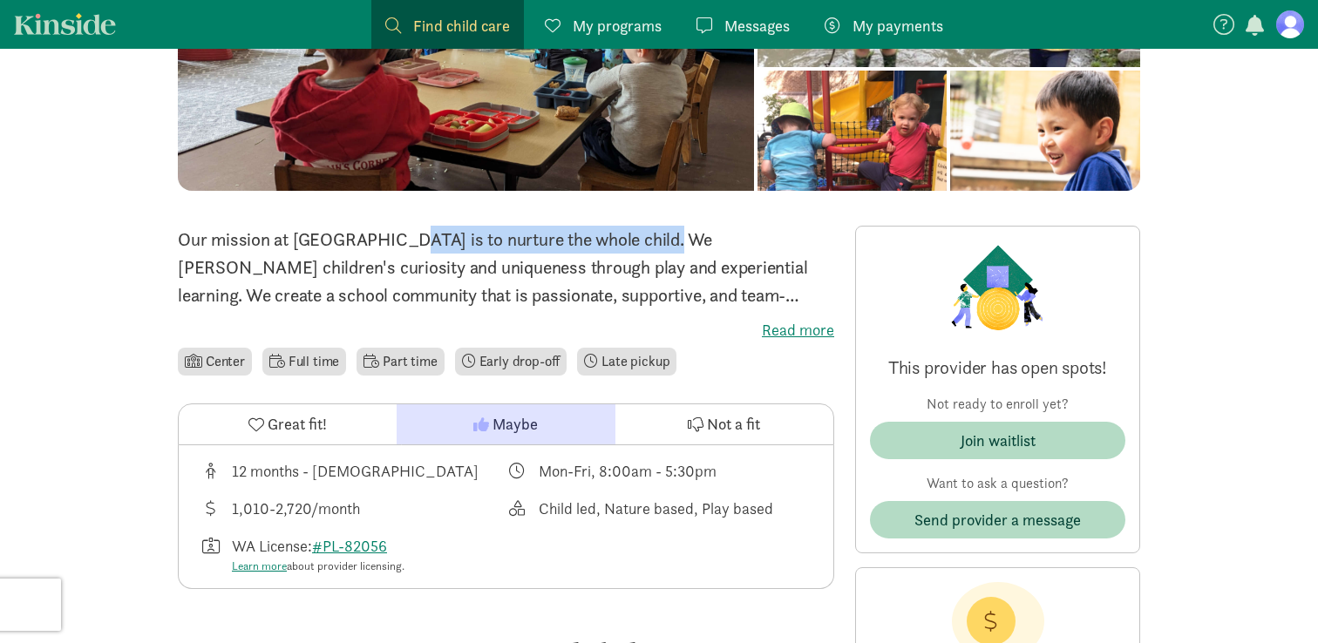
scroll to position [370, 0]
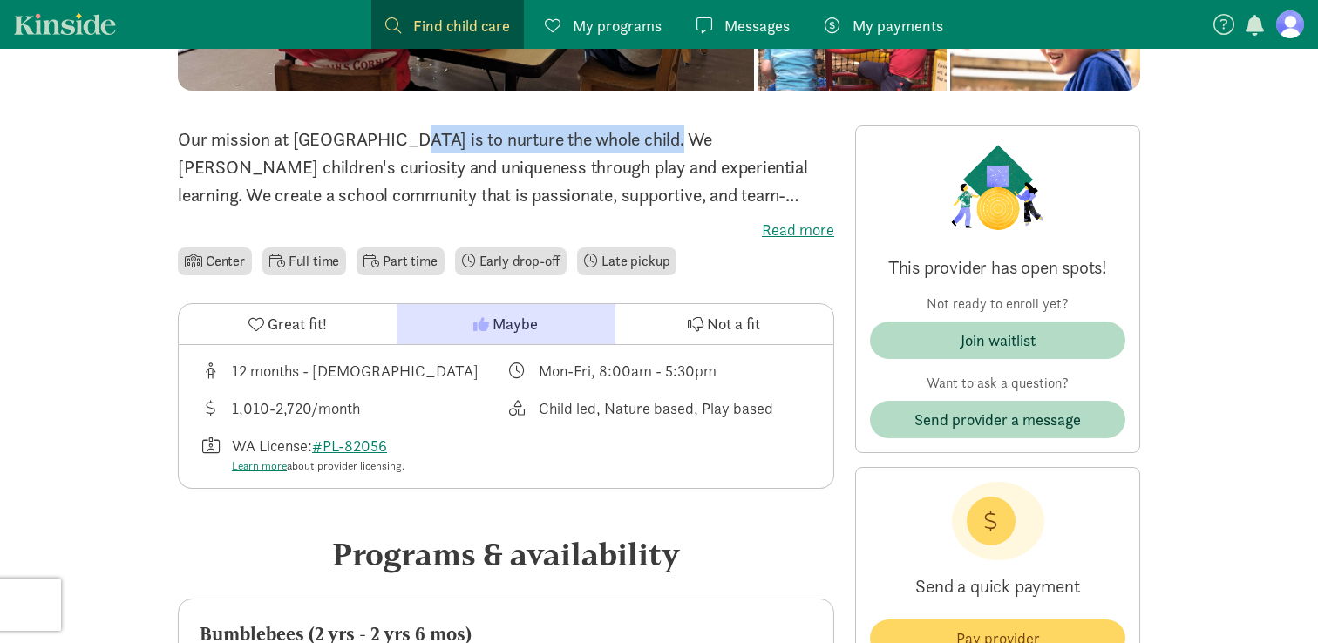
click at [483, 326] on icon at bounding box center [481, 324] width 16 height 16
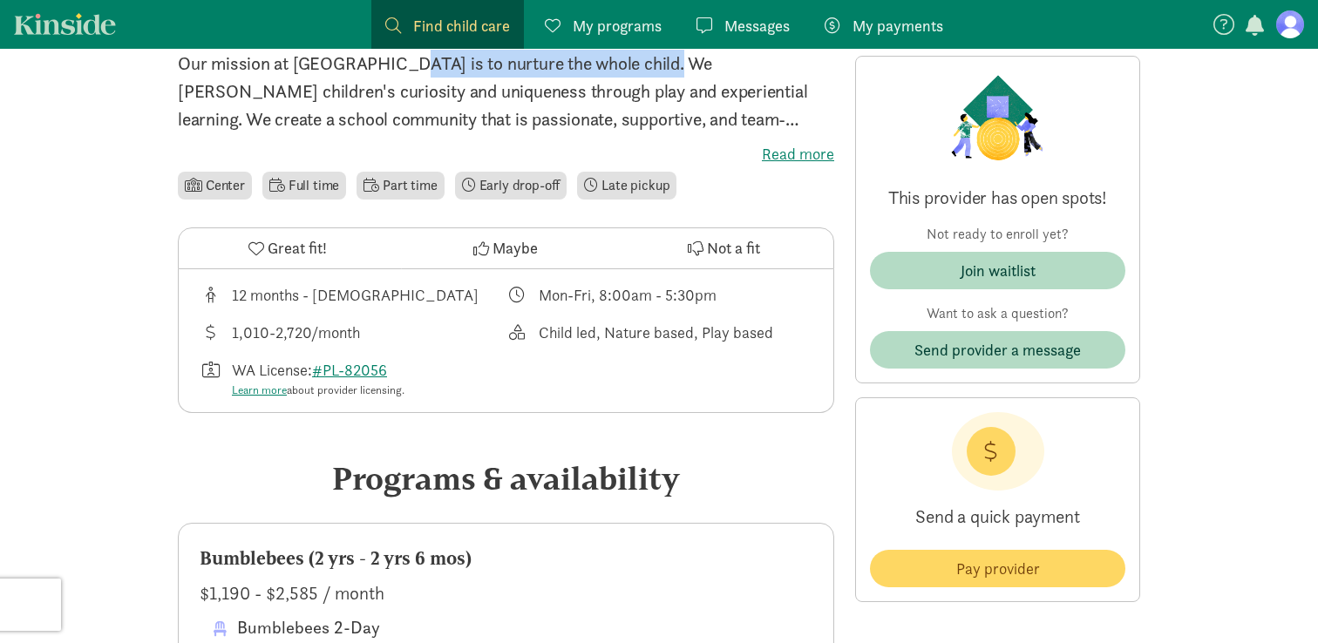
scroll to position [500, 0]
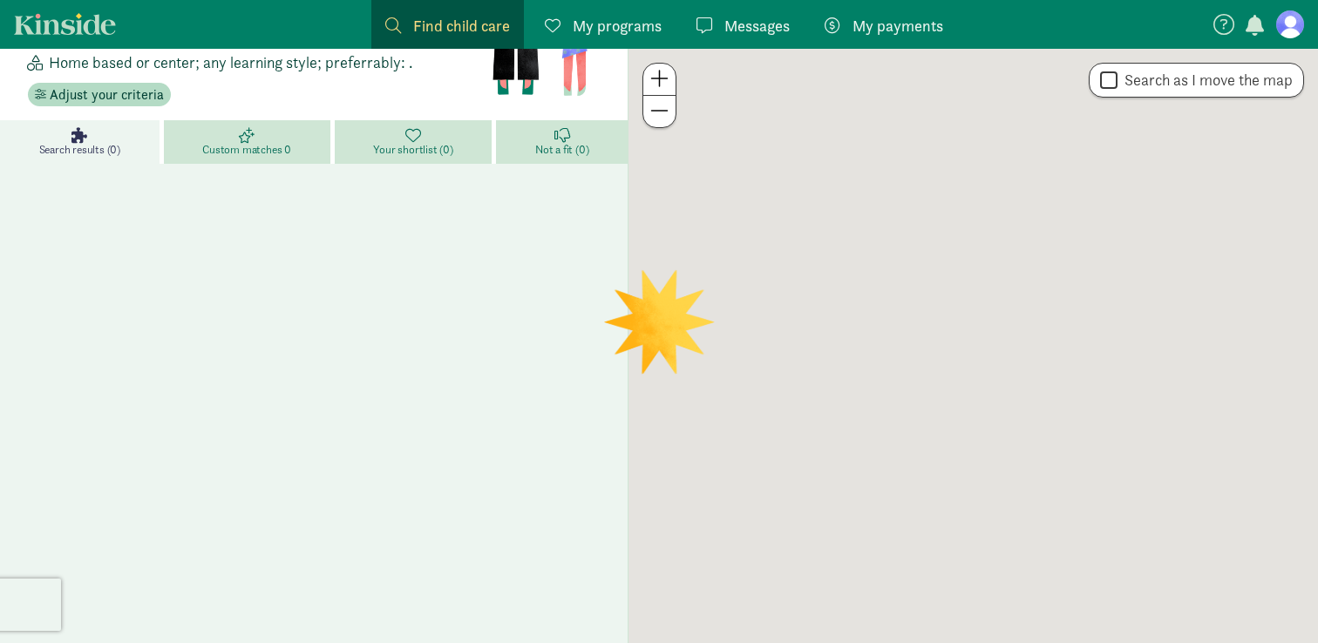
scroll to position [97, 0]
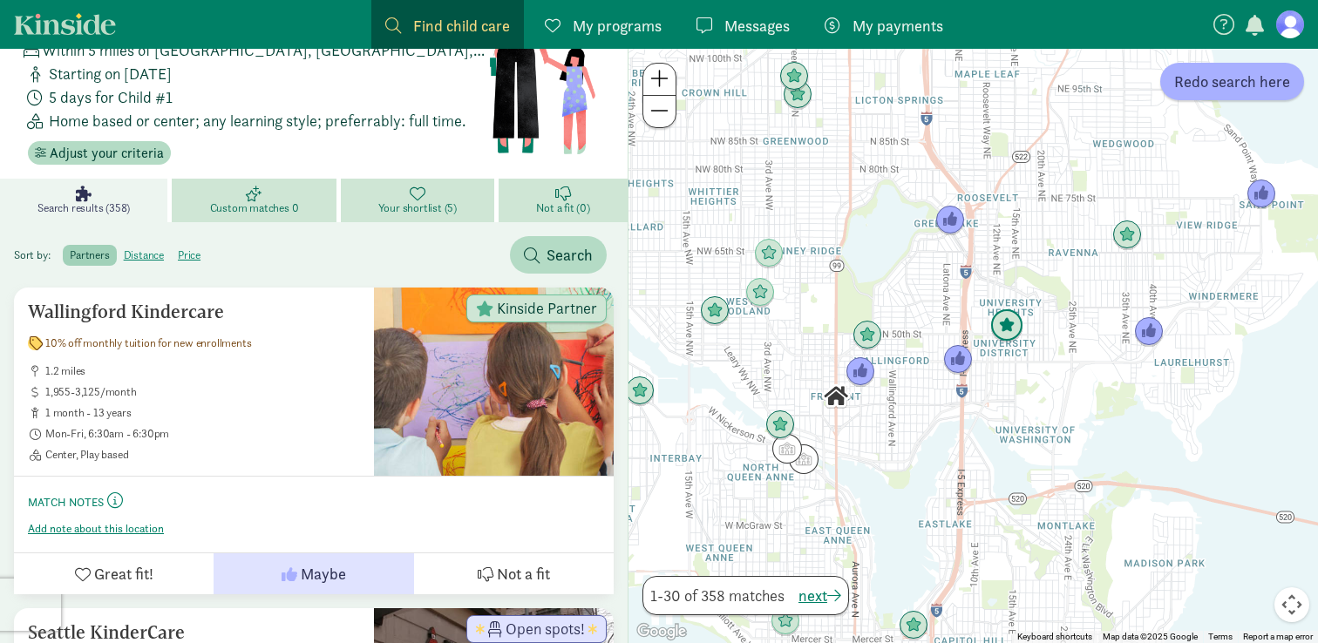
click at [1009, 330] on img "Click to see details" at bounding box center [1006, 325] width 33 height 33
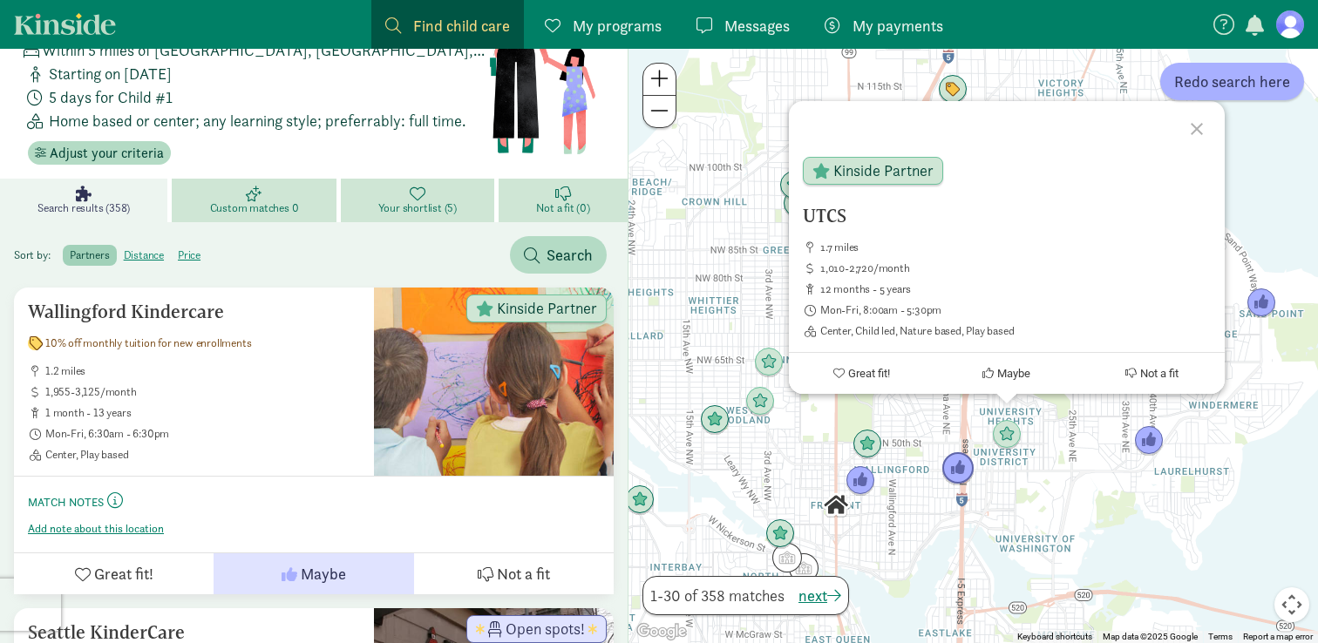
click at [950, 476] on img "Click to see details" at bounding box center [957, 468] width 33 height 33
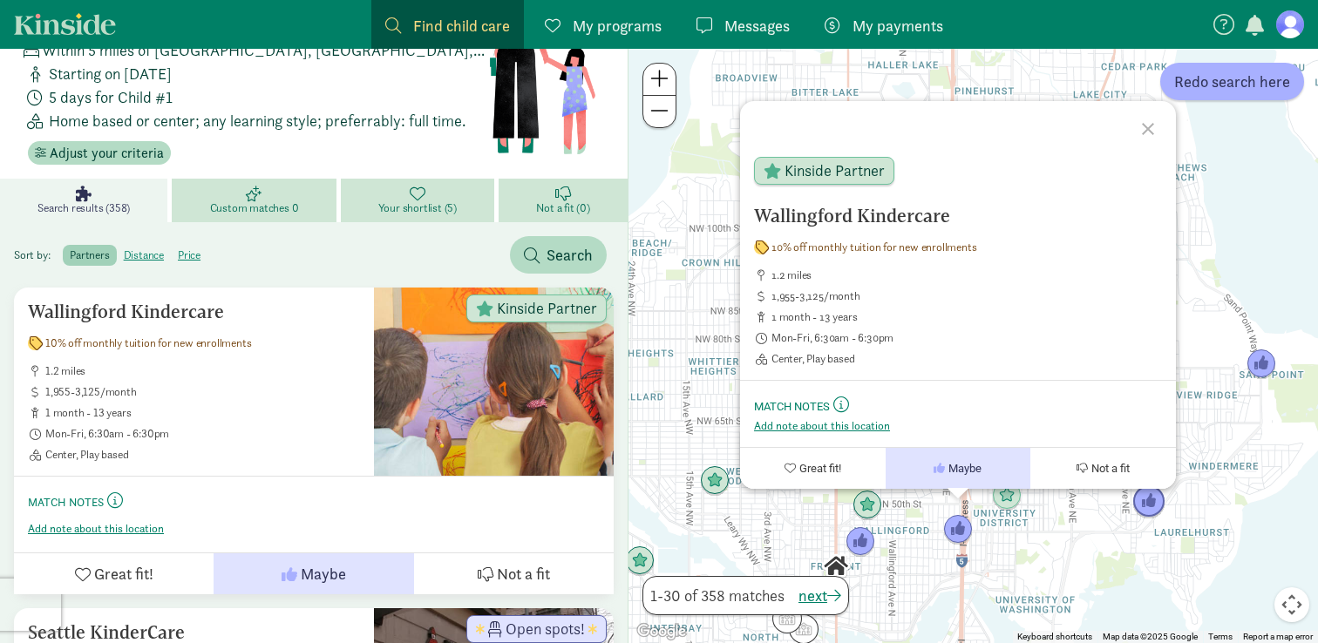
click at [1151, 499] on img "Click to see details" at bounding box center [1148, 502] width 33 height 33
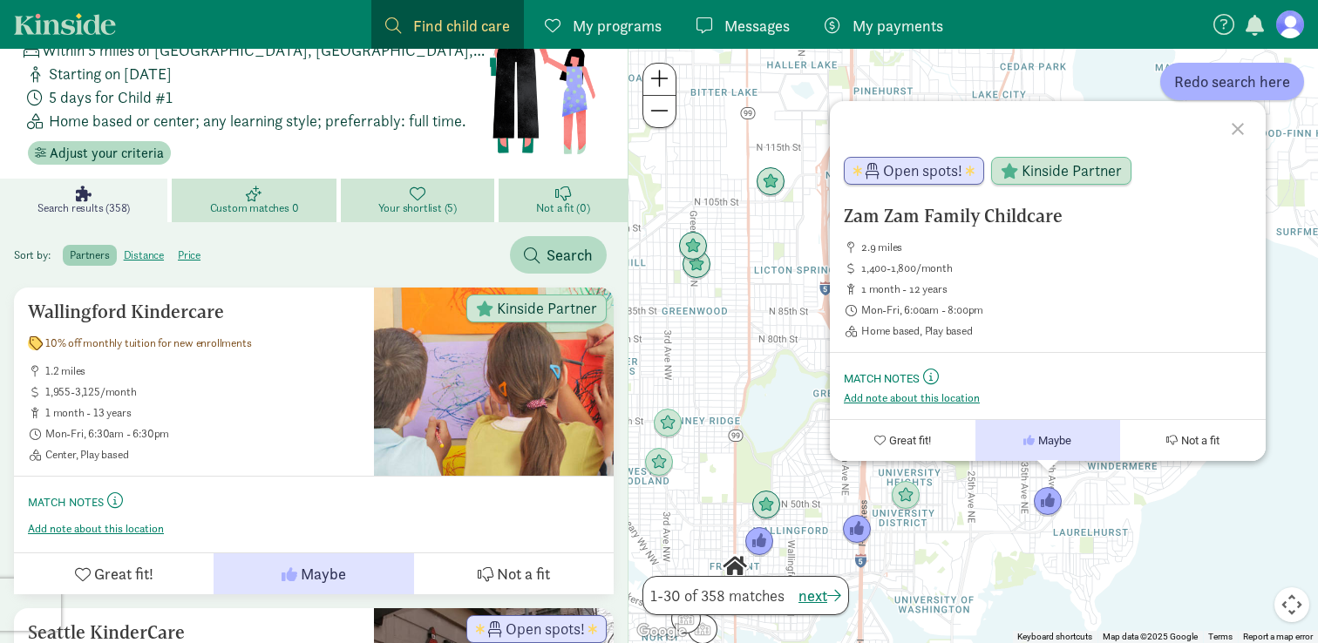
click at [801, 519] on div "To navigate, press the arrow keys. Zam Zam Family Childcare 2.9 miles 1,400-1,8…" at bounding box center [974, 346] width 690 height 595
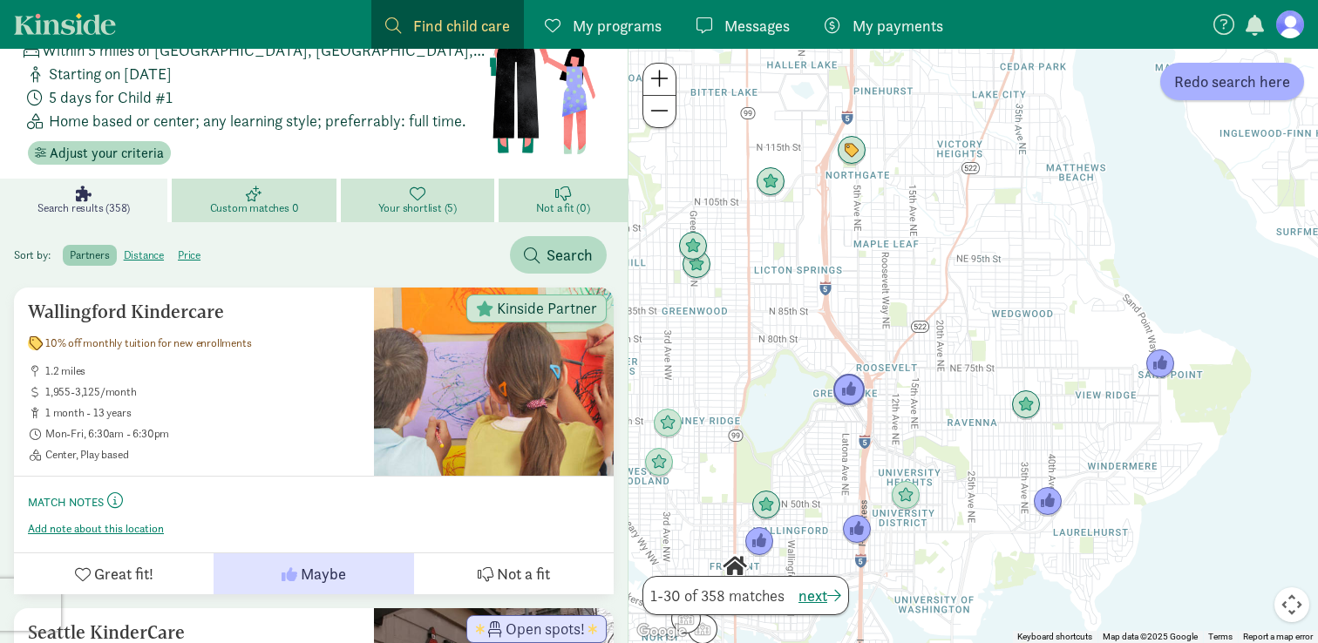
click at [849, 389] on img "Click to see details" at bounding box center [849, 390] width 33 height 33
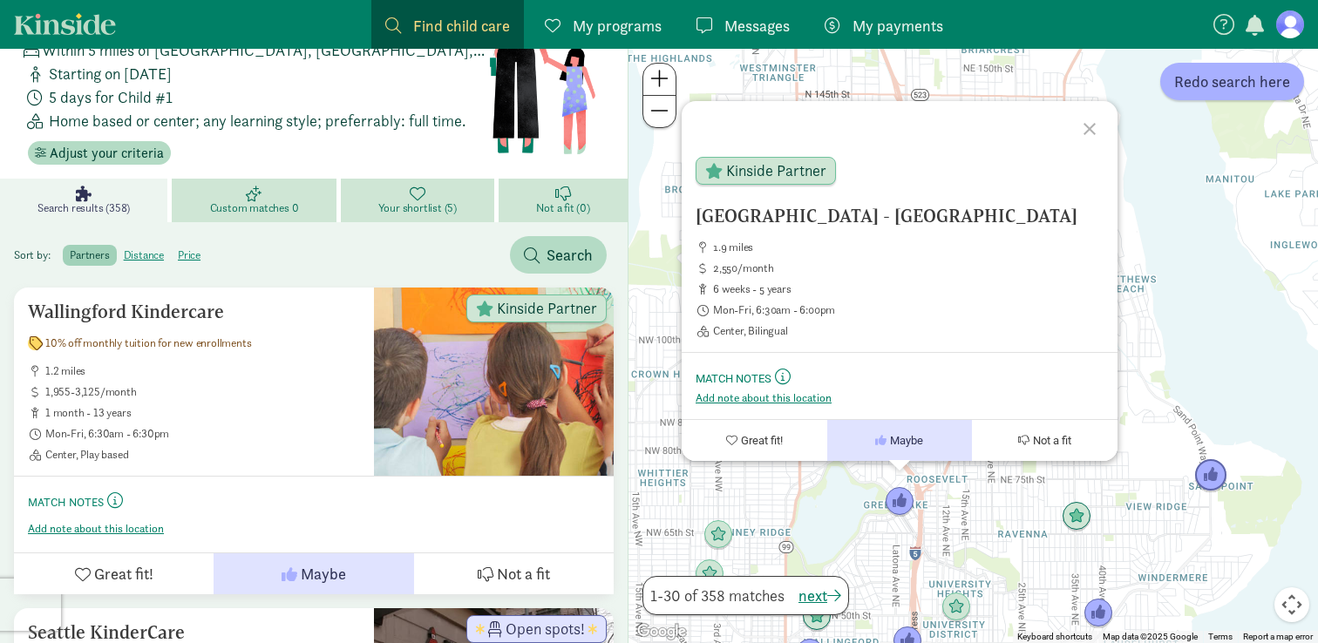
click at [1205, 467] on img "Click to see details" at bounding box center [1210, 475] width 33 height 33
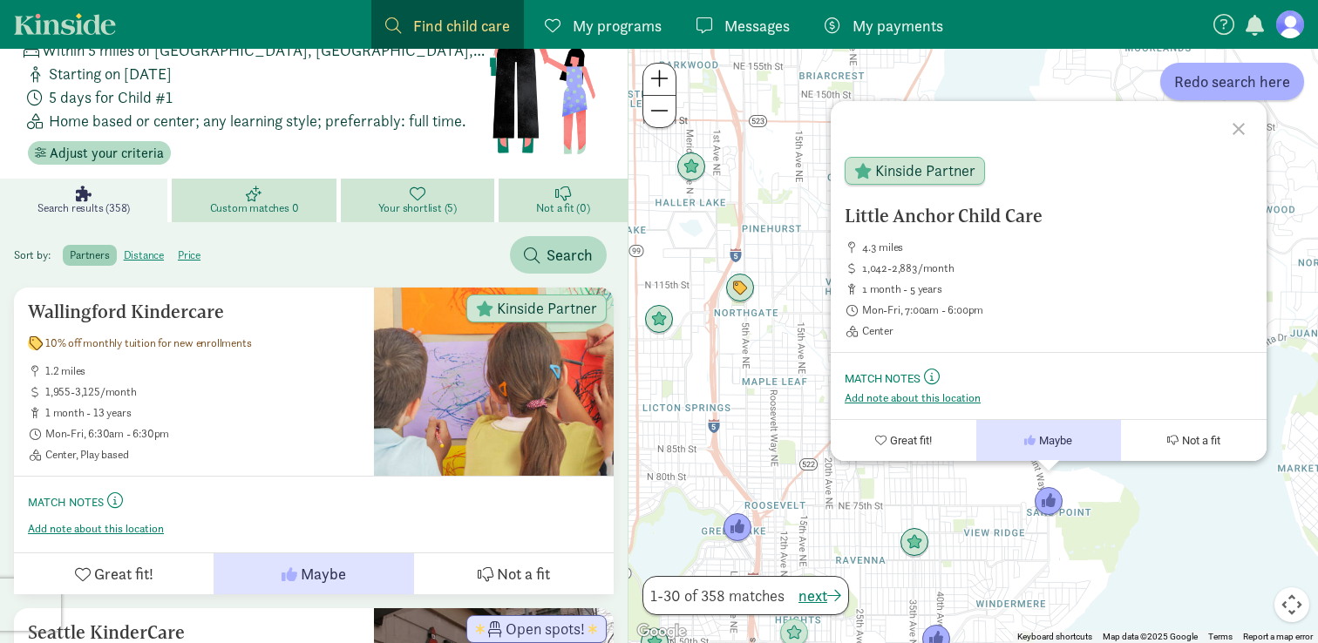
click at [930, 549] on div "To navigate, press the arrow keys. Little Anchor Child Care 4.3 miles 1,042-2,8…" at bounding box center [974, 346] width 690 height 595
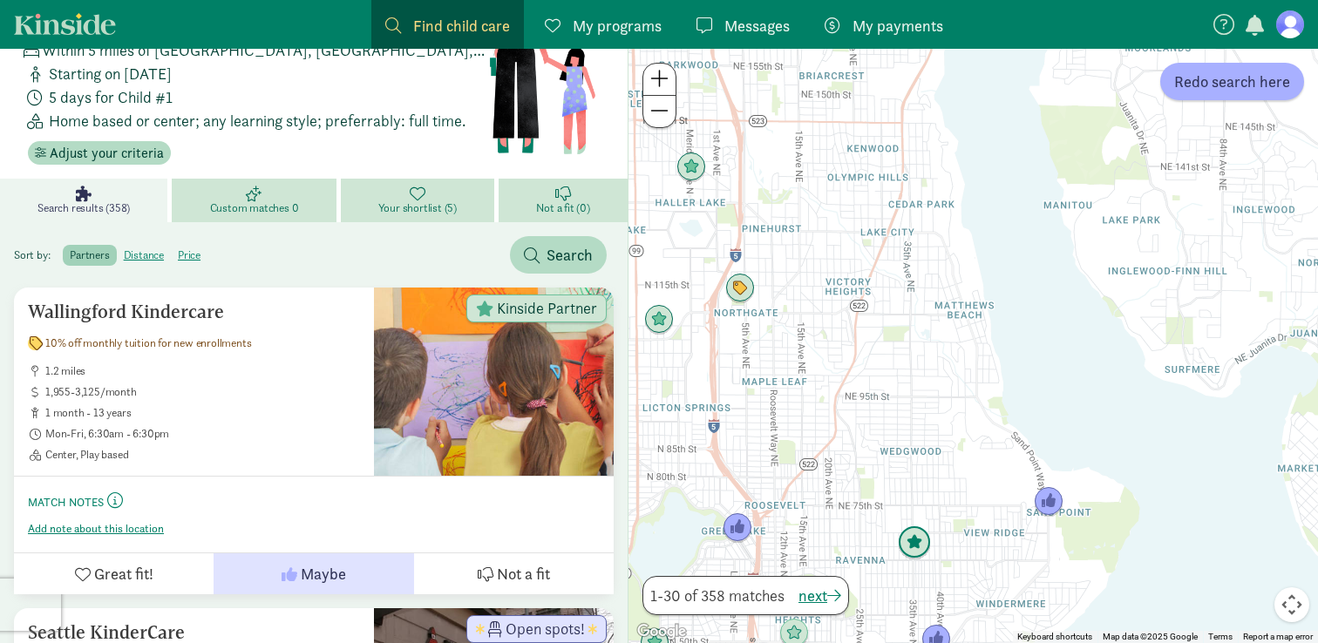
click at [915, 543] on img "Click to see details" at bounding box center [914, 543] width 33 height 33
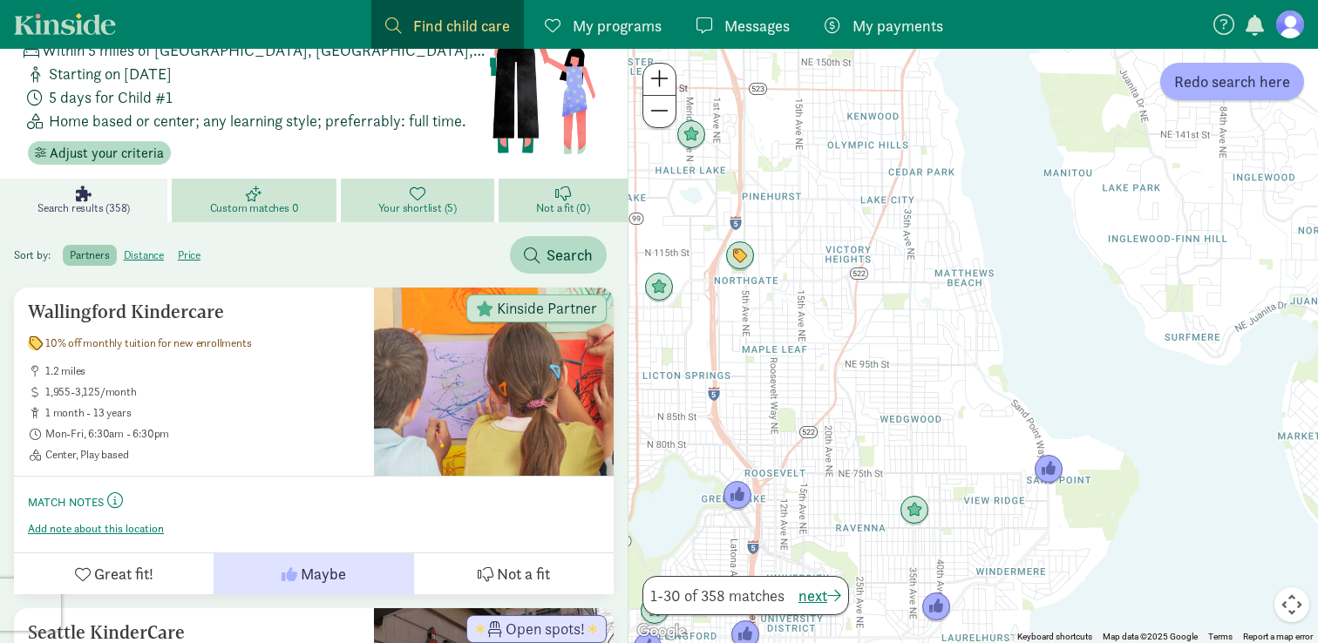
drag, startPoint x: 991, startPoint y: 585, endPoint x: 993, endPoint y: 449, distance: 136.0
click at [992, 449] on div at bounding box center [974, 346] width 690 height 595
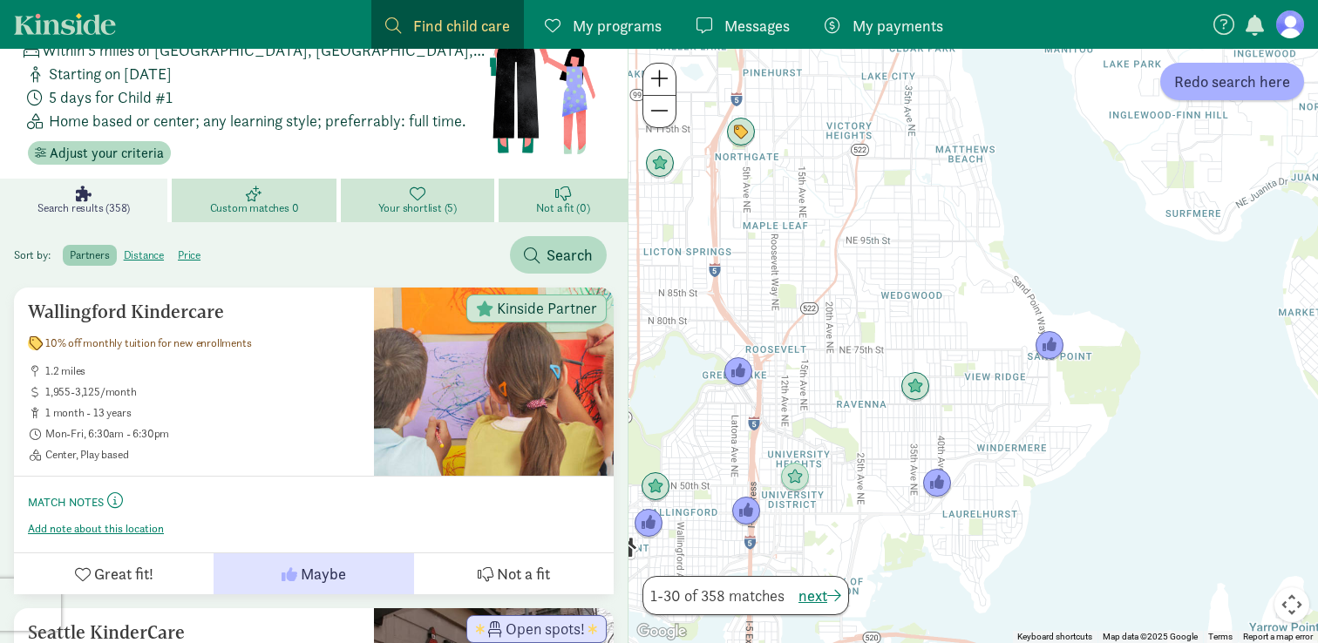
click at [931, 482] on img "Click to see details" at bounding box center [937, 484] width 30 height 30
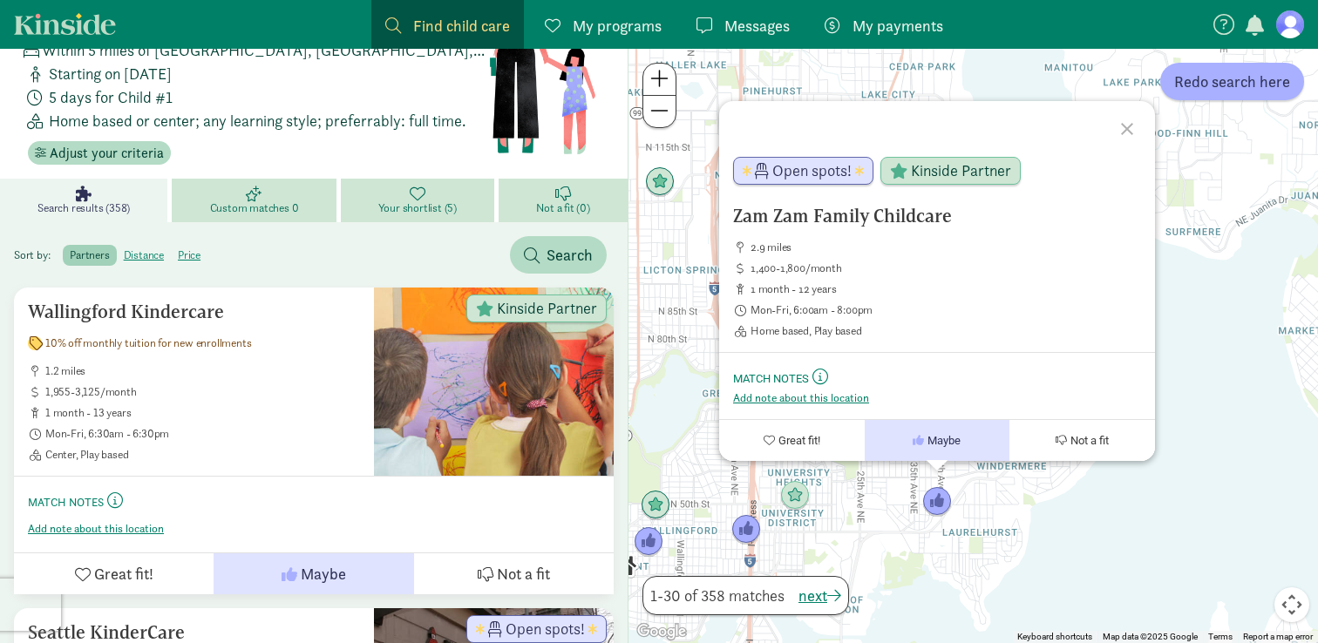
click at [862, 513] on div "Zam Zam Family Childcare 2.9 miles 1,400-1,800/month 1 month - 12 years Mon-Fri…" at bounding box center [974, 346] width 690 height 595
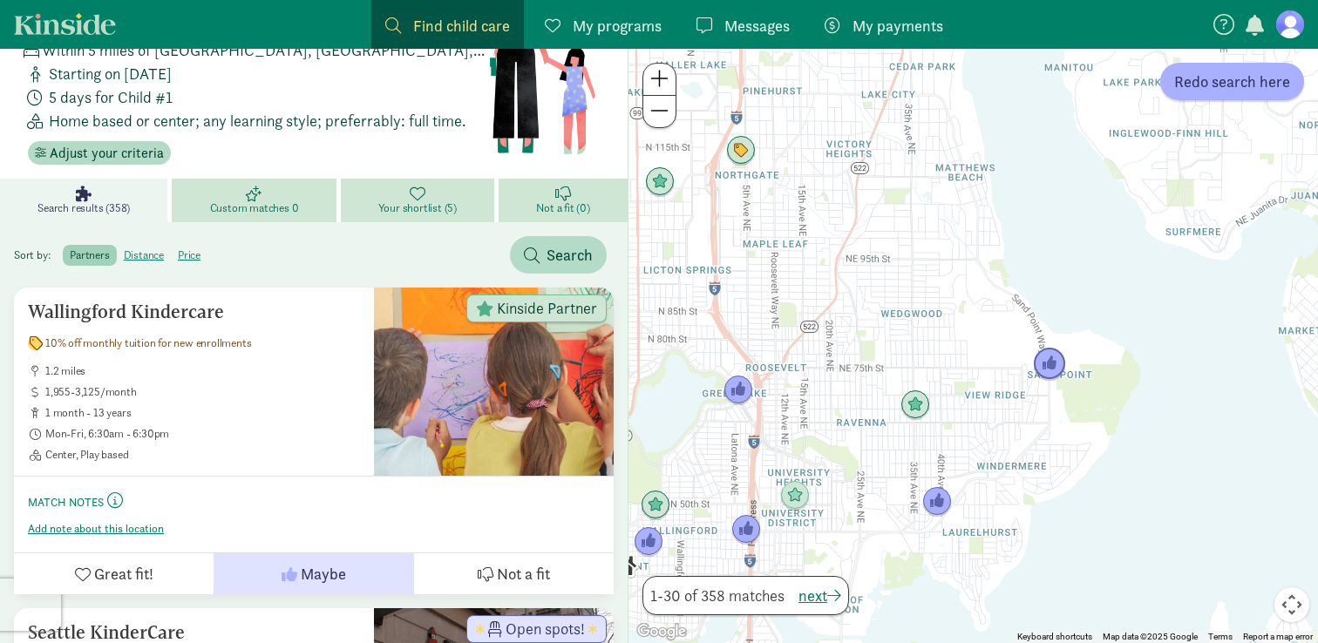
click at [1050, 377] on img "Click to see details" at bounding box center [1049, 364] width 33 height 33
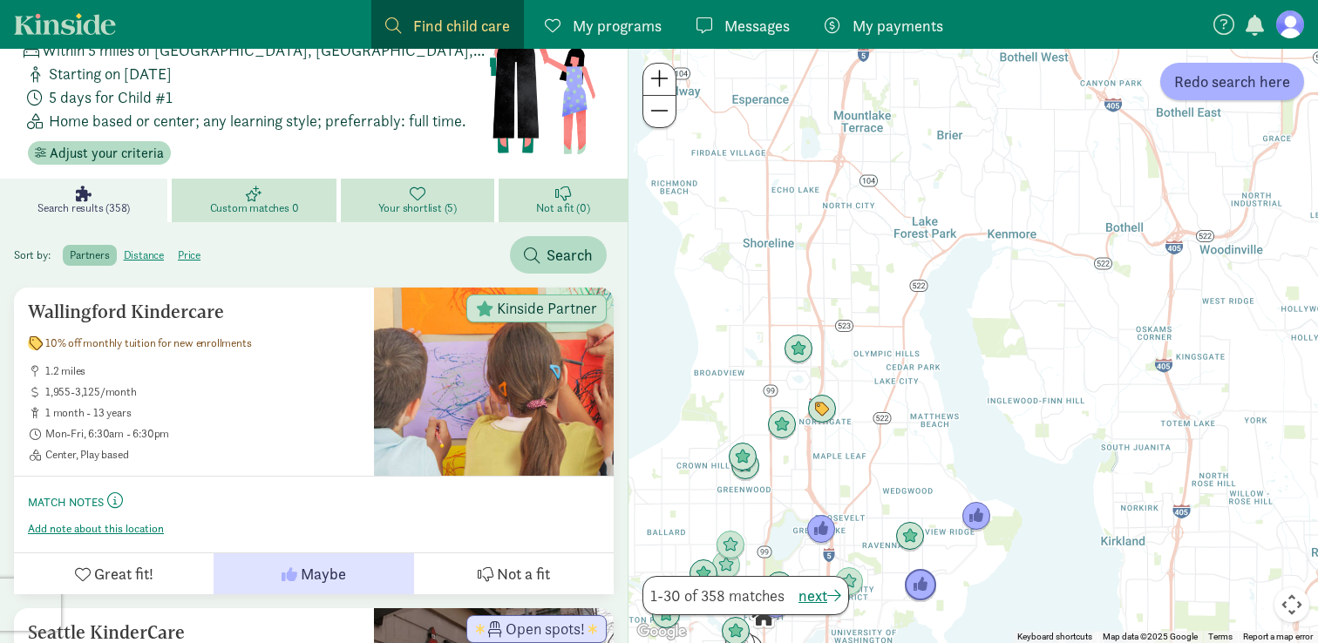
click at [919, 590] on img "Click to see details" at bounding box center [920, 585] width 33 height 33
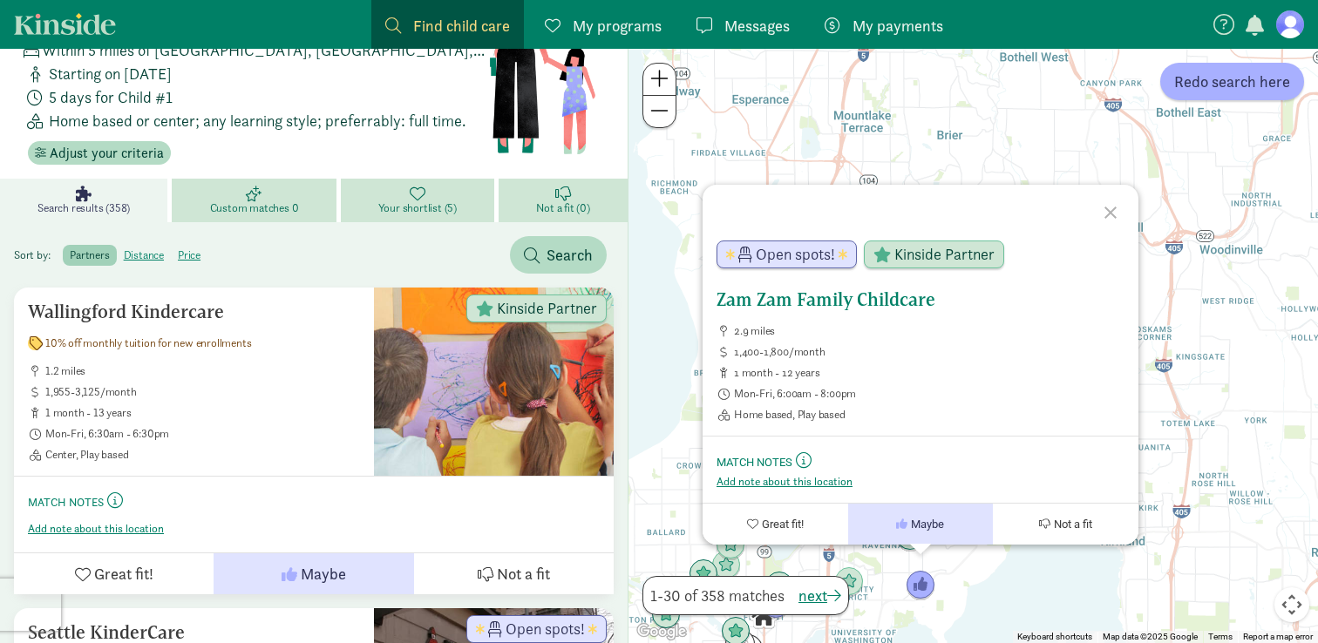
click at [797, 299] on h5 "Zam Zam Family Childcare" at bounding box center [921, 299] width 408 height 21
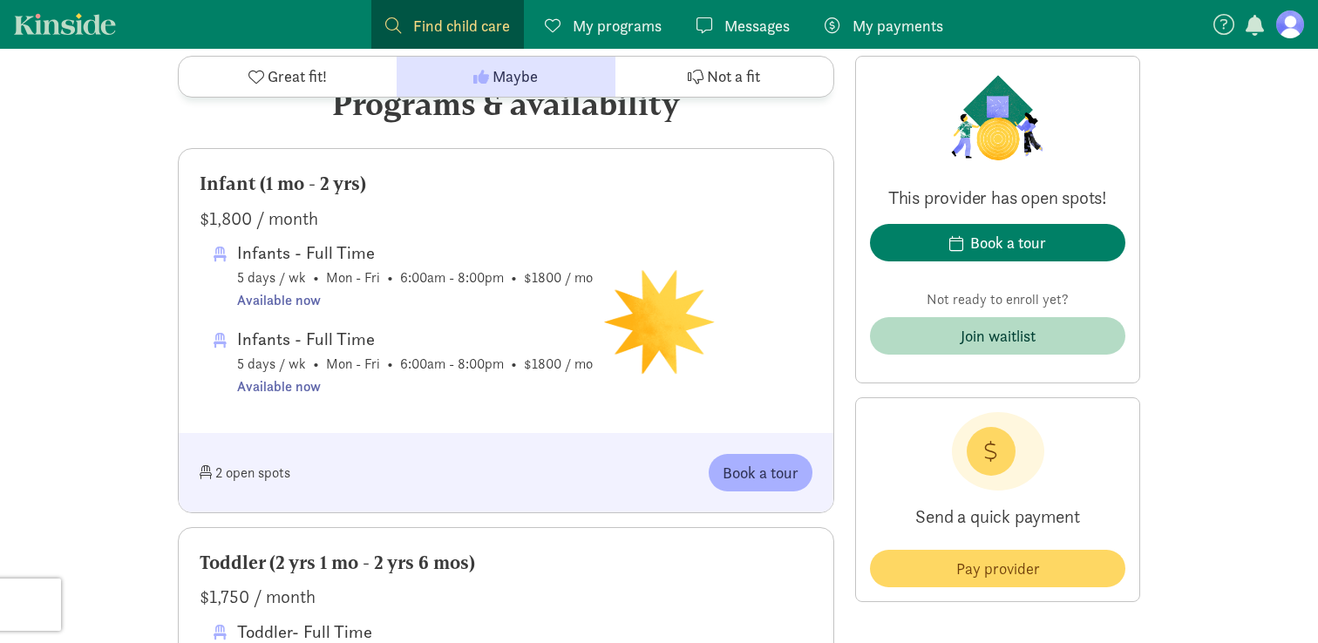
scroll to position [885, 0]
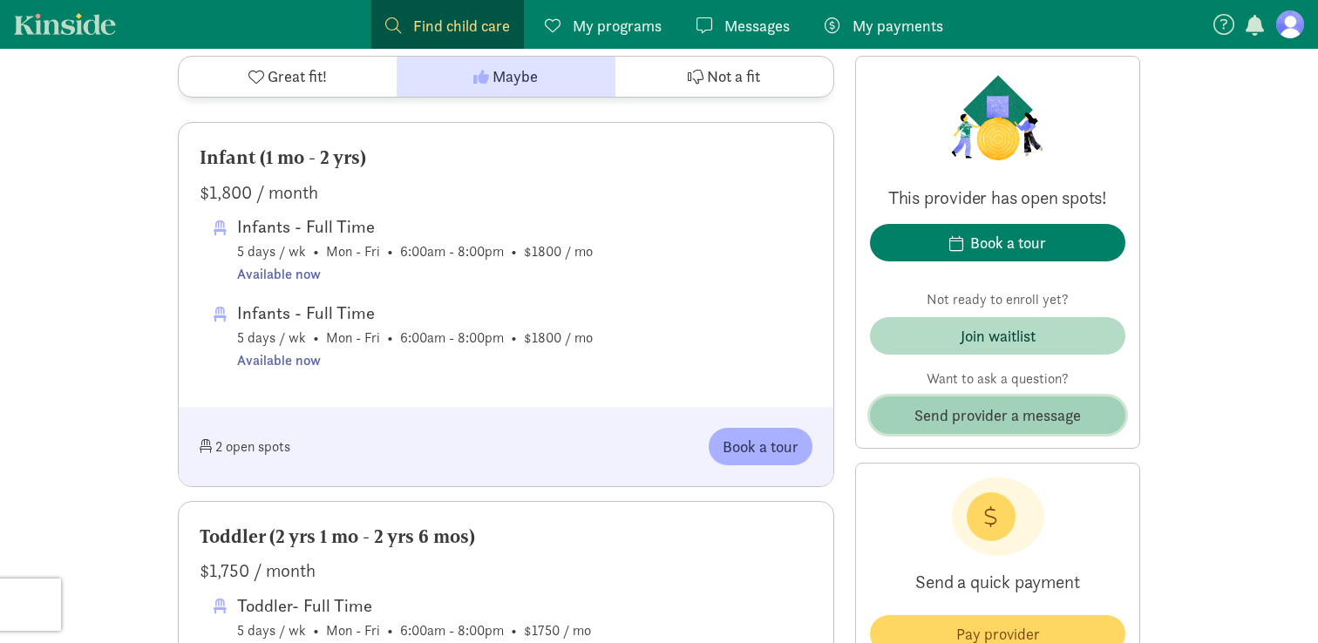
click at [963, 425] on span "Send provider a message" at bounding box center [997, 416] width 167 height 24
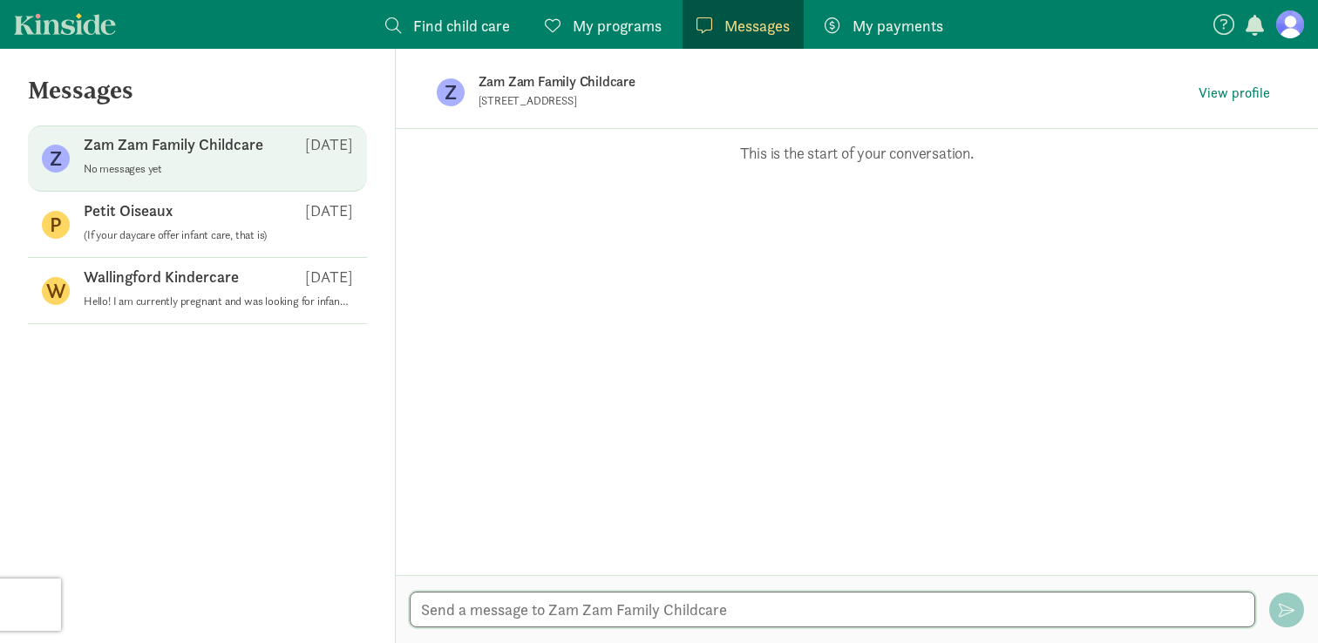
click at [524, 617] on textarea at bounding box center [833, 610] width 846 height 36
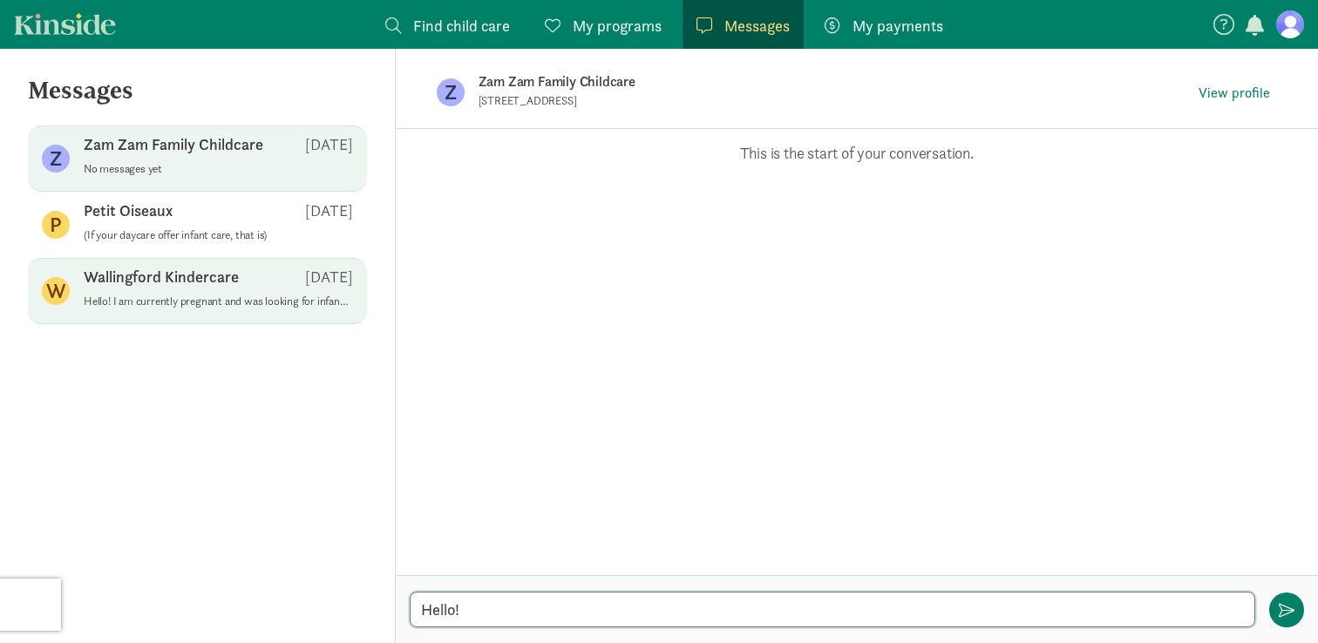
type textarea "Hello!"
click at [272, 289] on div "Wallingford Kindercare [DATE]" at bounding box center [218, 281] width 269 height 28
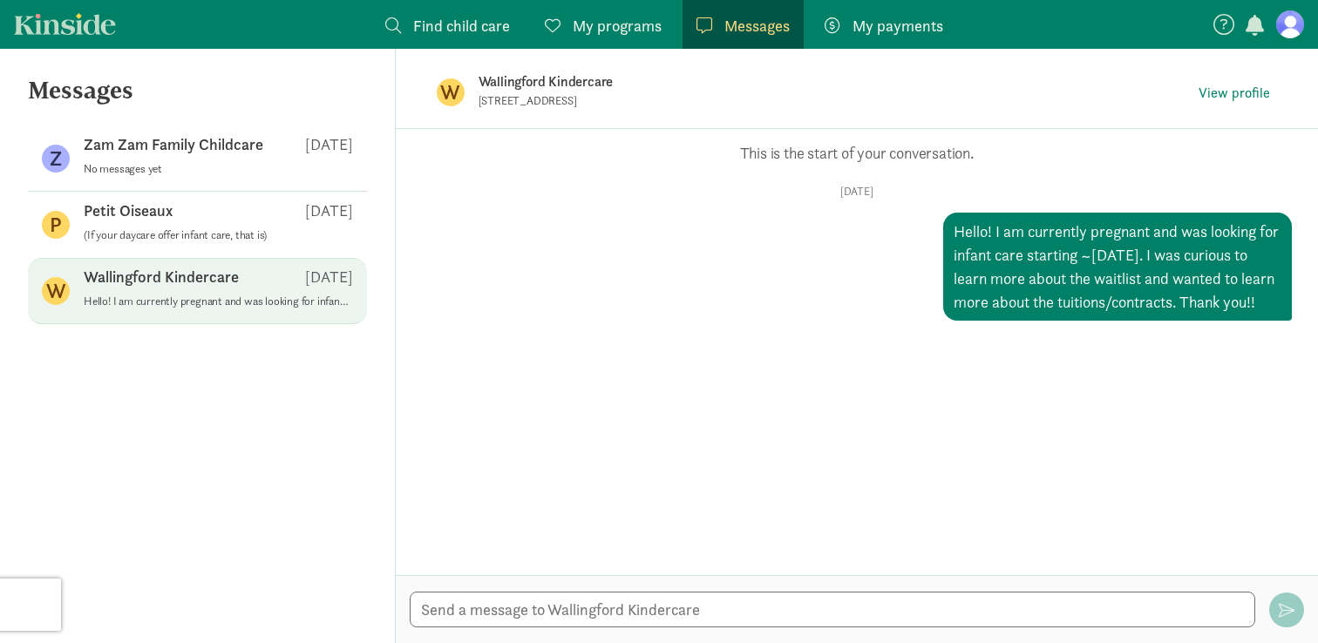
drag, startPoint x: 1004, startPoint y: 332, endPoint x: 996, endPoint y: 234, distance: 98.8
click at [996, 234] on div "Hello! I am currently pregnant and was looking for infant care starting ~[DATE]…" at bounding box center [1117, 267] width 349 height 108
copy div "I am currently pregnant and was looking for infant care starting ~[DATE]. I was…"
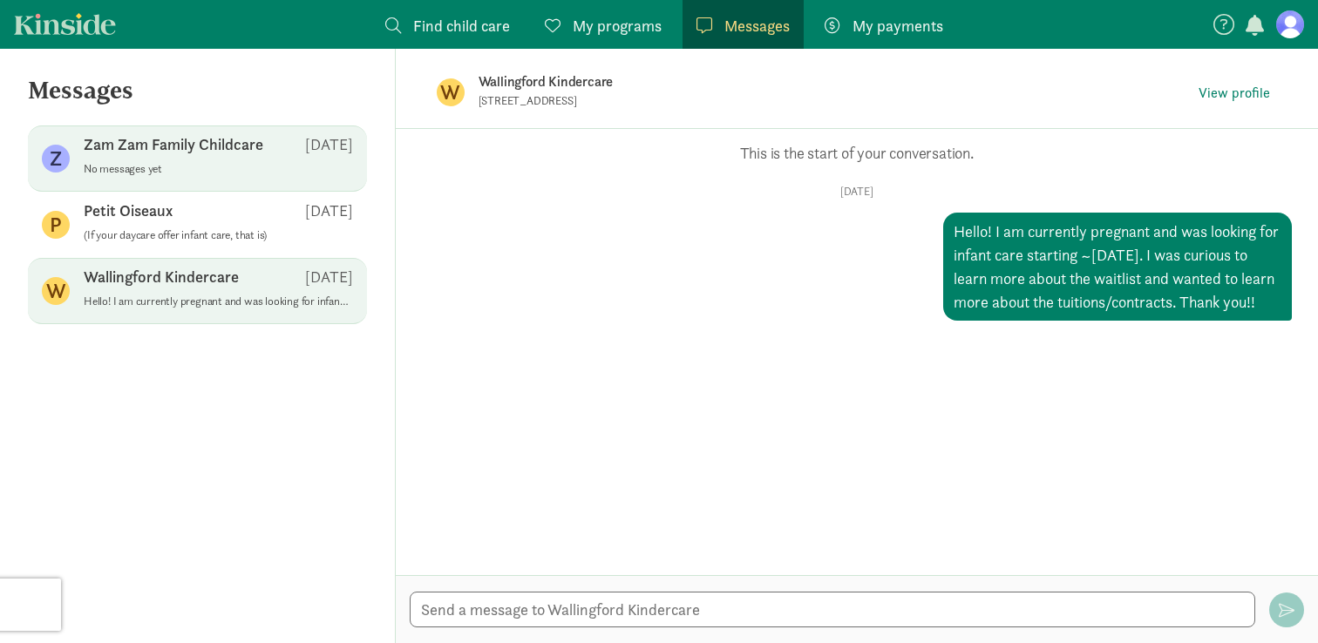
click at [159, 167] on p "No messages yet" at bounding box center [218, 169] width 269 height 14
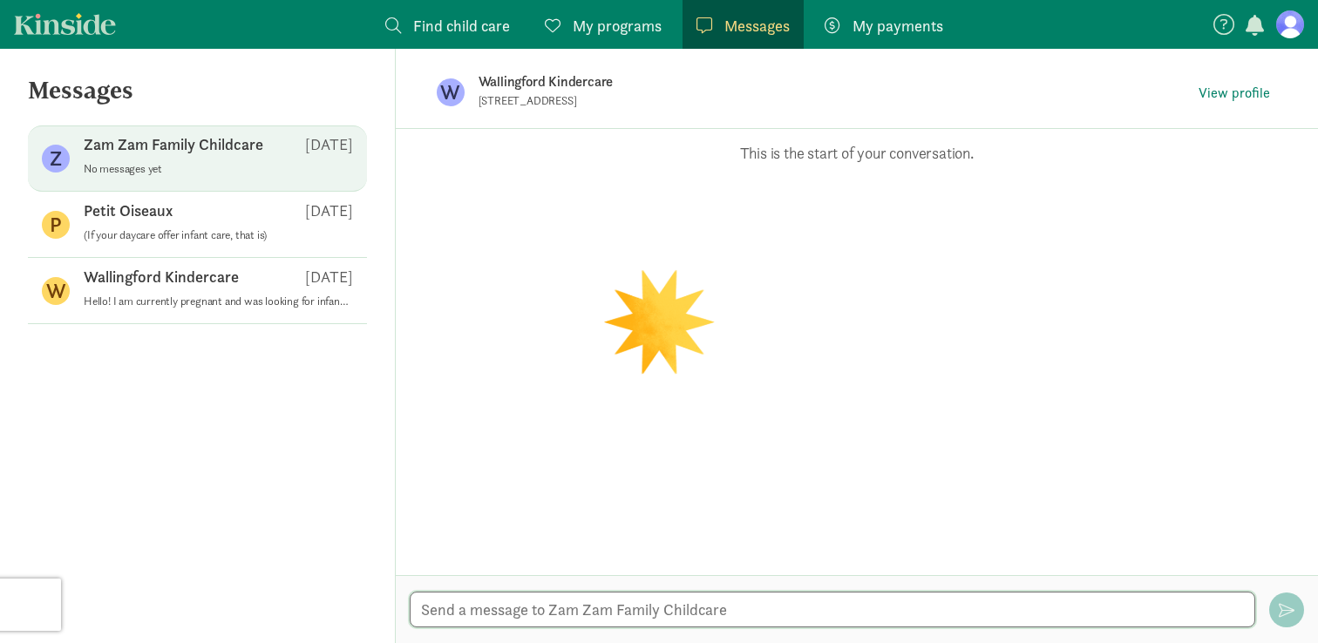
click at [581, 610] on textarea at bounding box center [833, 610] width 846 height 36
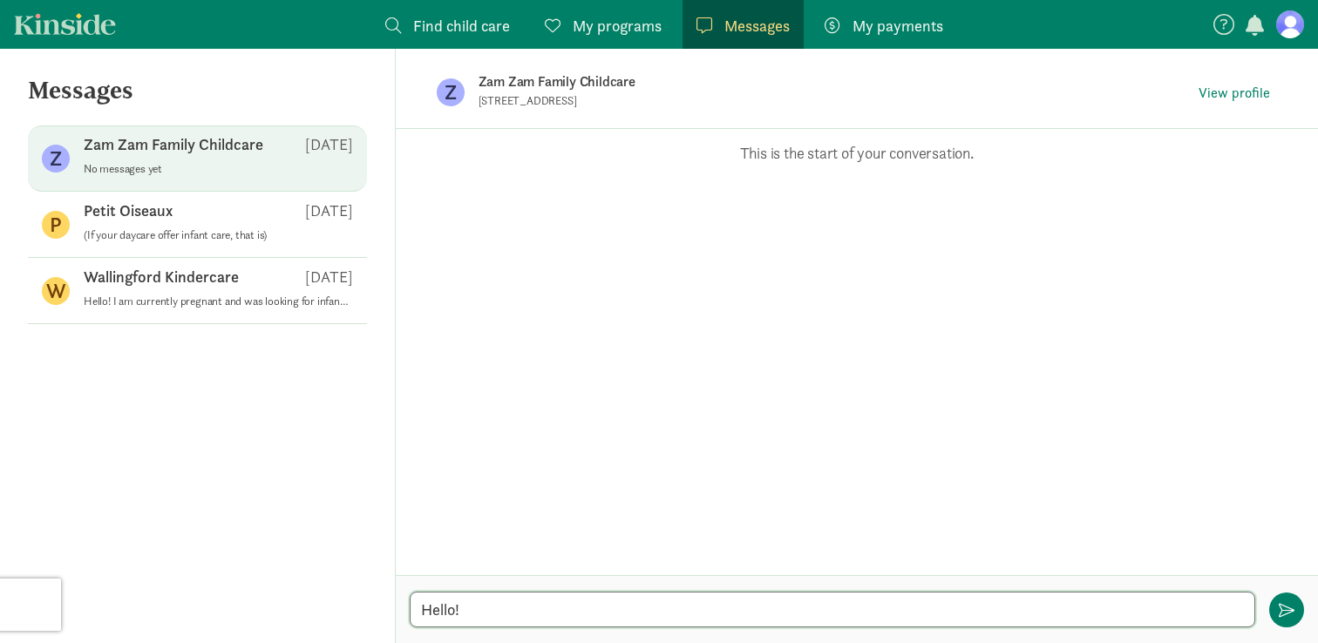
paste textarea "I am currently pregnant and was looking for infant care starting ~[DATE]. I was…"
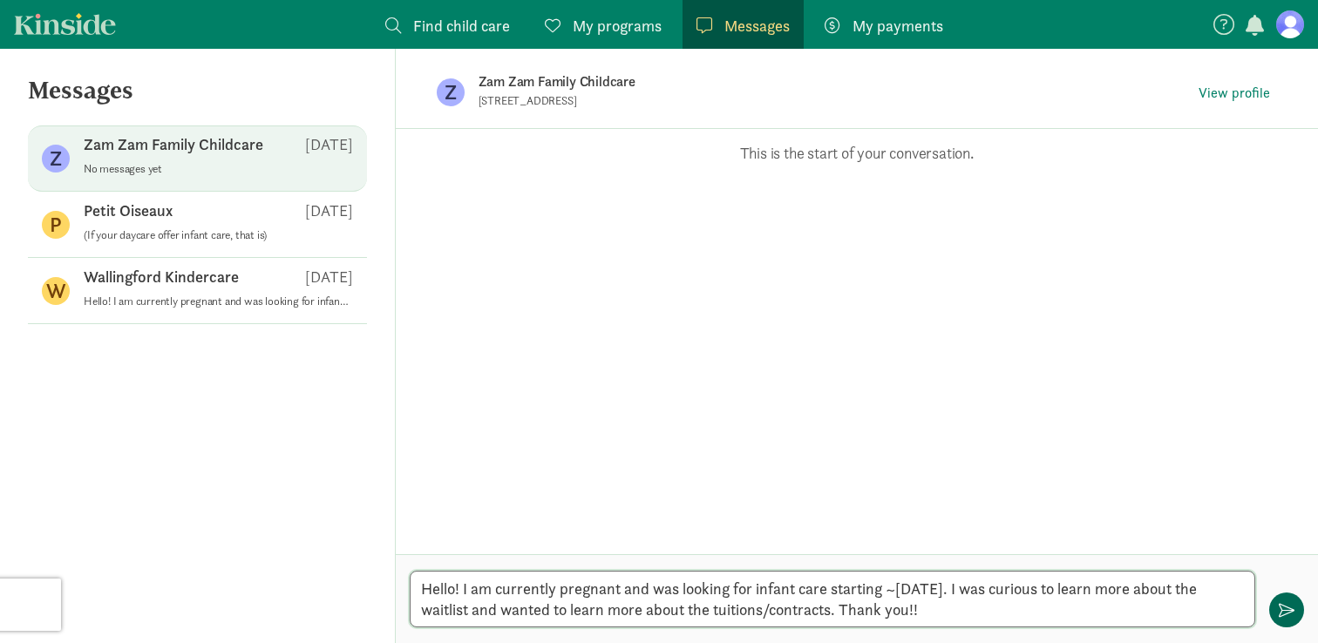
type textarea "Hello! I am currently pregnant and was looking for infant care starting ~[DATE]…"
click at [1296, 607] on button "button" at bounding box center [1286, 610] width 35 height 35
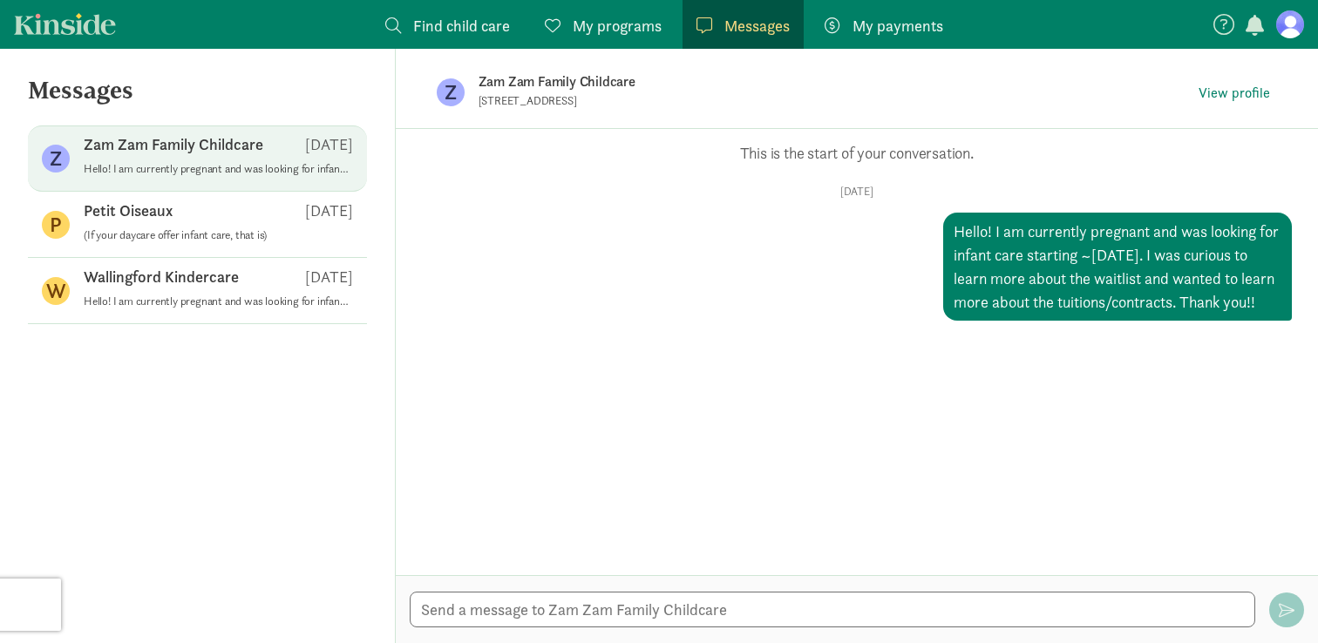
click at [80, 24] on link "Kinside" at bounding box center [65, 24] width 102 height 22
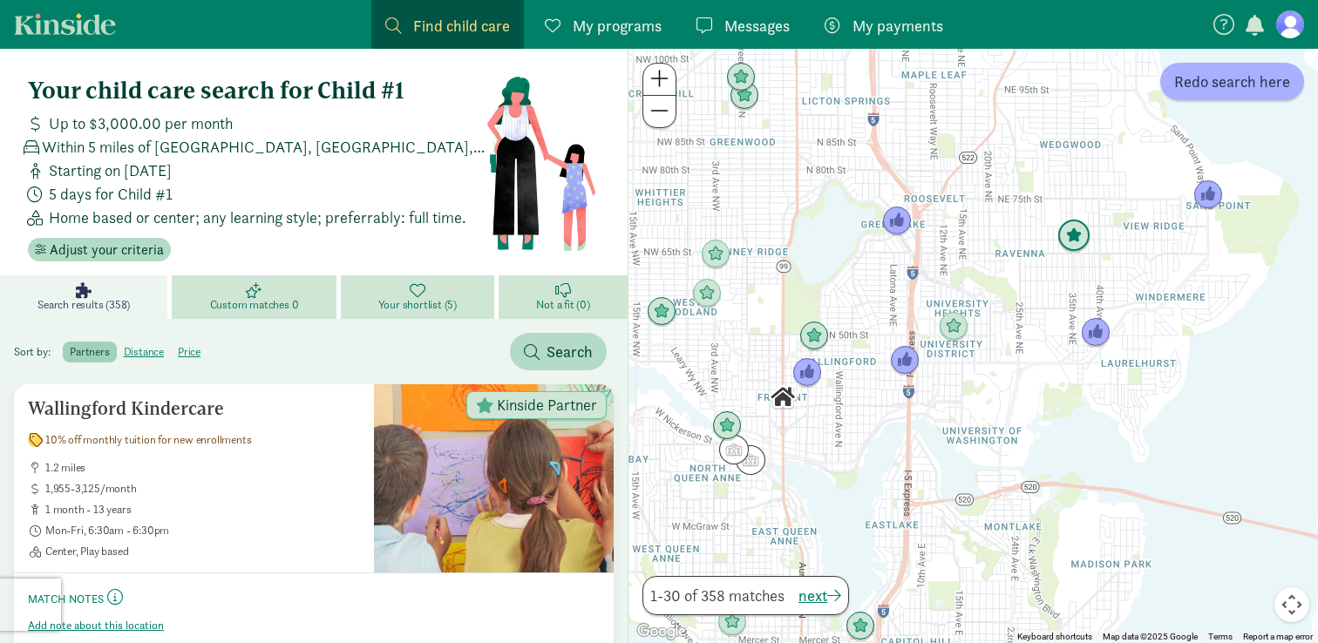
click at [1076, 246] on img "Click to see details" at bounding box center [1073, 236] width 33 height 33
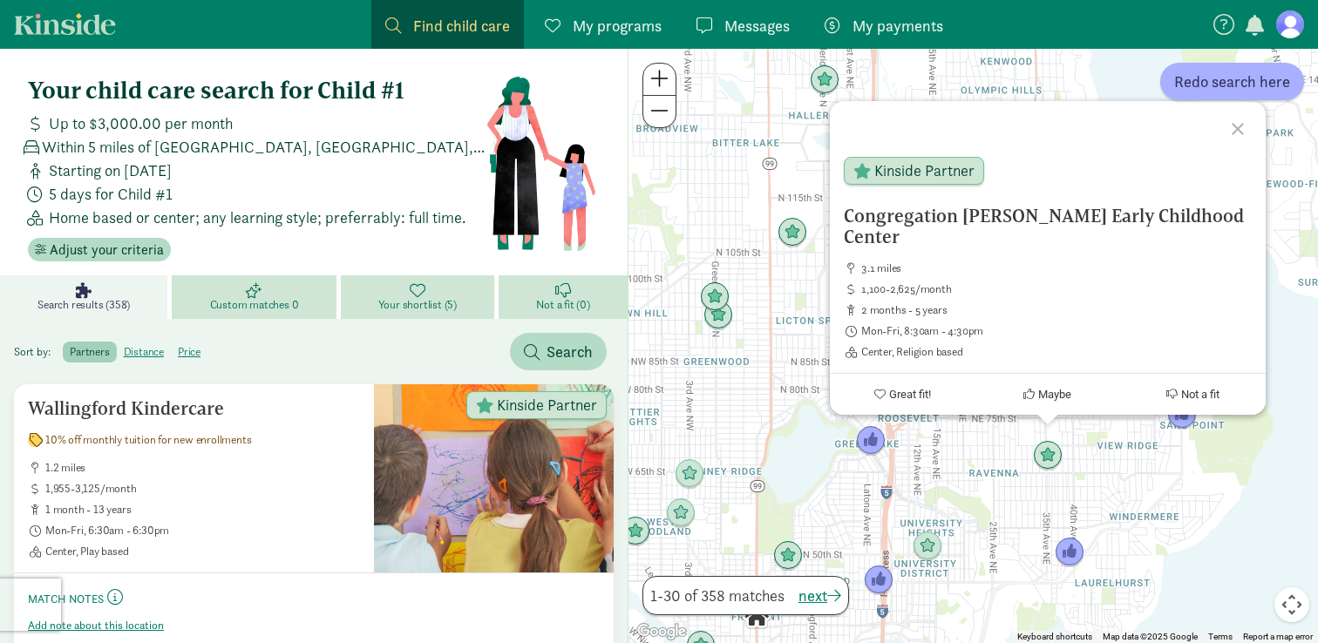
click at [1180, 424] on img "Click to see details" at bounding box center [1182, 415] width 30 height 30
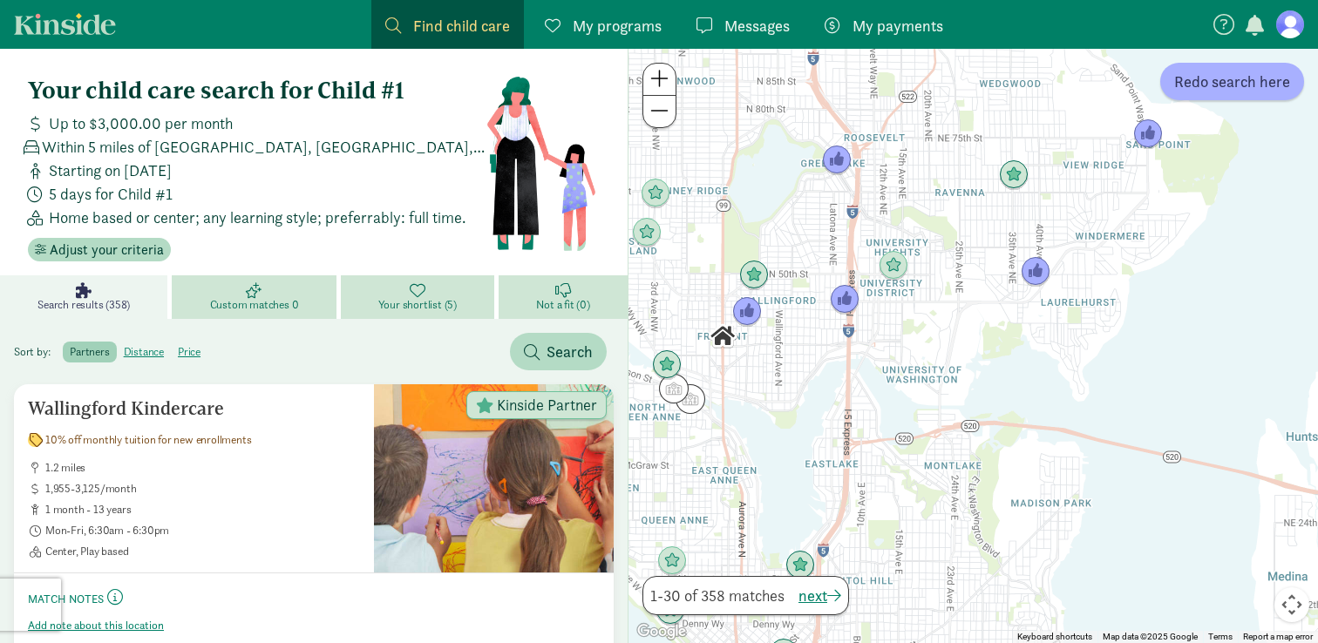
drag, startPoint x: 885, startPoint y: 574, endPoint x: 1010, endPoint y: 135, distance: 456.1
click at [1010, 135] on div "To navigate, press the arrow keys." at bounding box center [974, 346] width 690 height 595
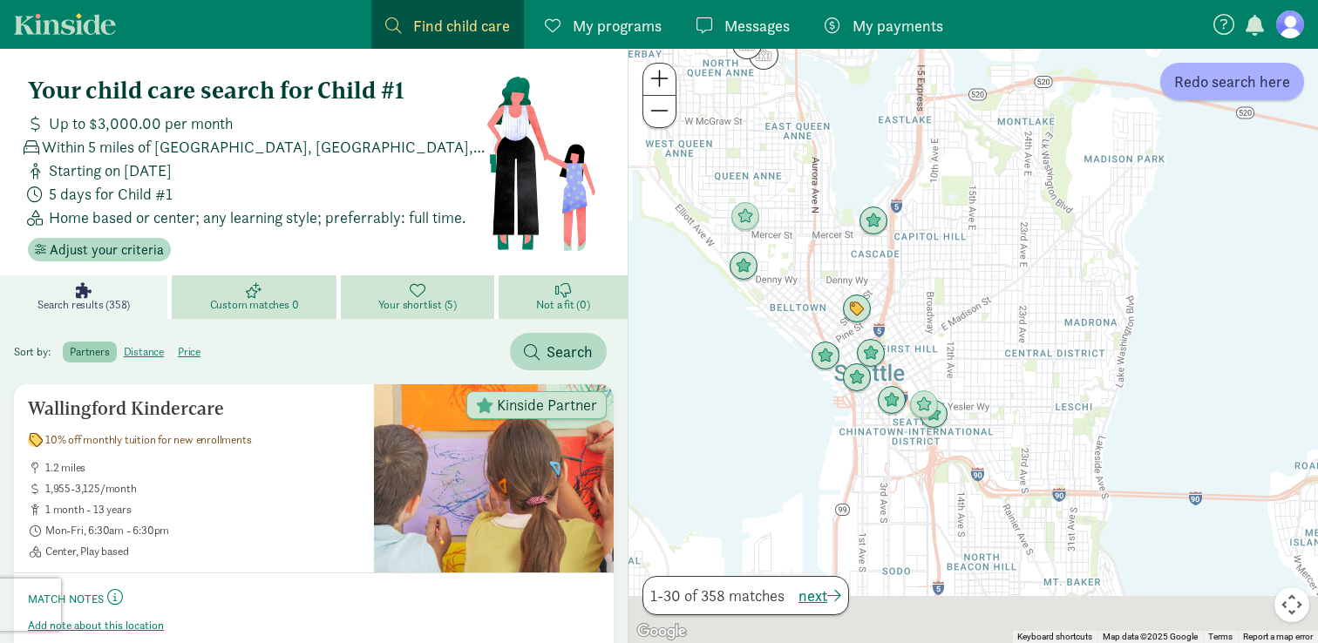
drag, startPoint x: 842, startPoint y: 382, endPoint x: 839, endPoint y: 173, distance: 209.2
click at [839, 174] on div at bounding box center [974, 346] width 690 height 595
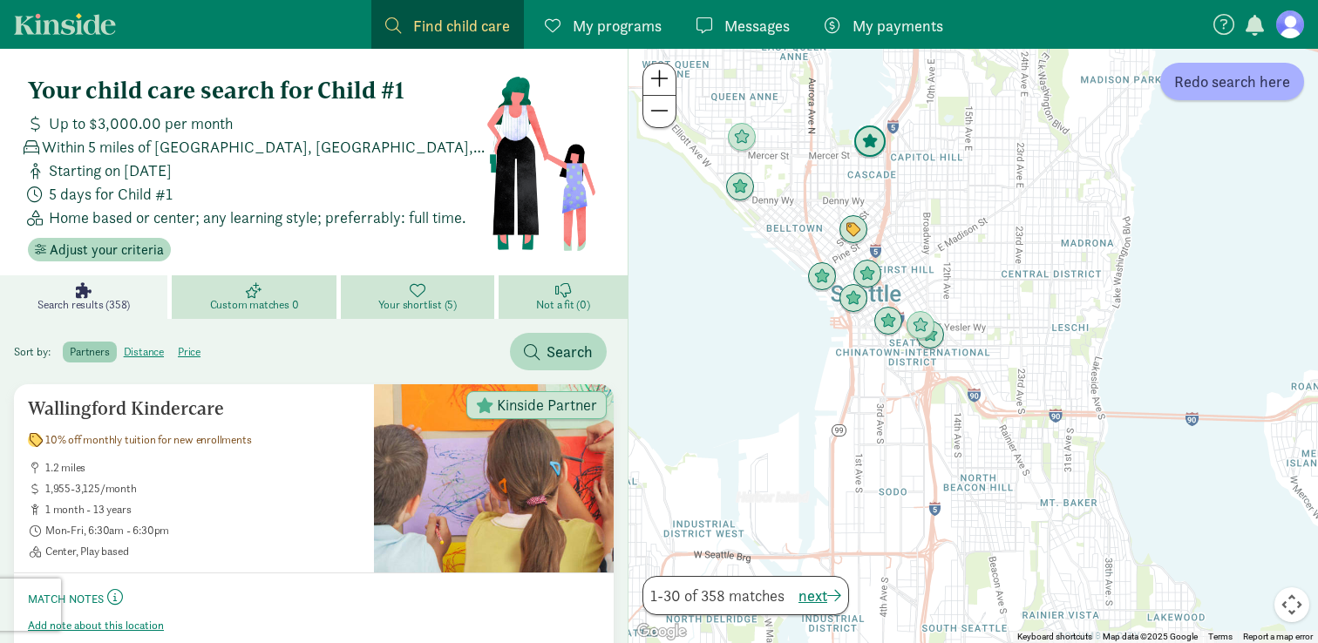
click at [870, 142] on img "Click to see details" at bounding box center [869, 142] width 33 height 33
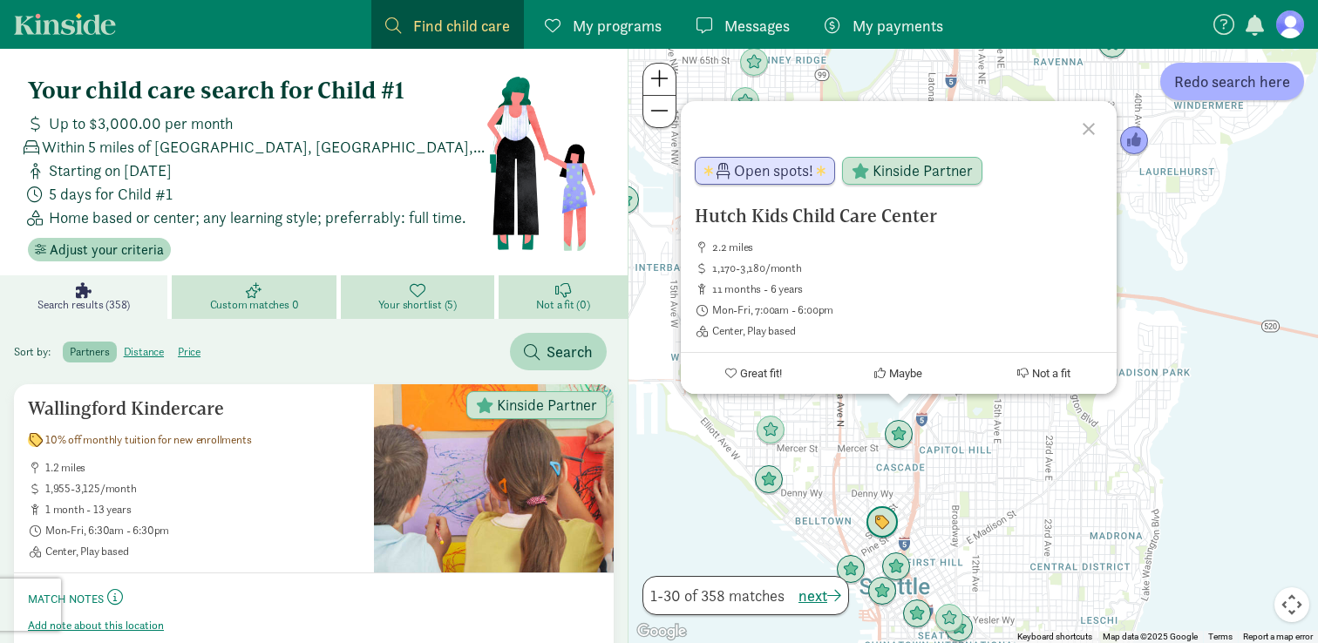
click at [879, 526] on img "Click to see details" at bounding box center [882, 522] width 33 height 33
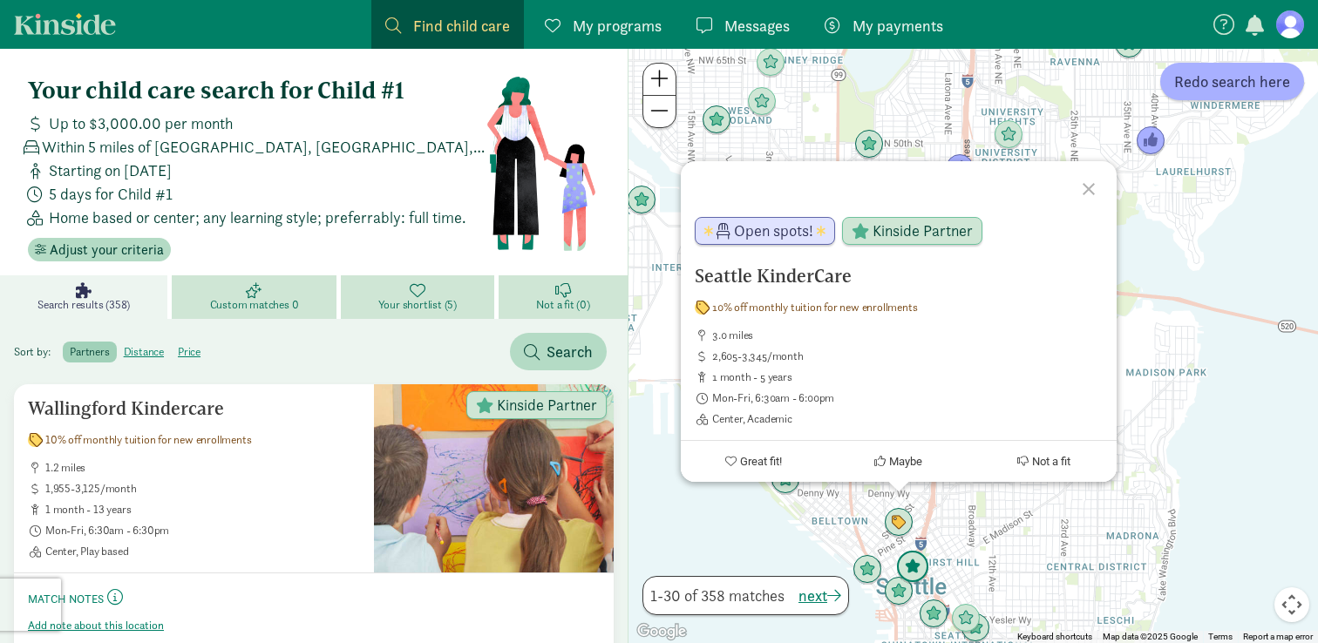
click at [919, 571] on img "Click to see details" at bounding box center [912, 567] width 33 height 33
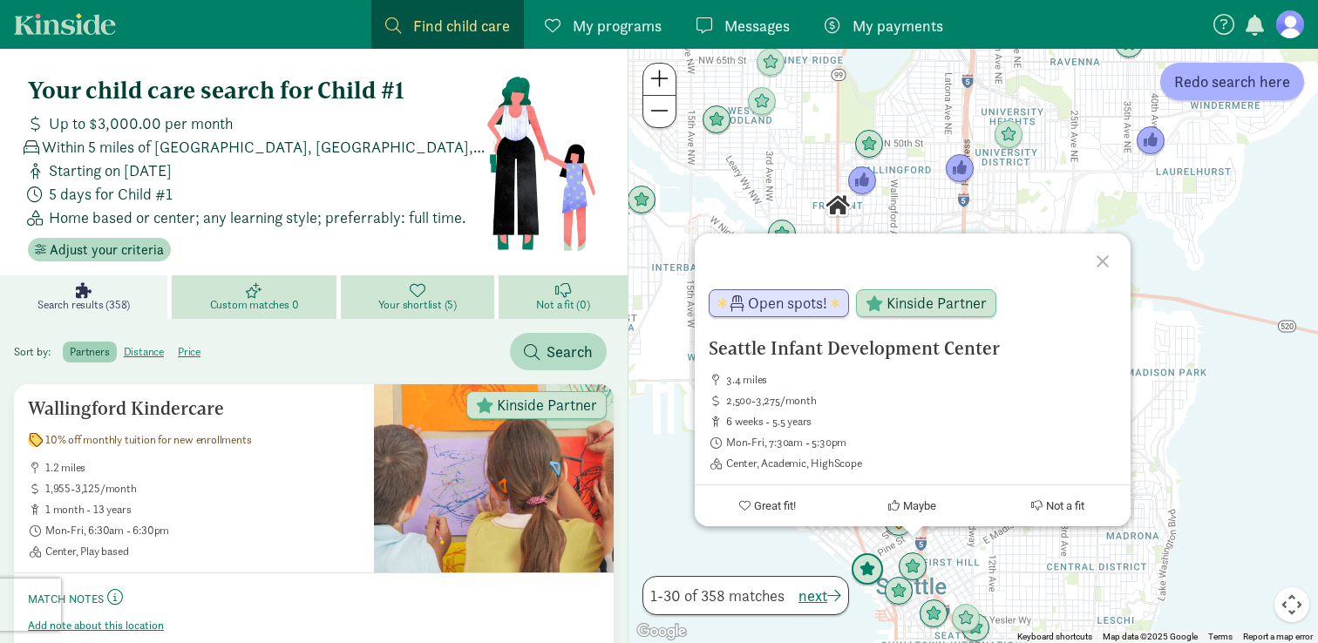
click at [874, 573] on img "Click to see details" at bounding box center [867, 570] width 33 height 33
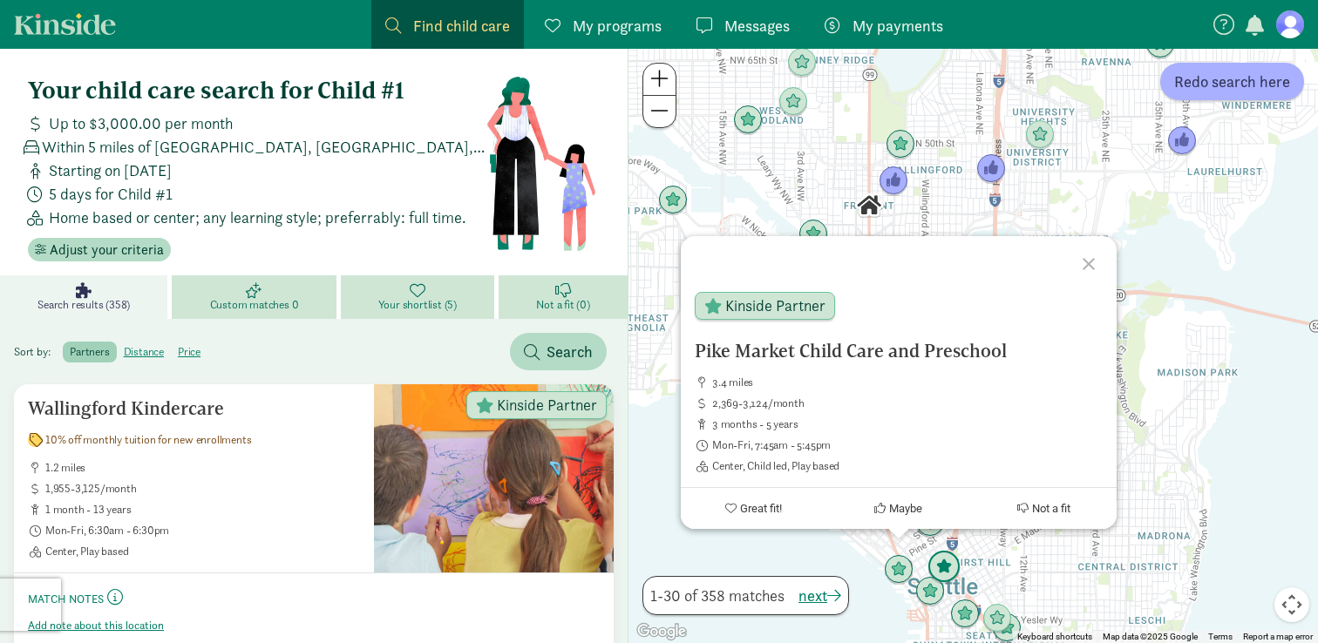
click at [928, 574] on img "Click to see details" at bounding box center [944, 567] width 33 height 33
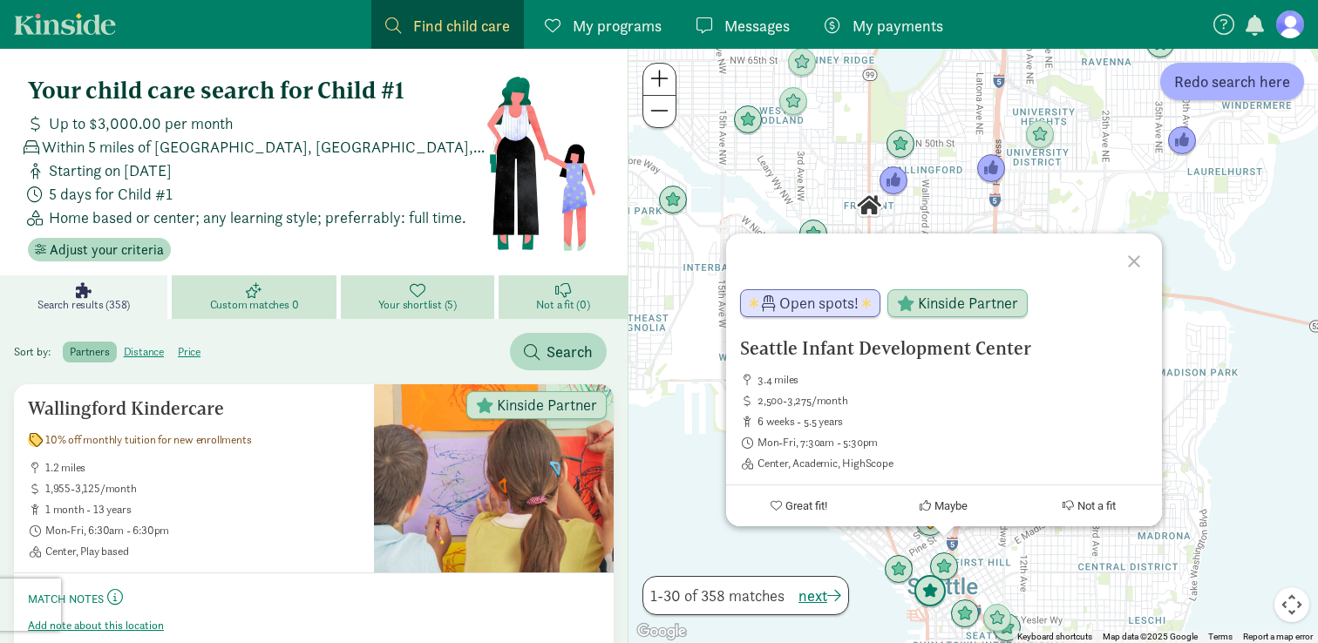
click at [935, 589] on img "Click to see details" at bounding box center [930, 591] width 33 height 33
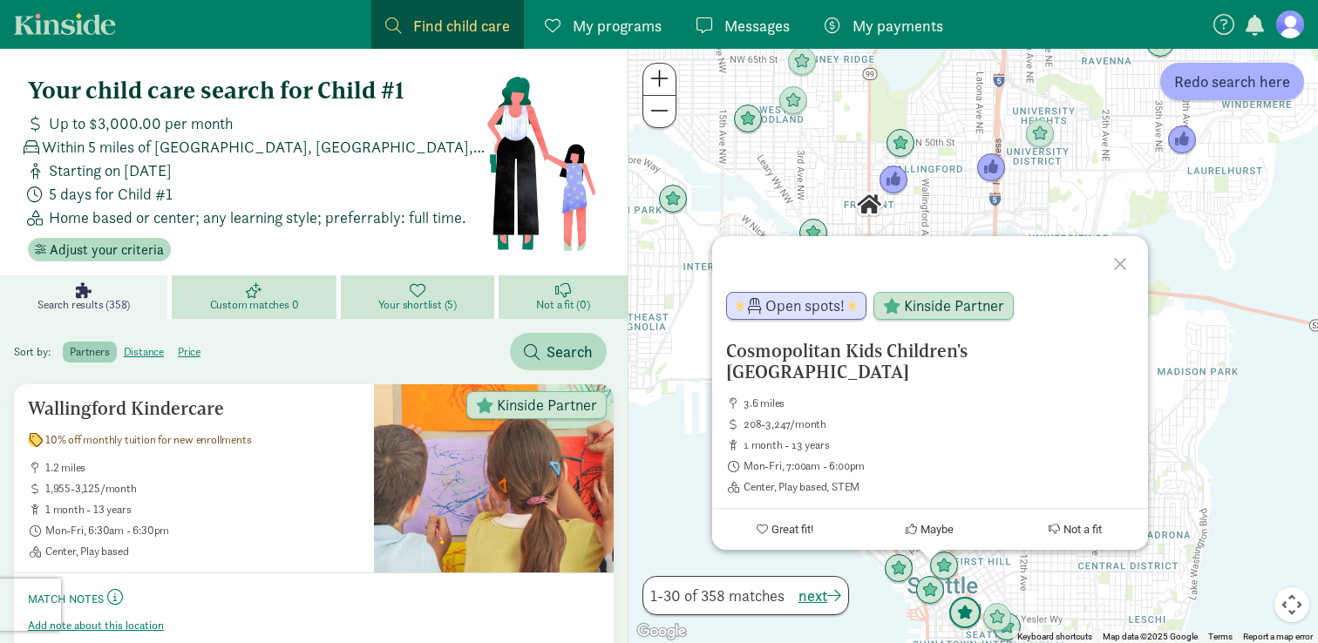
click at [971, 613] on img "Click to see details" at bounding box center [964, 613] width 33 height 33
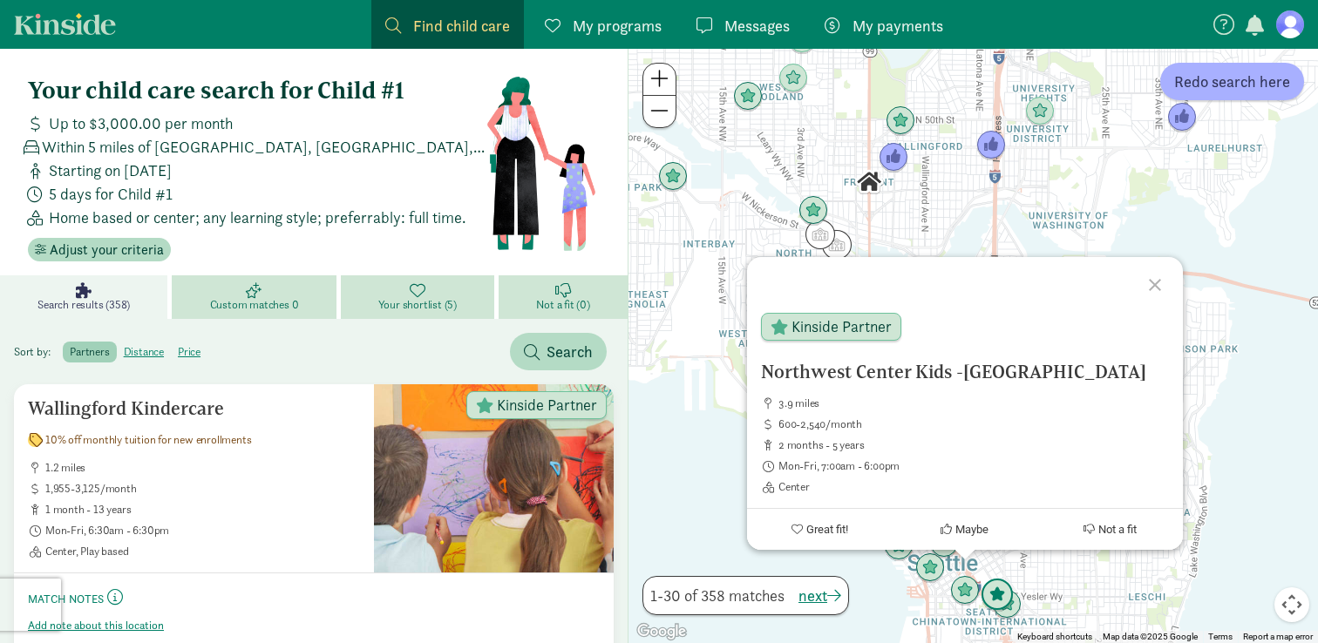
click at [998, 604] on img "Click to see details" at bounding box center [997, 595] width 33 height 33
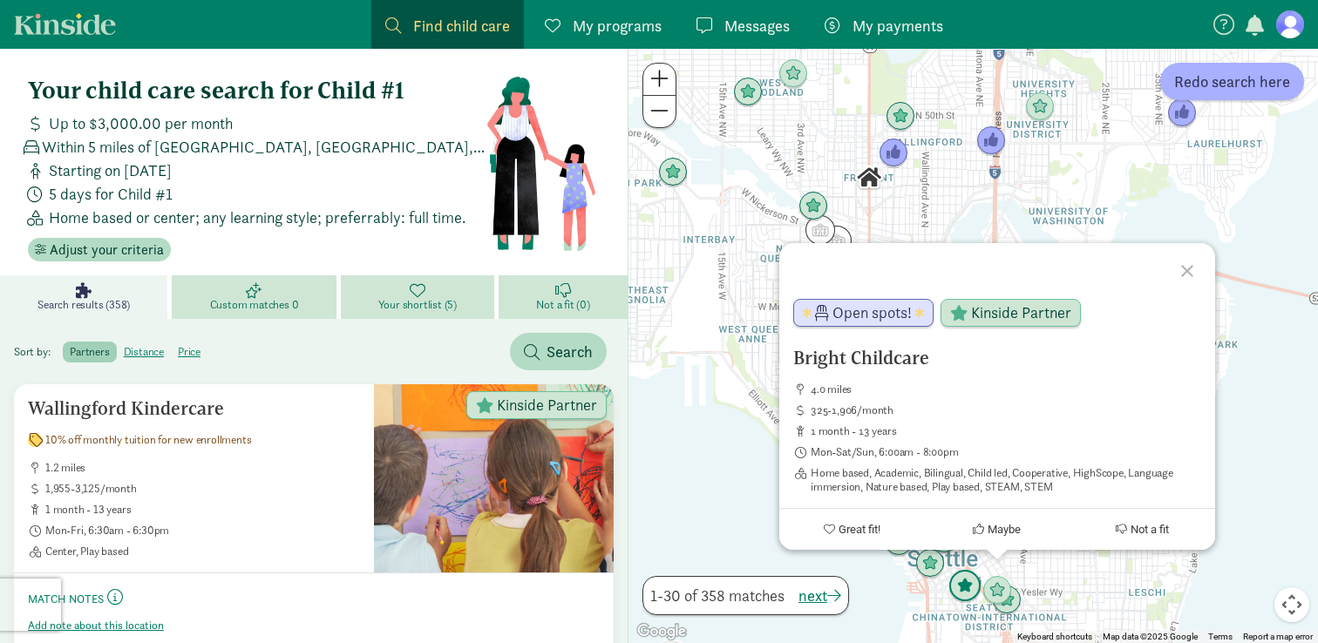
click at [969, 591] on img "Click to see details" at bounding box center [964, 586] width 33 height 33
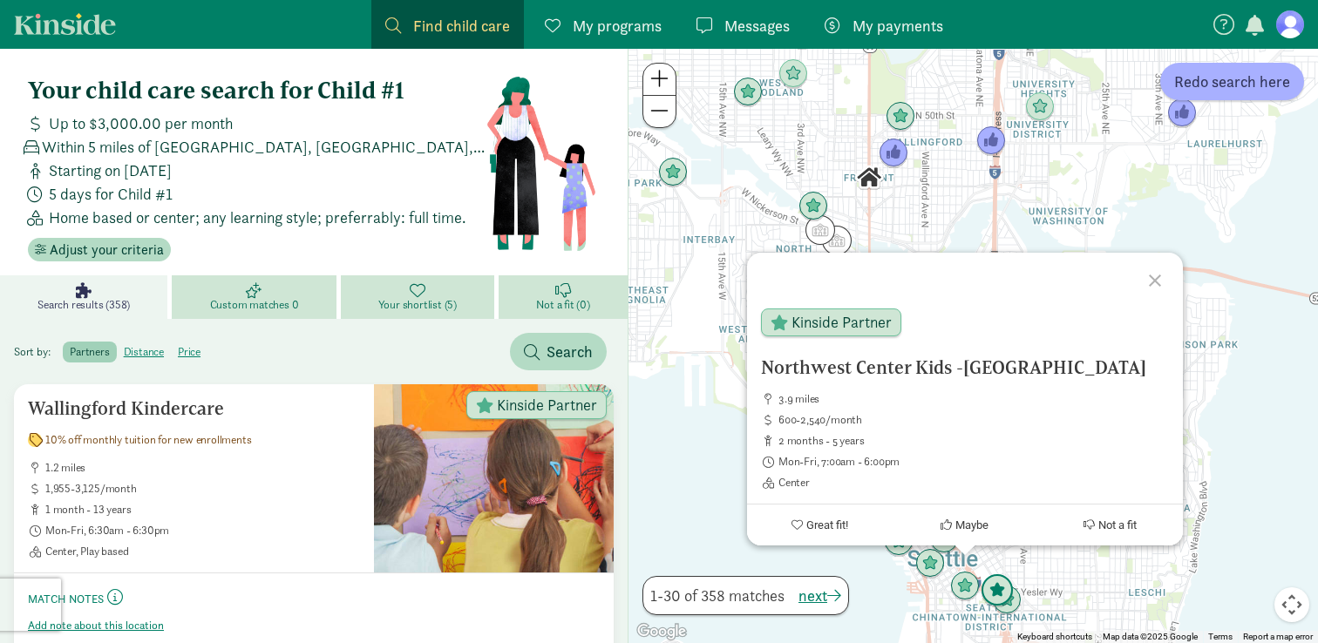
click at [1001, 597] on img "Click to see details" at bounding box center [997, 590] width 33 height 33
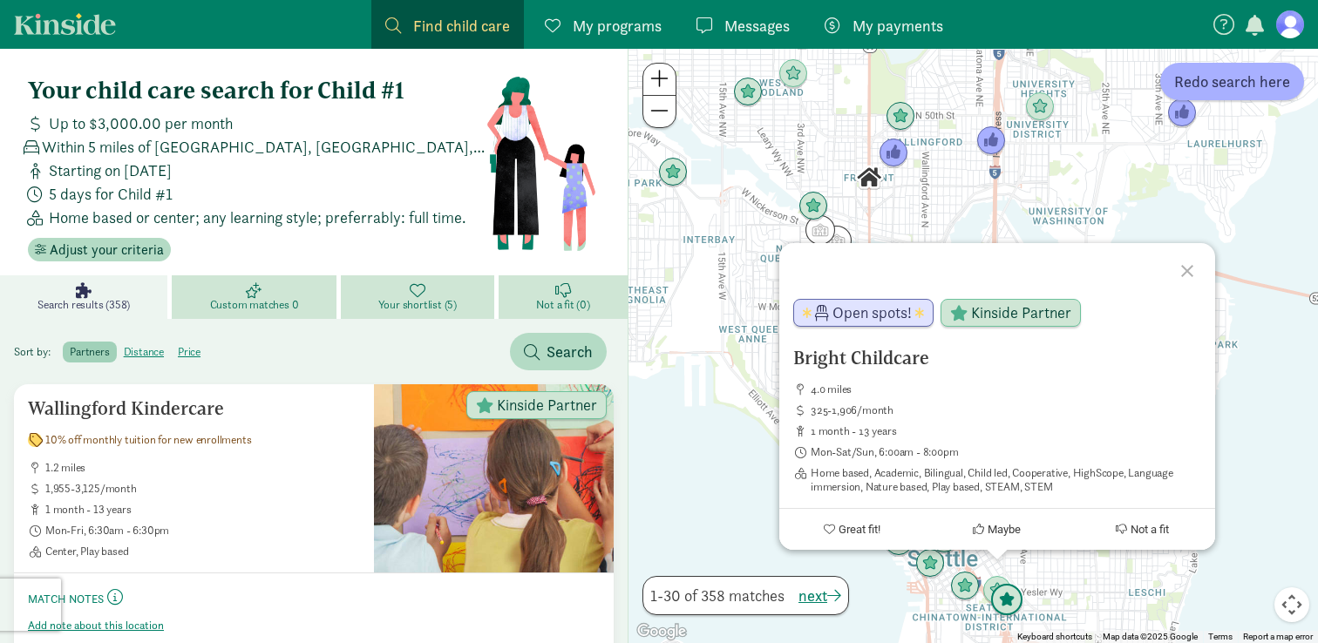
click at [1014, 602] on img "Click to see details" at bounding box center [1006, 600] width 33 height 33
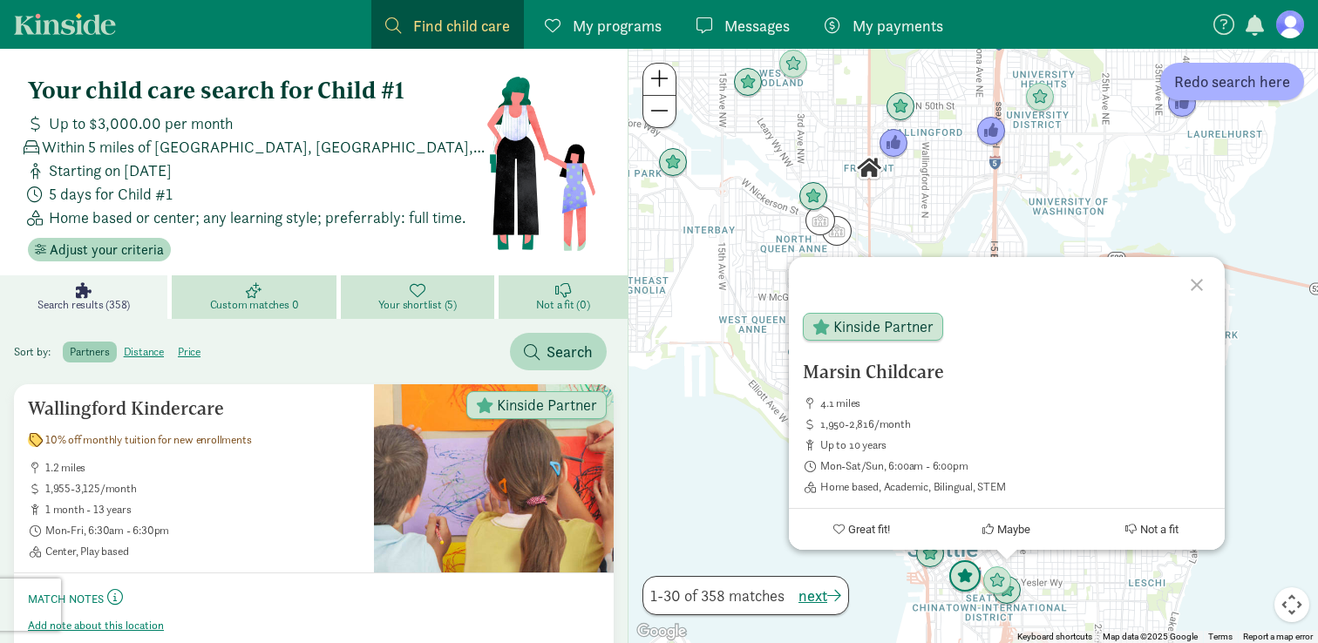
click at [969, 587] on img "Click to see details" at bounding box center [964, 577] width 33 height 33
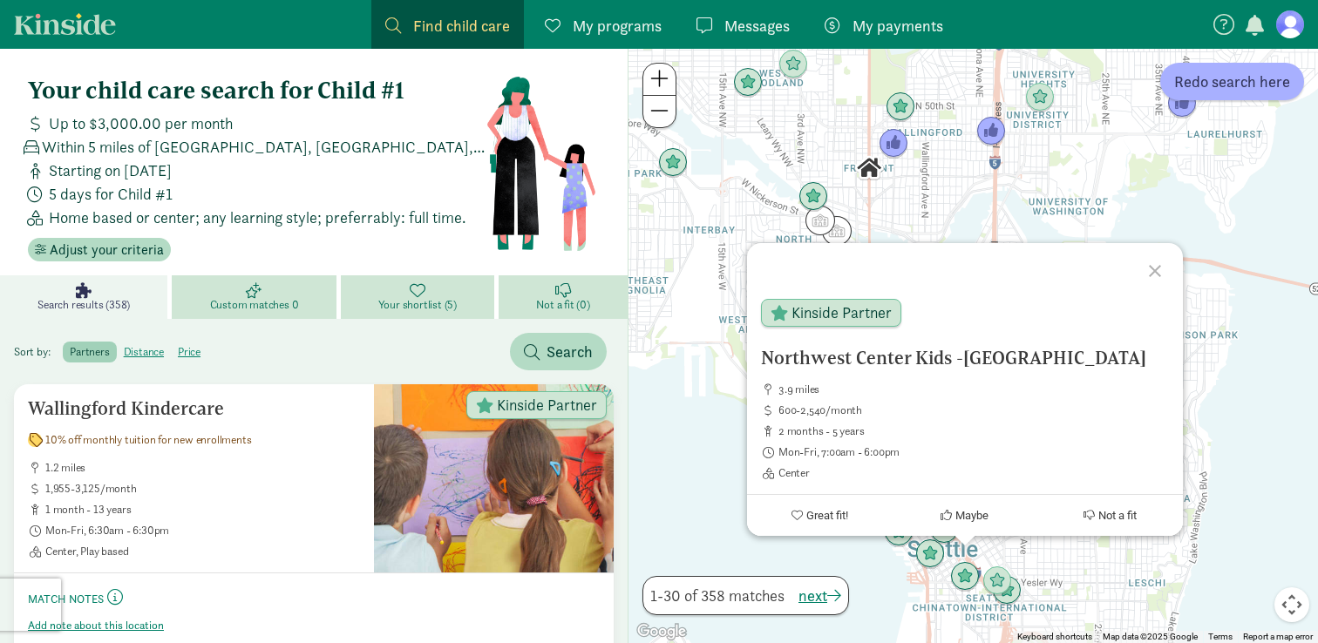
click at [1060, 586] on div "To navigate, press the arrow keys. Northwest Center Kids -Chinook 3.9 miles 600…" at bounding box center [974, 346] width 690 height 595
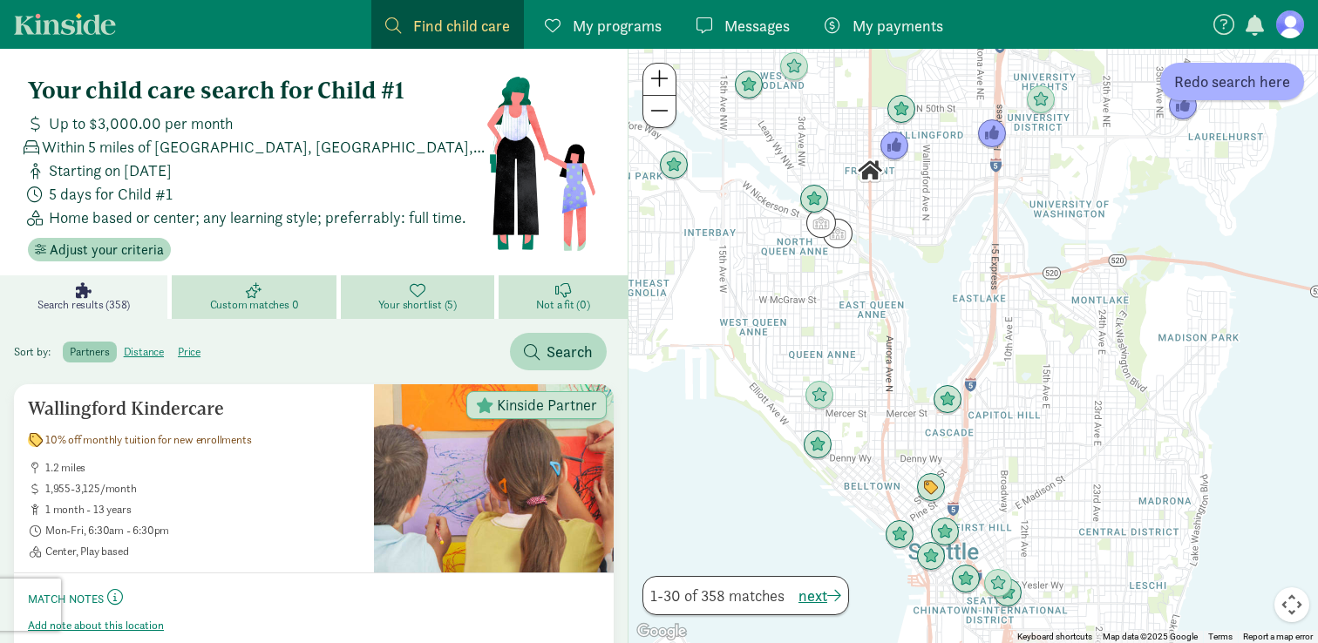
drag, startPoint x: 1001, startPoint y: 343, endPoint x: 1107, endPoint y: 584, distance: 263.9
click at [1107, 583] on div at bounding box center [974, 346] width 690 height 595
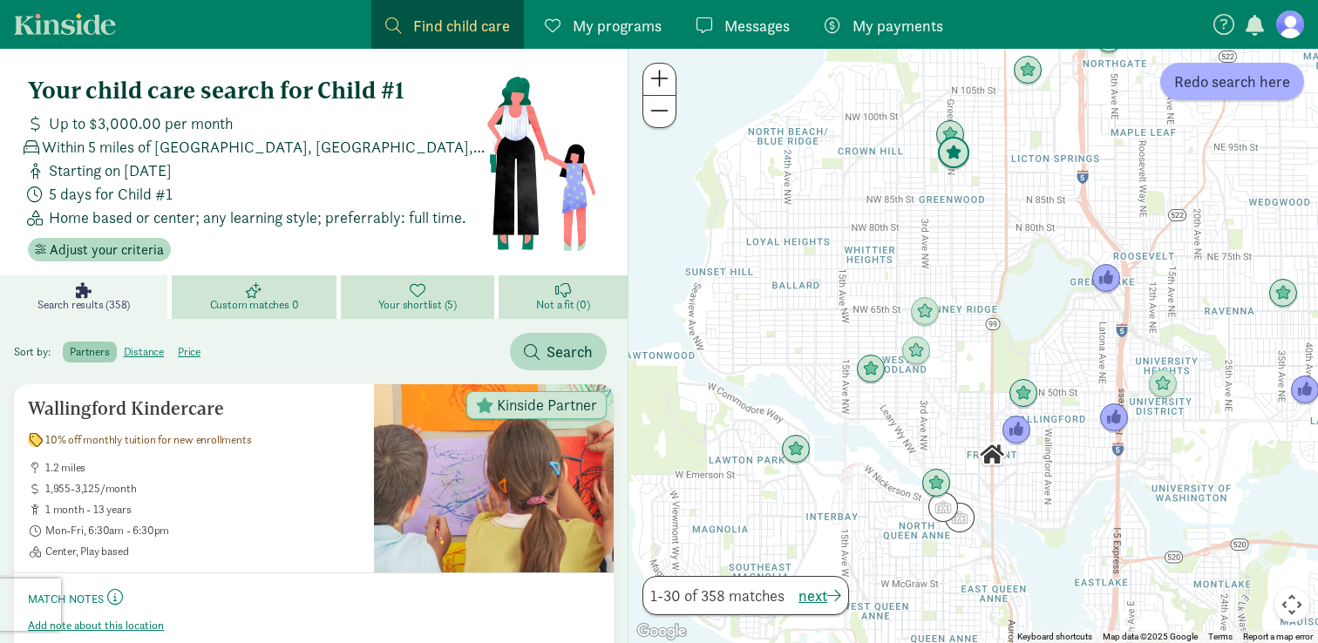
click at [958, 163] on img "Click to see details" at bounding box center [953, 153] width 33 height 33
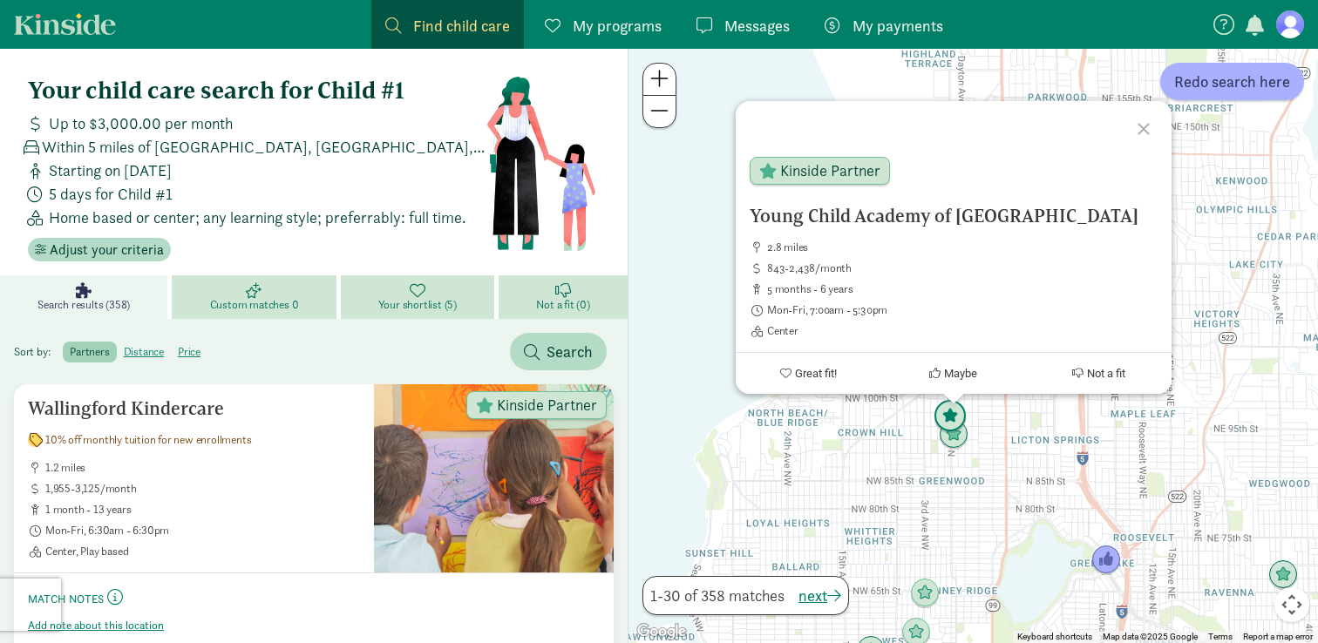
click at [949, 405] on img "Click to see details" at bounding box center [950, 416] width 33 height 33
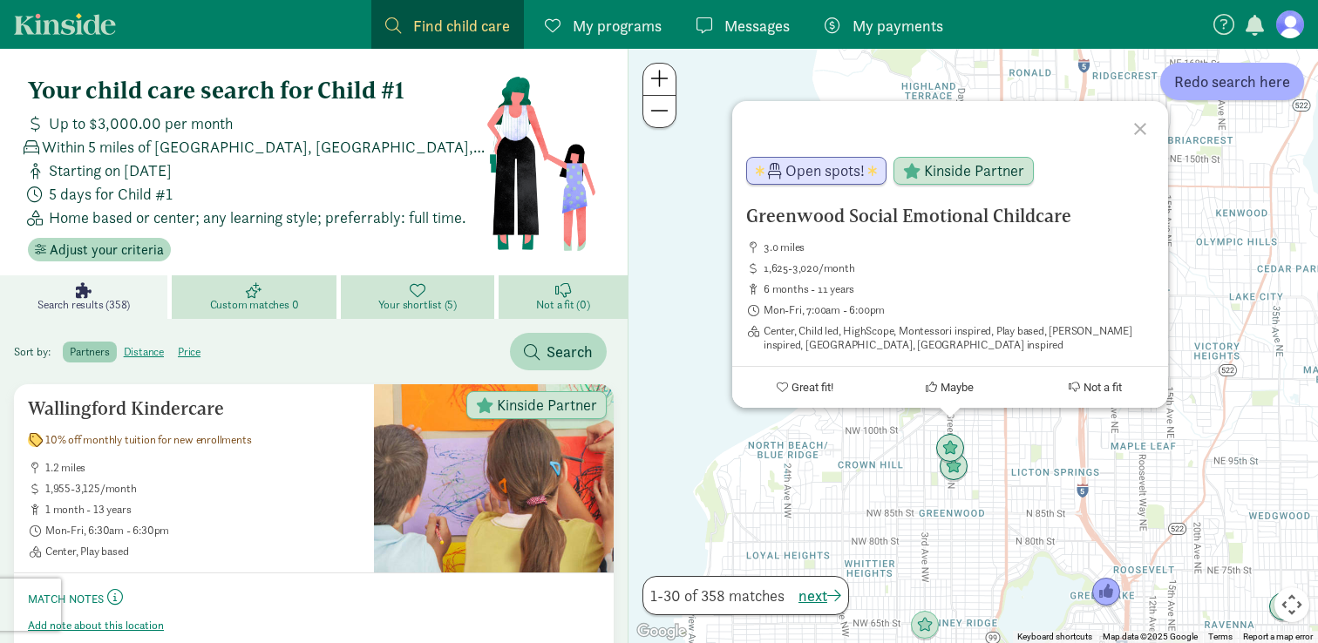
click at [984, 485] on div "To navigate, press the arrow keys. Greenwood Social Emotional Childcare 3.0 mil…" at bounding box center [974, 346] width 690 height 595
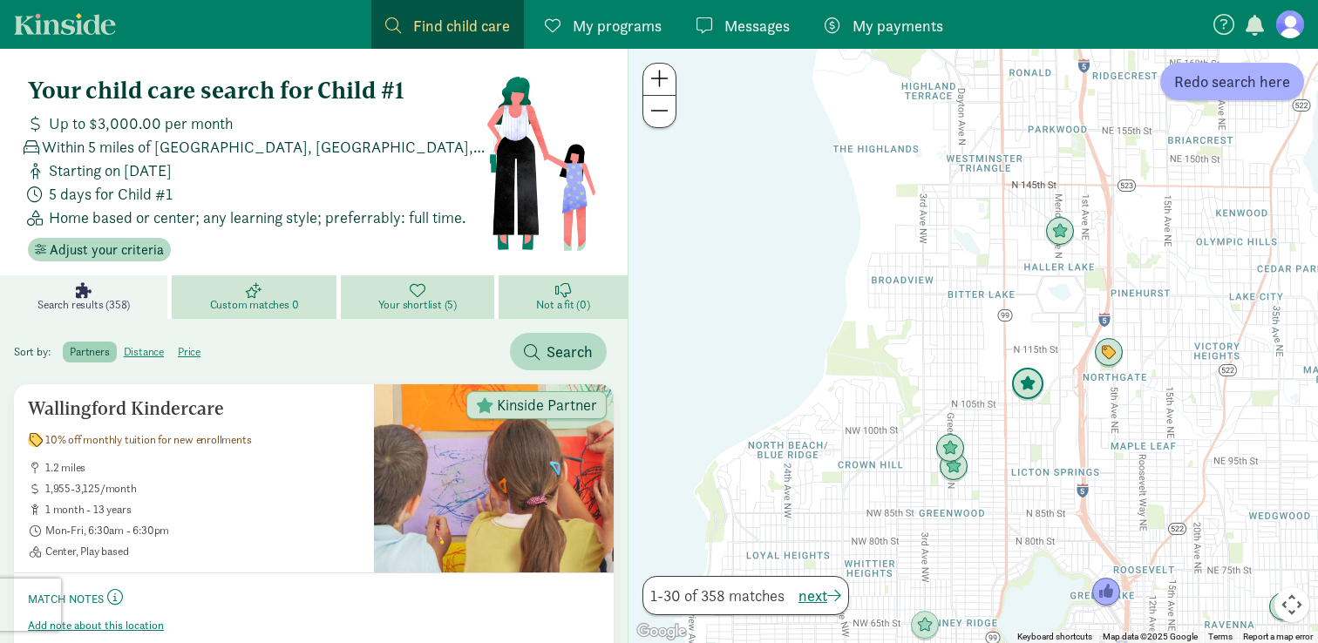
click at [1034, 390] on img "Click to see details" at bounding box center [1027, 384] width 33 height 33
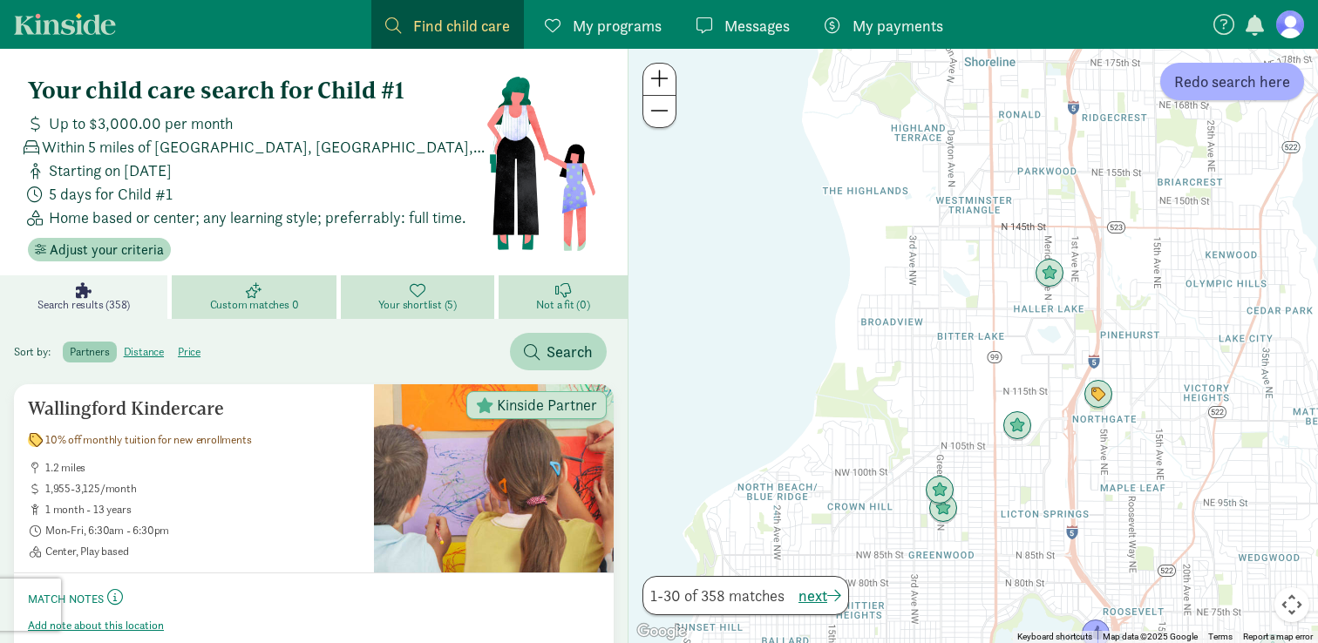
drag, startPoint x: 1054, startPoint y: 553, endPoint x: 988, endPoint y: 513, distance: 77.0
click at [988, 513] on div at bounding box center [974, 346] width 690 height 595
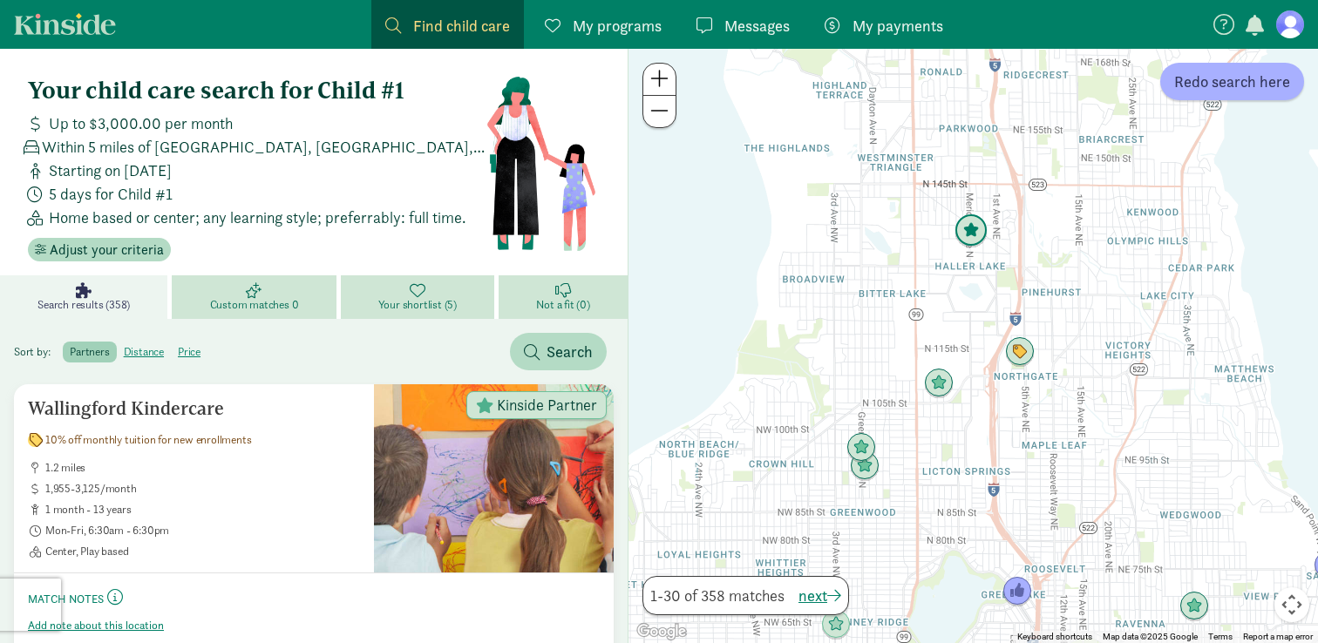
click at [975, 234] on img "Click to see details" at bounding box center [971, 230] width 33 height 33
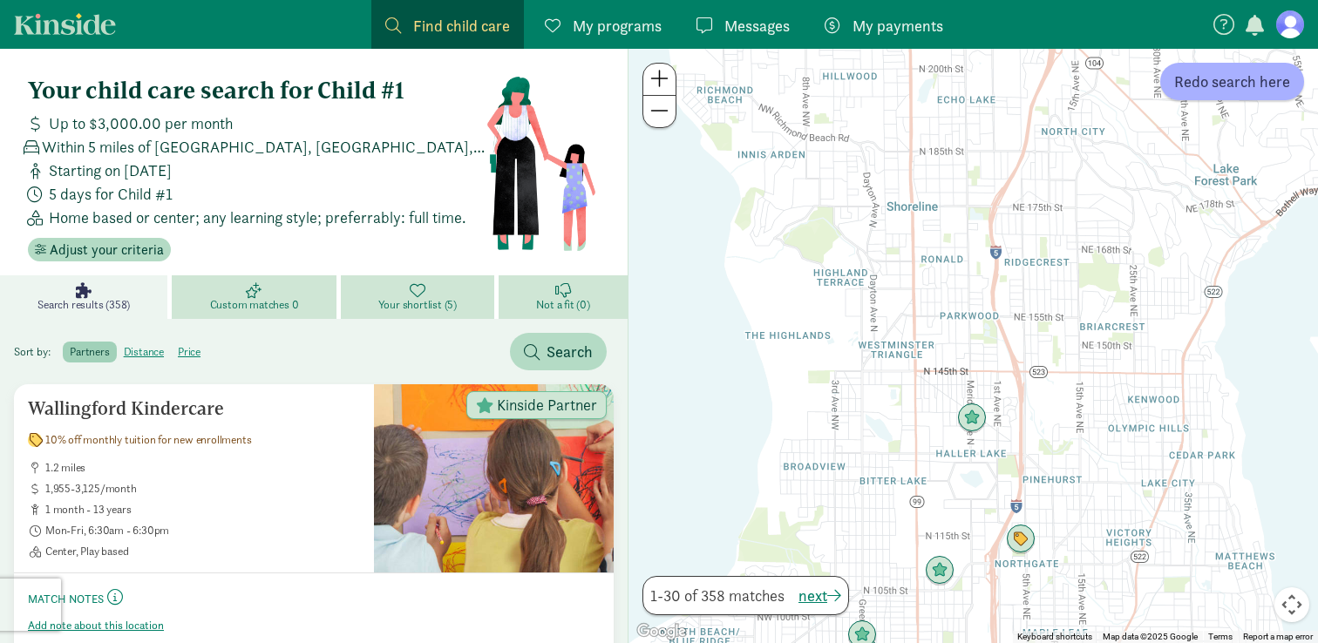
drag, startPoint x: 1070, startPoint y: 572, endPoint x: 1156, endPoint y: 245, distance: 338.1
click at [1156, 245] on div at bounding box center [974, 346] width 690 height 595
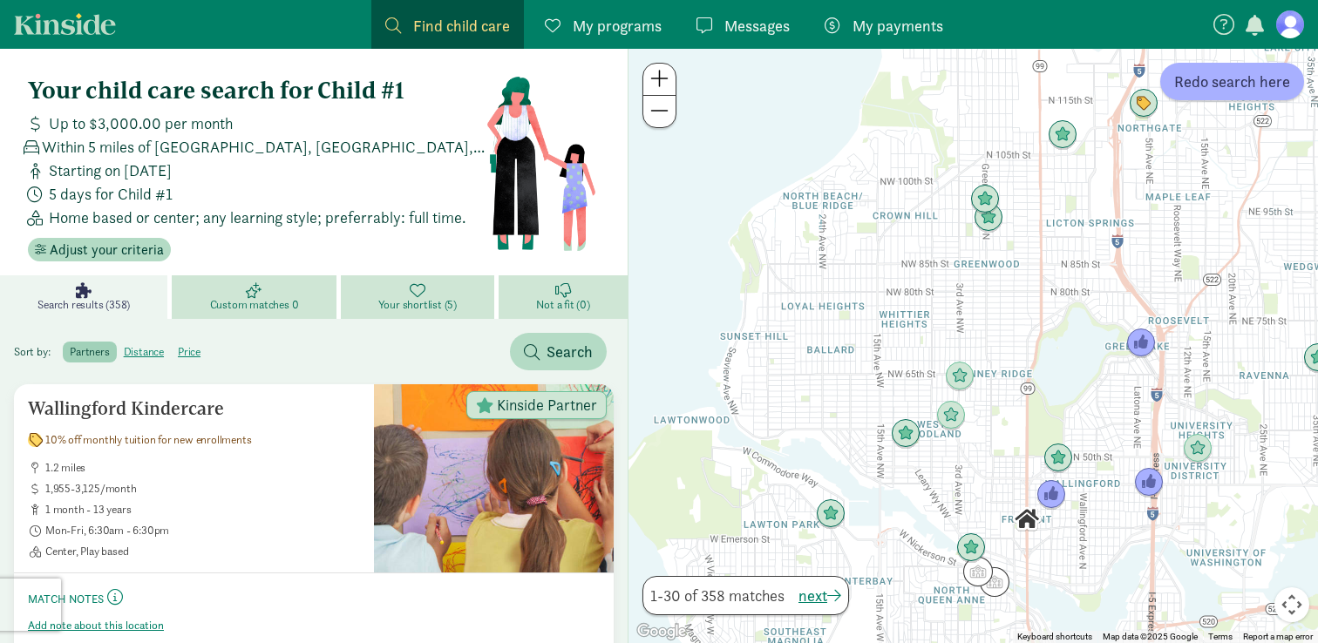
drag, startPoint x: 915, startPoint y: 330, endPoint x: 920, endPoint y: 142, distance: 188.3
click at [921, 142] on div at bounding box center [974, 346] width 690 height 595
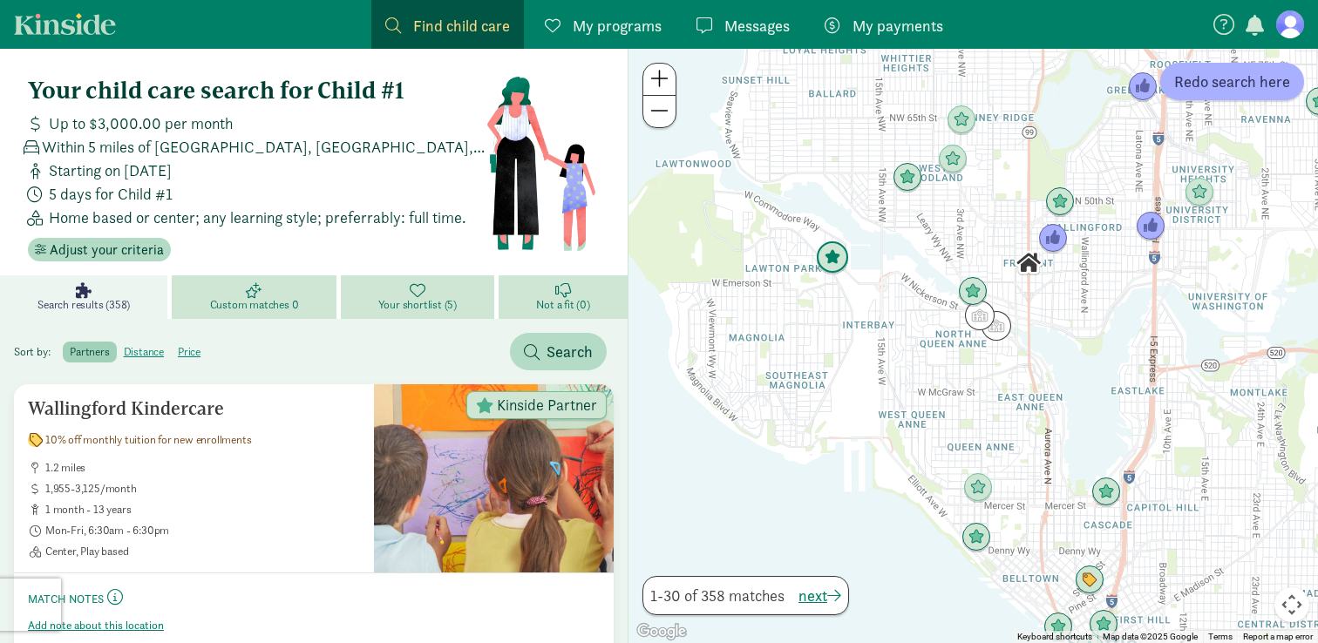
click at [836, 264] on img "Click to see details" at bounding box center [832, 257] width 33 height 33
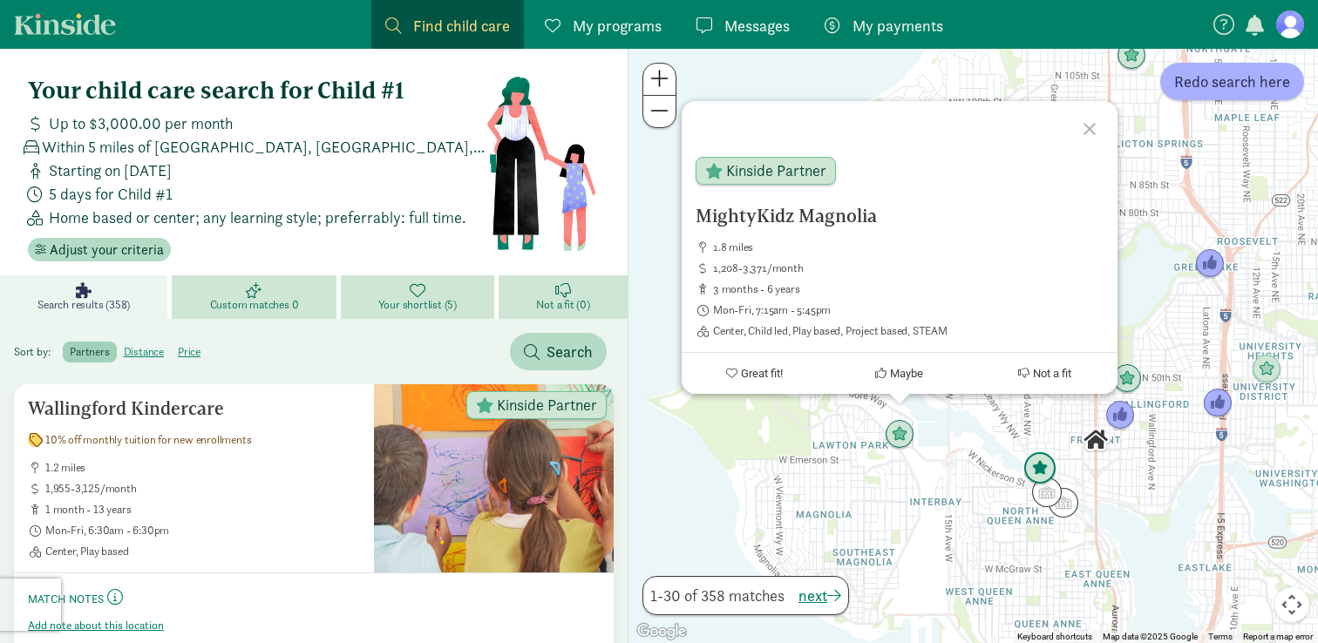
click at [1037, 466] on img "Click to see details" at bounding box center [1039, 468] width 33 height 33
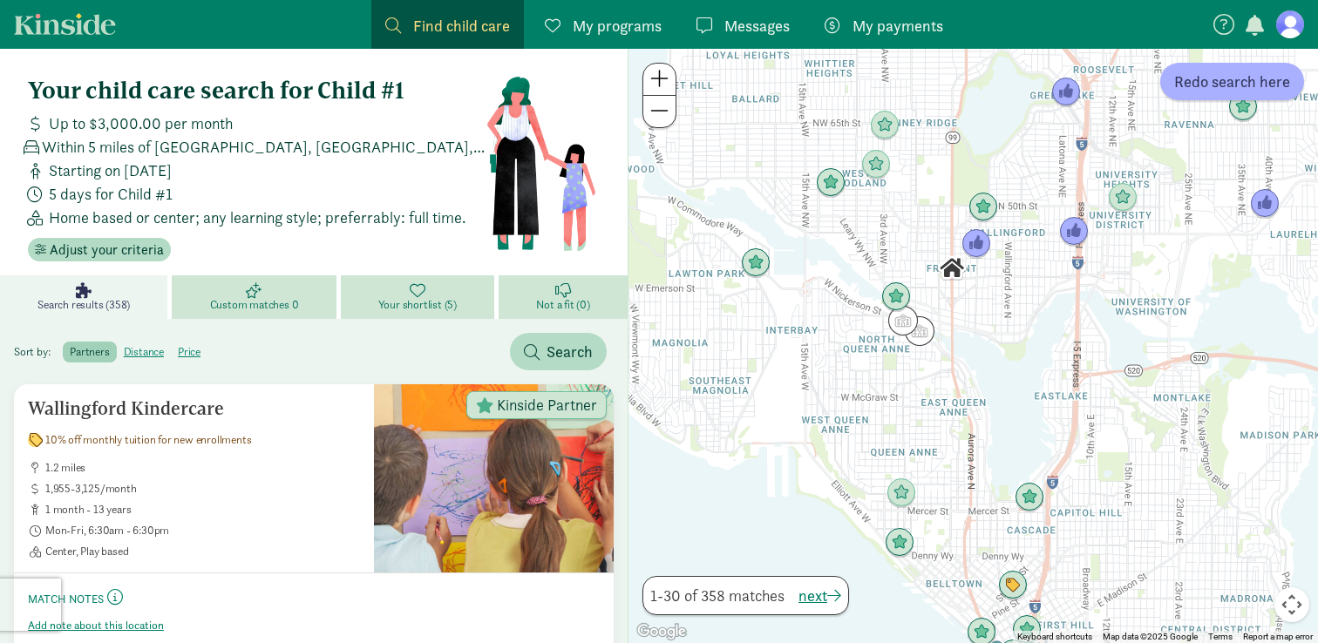
drag, startPoint x: 1026, startPoint y: 574, endPoint x: 877, endPoint y: 398, distance: 231.4
click at [877, 398] on div "To navigate, press the arrow keys." at bounding box center [974, 346] width 690 height 595
click at [914, 493] on img "Click to see details" at bounding box center [901, 493] width 33 height 33
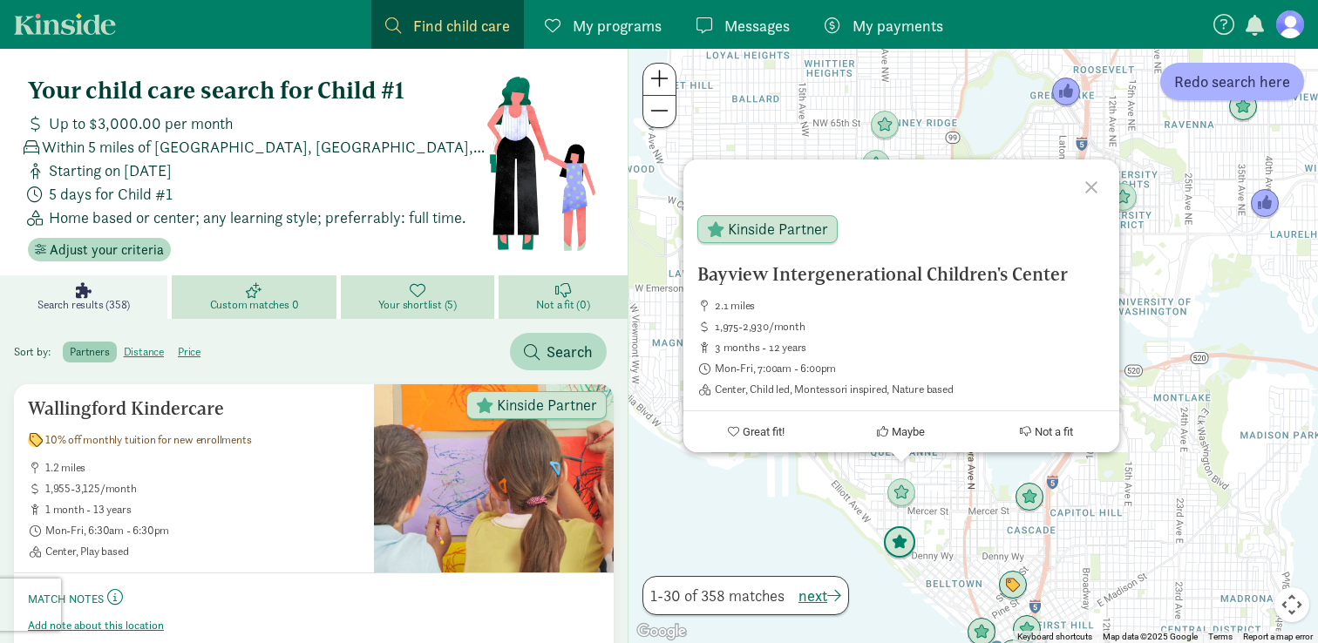
click at [896, 548] on img "Click to see details" at bounding box center [899, 543] width 33 height 33
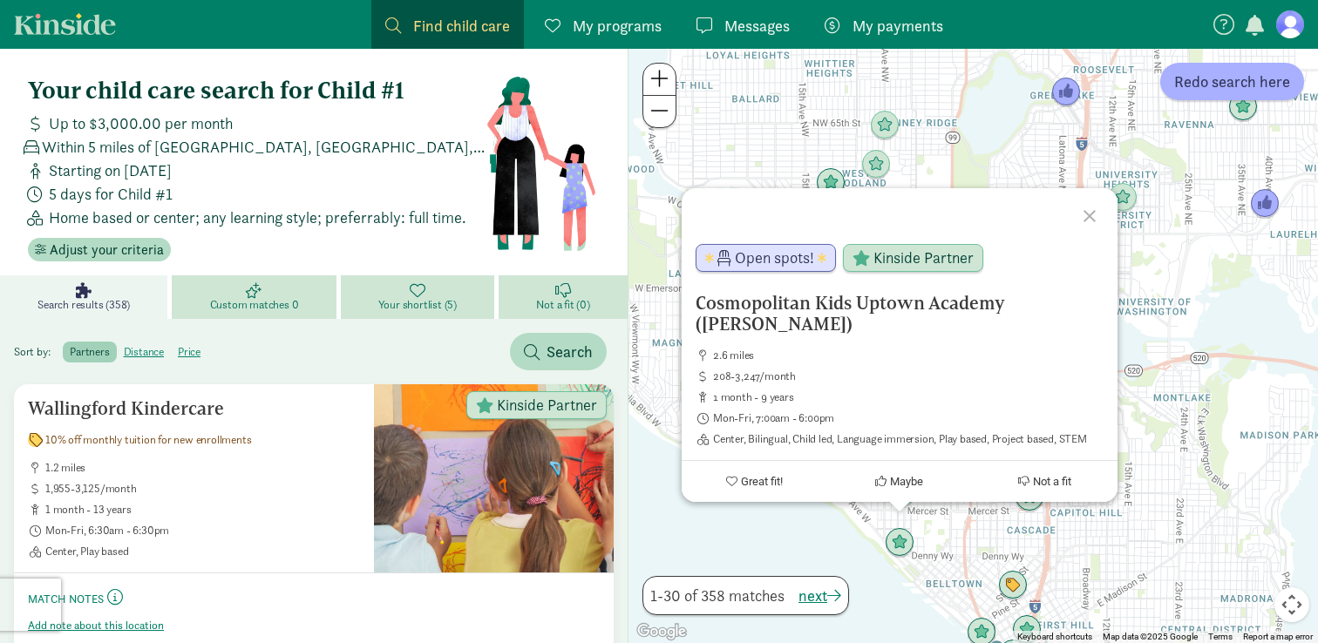
click at [944, 532] on div "To navigate, press the arrow keys. Cosmopolitan Kids Uptown Academy (Queen Anne…" at bounding box center [974, 346] width 690 height 595
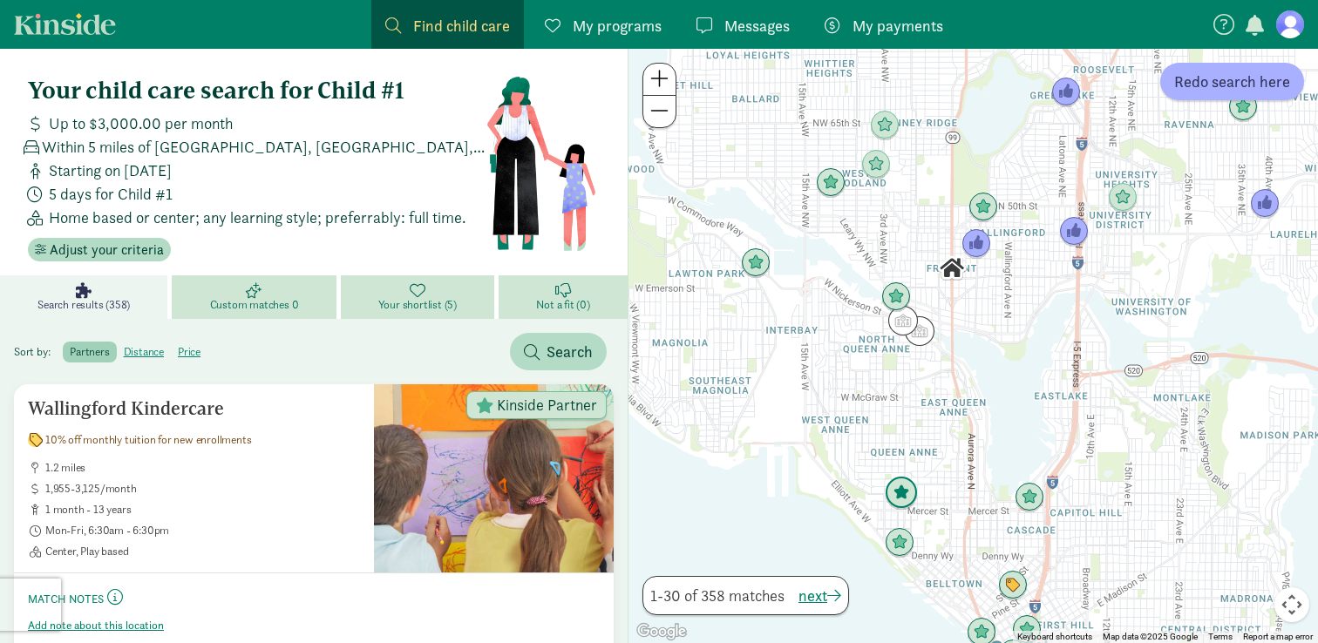
click at [905, 493] on img "Click to see details" at bounding box center [901, 493] width 33 height 33
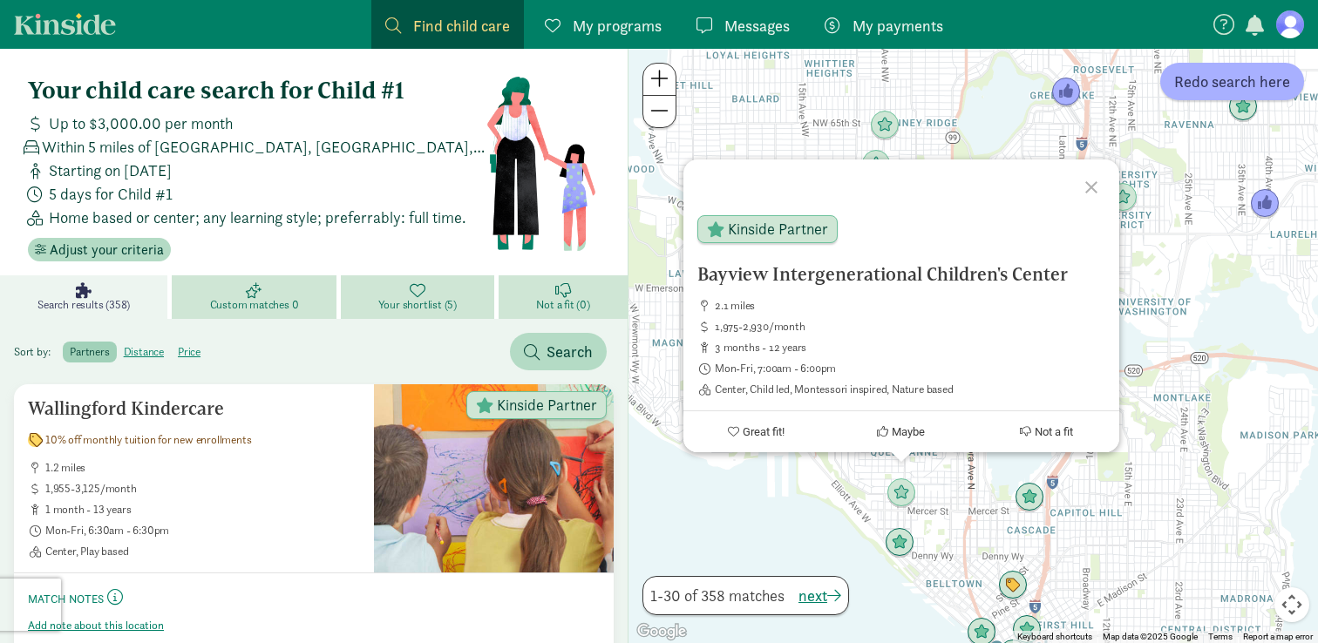
click at [951, 525] on div "Bayview Intergenerational Children's Center 2.1 miles 1,975-2,930/month 3 month…" at bounding box center [974, 346] width 690 height 595
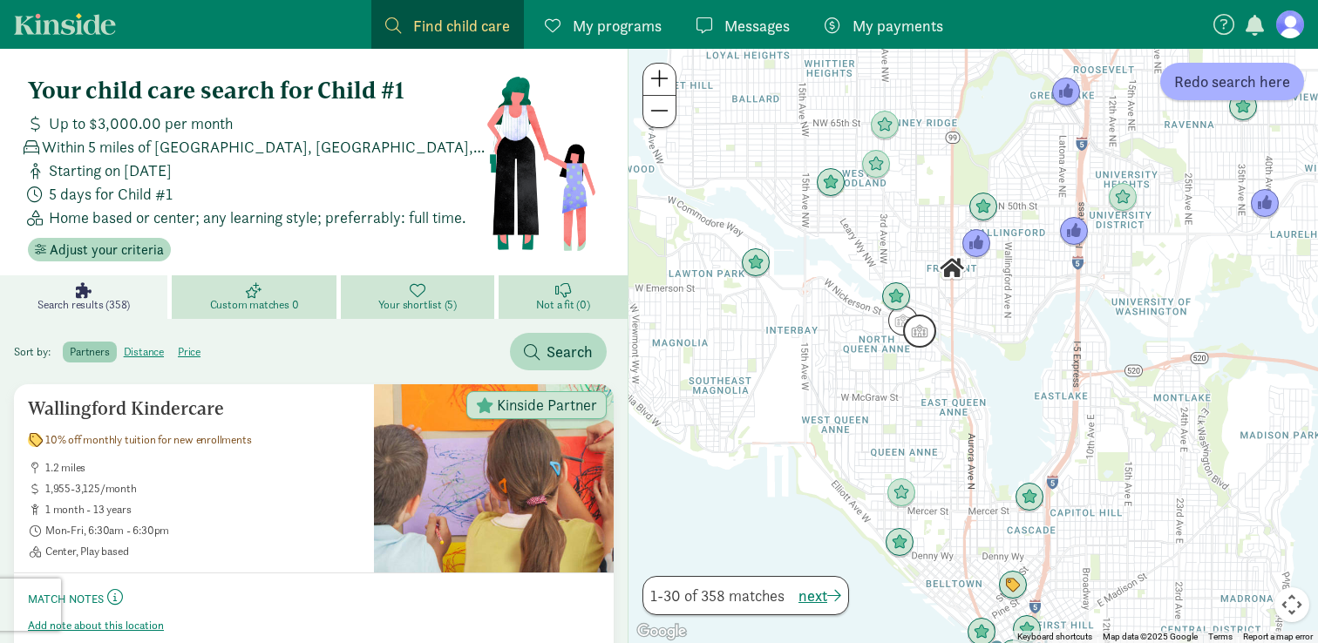
click at [918, 345] on img "Click to see details" at bounding box center [919, 331] width 33 height 33
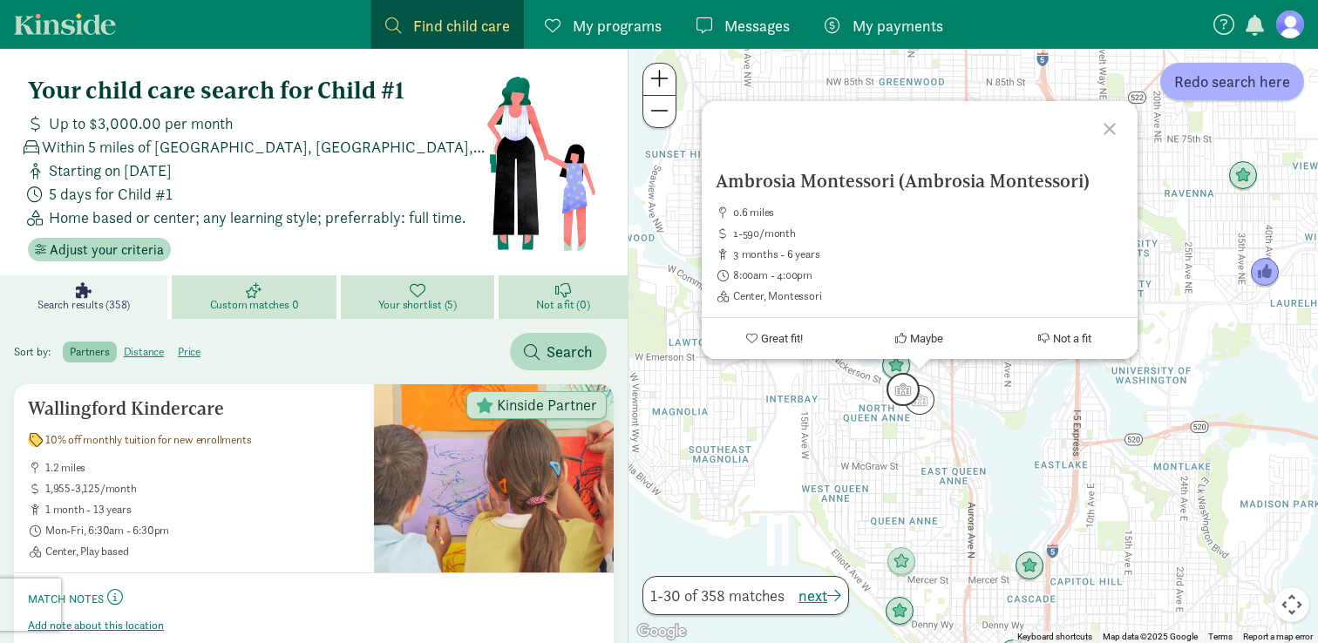
click at [902, 389] on img "Click to see details" at bounding box center [903, 389] width 33 height 33
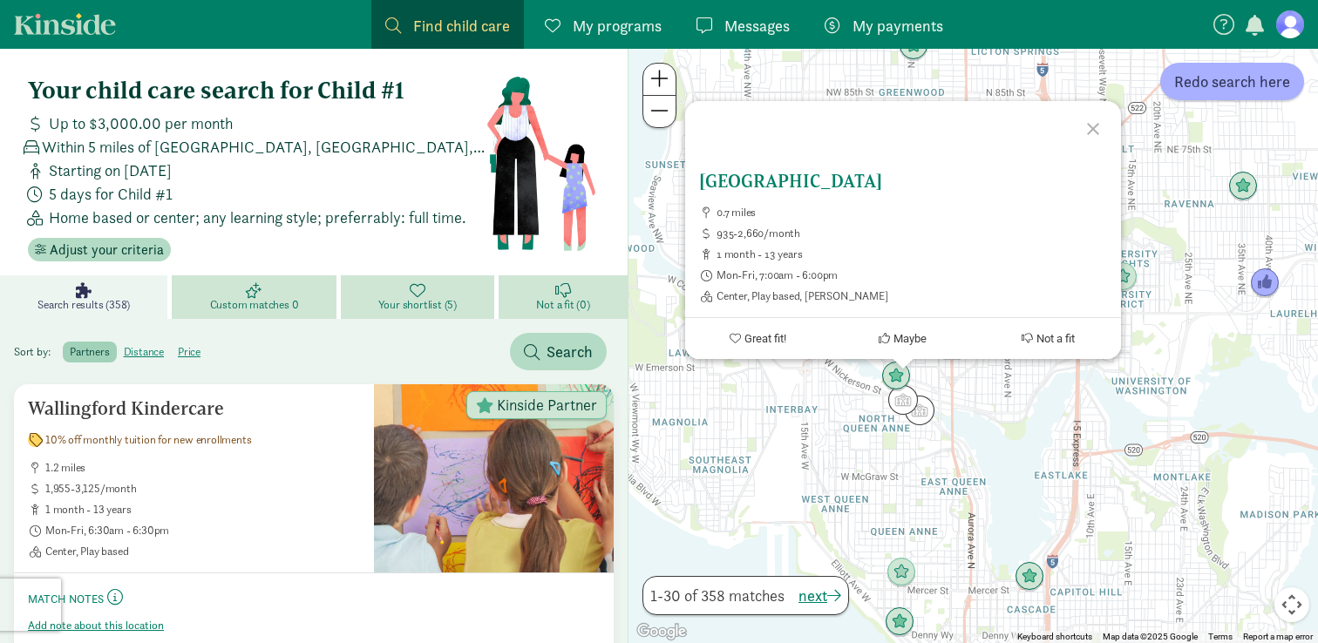
click at [826, 187] on h5 "[GEOGRAPHIC_DATA]" at bounding box center [903, 181] width 408 height 21
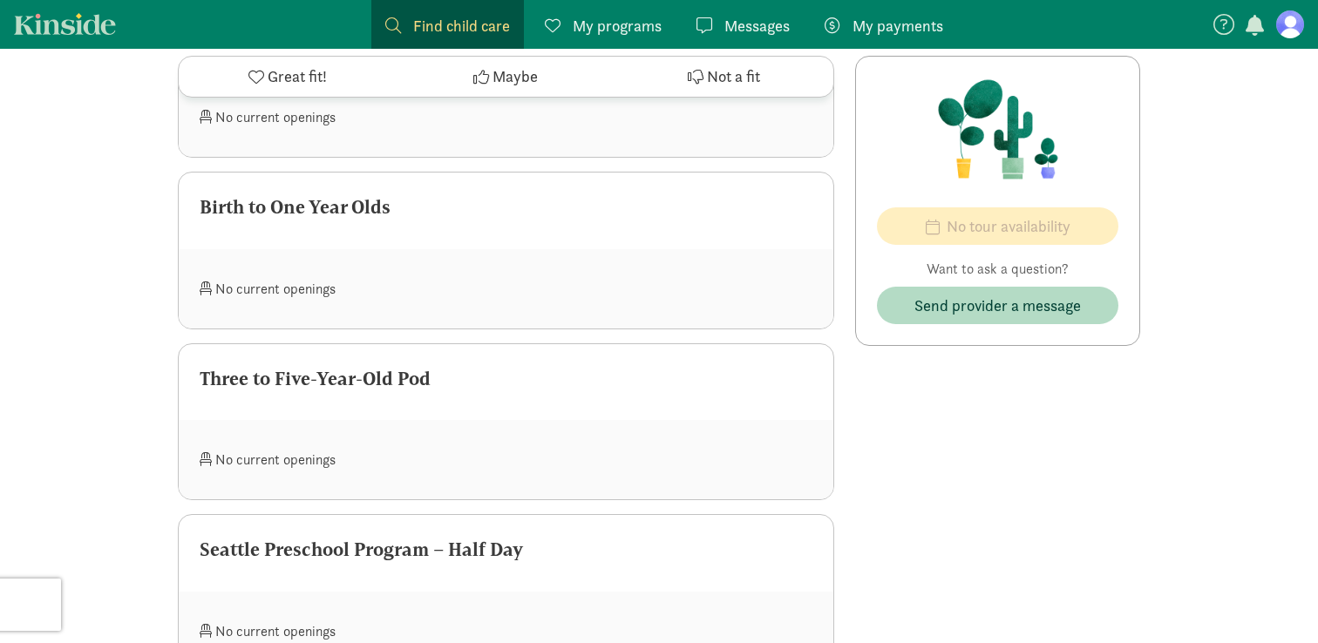
scroll to position [1274, 0]
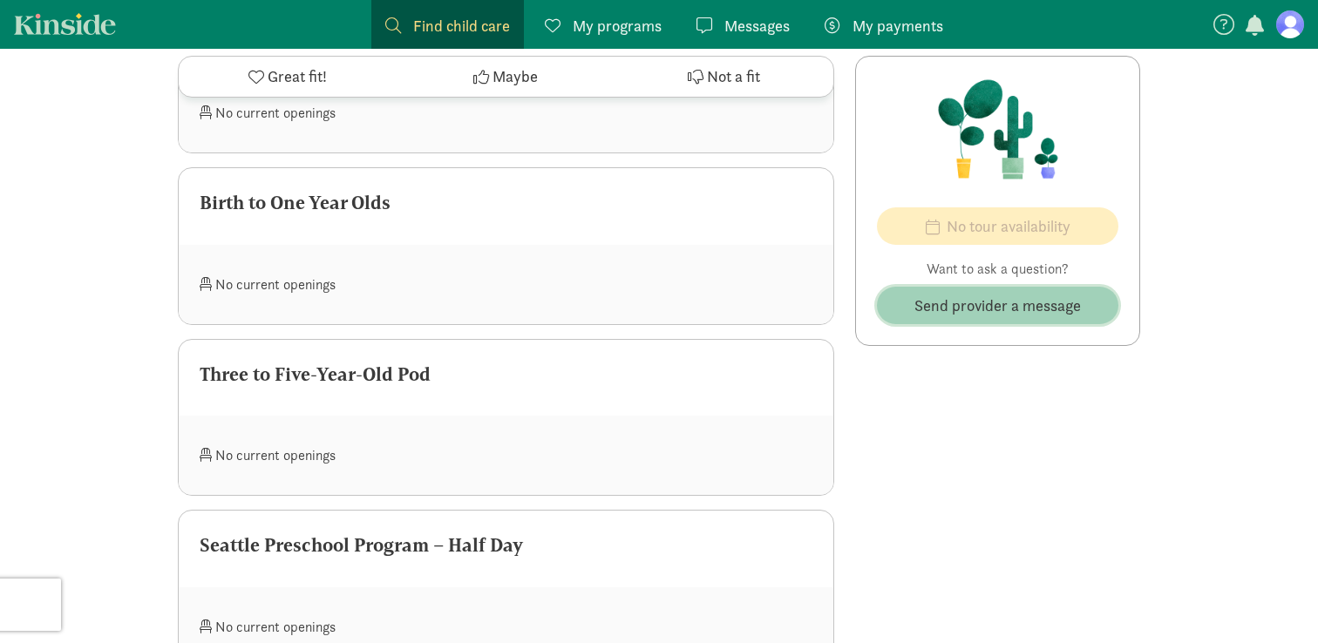
click at [960, 315] on span "Send provider a message" at bounding box center [997, 306] width 167 height 24
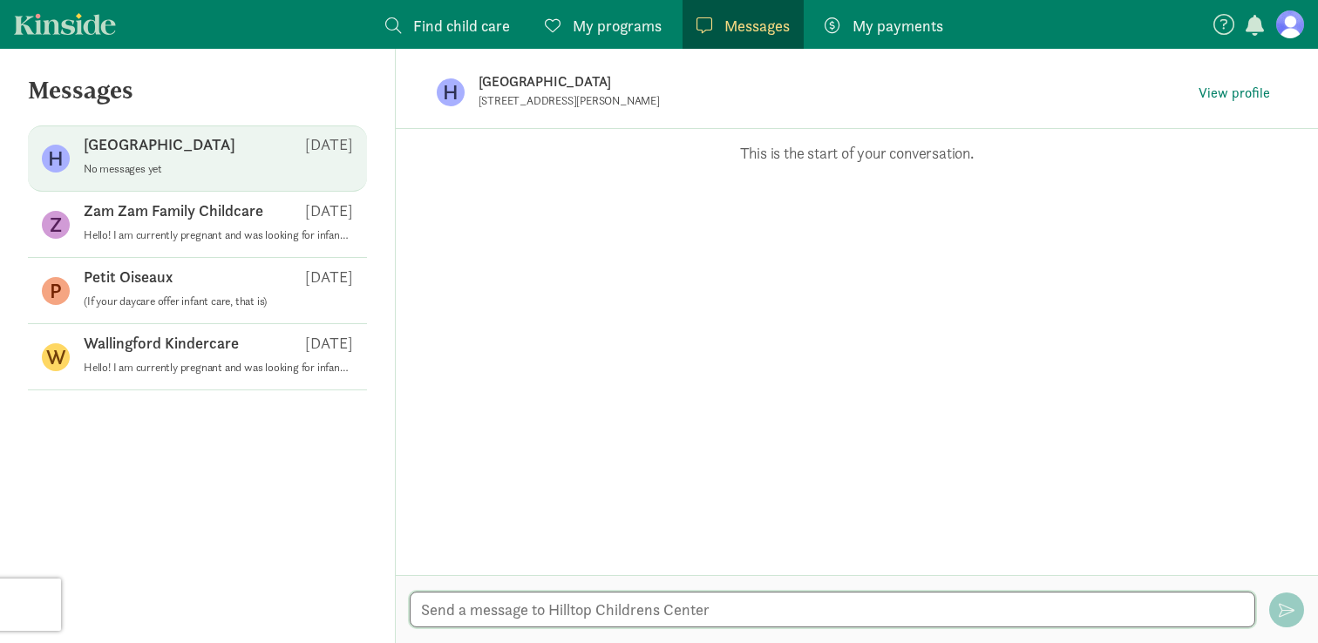
click at [575, 617] on textarea at bounding box center [833, 610] width 846 height 36
paste textarea "I am currently pregnant and was looking for infant care starting ~[DATE]. I was…"
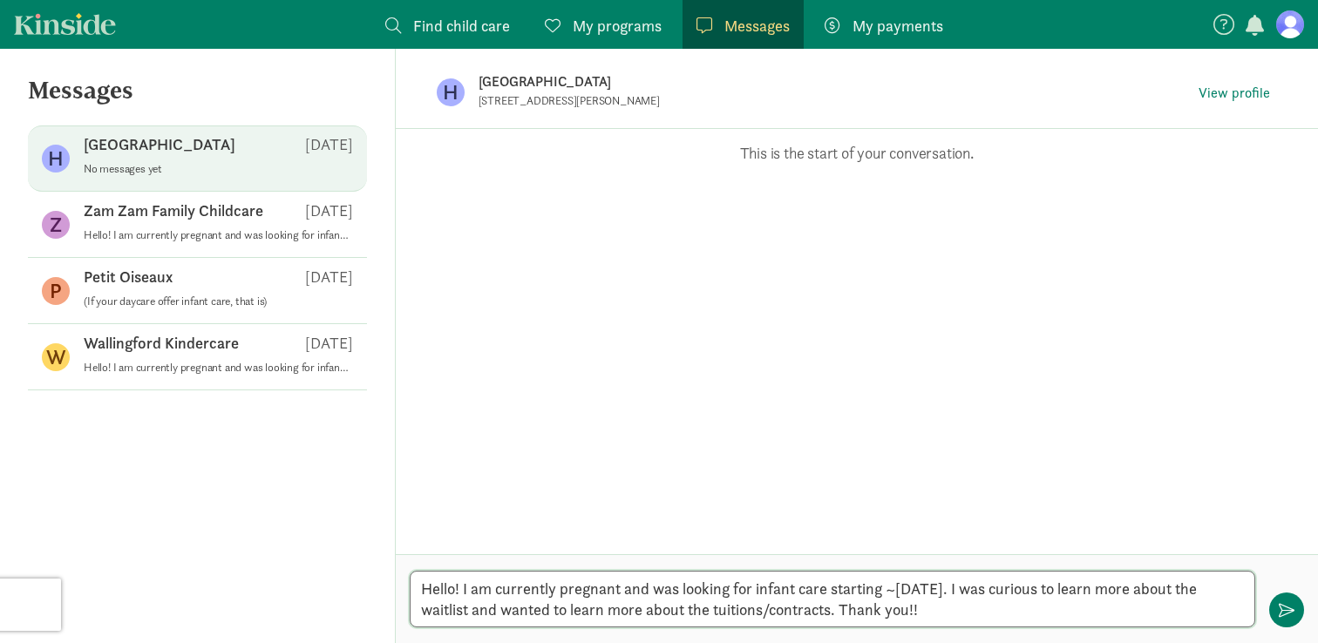
drag, startPoint x: 948, startPoint y: 610, endPoint x: 1071, endPoint y: 587, distance: 125.1
click at [1071, 587] on textarea "Hello! I am currently pregnant and was looking for infant care starting ~[DATE]…" at bounding box center [833, 599] width 846 height 57
type textarea "Hello! I am currently pregnant and was looking for infant care starting ~[DATE]…"
click at [1293, 621] on button "button" at bounding box center [1286, 610] width 35 height 35
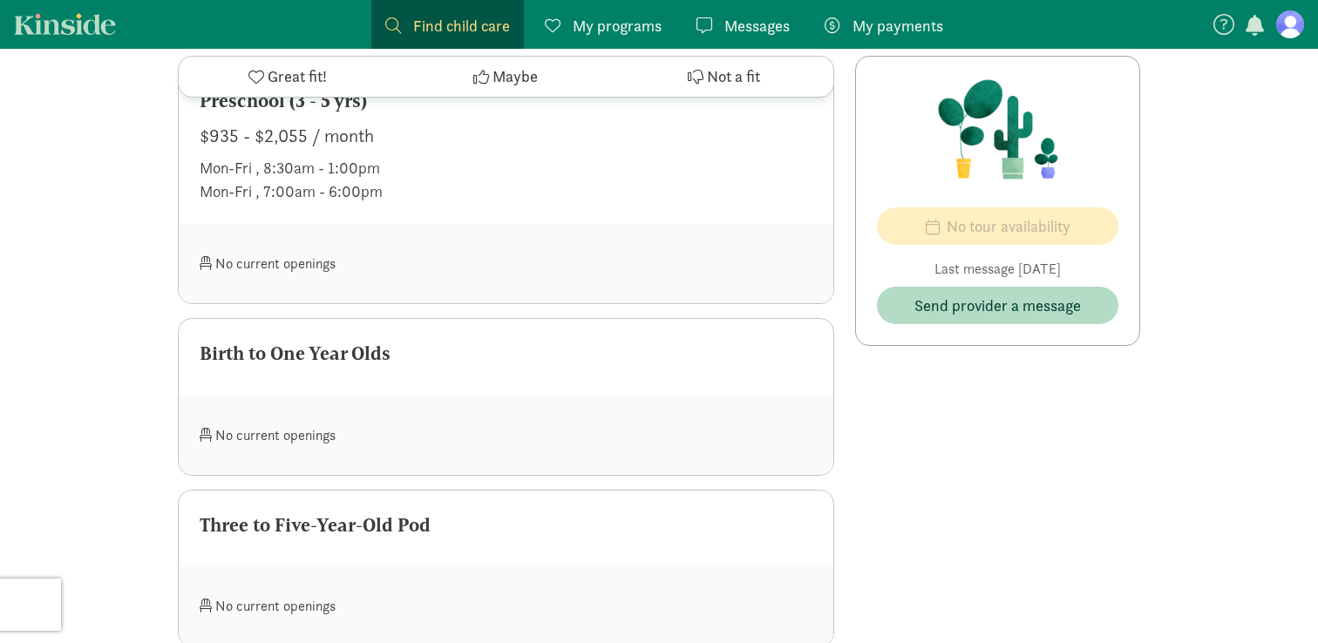
scroll to position [1041, 0]
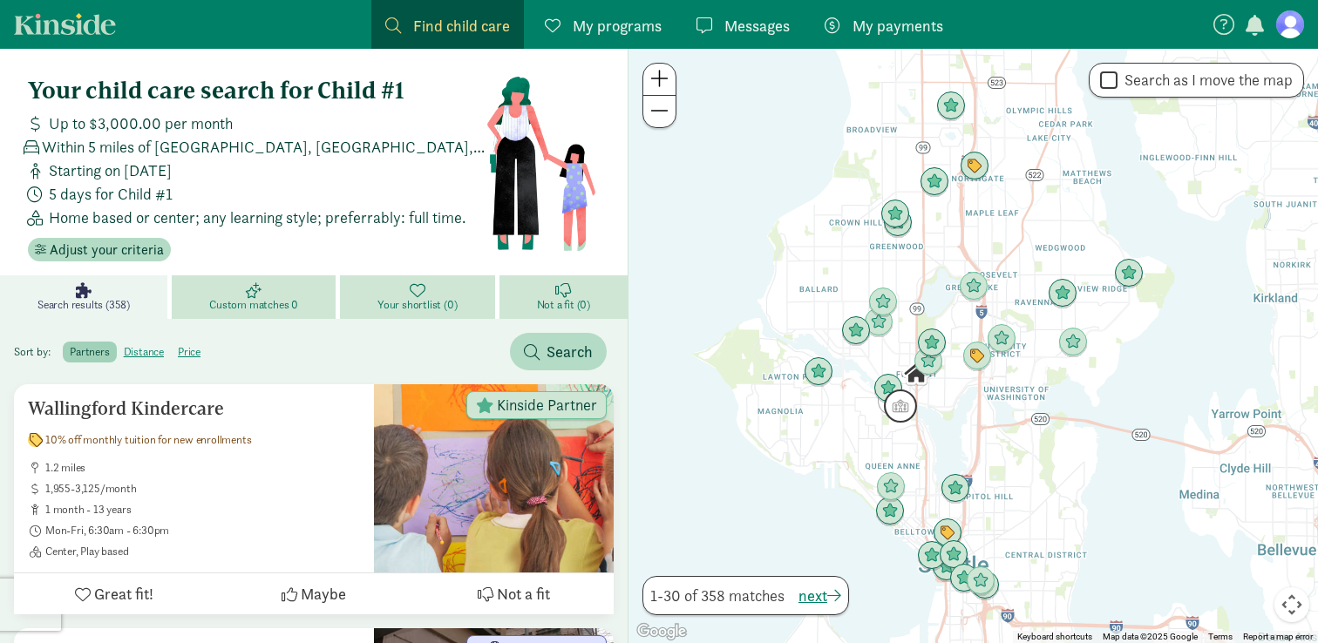
click at [905, 414] on img "Click to see details" at bounding box center [900, 406] width 33 height 33
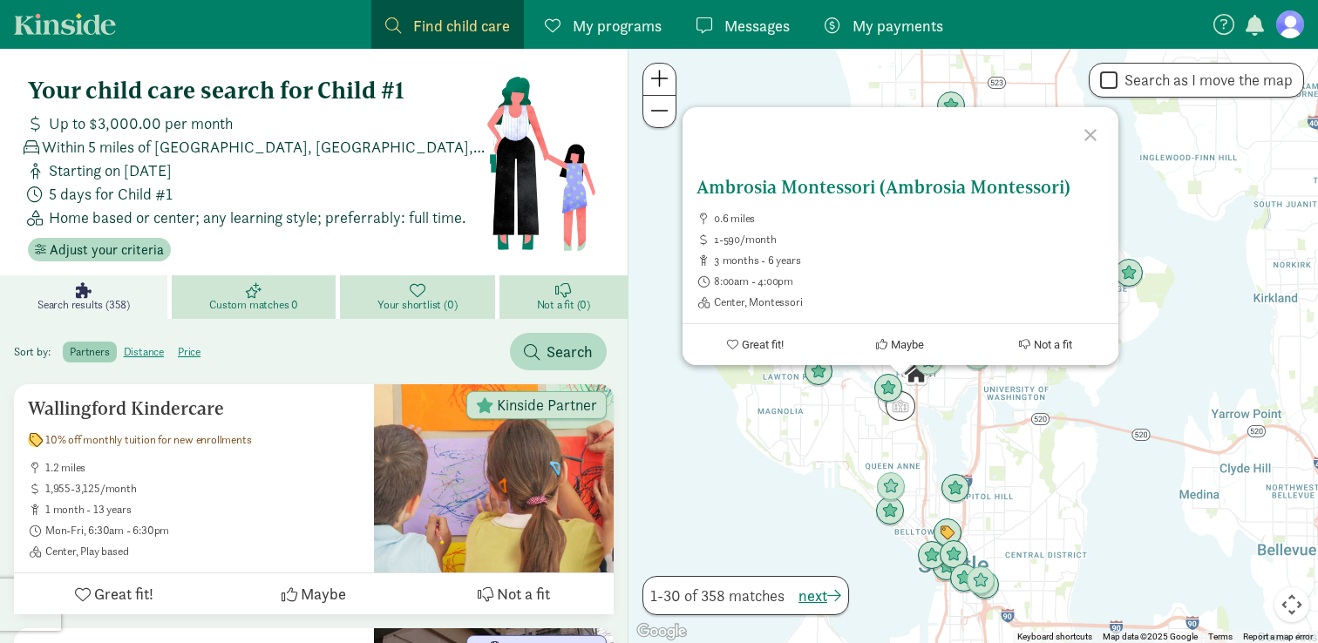
click at [814, 187] on h5 "Ambrosia Montessori (Ambrosia Montessori)" at bounding box center [901, 187] width 408 height 21
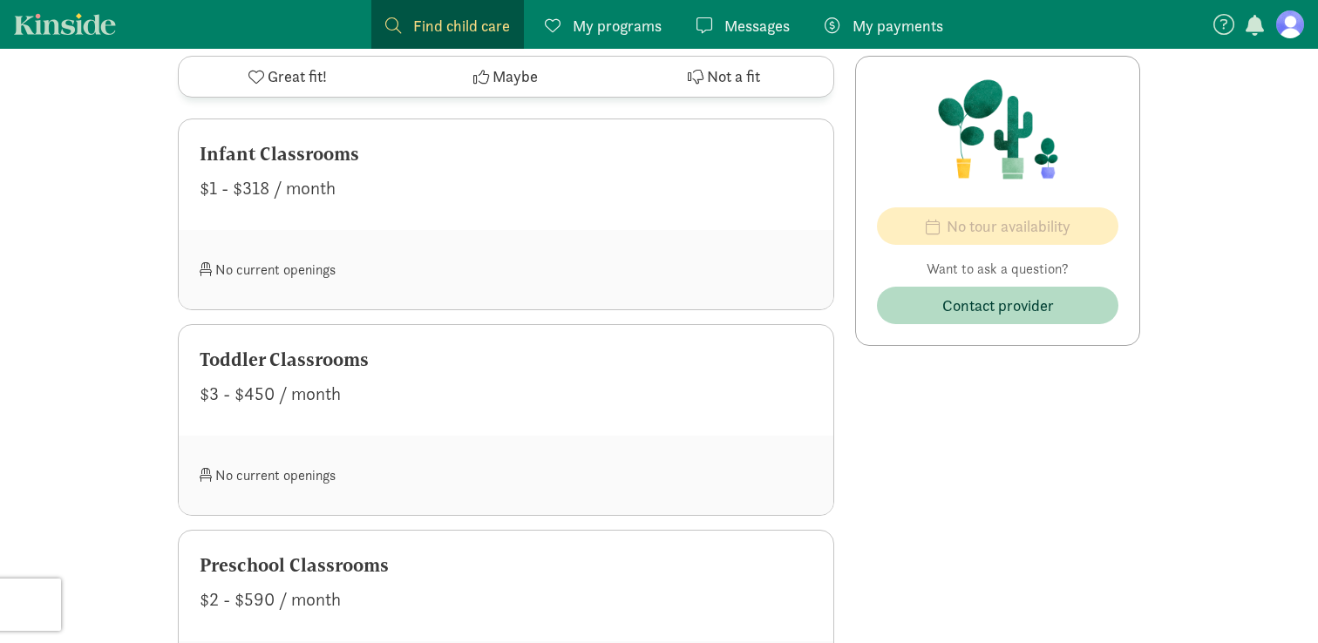
scroll to position [979, 0]
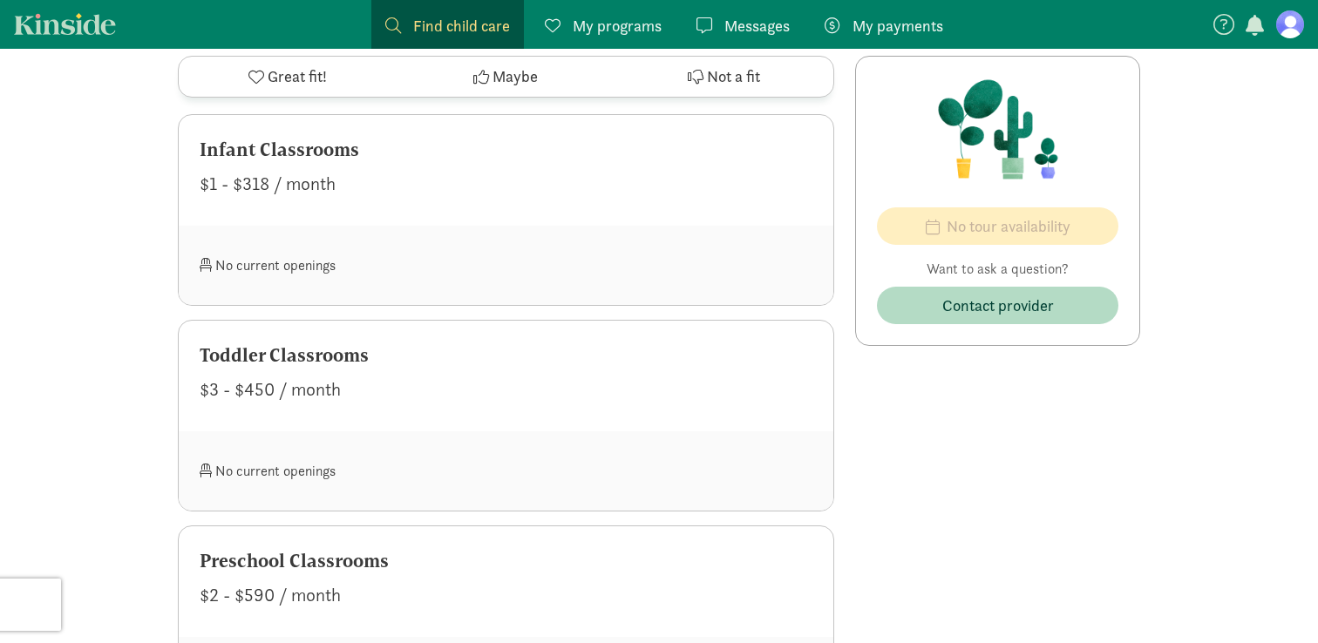
drag, startPoint x: 238, startPoint y: 187, endPoint x: 290, endPoint y: 187, distance: 52.3
click at [288, 187] on div "$1 - $318 / month" at bounding box center [506, 184] width 613 height 28
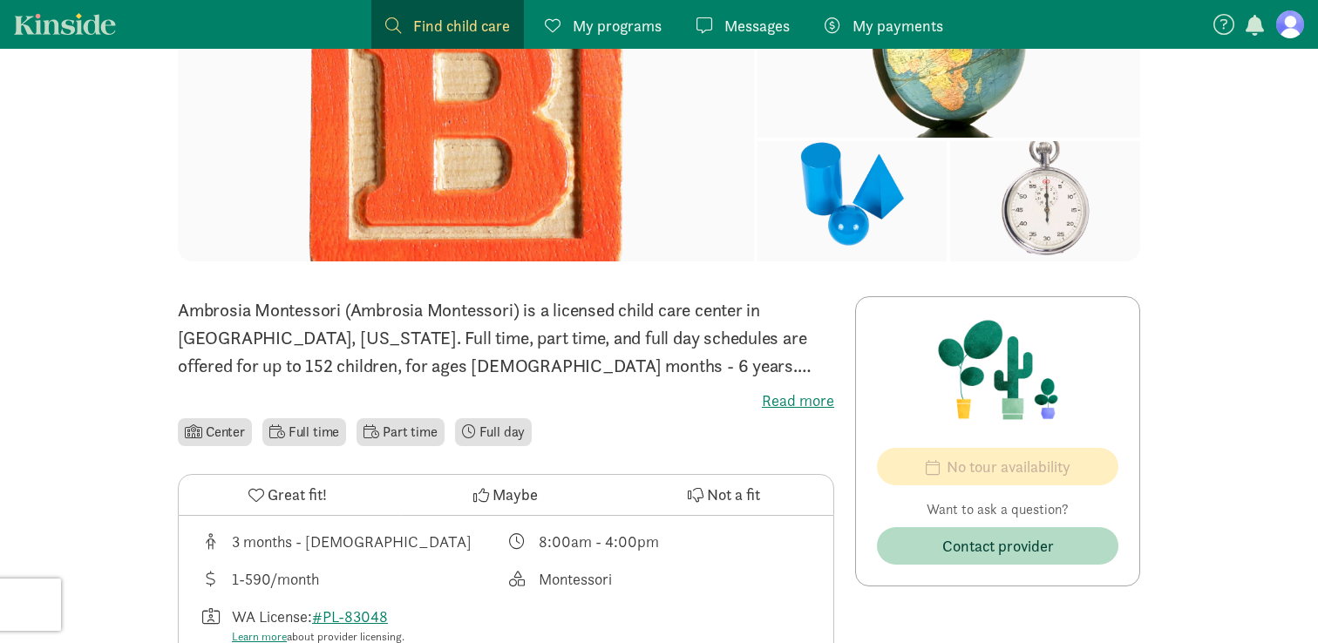
scroll to position [125, 0]
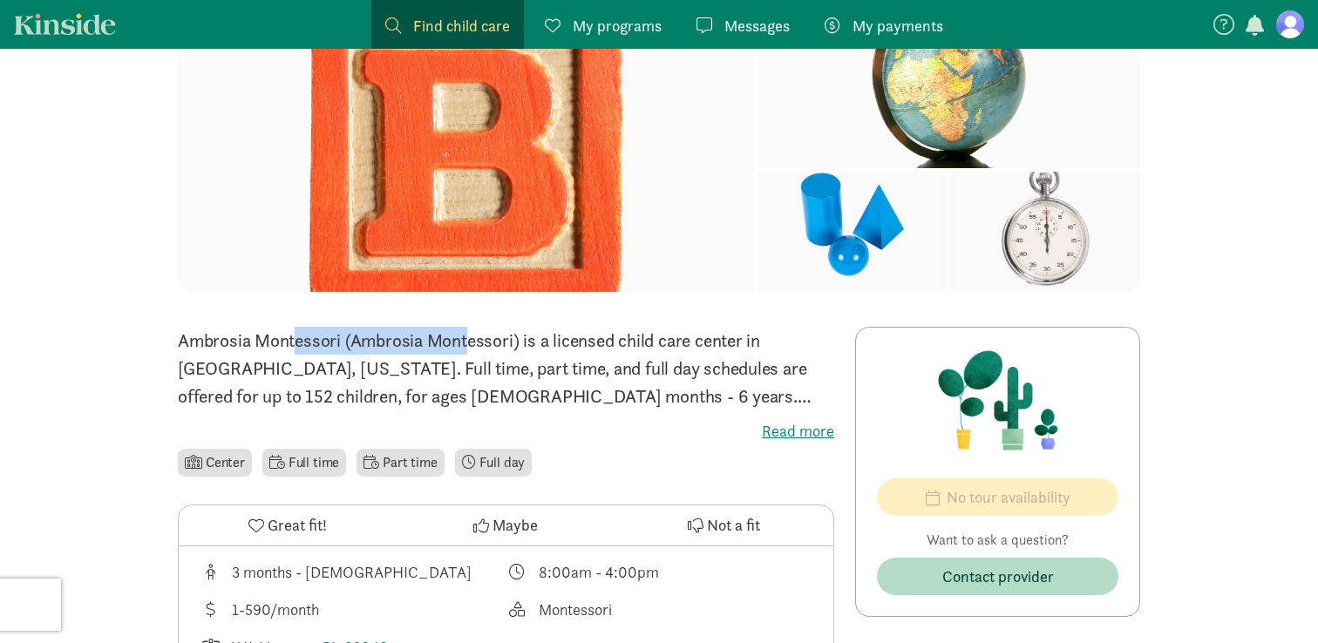
drag, startPoint x: 181, startPoint y: 342, endPoint x: 351, endPoint y: 343, distance: 170.0
click at [351, 343] on p "Ambrosia Montessori (Ambrosia Montessori) is a licensed child care center in Se…" at bounding box center [506, 369] width 656 height 84
copy p "Ambrosia Montessori ("
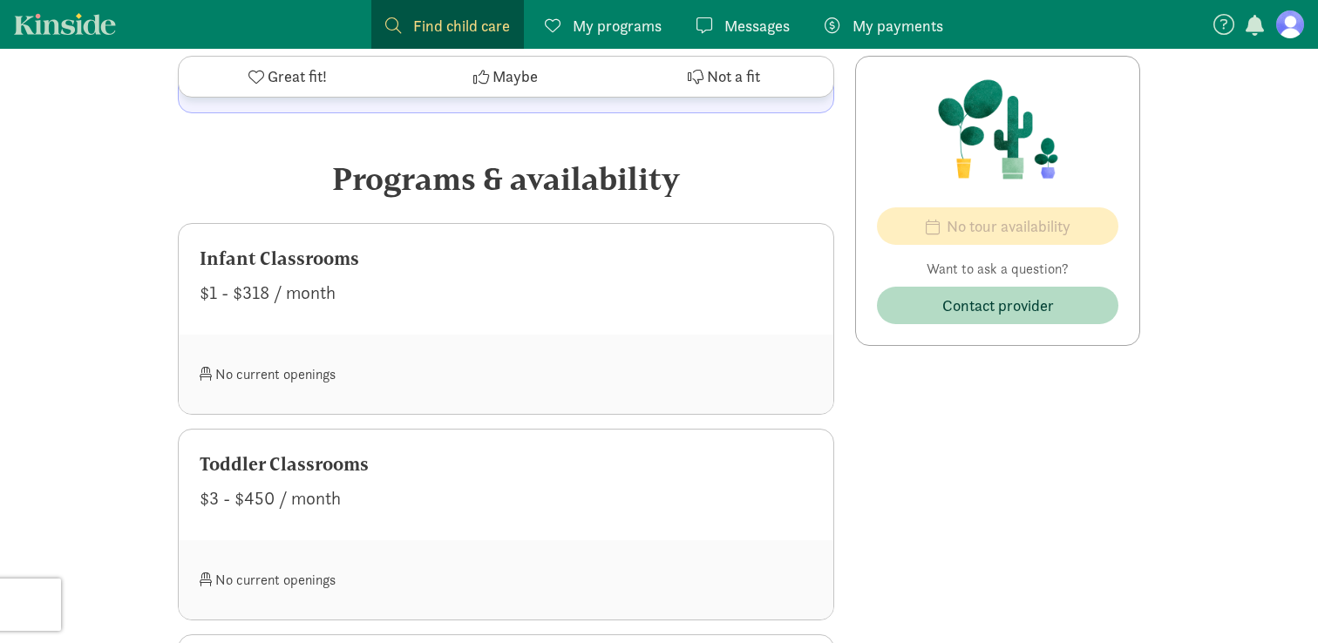
scroll to position [0, 0]
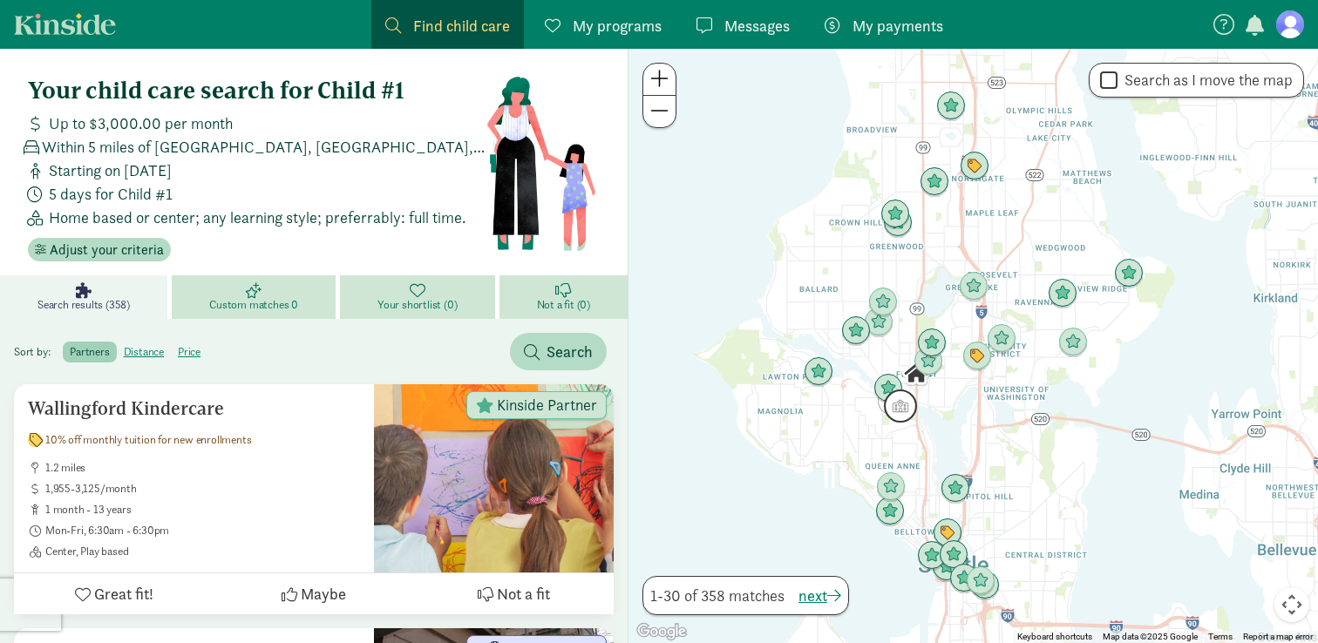
click at [905, 405] on img "Click to see details" at bounding box center [900, 406] width 33 height 33
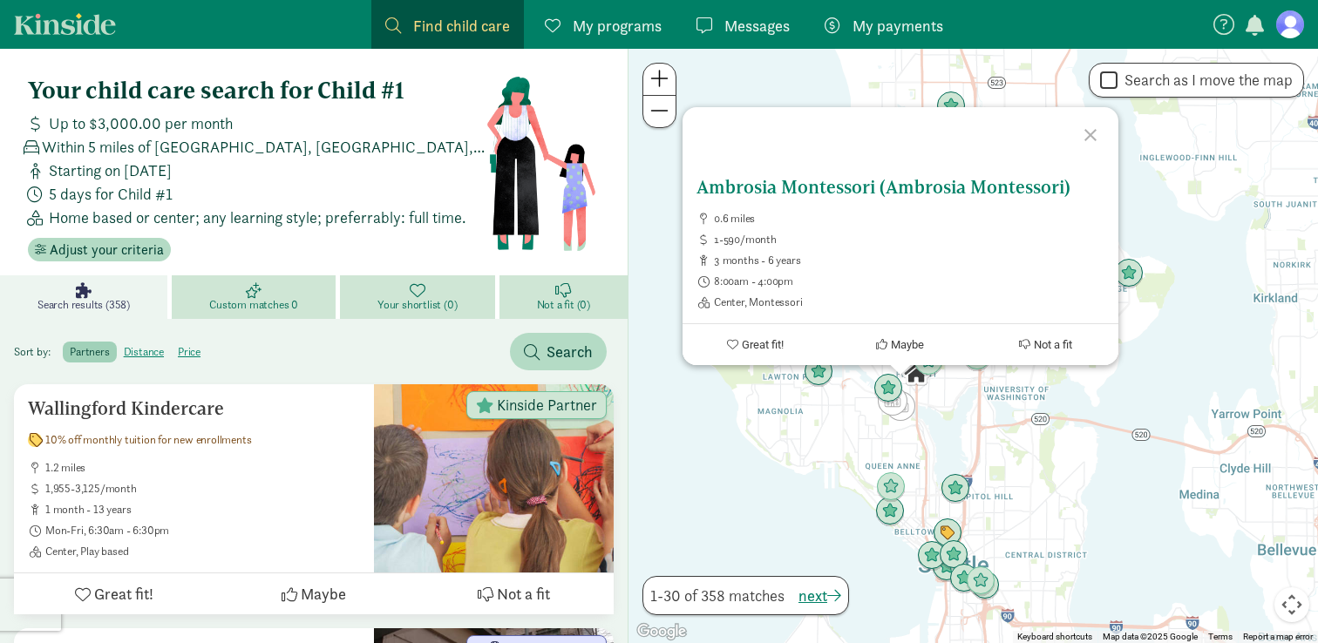
click at [887, 336] on button "Maybe" at bounding box center [900, 344] width 146 height 41
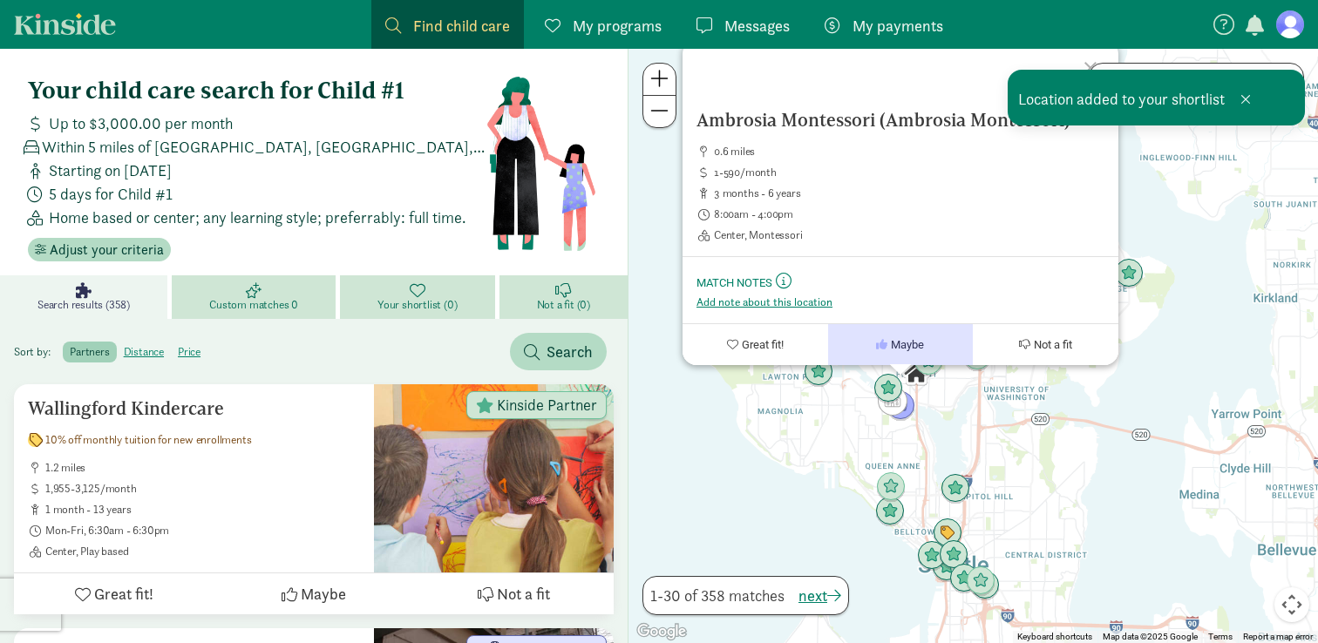
click at [962, 413] on div "Ambrosia Montessori (Ambrosia Montessori) 0.6 miles 1-590/month 3 months - 6 ye…" at bounding box center [974, 346] width 690 height 595
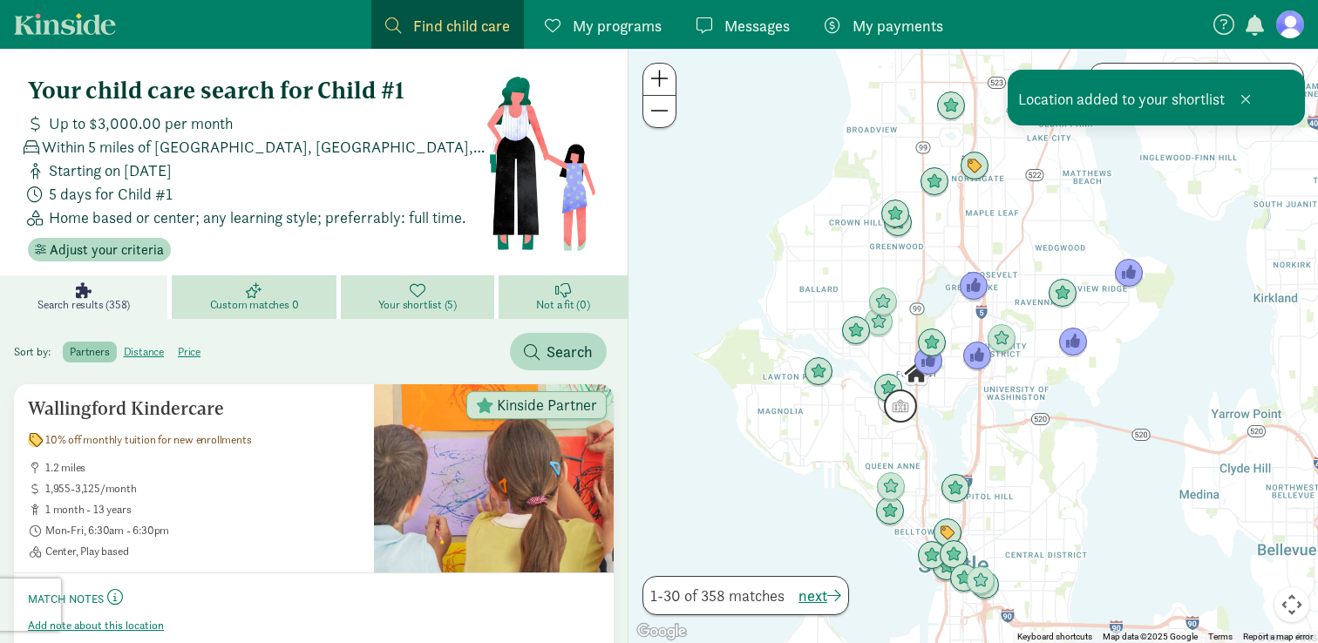
click at [909, 414] on img "Click to see details" at bounding box center [900, 406] width 33 height 33
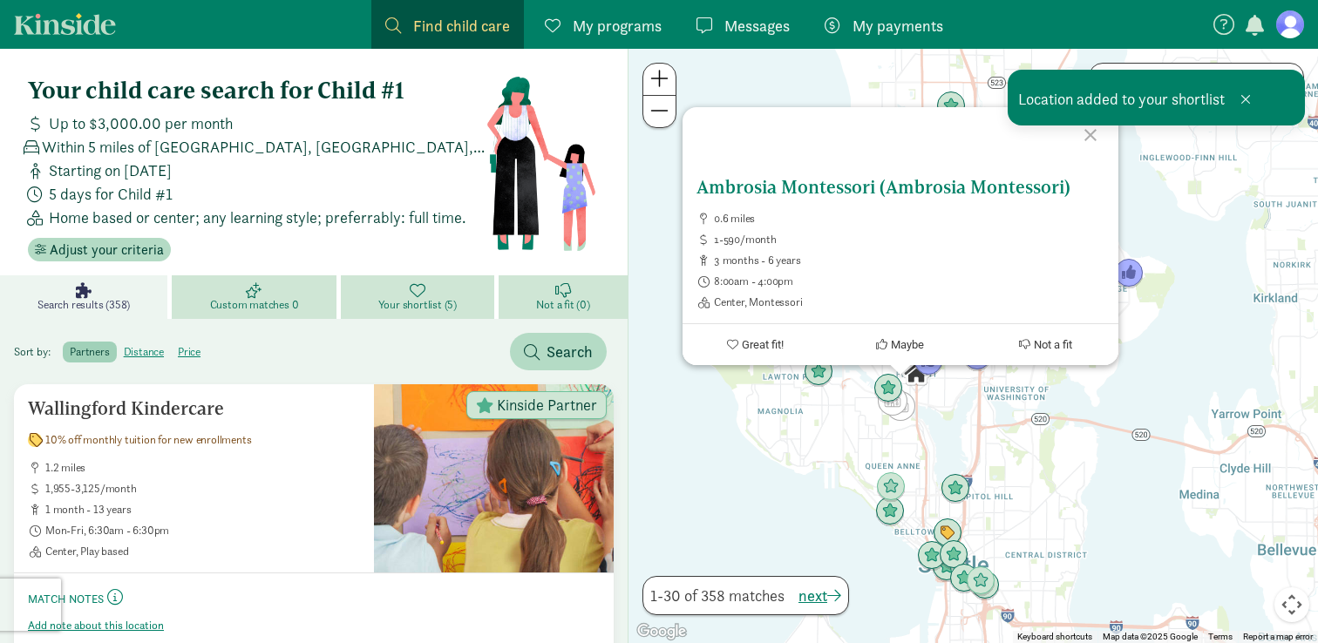
click at [920, 362] on button "Maybe" at bounding box center [900, 344] width 146 height 41
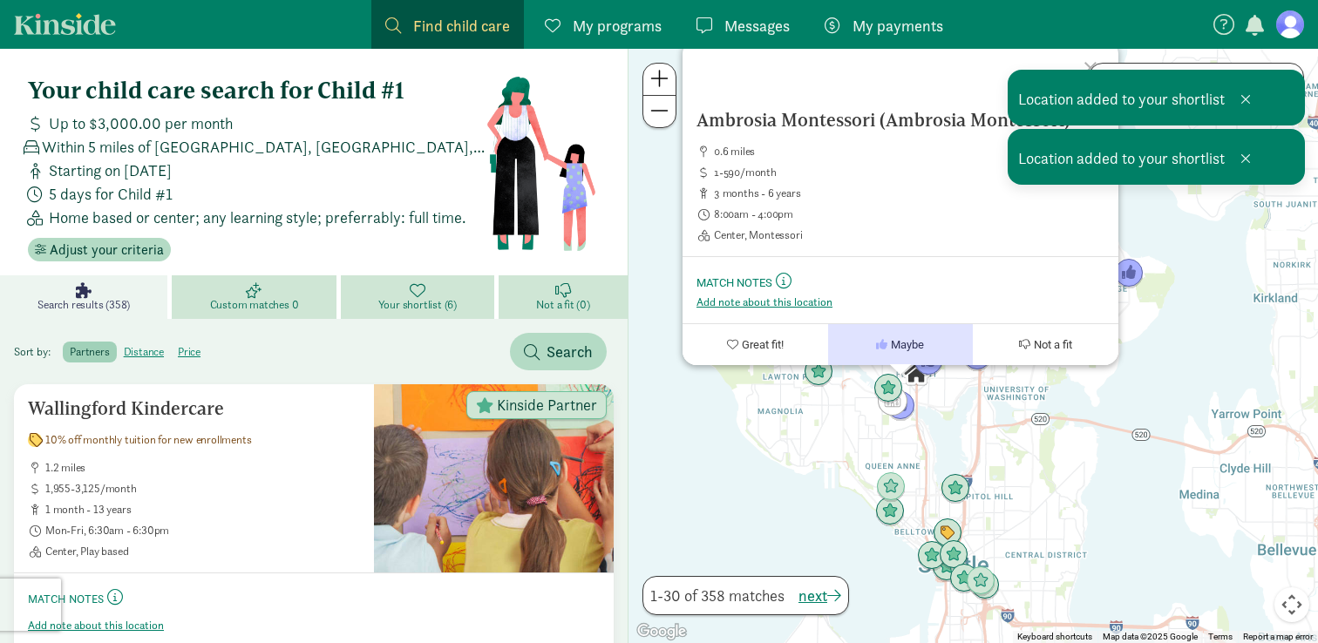
click at [951, 411] on div "Ambrosia Montessori (Ambrosia Montessori) 0.6 miles 1-590/month 3 months - 6 ye…" at bounding box center [974, 346] width 690 height 595
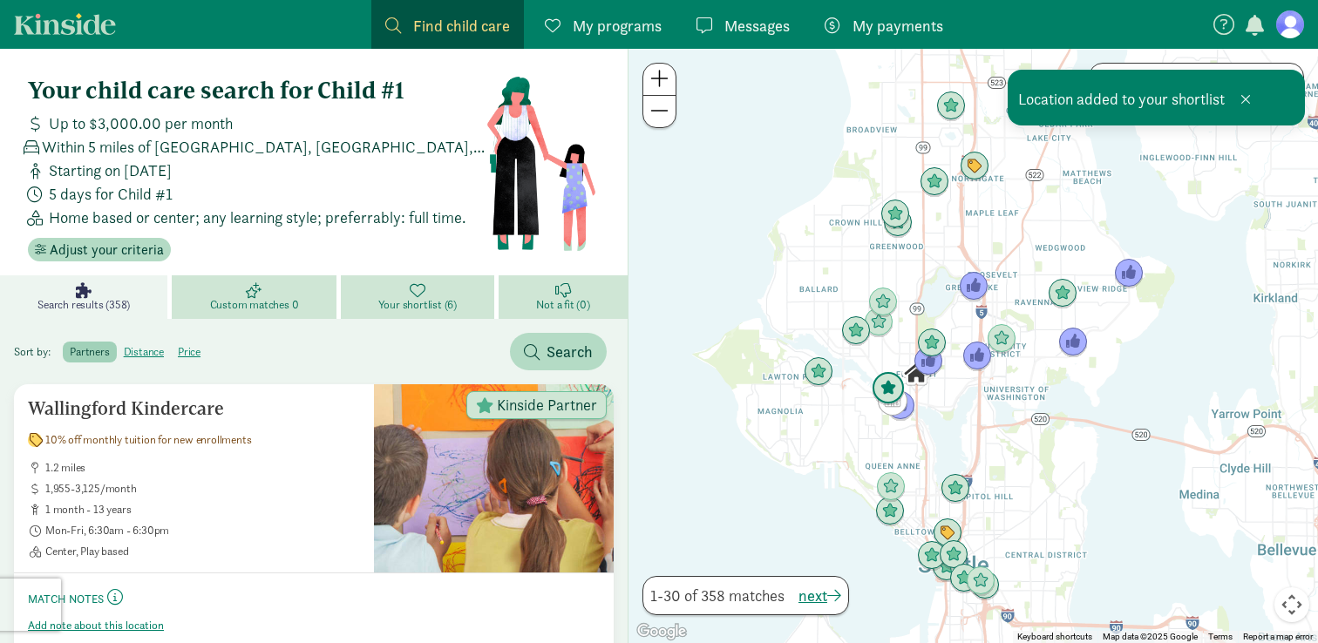
click at [887, 384] on img "Click to see details" at bounding box center [888, 388] width 33 height 33
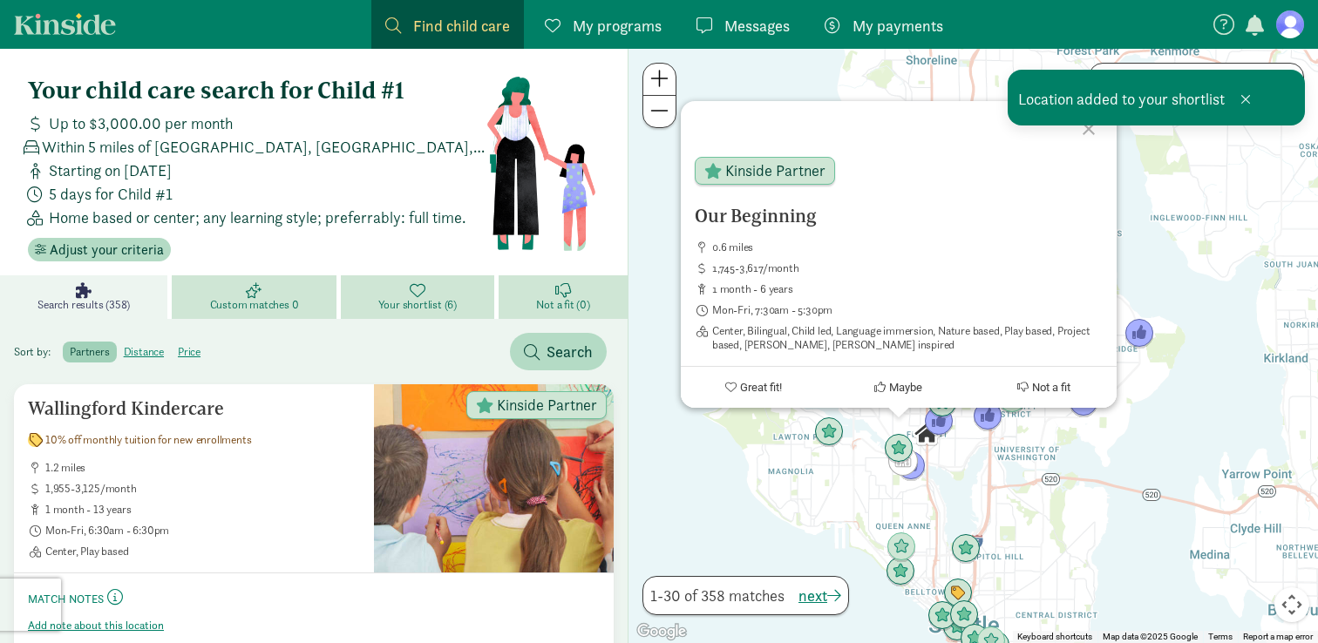
click at [967, 469] on div "Our Beginning 0.6 miles 1,745-3,617/month 1 month - 6 years Mon-Fri, 7:30am - 5…" at bounding box center [974, 346] width 690 height 595
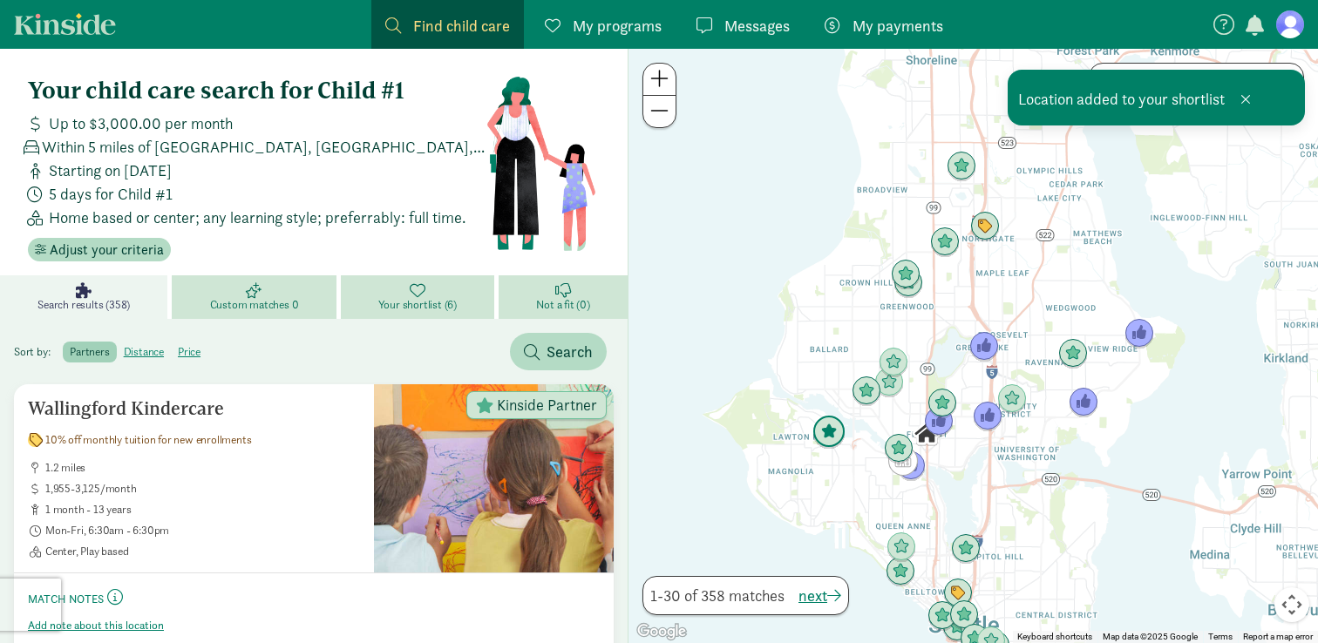
click at [823, 430] on img "Click to see details" at bounding box center [828, 432] width 33 height 33
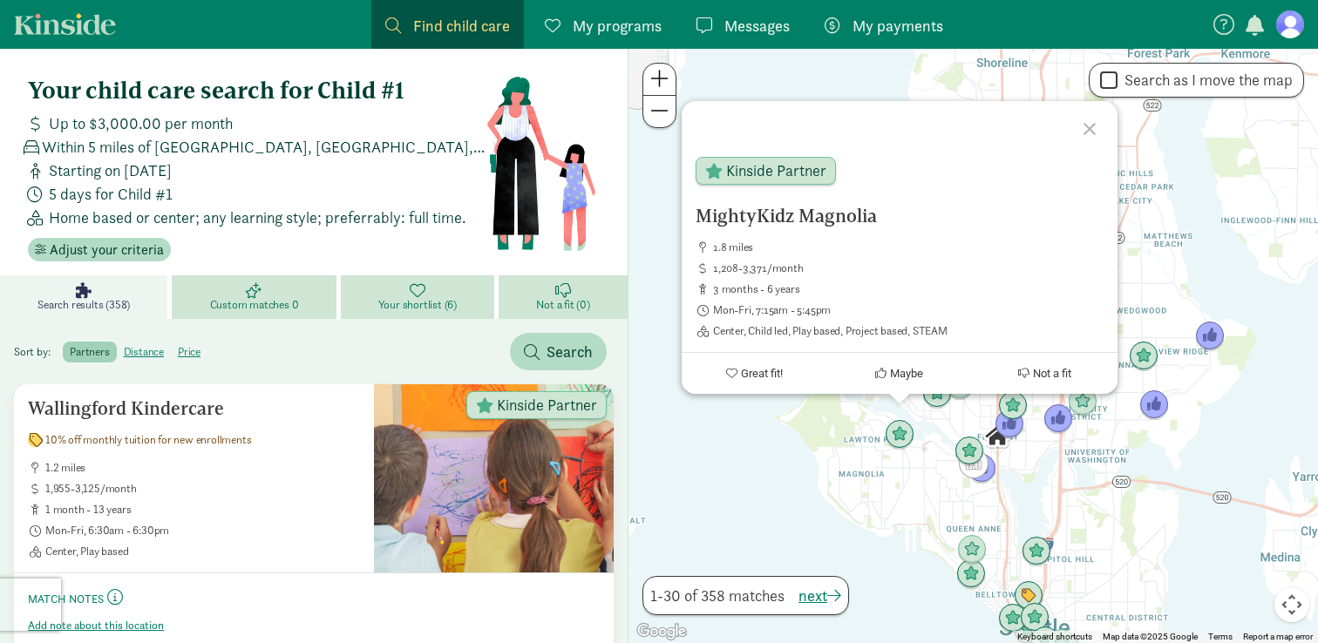
click at [912, 485] on div "MightyKidz Magnolia 1.8 miles 1,208-3,371/month 3 months - 6 years Mon-Fri, 7:1…" at bounding box center [974, 346] width 690 height 595
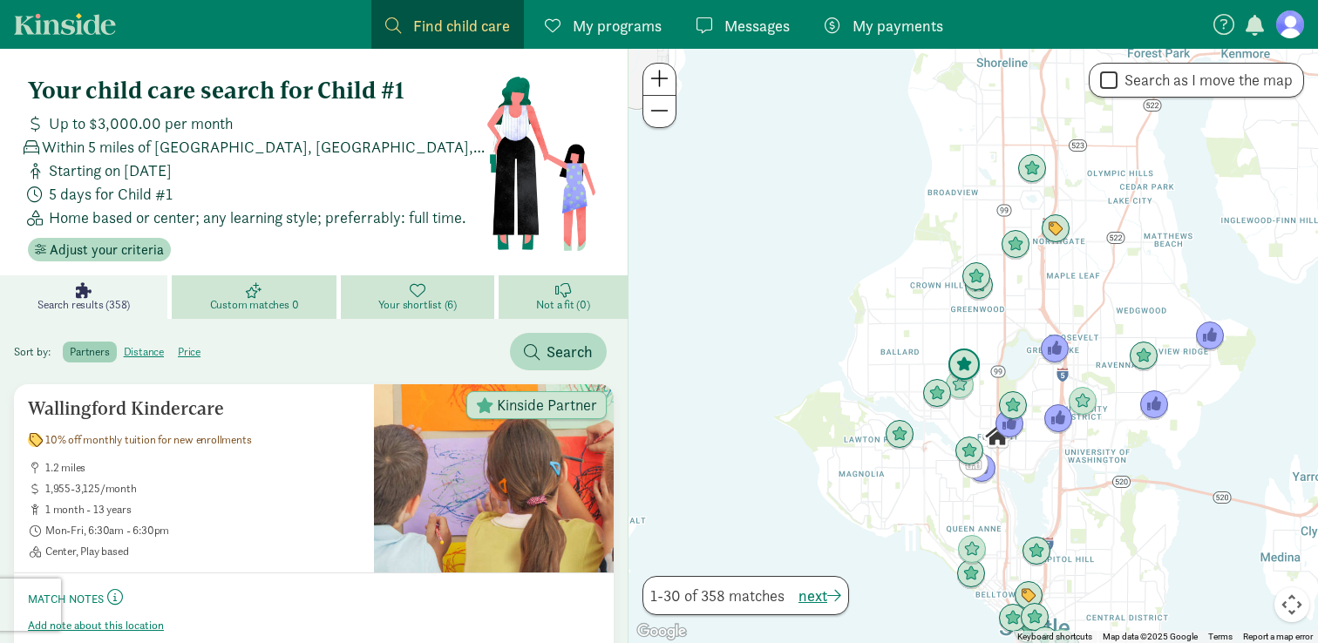
click at [961, 374] on img "Click to see details" at bounding box center [964, 365] width 33 height 33
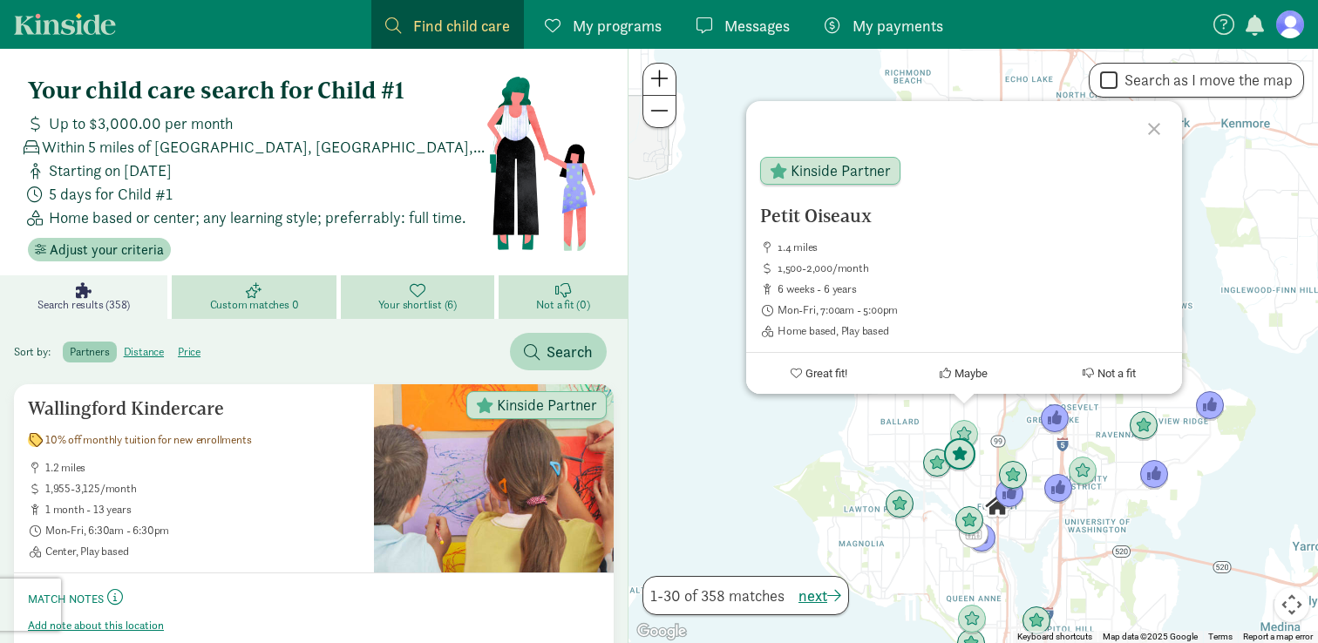
click at [959, 455] on img "Click to see details" at bounding box center [959, 454] width 33 height 33
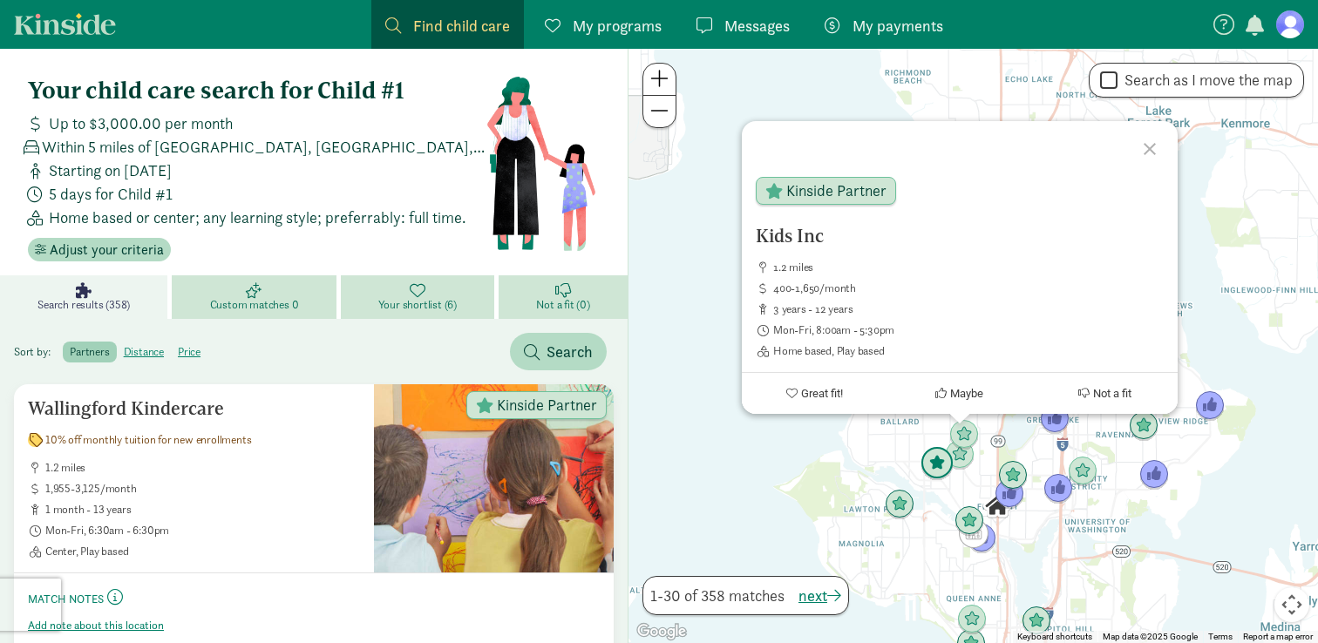
click at [935, 468] on img "Click to see details" at bounding box center [937, 463] width 33 height 33
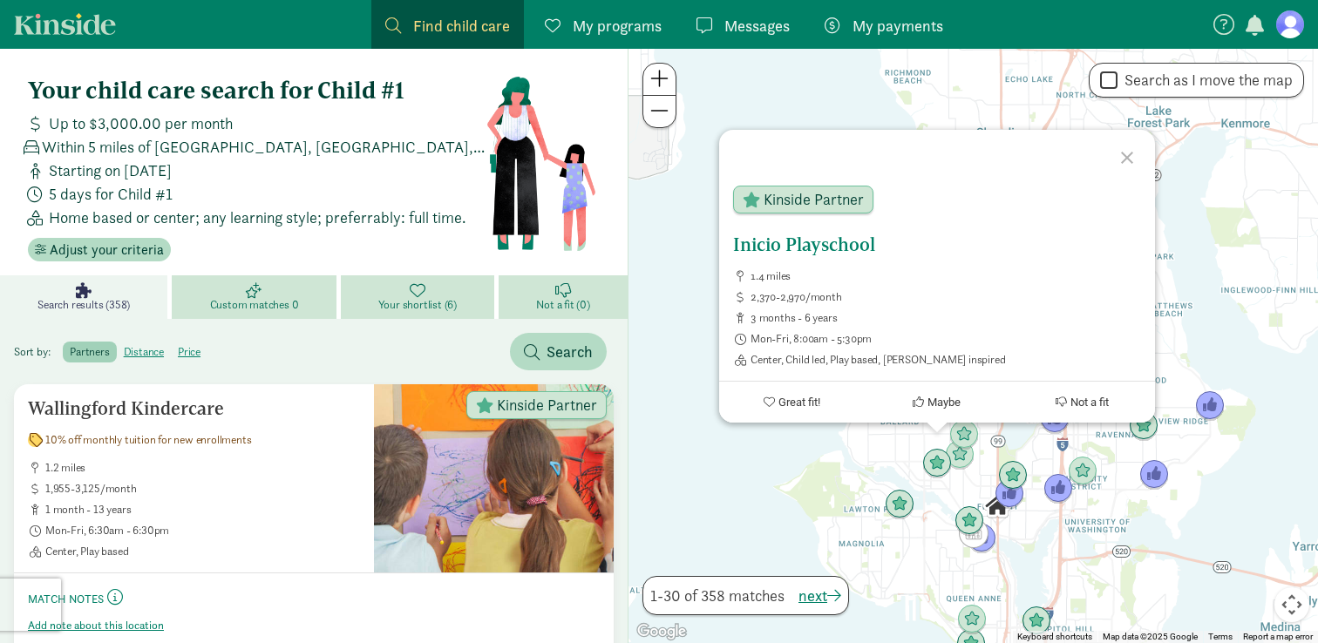
click at [842, 240] on h5 "Inicio Playschool" at bounding box center [937, 245] width 408 height 21
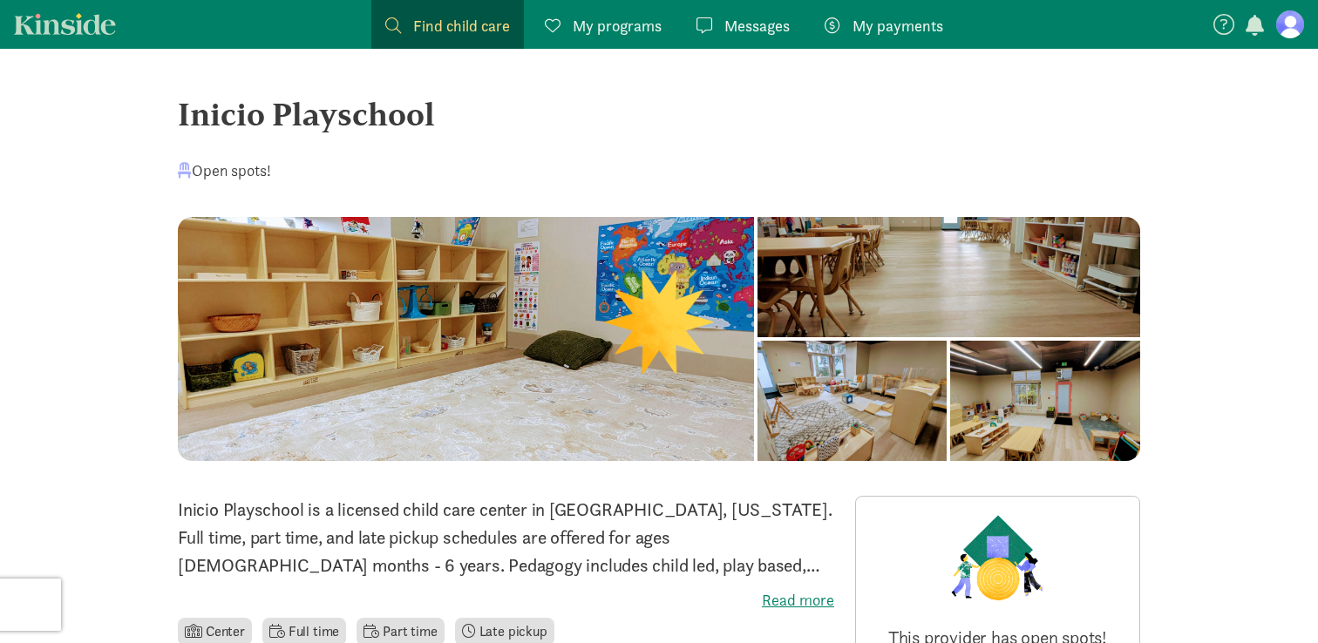
drag, startPoint x: 187, startPoint y: 118, endPoint x: 483, endPoint y: 123, distance: 295.6
click at [483, 123] on div "Inicio Playschool" at bounding box center [659, 114] width 962 height 47
click at [445, 115] on div "Inicio Playschool" at bounding box center [659, 114] width 962 height 47
drag, startPoint x: 445, startPoint y: 115, endPoint x: 207, endPoint y: 105, distance: 238.2
click at [207, 105] on div "Inicio Playschool" at bounding box center [659, 114] width 962 height 47
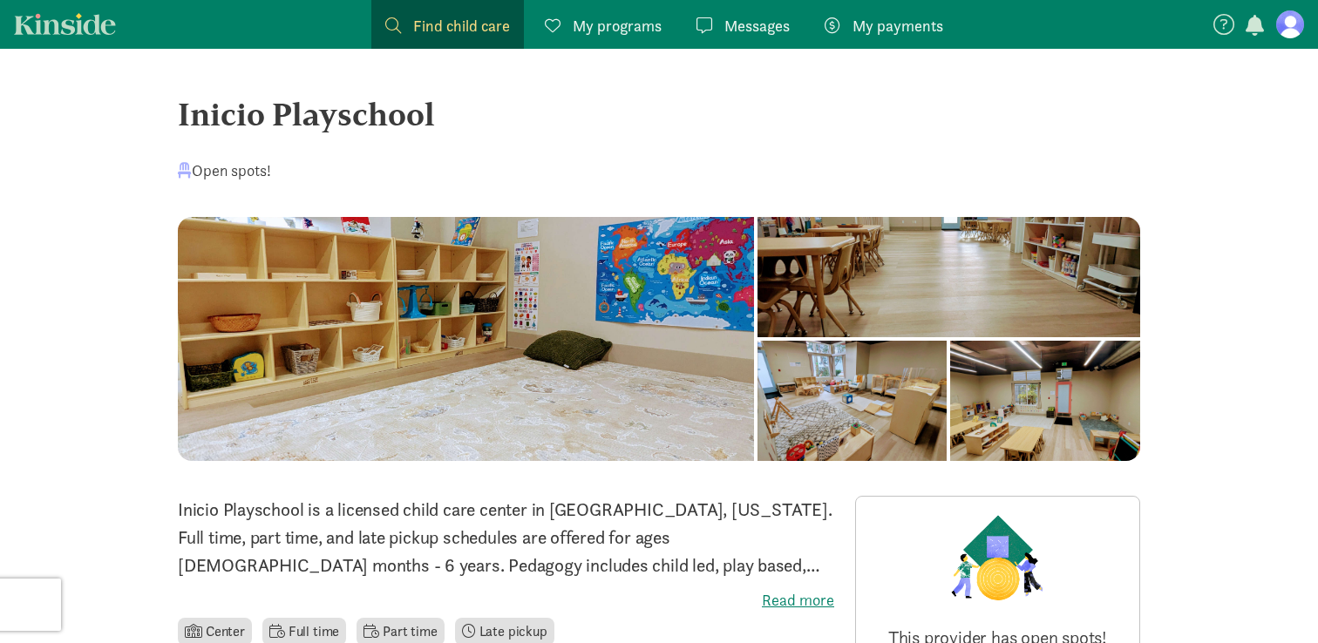
copy div "icio Playschool"
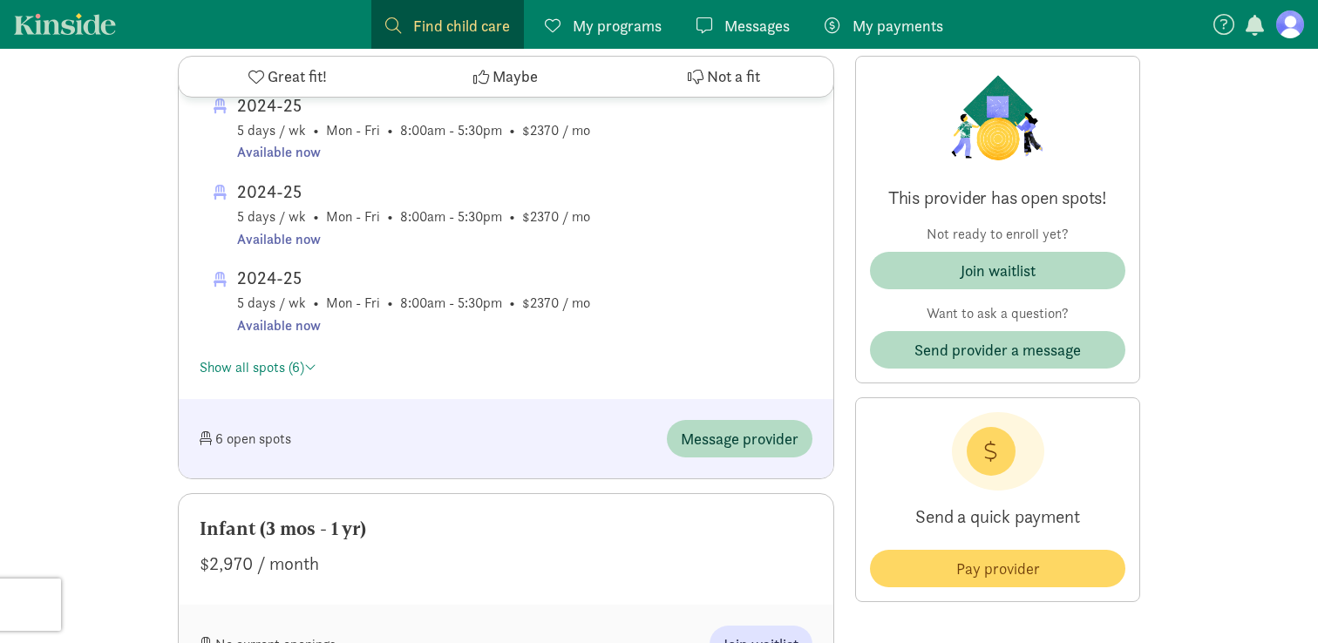
scroll to position [1444, 0]
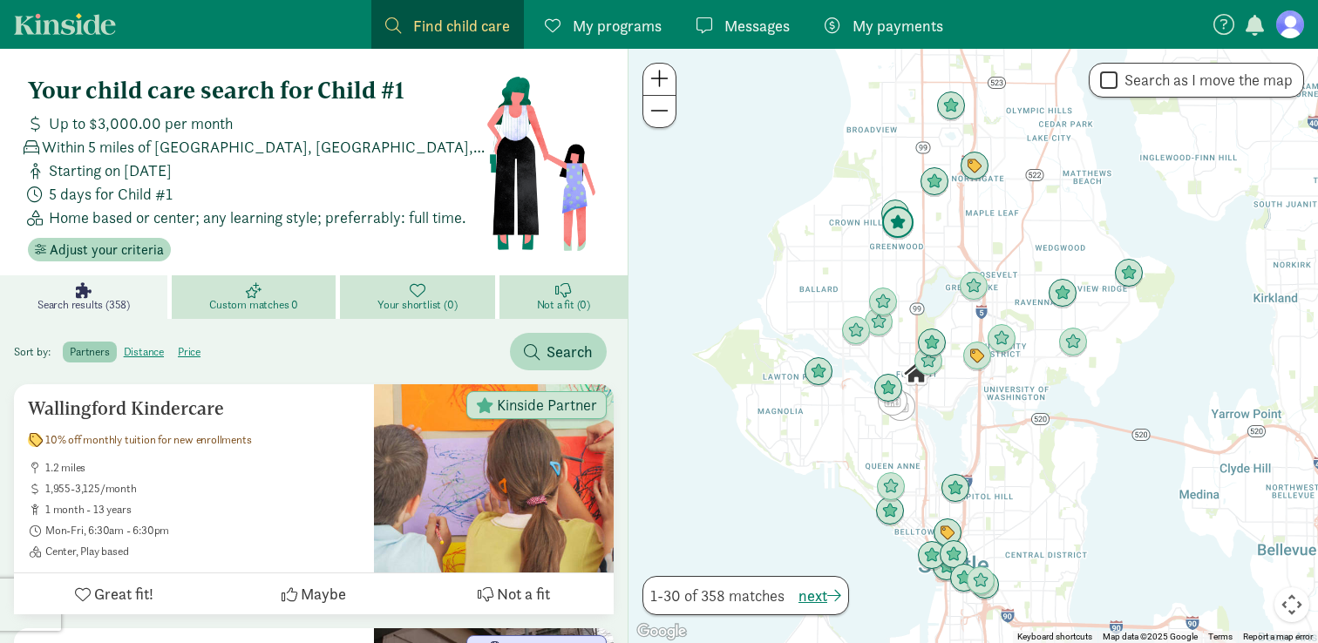
click at [899, 215] on img "Click to see details" at bounding box center [897, 223] width 33 height 33
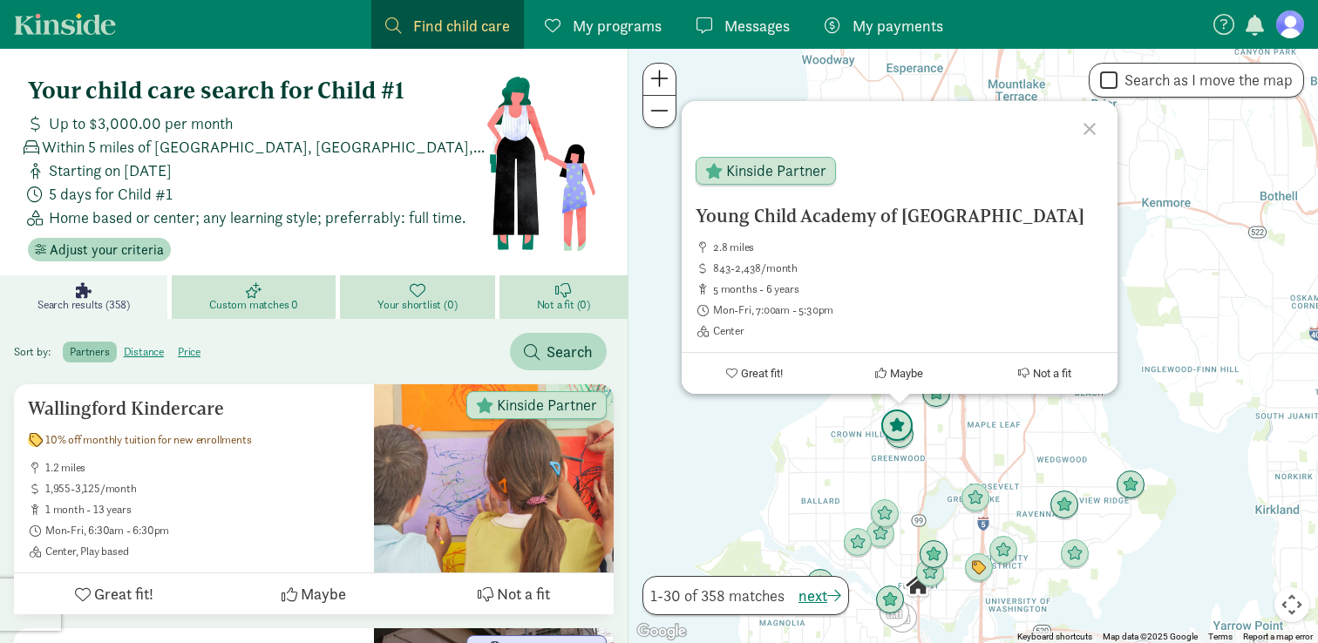
click at [903, 432] on img "Click to see details" at bounding box center [896, 426] width 33 height 33
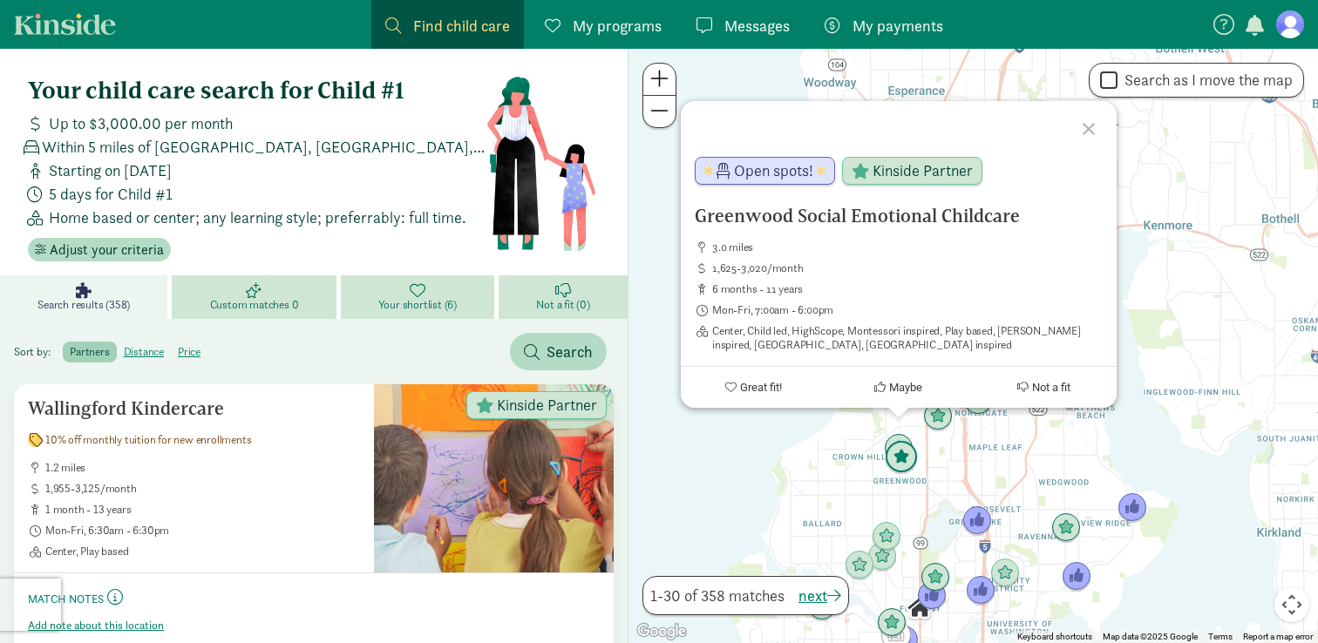
click at [905, 469] on img "Click to see details" at bounding box center [901, 457] width 33 height 33
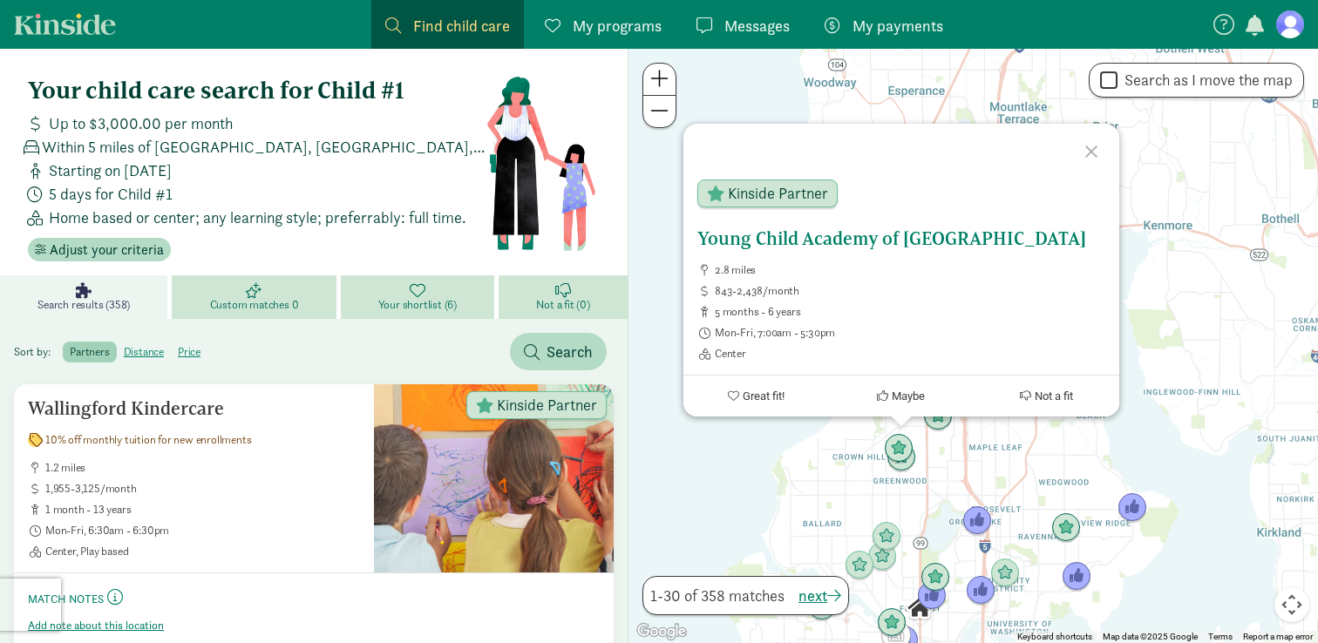
click at [835, 242] on h5 "Young Child Academy of [GEOGRAPHIC_DATA]" at bounding box center [901, 238] width 408 height 21
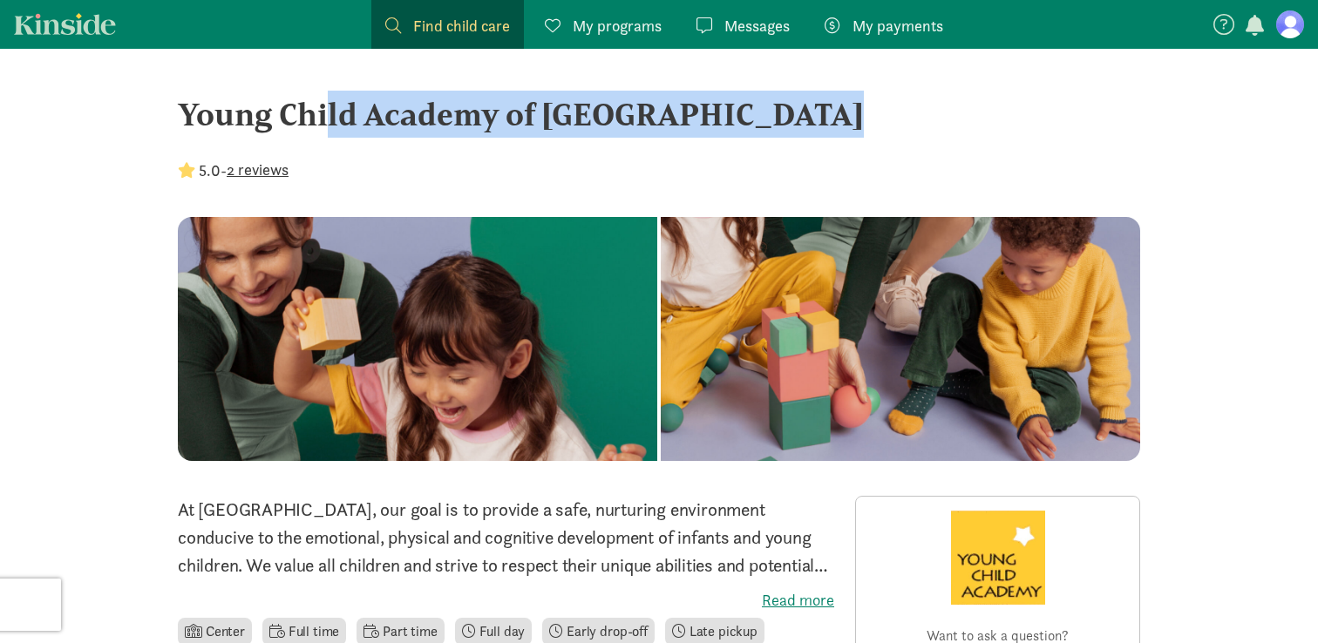
drag, startPoint x: 180, startPoint y: 119, endPoint x: 615, endPoint y: 151, distance: 436.2
click at [615, 151] on div "Young Child Academy of Seattle 5.0 - 2 reviews" at bounding box center [659, 154] width 962 height 126
copy div "Young Child Academy of [GEOGRAPHIC_DATA]"
